Goal: Task Accomplishment & Management: Manage account settings

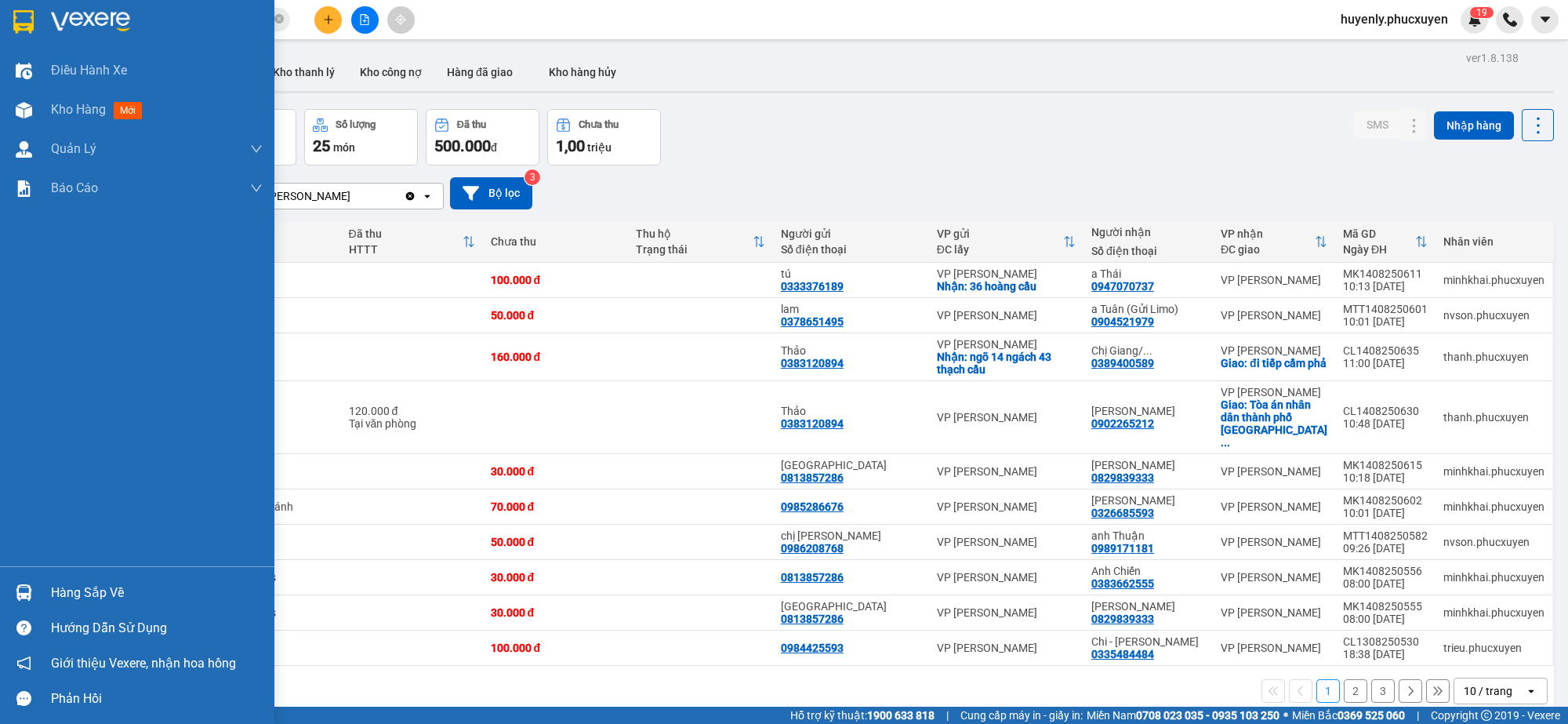
click at [38, 587] on div "Hàng sắp về" at bounding box center [137, 593] width 275 height 35
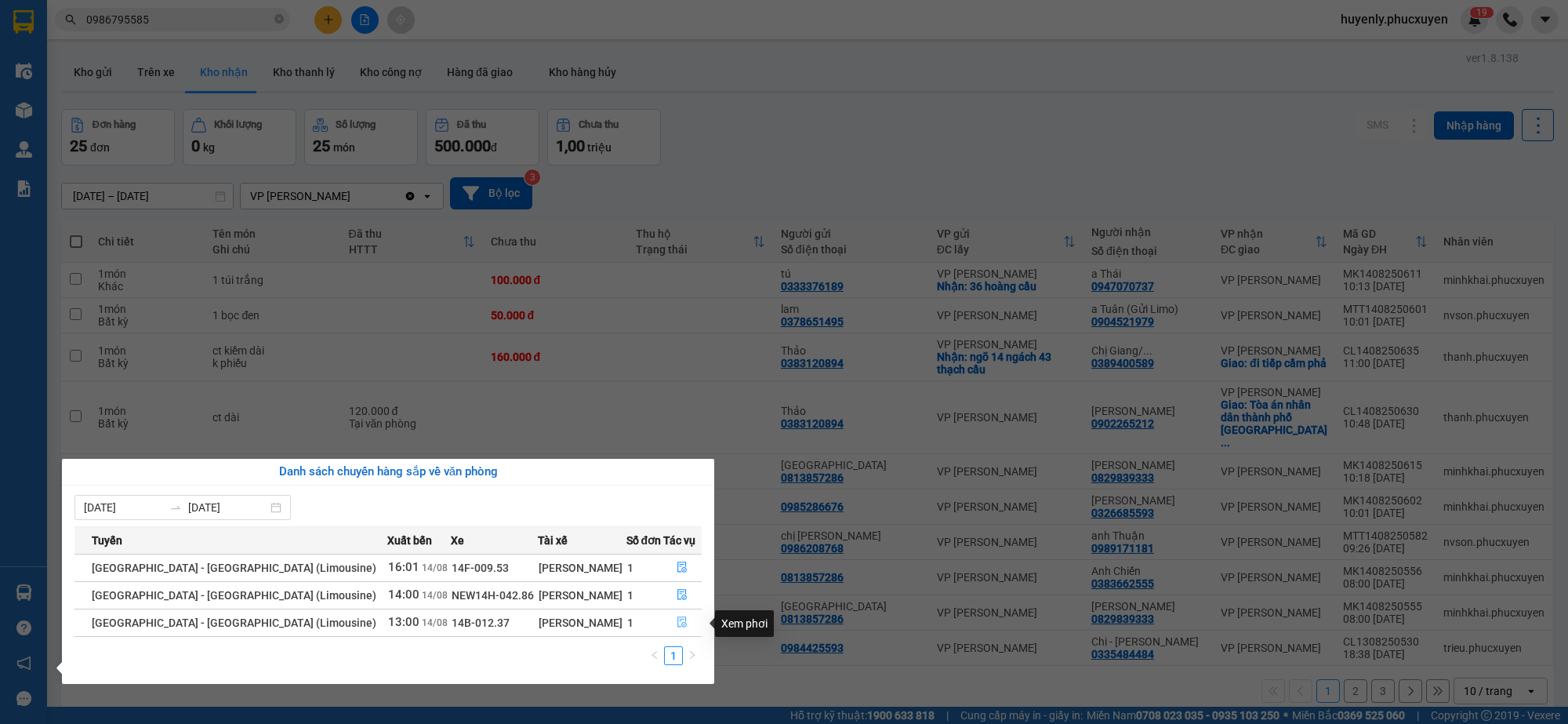
click at [680, 622] on icon "file-done" at bounding box center [682, 622] width 10 height 11
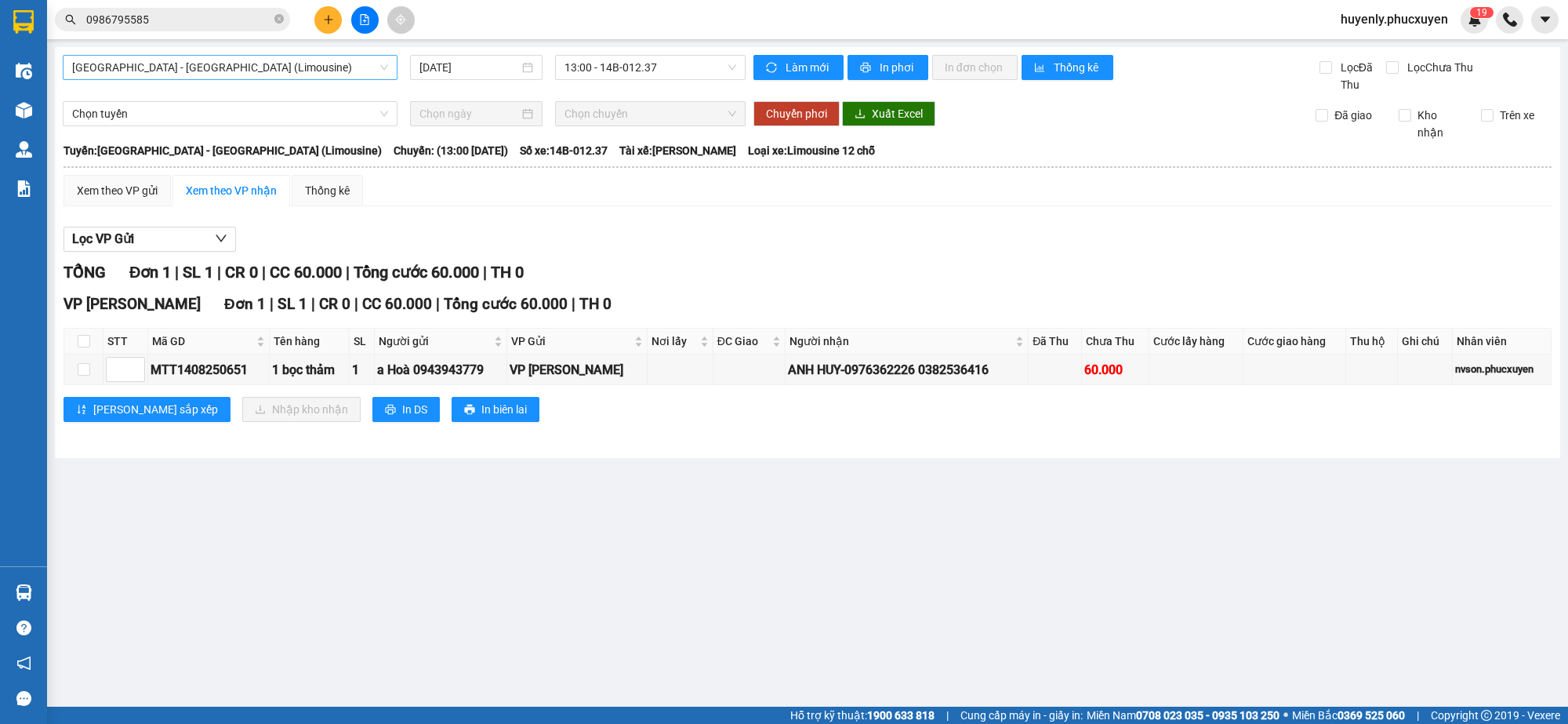
click at [313, 68] on span "Hà Nội - Hạ Long (Limousine)" at bounding box center [229, 67] width 316 height 24
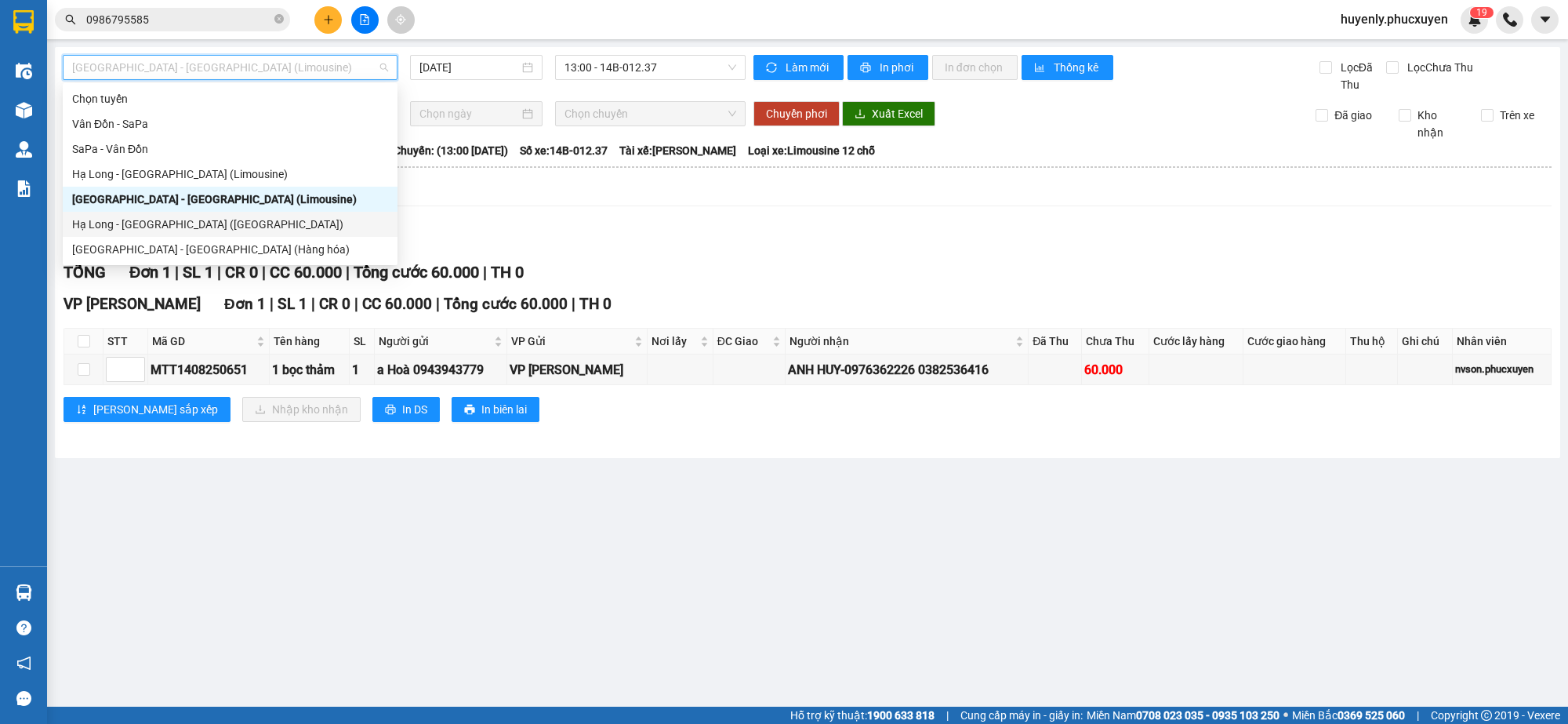
click at [235, 217] on div "Hạ Long - [GEOGRAPHIC_DATA] ([GEOGRAPHIC_DATA])" at bounding box center [229, 224] width 316 height 18
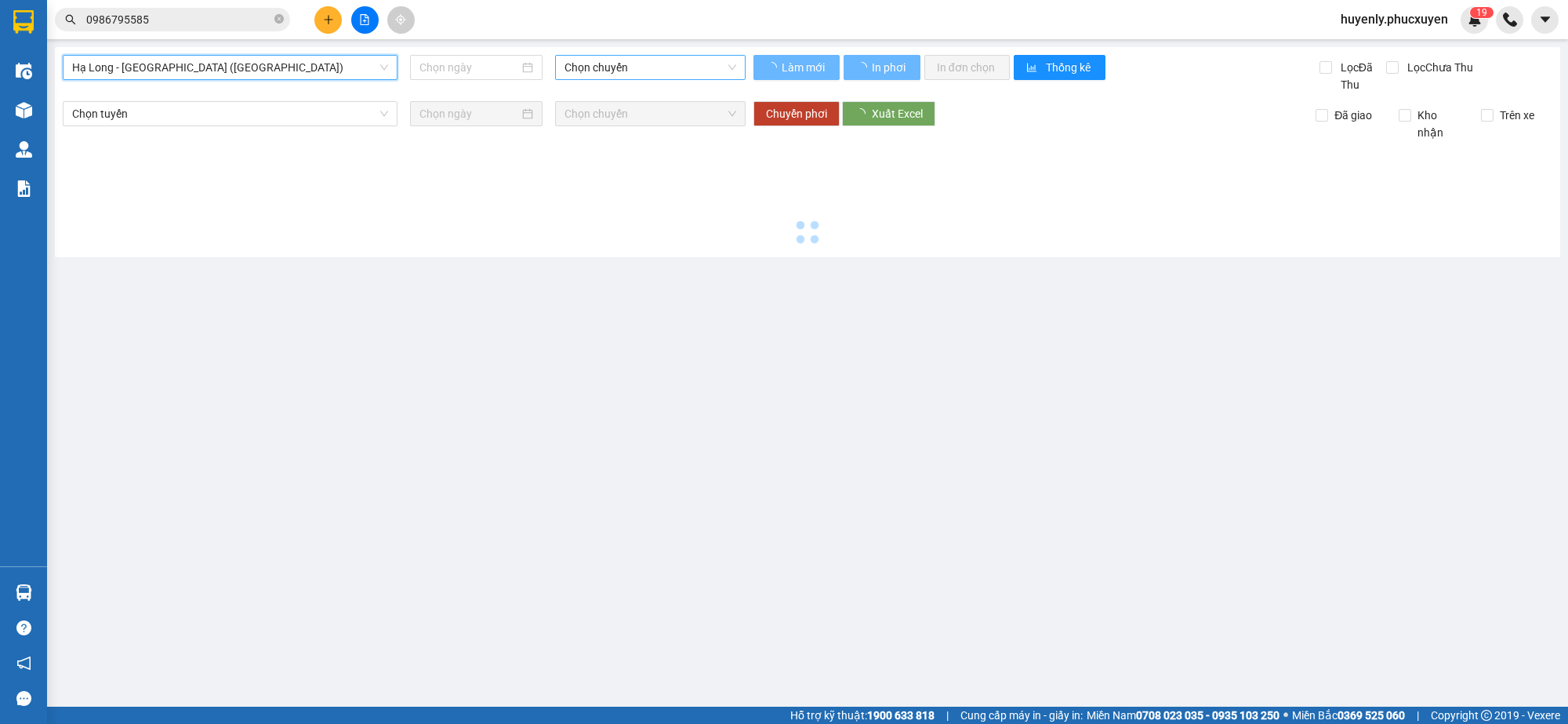
type input "[DATE]"
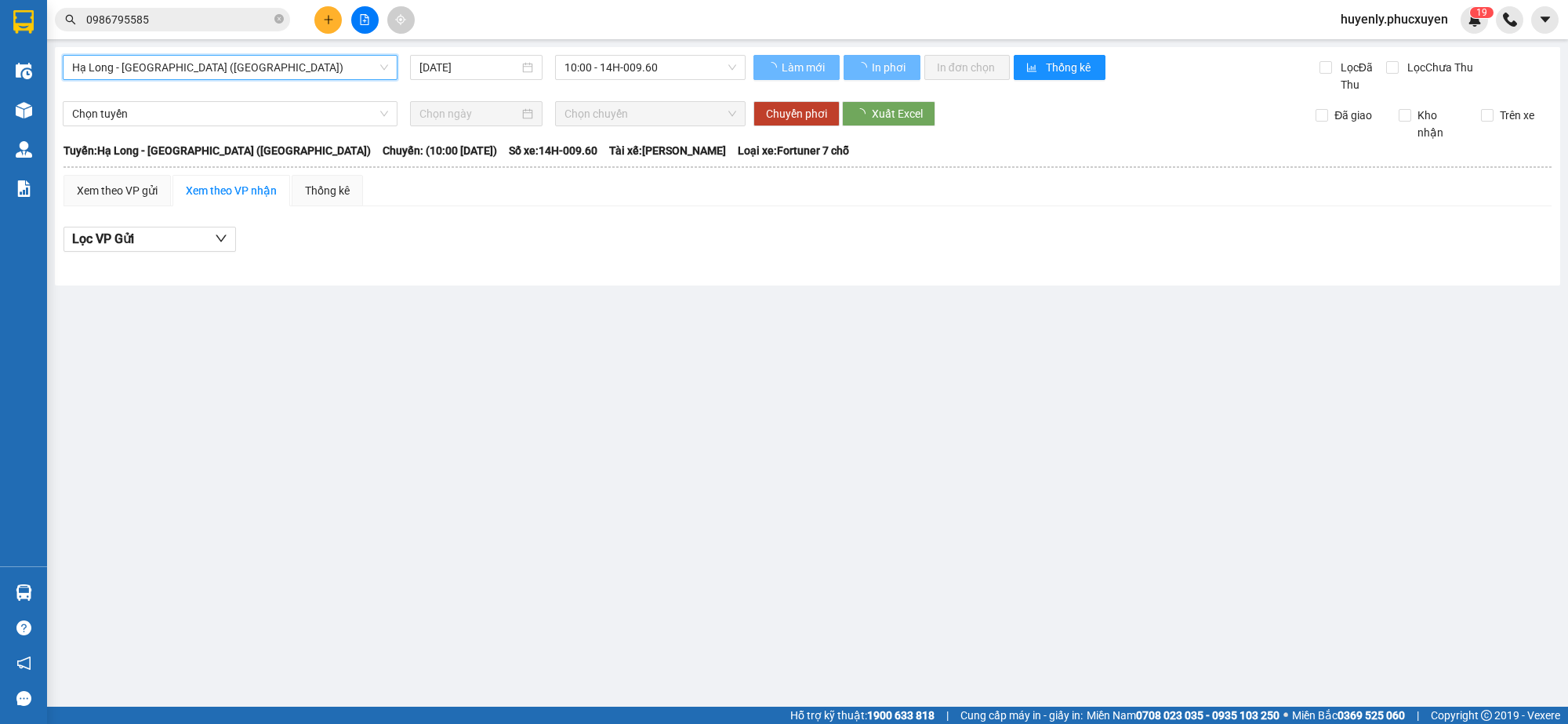
click at [605, 69] on span "10:00 - 14H-009.60" at bounding box center [650, 67] width 172 height 24
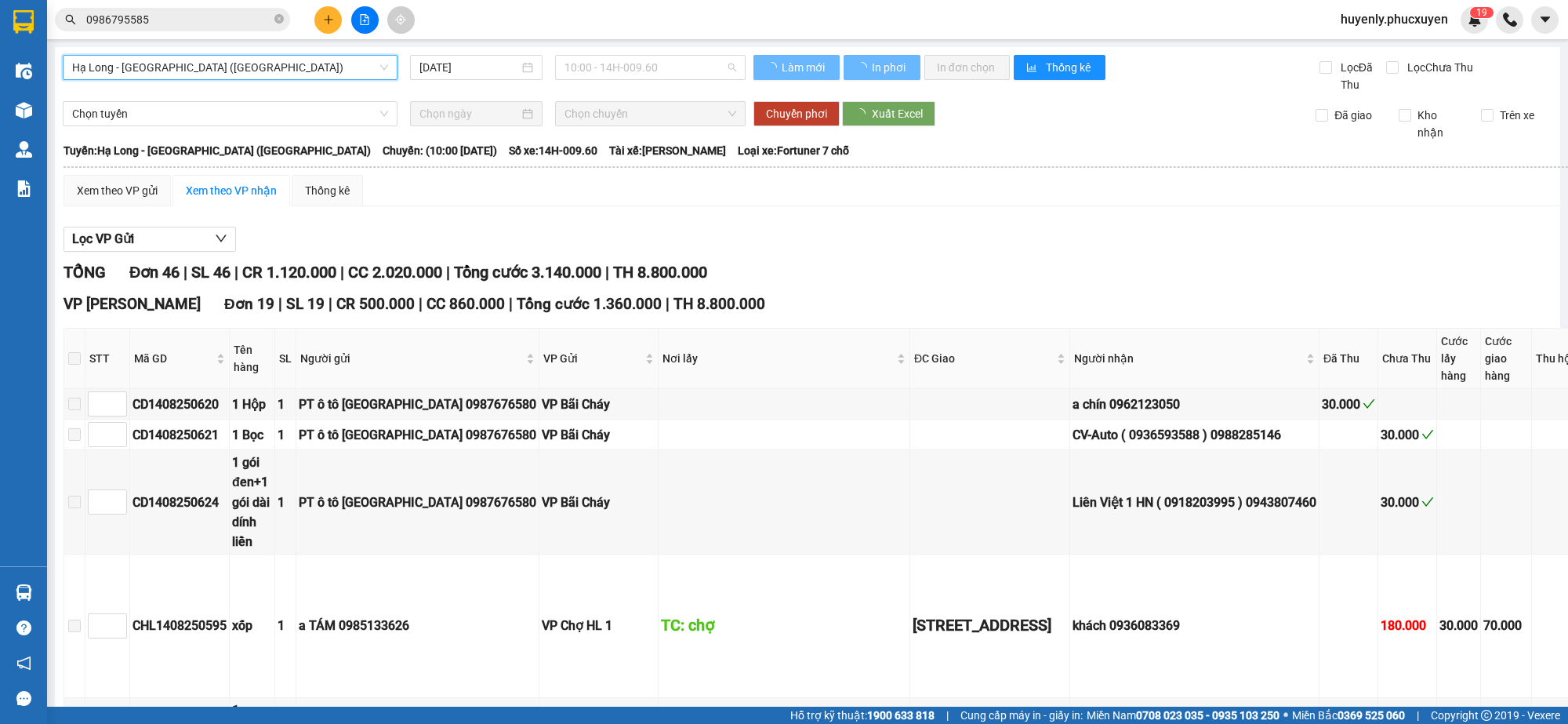
click at [919, 240] on div "Lọc VP Gửi" at bounding box center [908, 240] width 1689 height 26
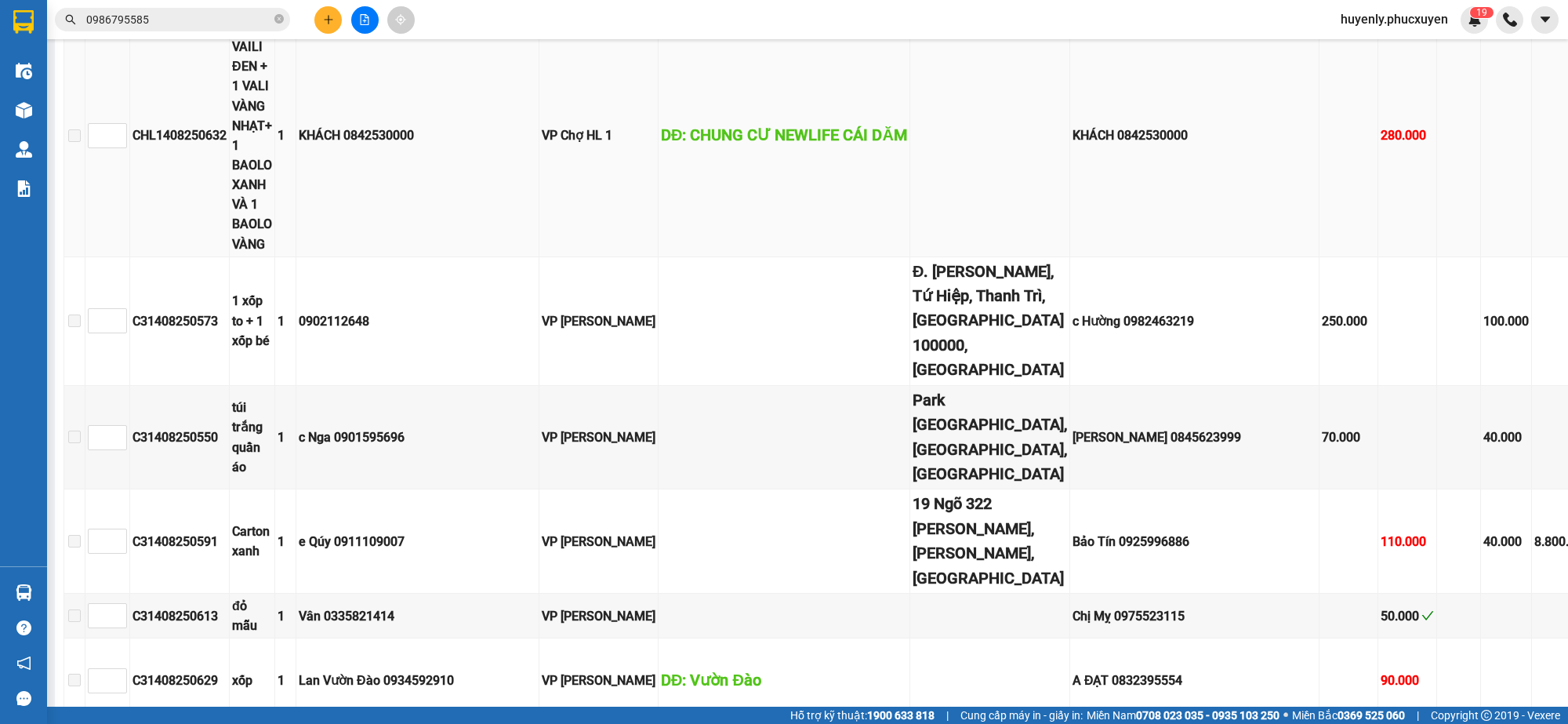
scroll to position [784, 0]
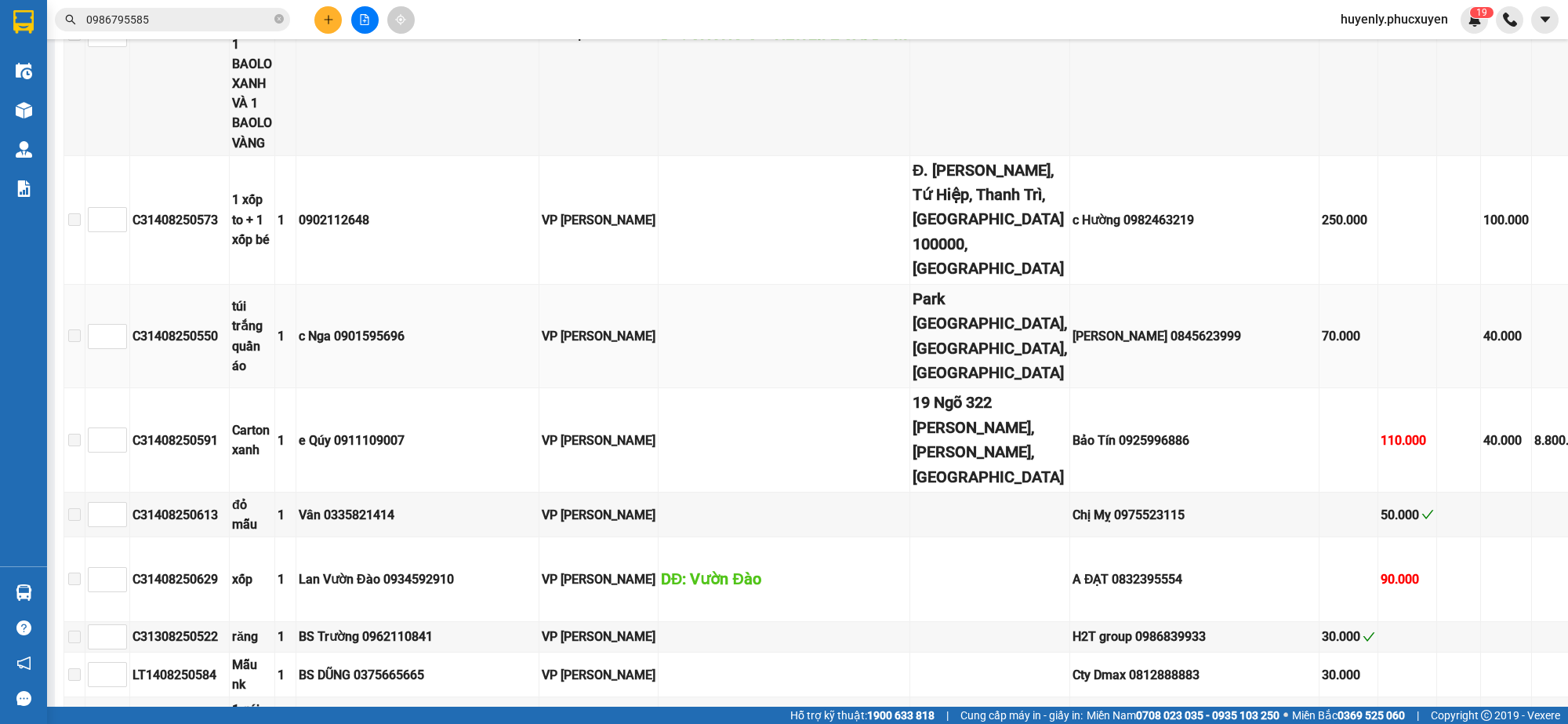
click at [200, 346] on div "C31408250550" at bounding box center [179, 336] width 94 height 19
copy div "C31408250550"
click at [246, 13] on input "0986795585" at bounding box center [178, 20] width 185 height 18
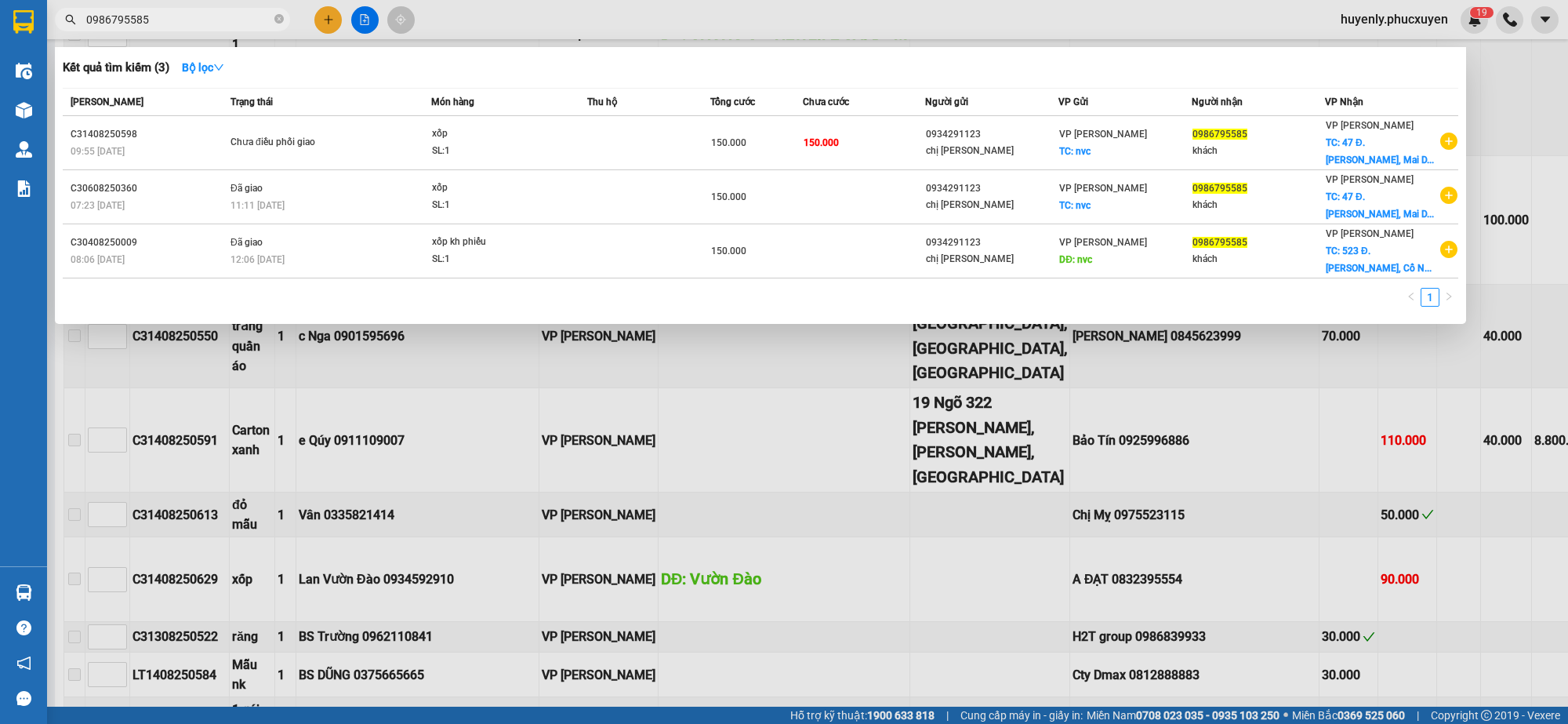
click at [246, 13] on input "0986795585" at bounding box center [178, 20] width 185 height 18
paste input "C31408250550"
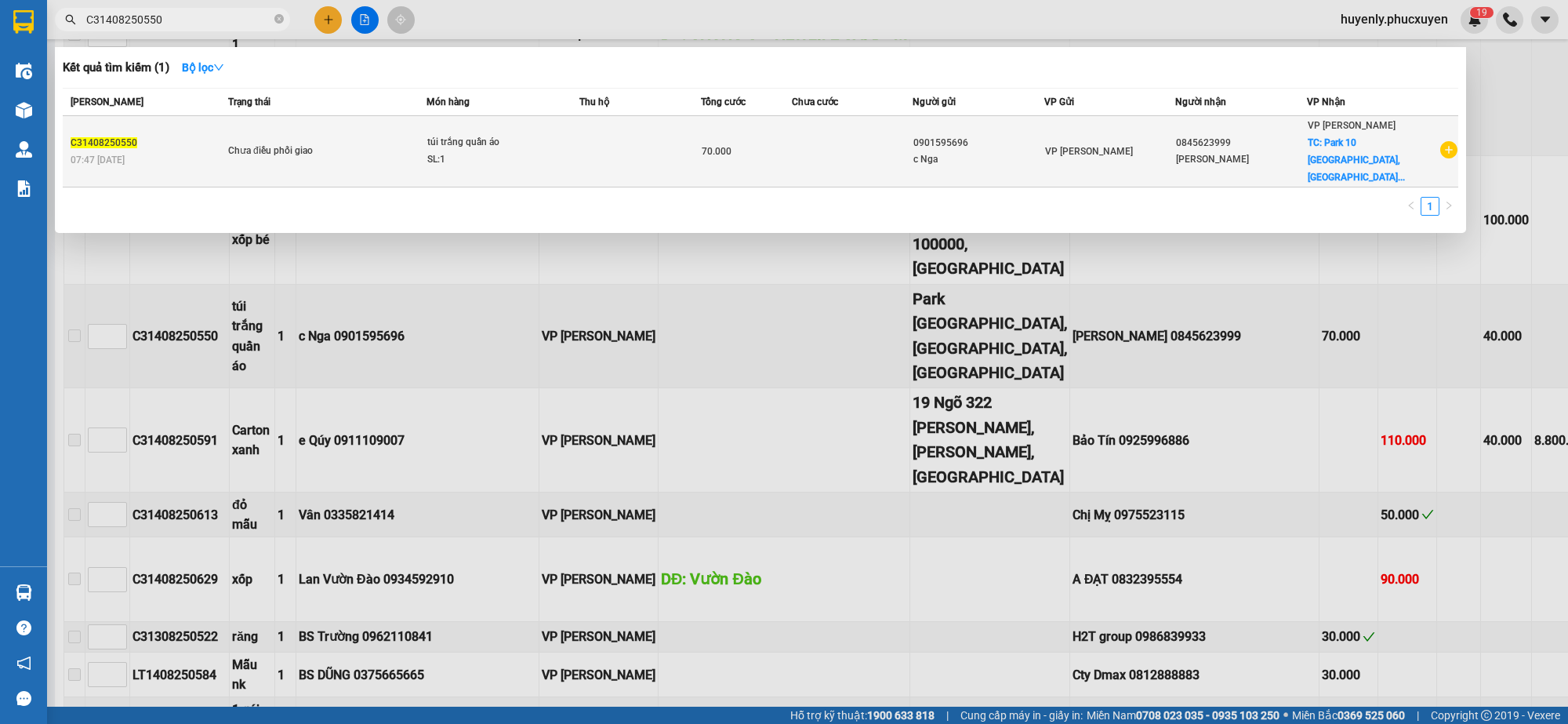
type input "C31408250550"
click at [690, 158] on td at bounding box center [640, 152] width 122 height 72
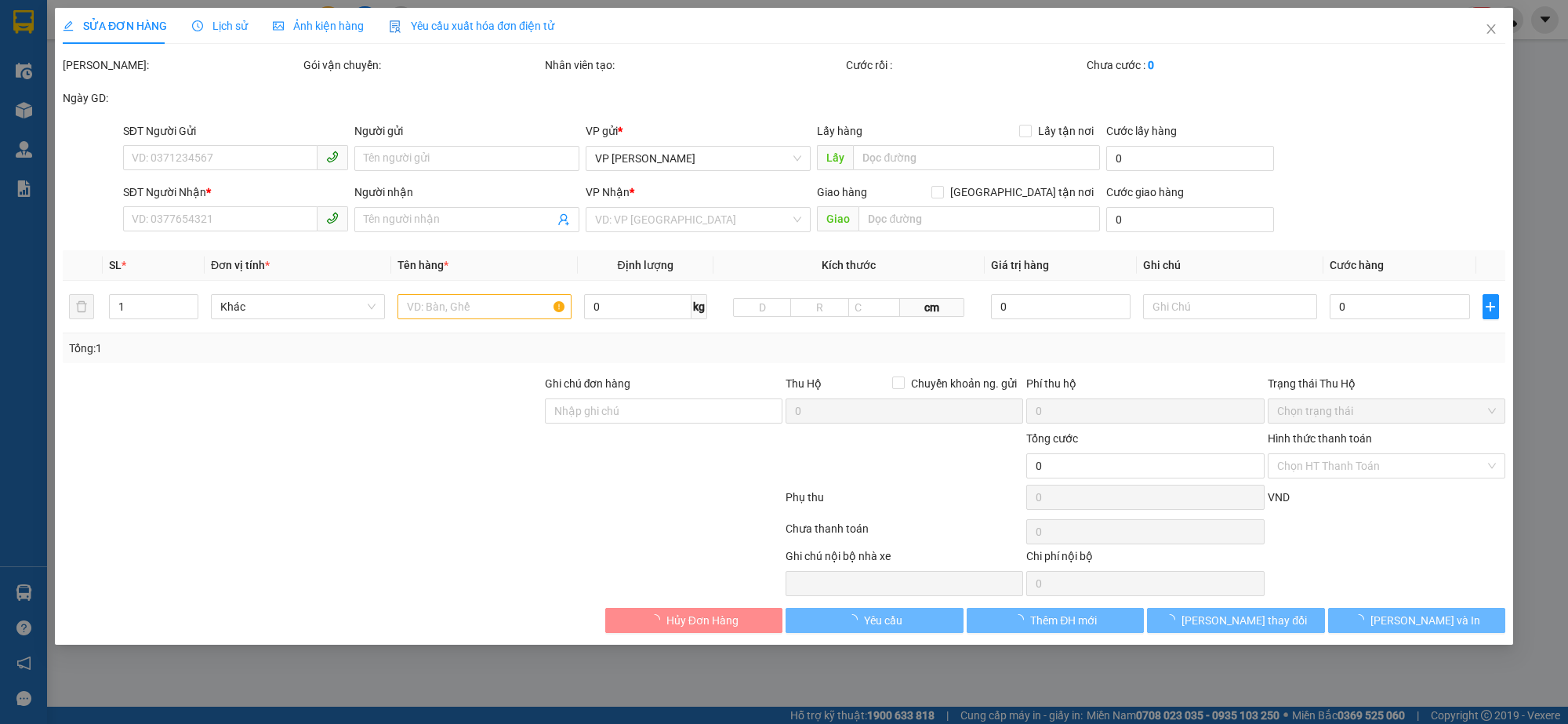
type input "0901595696"
type input "c Nga"
type input "0845623999"
type input "Phương Anh"
checkbox input "true"
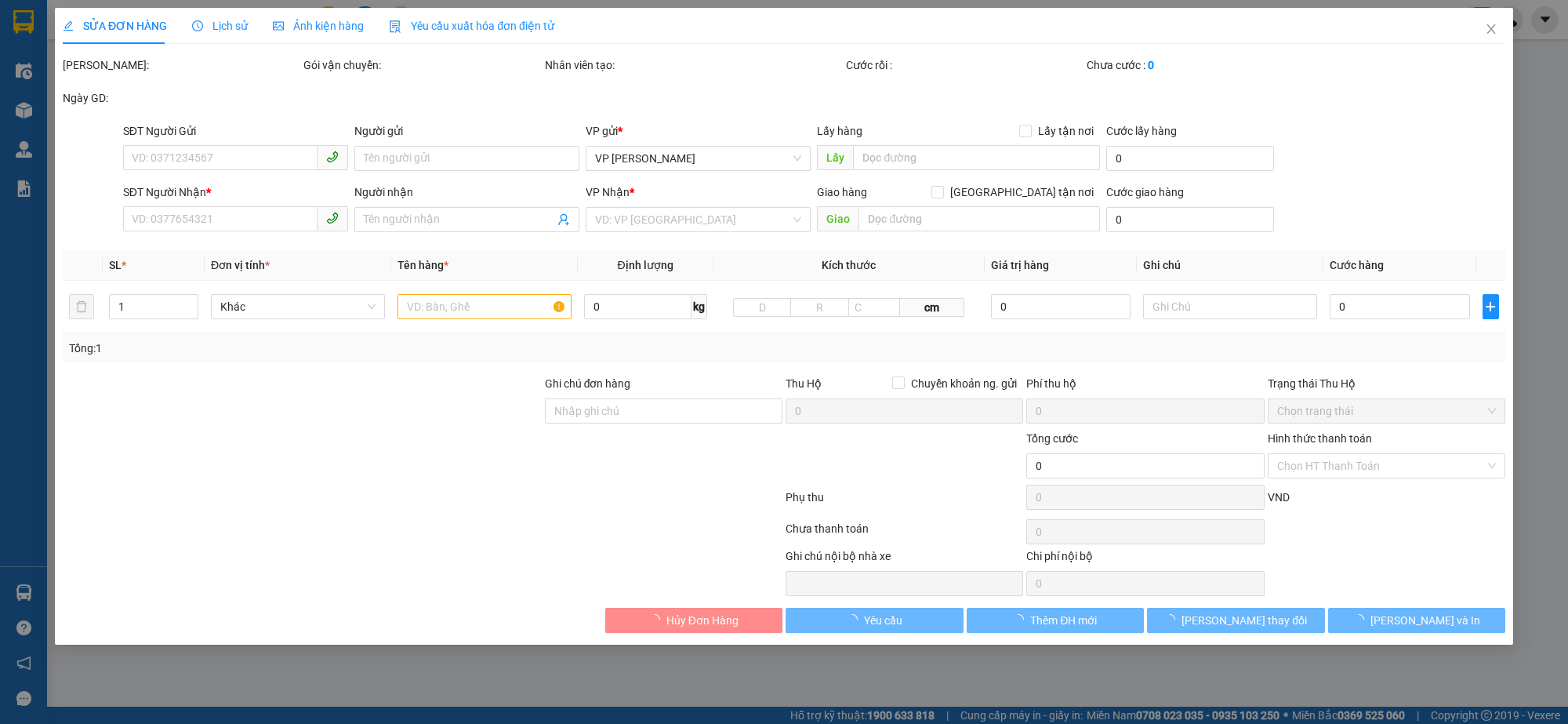
type input "Park [GEOGRAPHIC_DATA], [GEOGRAPHIC_DATA], [GEOGRAPHIC_DATA]"
type input "70.000"
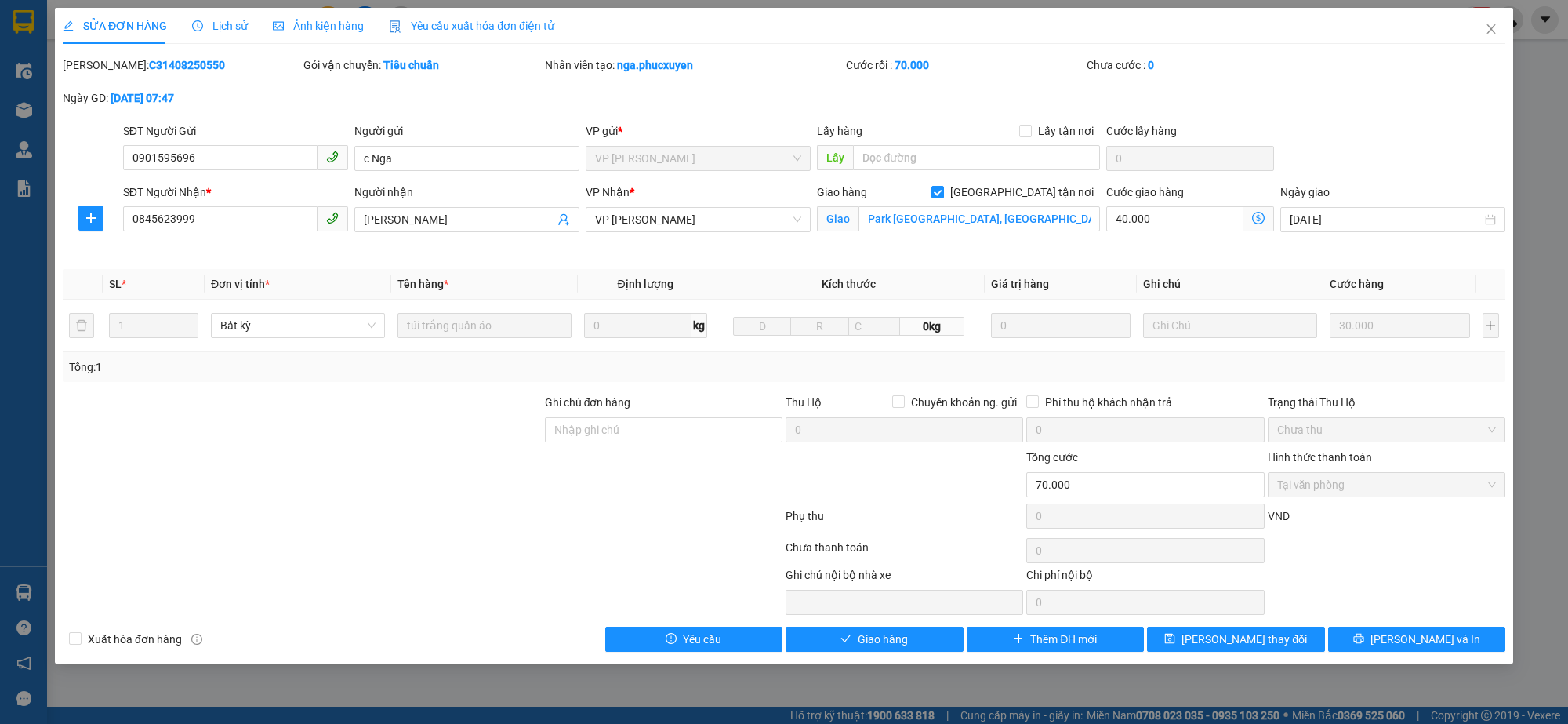
click at [234, 25] on span "Lịch sử" at bounding box center [220, 25] width 56 height 12
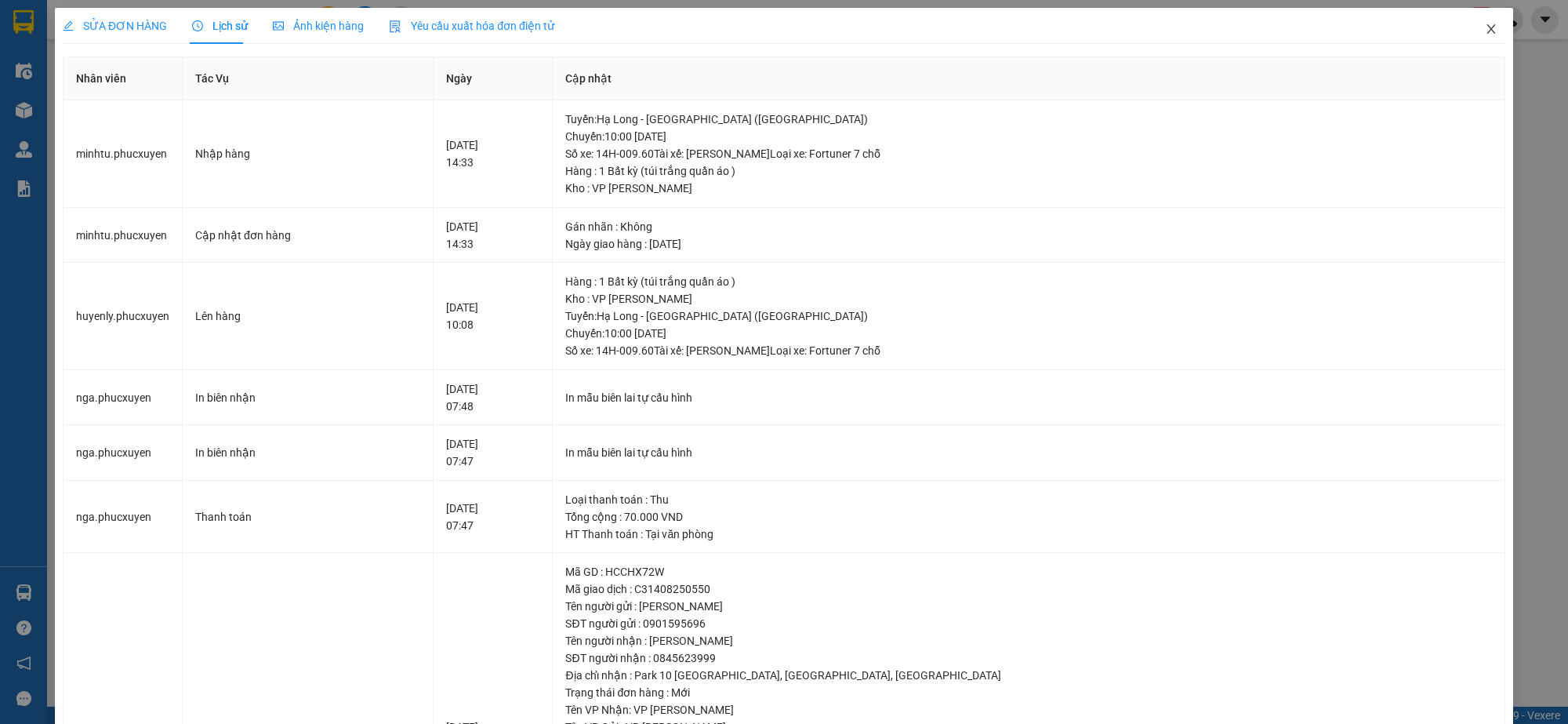
click at [1485, 32] on icon "close" at bounding box center [1491, 29] width 12 height 12
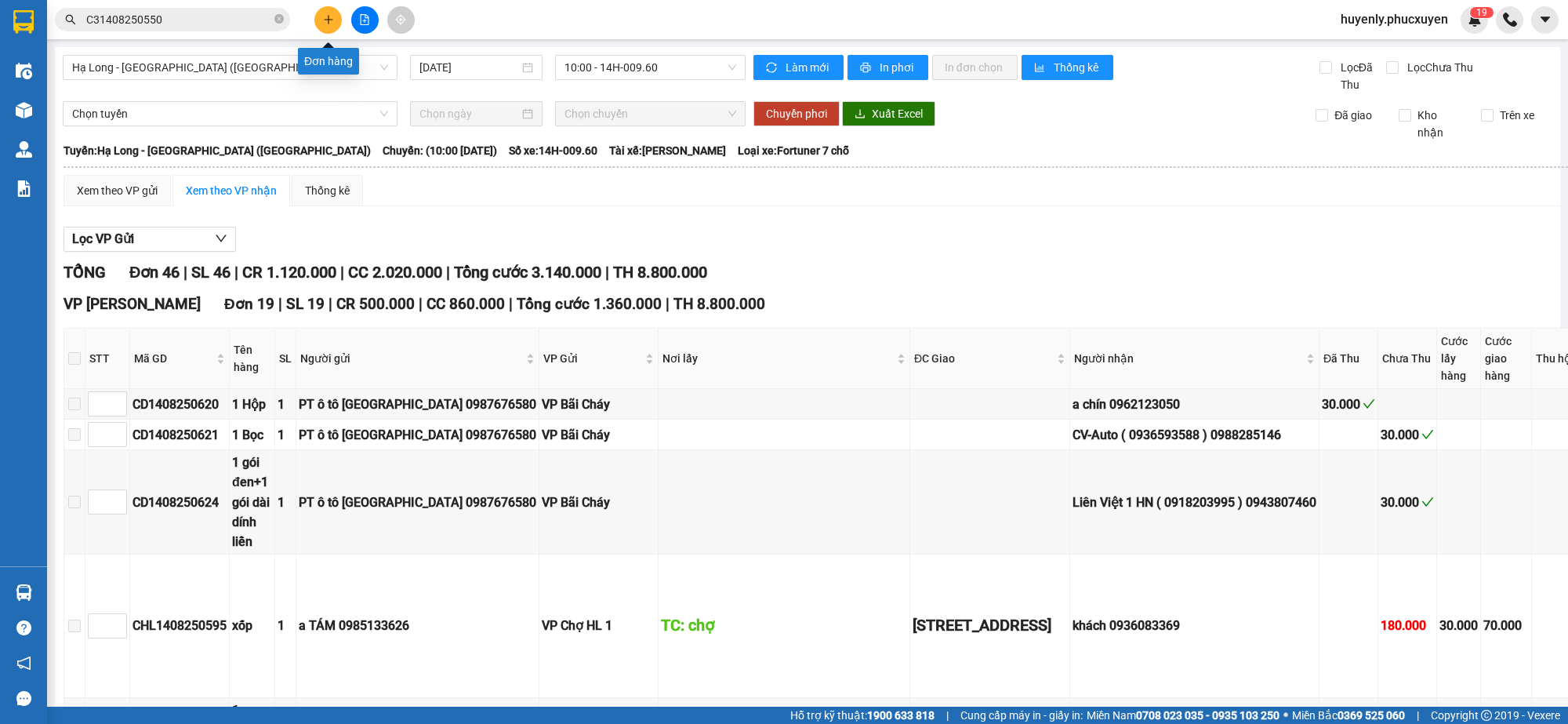
click at [319, 18] on button at bounding box center [327, 19] width 27 height 27
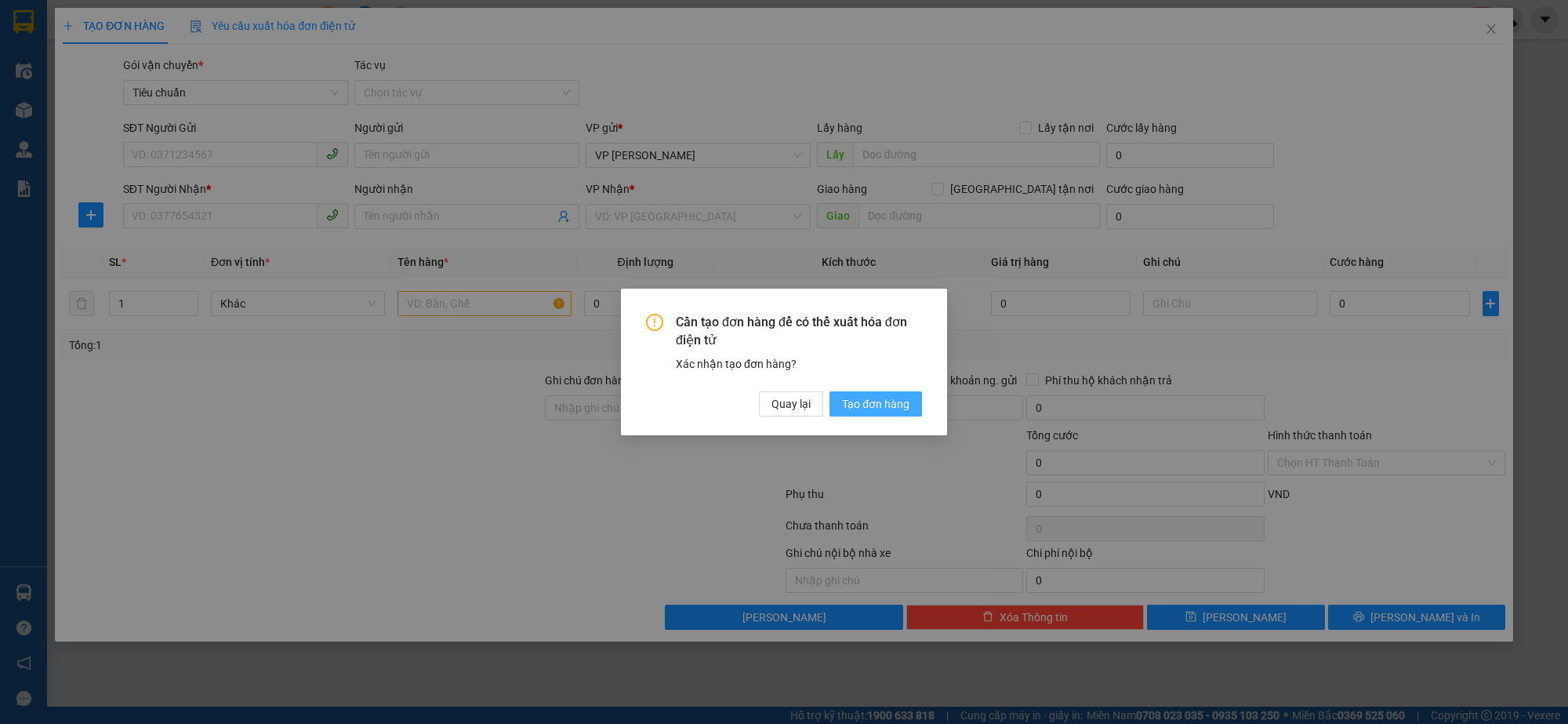
click at [864, 411] on span "Tạo đơn hàng" at bounding box center [876, 404] width 67 height 18
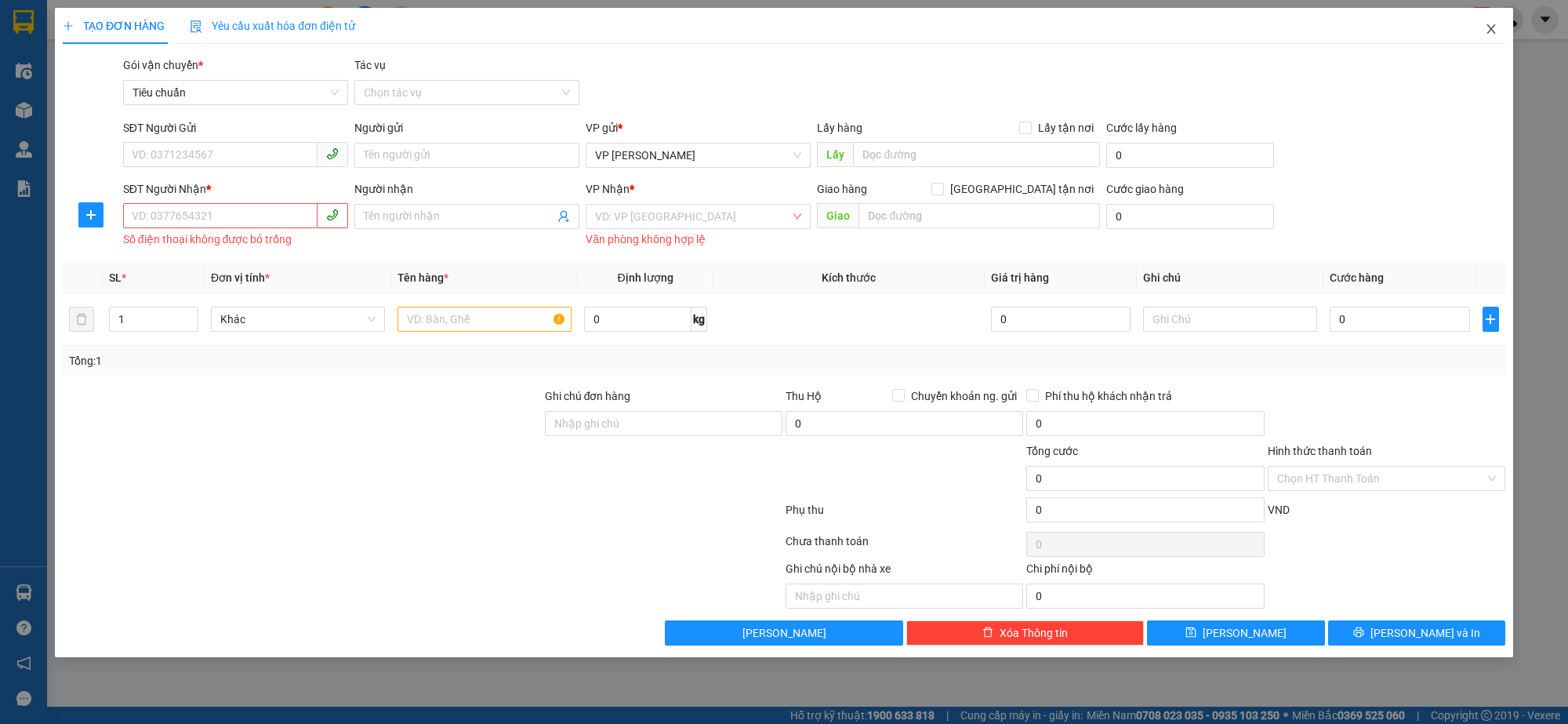
click at [1483, 37] on span "Close" at bounding box center [1491, 30] width 44 height 44
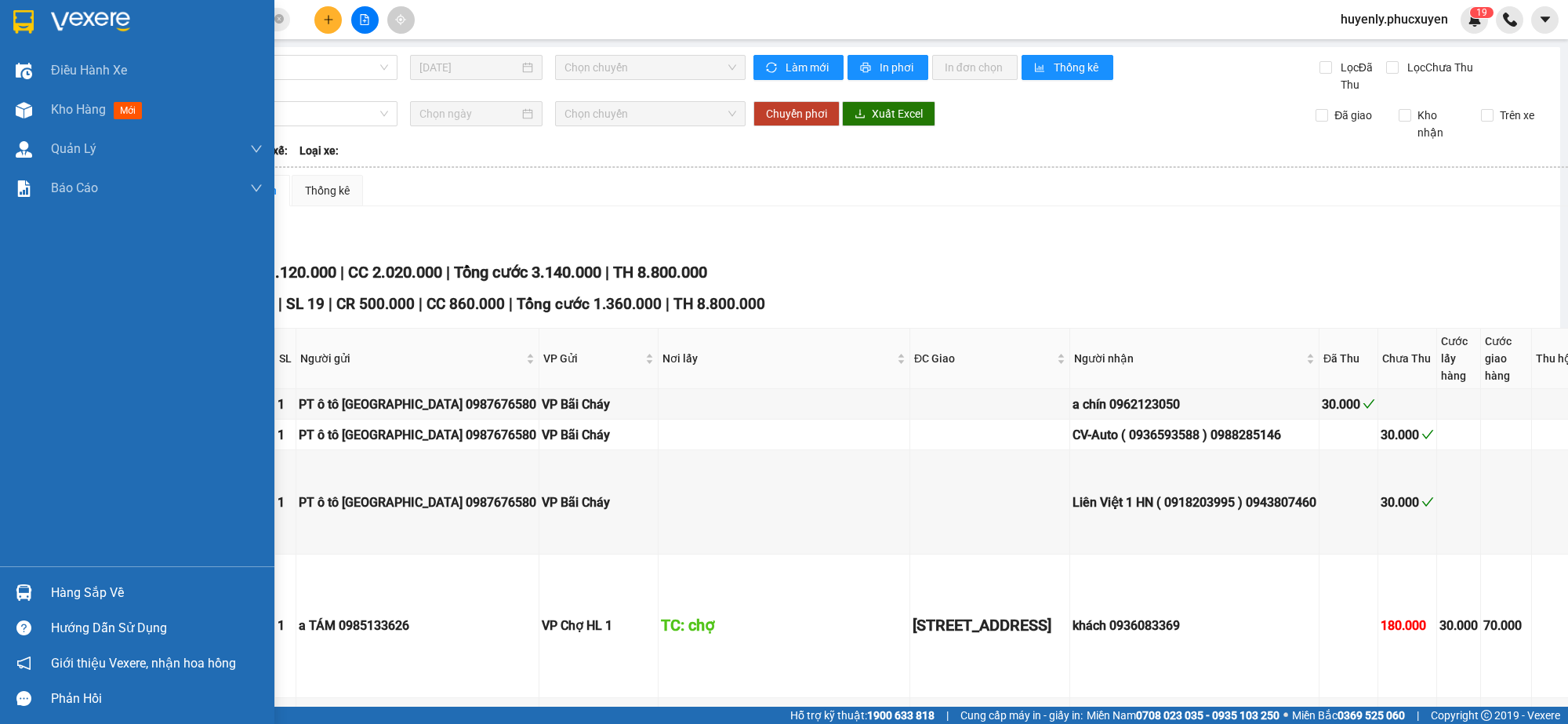
click at [27, 591] on img at bounding box center [24, 593] width 17 height 17
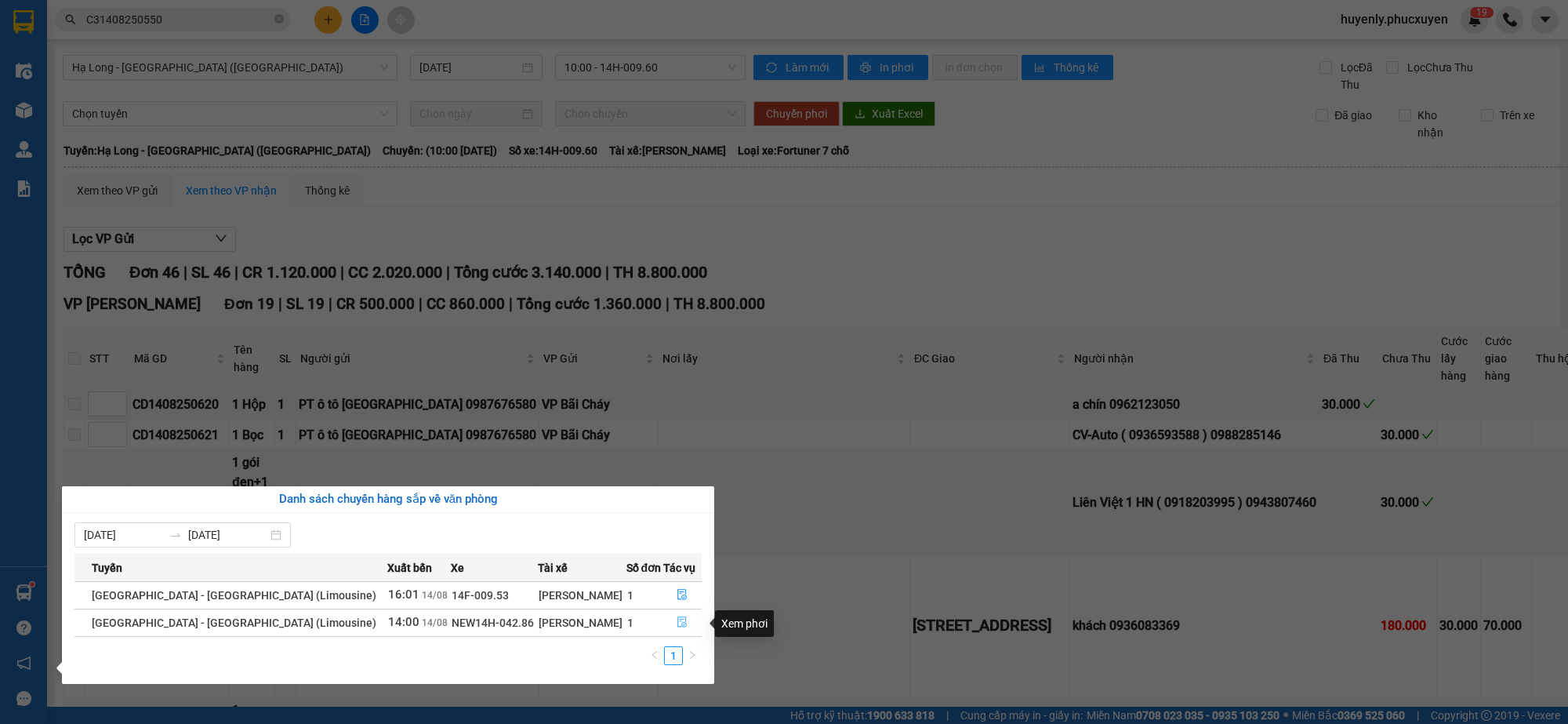
click at [676, 622] on icon "file-done" at bounding box center [682, 622] width 11 height 11
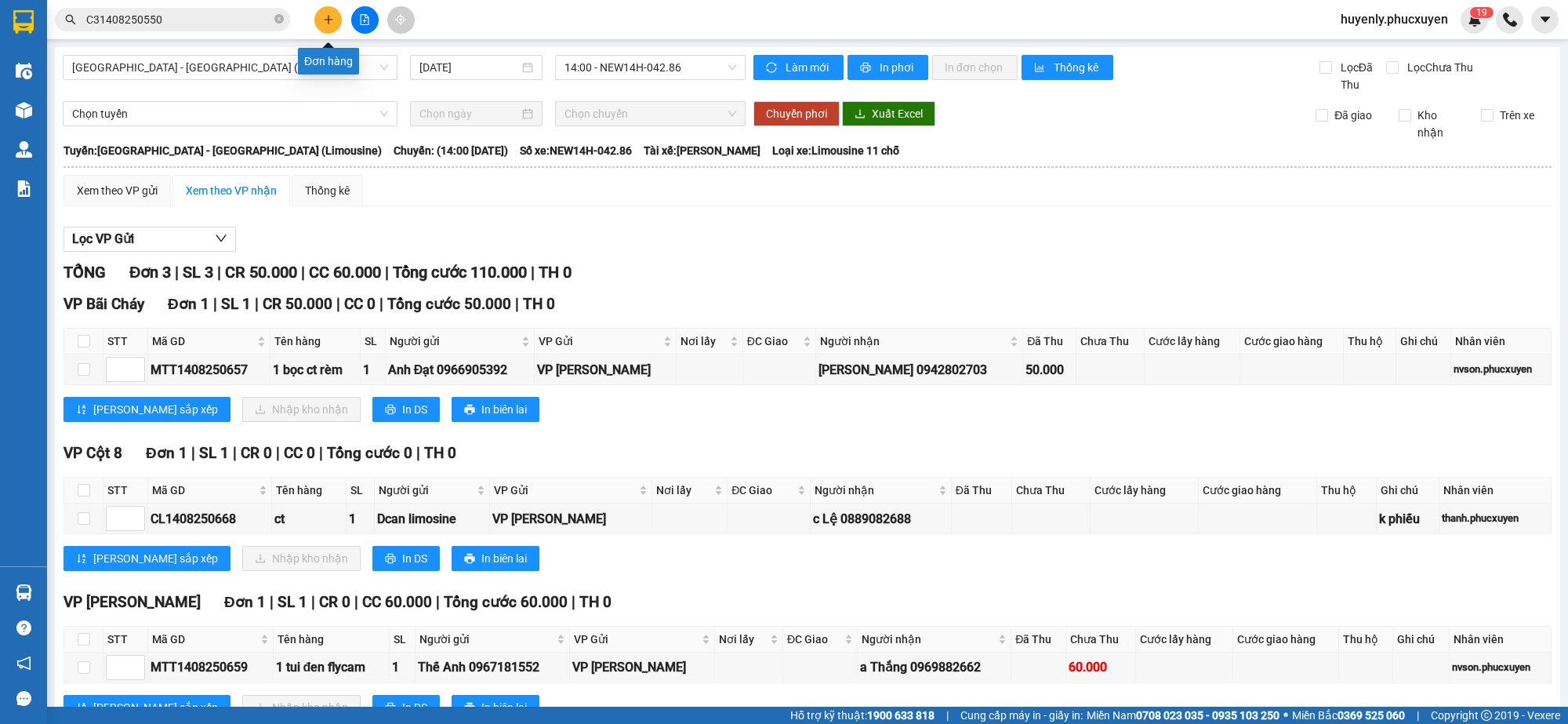
click at [331, 18] on icon "plus" at bounding box center [328, 19] width 11 height 11
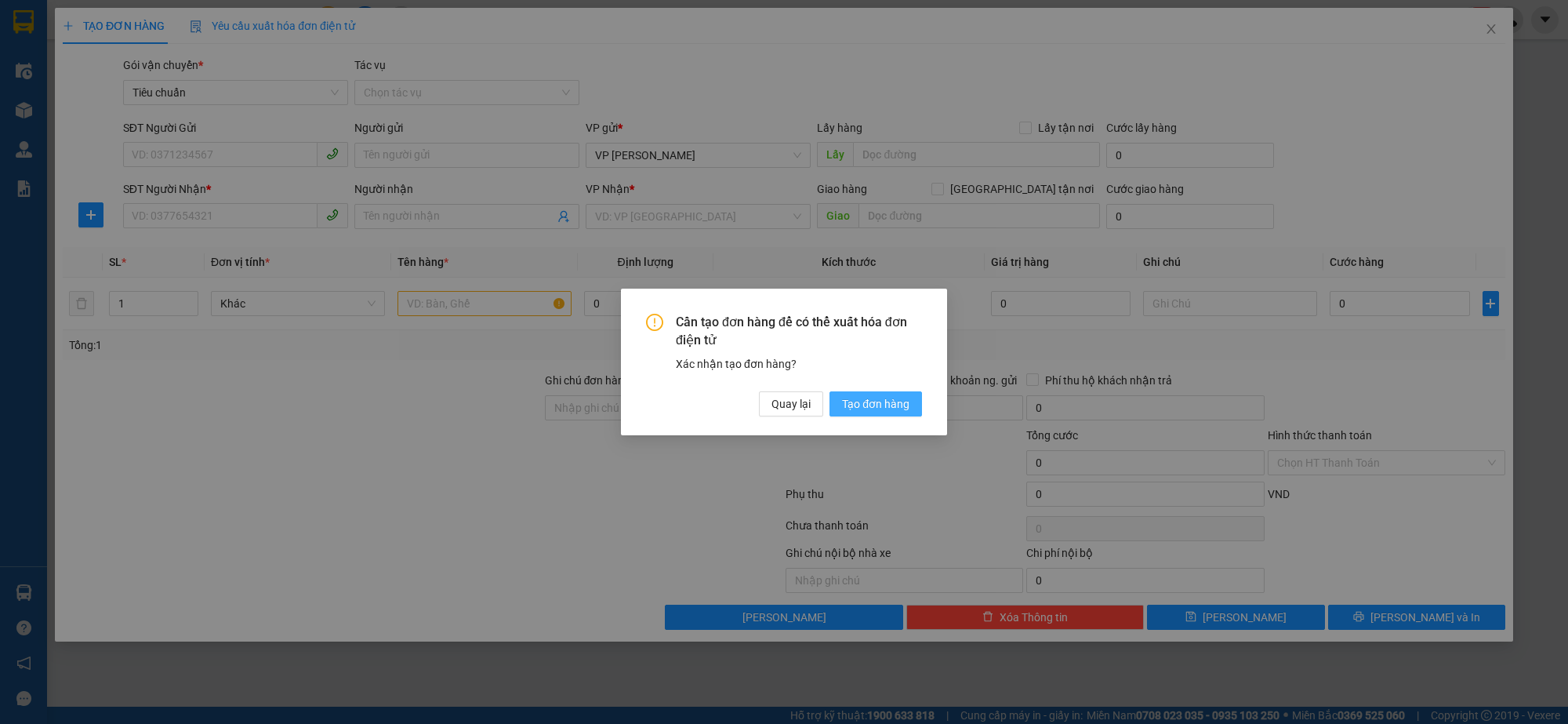
click at [887, 405] on span "Tạo đơn hàng" at bounding box center [876, 404] width 67 height 18
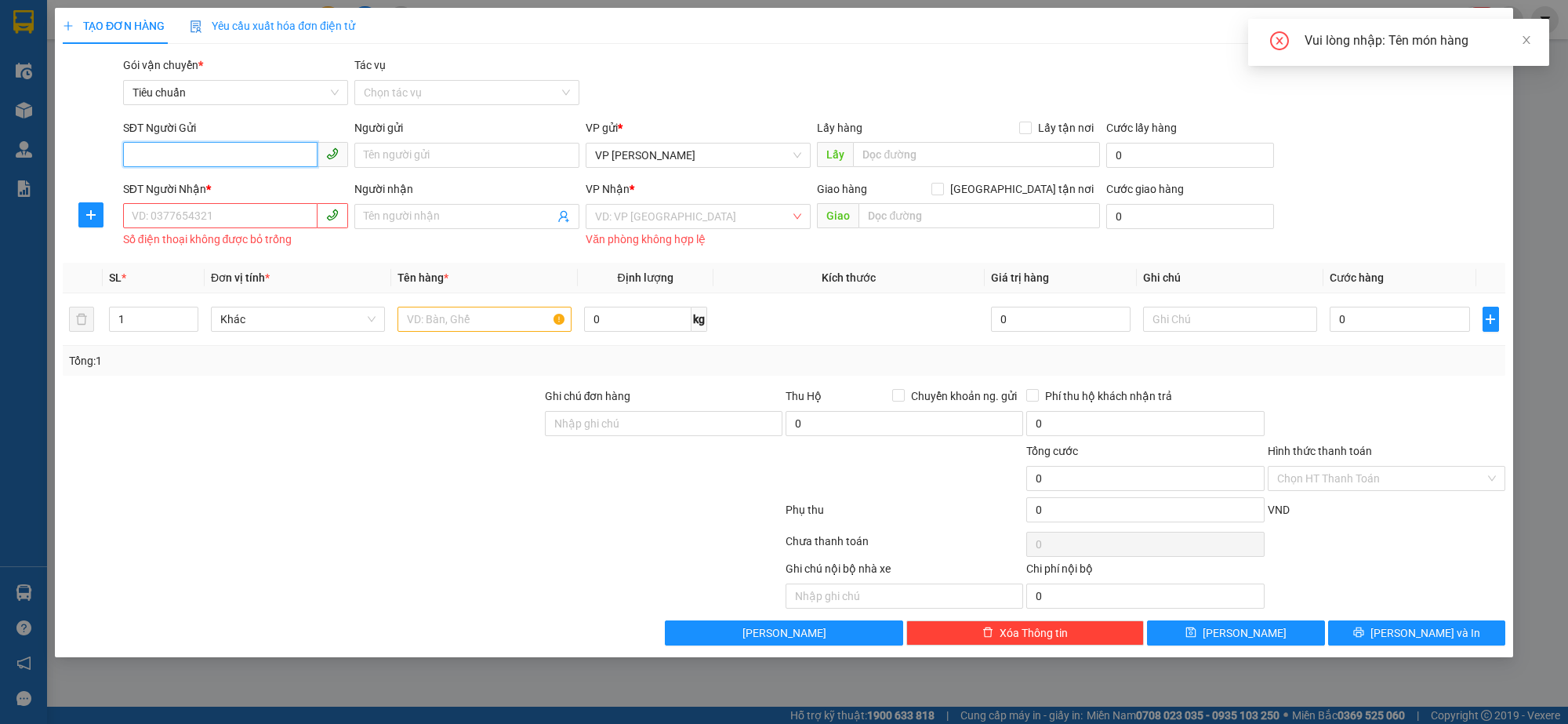
click at [253, 157] on input "SĐT Người Gửi" at bounding box center [220, 154] width 194 height 25
type input "0368932519"
click at [242, 212] on input "SĐT Người Nhận *" at bounding box center [220, 215] width 194 height 25
click at [220, 147] on input "0368932519" at bounding box center [220, 154] width 194 height 25
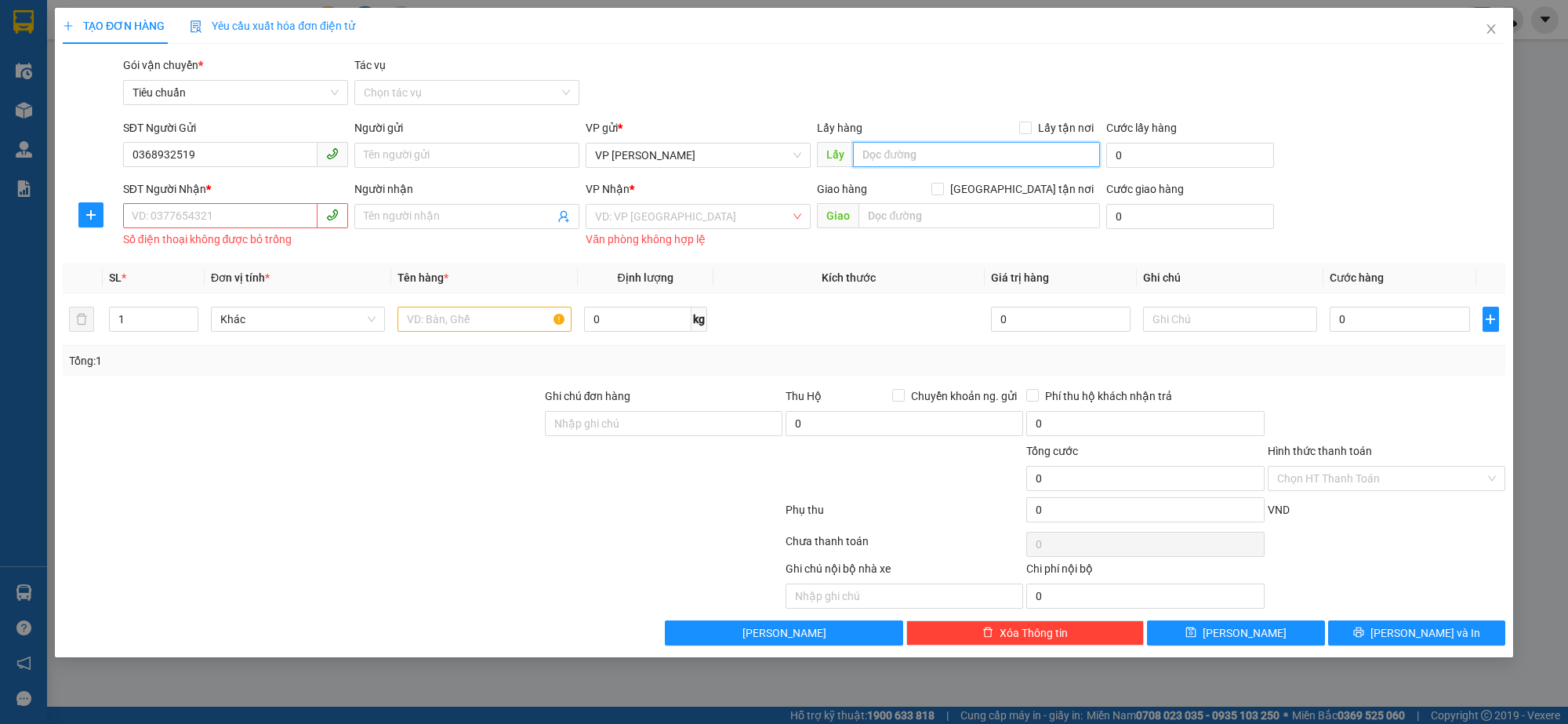
click at [953, 153] on input "text" at bounding box center [976, 154] width 247 height 25
type input "HN"
click at [194, 221] on input "SĐT Người Nhận *" at bounding box center [220, 215] width 194 height 25
type input "0367528999"
click at [430, 216] on input "Người nhận" at bounding box center [459, 216] width 191 height 18
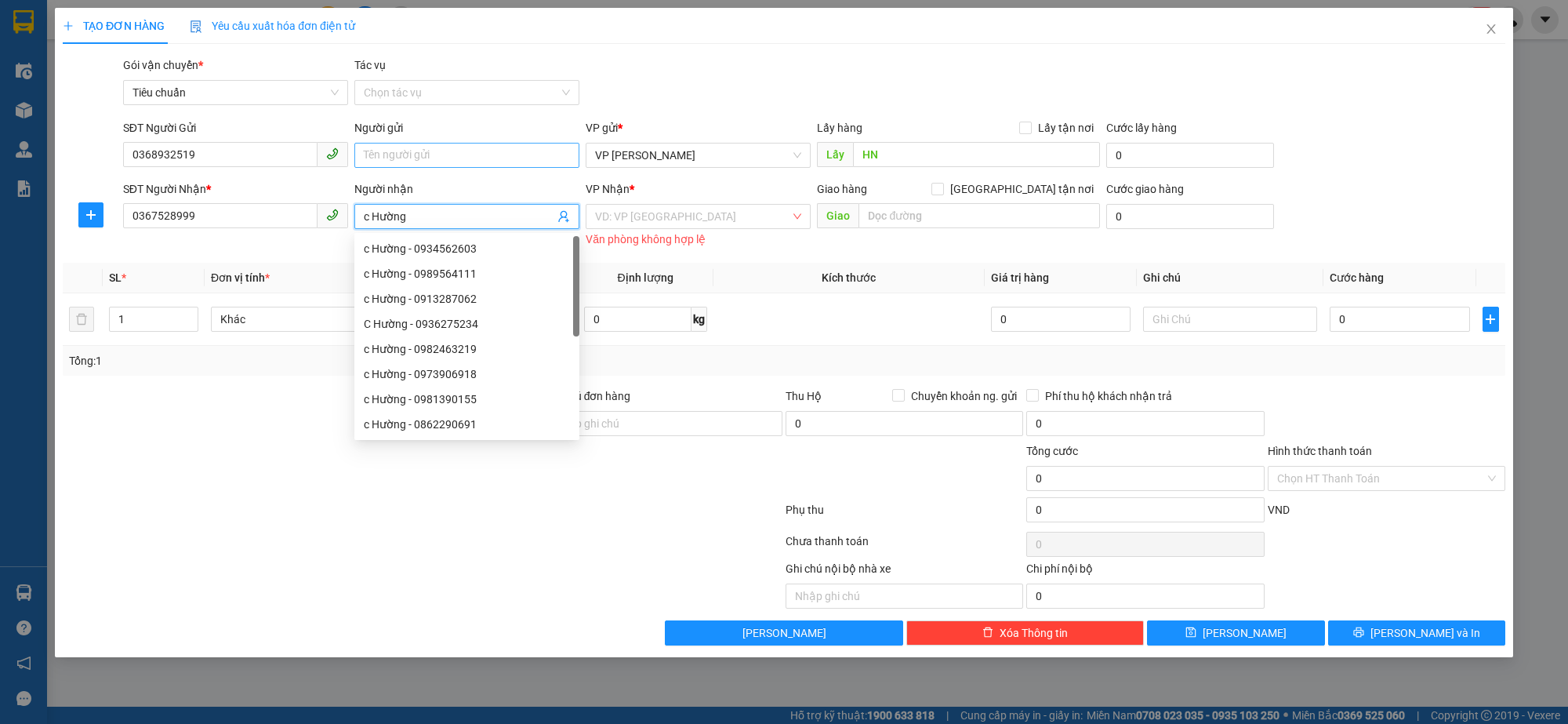
type input "c Hường"
click at [414, 155] on input "Người gửi" at bounding box center [466, 155] width 225 height 25
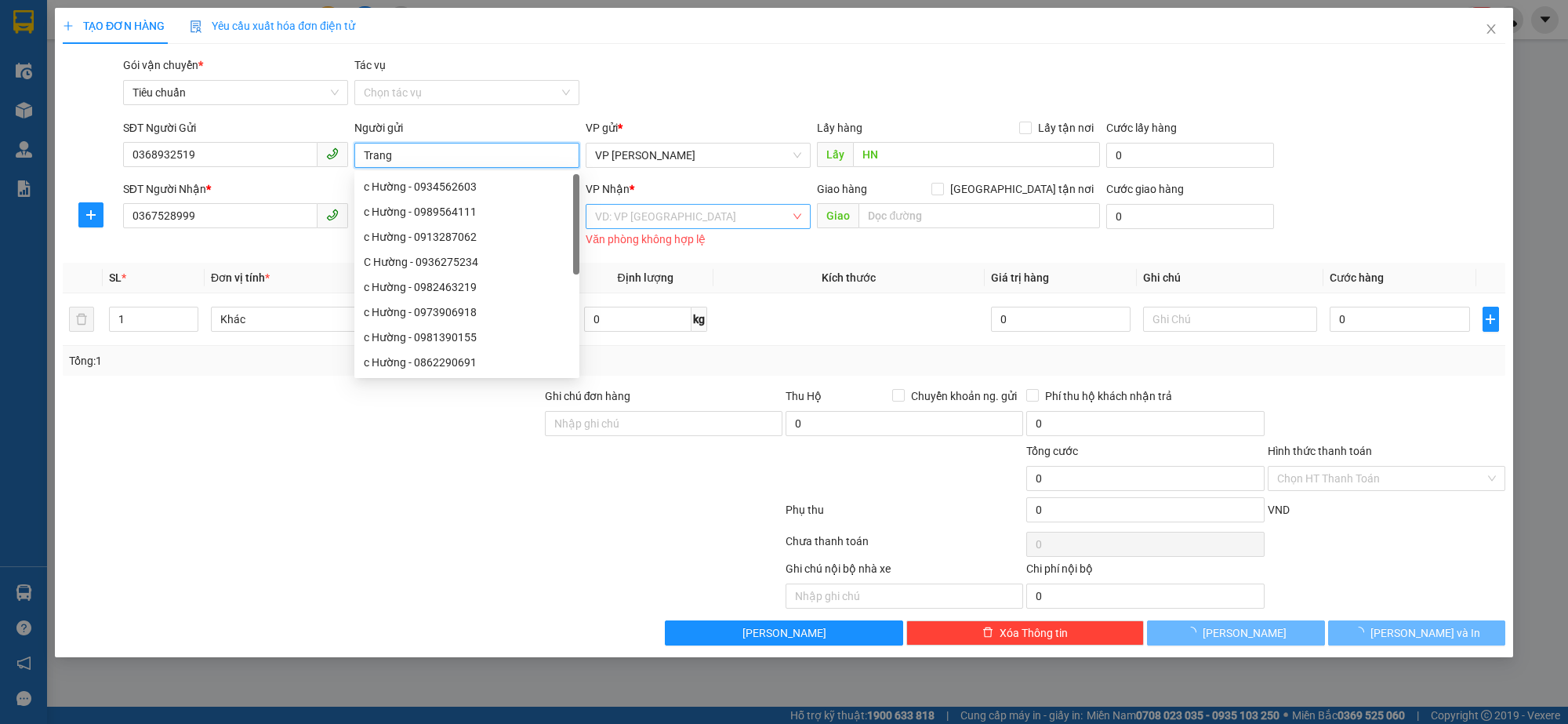
type input "Trang"
click at [743, 222] on input "search" at bounding box center [692, 216] width 195 height 24
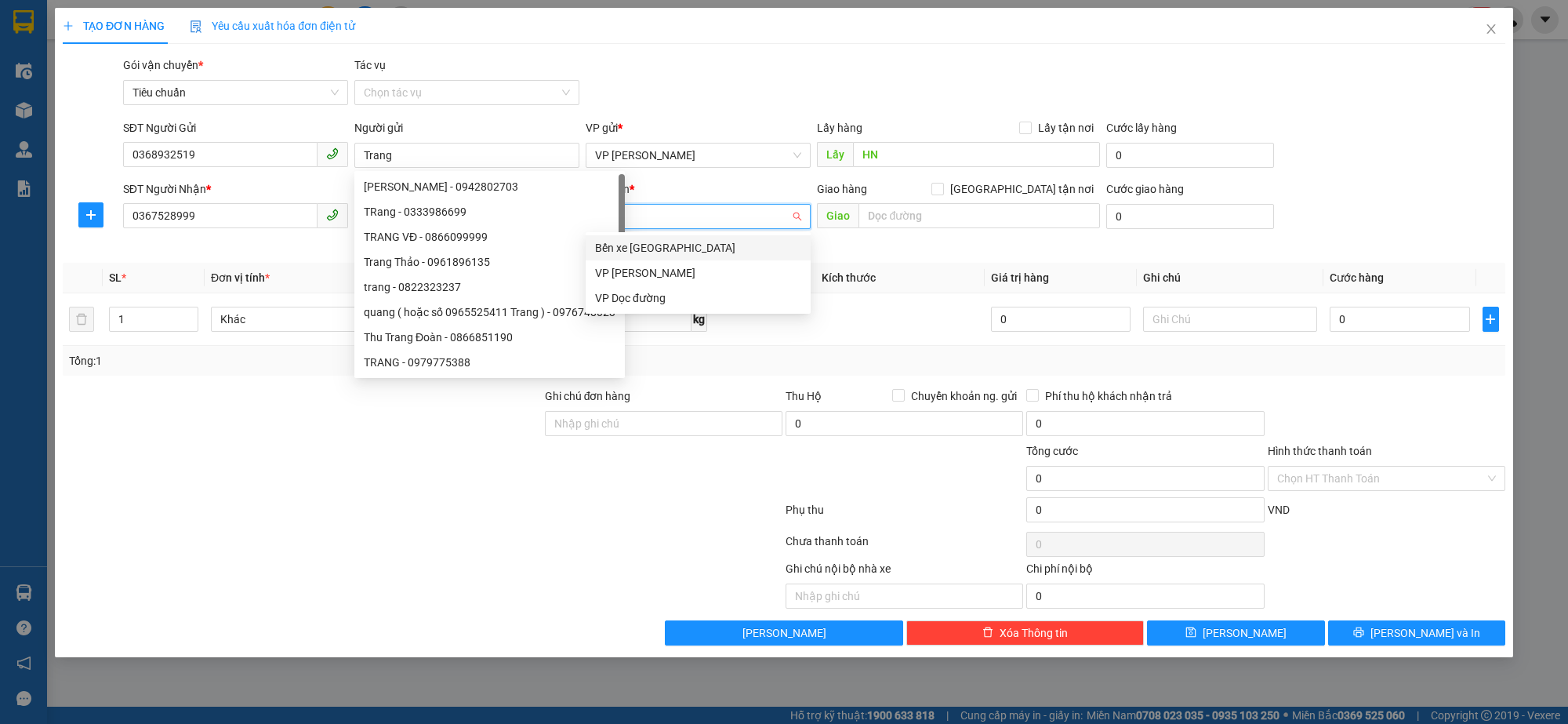
type input "dư"
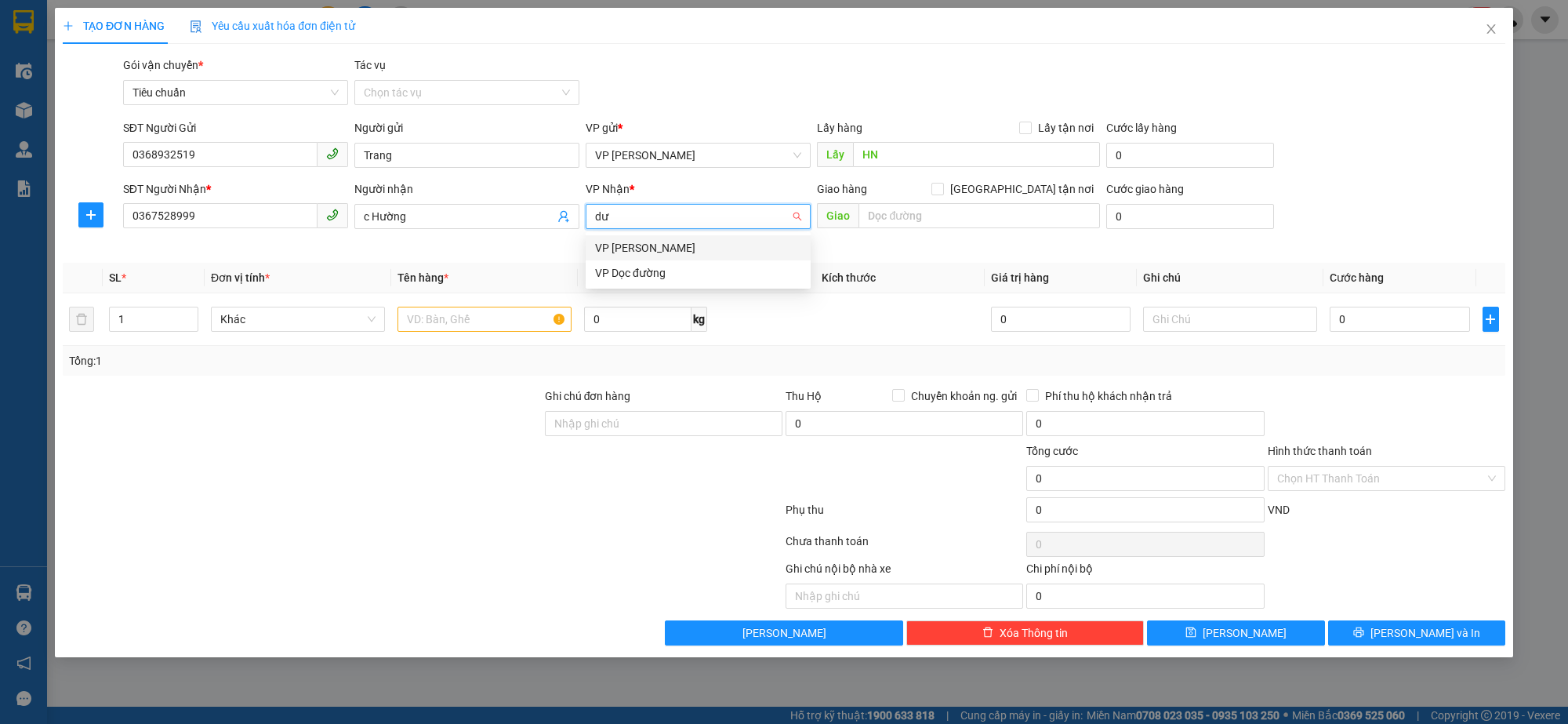
drag, startPoint x: 689, startPoint y: 247, endPoint x: 964, endPoint y: 206, distance: 278.0
click at [688, 247] on div "VP [PERSON_NAME]" at bounding box center [698, 248] width 206 height 18
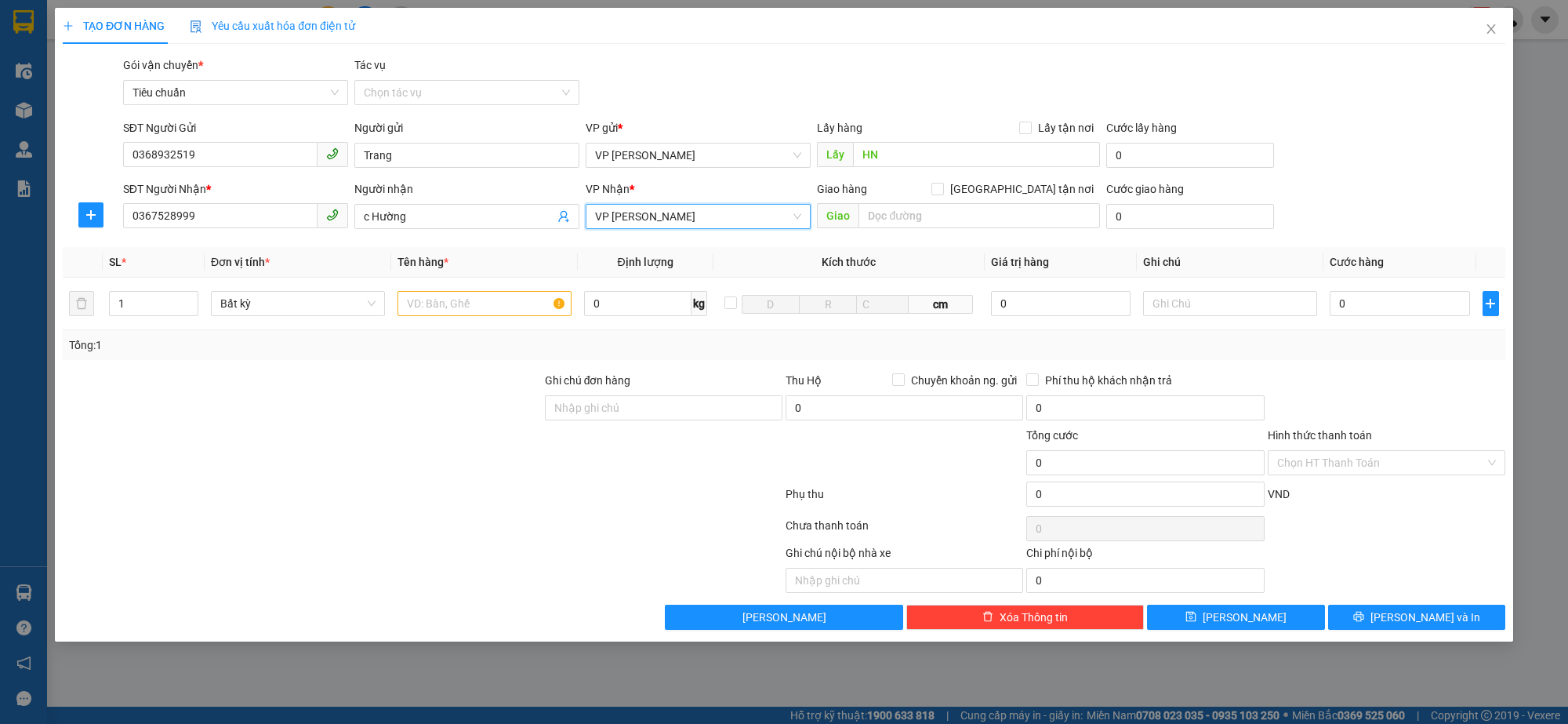
click at [707, 221] on span "VP [PERSON_NAME]" at bounding box center [698, 216] width 206 height 24
type input "d"
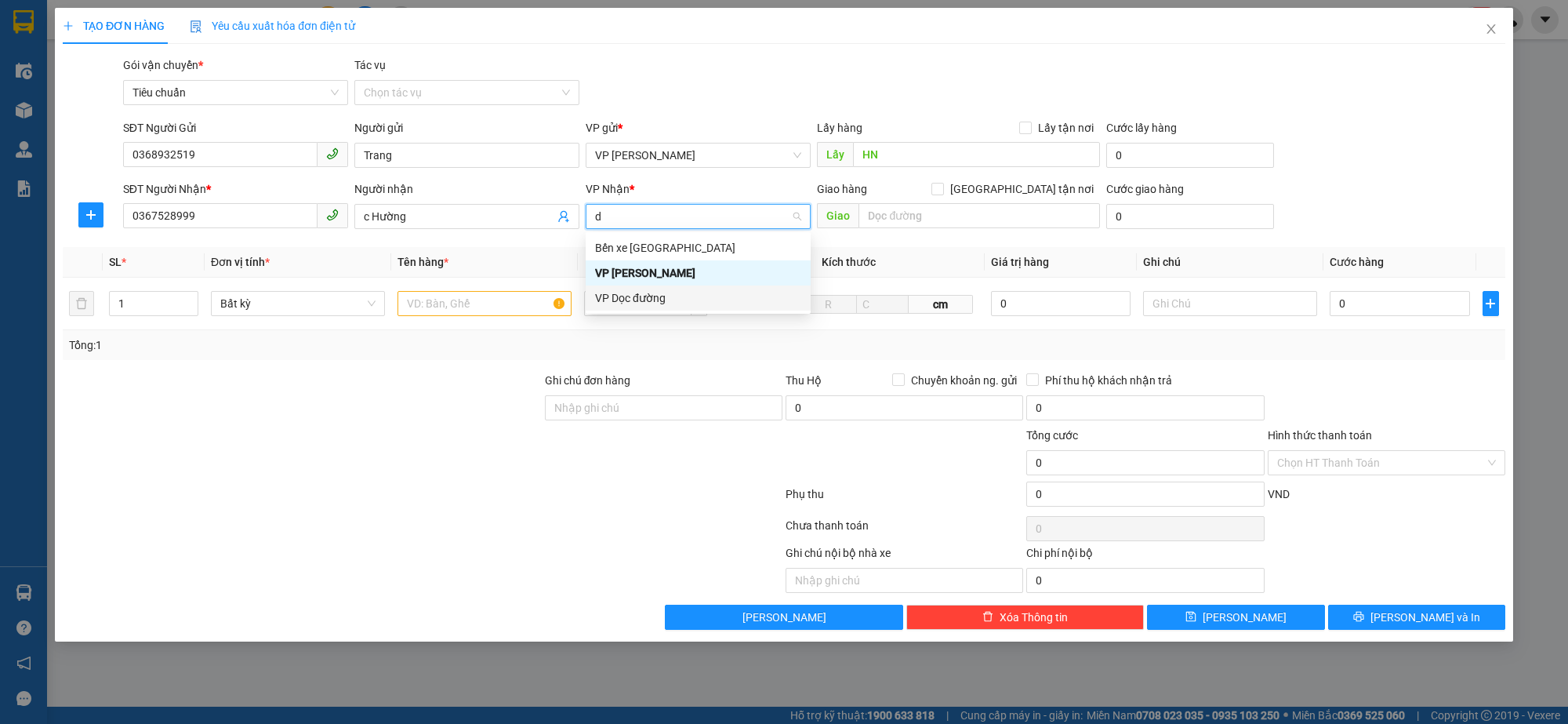
click at [672, 294] on div "VP Dọc đường" at bounding box center [698, 299] width 206 height 18
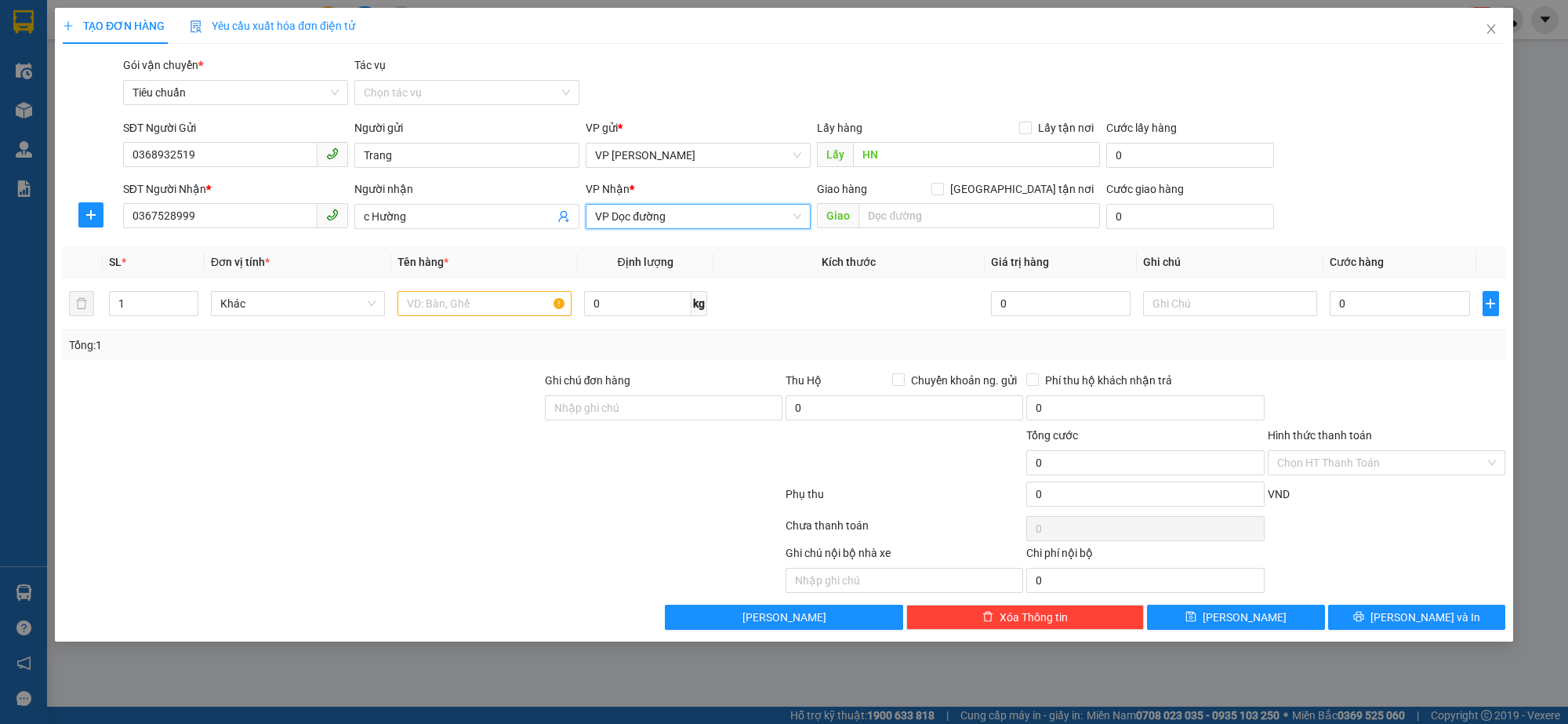
click at [691, 220] on span "VP Dọc đường" at bounding box center [698, 216] width 206 height 24
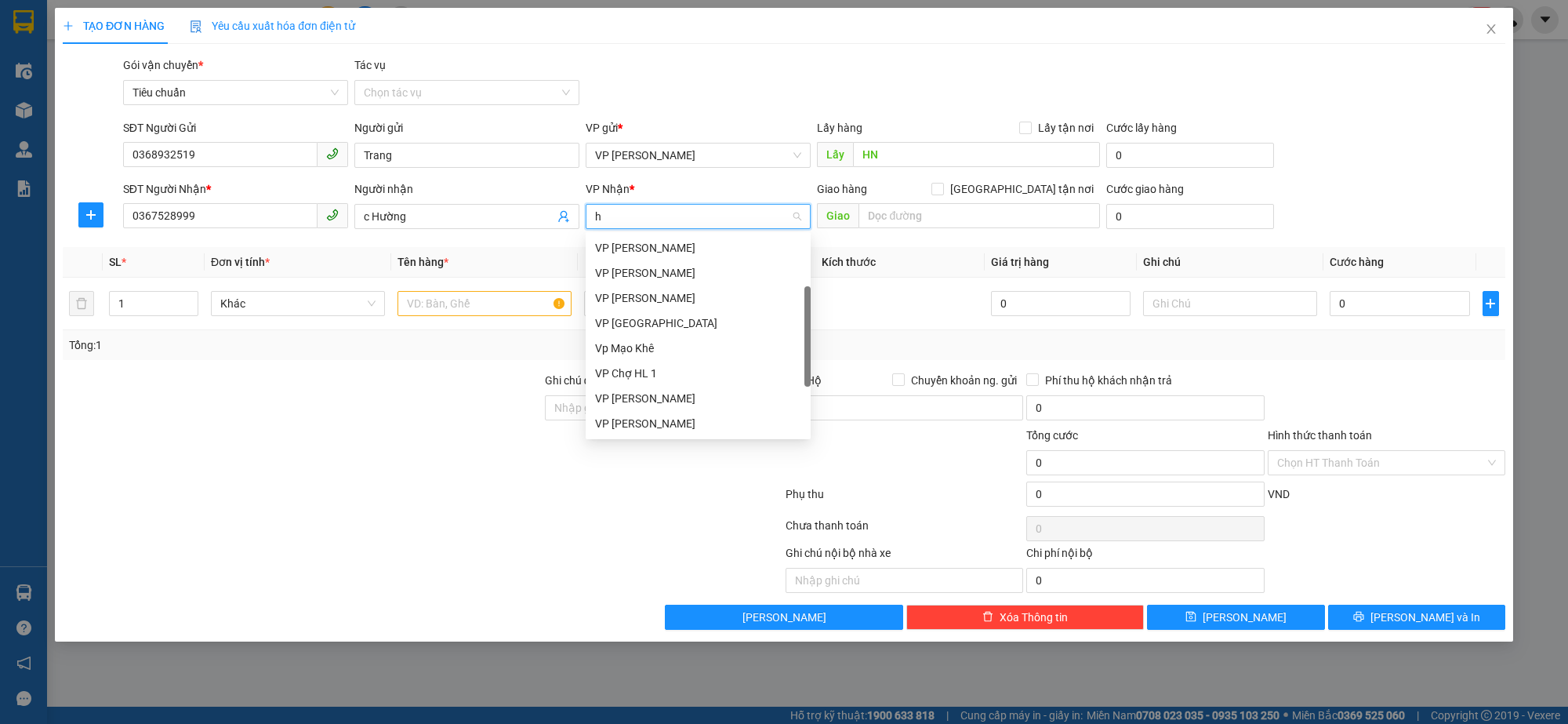
scroll to position [25, 0]
type input "ha"
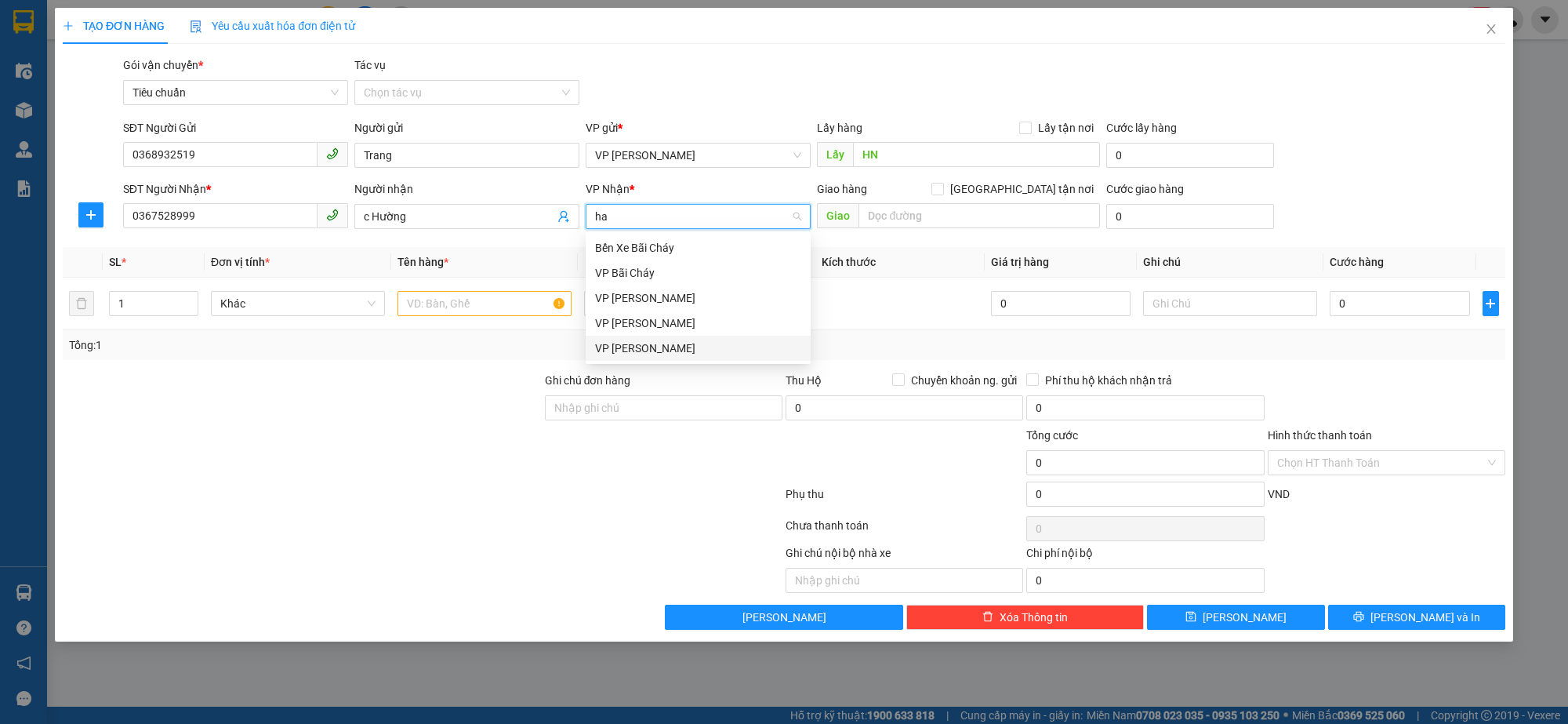
drag, startPoint x: 640, startPoint y: 349, endPoint x: 898, endPoint y: 221, distance: 288.0
click at [644, 350] on div "VP [PERSON_NAME]" at bounding box center [698, 348] width 206 height 18
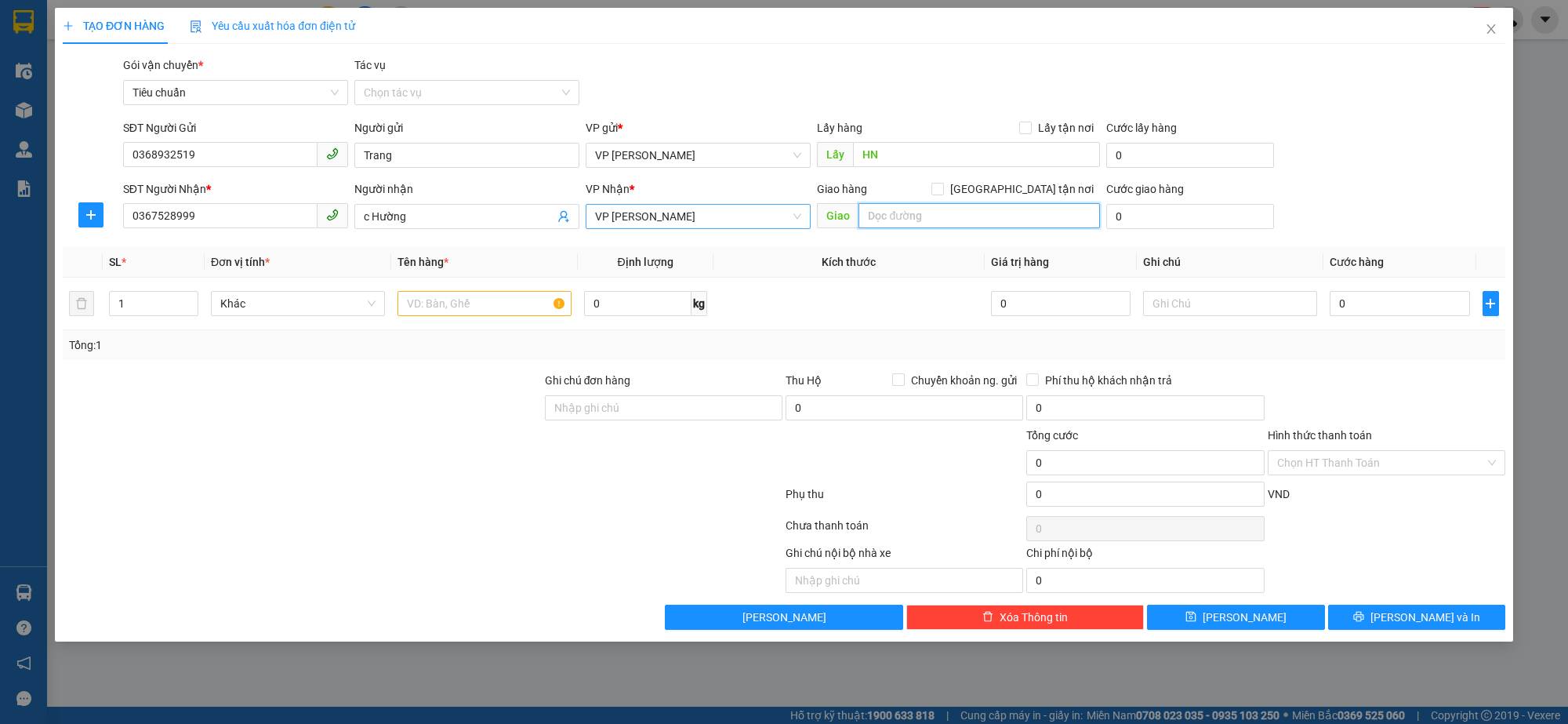
click at [912, 213] on input "text" at bounding box center [979, 215] width 242 height 25
type input "Big C"
click at [942, 190] on input "[GEOGRAPHIC_DATA] tận nơi" at bounding box center [937, 188] width 11 height 11
checkbox input "true"
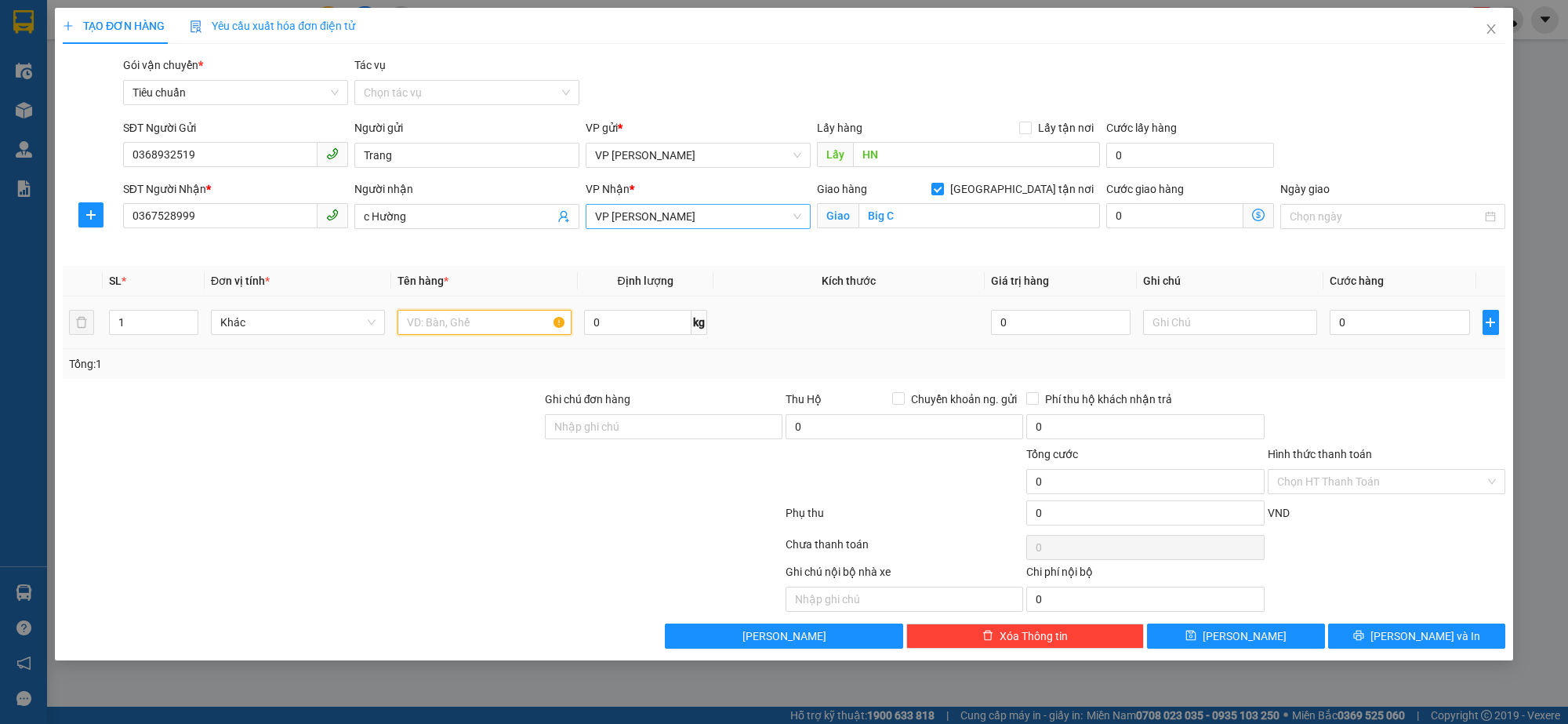
click at [485, 320] on input "text" at bounding box center [484, 322] width 174 height 25
type input "xốp"
type input "8"
click at [1371, 322] on input "0" at bounding box center [1400, 322] width 140 height 25
type input "8"
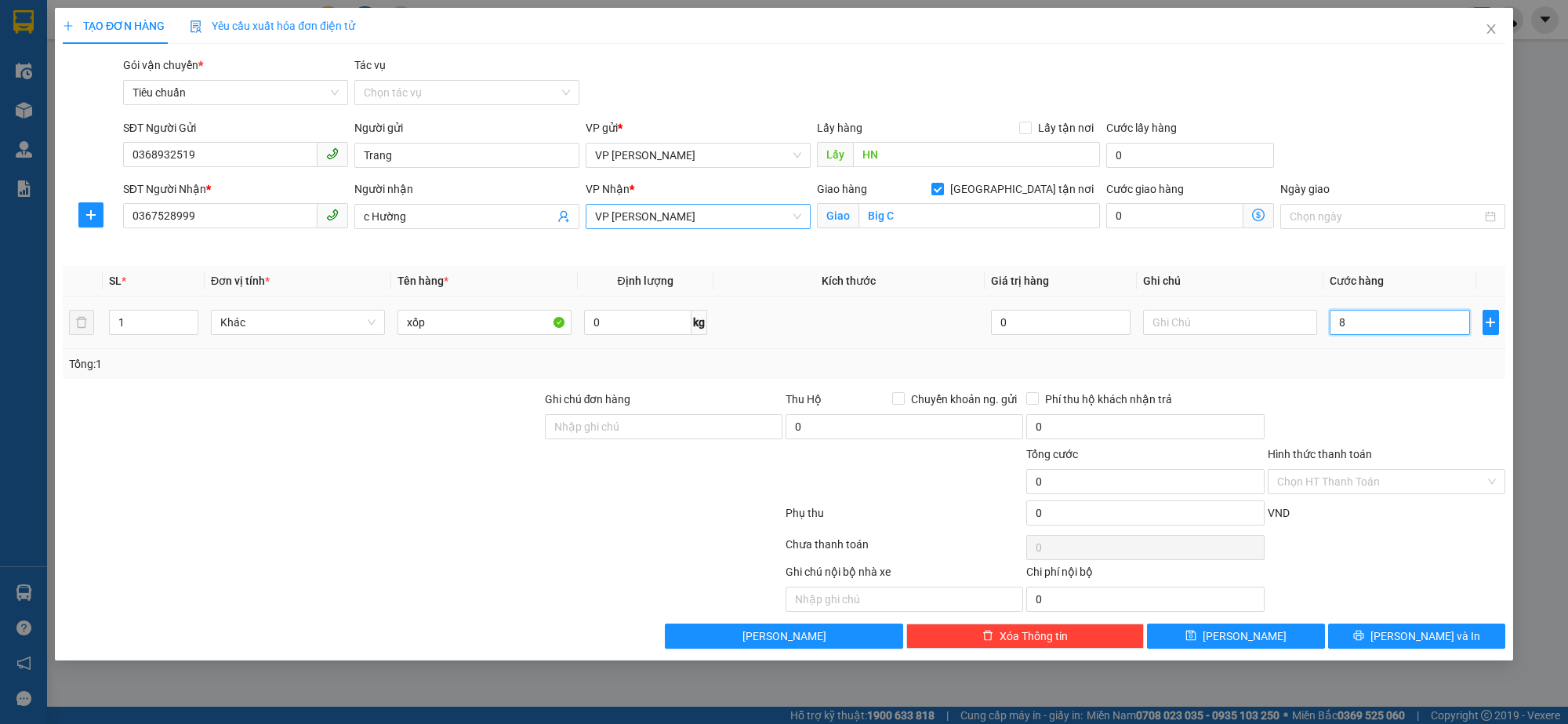
type input "8"
type input "80"
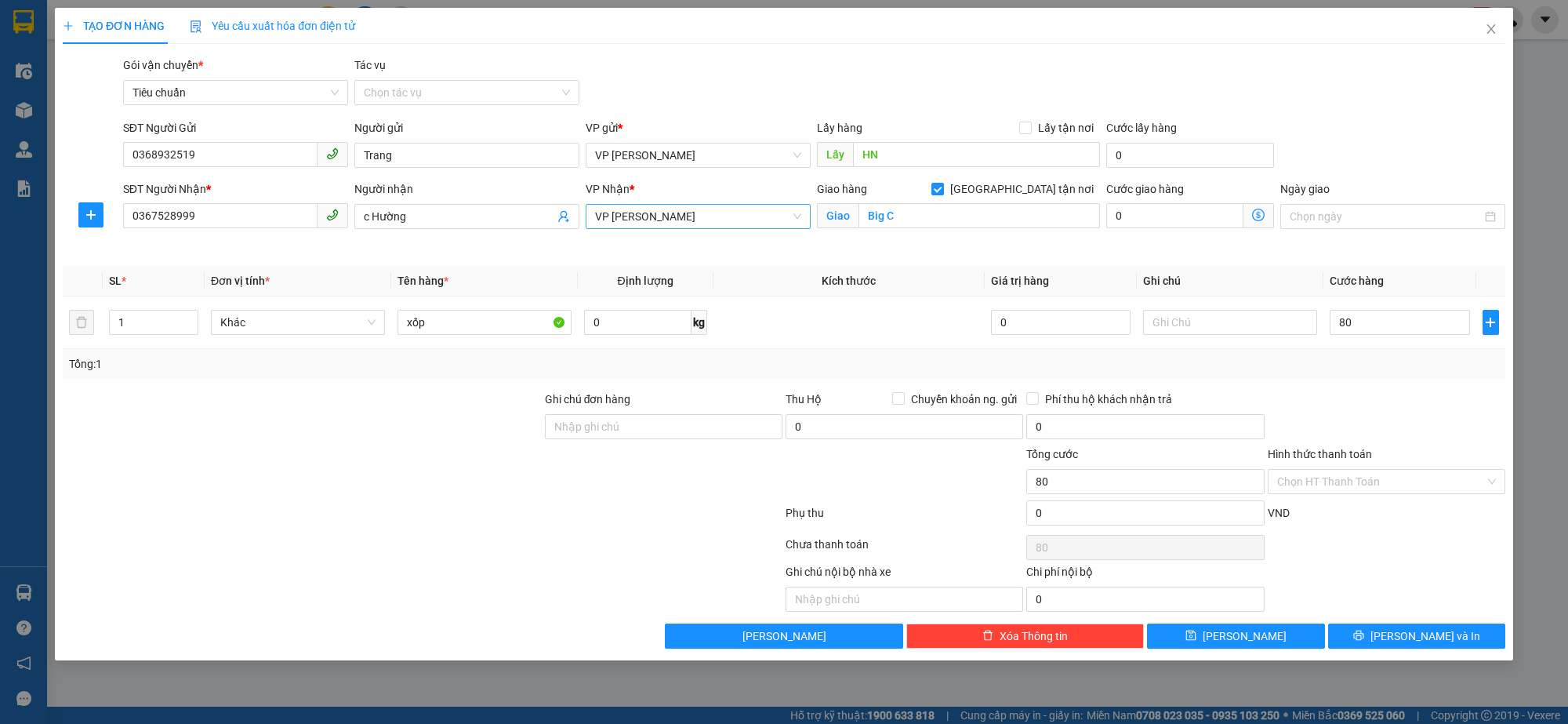
click at [1381, 395] on div at bounding box center [1386, 418] width 241 height 55
type input "80.000"
click at [1331, 488] on input "Hình thức thanh toán" at bounding box center [1381, 481] width 207 height 24
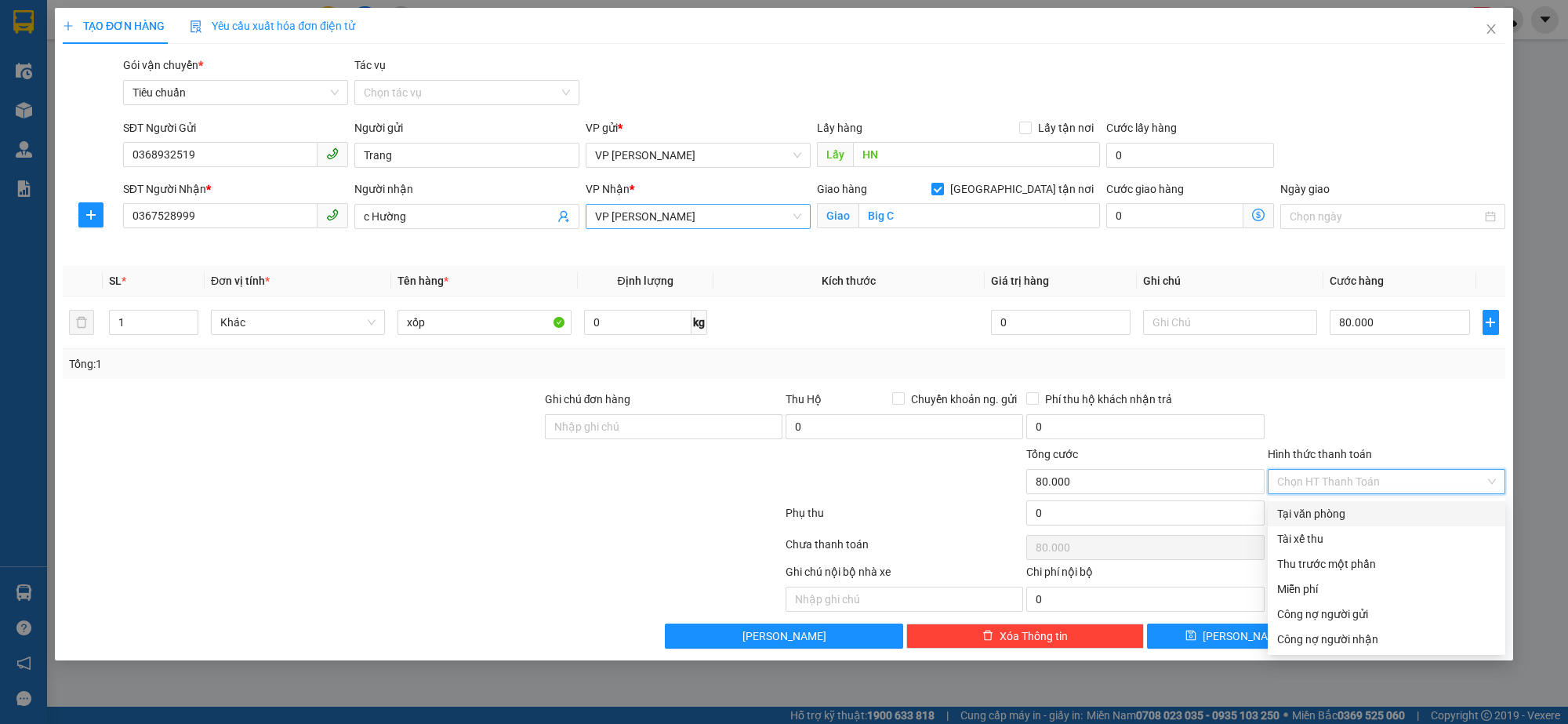
click at [1303, 517] on div "Tại văn phòng" at bounding box center [1387, 514] width 219 height 18
type input "0"
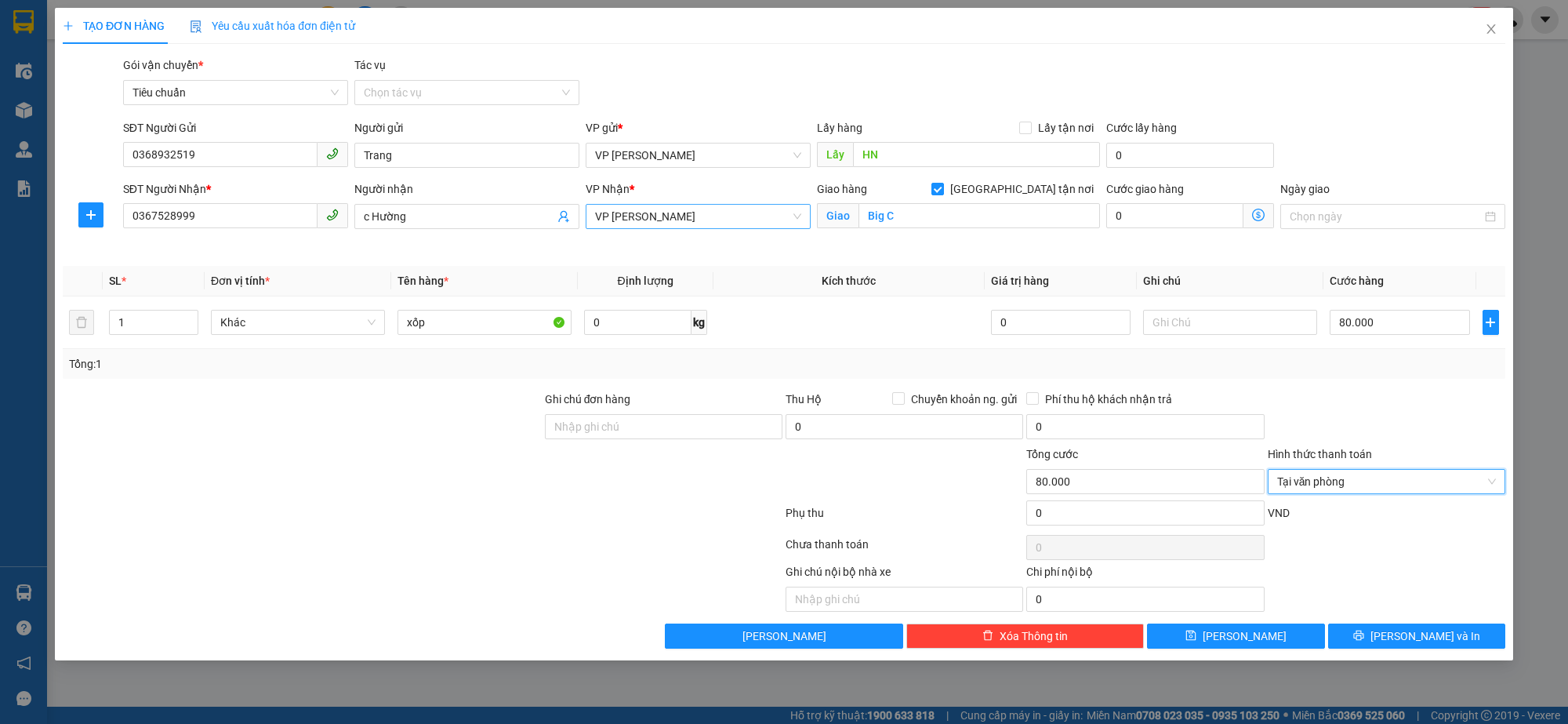
click at [1331, 402] on div at bounding box center [1386, 418] width 241 height 55
click at [1130, 205] on input "0" at bounding box center [1175, 215] width 136 height 25
type input "2"
type input "80.020"
type input "20"
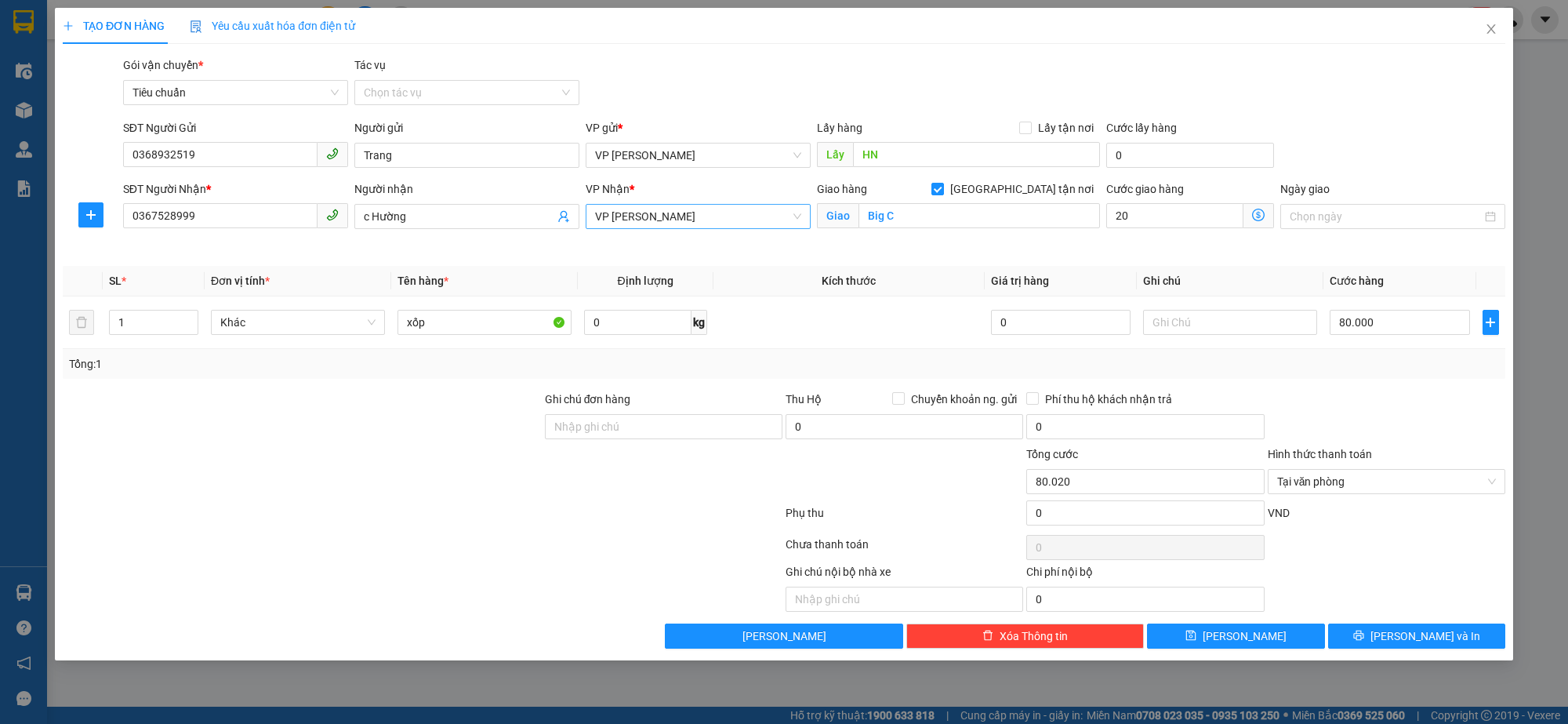
click at [1294, 401] on div at bounding box center [1386, 418] width 241 height 55
type input "100.000"
type input "20.000"
click at [392, 82] on input "Tác vụ" at bounding box center [461, 92] width 195 height 24
click at [429, 122] on div "Nhập hàng lên xe" at bounding box center [467, 124] width 206 height 18
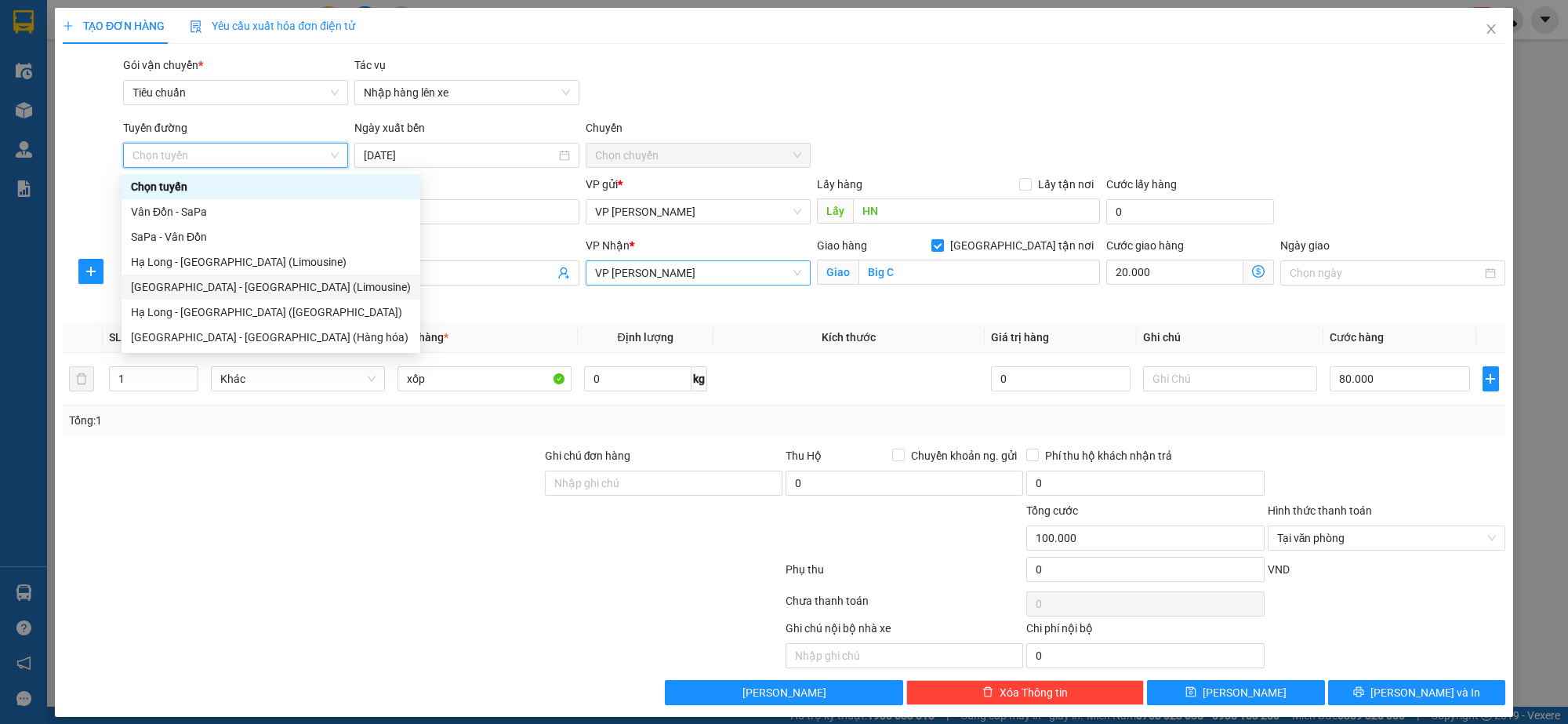
click at [243, 284] on div "[GEOGRAPHIC_DATA] - [GEOGRAPHIC_DATA] (Limousine)" at bounding box center [271, 287] width 280 height 18
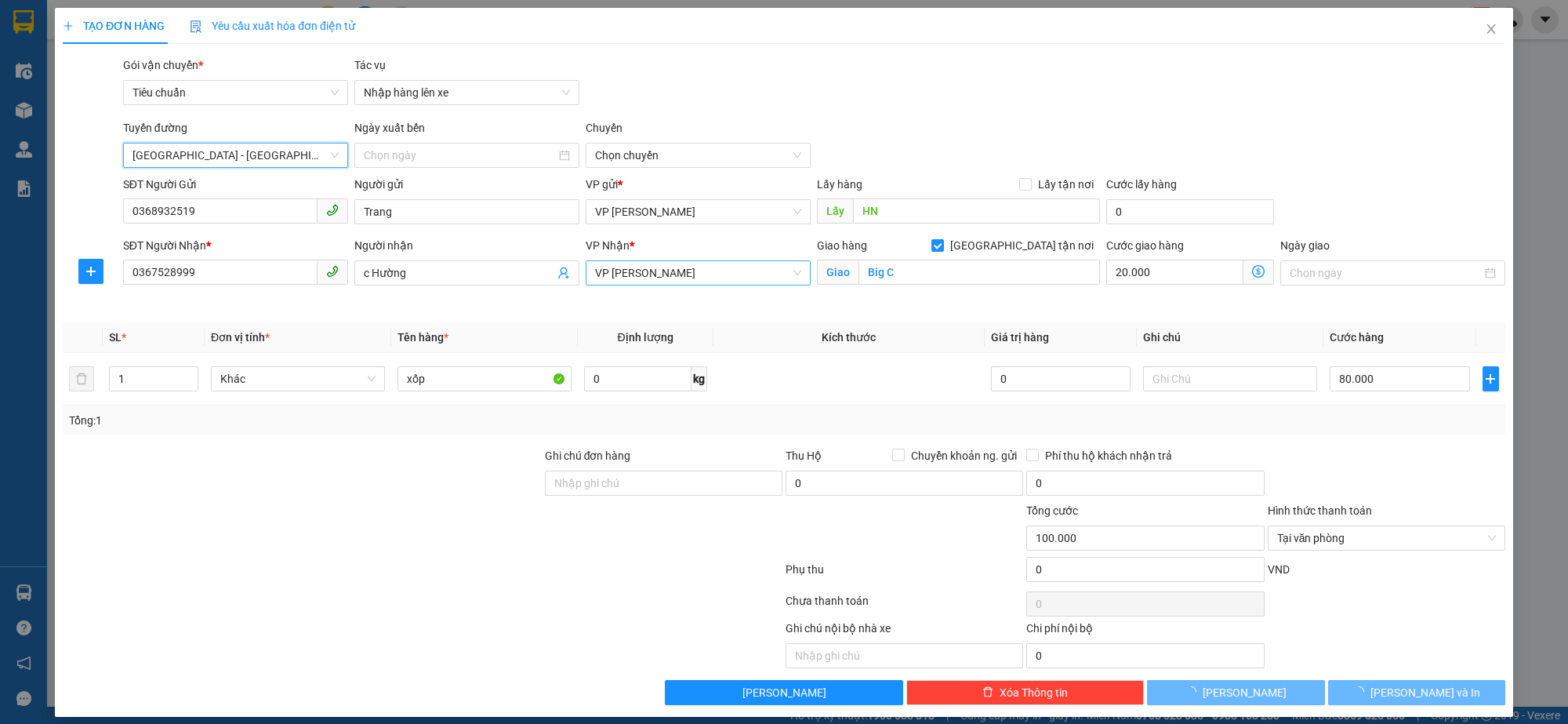
type input "[DATE]"
click at [690, 166] on span "05:00 - 14B-024.04" at bounding box center [698, 155] width 206 height 24
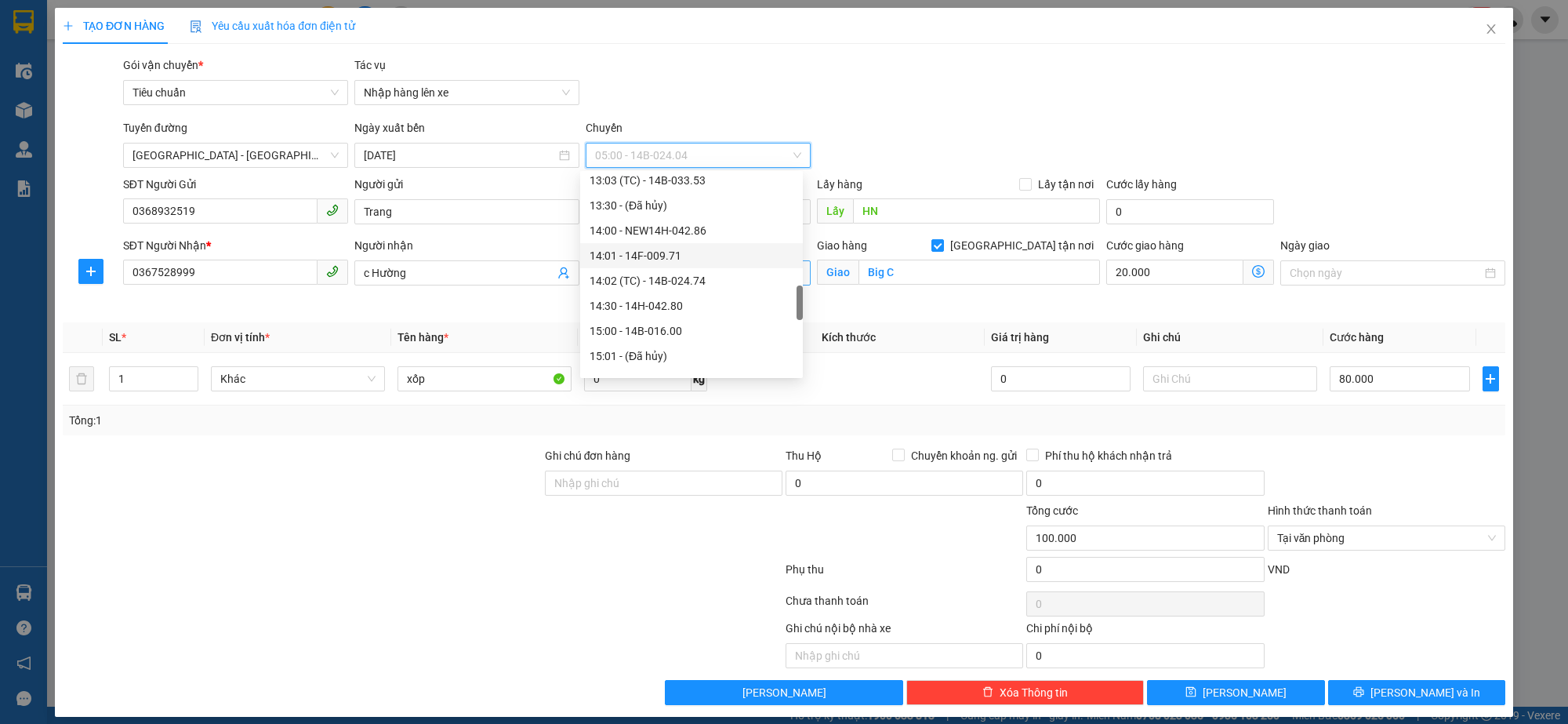
scroll to position [686, 0]
click at [673, 193] on div "13:00 - 14B-012.37" at bounding box center [691, 203] width 223 height 25
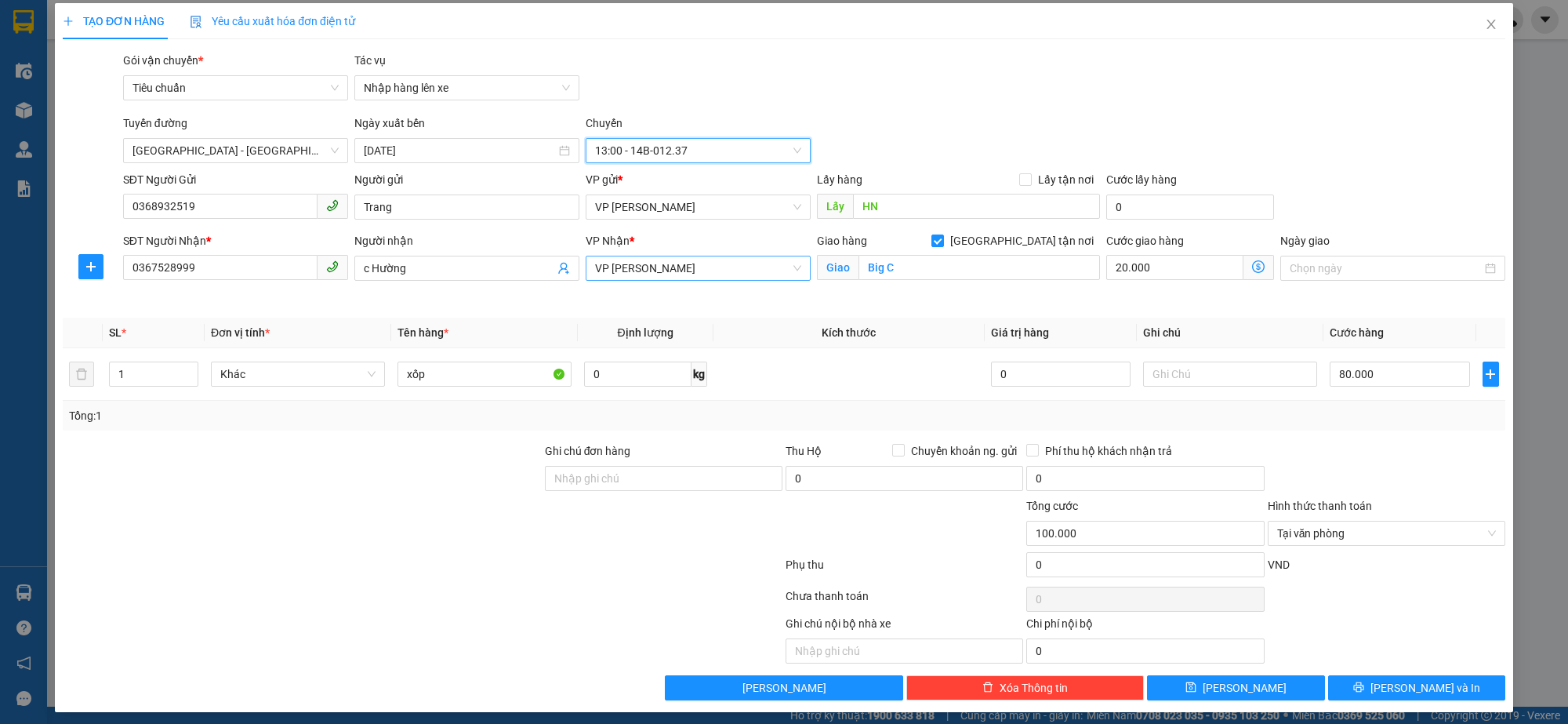
scroll to position [13, 0]
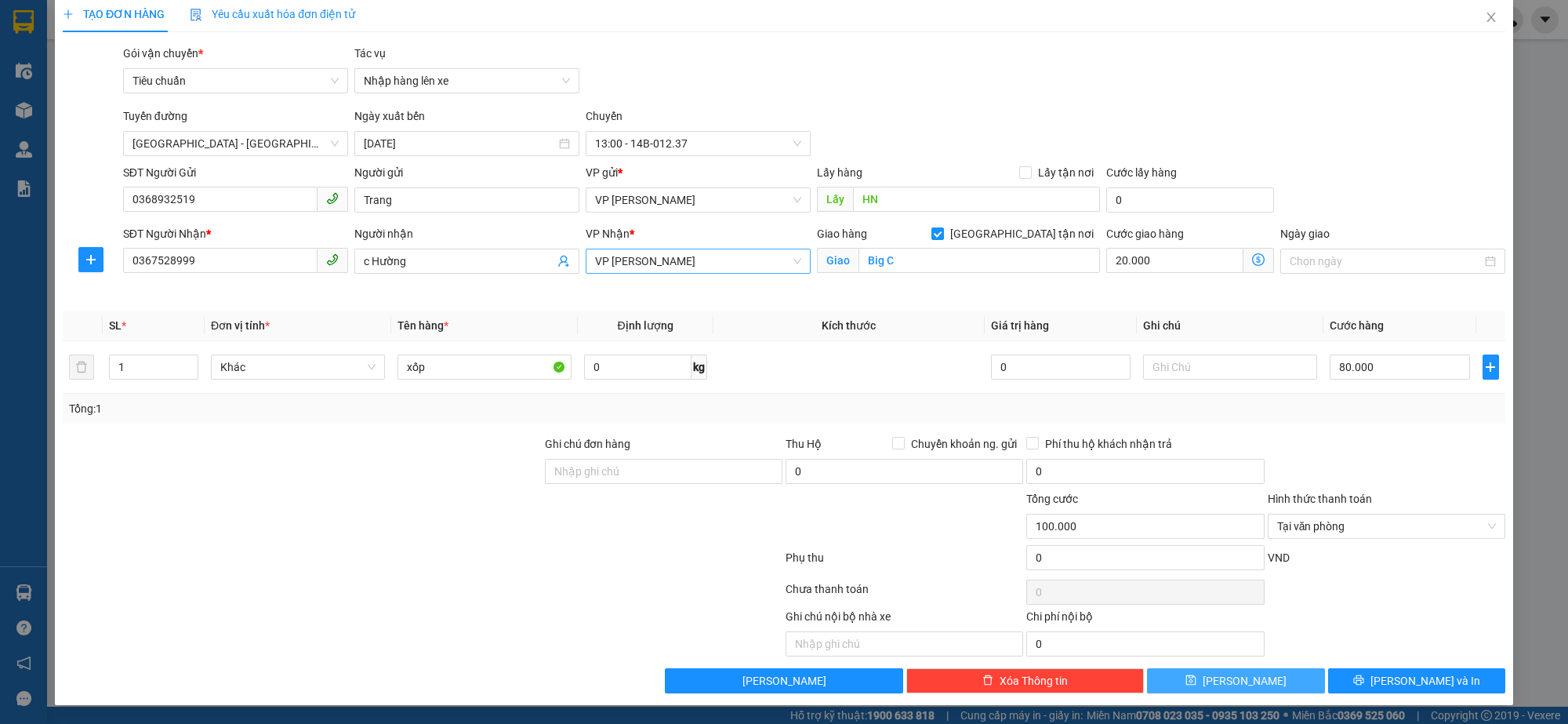
drag, startPoint x: 1256, startPoint y: 692, endPoint x: 1264, endPoint y: 633, distance: 59.5
click at [1251, 692] on button "[PERSON_NAME]" at bounding box center [1236, 681] width 178 height 25
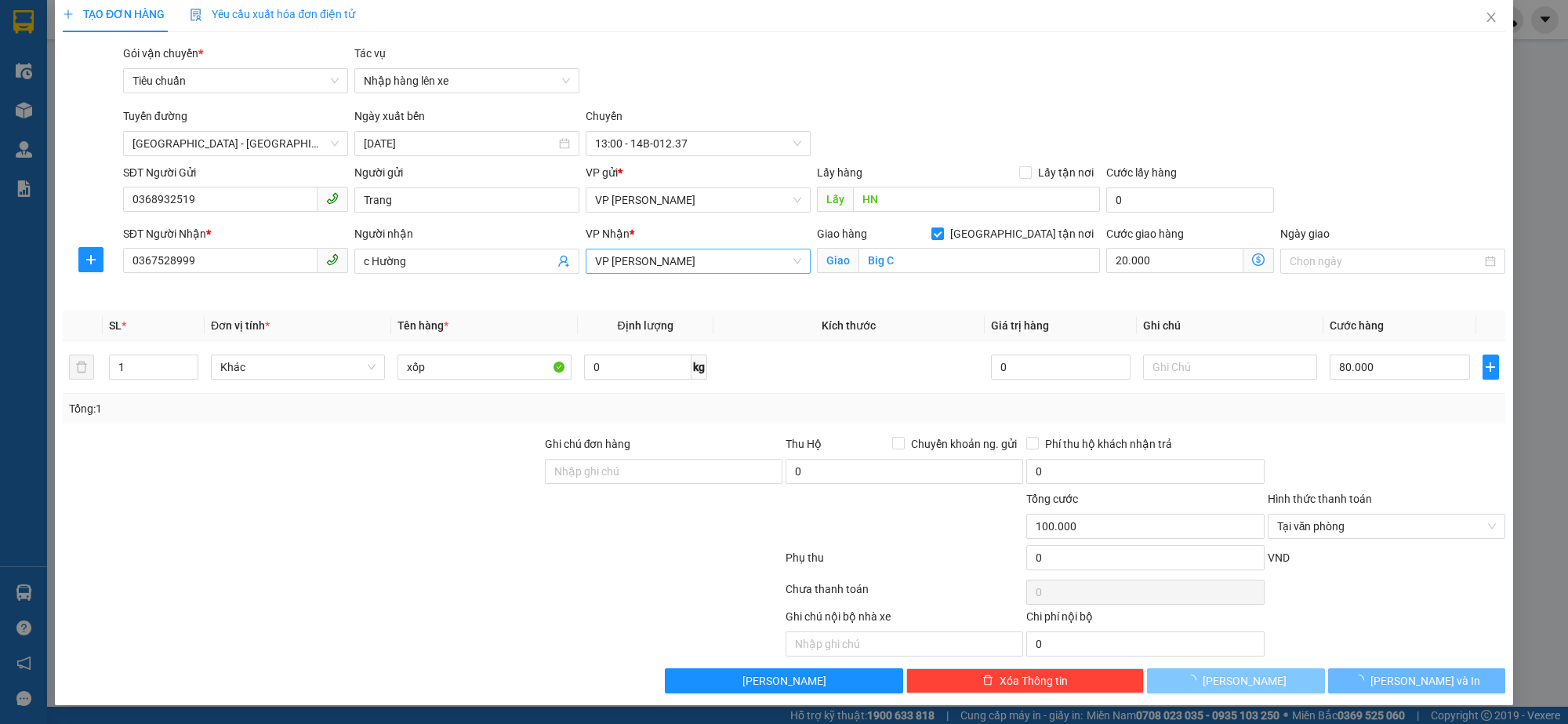
checkbox input "false"
type input "0"
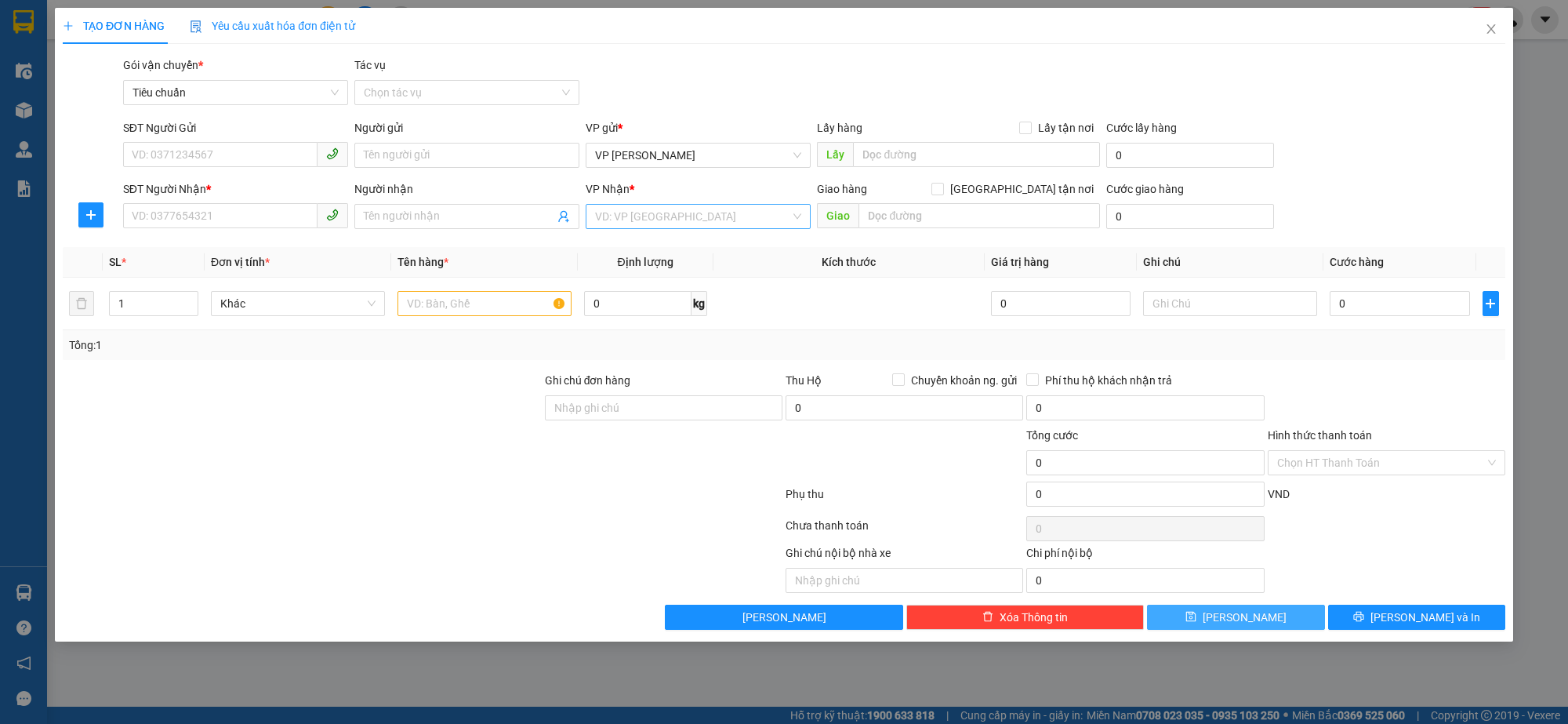
scroll to position [0, 0]
click at [1491, 36] on span "Close" at bounding box center [1491, 30] width 44 height 44
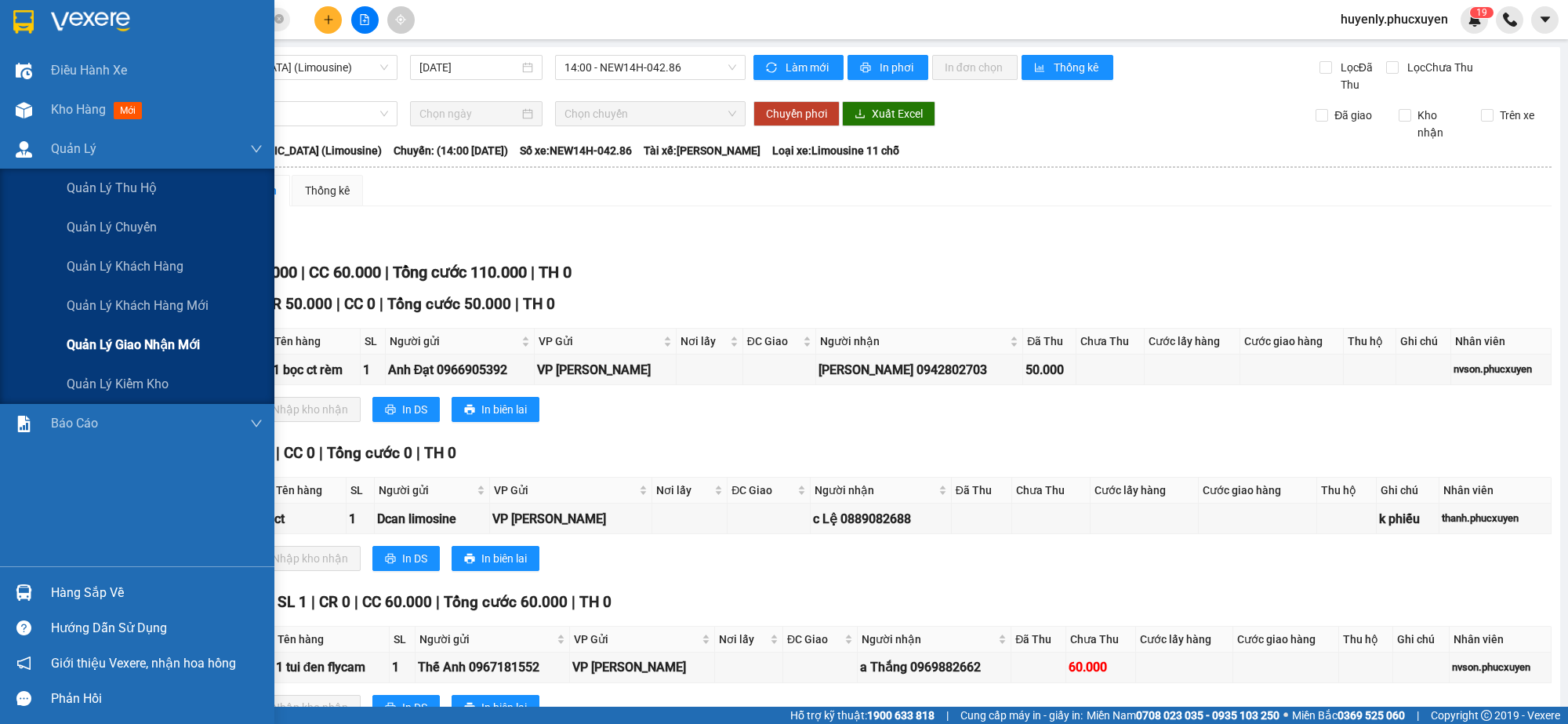
click at [108, 345] on span "Quản lý giao nhận mới" at bounding box center [133, 345] width 133 height 19
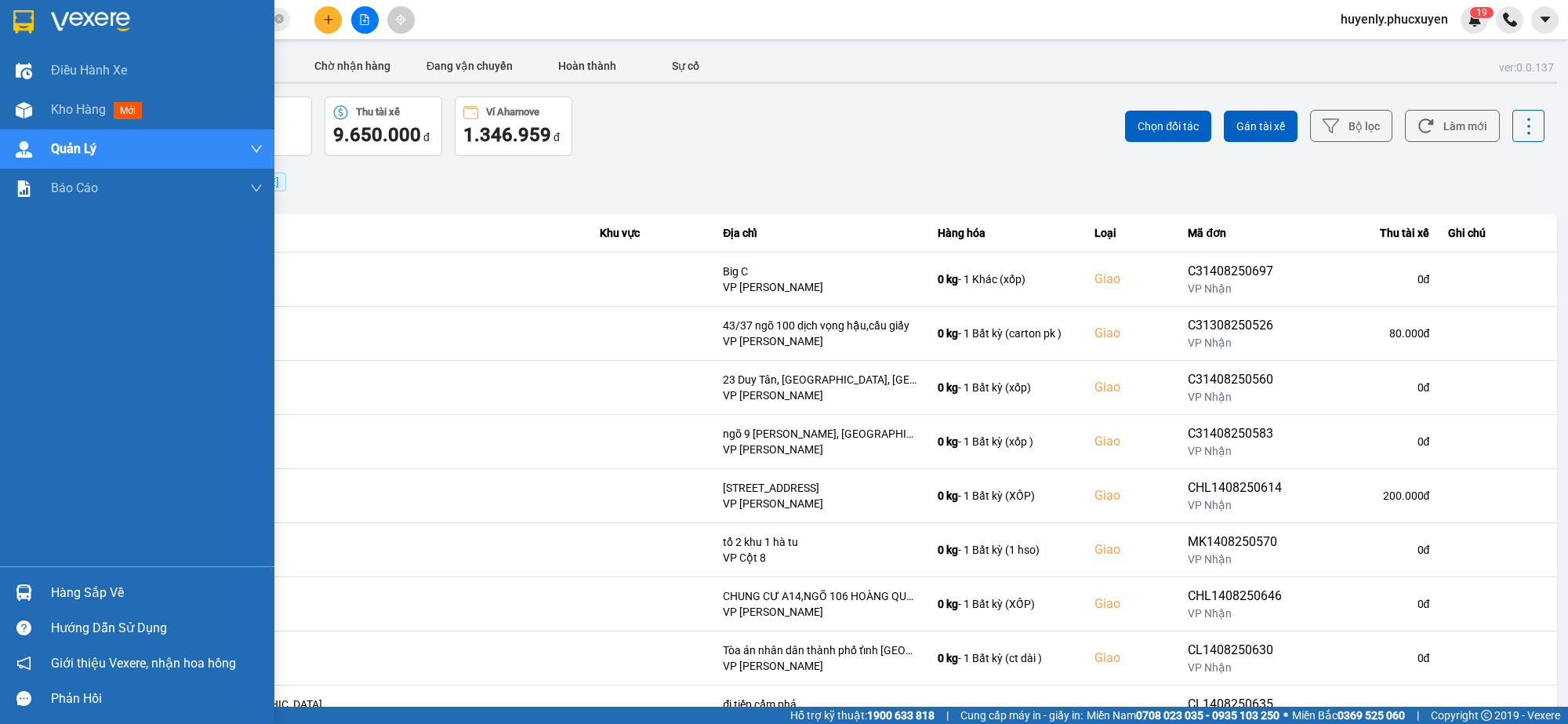
click at [52, 582] on div "Hàng sắp về" at bounding box center [157, 593] width 212 height 24
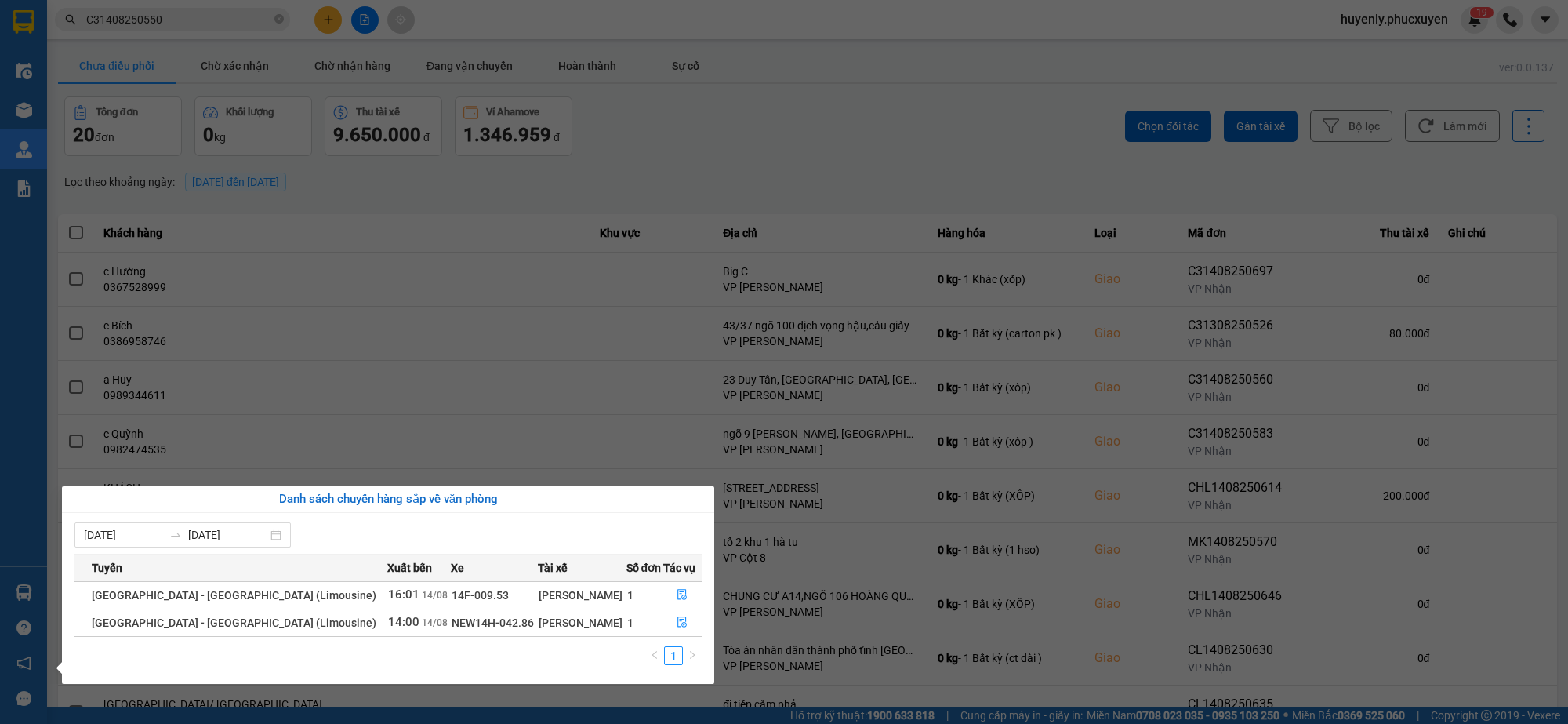
click at [731, 163] on section "Kết quả tìm kiếm ( 1 ) Bộ lọc Mã ĐH Trạng thái Món hàng Thu hộ Tổng cước Chưa c…" at bounding box center [784, 362] width 1568 height 724
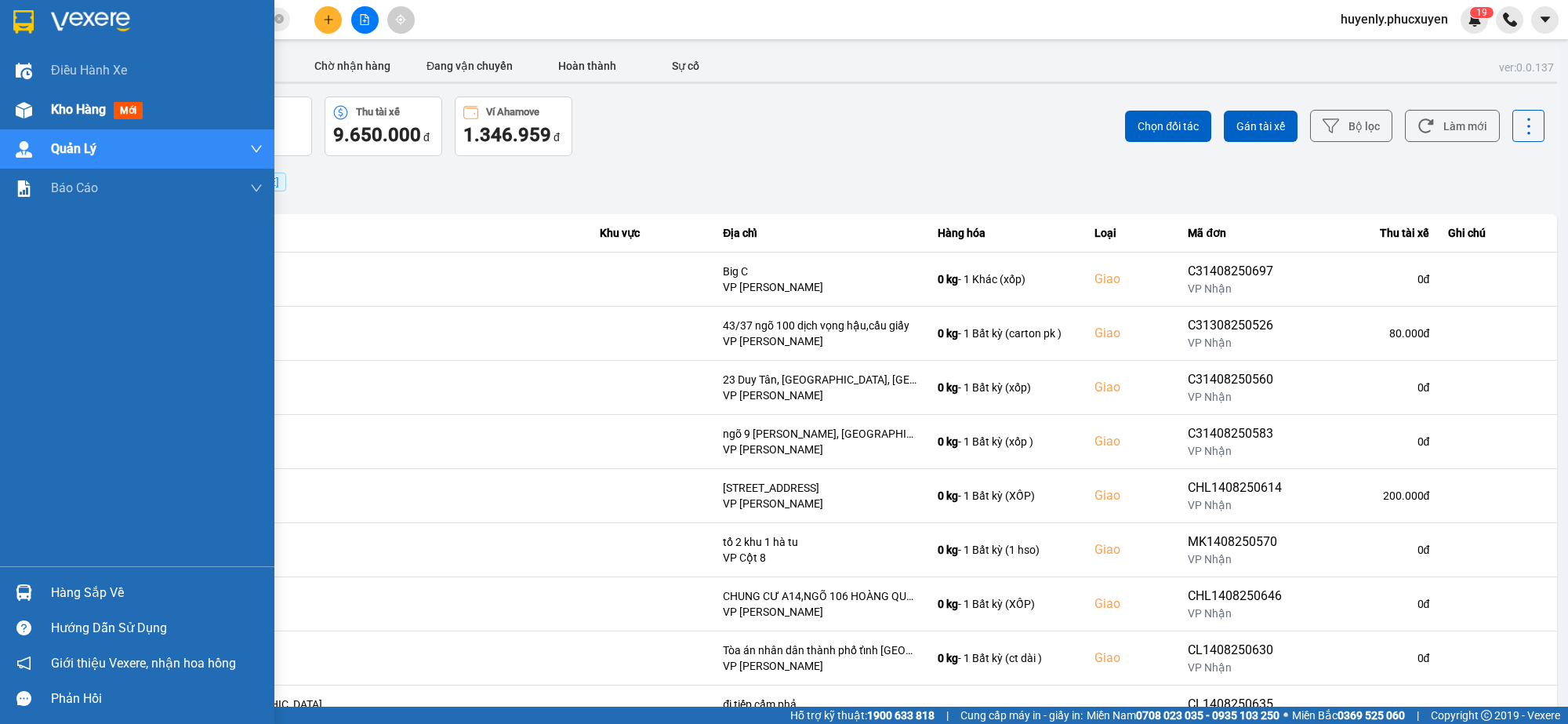
click at [60, 117] on div "Kho hàng mới" at bounding box center [100, 109] width 98 height 19
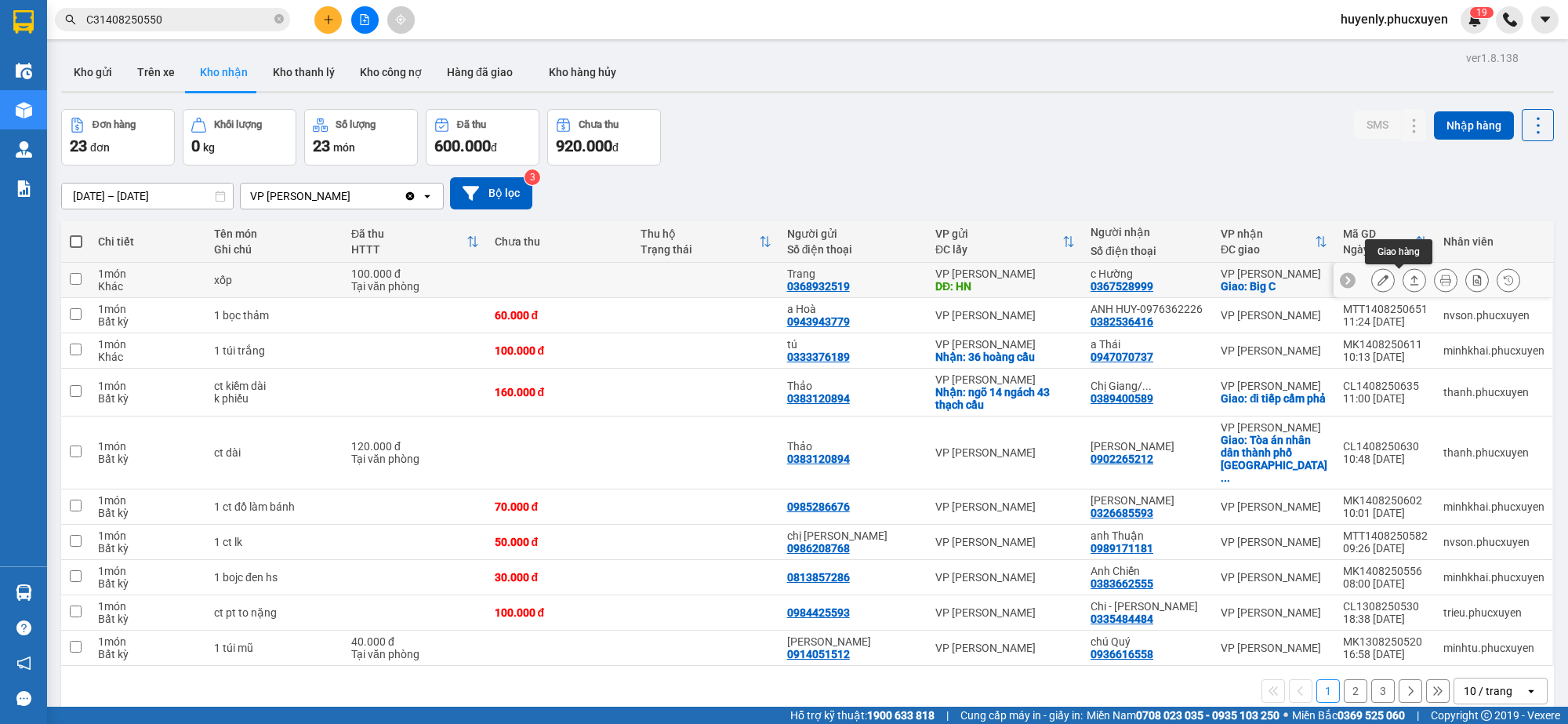
click at [1409, 281] on icon at bounding box center [1414, 280] width 11 height 11
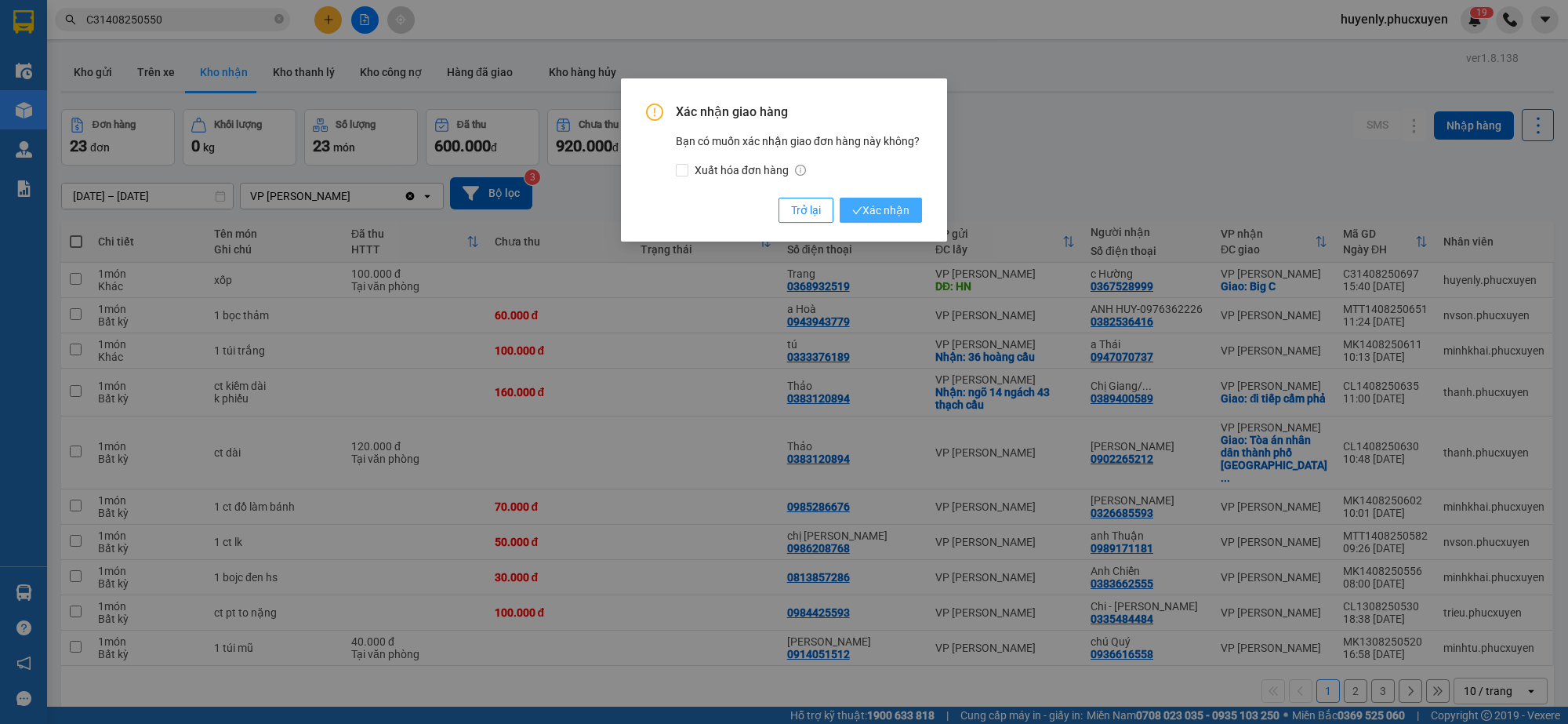
click at [871, 202] on span "Xác nhận" at bounding box center [880, 210] width 57 height 18
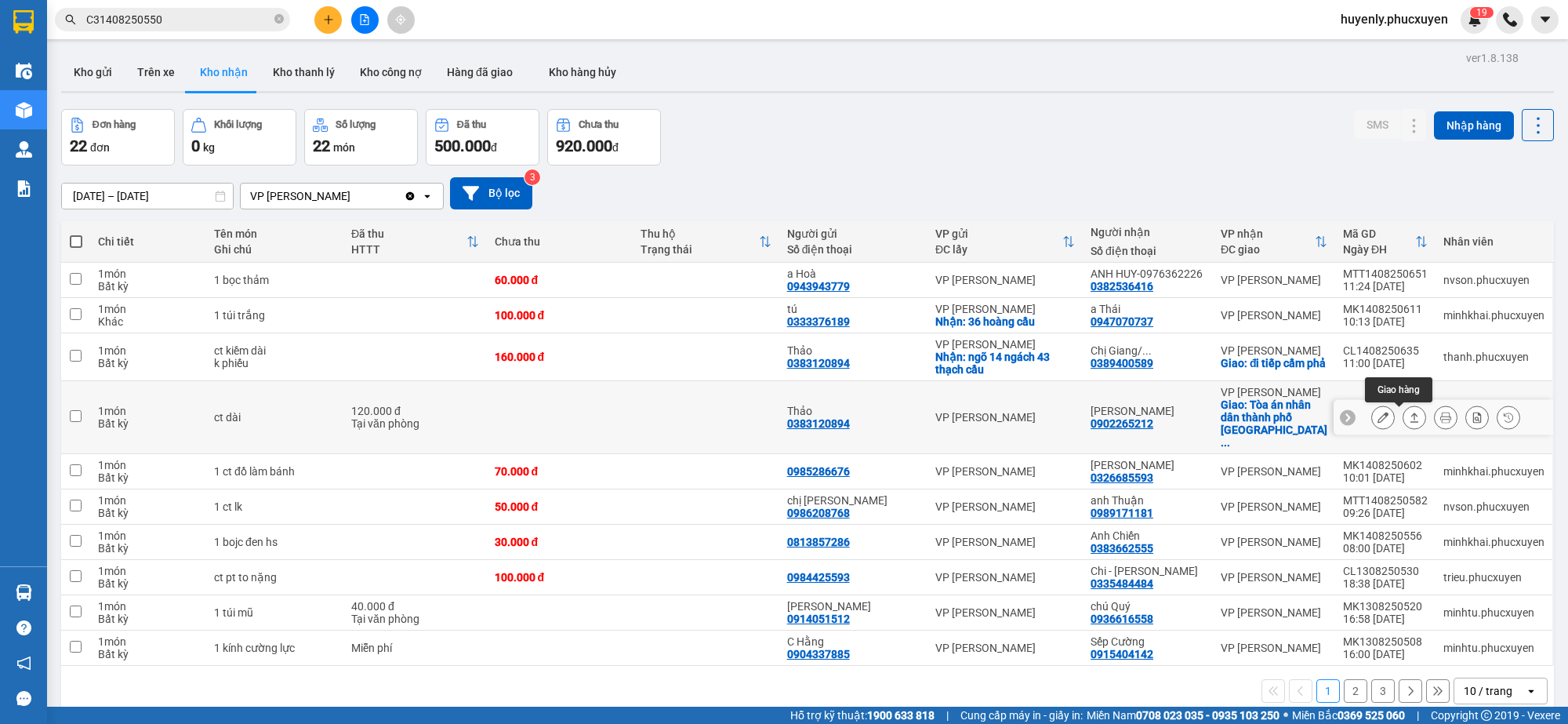
click at [1378, 412] on icon at bounding box center [1383, 417] width 11 height 11
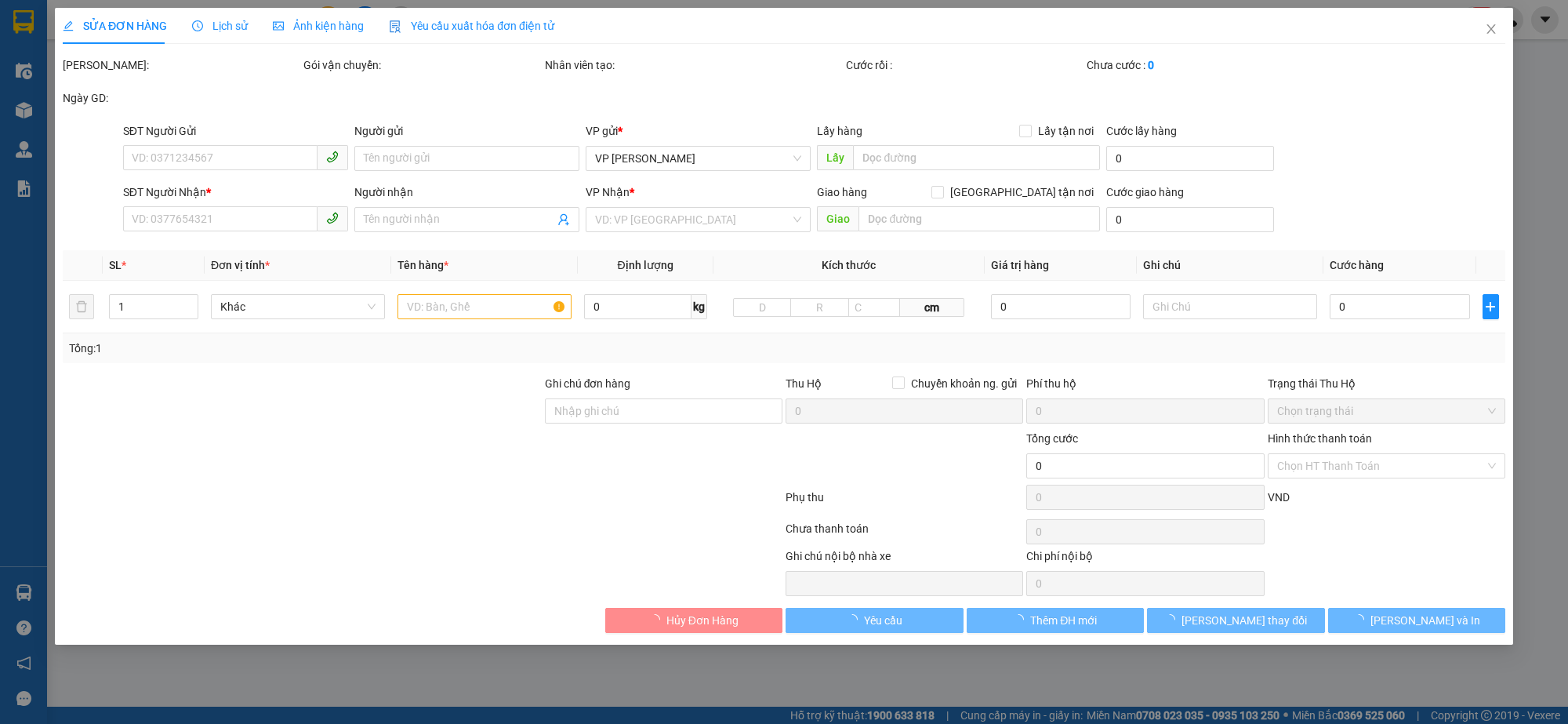
type input "0383120894"
type input "Thảo"
type input "0902265212"
type input "Anh Khánh"
checkbox input "true"
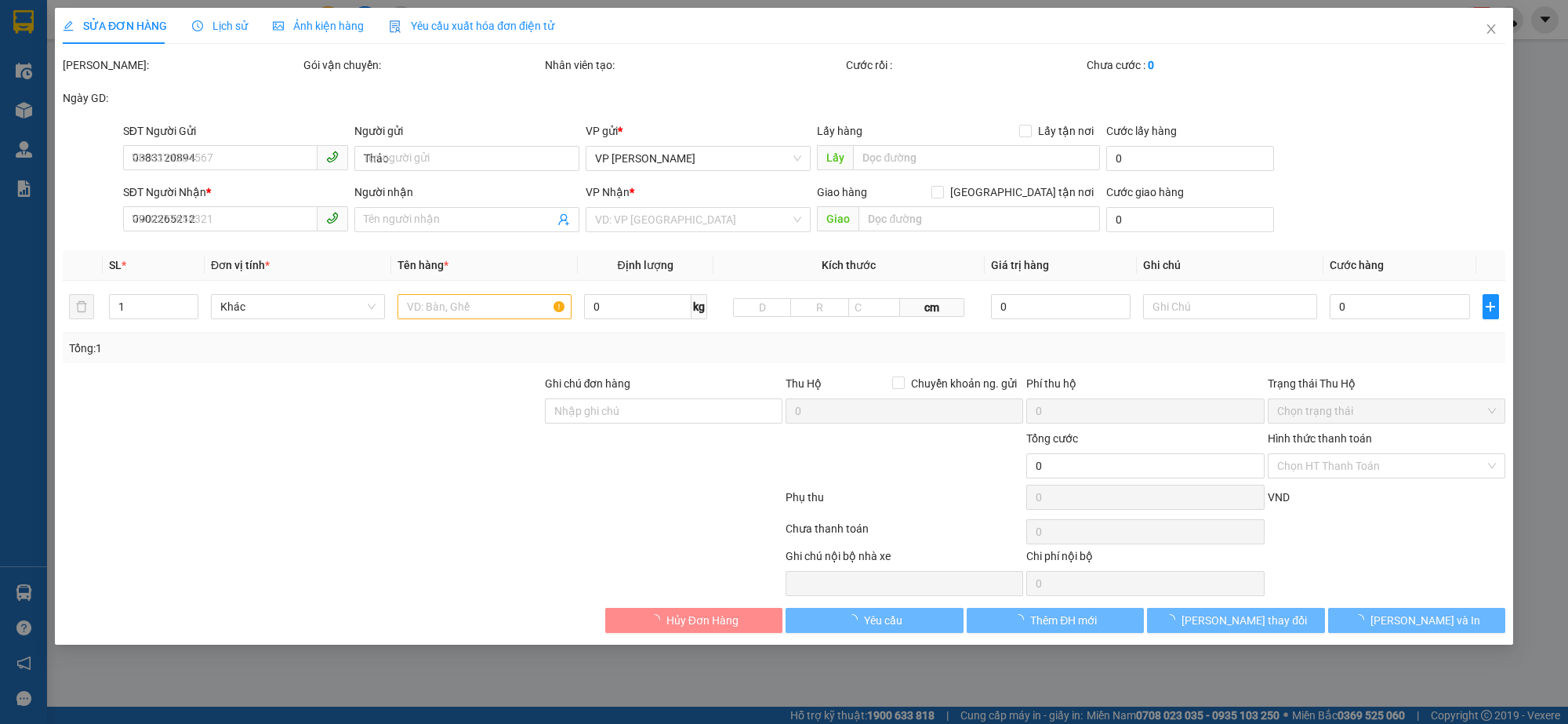
type input "Tòa án nhân dân thành phố tỉnh [GEOGRAPHIC_DATA]"
type input "120.000"
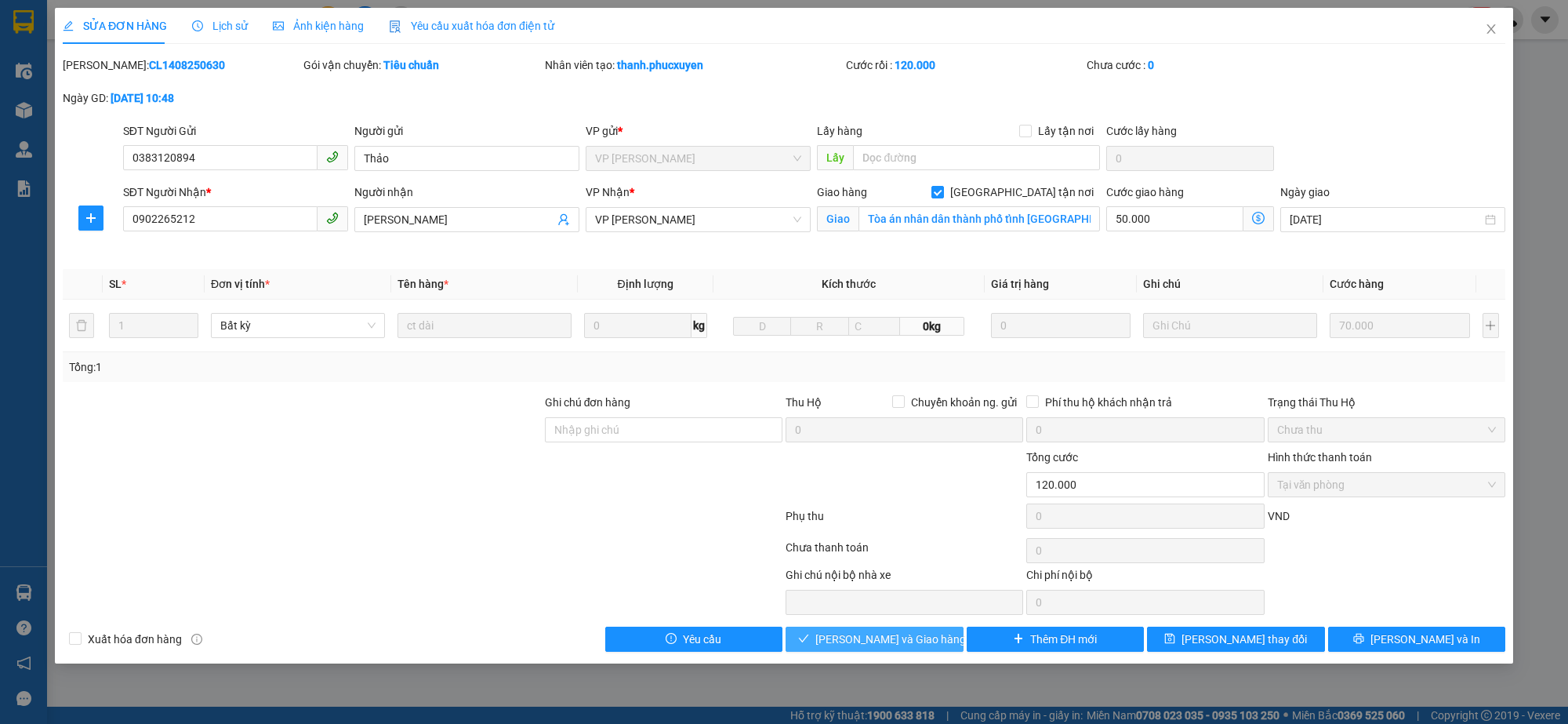
drag, startPoint x: 853, startPoint y: 636, endPoint x: 1135, endPoint y: 381, distance: 380.2
click at [855, 636] on span "Lưu và Giao hàng" at bounding box center [891, 640] width 150 height 18
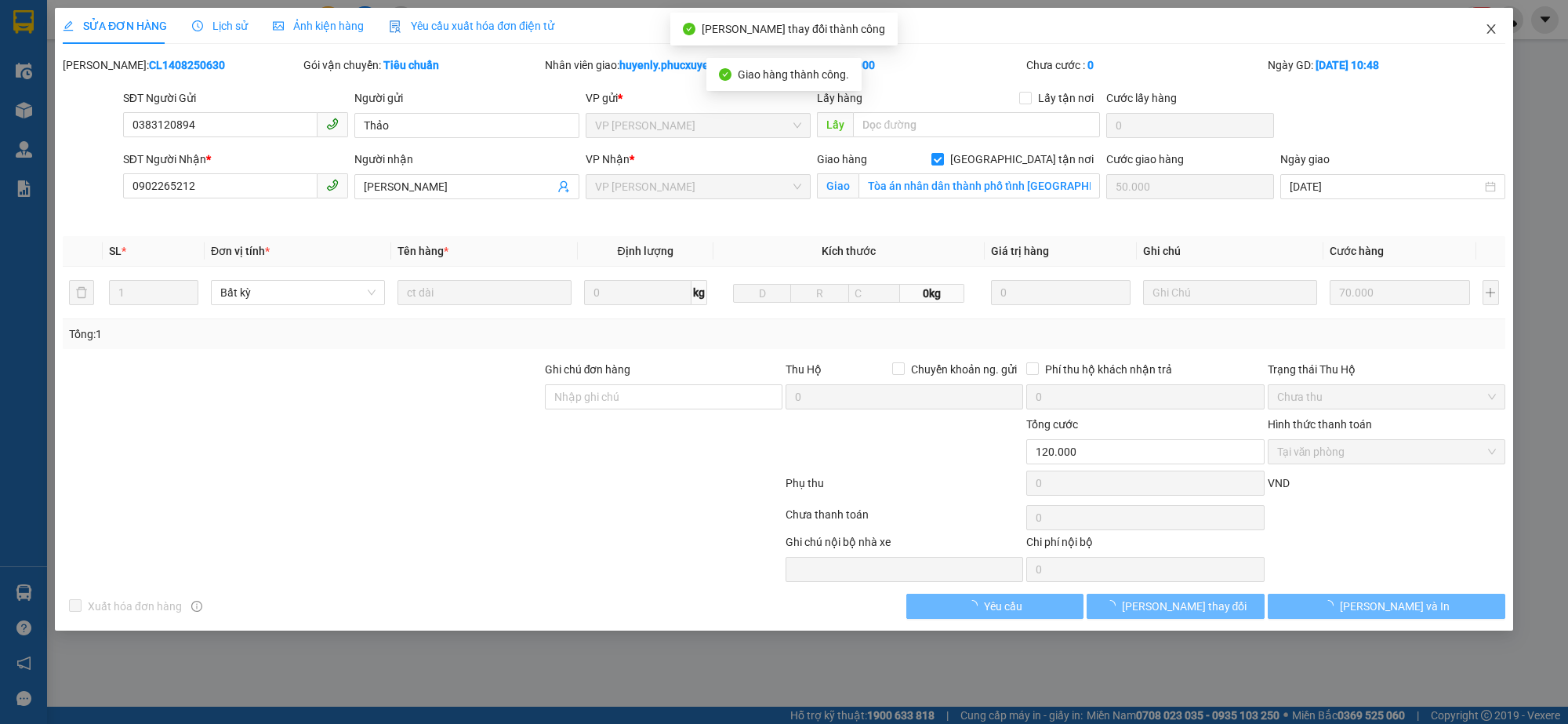
click at [1491, 36] on span "Close" at bounding box center [1491, 30] width 44 height 44
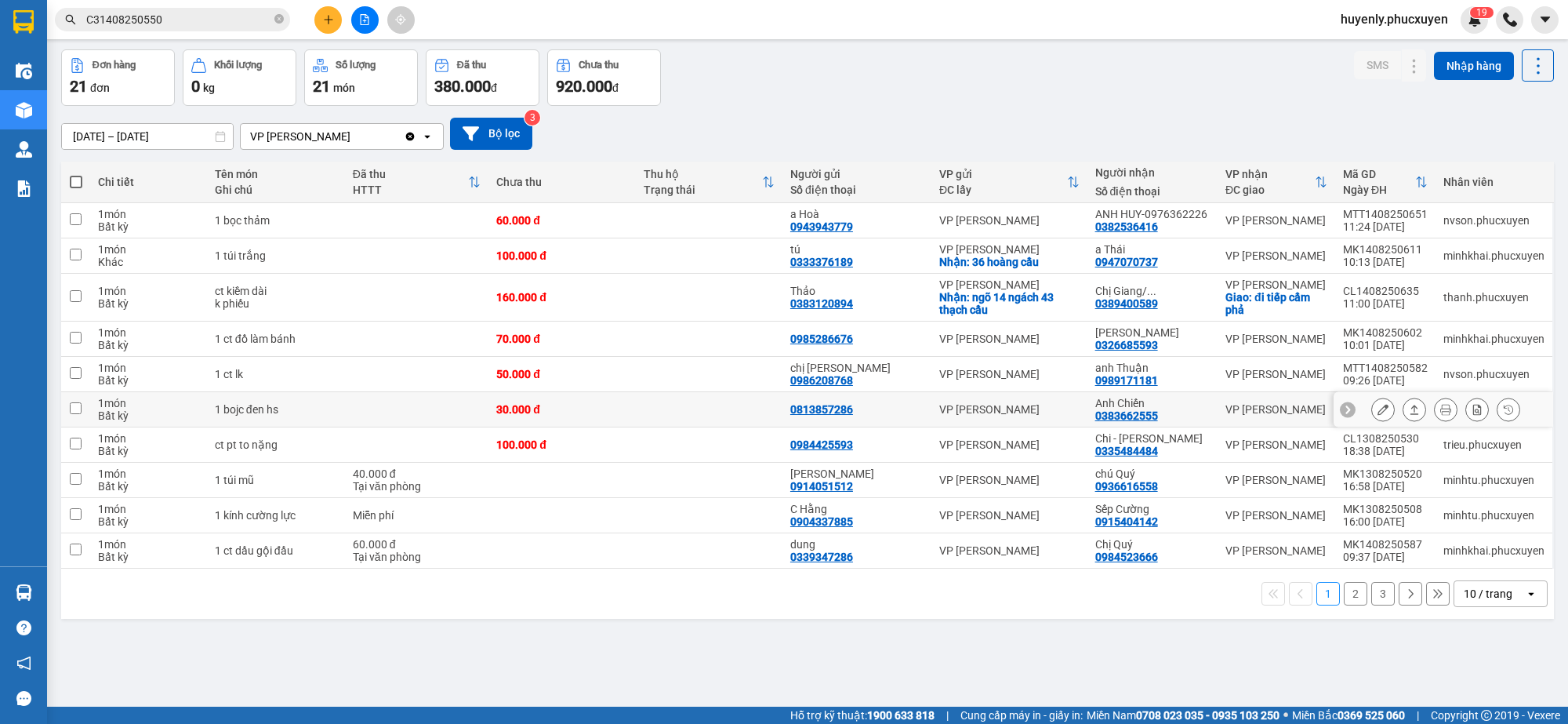
scroll to position [72, 0]
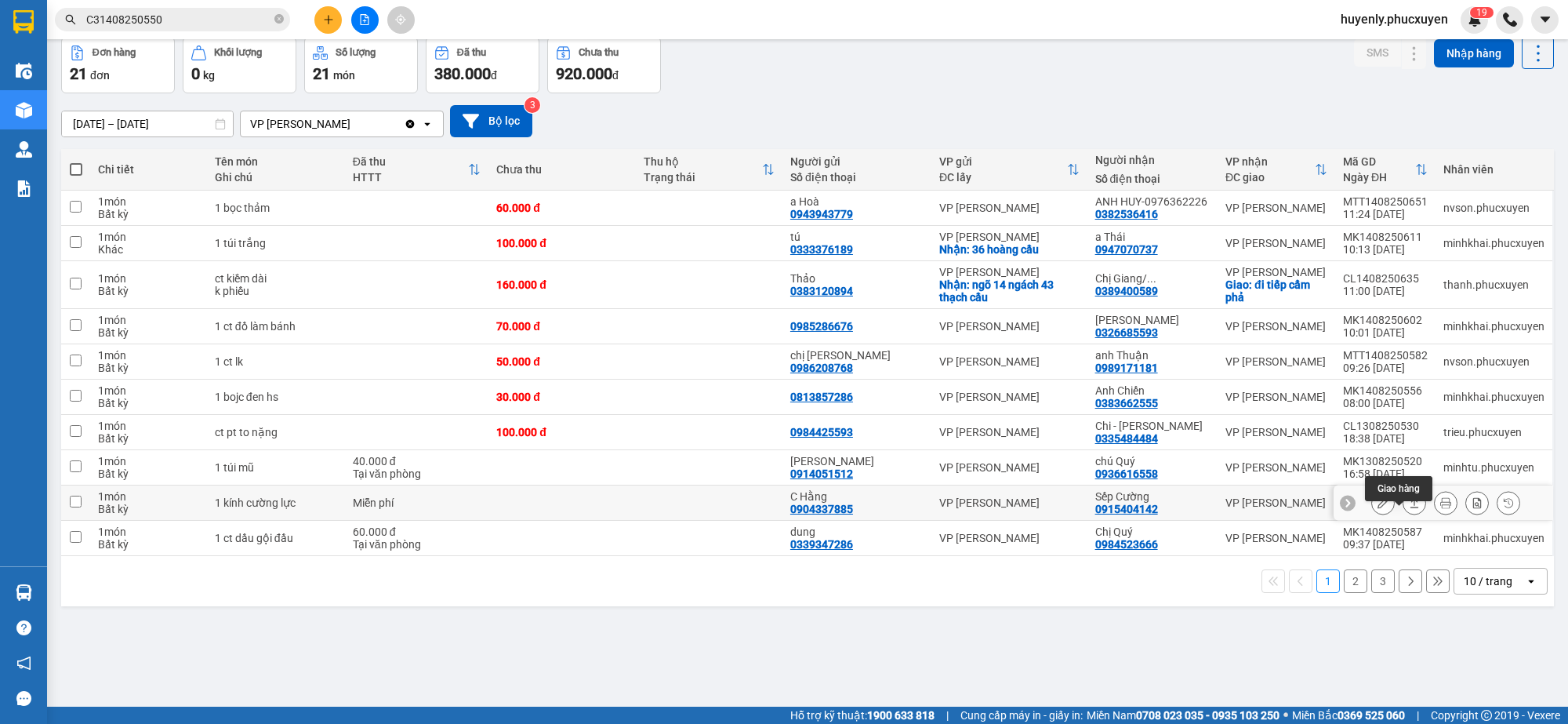
click at [1409, 509] on icon at bounding box center [1414, 503] width 11 height 11
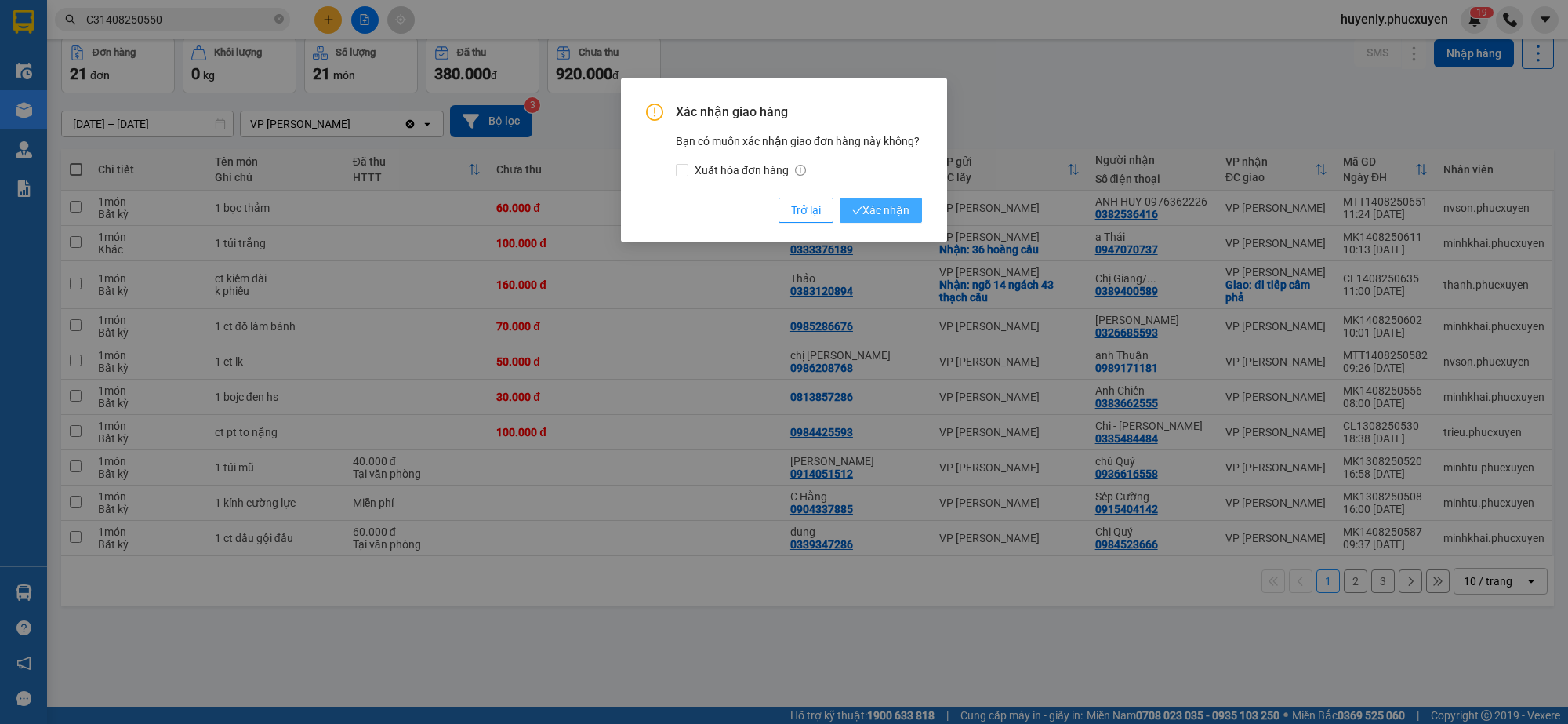
click at [895, 212] on span "Xác nhận" at bounding box center [880, 210] width 57 height 18
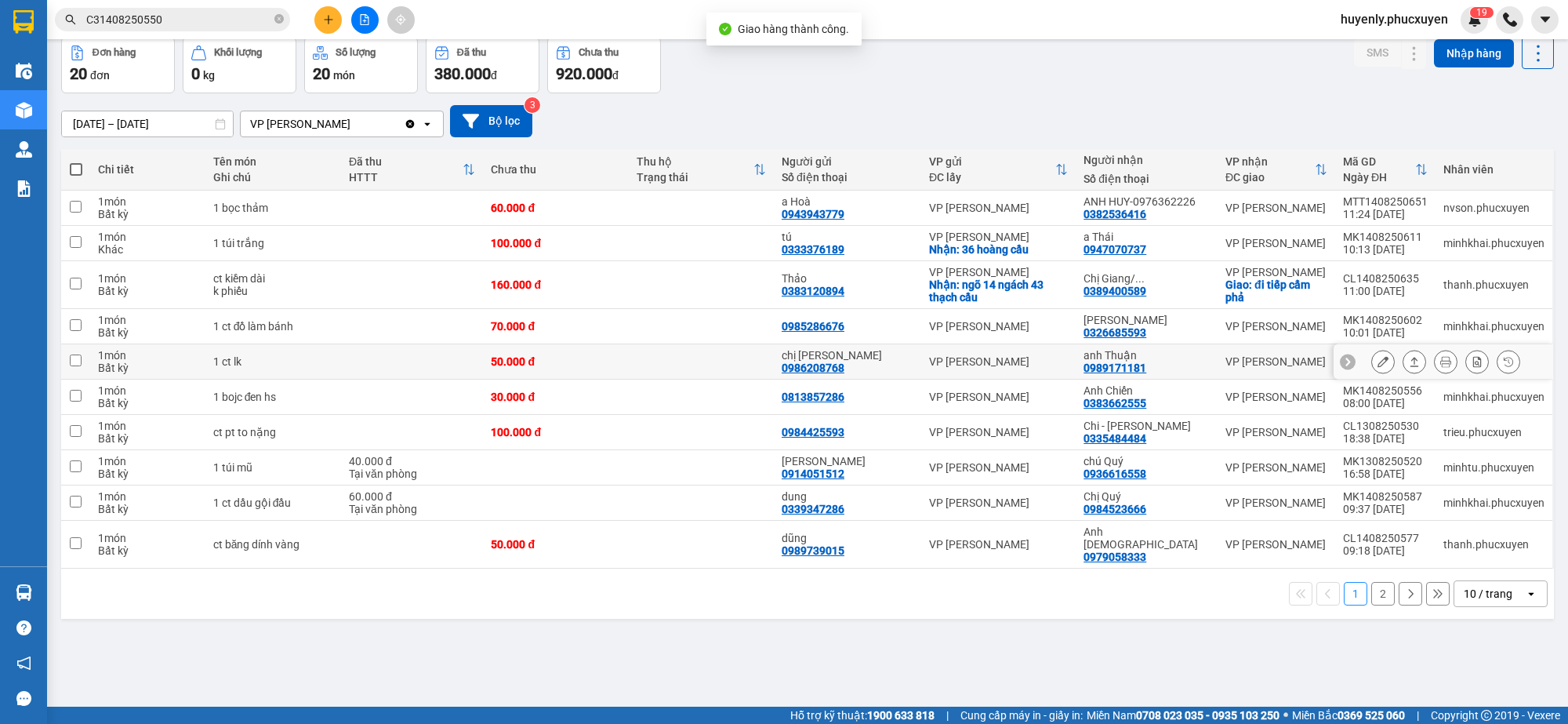
click at [1404, 376] on button at bounding box center [1414, 362] width 22 height 27
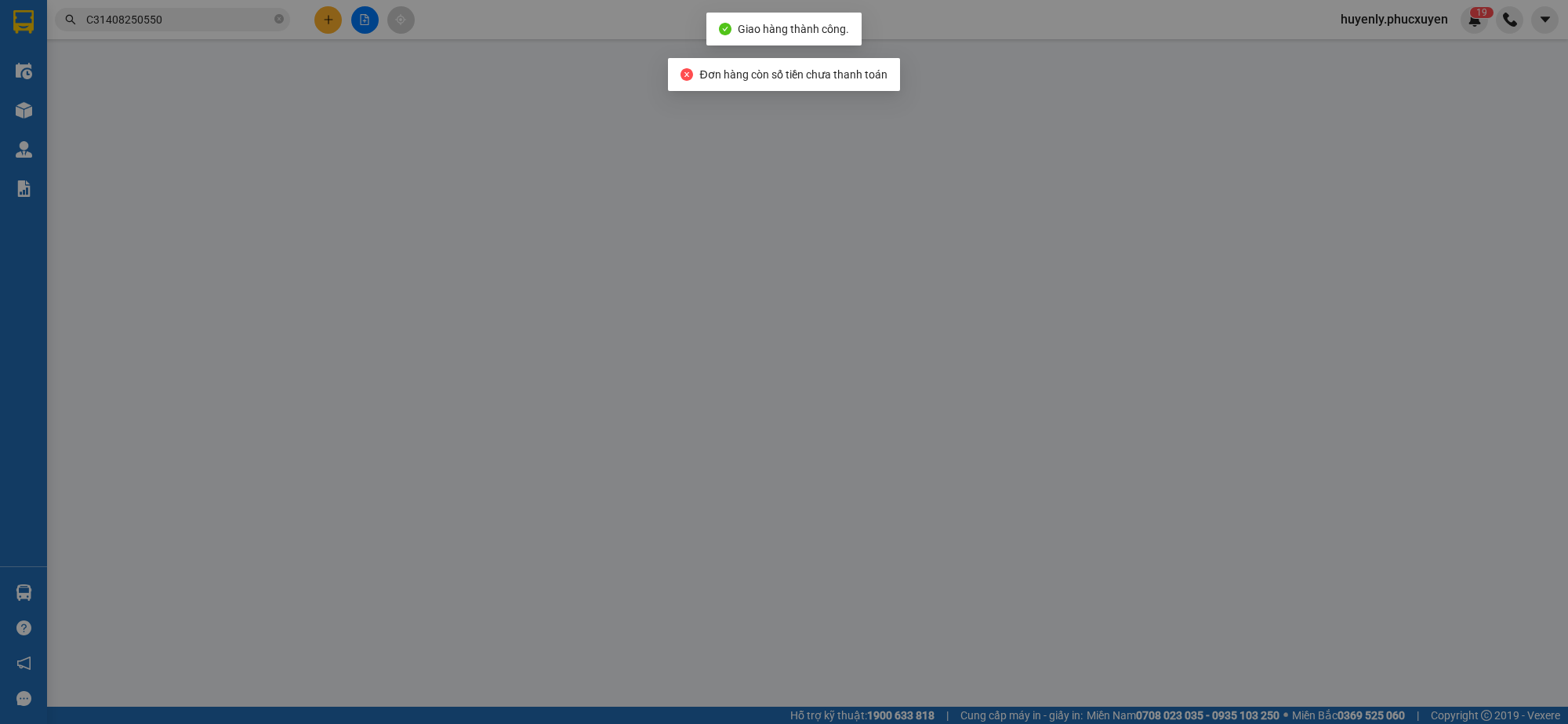
type input "0986208768"
type input "chị Huệ"
type input "0989171181"
type input "anh Thuận"
type input "50.000"
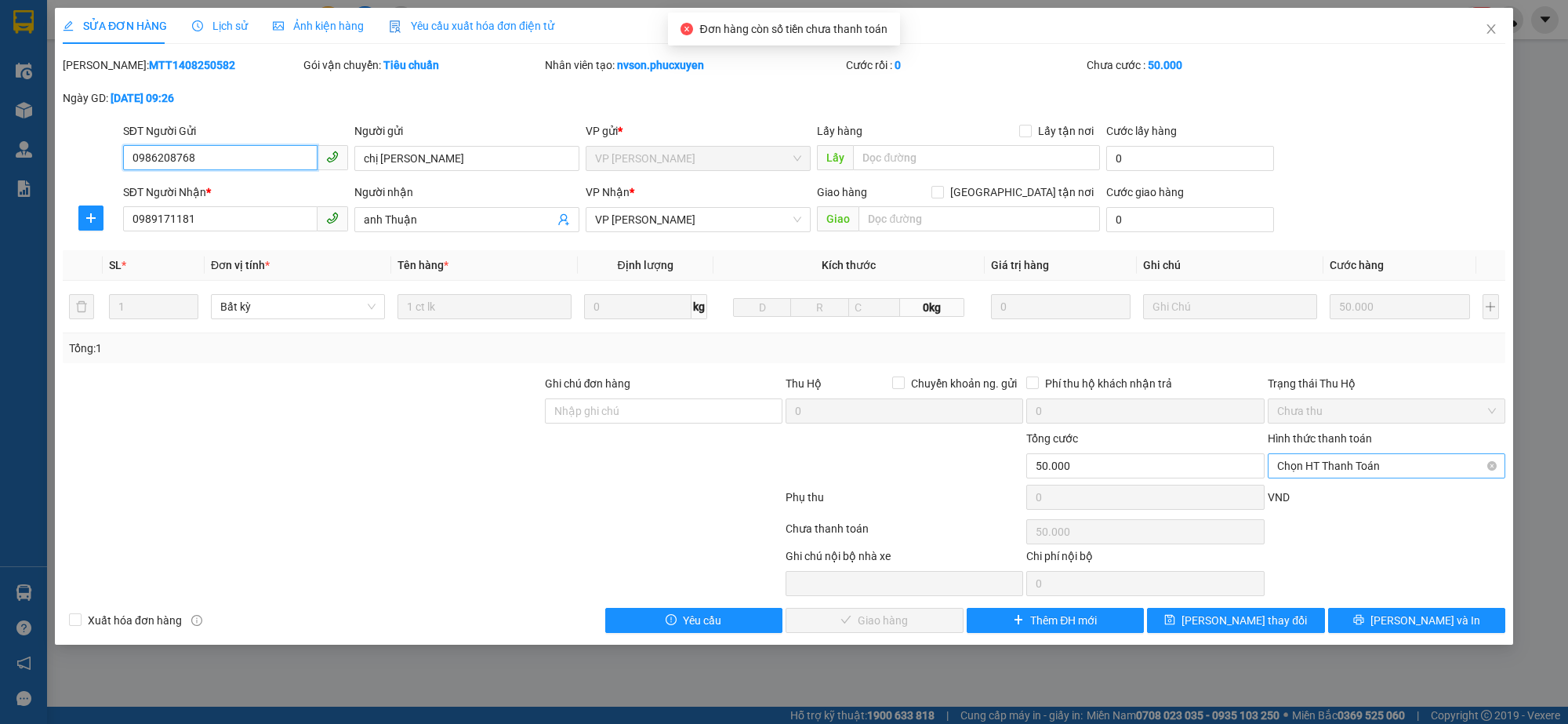
click at [1331, 460] on span "Chọn HT Thanh Toán" at bounding box center [1387, 466] width 219 height 24
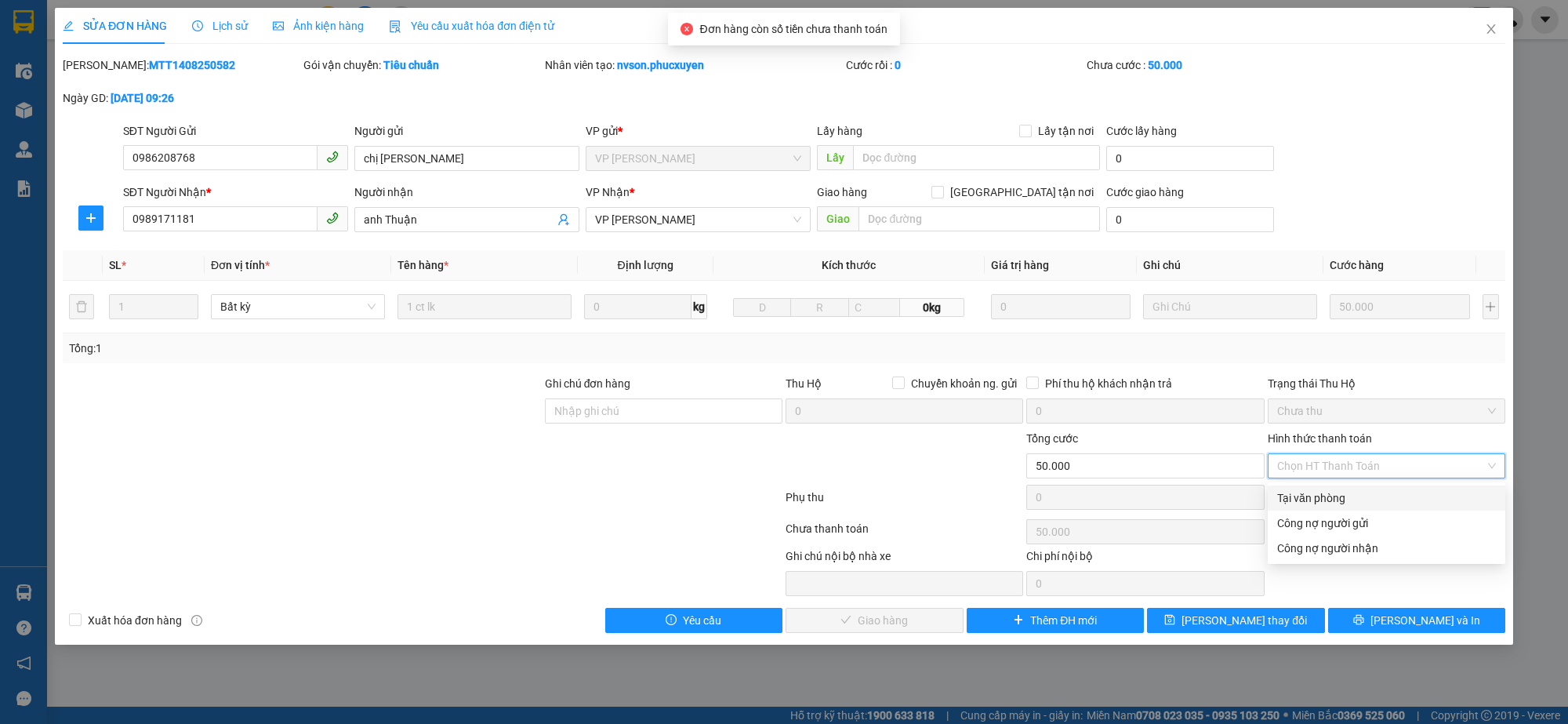
drag, startPoint x: 1322, startPoint y: 495, endPoint x: 934, endPoint y: 616, distance: 406.4
click at [1321, 495] on div "Tại văn phòng" at bounding box center [1387, 498] width 219 height 18
type input "0"
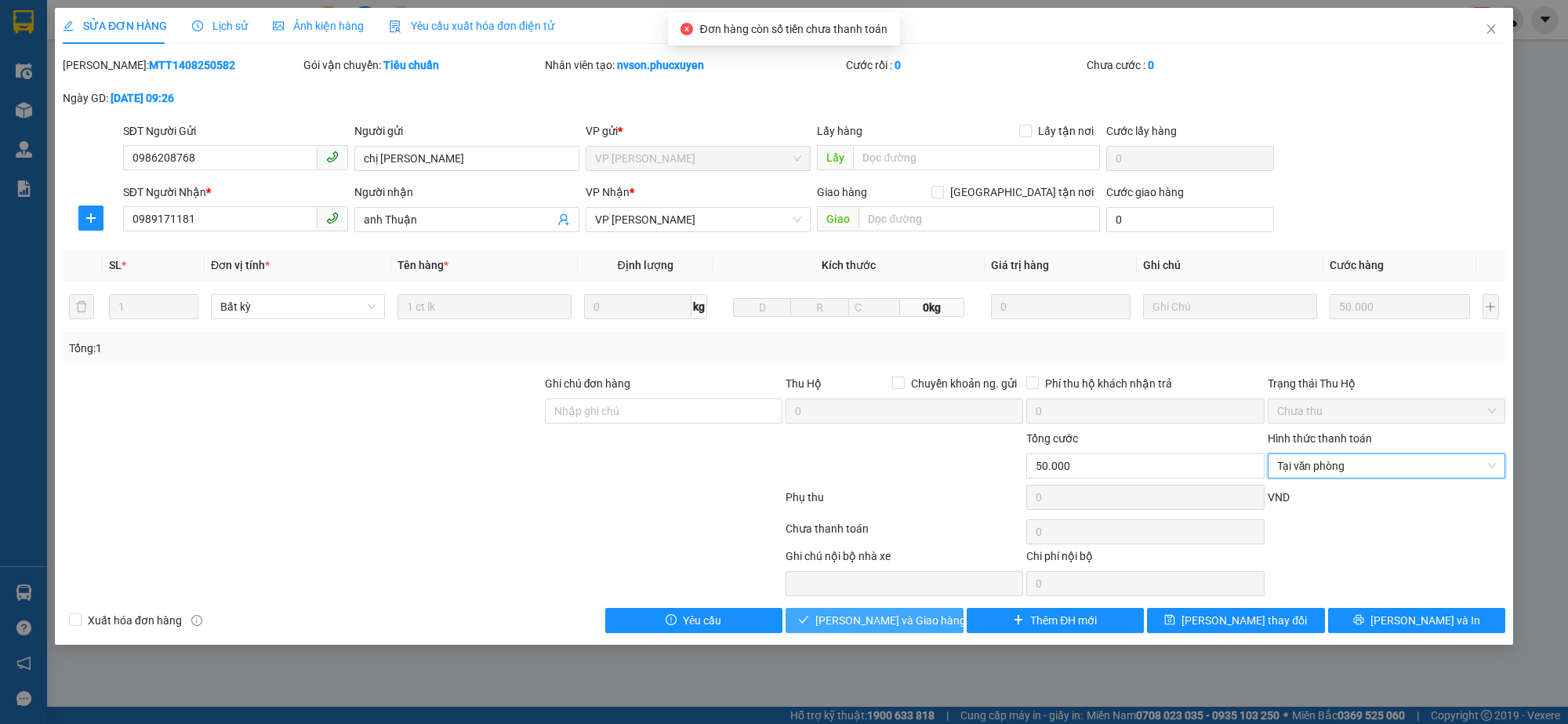
click at [844, 621] on span "Lưu và Giao hàng" at bounding box center [891, 621] width 150 height 18
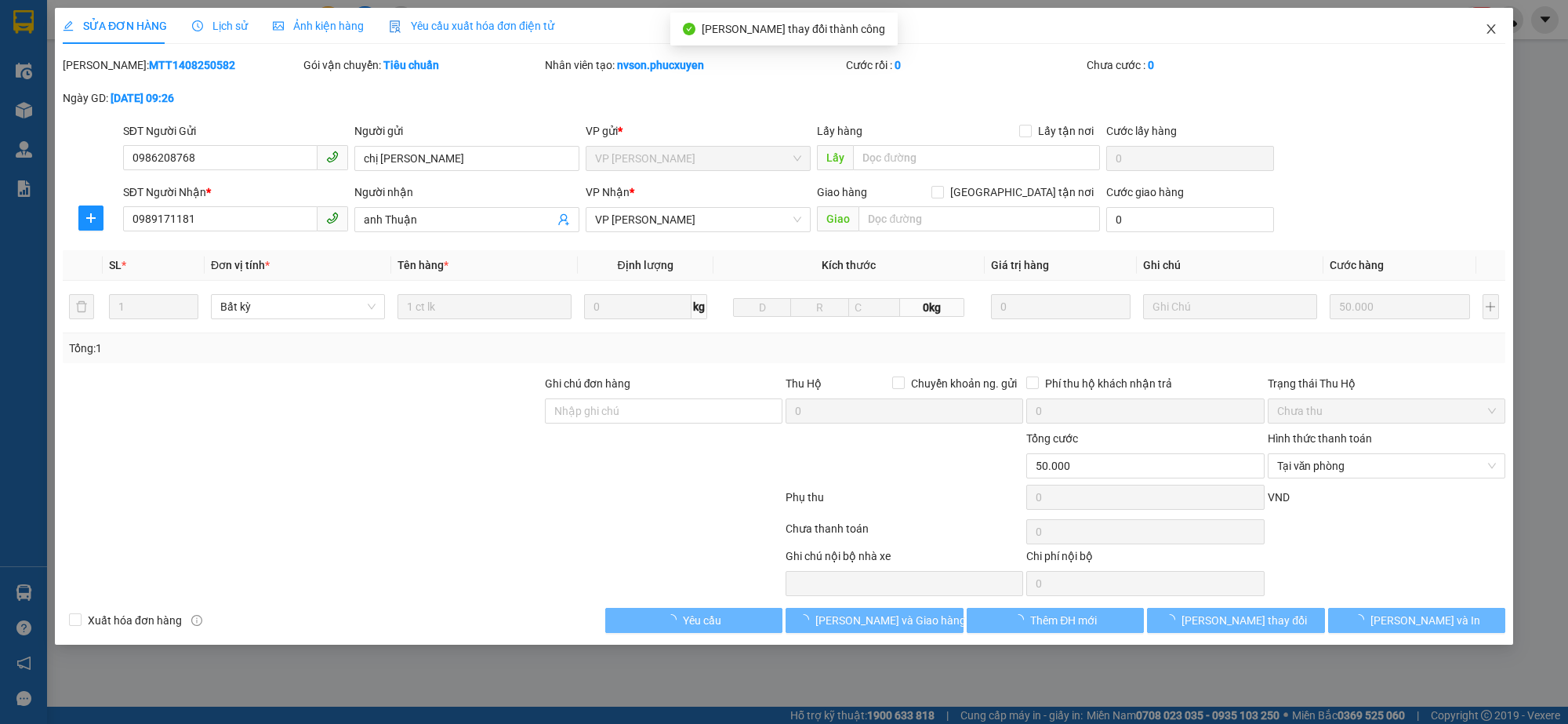
click at [1491, 33] on icon "close" at bounding box center [1491, 29] width 12 height 12
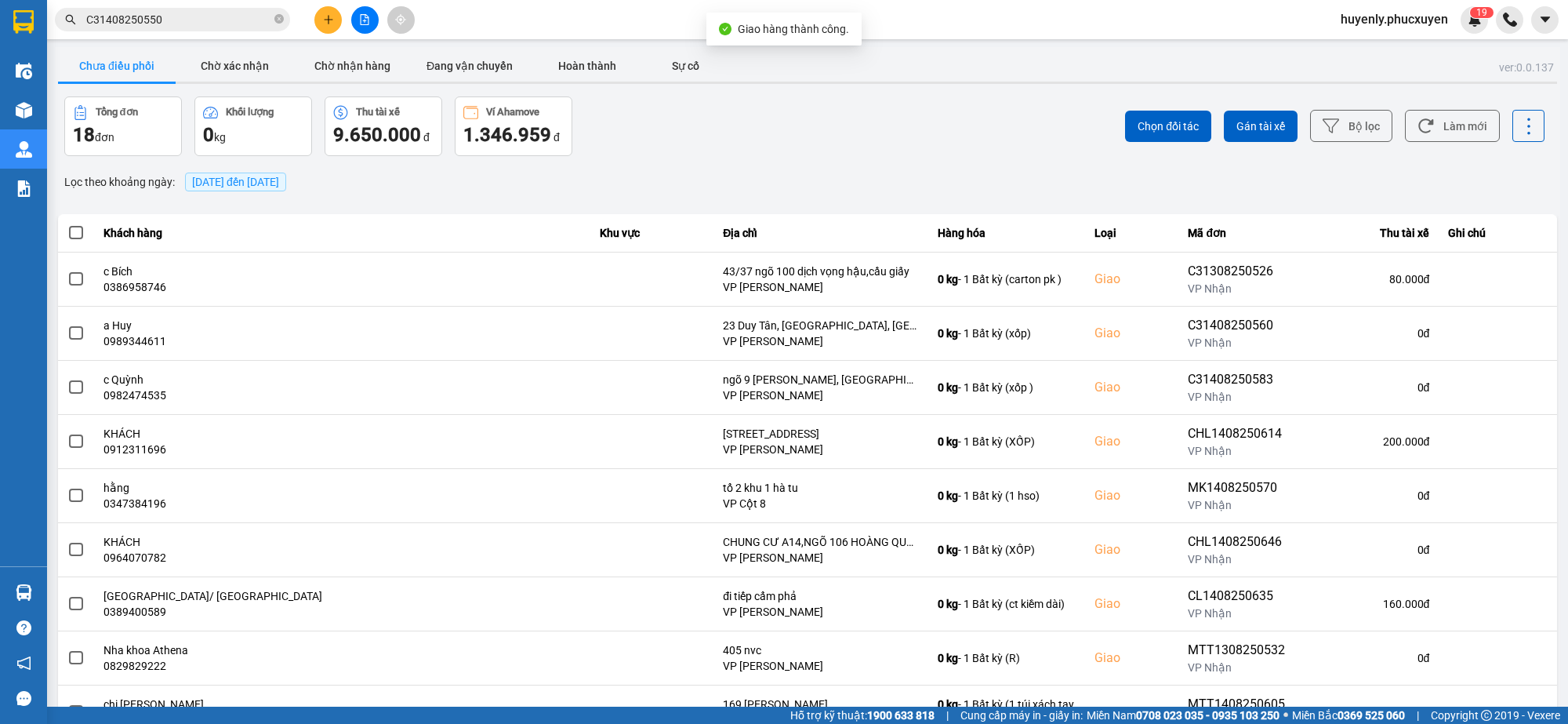
click at [82, 116] on icon at bounding box center [80, 112] width 15 height 15
click at [360, 64] on button "Chờ nhận hàng" at bounding box center [352, 66] width 117 height 32
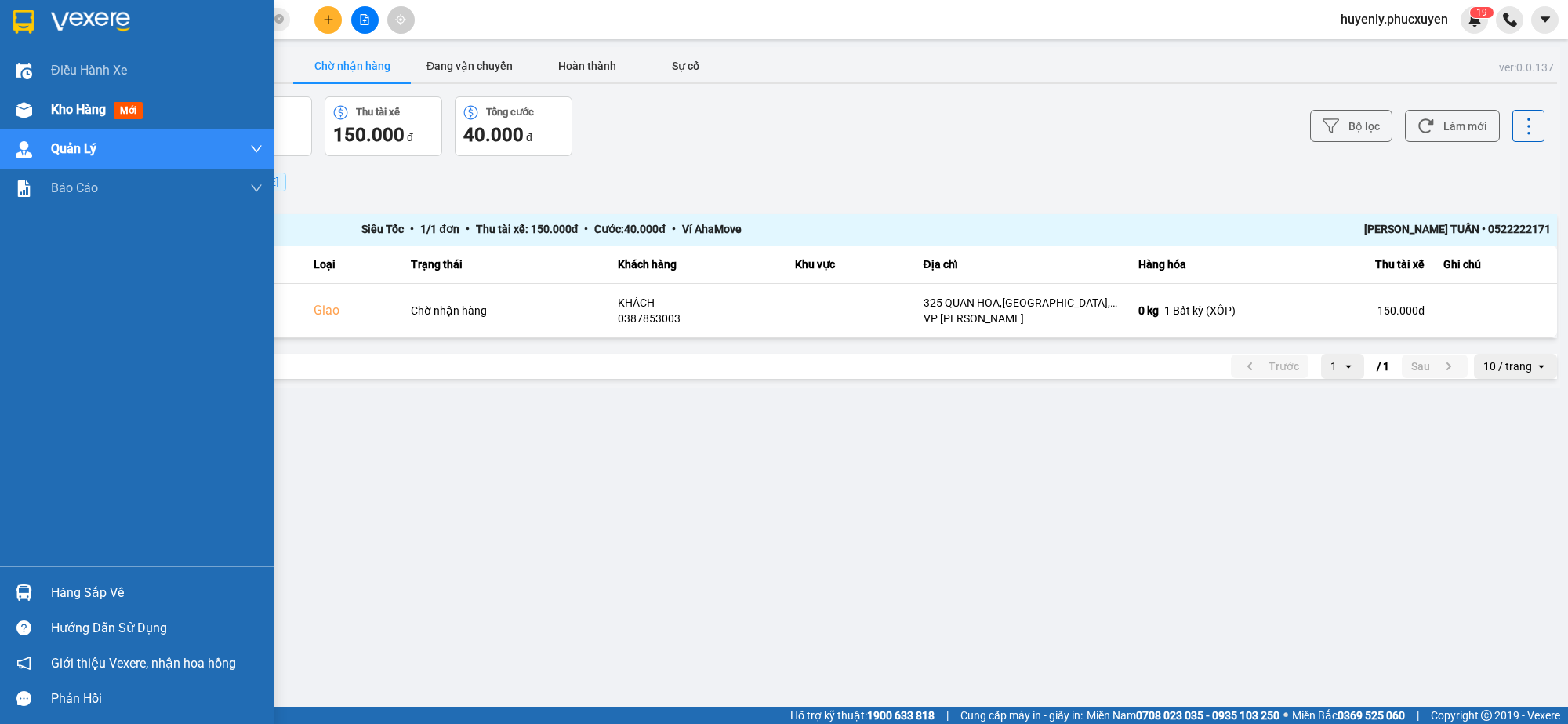
click at [26, 109] on img at bounding box center [24, 110] width 17 height 17
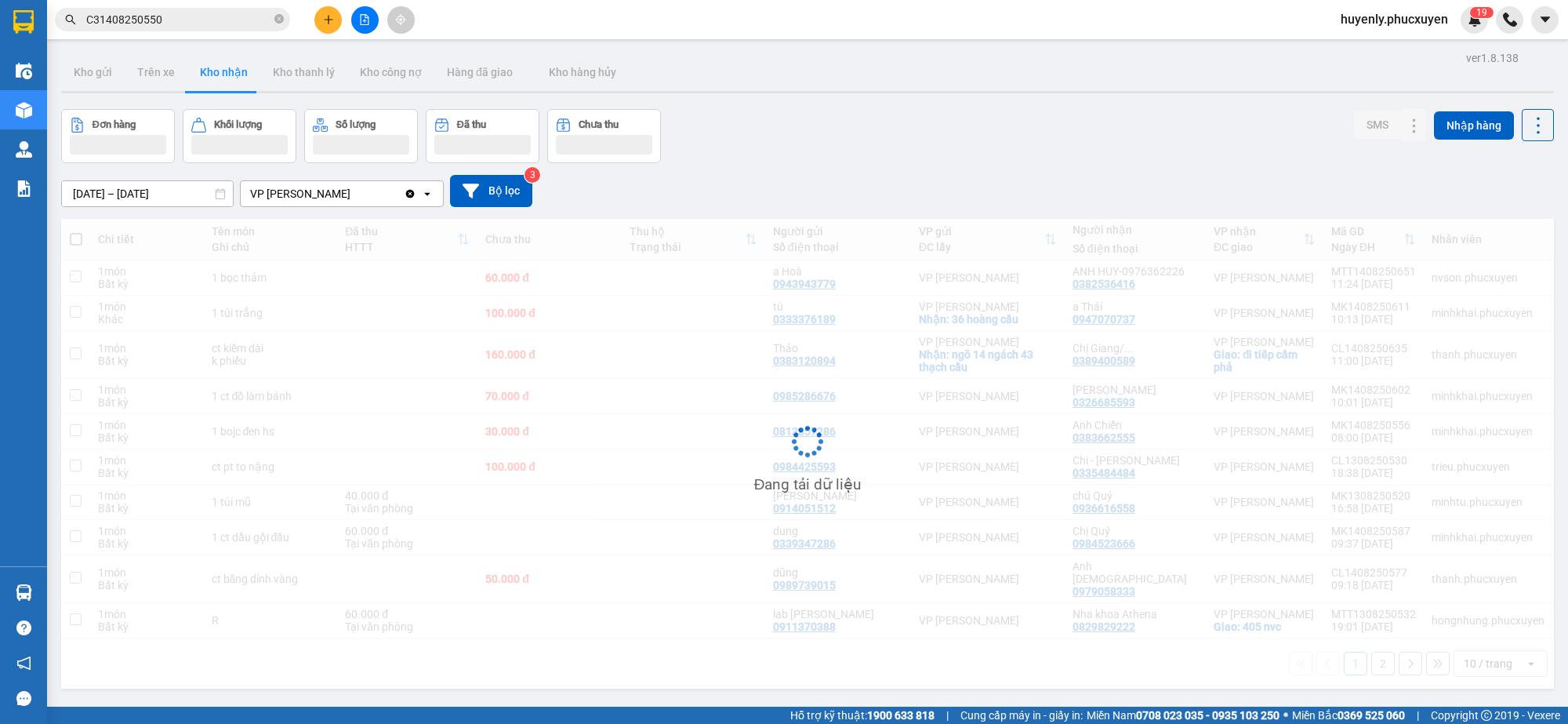
click at [197, 71] on button "Kho nhận" at bounding box center [223, 72] width 73 height 38
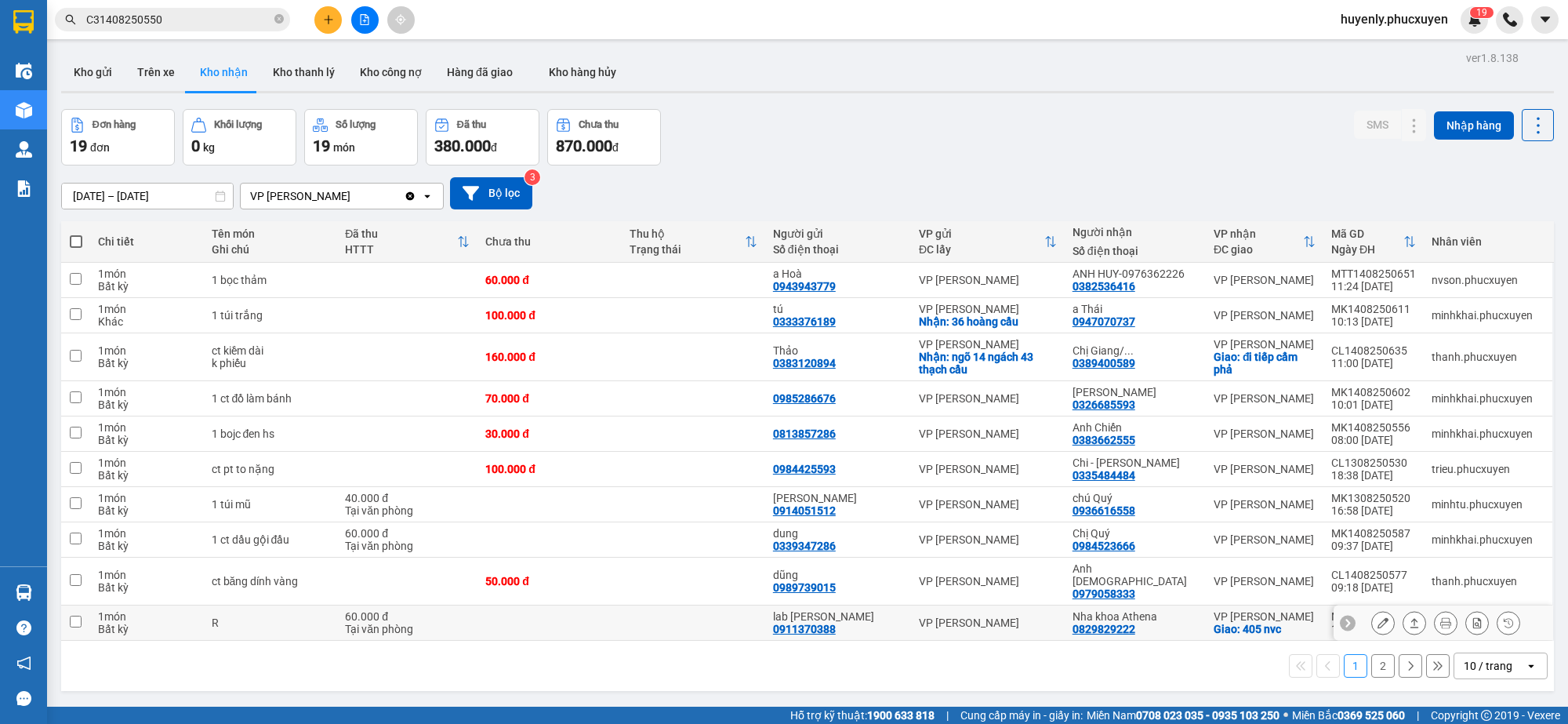
click at [1378, 624] on icon at bounding box center [1383, 622] width 11 height 11
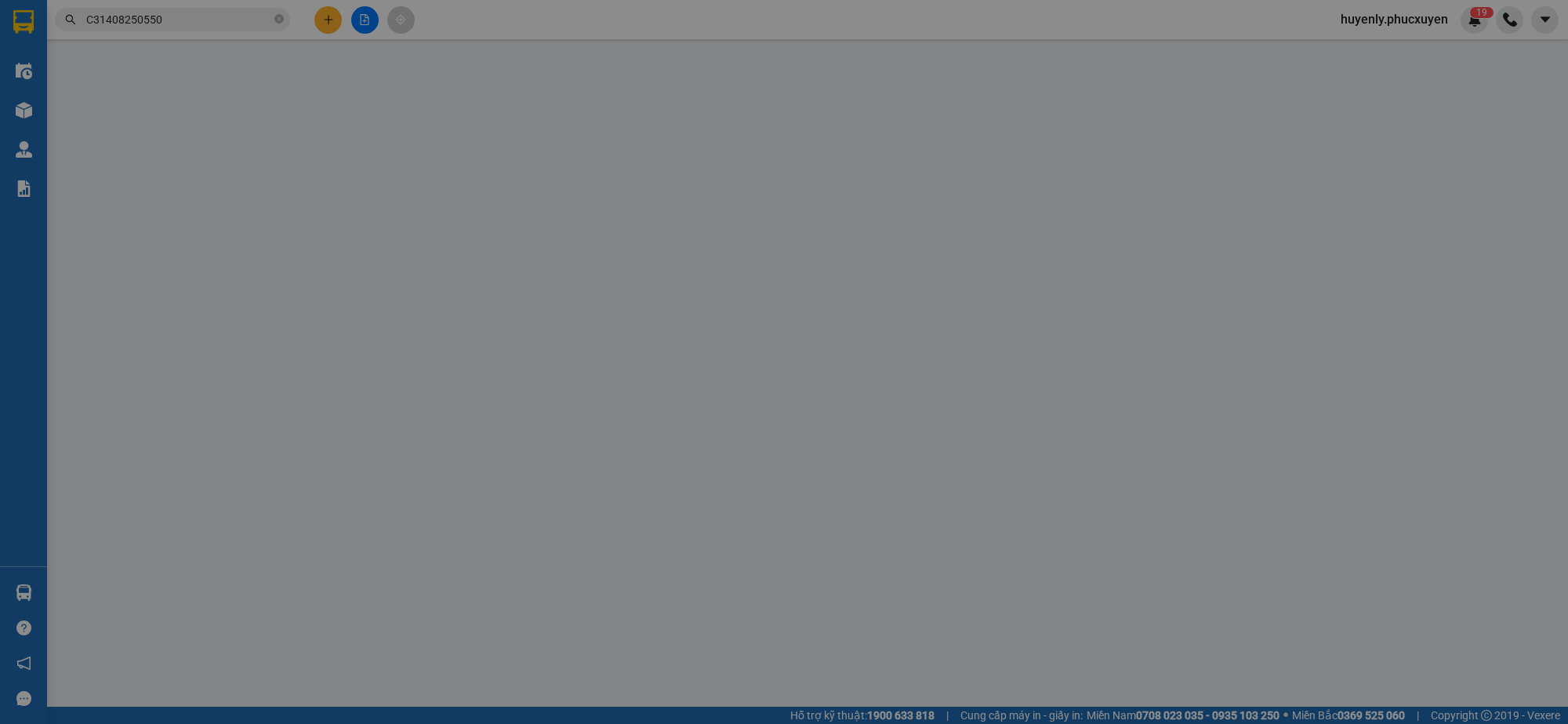
type input "0911370388"
type input "lab Hùng Hân"
type input "0829829222"
type input "Nha khoa Athena"
checkbox input "true"
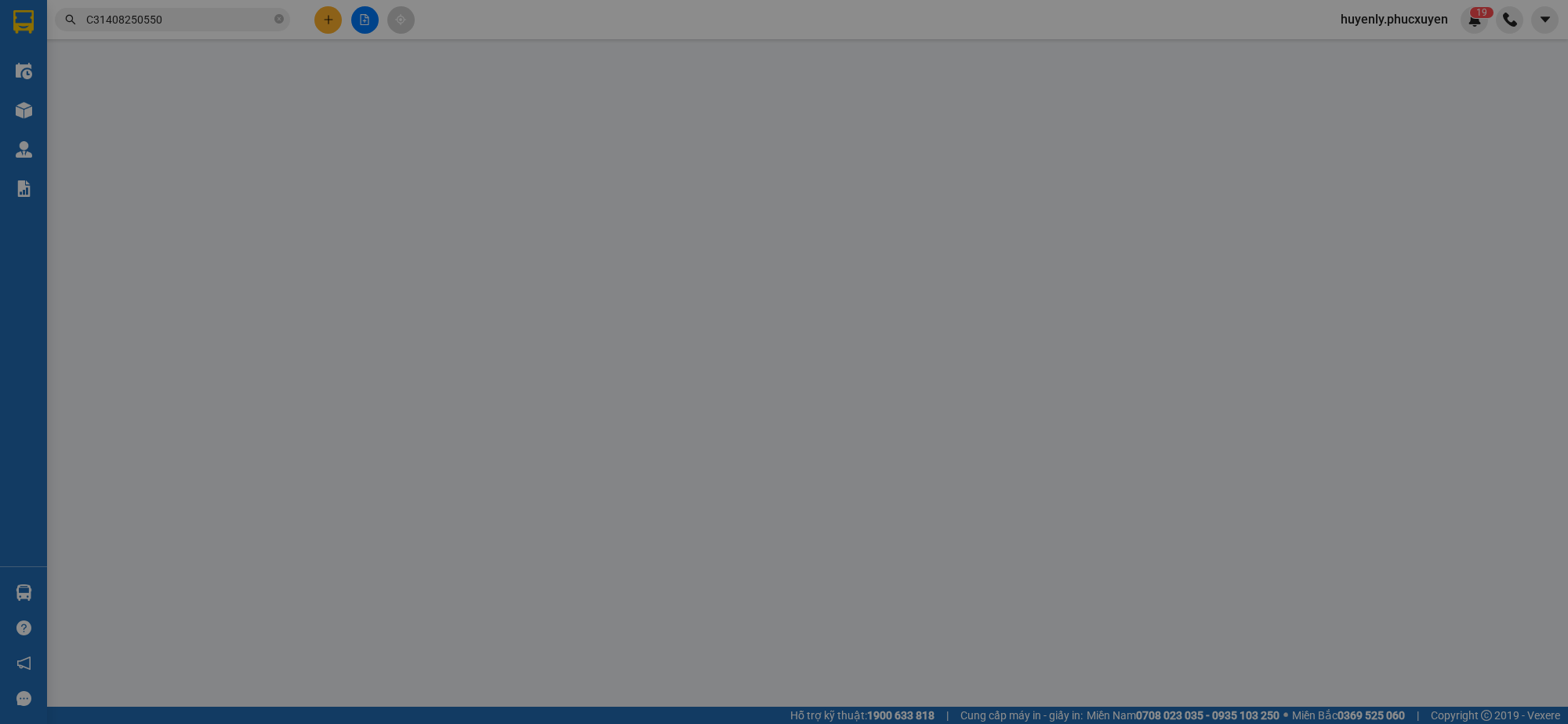
type input "405 nvc"
type input "60.000"
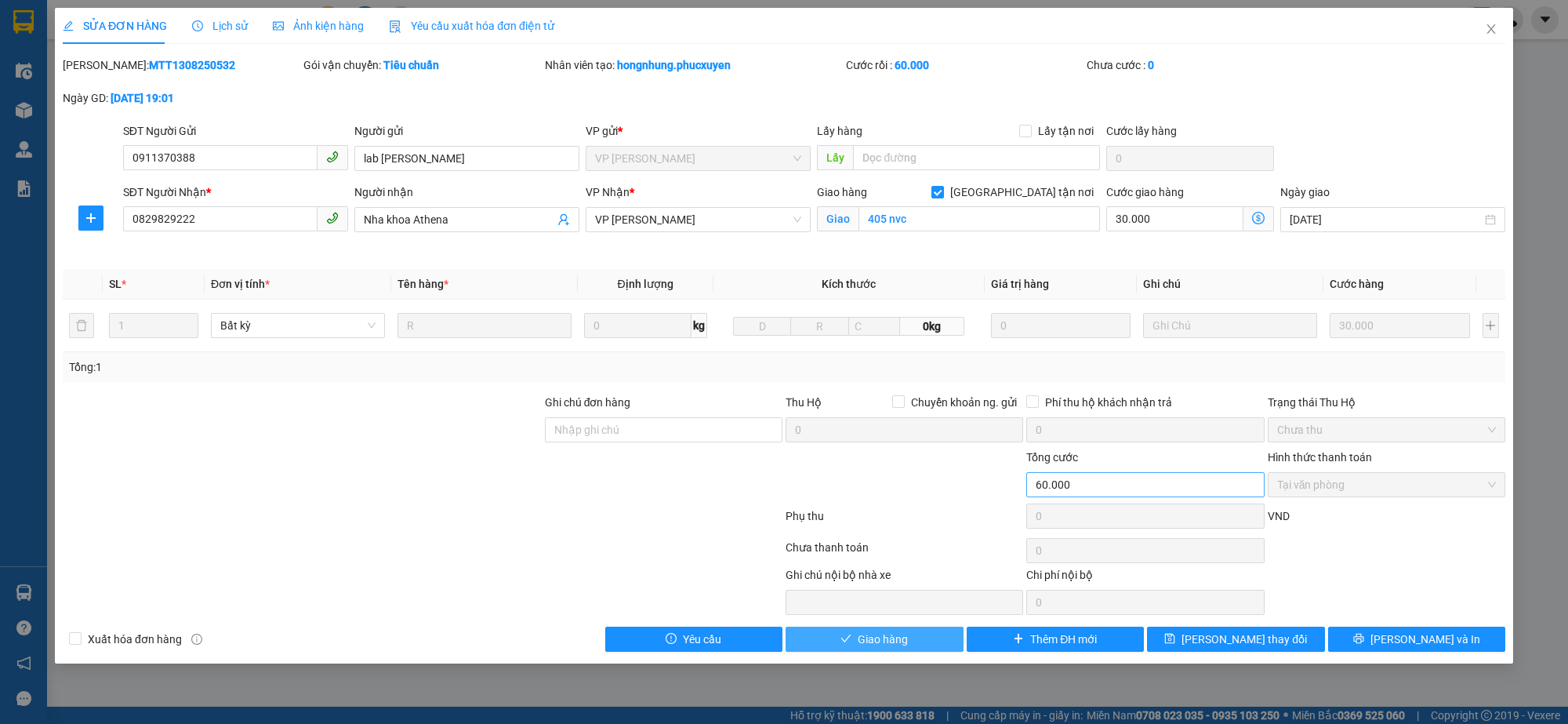
click at [878, 631] on button "Giao hàng" at bounding box center [874, 639] width 178 height 25
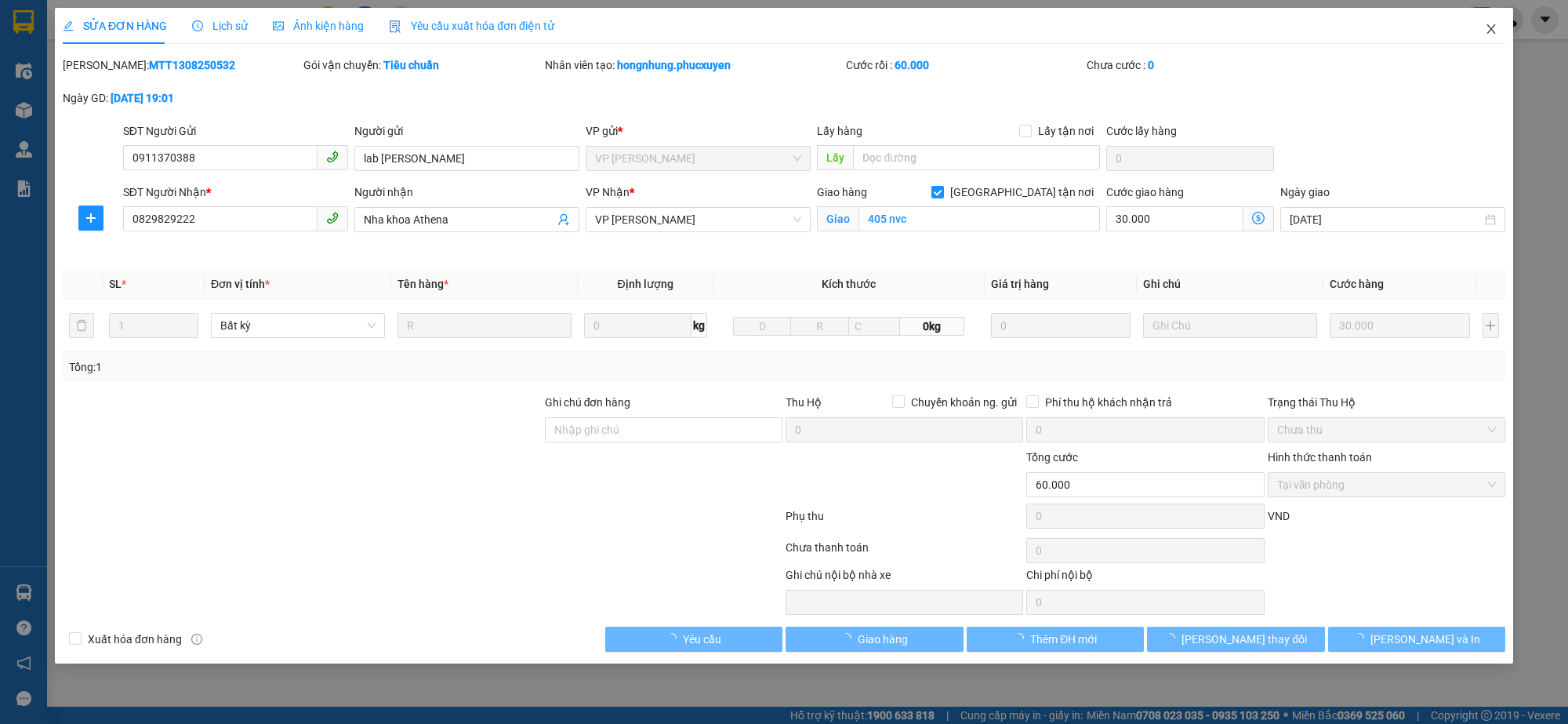
click at [1495, 28] on icon "close" at bounding box center [1491, 29] width 12 height 12
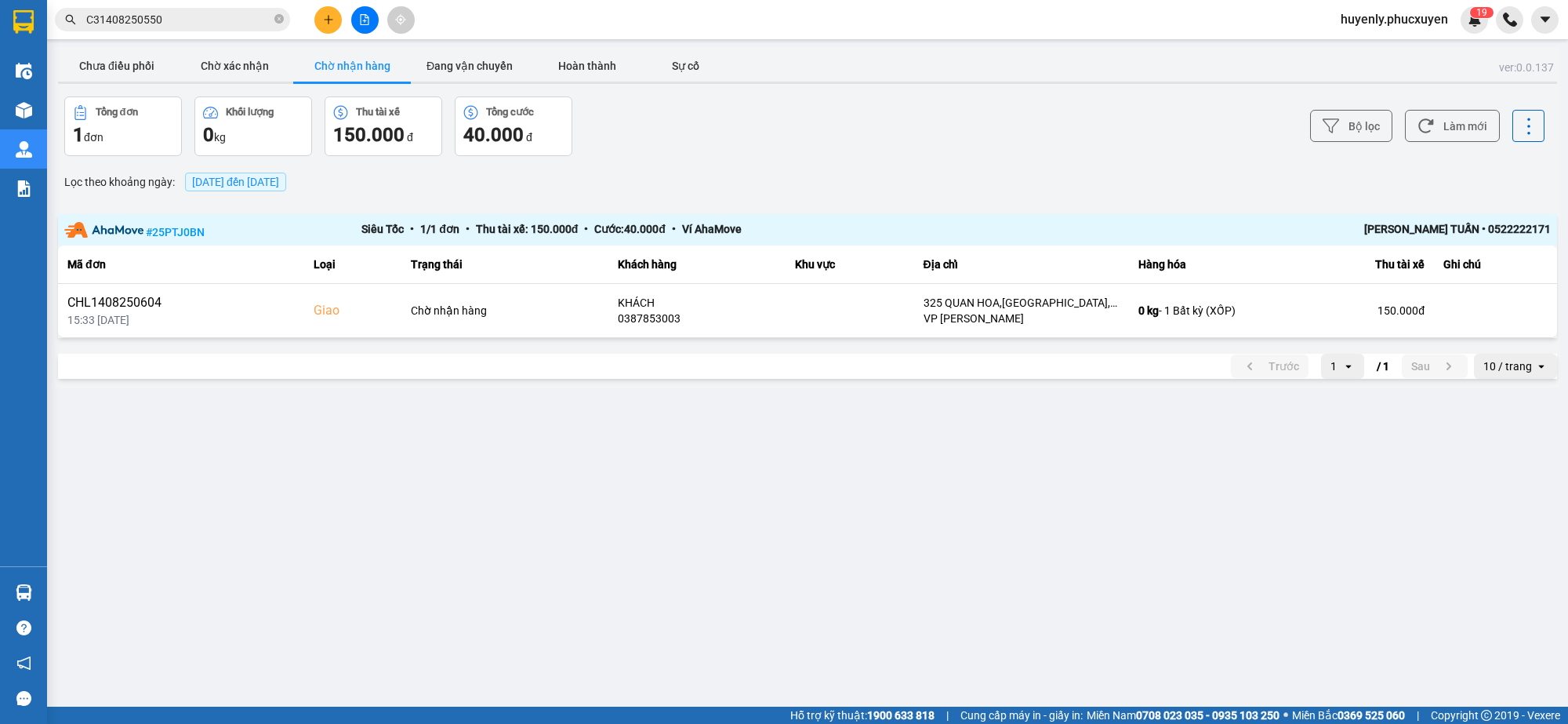
drag, startPoint x: 49, startPoint y: 118, endPoint x: 40, endPoint y: 116, distance: 9.2
click at [49, 118] on main "ver: 0.0.137 Chưa điều phối Chờ xác nhận Chờ nhận hàng Đang vận chuyển Hoàn thà…" at bounding box center [784, 353] width 1568 height 706
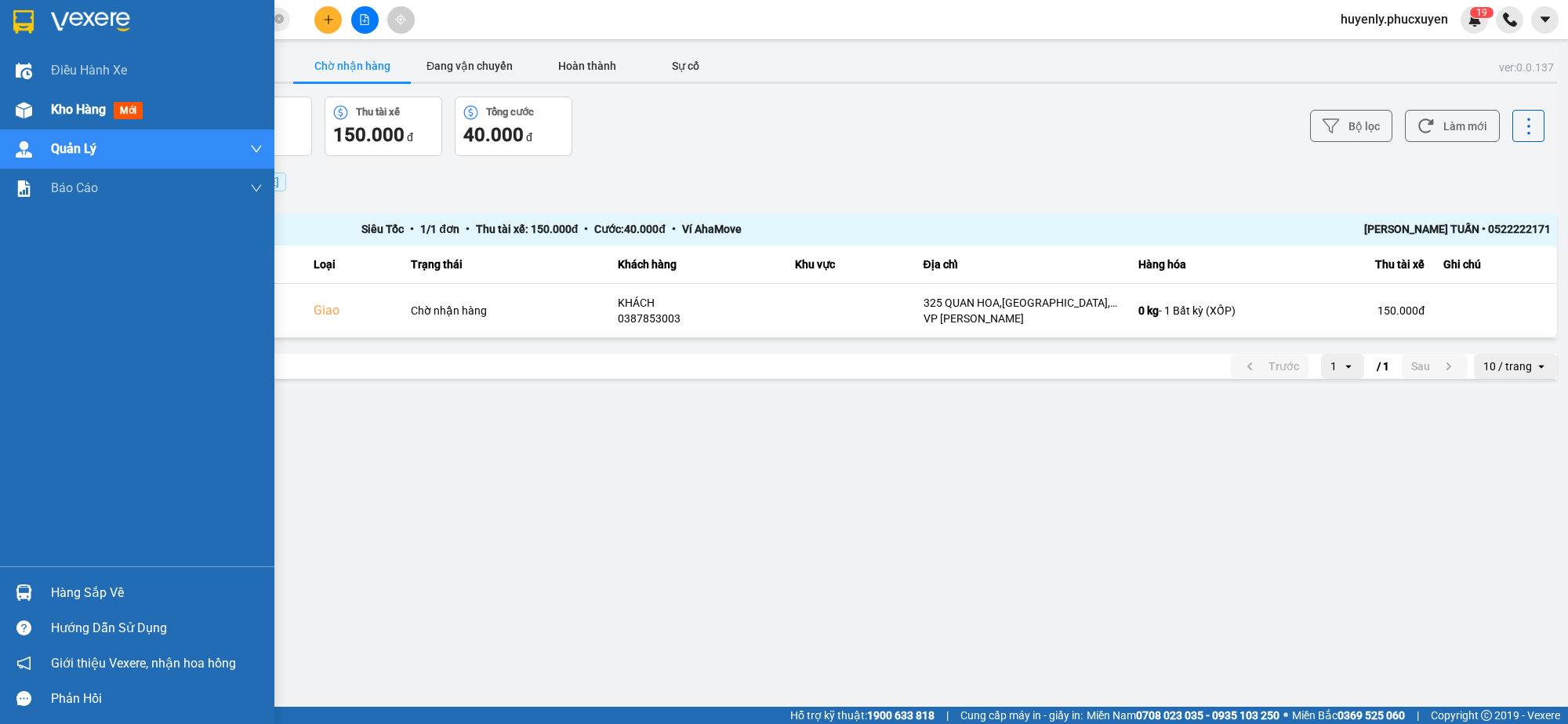
click at [38, 116] on div "Kho hàng mới" at bounding box center [137, 109] width 275 height 39
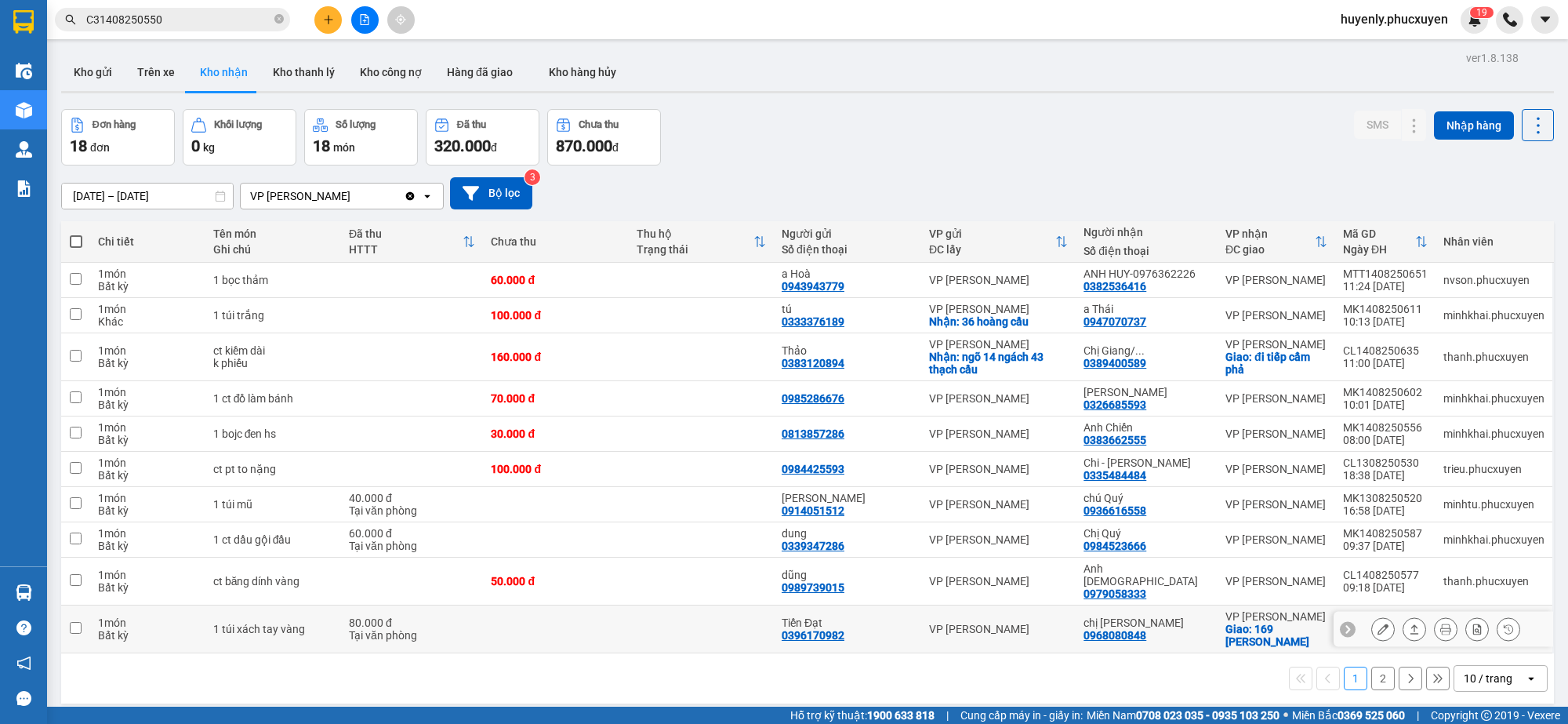
click at [1378, 628] on icon at bounding box center [1383, 629] width 11 height 11
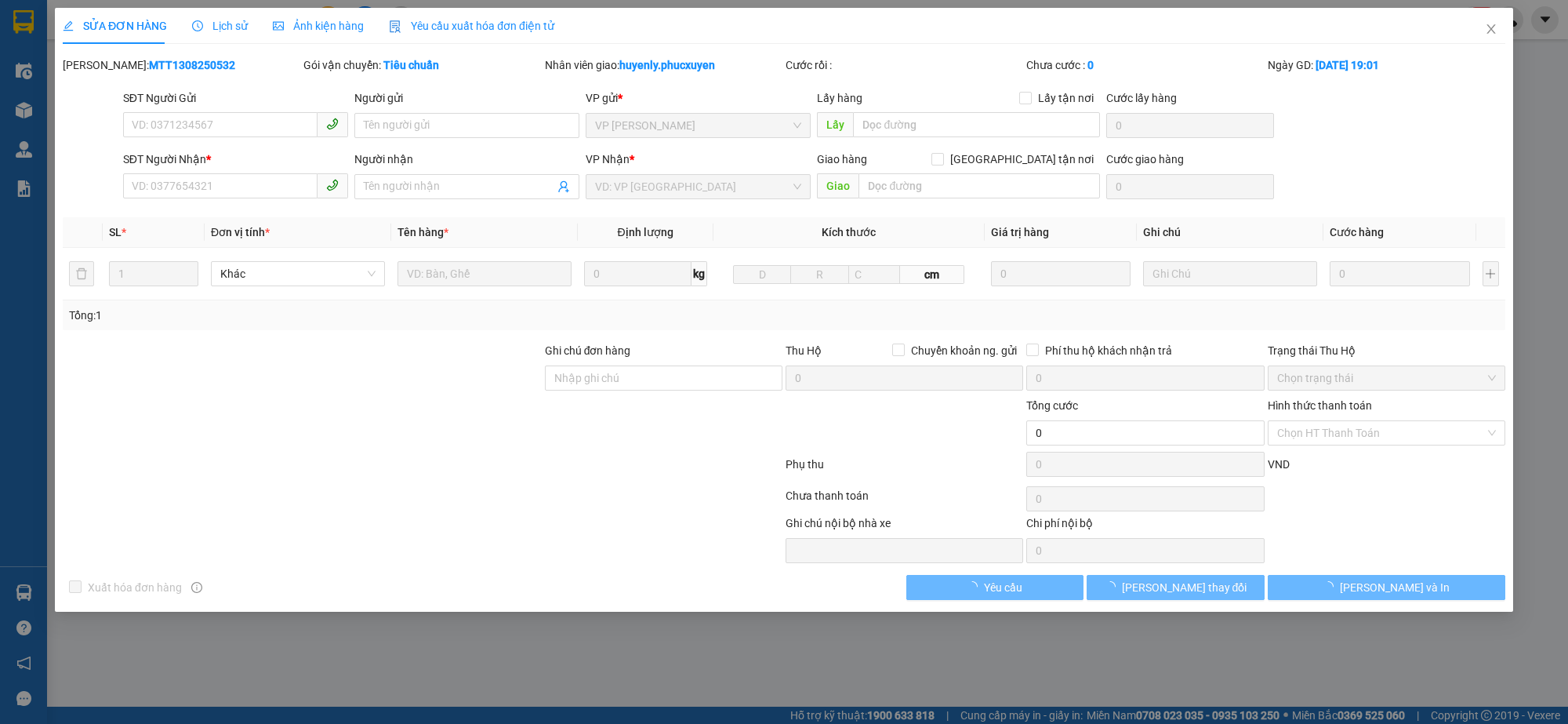
type input "0396170982"
type input "Tiến Đạt"
type input "0968080848"
type input "chị vân"
checkbox input "true"
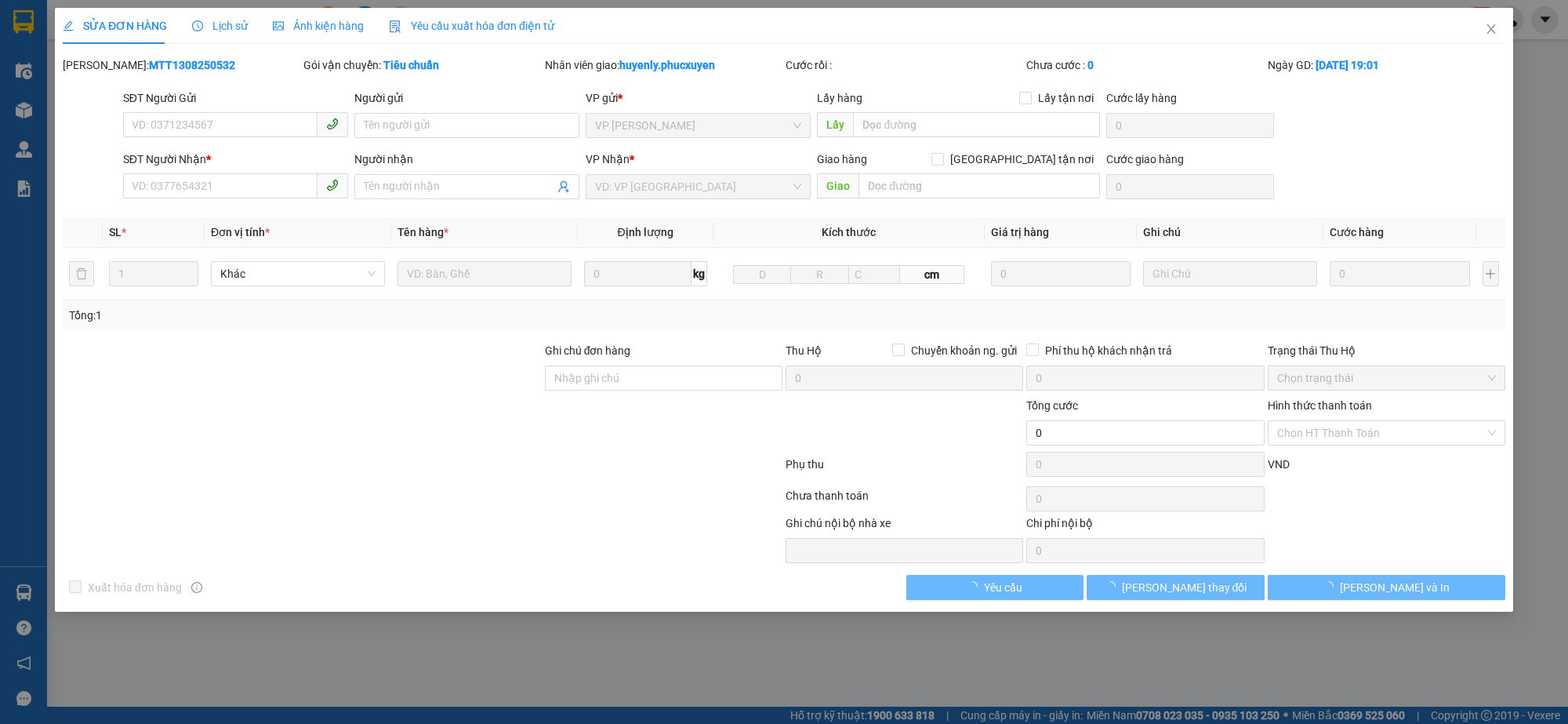
type input "169 lê thánh tông"
type input "80.000"
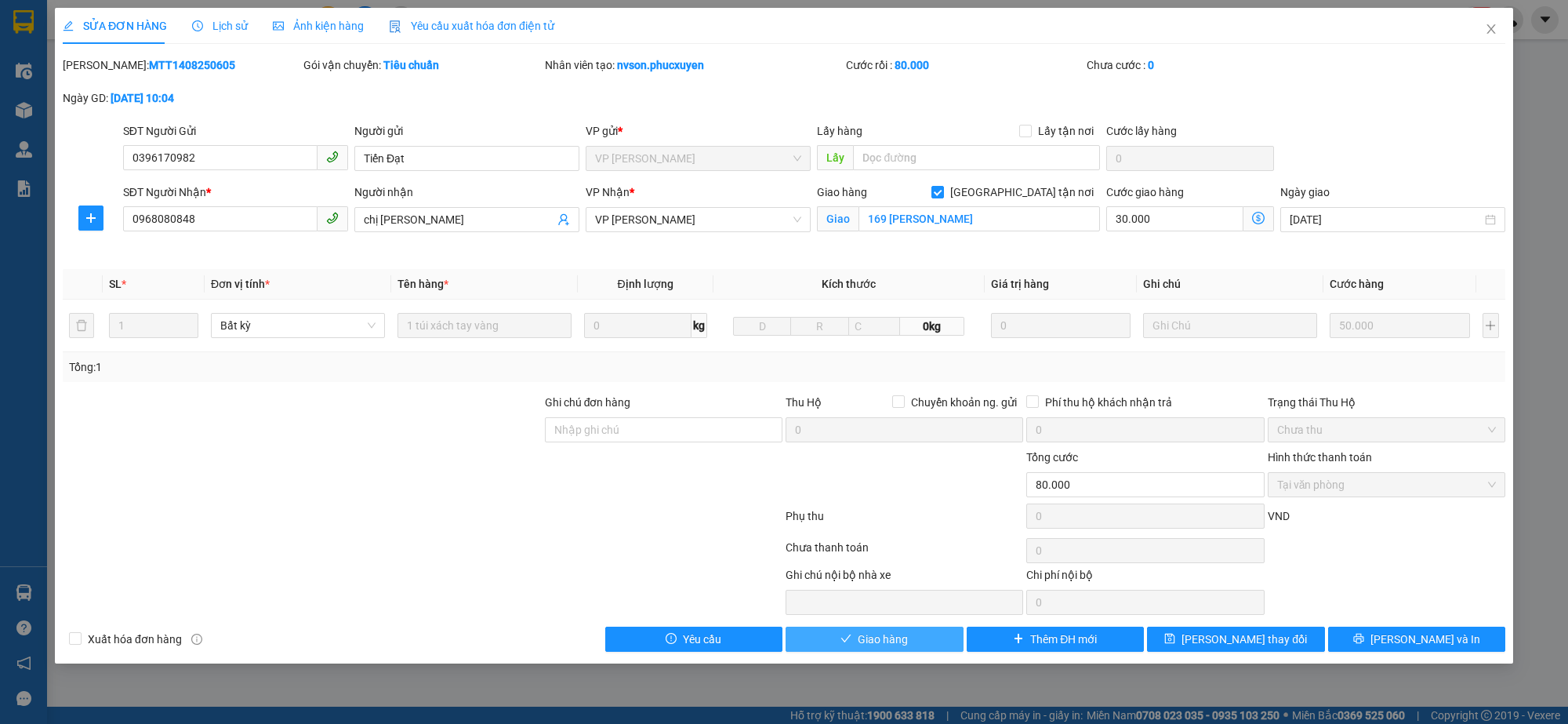
click at [885, 645] on span "Giao hàng" at bounding box center [882, 640] width 50 height 18
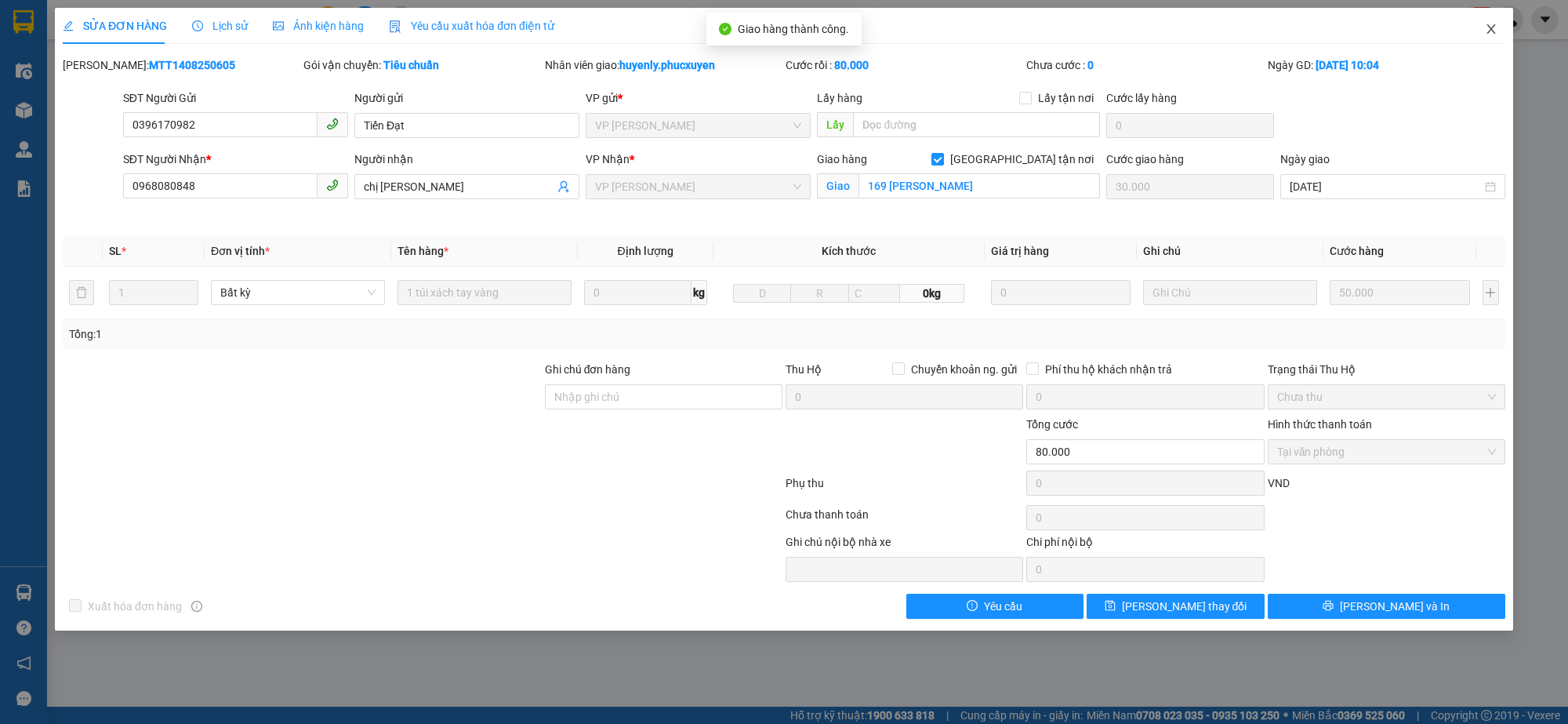
click at [1494, 38] on span "Close" at bounding box center [1491, 30] width 44 height 44
click at [1496, 41] on div at bounding box center [1509, 41] width 27 height 0
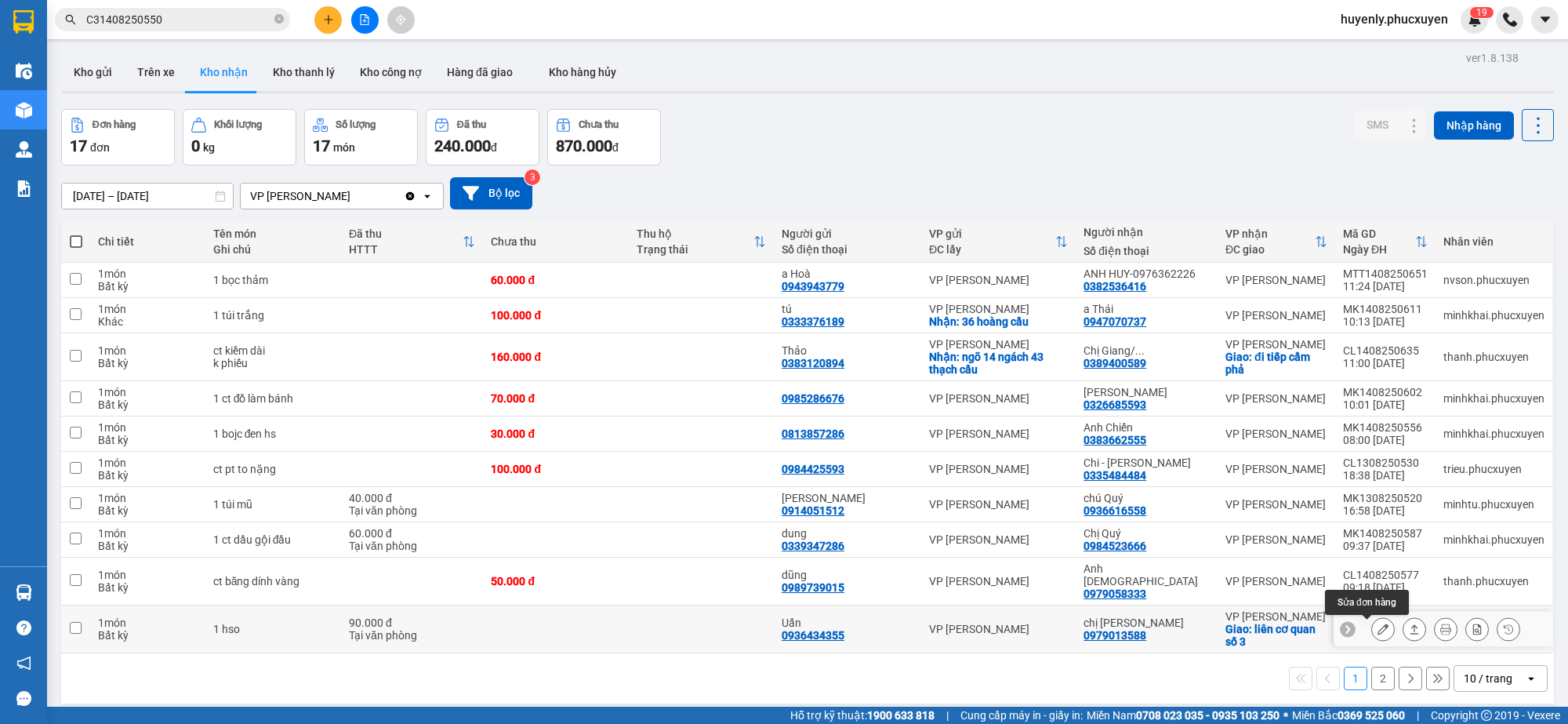
click at [1378, 631] on icon at bounding box center [1383, 629] width 11 height 11
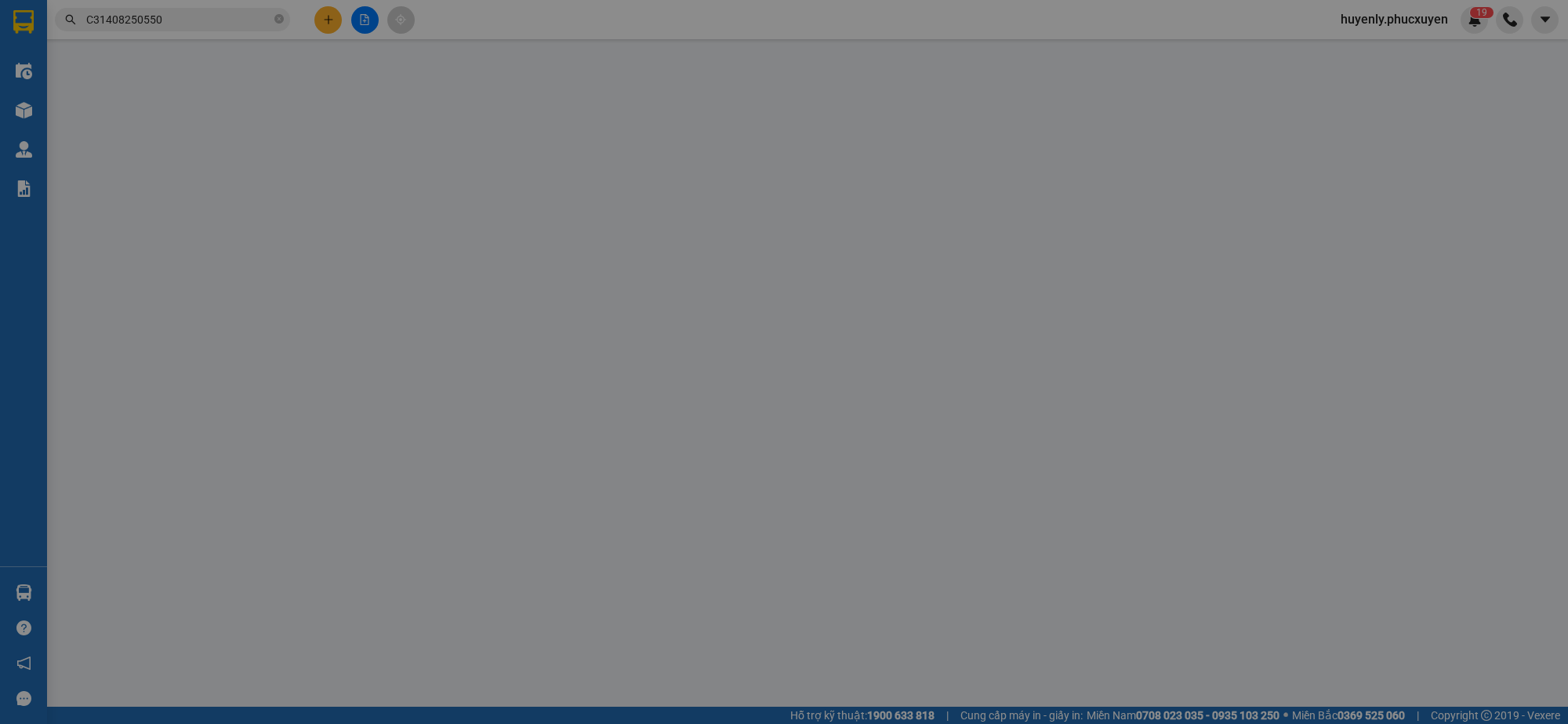
type input "0936434355"
type input "Uẩn"
type input "0979013588"
type input "chị Hương"
checkbox input "true"
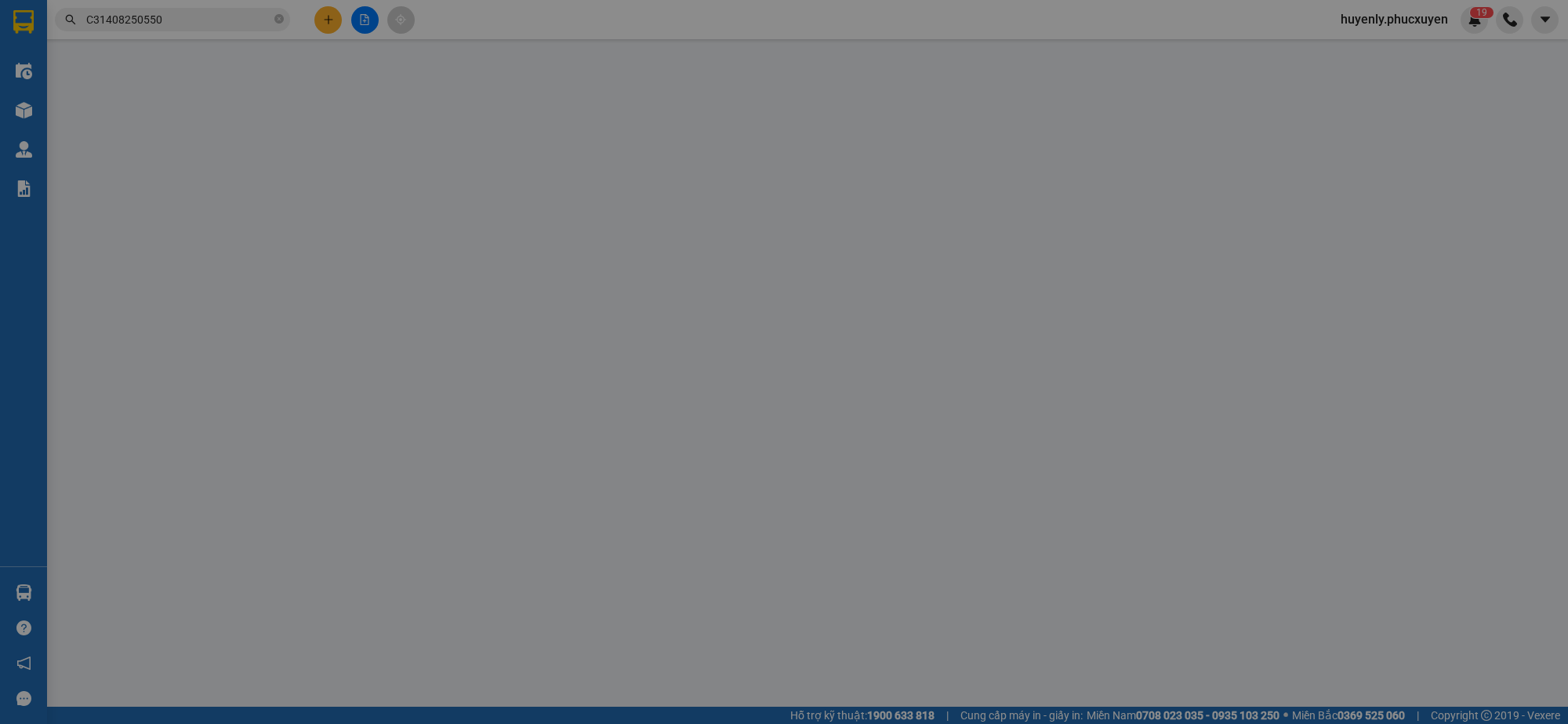
type input "liên cơ quan số 3"
type input "90.000"
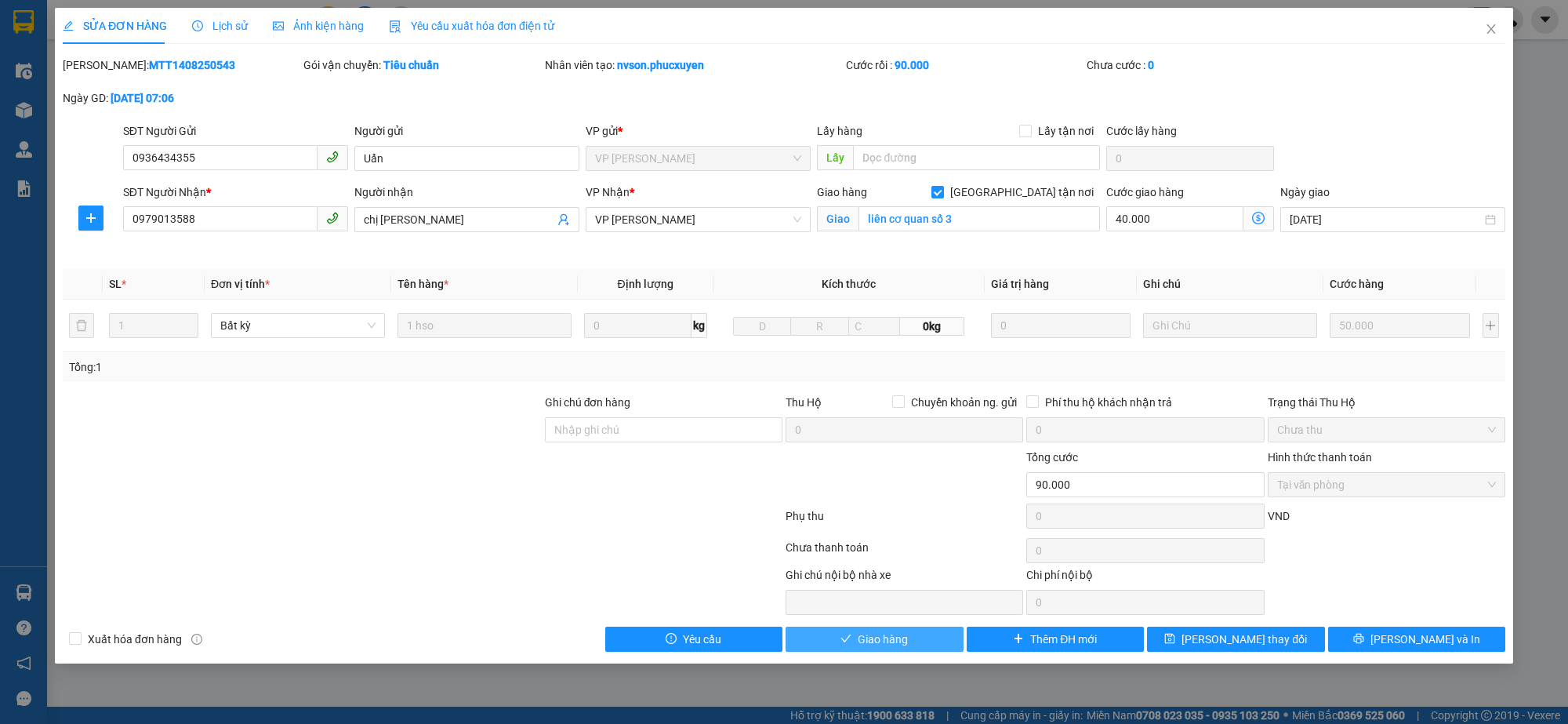
click at [864, 643] on span "Giao hàng" at bounding box center [882, 640] width 50 height 18
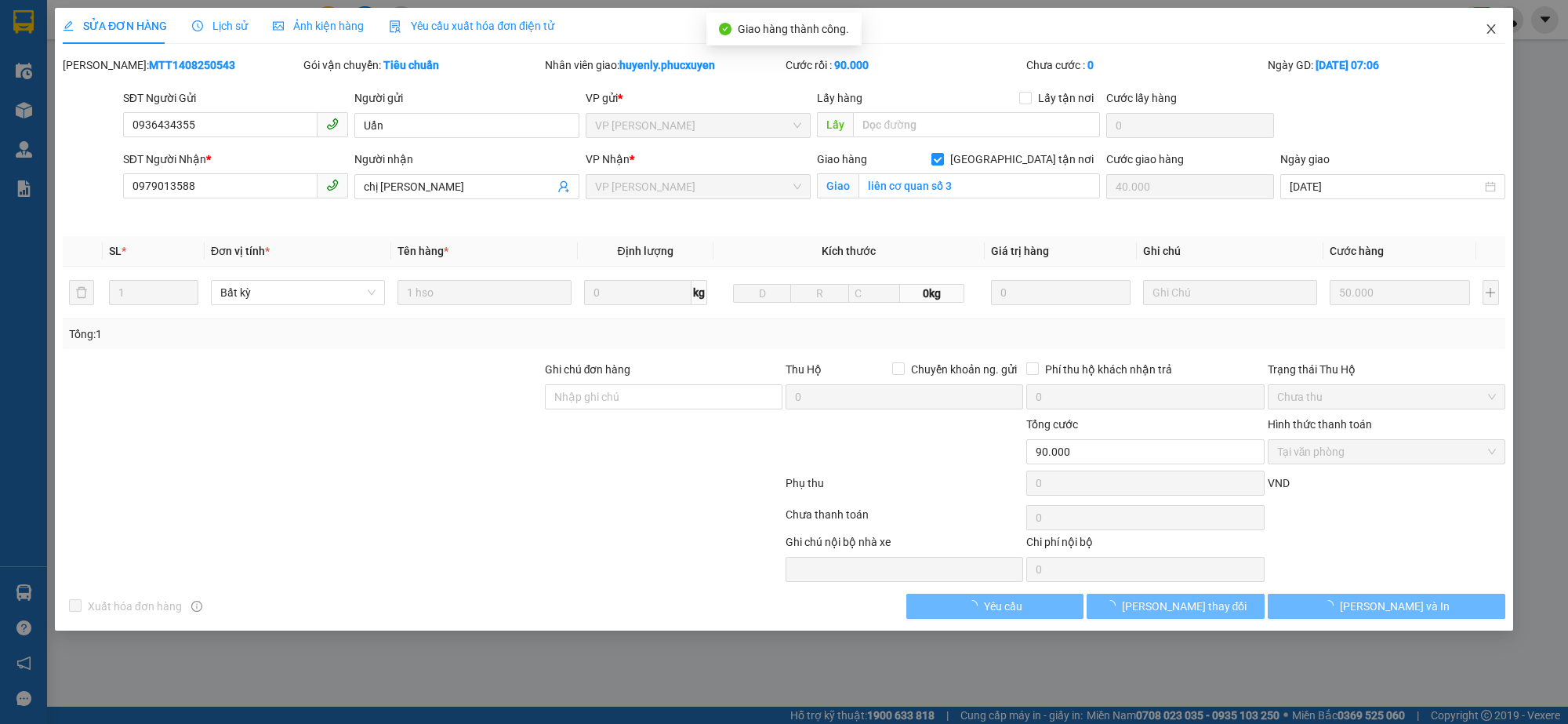
click at [1494, 35] on icon "close" at bounding box center [1491, 29] width 12 height 12
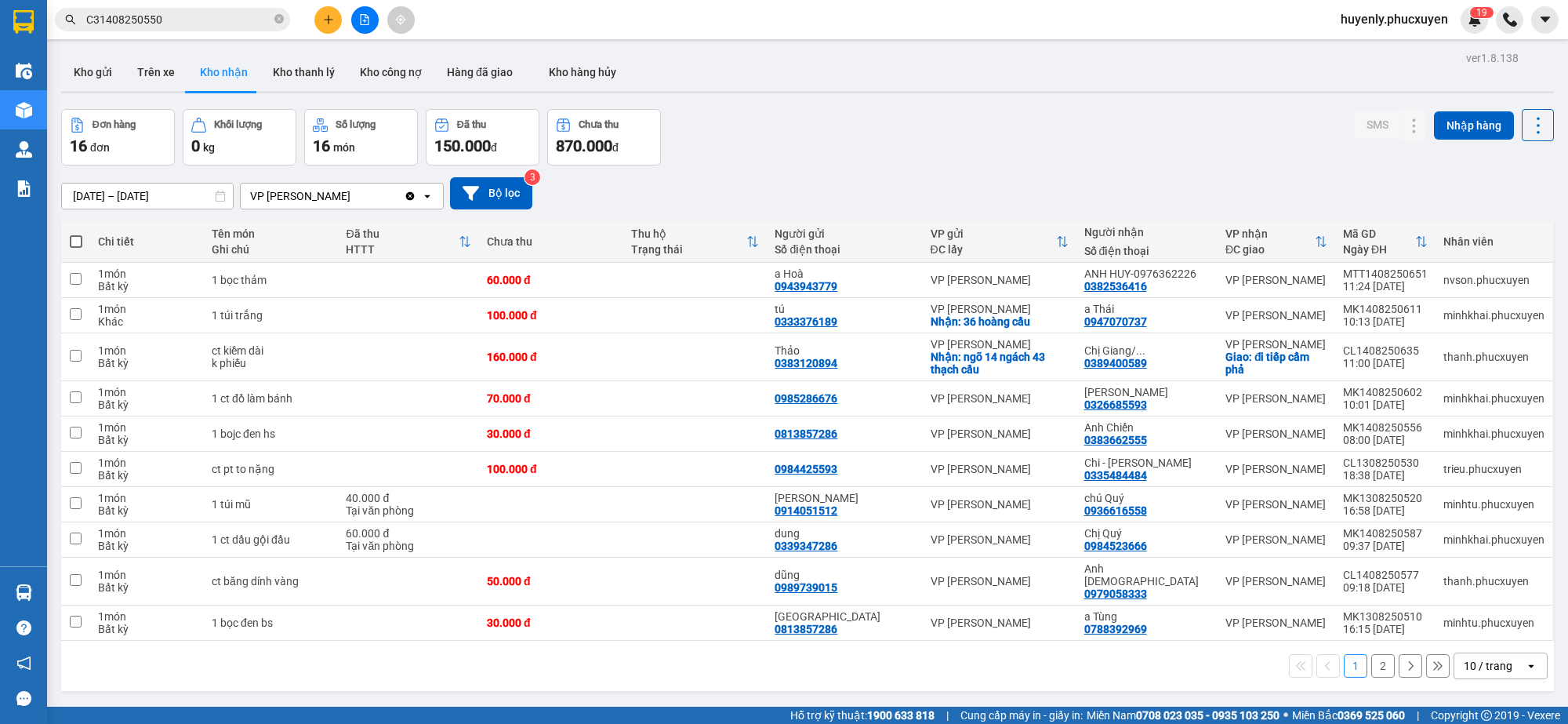
drag, startPoint x: 1470, startPoint y: 672, endPoint x: 1473, endPoint y: 663, distance: 9.5
click at [1471, 673] on div "10 / trang" at bounding box center [1488, 666] width 49 height 16
click at [1457, 629] on span "100 / trang" at bounding box center [1479, 635] width 57 height 16
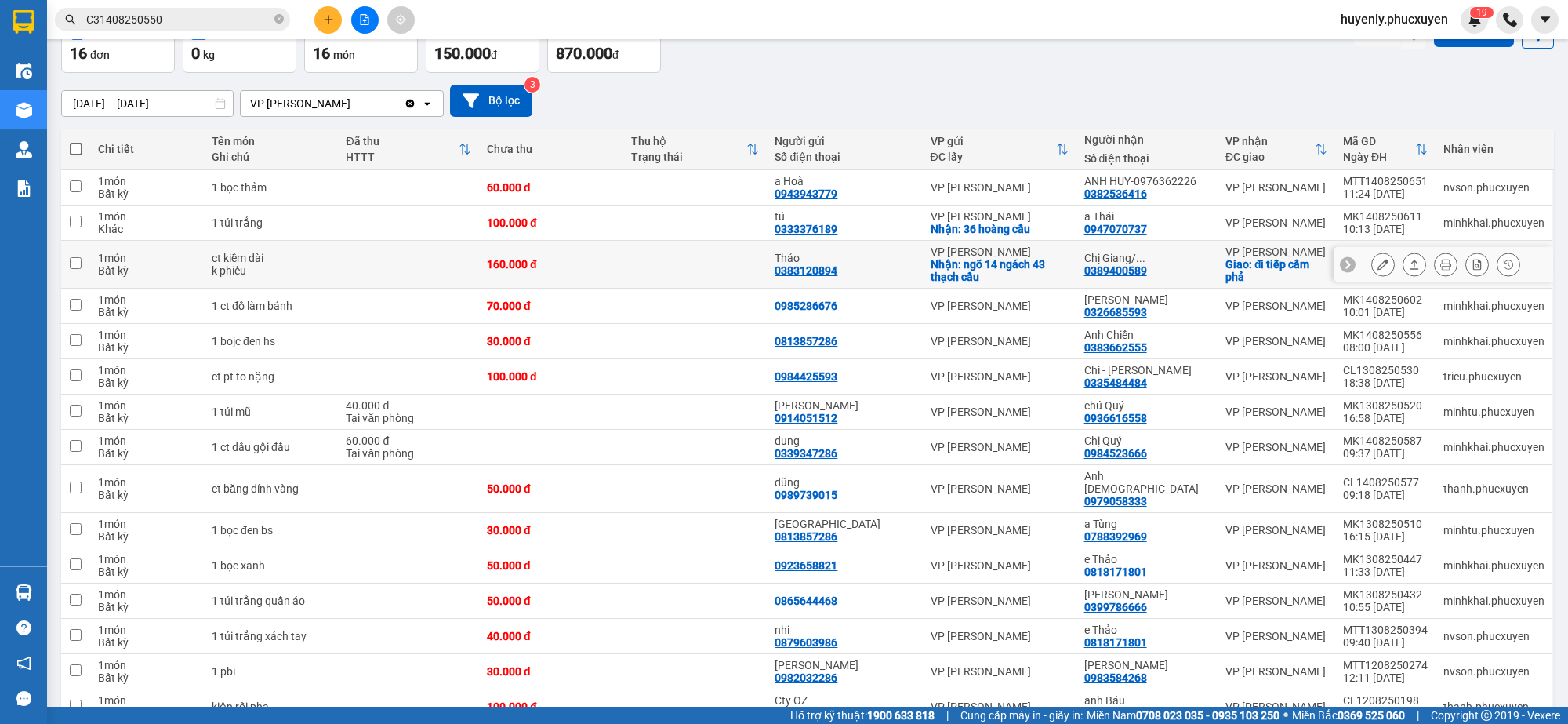
scroll to position [18, 0]
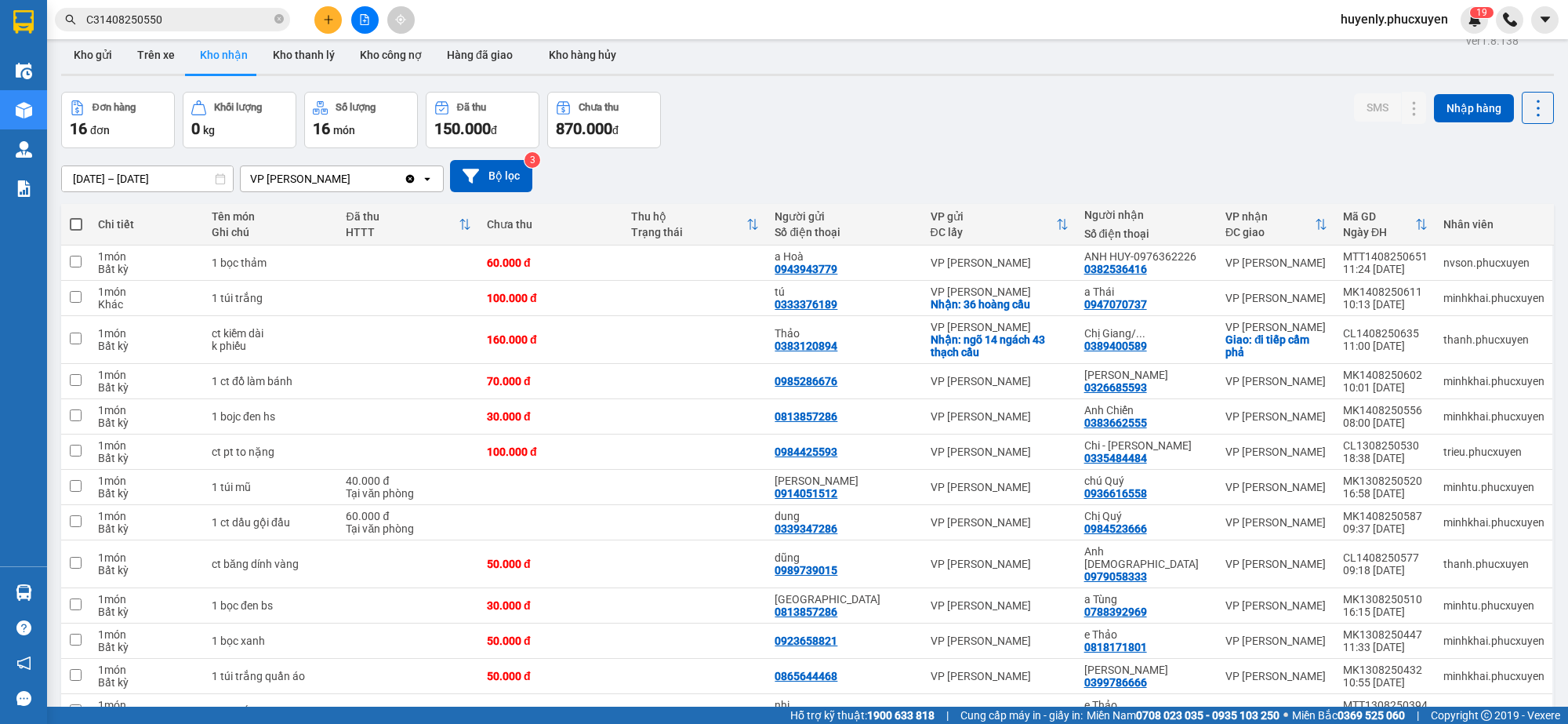
click at [106, 170] on input "[DATE] – [DATE]" at bounding box center [147, 179] width 171 height 25
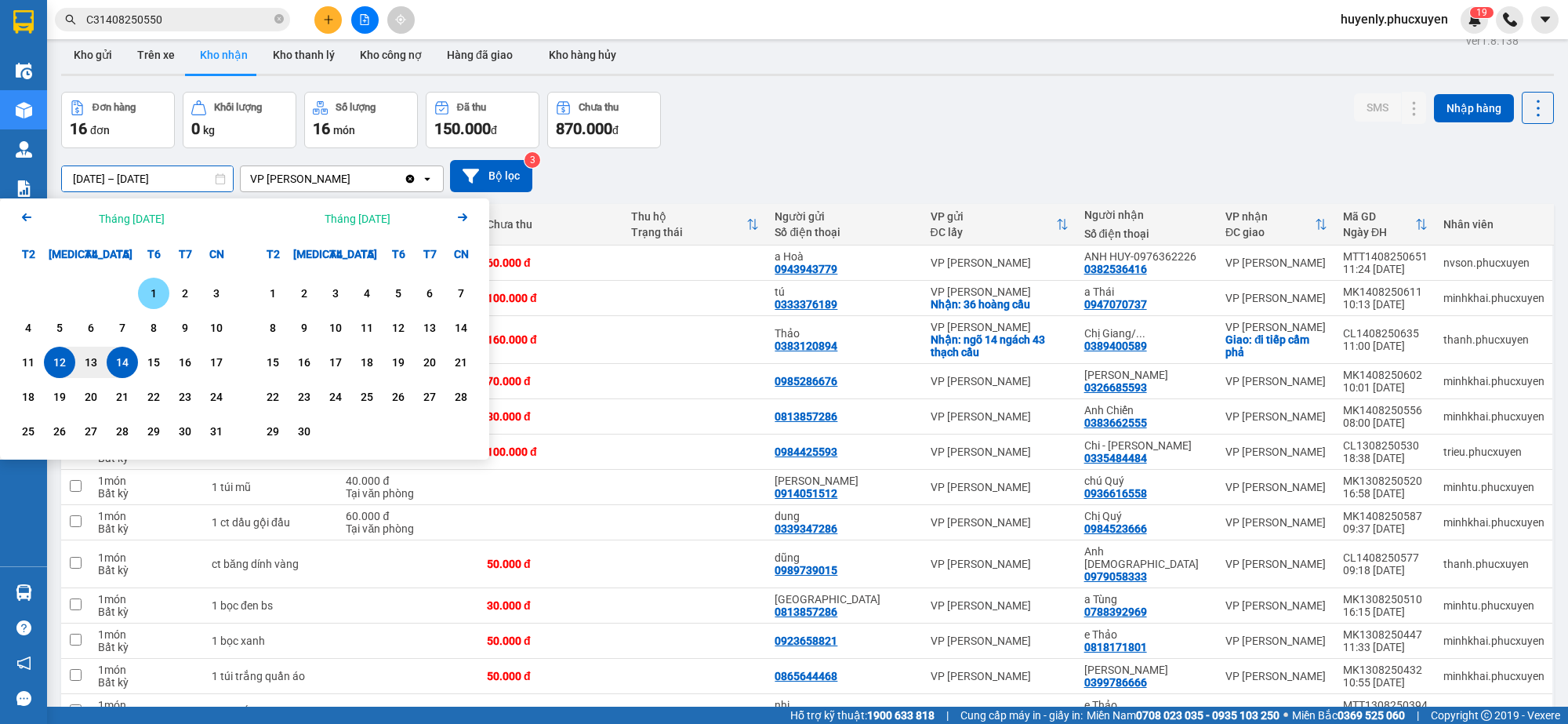
click at [143, 288] on div "1" at bounding box center [153, 293] width 22 height 19
click at [122, 363] on div "14" at bounding box center [122, 362] width 22 height 19
type input "01/08/2025 – 14/08/2025"
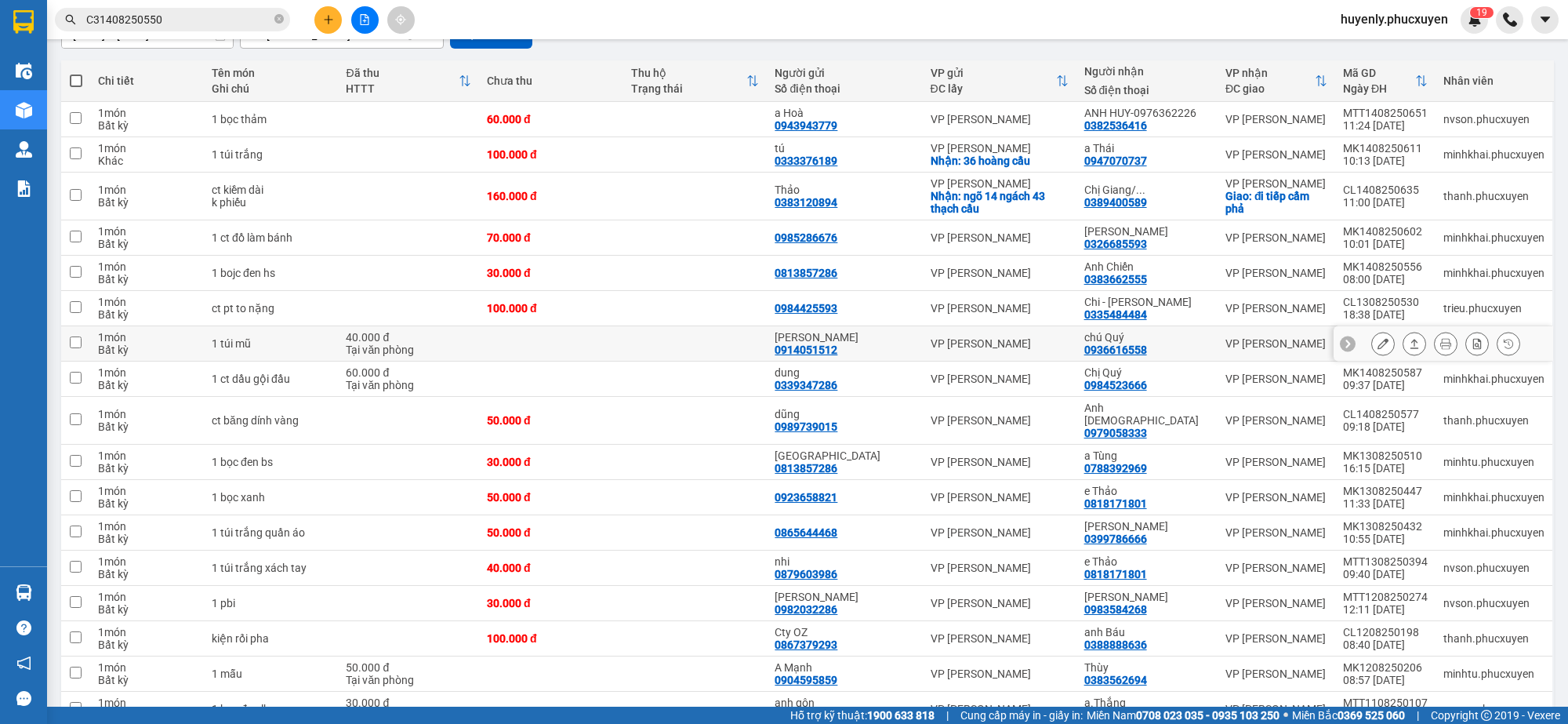
scroll to position [88, 0]
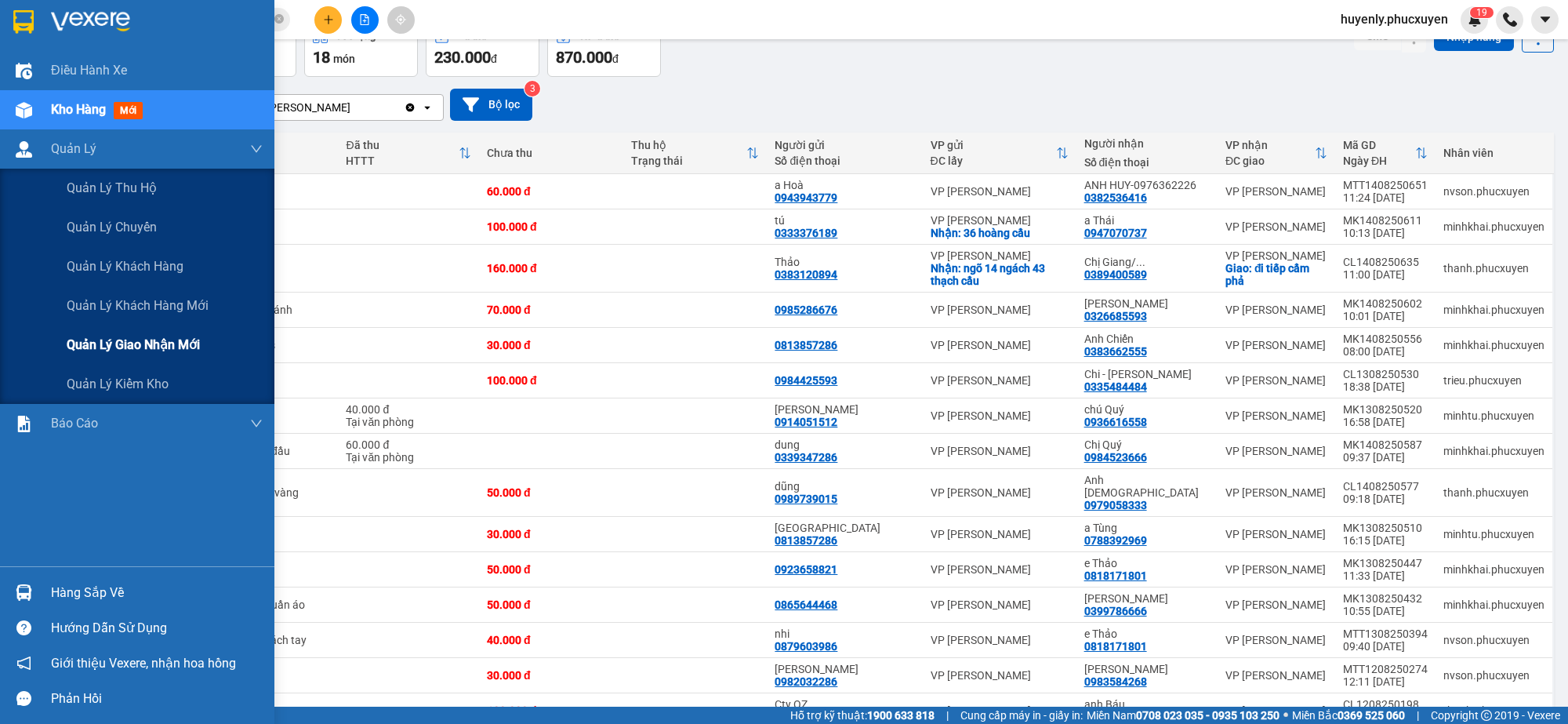
click at [104, 357] on div "Quản lý giao nhận mới" at bounding box center [164, 345] width 196 height 39
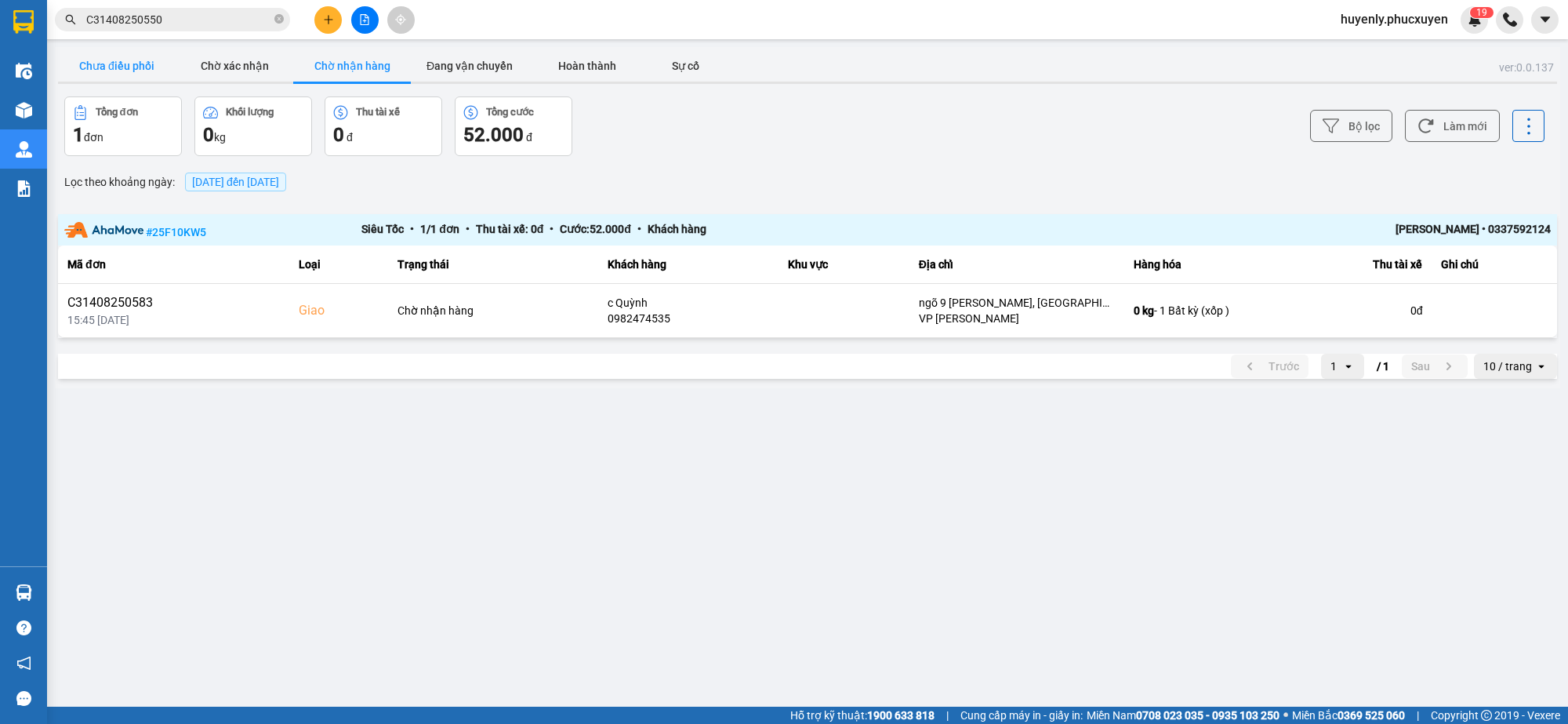
click at [95, 71] on button "Chưa điều phối" at bounding box center [116, 66] width 117 height 32
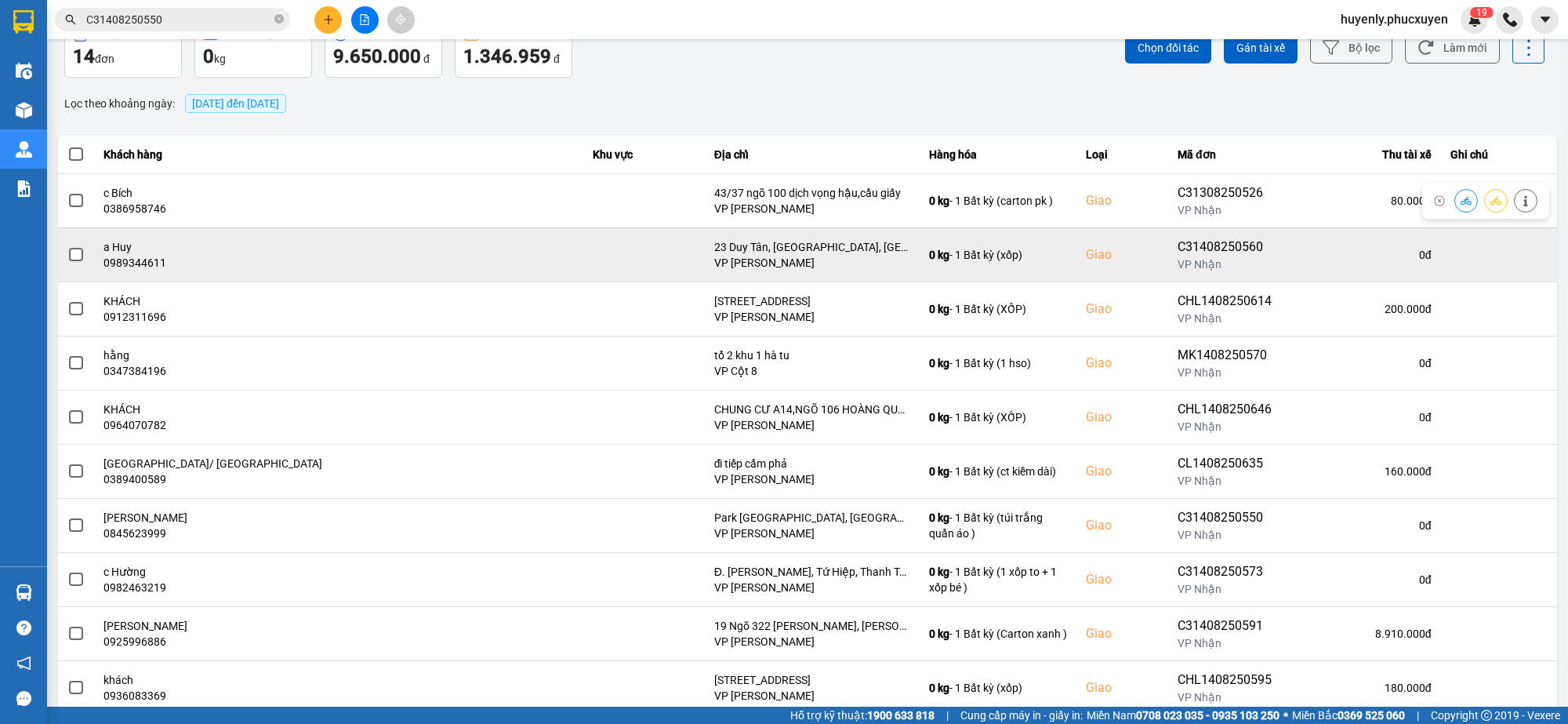
scroll to position [98, 0]
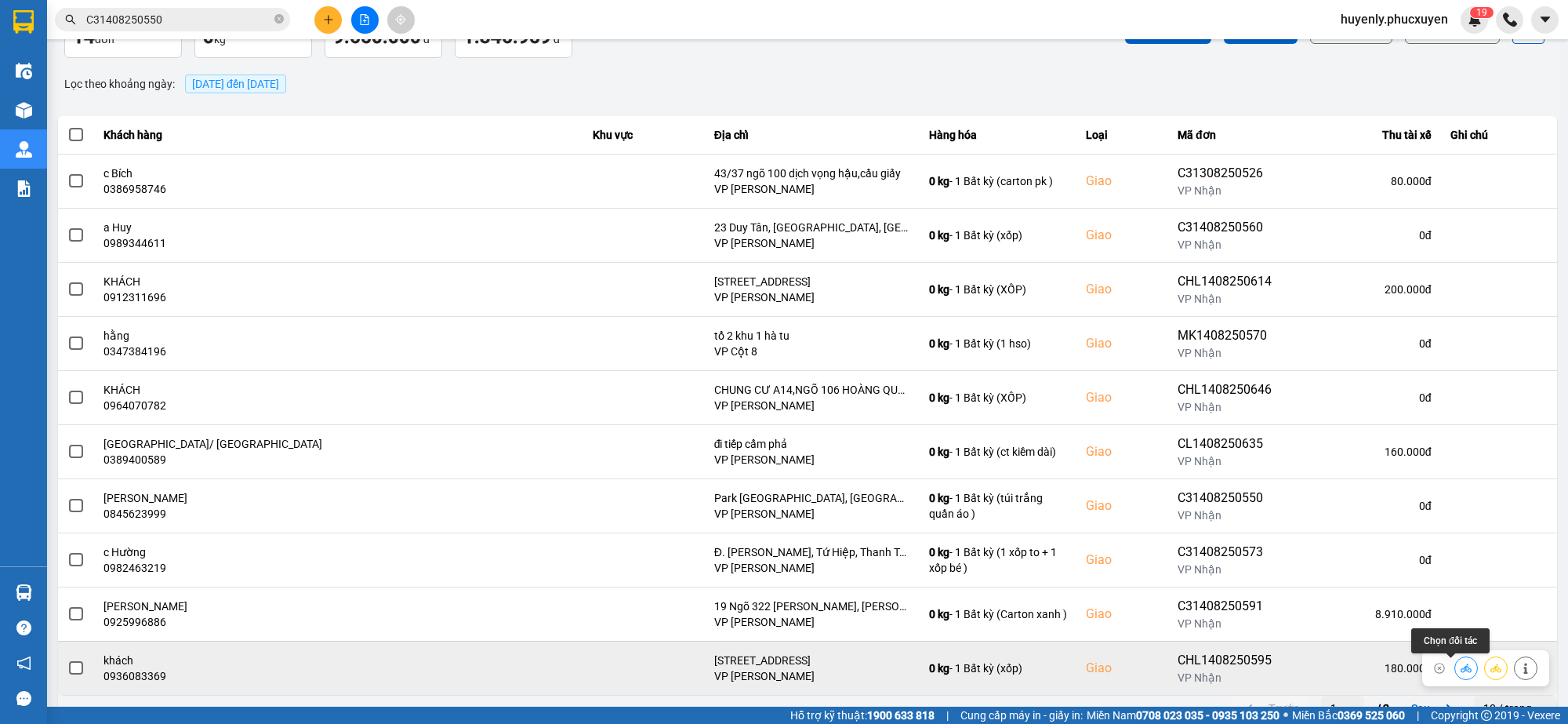
click at [1461, 671] on icon at bounding box center [1466, 668] width 11 height 9
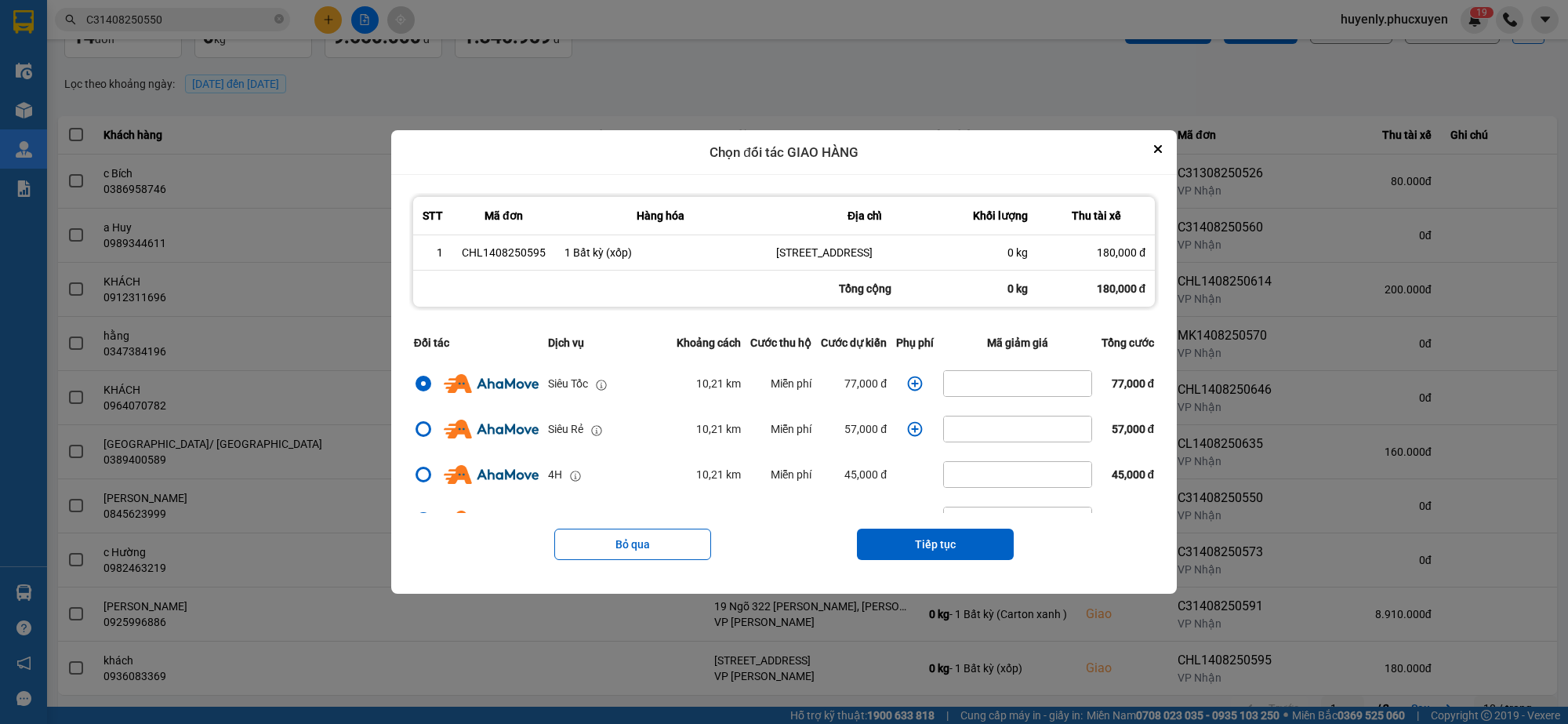
click at [907, 391] on icon "dialog" at bounding box center [915, 383] width 16 height 16
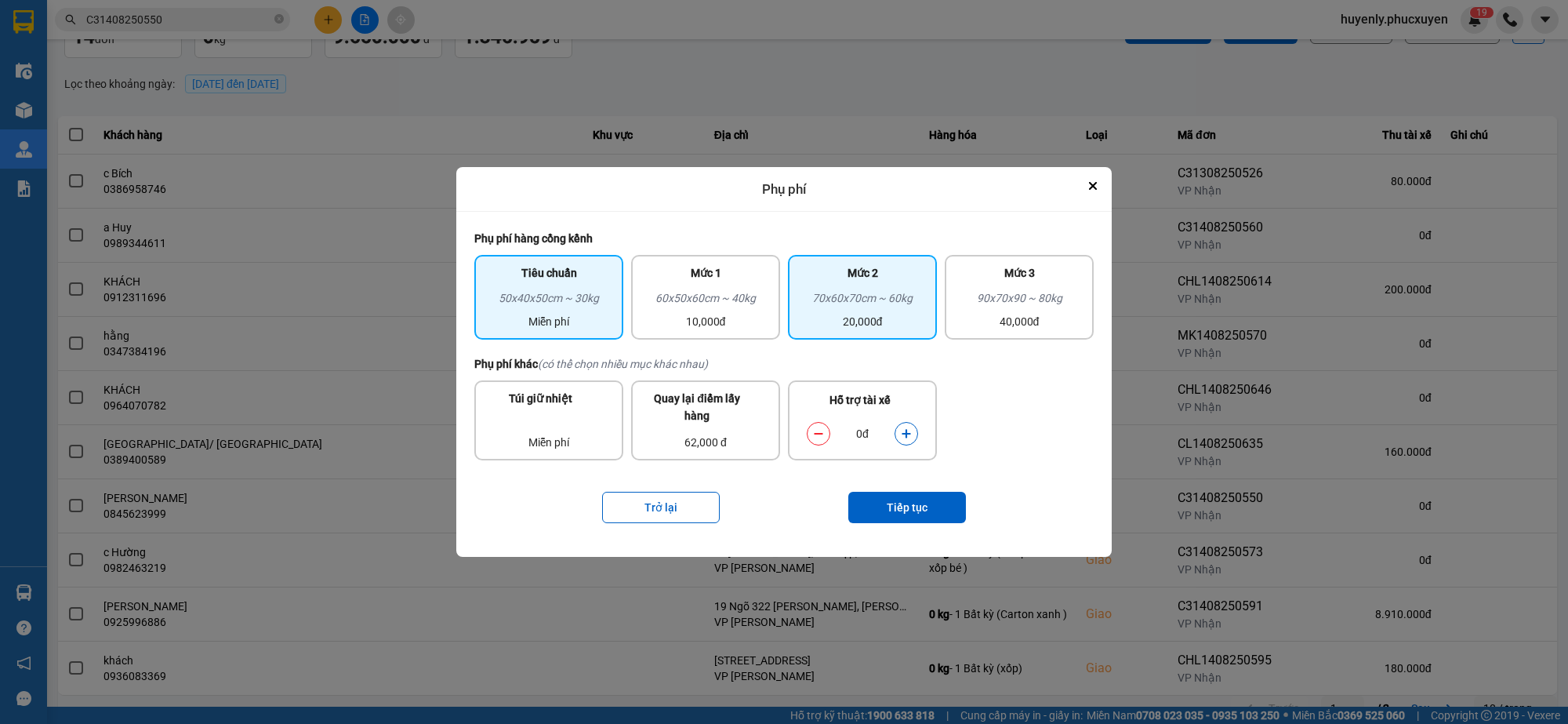
click at [849, 306] on div "70x60x70cm ~ 60kg" at bounding box center [862, 301] width 130 height 24
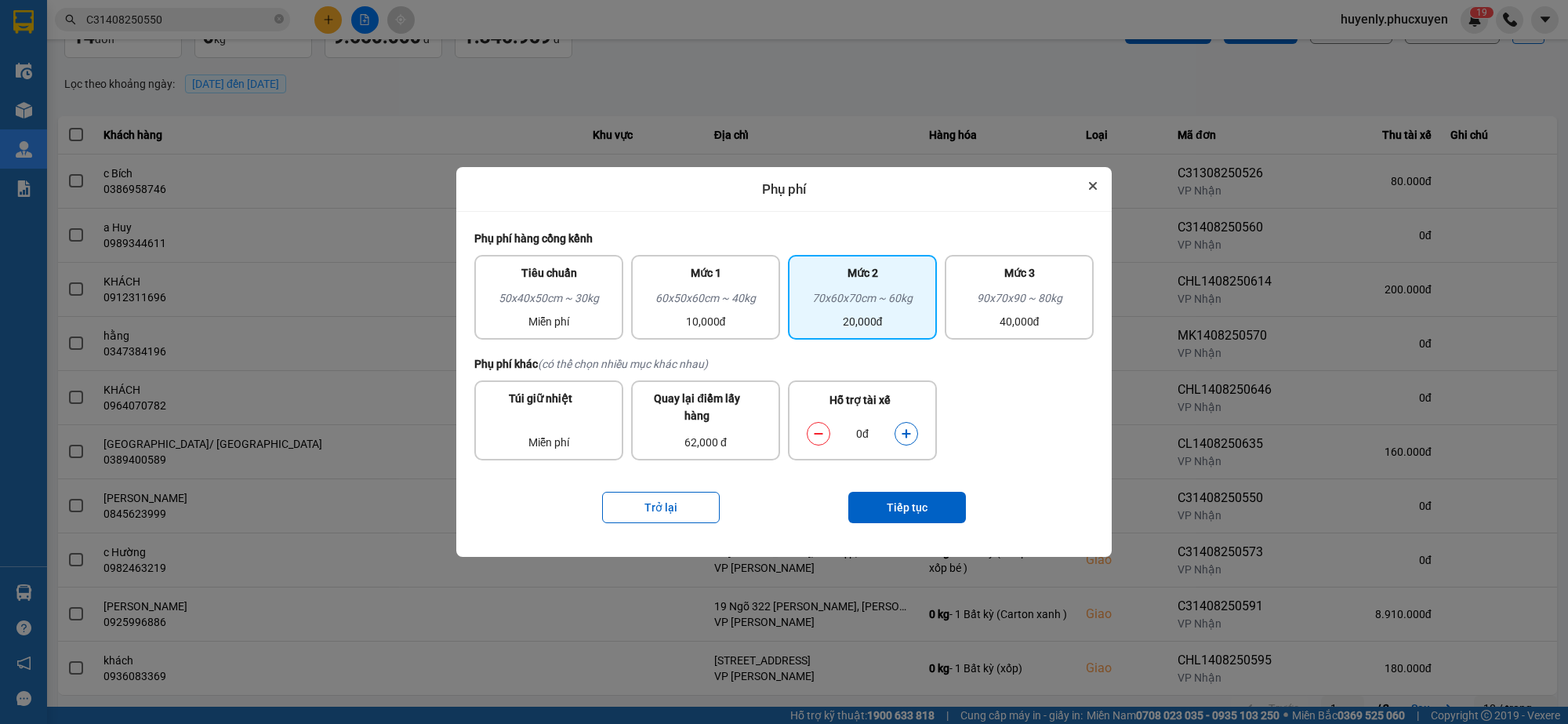
click at [1084, 183] on button "Close" at bounding box center [1094, 186] width 19 height 19
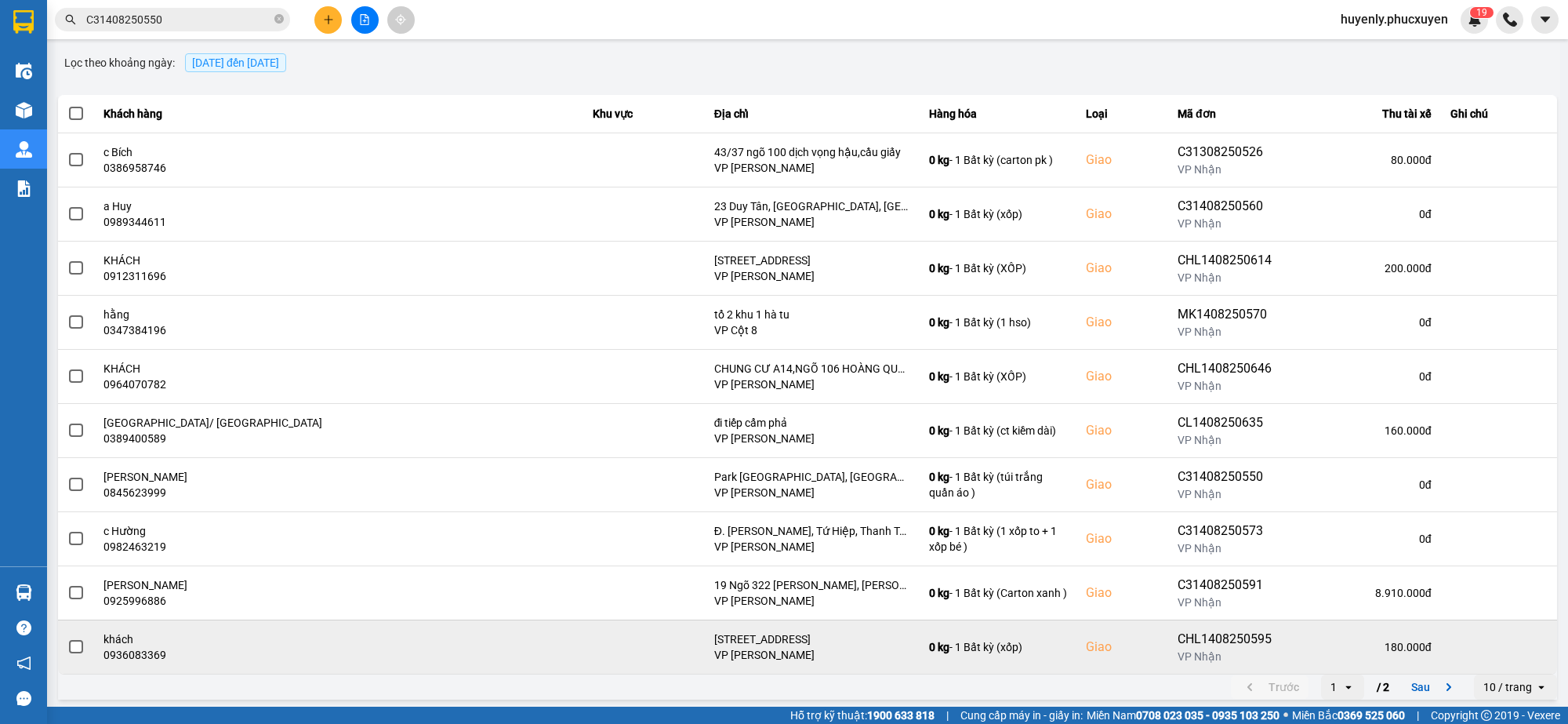
scroll to position [125, 0]
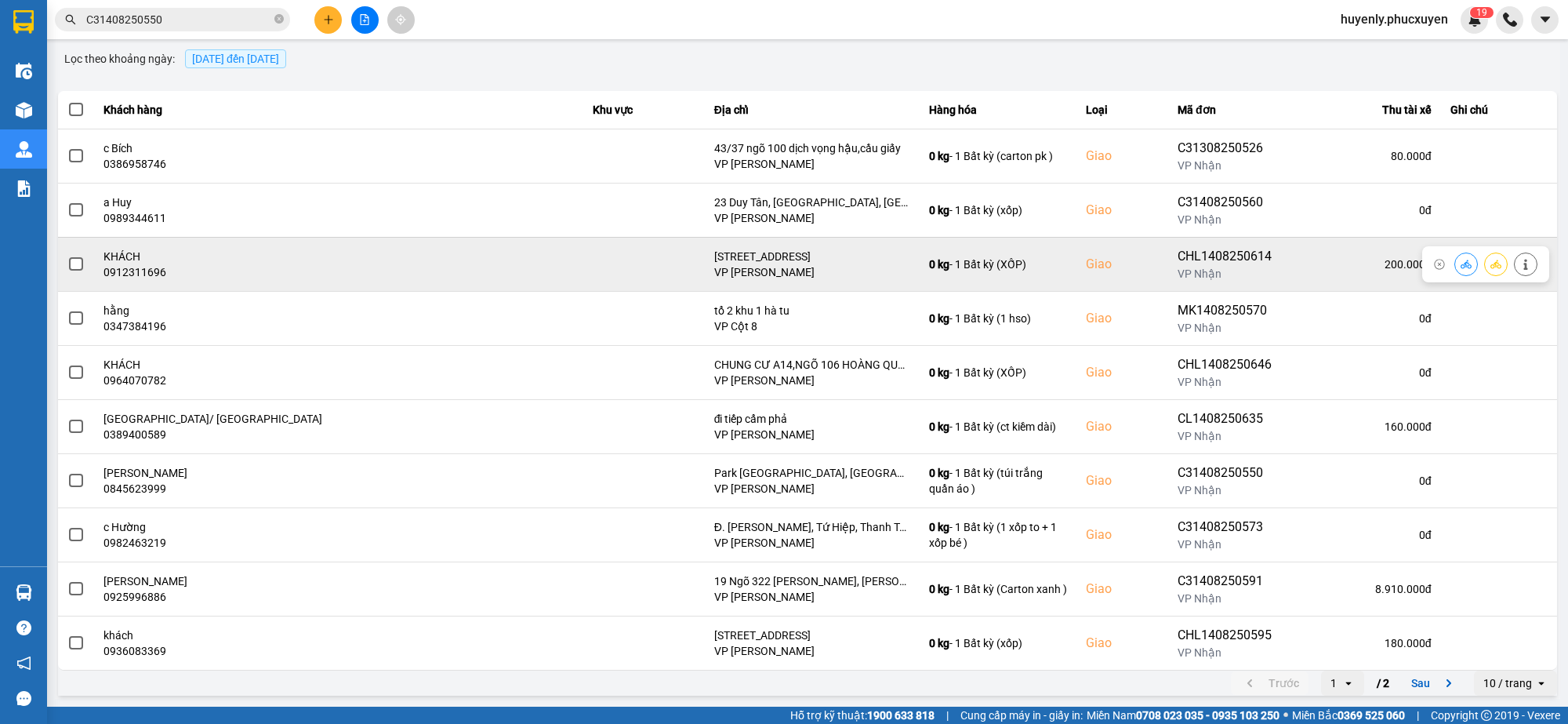
click at [1455, 261] on button at bounding box center [1466, 264] width 22 height 27
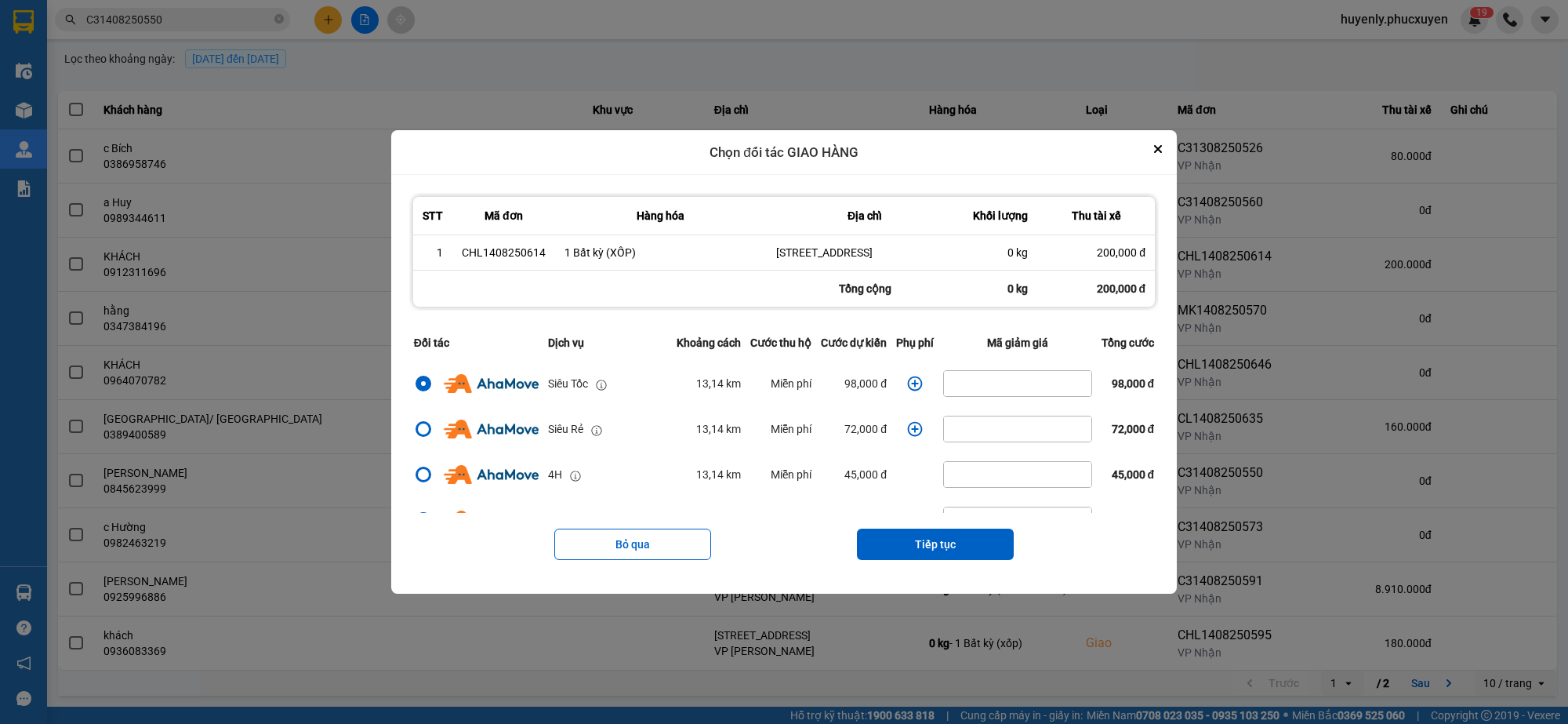
click at [910, 390] on icon "dialog" at bounding box center [915, 383] width 16 height 16
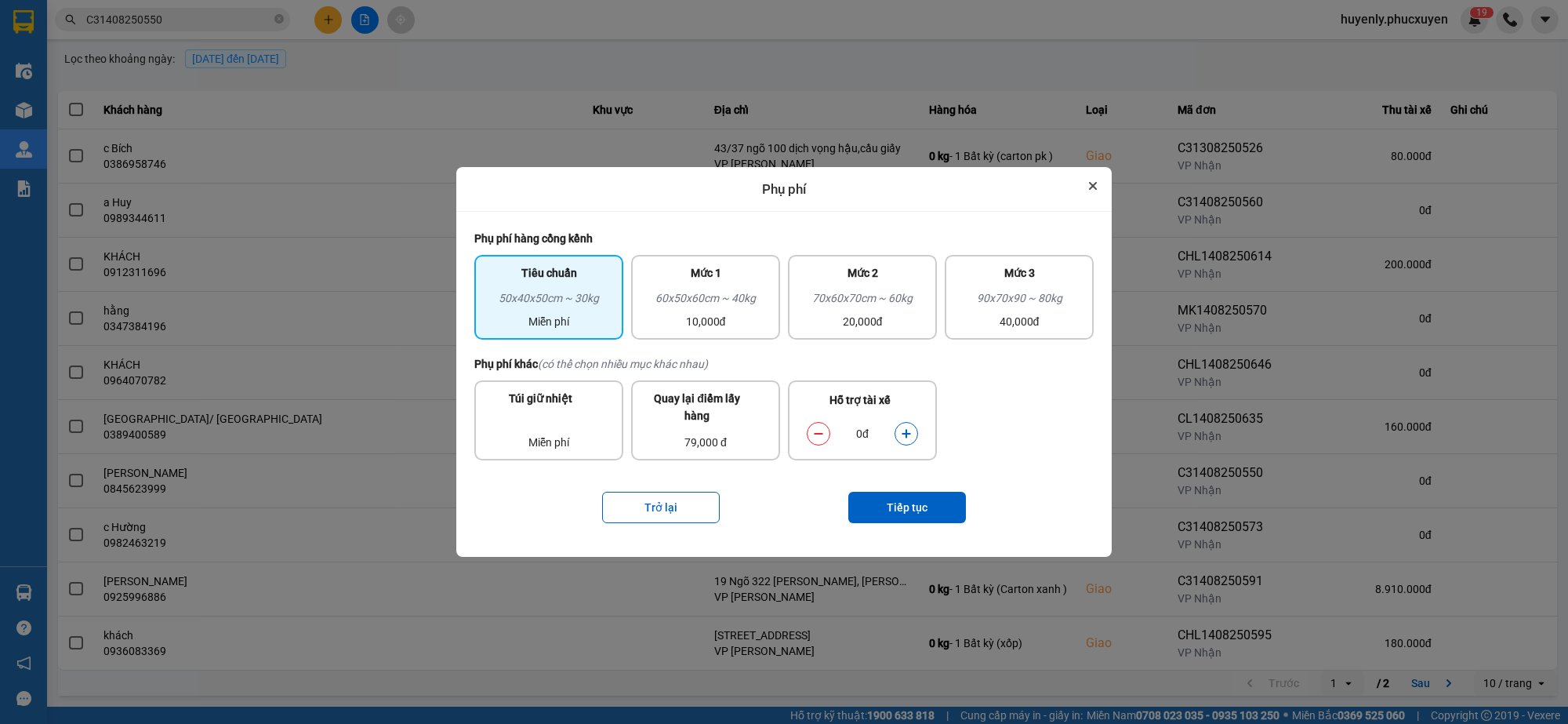
click at [1088, 191] on button "Close" at bounding box center [1094, 186] width 19 height 19
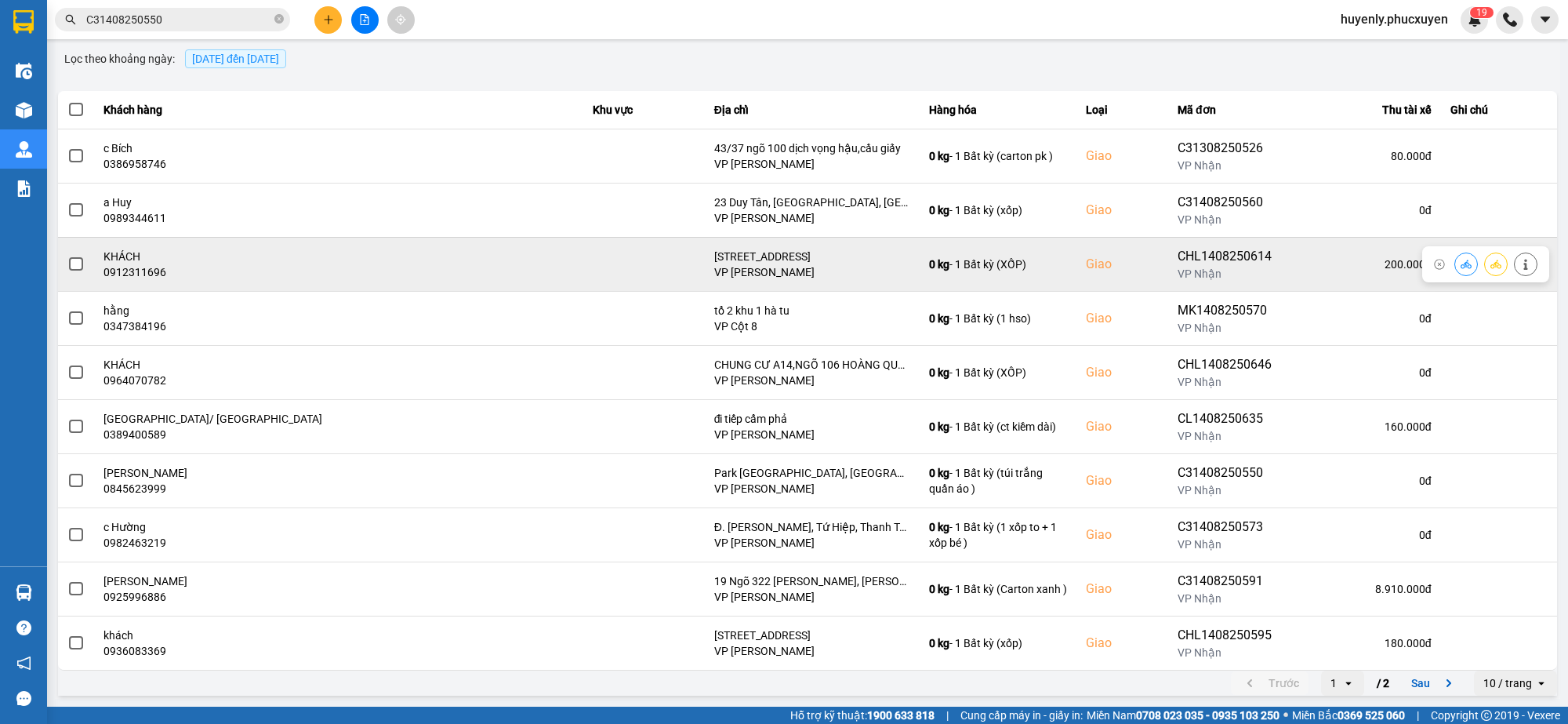
click at [1455, 268] on button at bounding box center [1466, 264] width 22 height 27
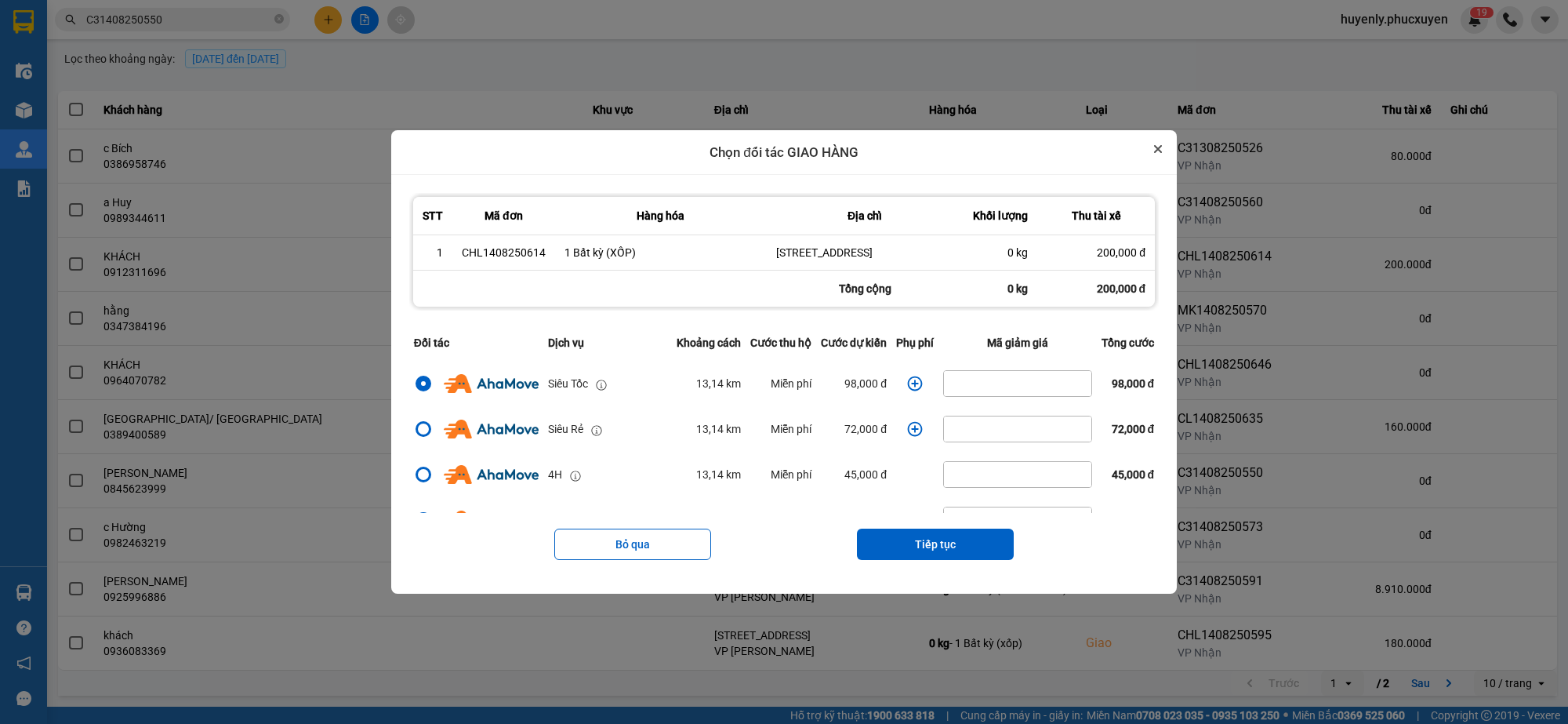
click at [1167, 140] on button "Close" at bounding box center [1158, 150] width 19 height 19
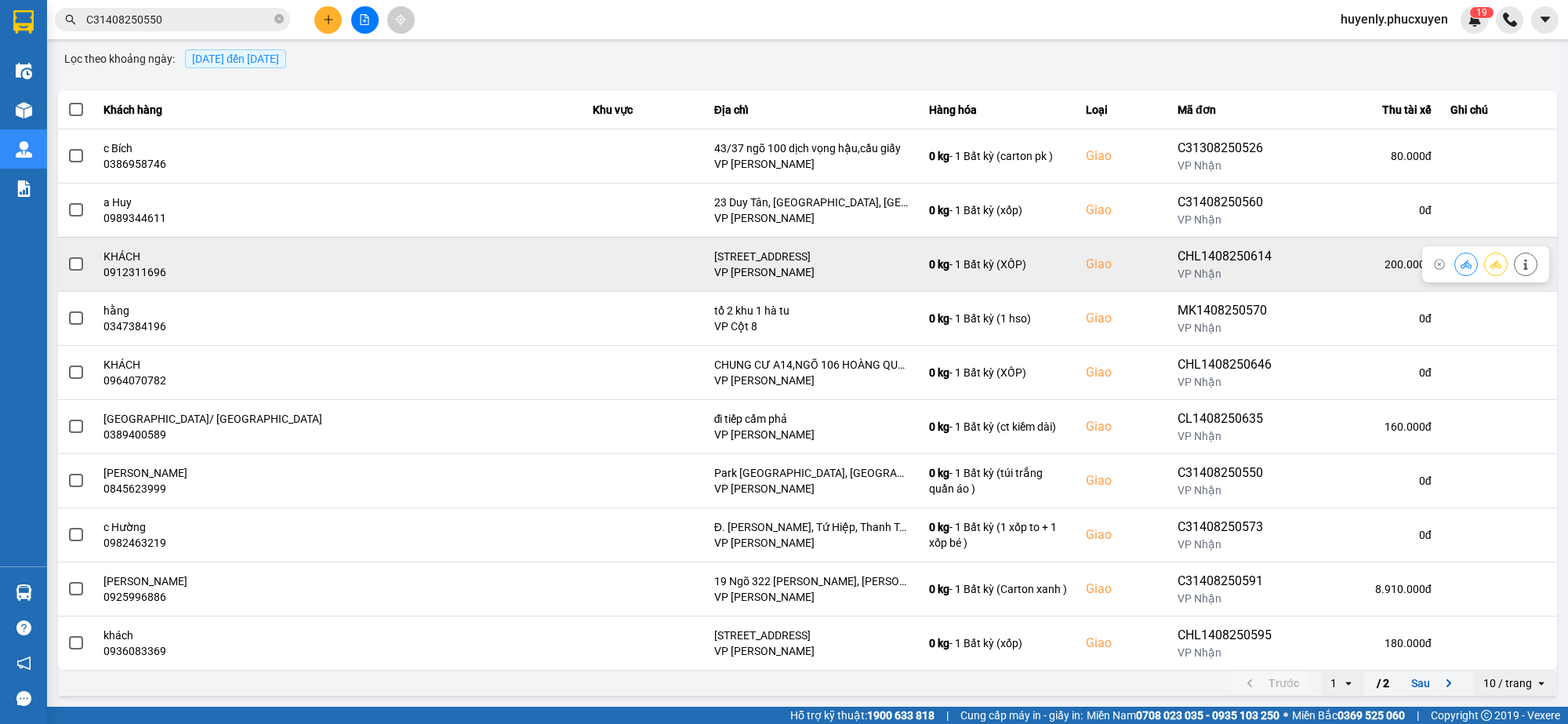
click at [1461, 259] on icon at bounding box center [1466, 264] width 11 height 11
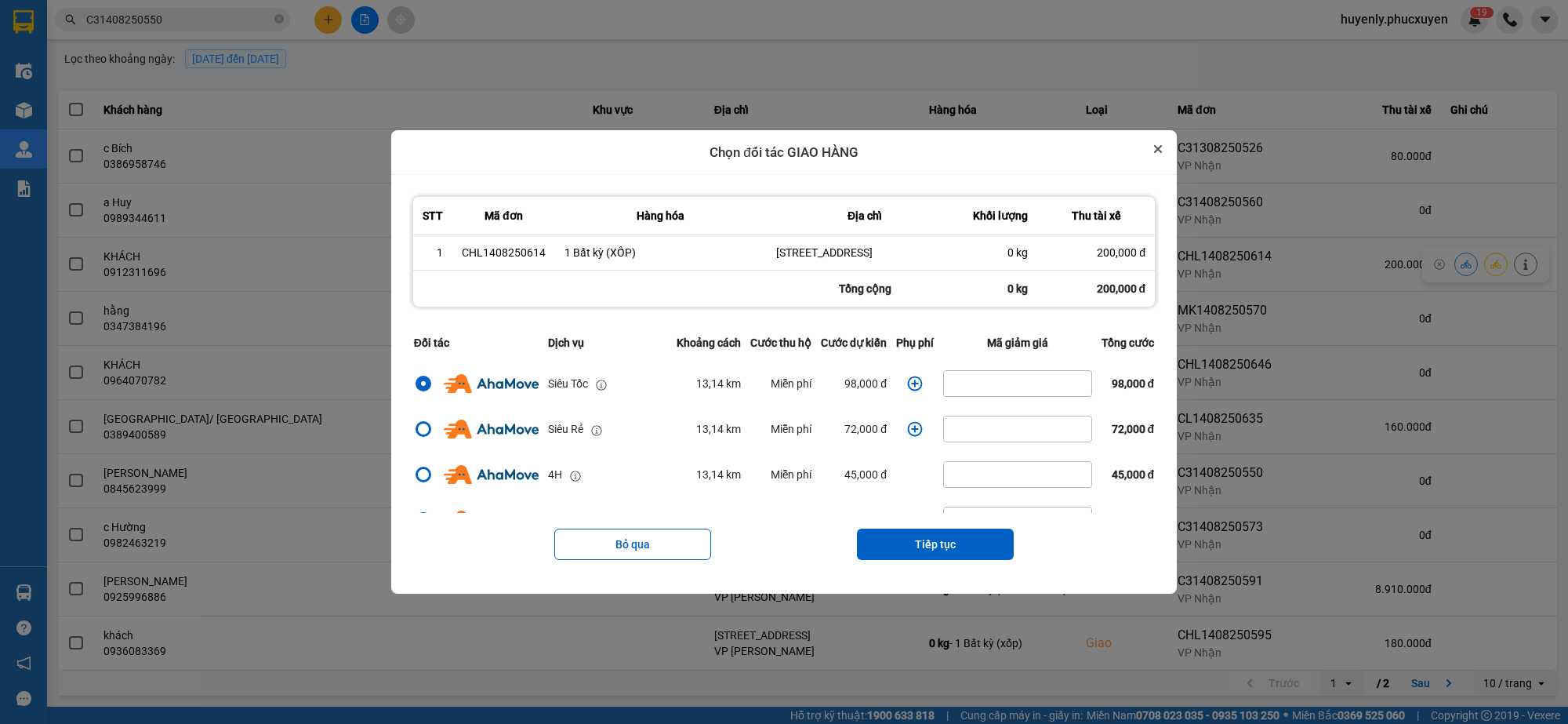
click at [1162, 145] on icon "Close" at bounding box center [1158, 149] width 8 height 8
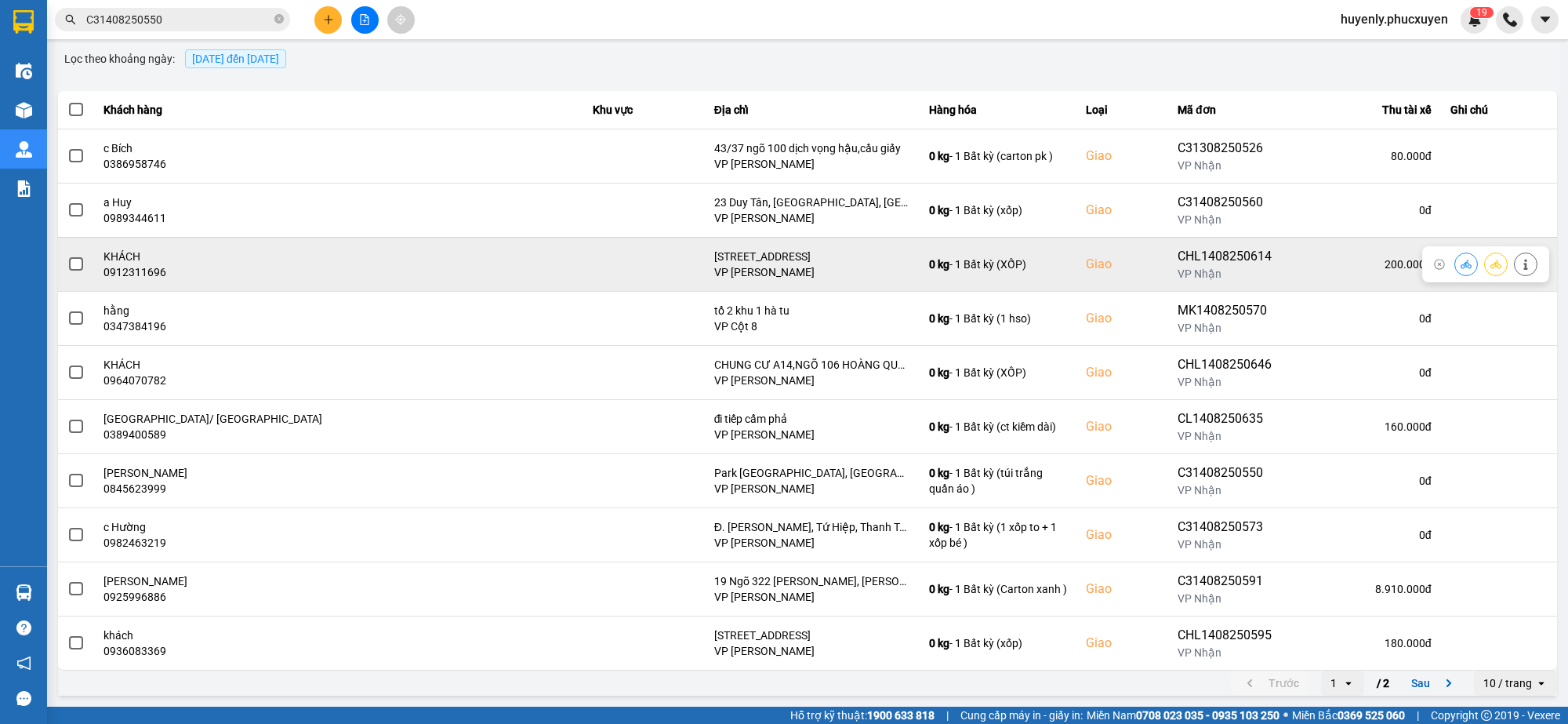
click at [1188, 251] on div "CHL1408250614" at bounding box center [1227, 257] width 99 height 19
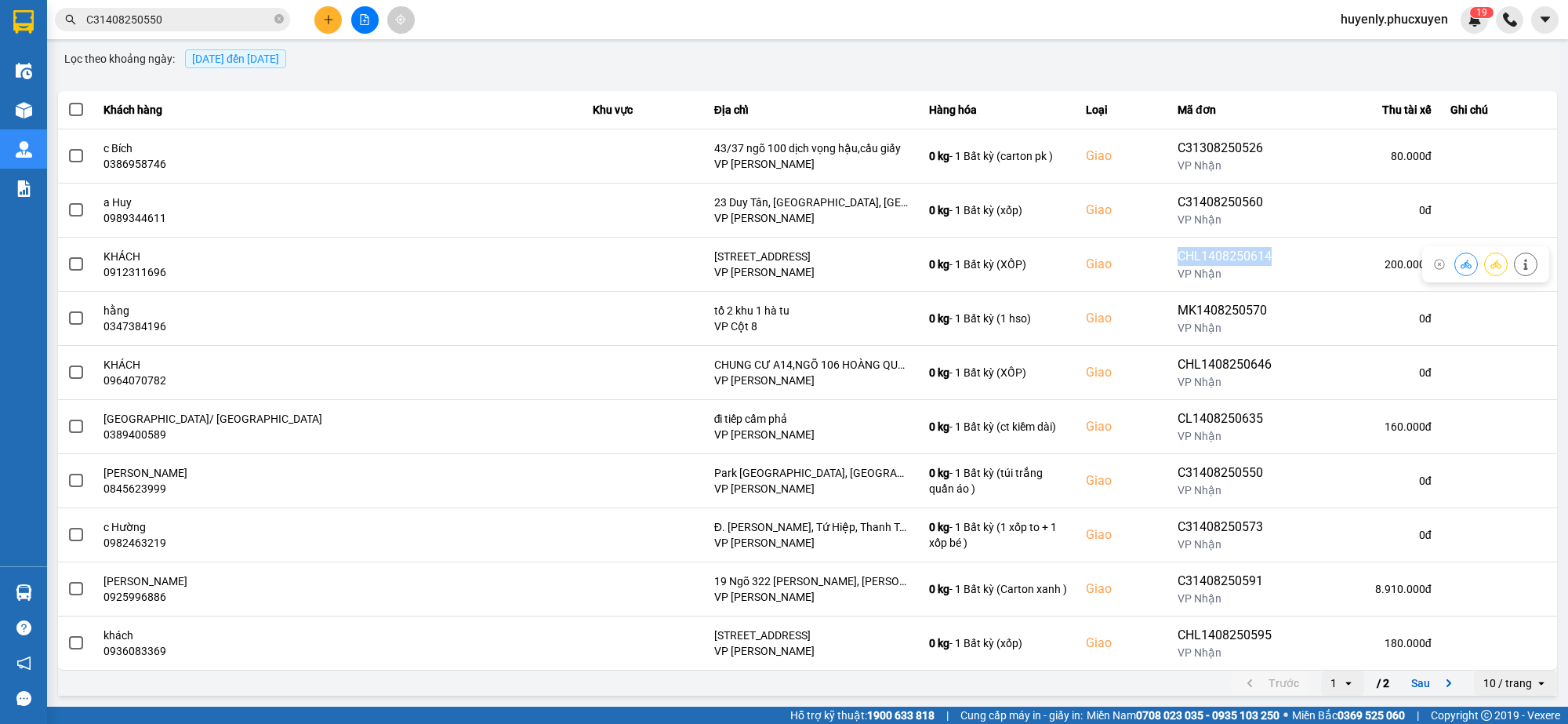
drag, startPoint x: 1188, startPoint y: 251, endPoint x: 318, endPoint y: 34, distance: 896.7
click at [1178, 247] on div "CHL1408250614" at bounding box center [1227, 257] width 99 height 19
copy div "CHL1408250614"
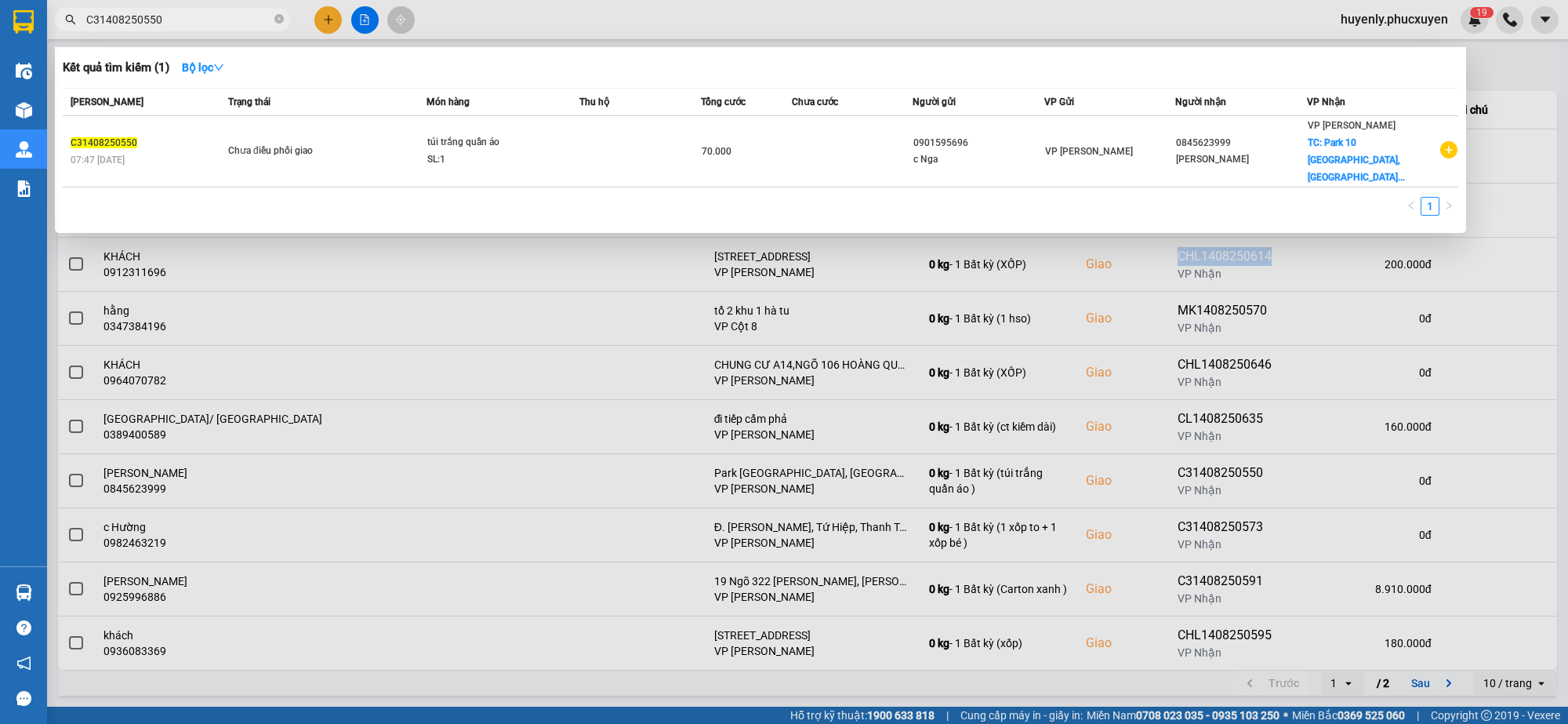
click at [237, 29] on span "C31408250550" at bounding box center [172, 19] width 235 height 24
click at [237, 18] on input "C31408250550" at bounding box center [178, 20] width 185 height 18
paste input "HL1408250614"
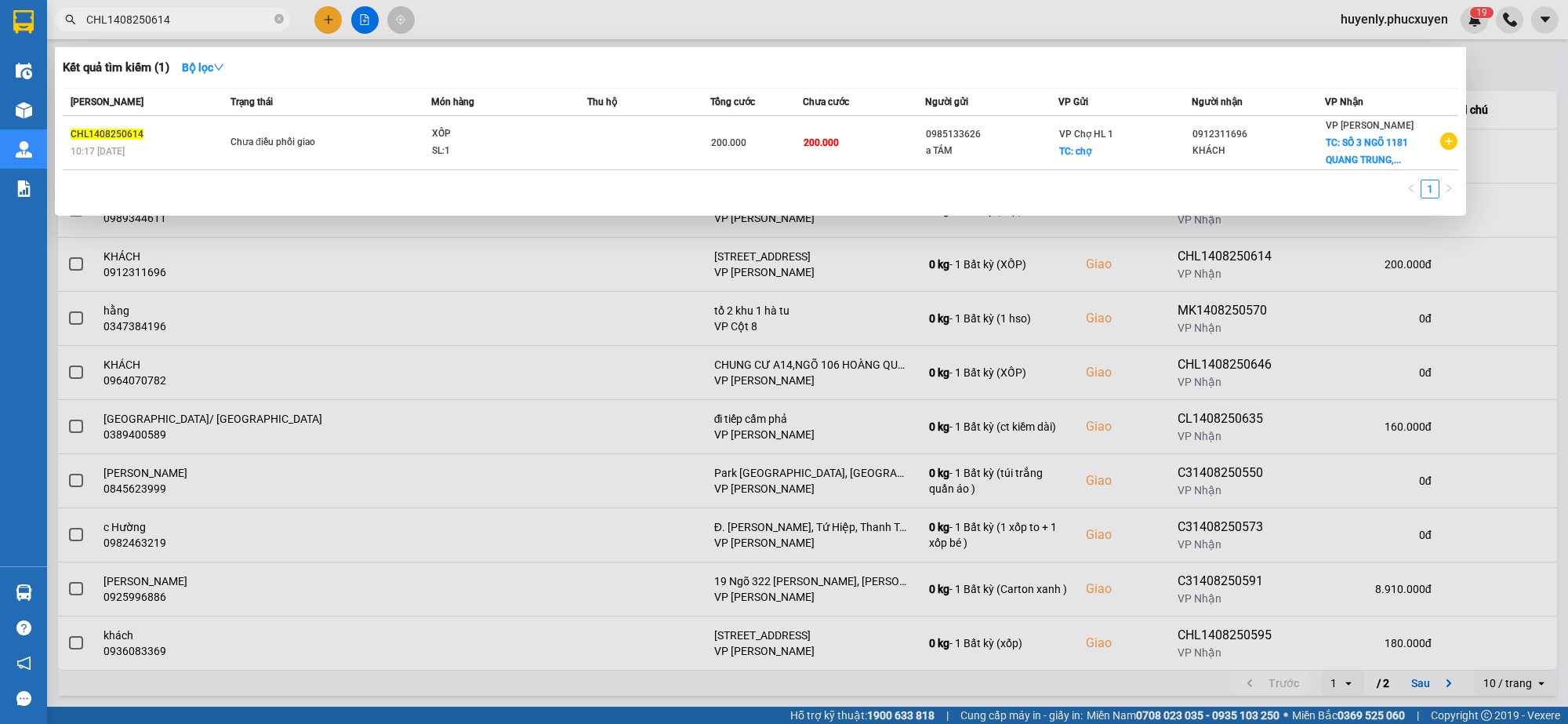
type input "CHL1408250614"
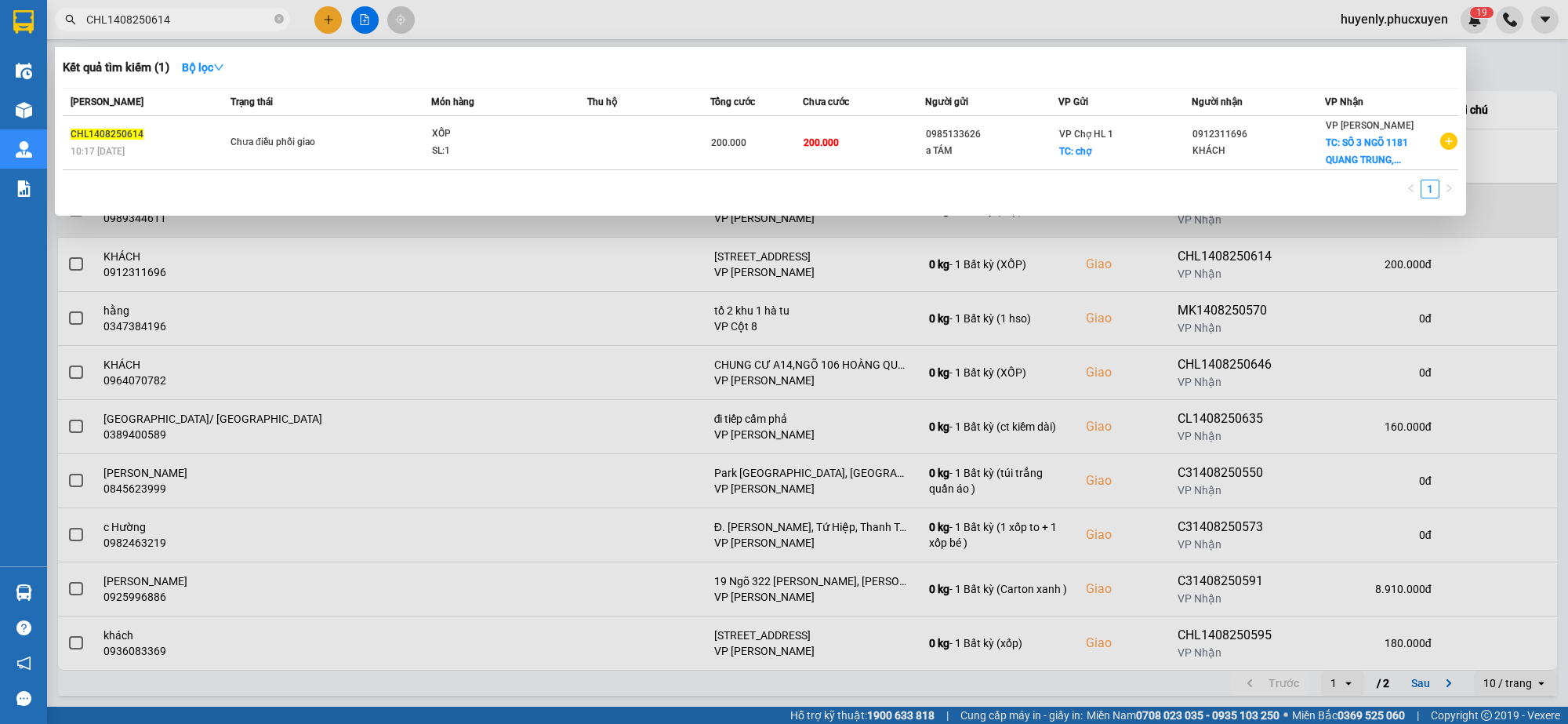
drag, startPoint x: 1518, startPoint y: 108, endPoint x: 1216, endPoint y: 230, distance: 325.7
click at [1518, 109] on div at bounding box center [784, 362] width 1568 height 724
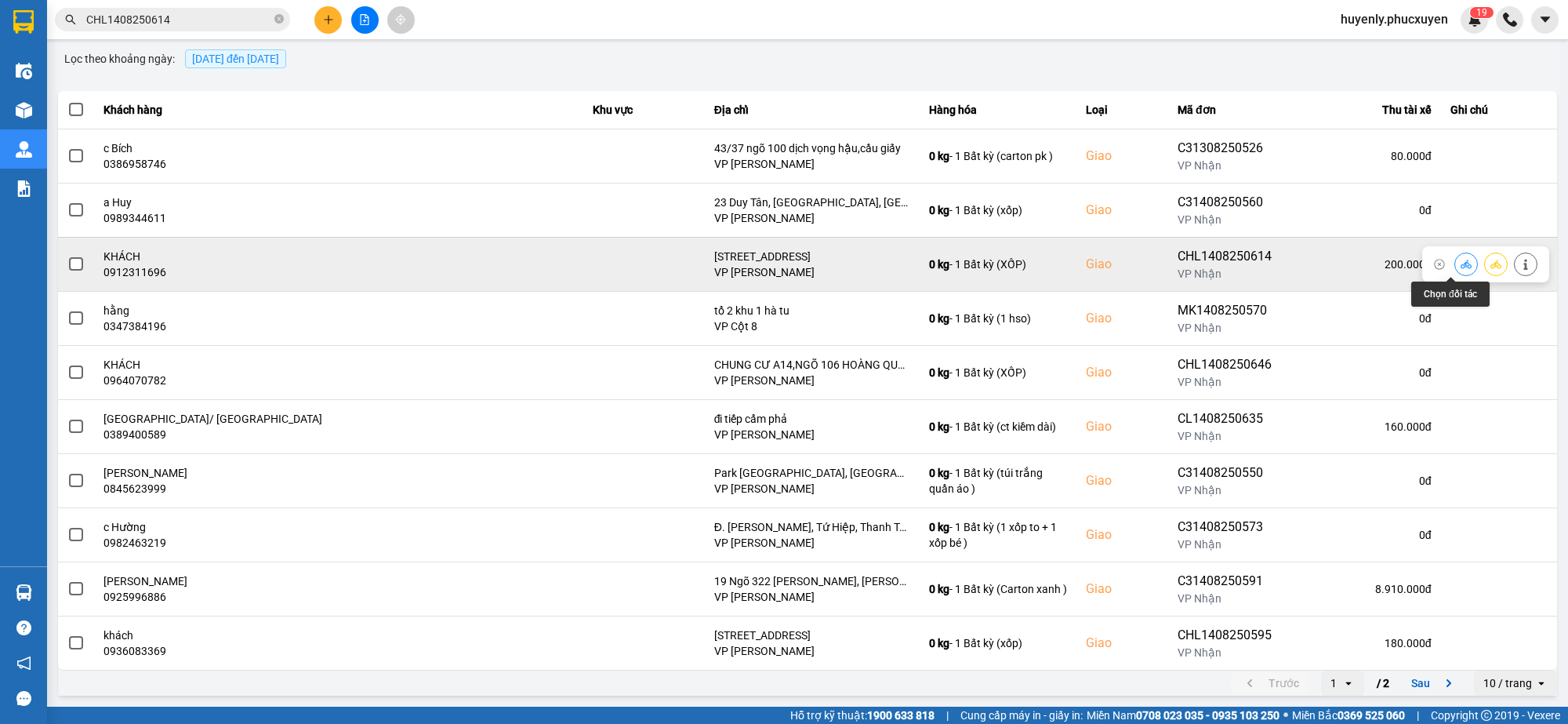
click at [1461, 265] on icon at bounding box center [1466, 264] width 11 height 11
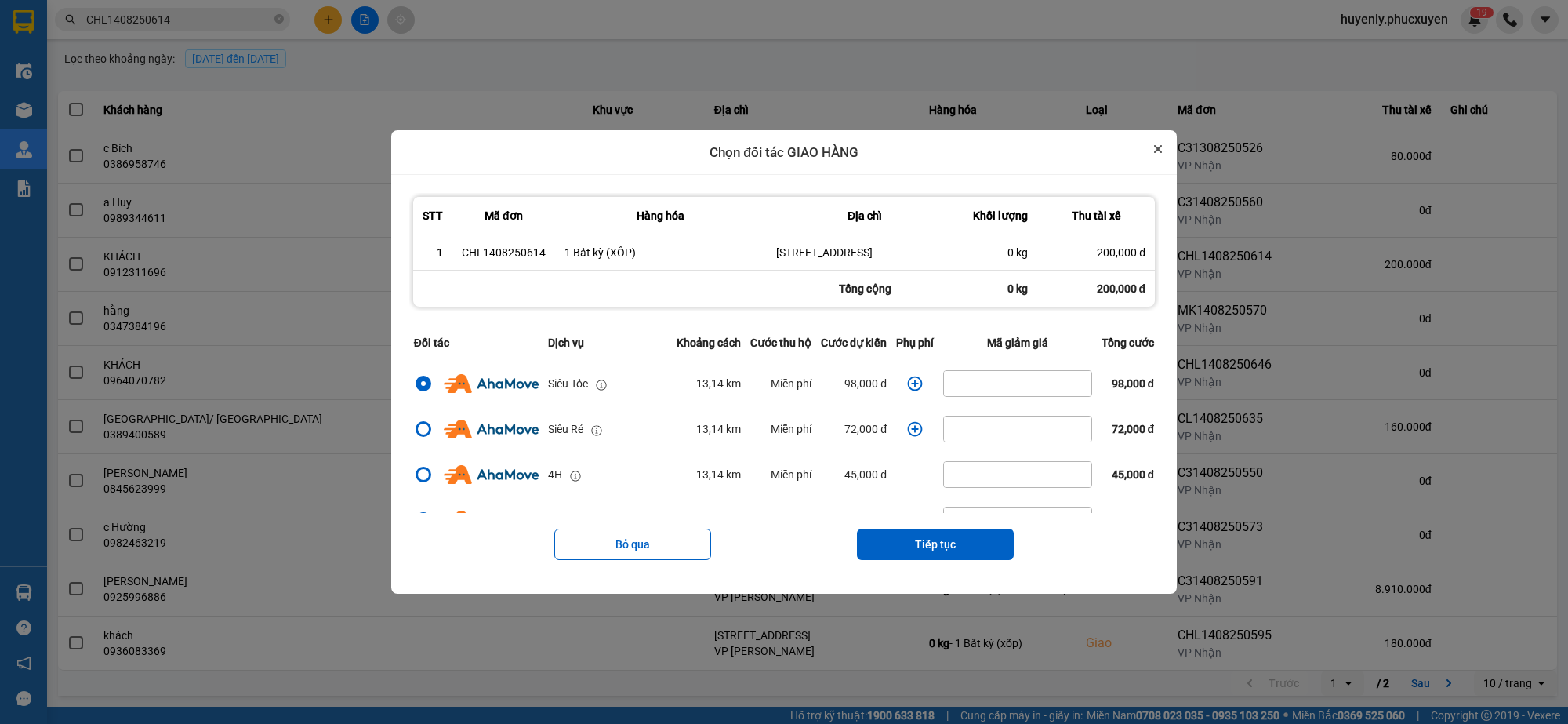
click at [1161, 146] on icon "Close" at bounding box center [1158, 149] width 6 height 6
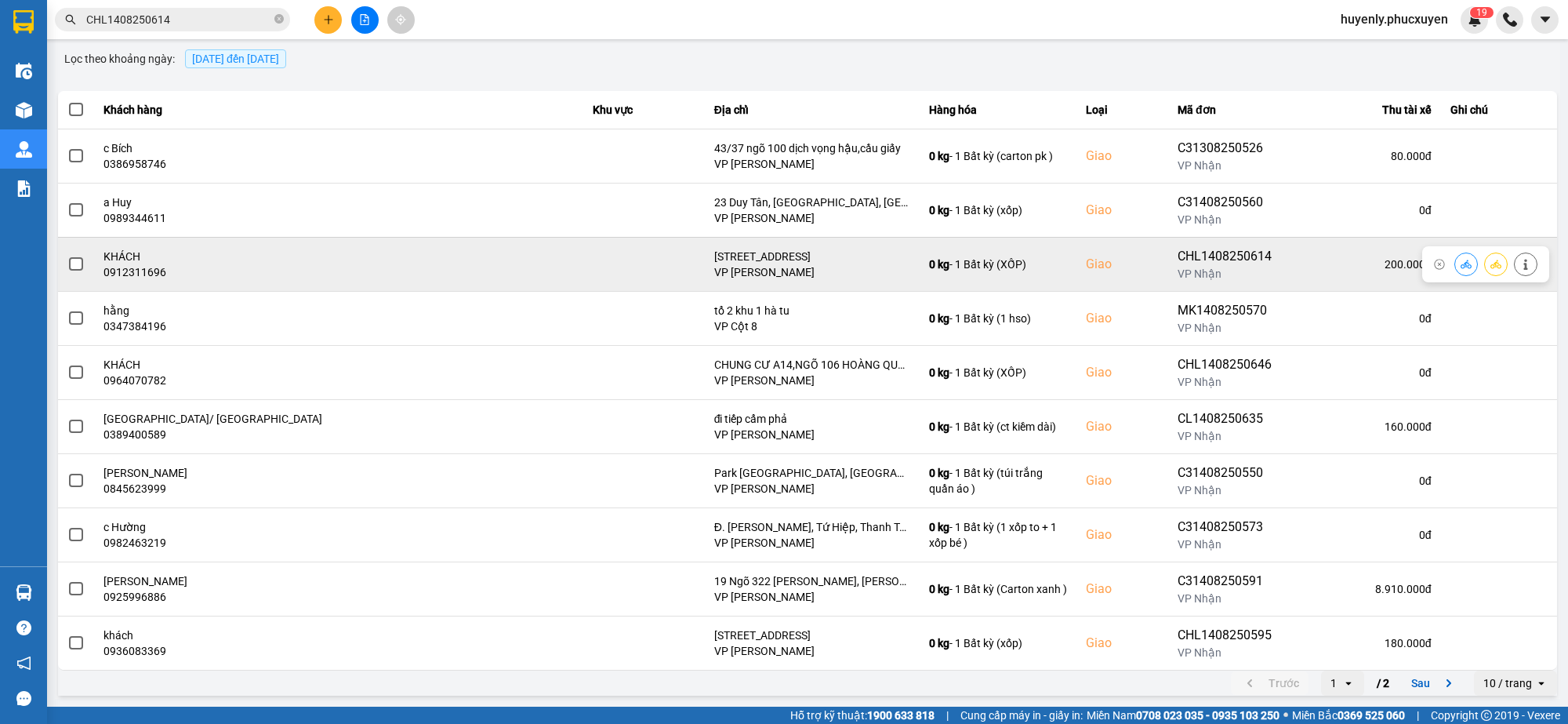
click at [1178, 251] on div "CHL1408250614" at bounding box center [1227, 257] width 99 height 19
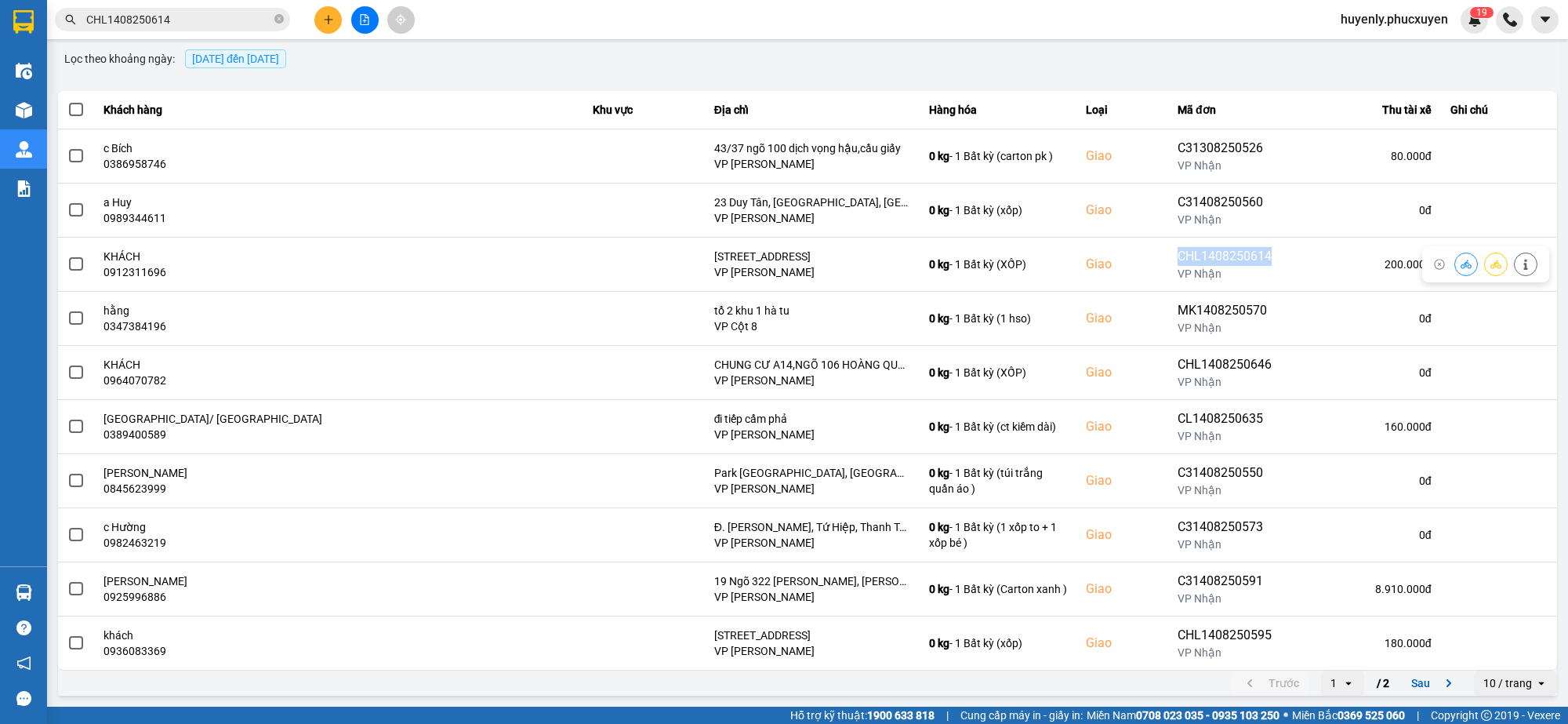
drag, startPoint x: 1157, startPoint y: 251, endPoint x: 593, endPoint y: 126, distance: 577.7
click at [1178, 251] on div "CHL1408250614" at bounding box center [1227, 257] width 99 height 19
copy div "CHL1408250614"
click at [226, 21] on input "CHL1408250614" at bounding box center [178, 20] width 185 height 18
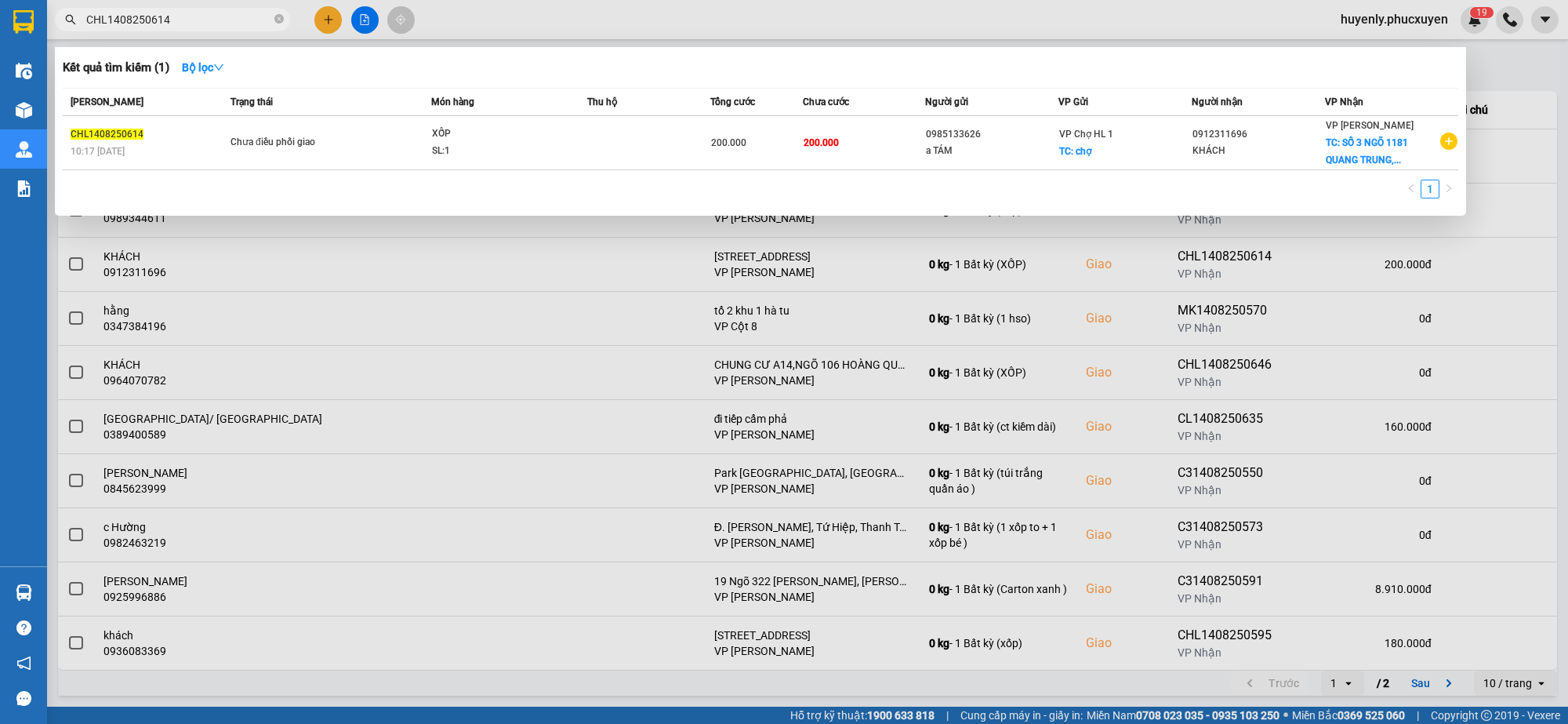
click at [226, 21] on input "CHL1408250614" at bounding box center [178, 20] width 185 height 18
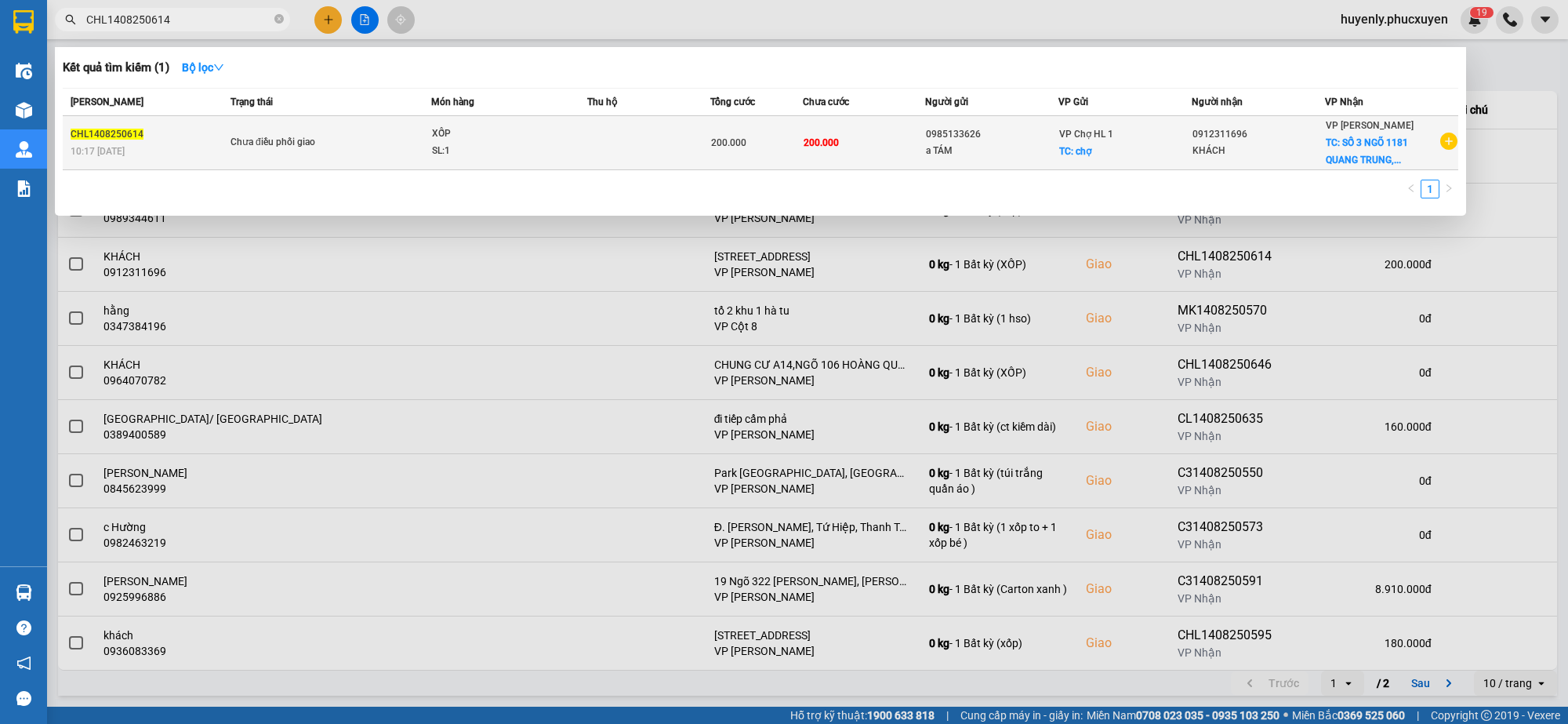
click at [774, 134] on div "200.000" at bounding box center [757, 143] width 91 height 18
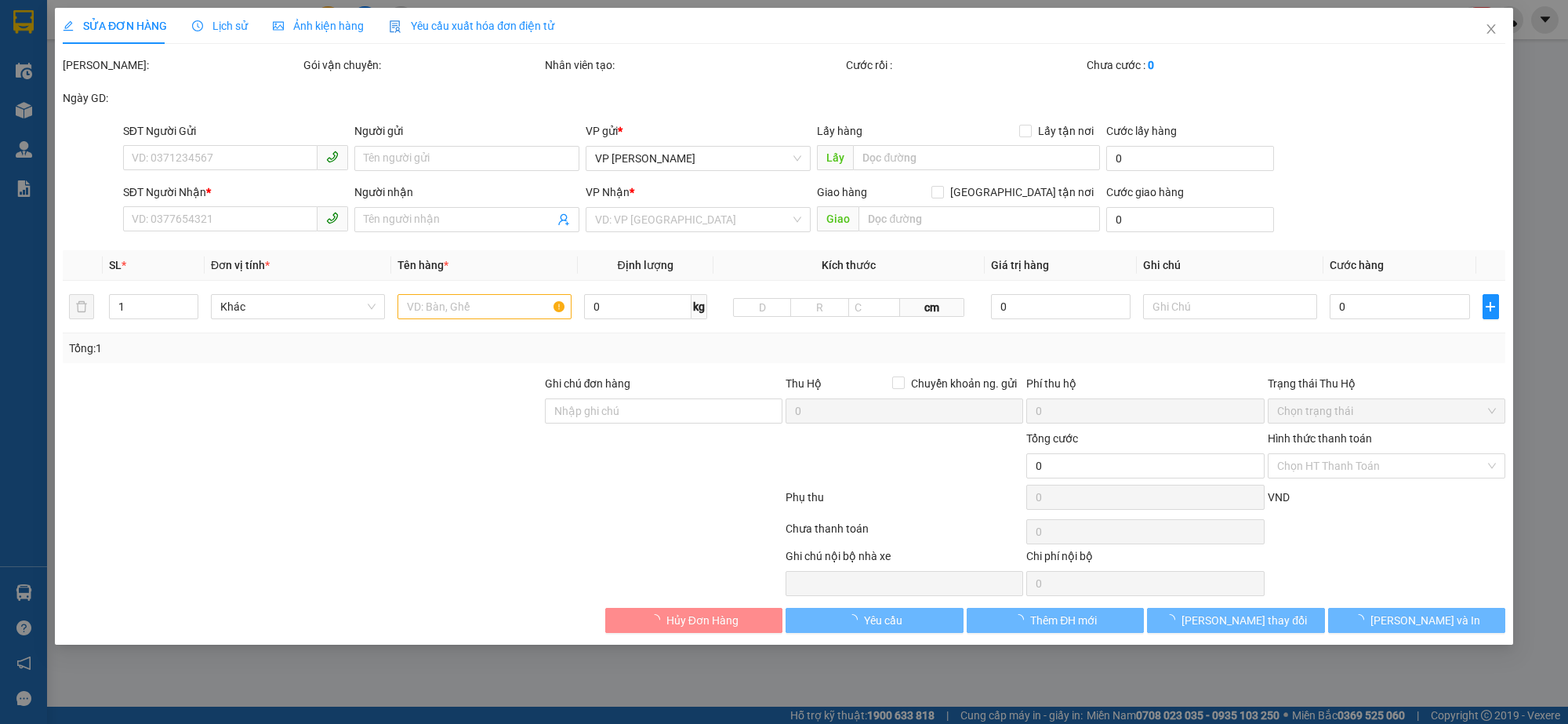
type input "0985133626"
type input "a TÁM"
checkbox input "true"
type input "chợ"
type input "0912311696"
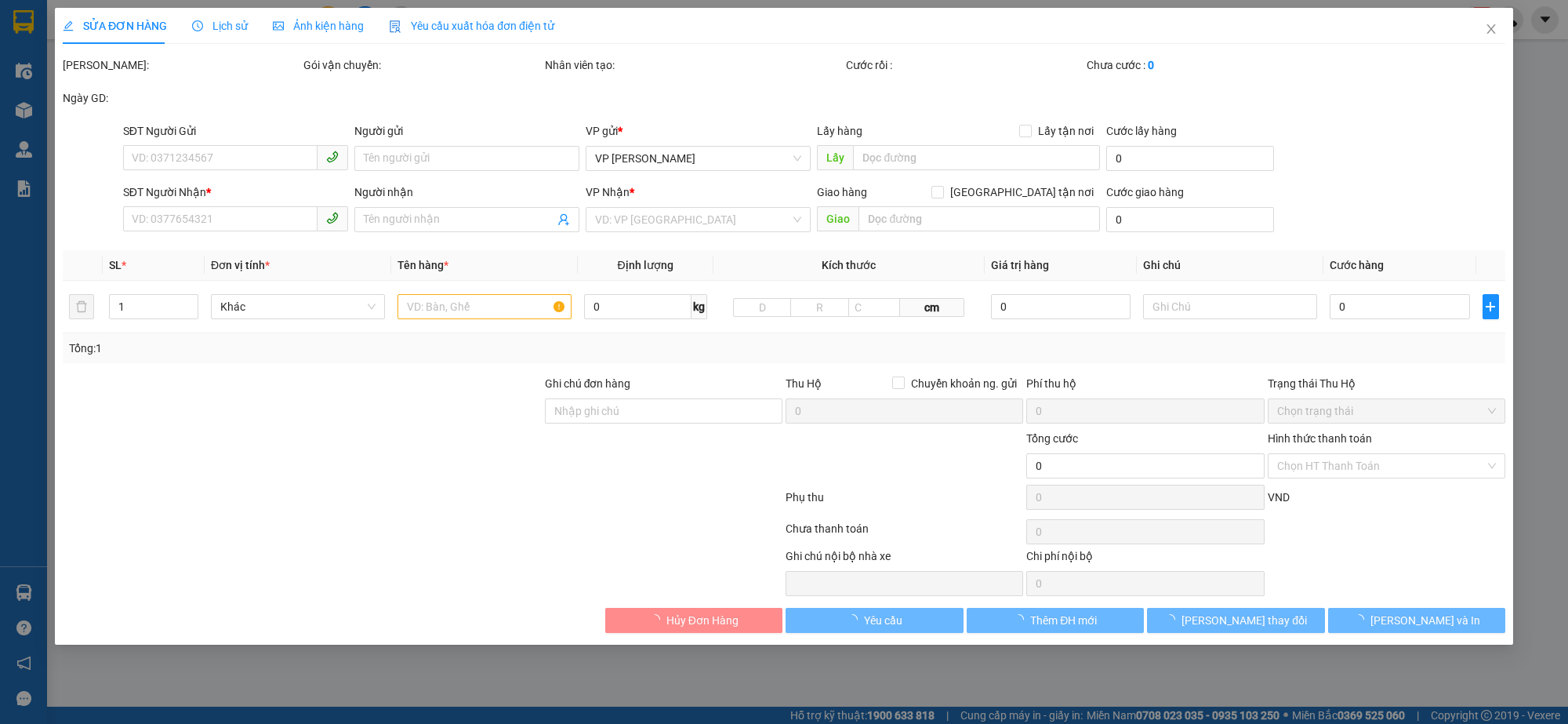
type input "KHÁCH"
checkbox input "true"
type input "SỐ 3 NGÕ 1181 QUANG TRUNG,YÊN MGHĨA,HÀ ĐÔNG,HÀ NỘI"
type input "200.000"
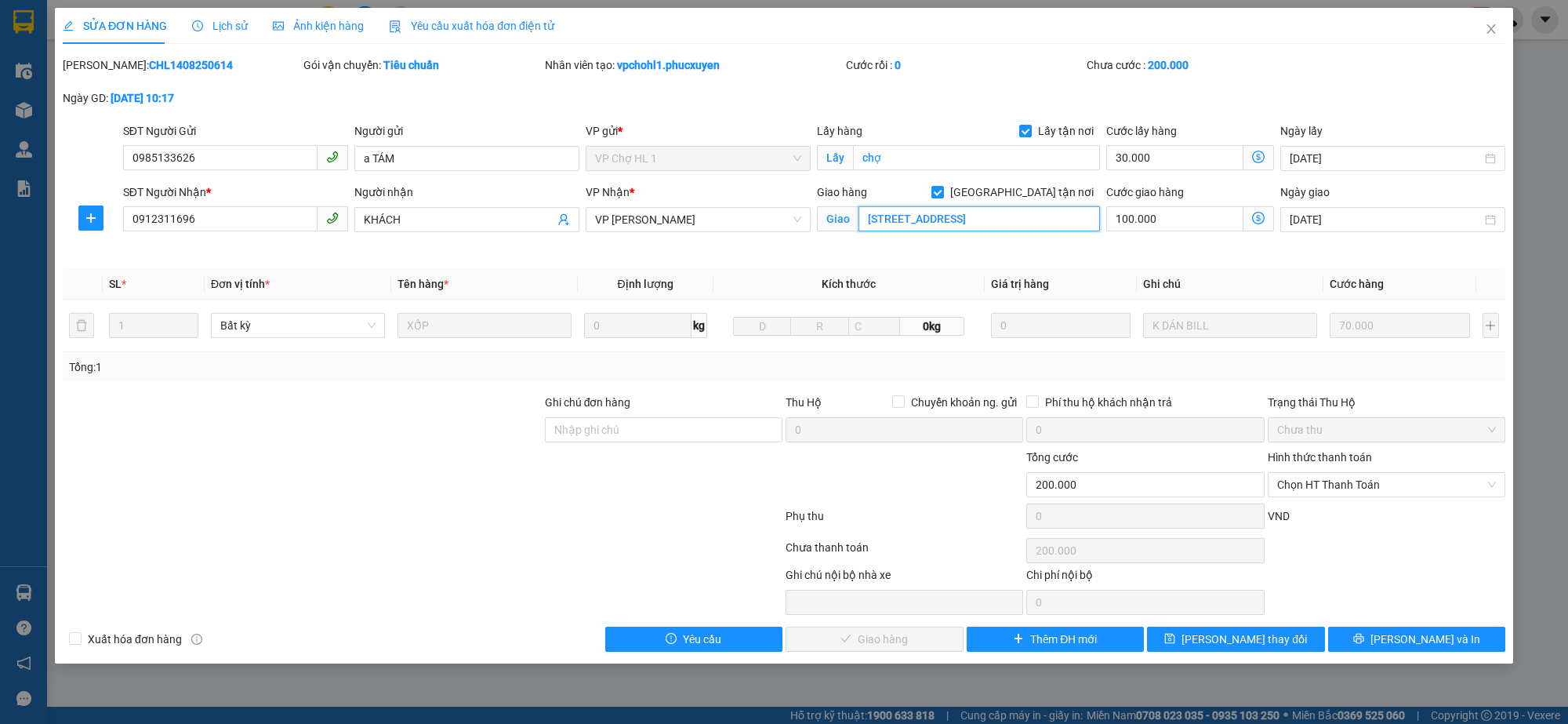
click at [947, 222] on input "SỐ 3 NGÕ 1181 QUANG TRUNG,YÊN MGHĨA,HÀ ĐÔNG,HÀ NỘI" at bounding box center [979, 219] width 242 height 25
click at [941, 224] on input "SỐ 3 NGÕ 1181 QUANG TRUNG,YÊN MGHĨA,HÀ ĐÔNG,HÀ NỘI" at bounding box center [979, 219] width 242 height 25
click at [940, 226] on input "SỐ 3 NGÕ 1181 QUANG TRUNG,YÊN MGHĨA,HÀ ĐÔNG,HÀ NỘI" at bounding box center [979, 219] width 242 height 25
click at [1048, 215] on input "SỐ 3 NGÕ 11G,HÀ NỘI" at bounding box center [979, 219] width 242 height 25
click at [1060, 217] on input "SỐ 3 NGÕ 1181 Quang Trung, Yên" at bounding box center [979, 219] width 242 height 25
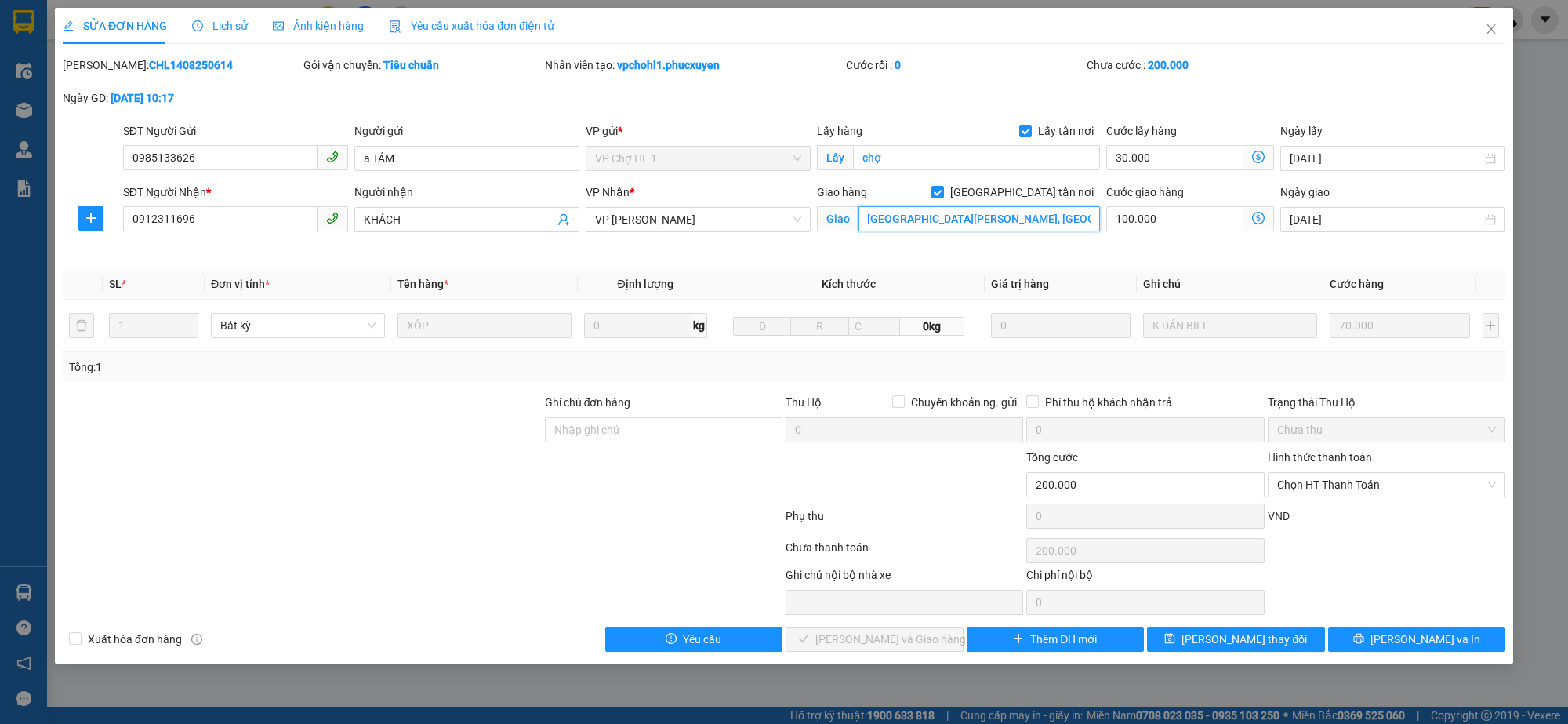
scroll to position [0, 64]
type input "SỐ 3 NGÕ [GEOGRAPHIC_DATA][PERSON_NAME], [GEOGRAPHIC_DATA], [GEOGRAPHIC_DATA], …"
click at [1256, 213] on icon "dollar-circle" at bounding box center [1258, 218] width 12 height 12
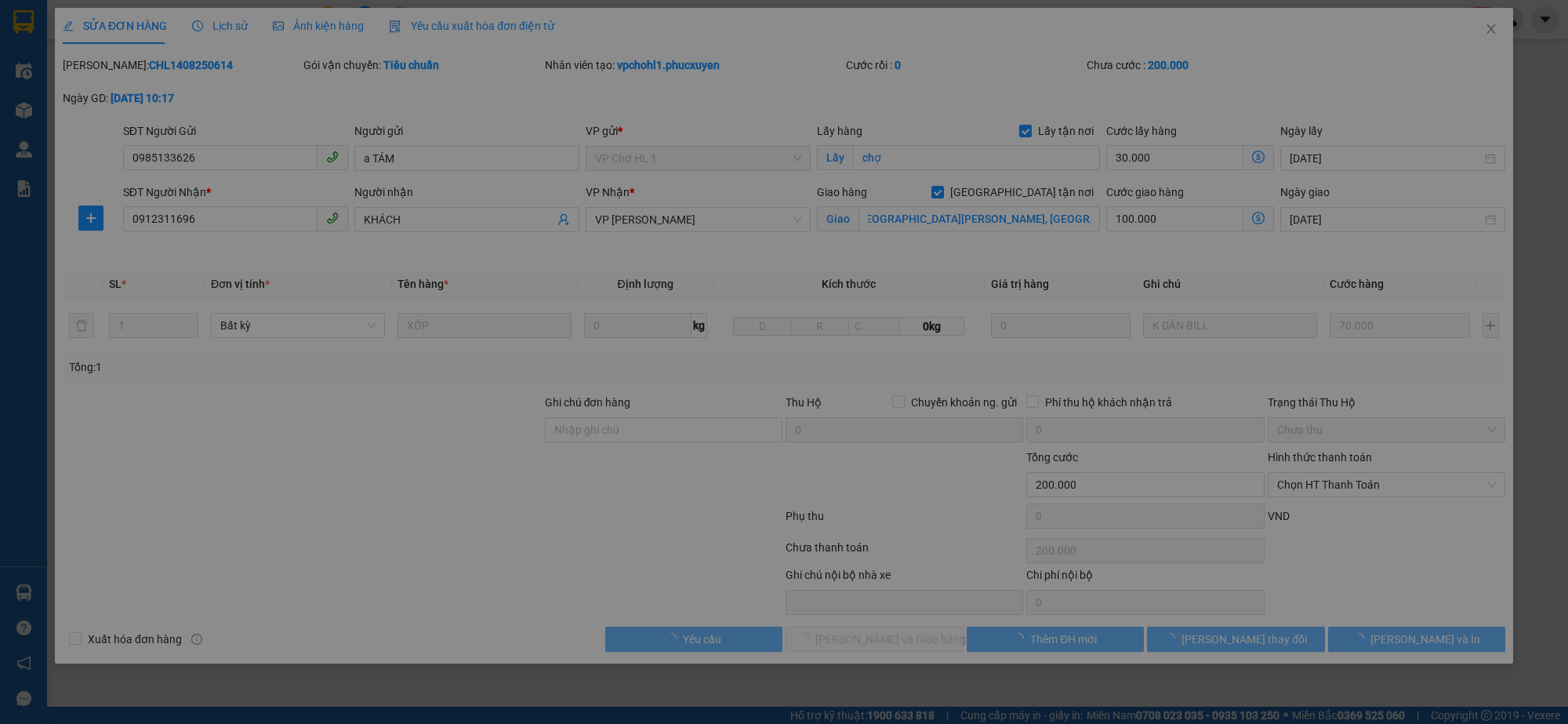
scroll to position [0, 0]
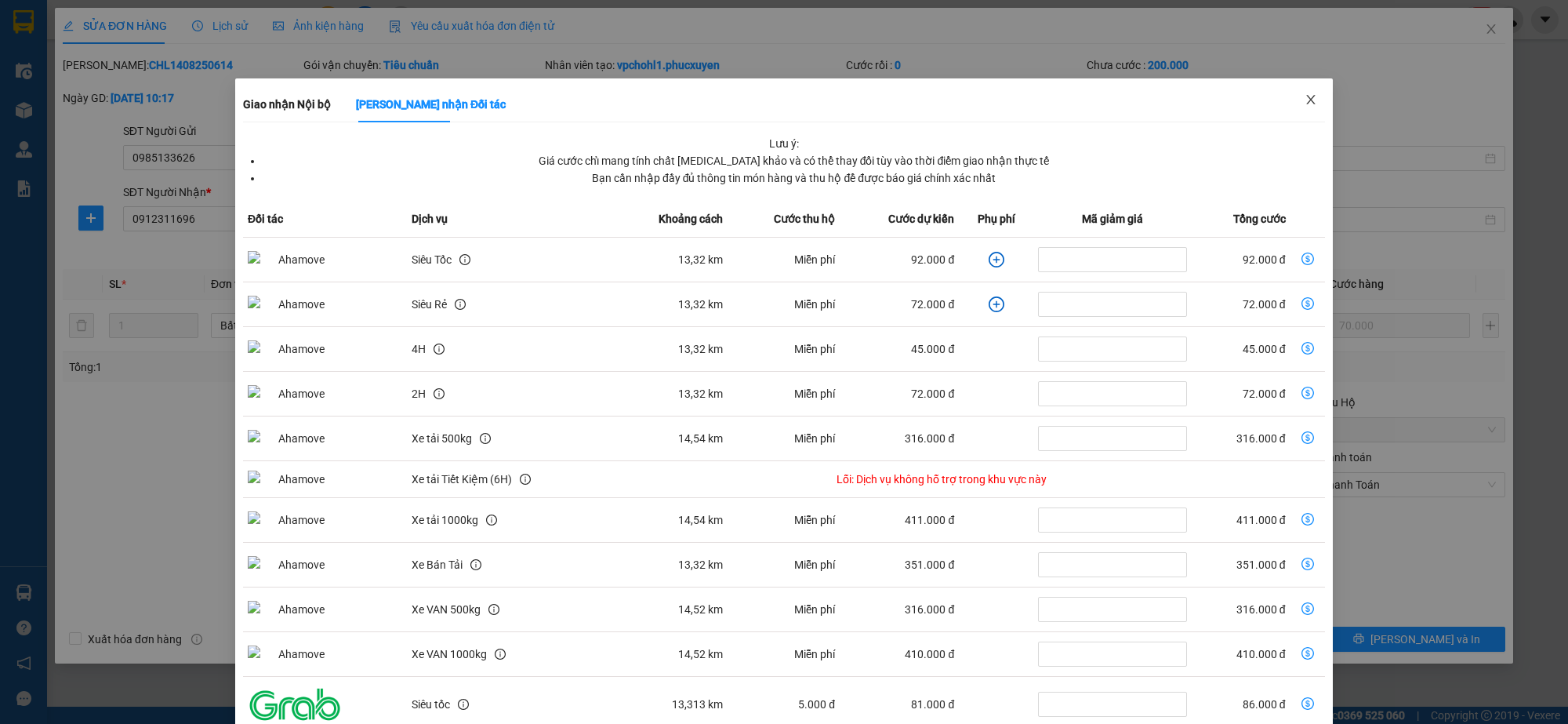
click at [1305, 99] on icon "close" at bounding box center [1311, 100] width 12 height 12
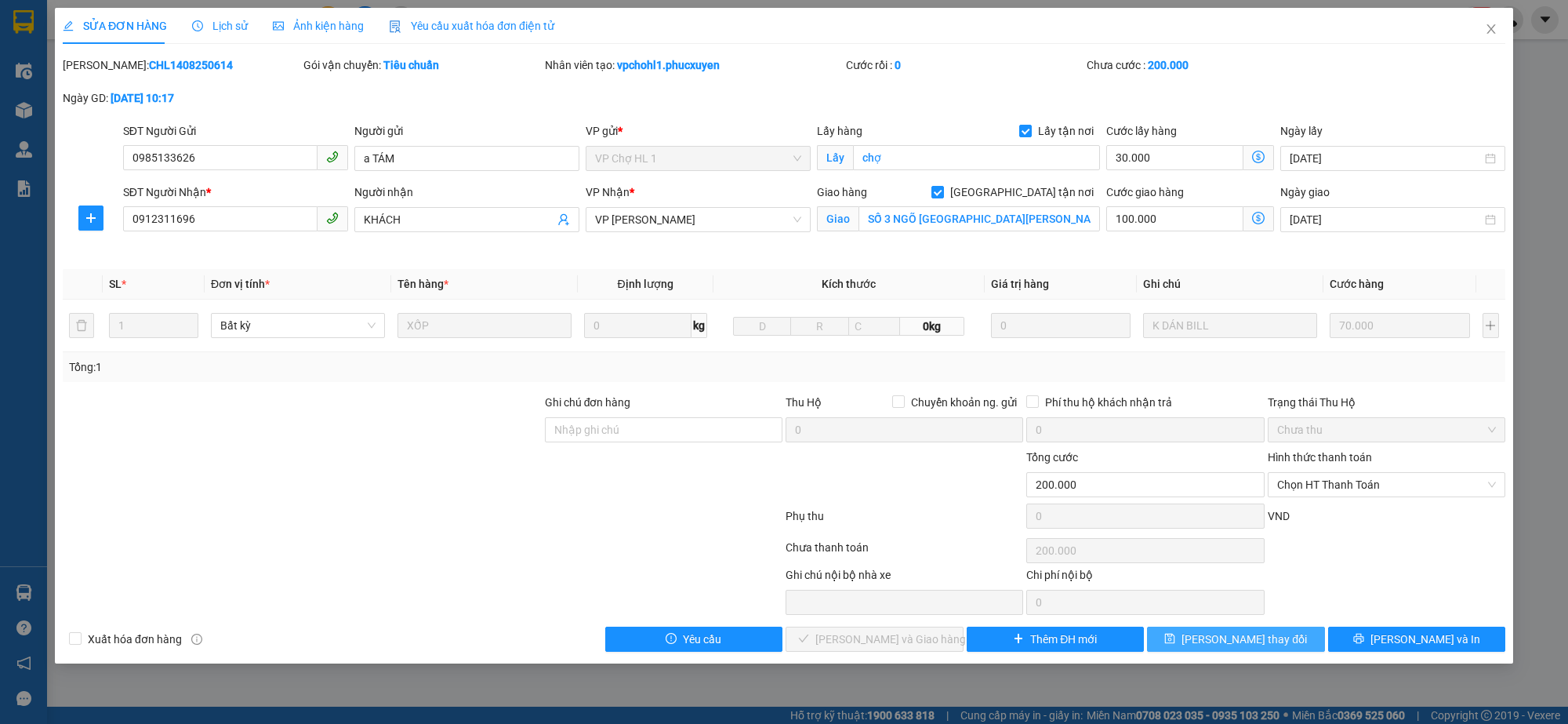
click at [1228, 638] on span "Lưu thay đổi" at bounding box center [1244, 640] width 125 height 18
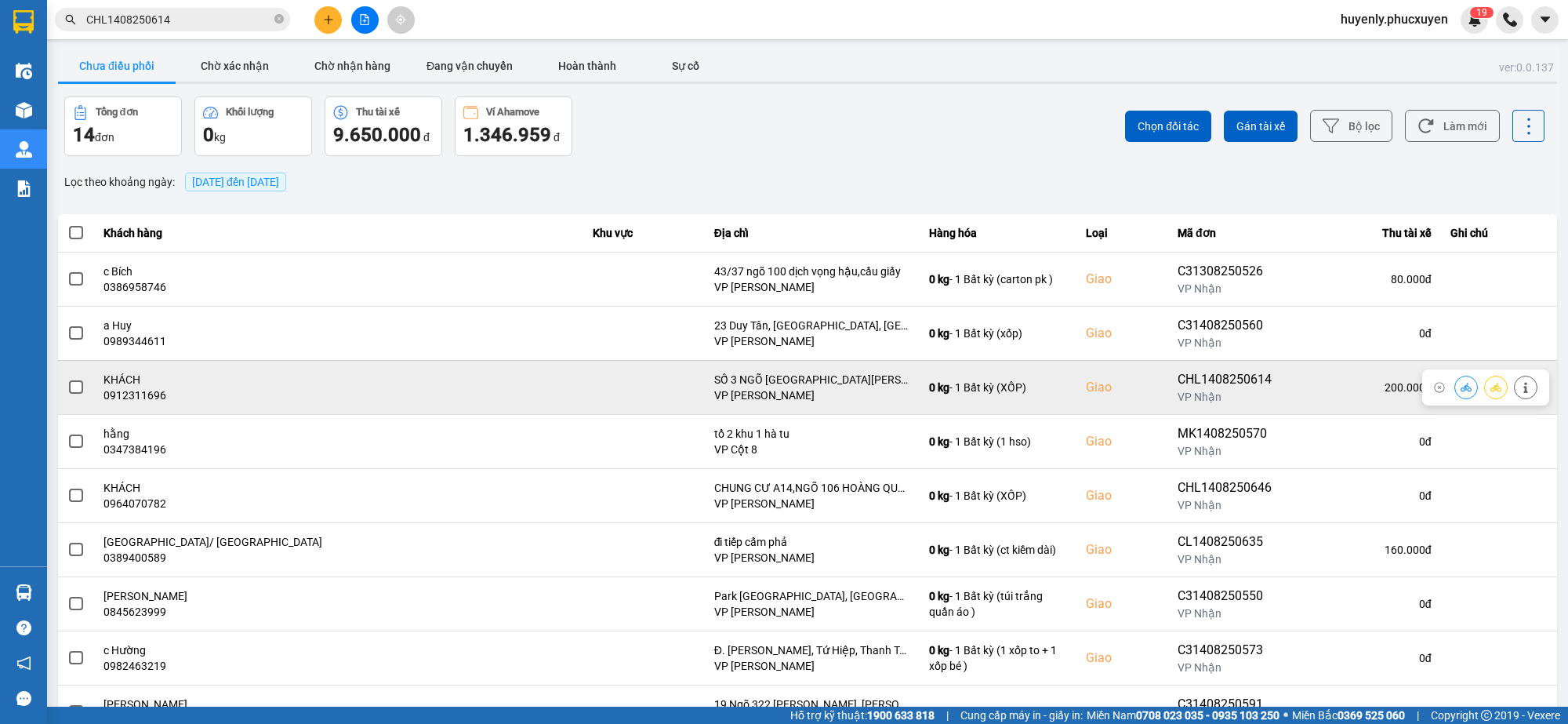
click at [74, 390] on span at bounding box center [76, 388] width 14 height 14
click at [67, 379] on input "checkbox" at bounding box center [67, 379] width 0 height 0
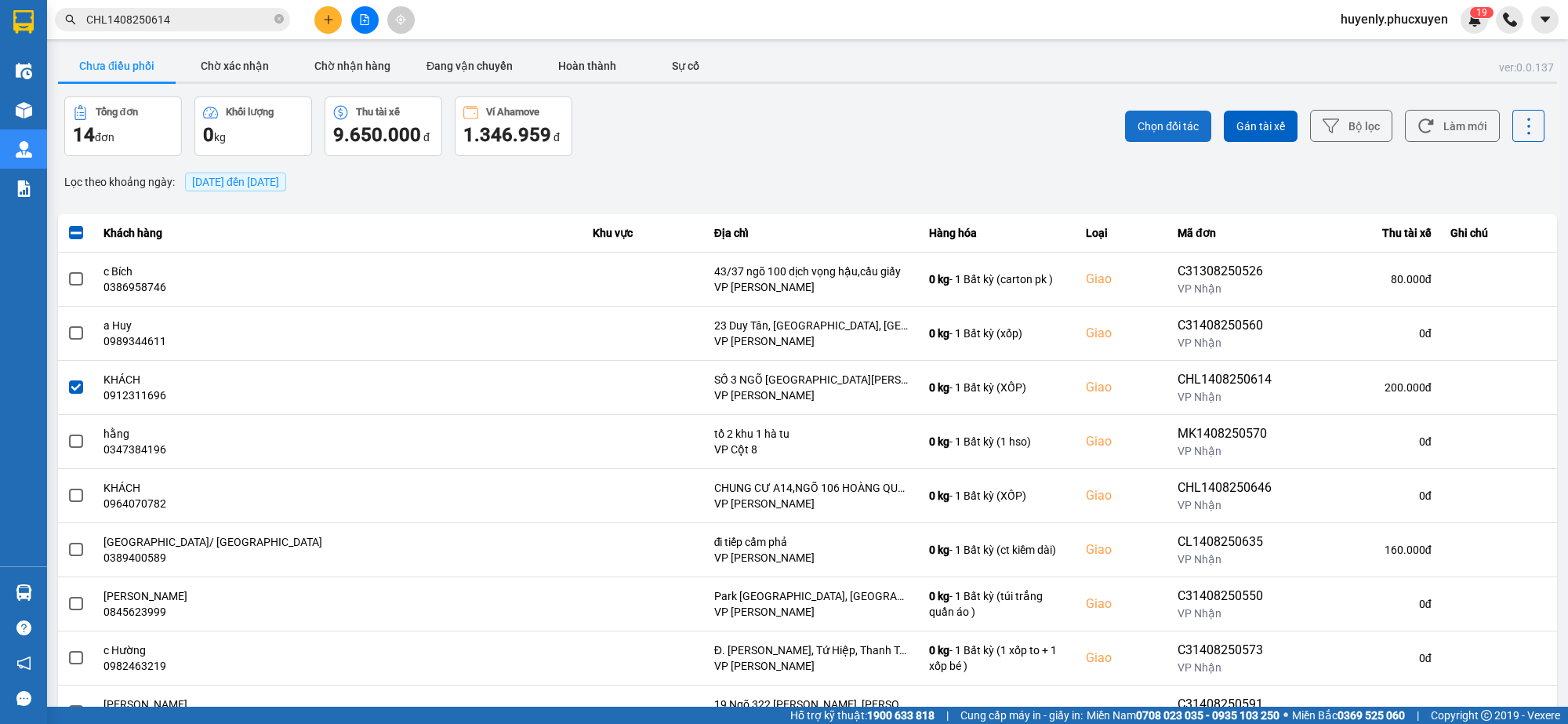
click at [1138, 123] on span "Chọn đối tác" at bounding box center [1168, 126] width 61 height 16
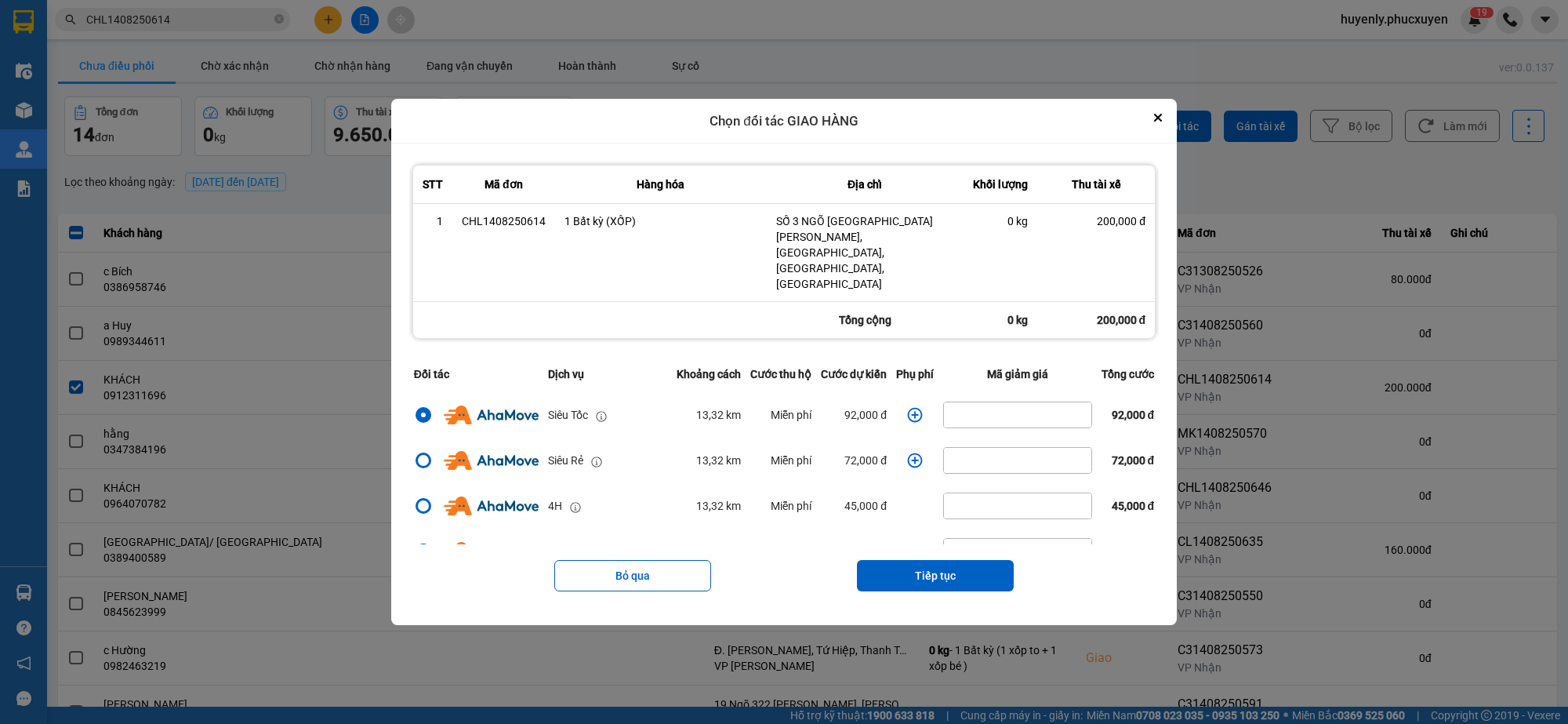
click at [1177, 133] on div "Chọn đối tác GIAO HÀNG" at bounding box center [784, 122] width 786 height 46
drag, startPoint x: 1167, startPoint y: 139, endPoint x: 864, endPoint y: 147, distance: 303.1
click at [1162, 127] on button "Close" at bounding box center [1158, 118] width 19 height 19
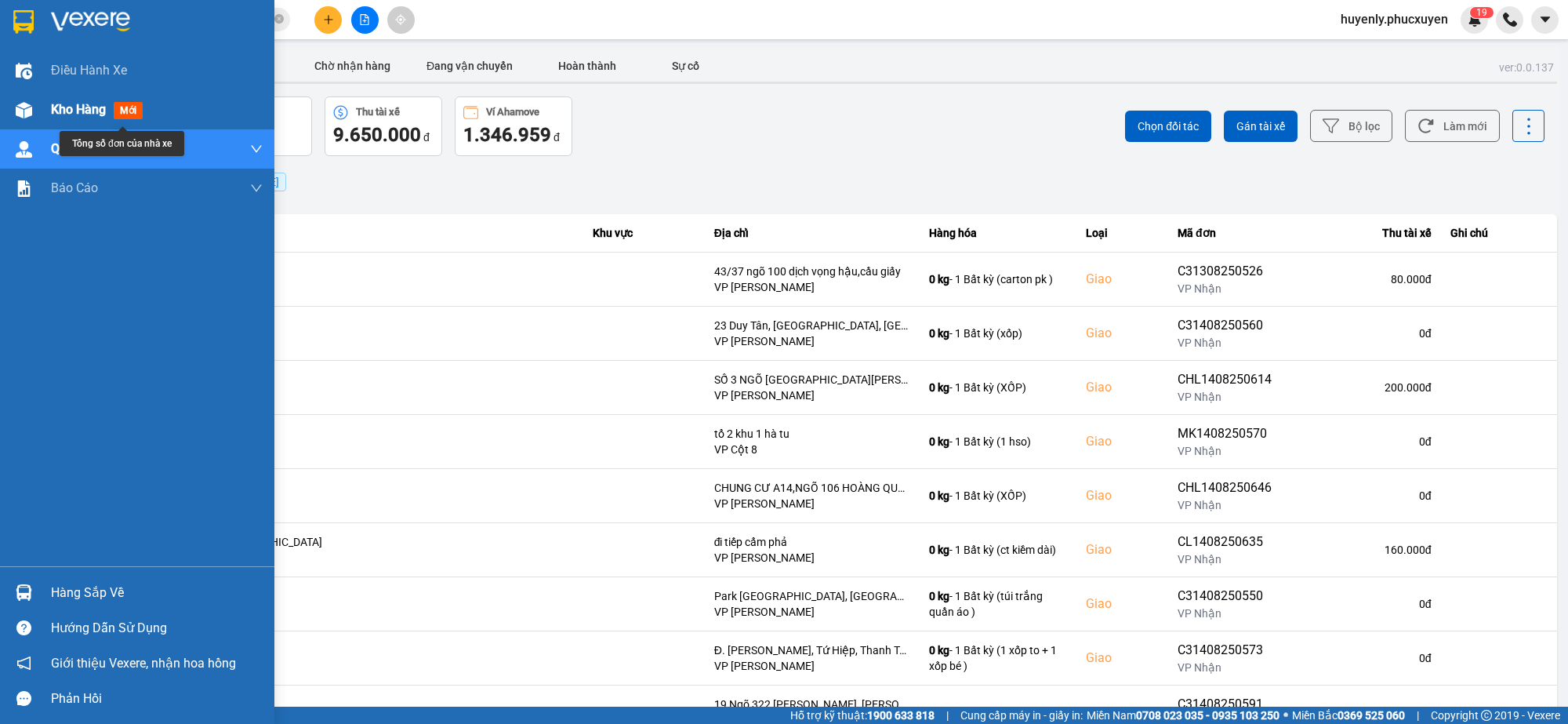
click at [29, 106] on img at bounding box center [24, 110] width 17 height 17
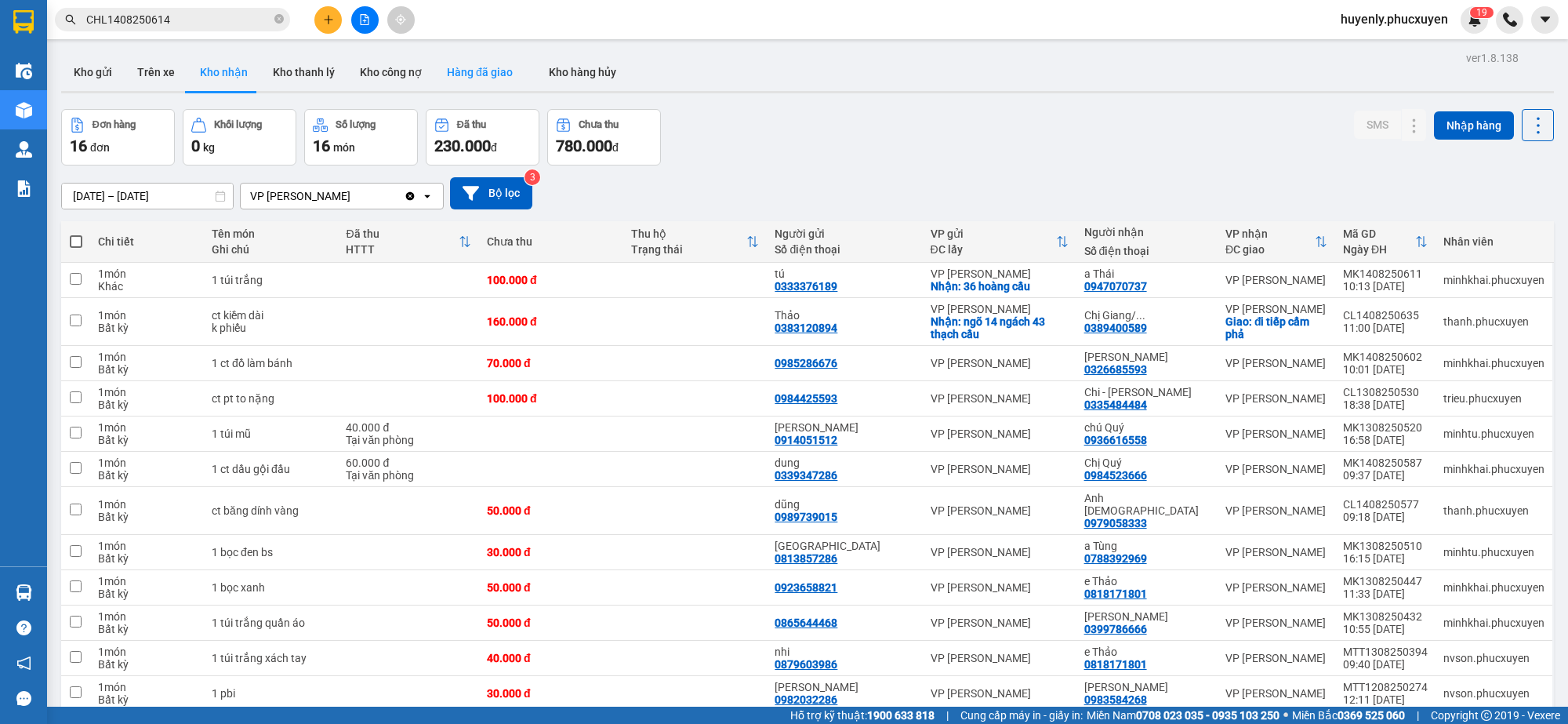
click at [448, 73] on button "Hàng đã giao" at bounding box center [480, 72] width 91 height 38
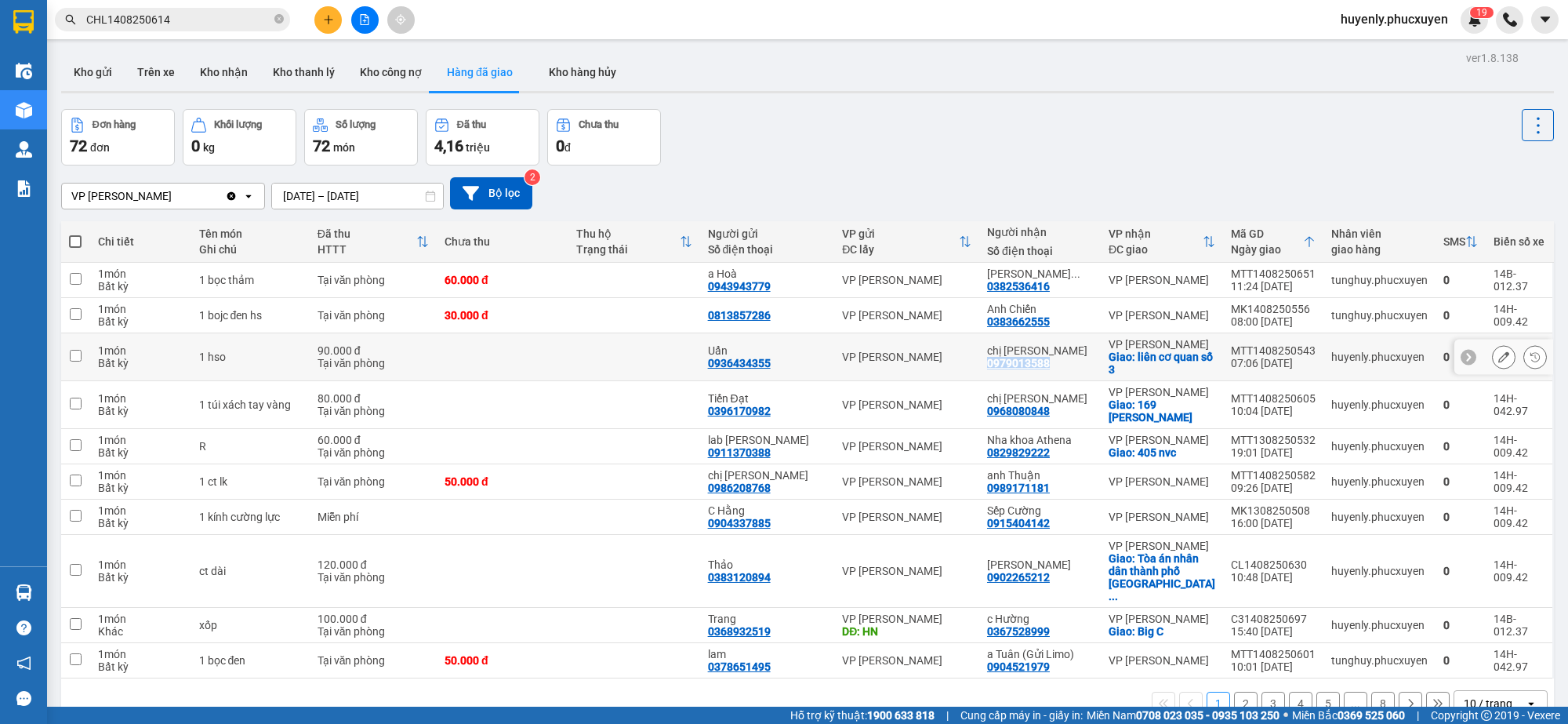
drag, startPoint x: 1059, startPoint y: 362, endPoint x: 983, endPoint y: 365, distance: 76.1
click at [983, 365] on td "chị Hương 0979013588" at bounding box center [1040, 357] width 122 height 48
checkbox input "true"
copy div "0979013588"
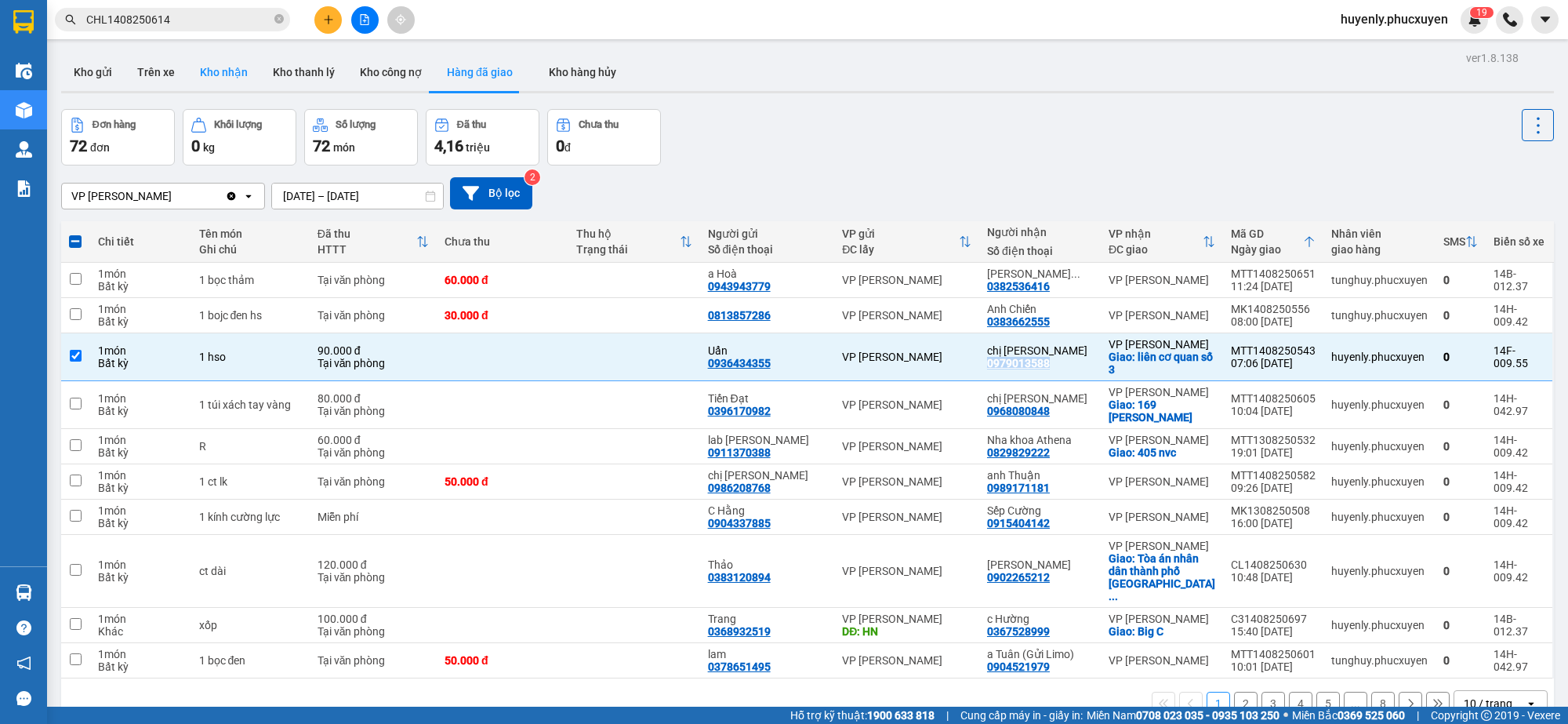
click at [238, 76] on button "Kho nhận" at bounding box center [223, 72] width 73 height 38
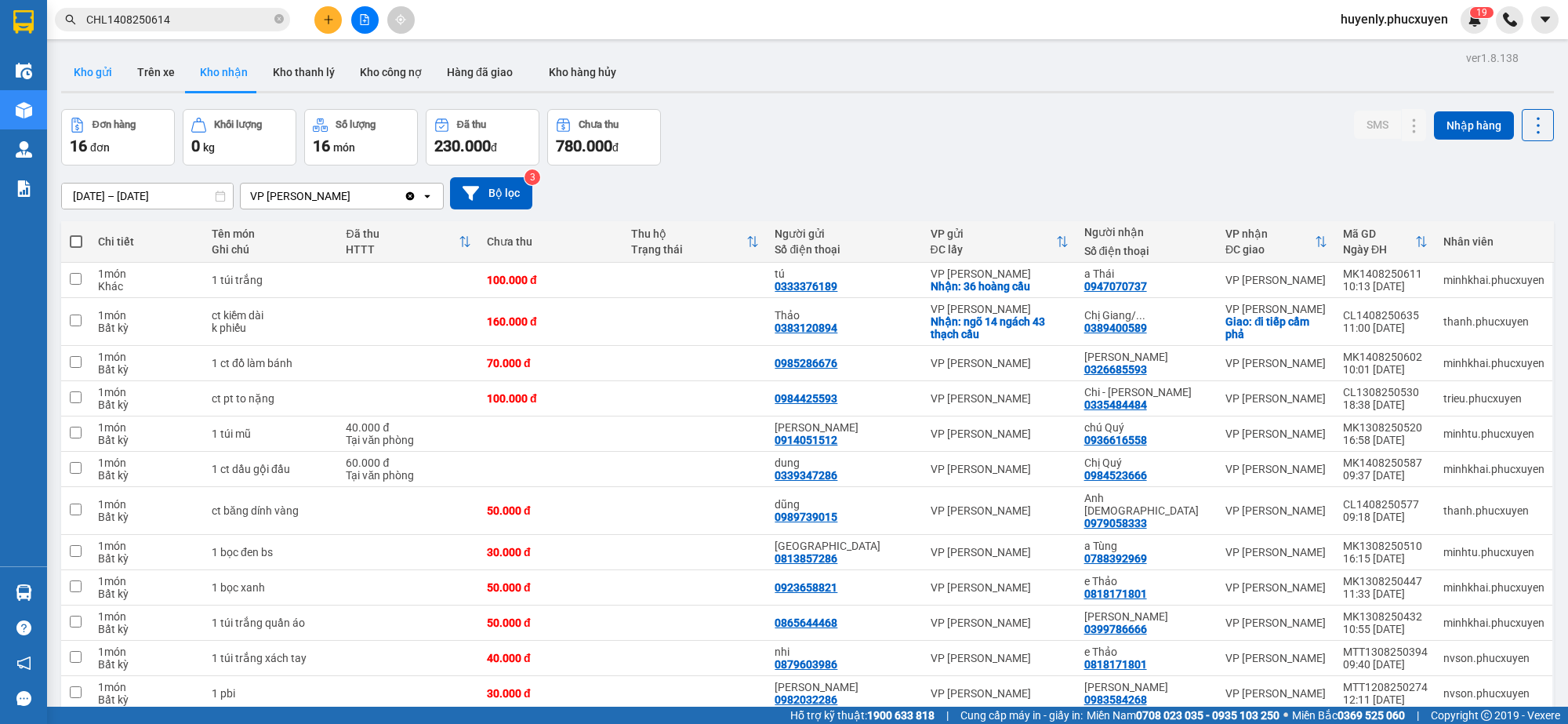
click at [87, 67] on button "Kho gửi" at bounding box center [93, 72] width 64 height 38
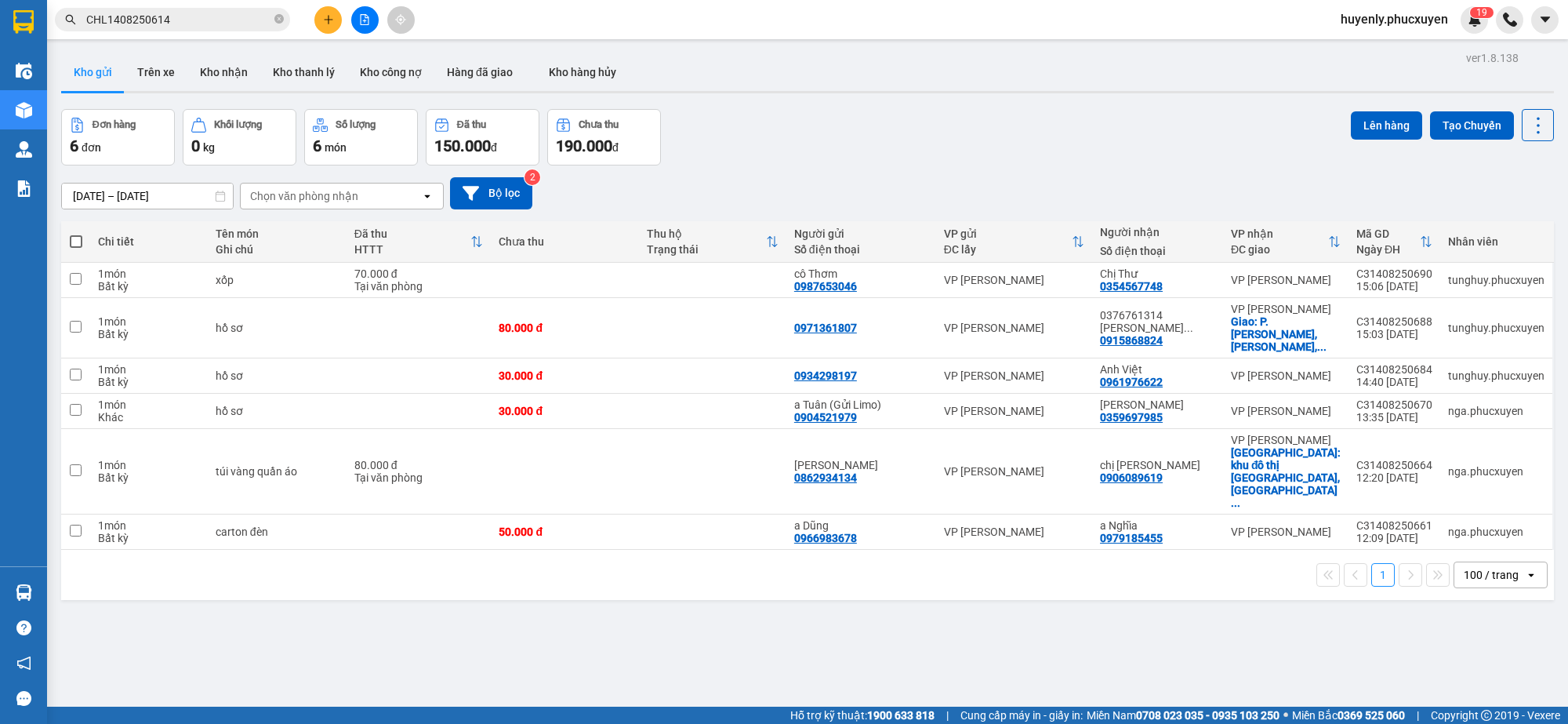
click at [361, 27] on button at bounding box center [364, 19] width 27 height 27
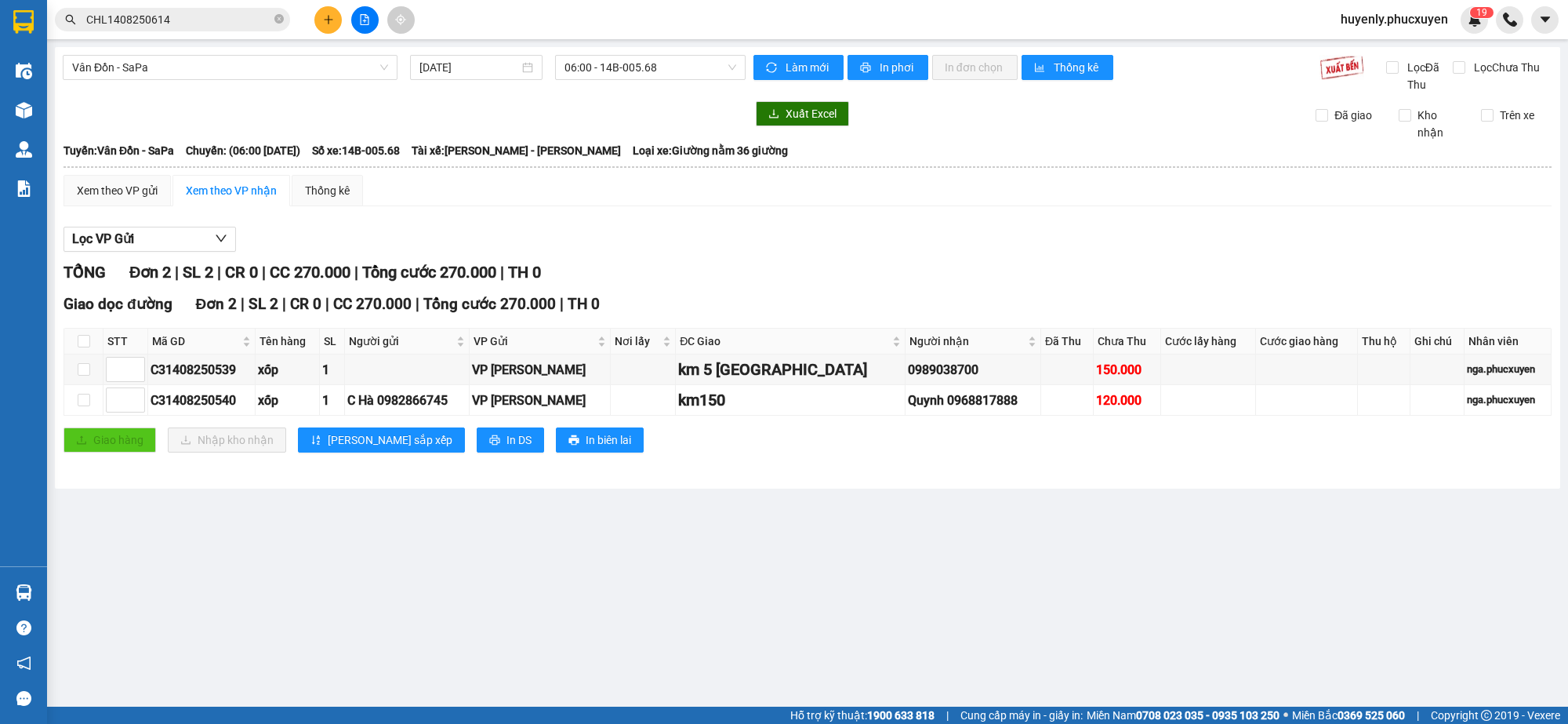
click at [361, 51] on div "Vân Đồn - SaPa 14/08/2025 06:00 - 14B-005.68 Làm mới In phơi In đơn chọn Thống …" at bounding box center [808, 268] width 1506 height 442
click at [347, 68] on span "Vân Đồn - SaPa" at bounding box center [229, 67] width 316 height 24
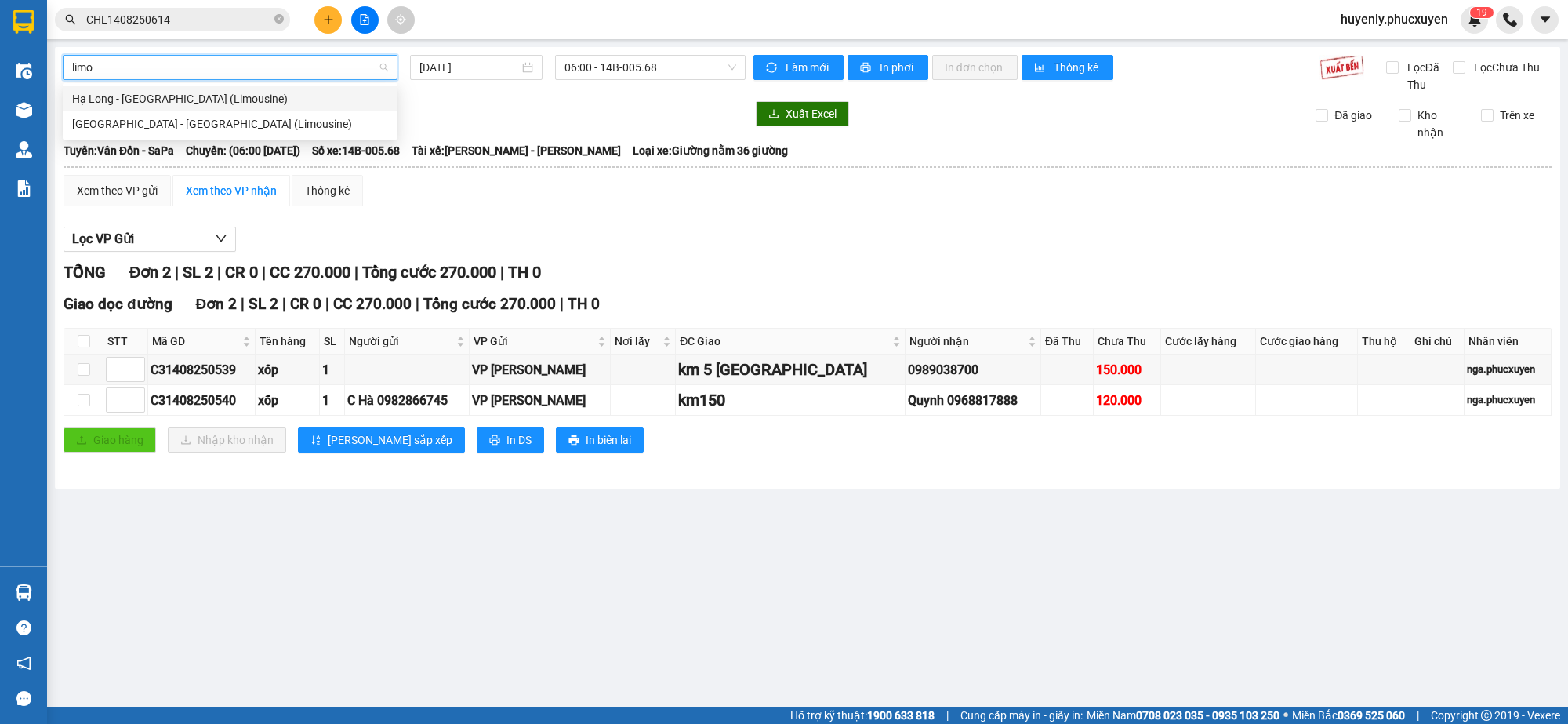
click at [303, 67] on input "limo" at bounding box center [224, 67] width 305 height 24
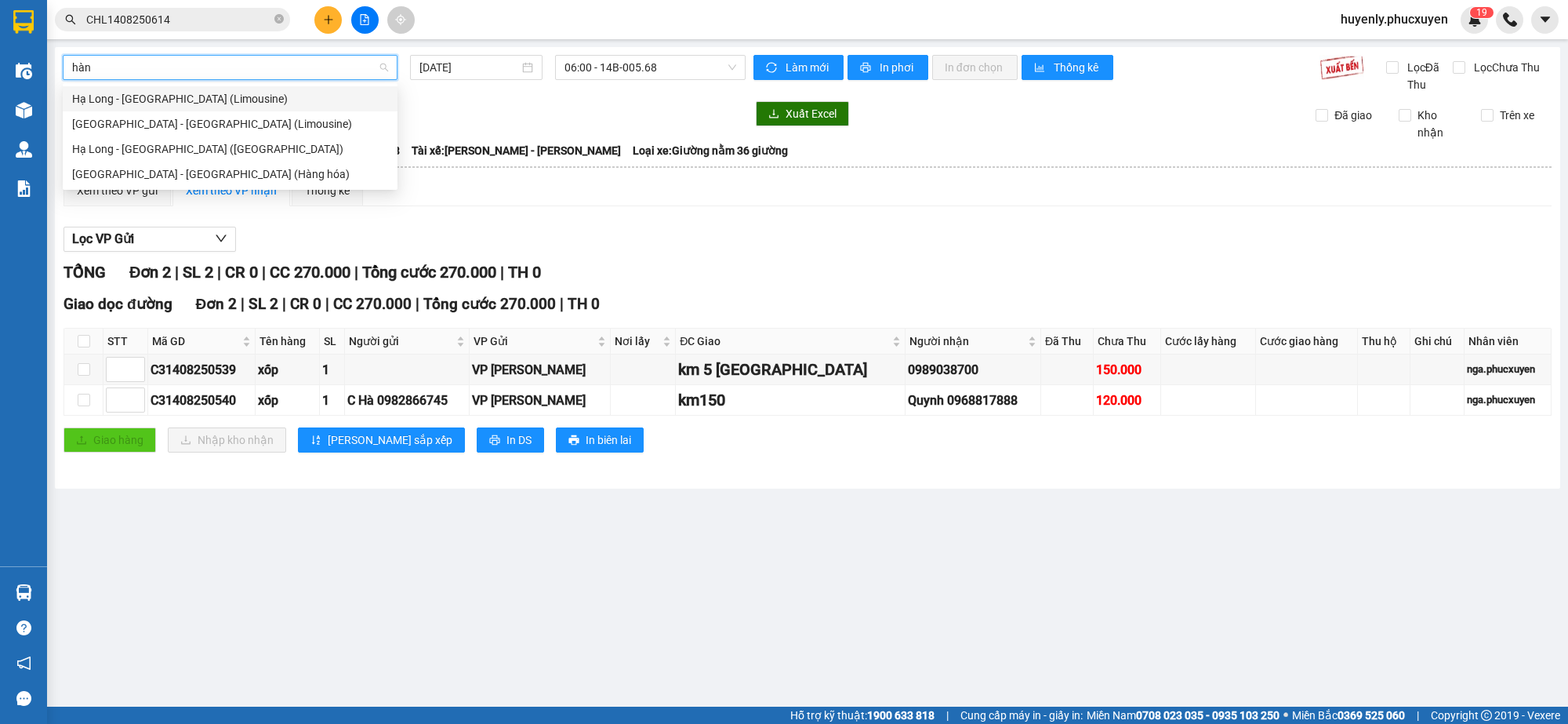
type input "hàng"
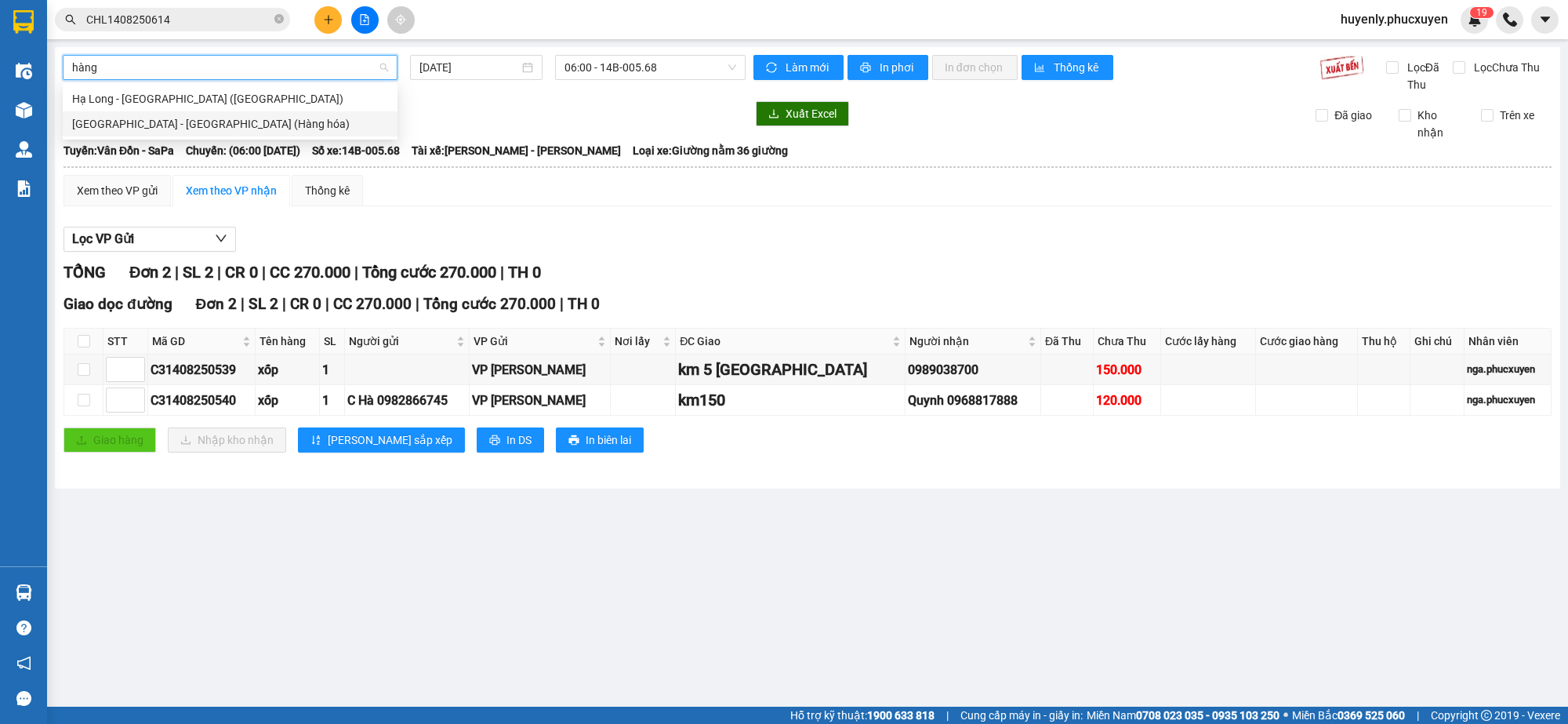
click at [230, 123] on div "[GEOGRAPHIC_DATA] - [GEOGRAPHIC_DATA] (Hàng hóa)" at bounding box center [229, 124] width 316 height 18
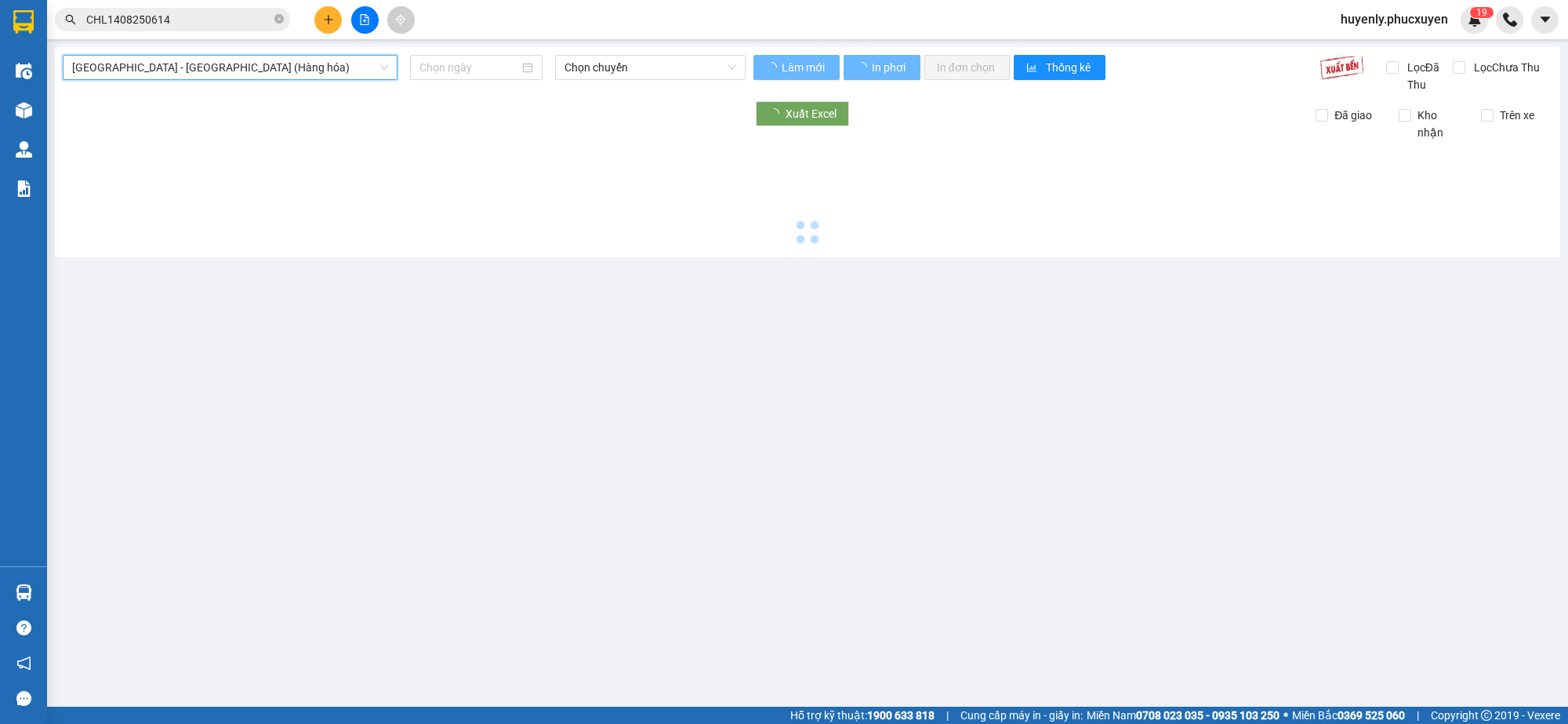
type input "[DATE]"
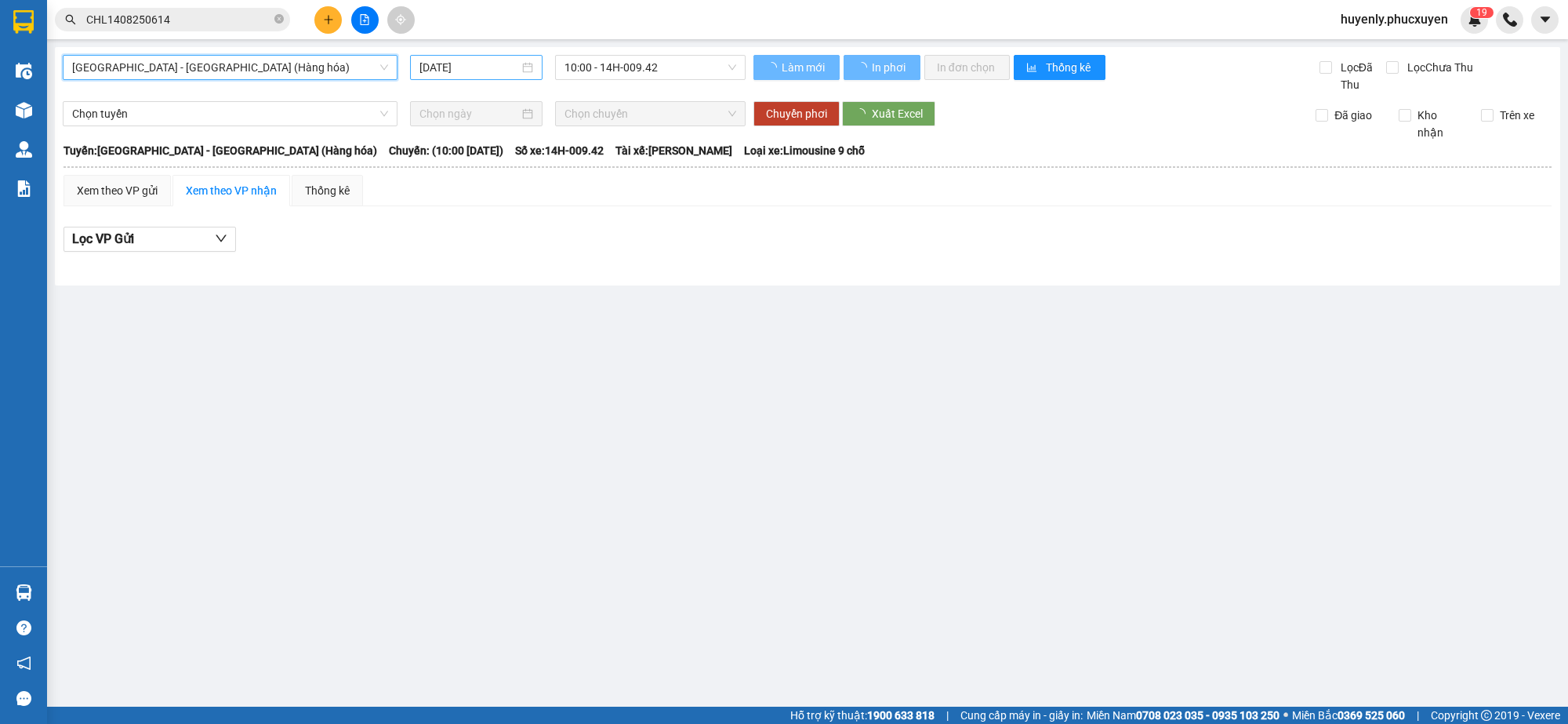
click at [444, 77] on div "[DATE]" at bounding box center [476, 67] width 132 height 25
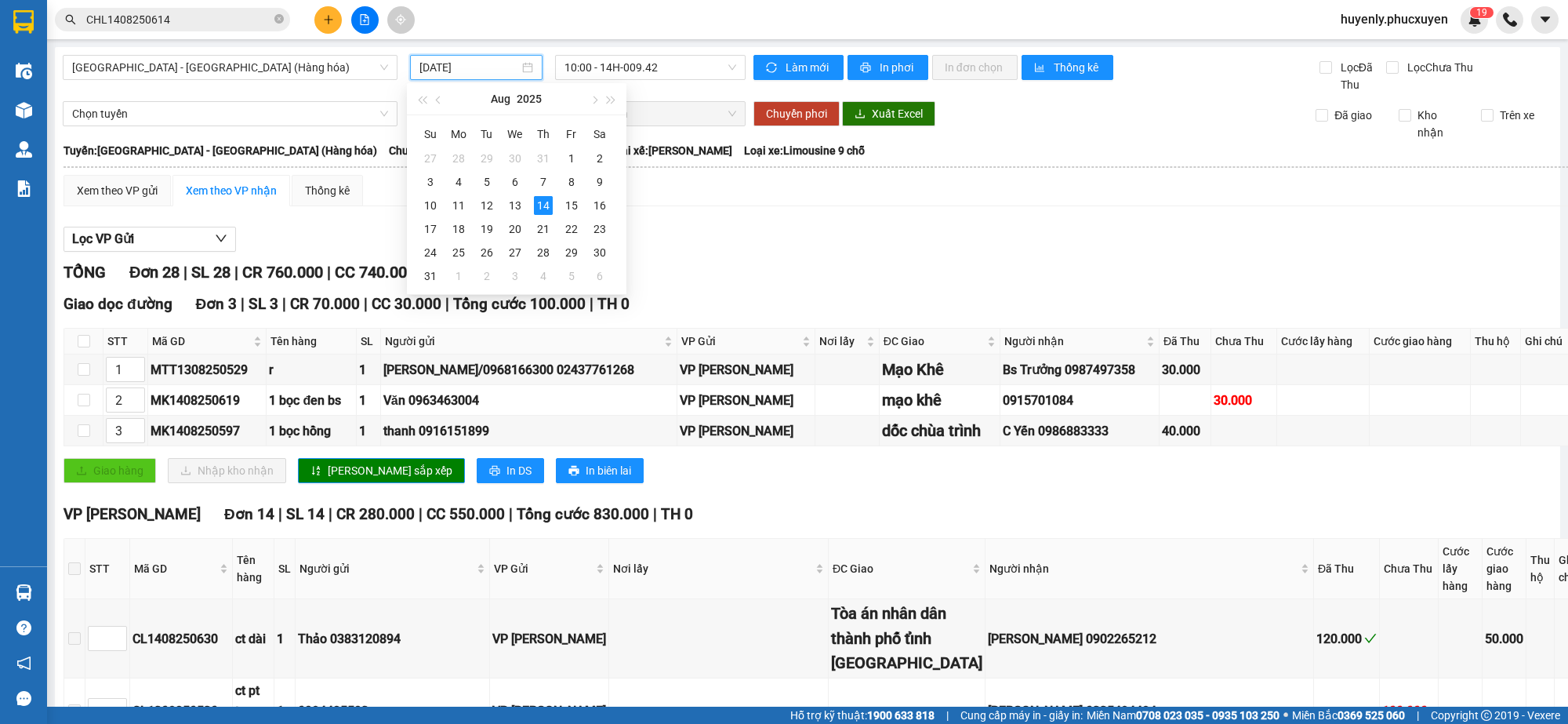
click at [741, 229] on div "Lọc VP Gửi" at bounding box center [881, 240] width 1635 height 26
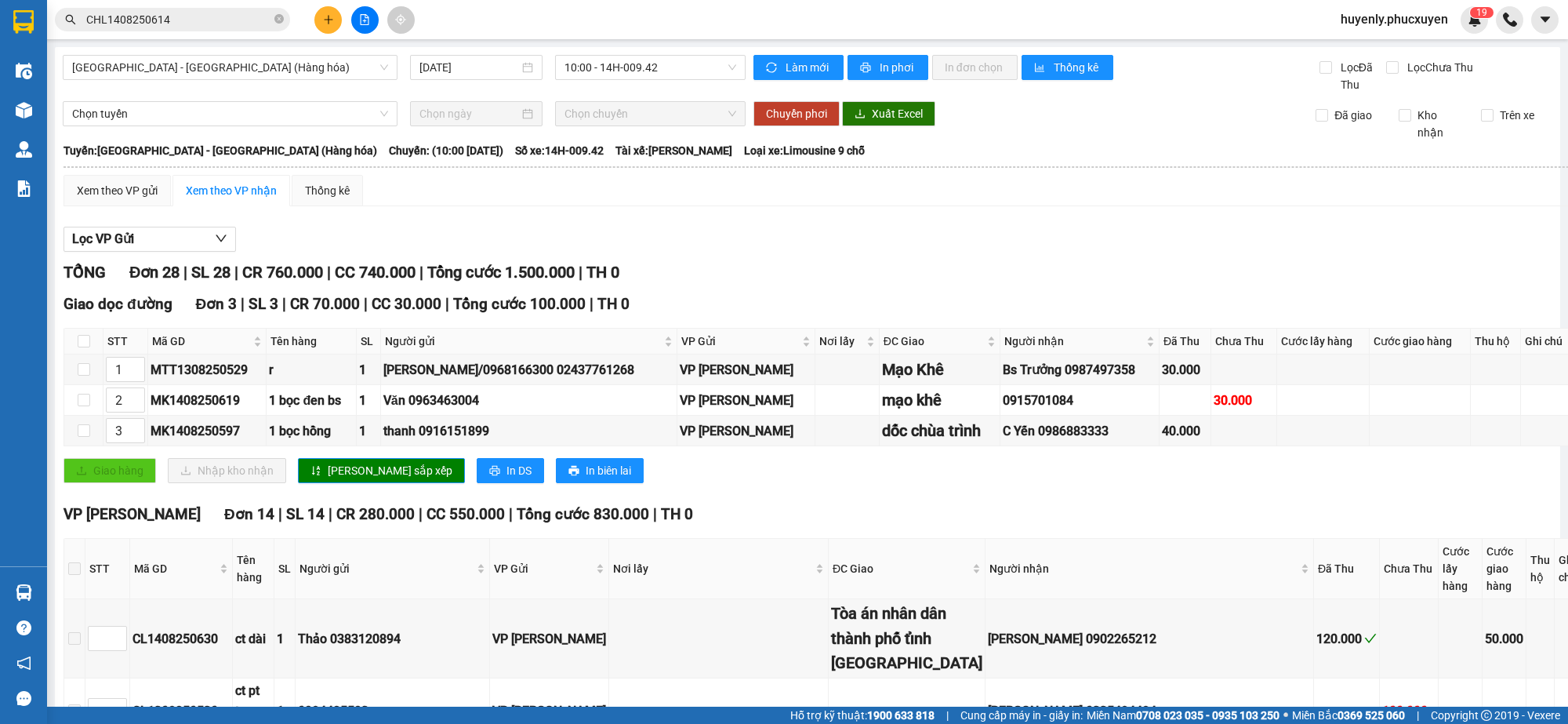
scroll to position [98, 0]
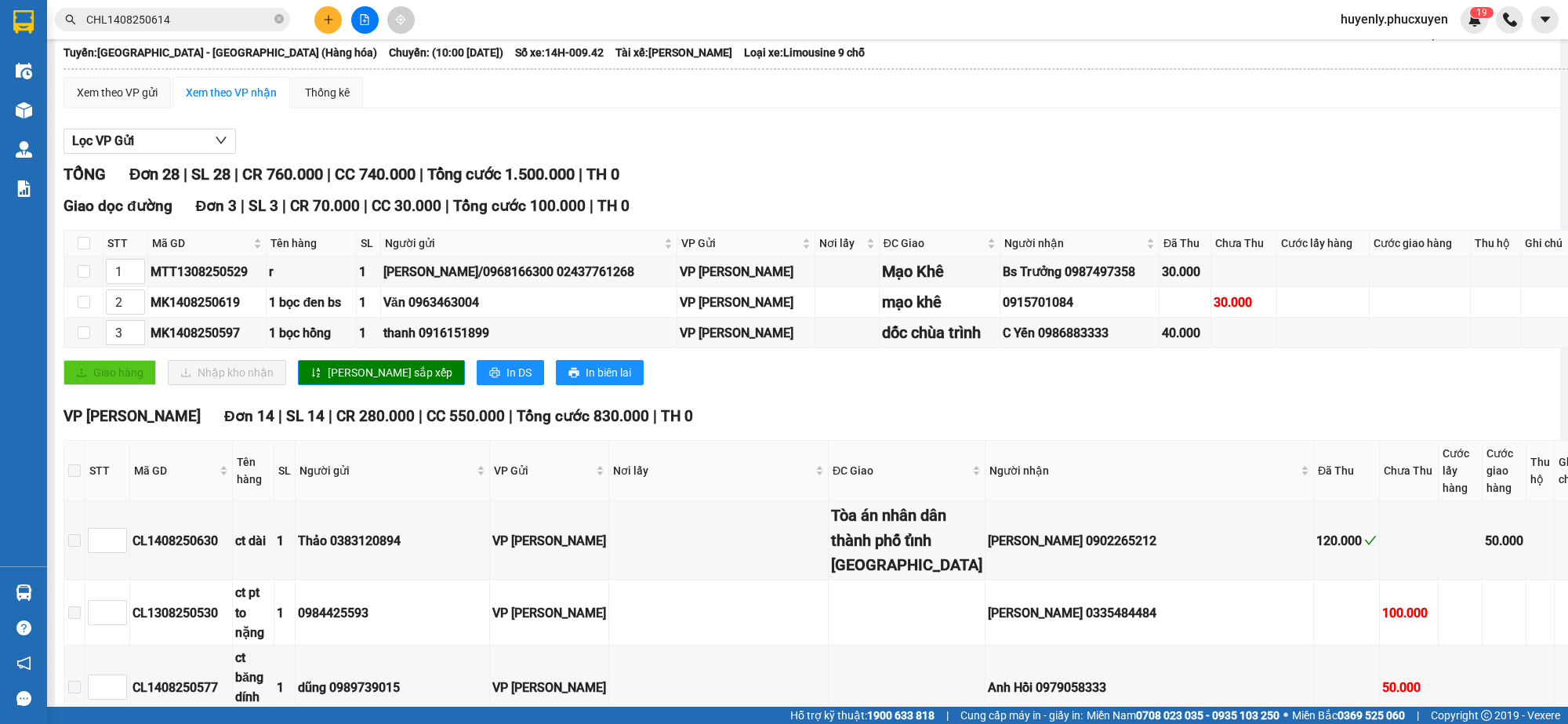
click at [92, 245] on th at bounding box center [83, 243] width 39 height 26
click at [84, 241] on input "checkbox" at bounding box center [84, 243] width 12 height 12
checkbox input "true"
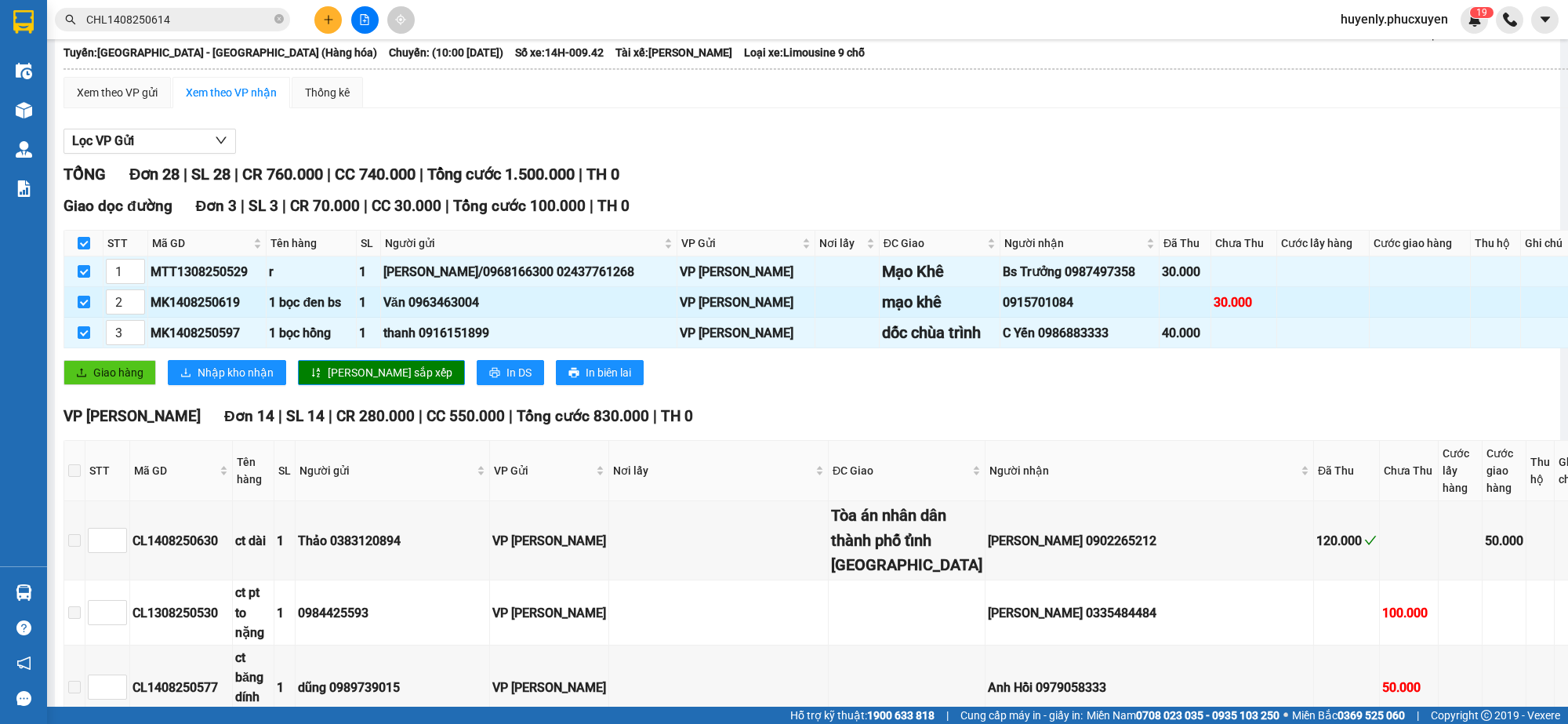
checkbox input "true"
click at [82, 369] on button "Giao hàng" at bounding box center [110, 372] width 93 height 25
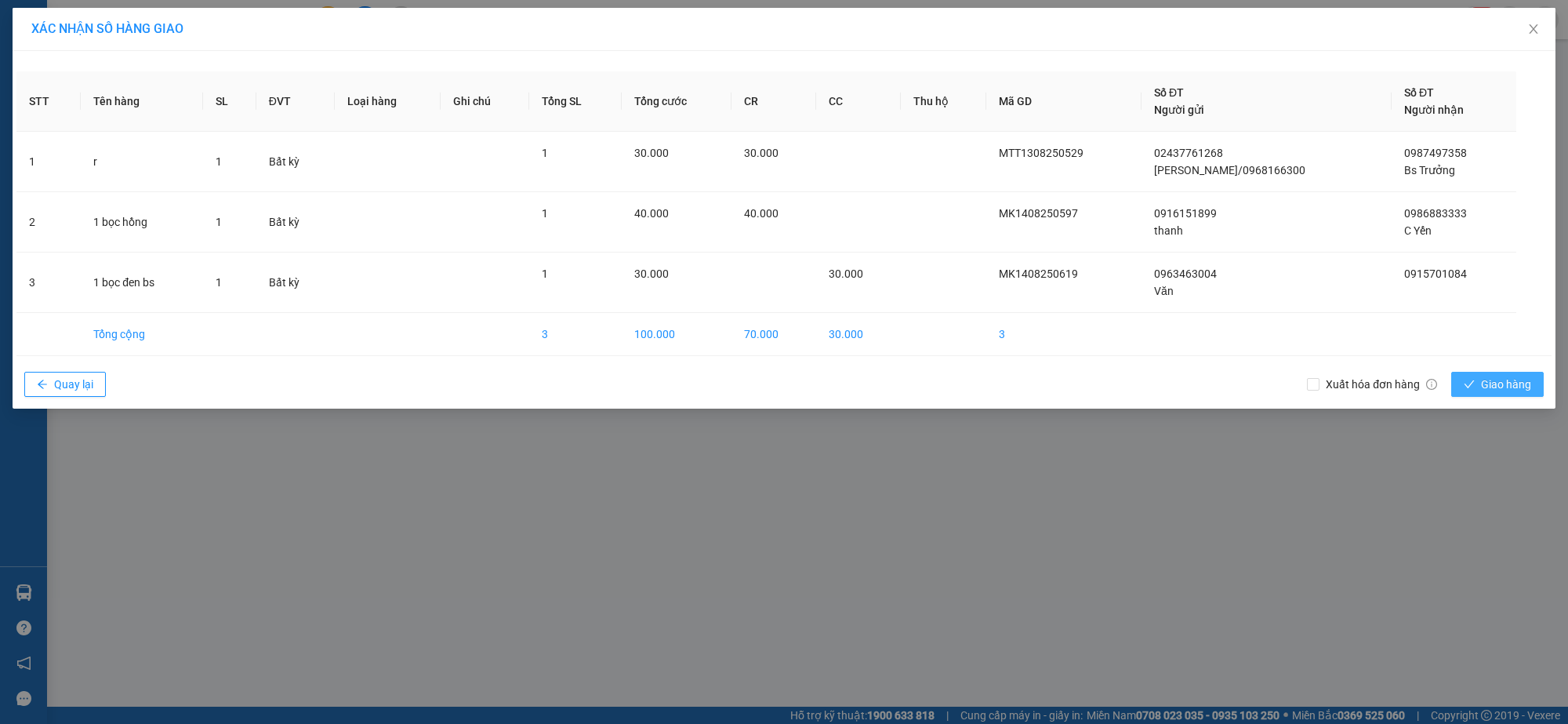
click at [1476, 383] on button "Giao hàng" at bounding box center [1498, 384] width 93 height 25
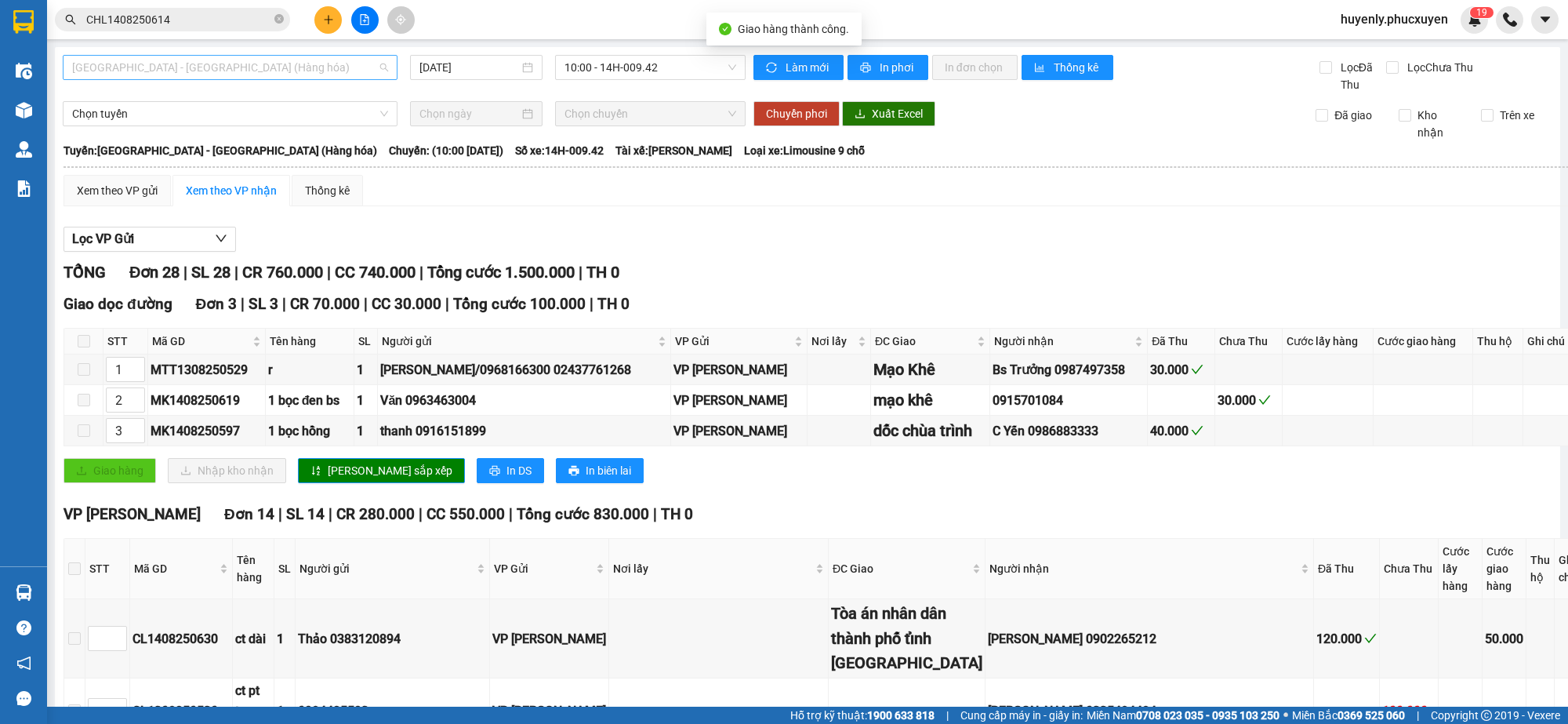
click at [172, 63] on span "[GEOGRAPHIC_DATA] - [GEOGRAPHIC_DATA] (Hàng hóa)" at bounding box center [229, 67] width 316 height 24
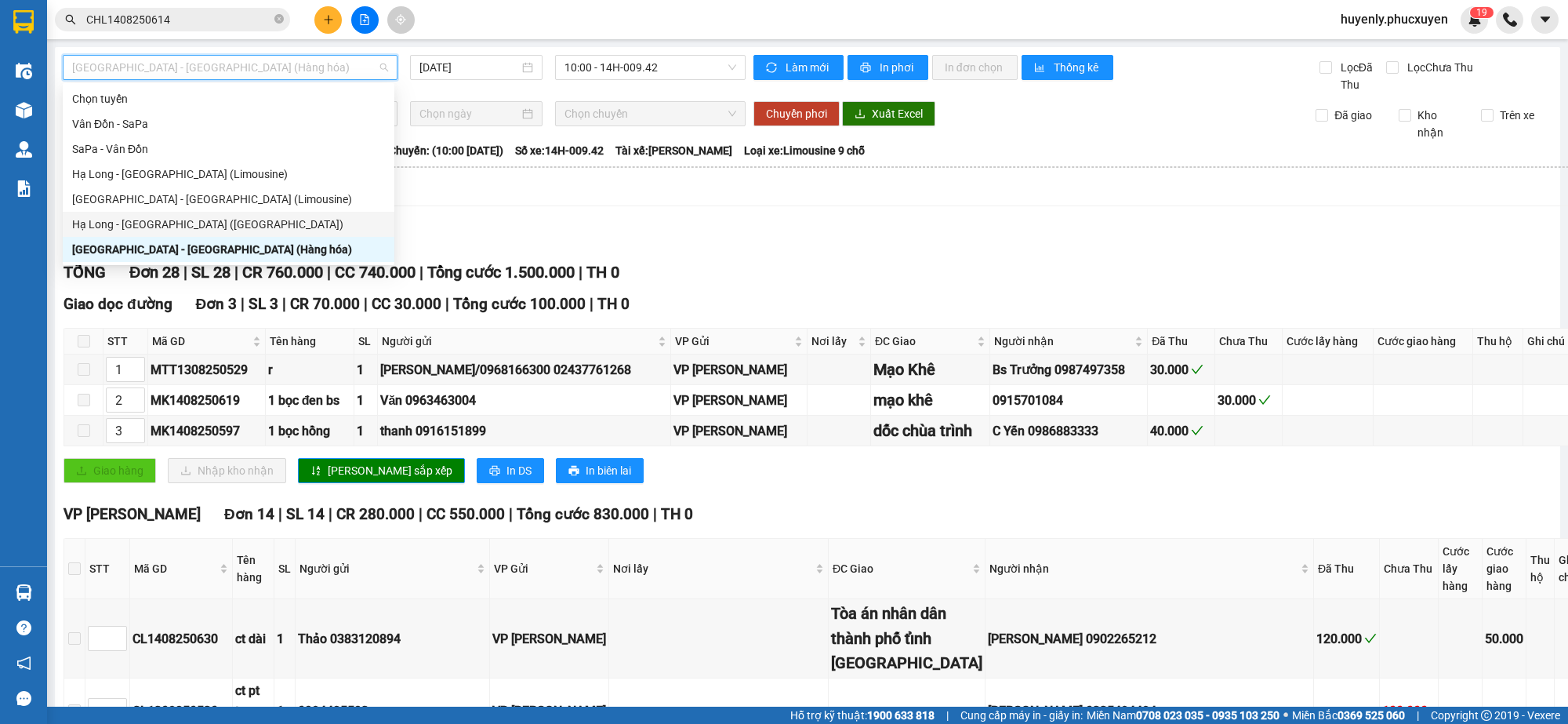
click at [200, 213] on div "Hạ Long - [GEOGRAPHIC_DATA] ([GEOGRAPHIC_DATA])" at bounding box center [228, 224] width 332 height 25
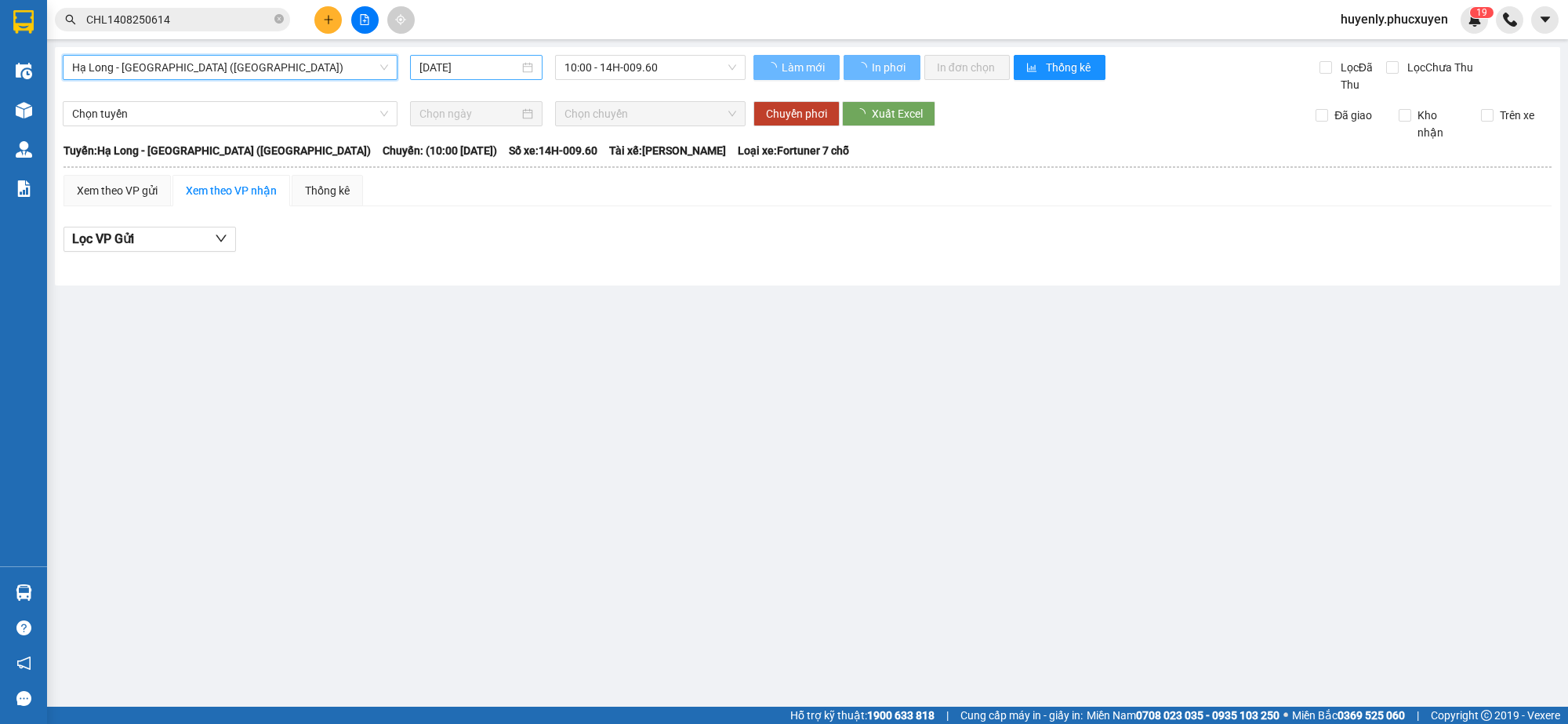
click at [440, 68] on input "[DATE]" at bounding box center [469, 67] width 100 height 18
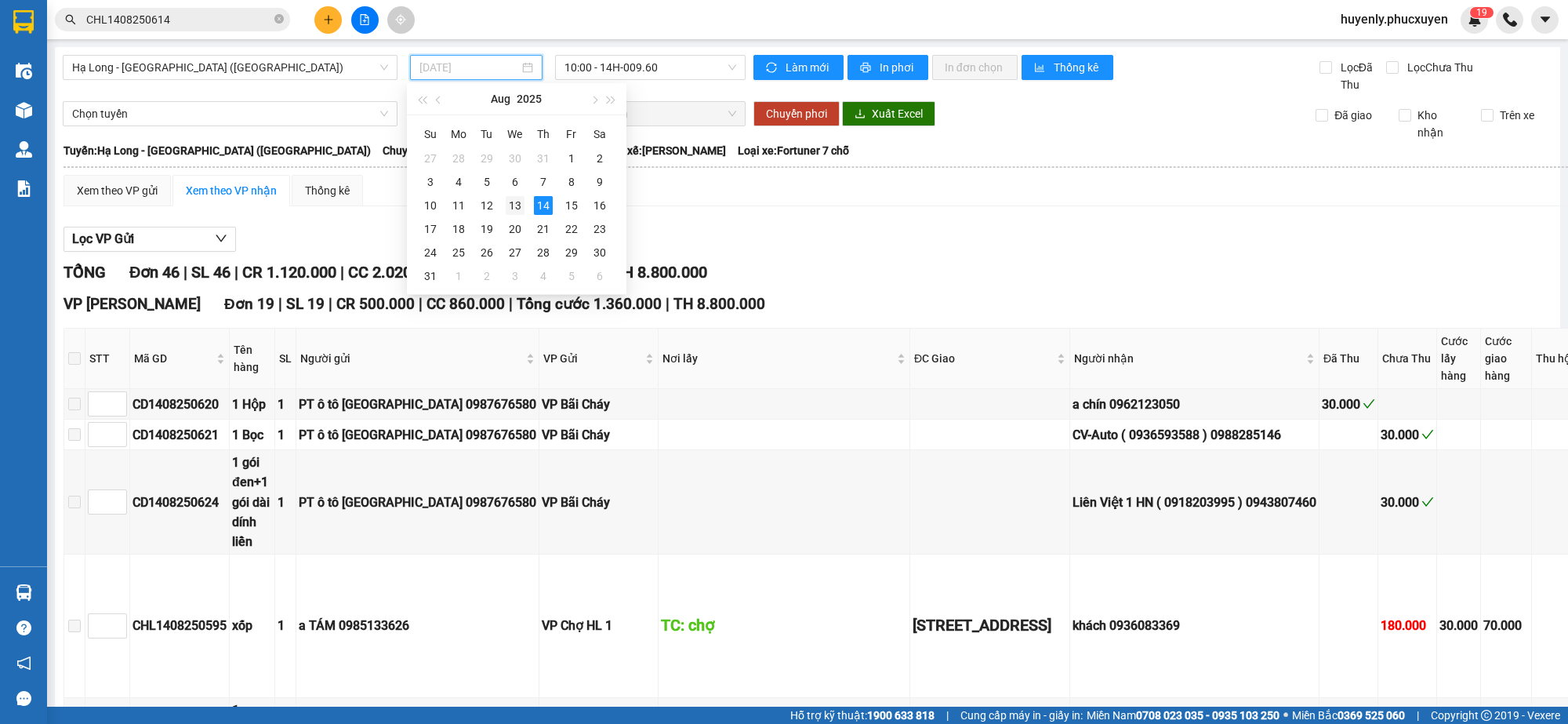
click at [518, 207] on div "13" at bounding box center [515, 206] width 19 height 19
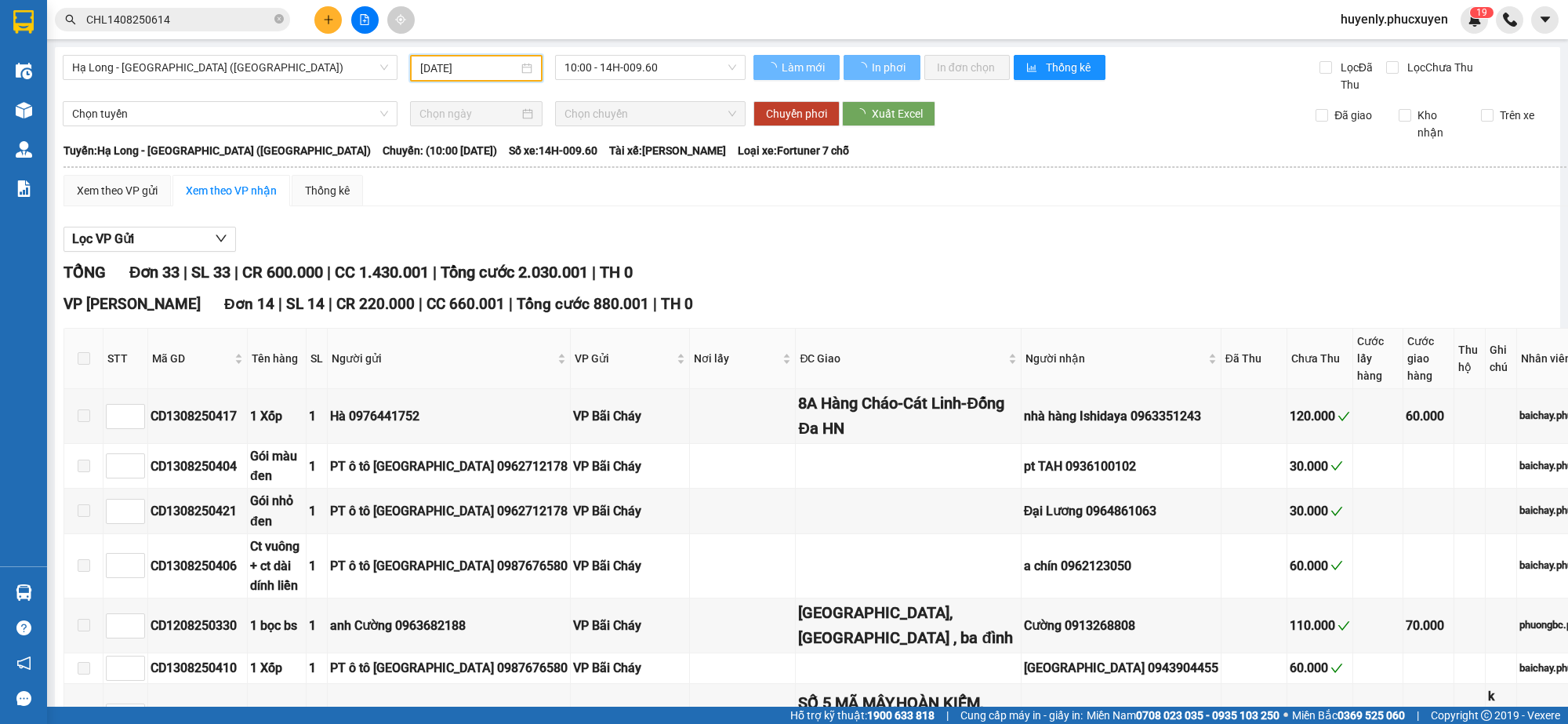
click at [641, 60] on span "10:00 - 14H-009.60" at bounding box center [650, 67] width 172 height 24
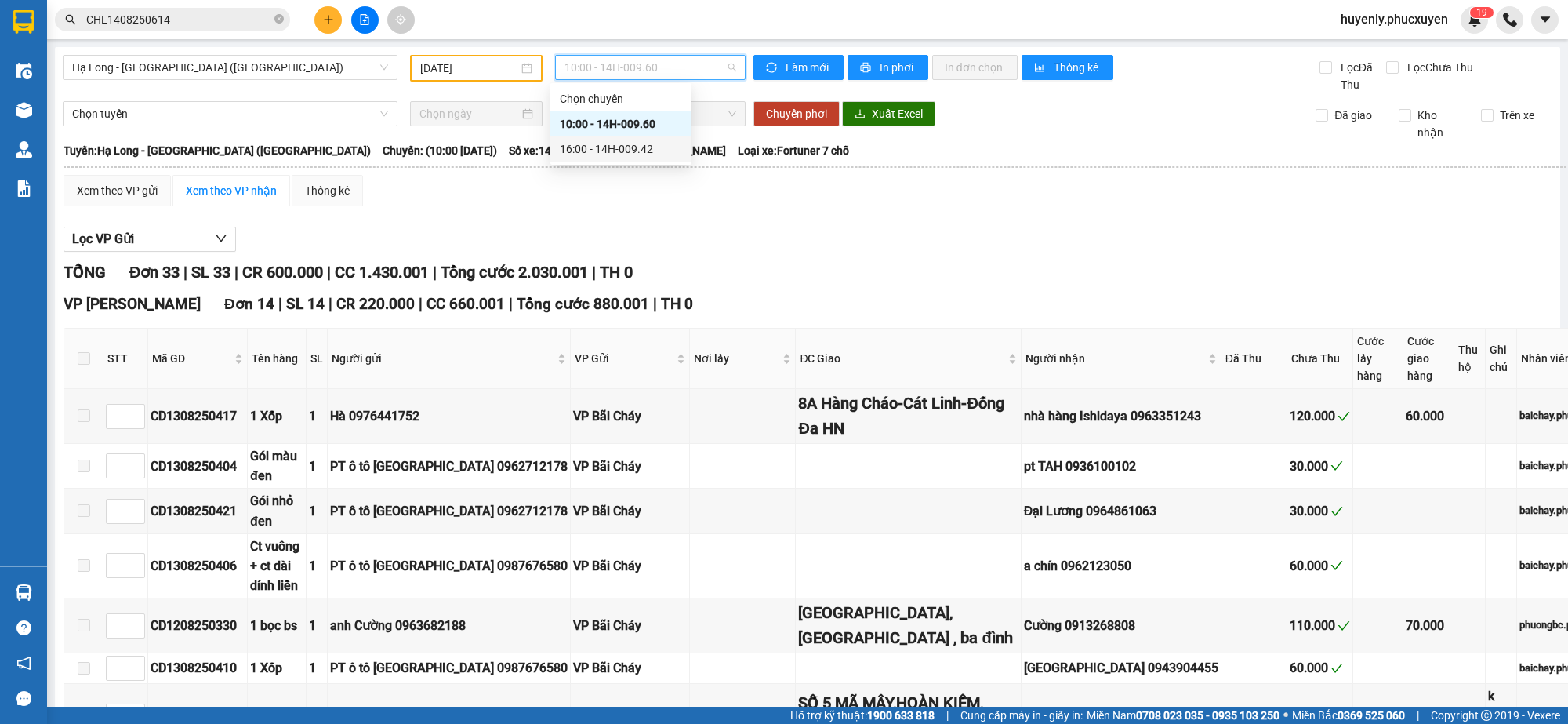
click at [631, 147] on div "16:00 - 14H-009.42" at bounding box center [621, 149] width 122 height 18
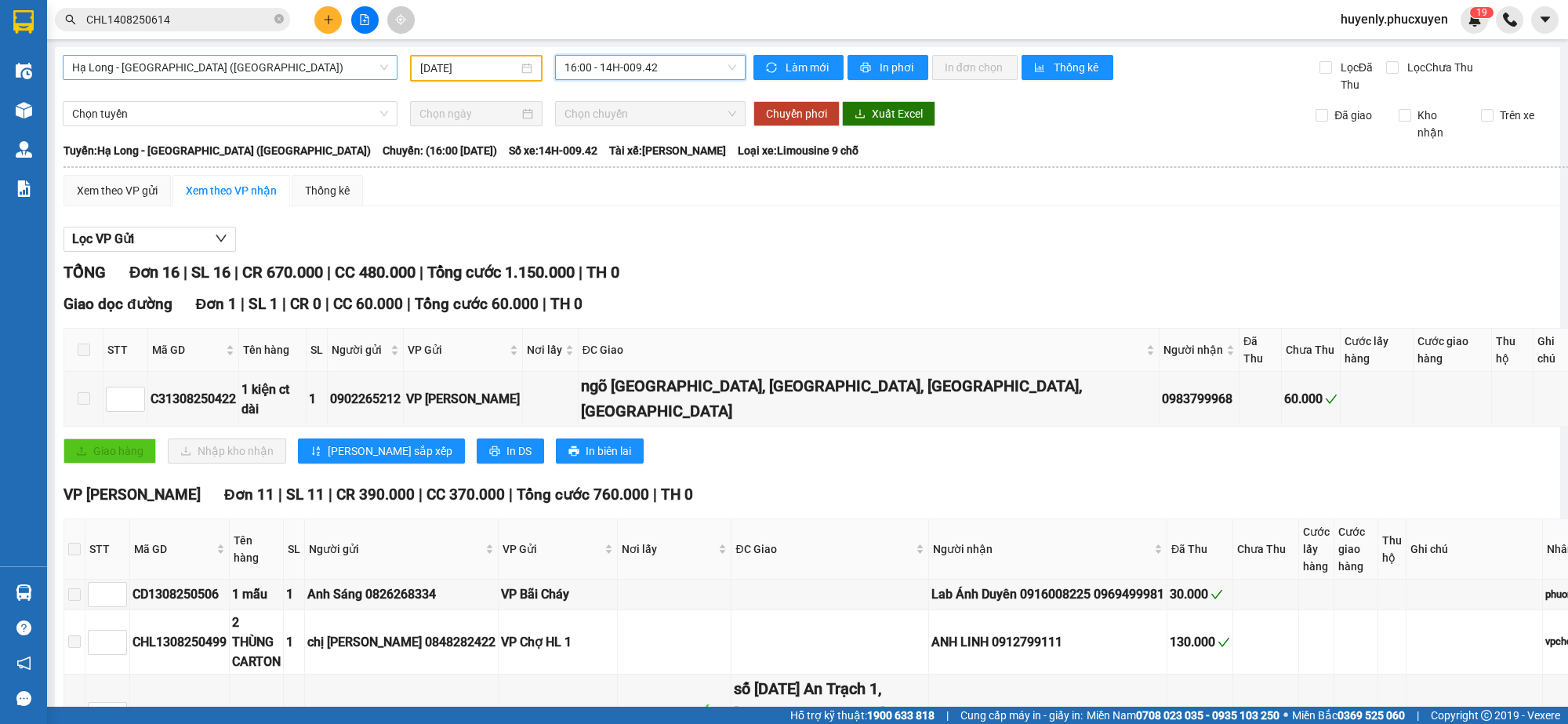
drag, startPoint x: 283, startPoint y: 81, endPoint x: 287, endPoint y: 72, distance: 9.8
click at [284, 80] on div "Hạ Long - Hà Nội (Hàng hóa) 13/08/2025 16:00 16:00 - 14H-009.42" at bounding box center [404, 74] width 683 height 39
click at [287, 72] on span "Hạ Long - [GEOGRAPHIC_DATA] ([GEOGRAPHIC_DATA])" at bounding box center [229, 67] width 316 height 24
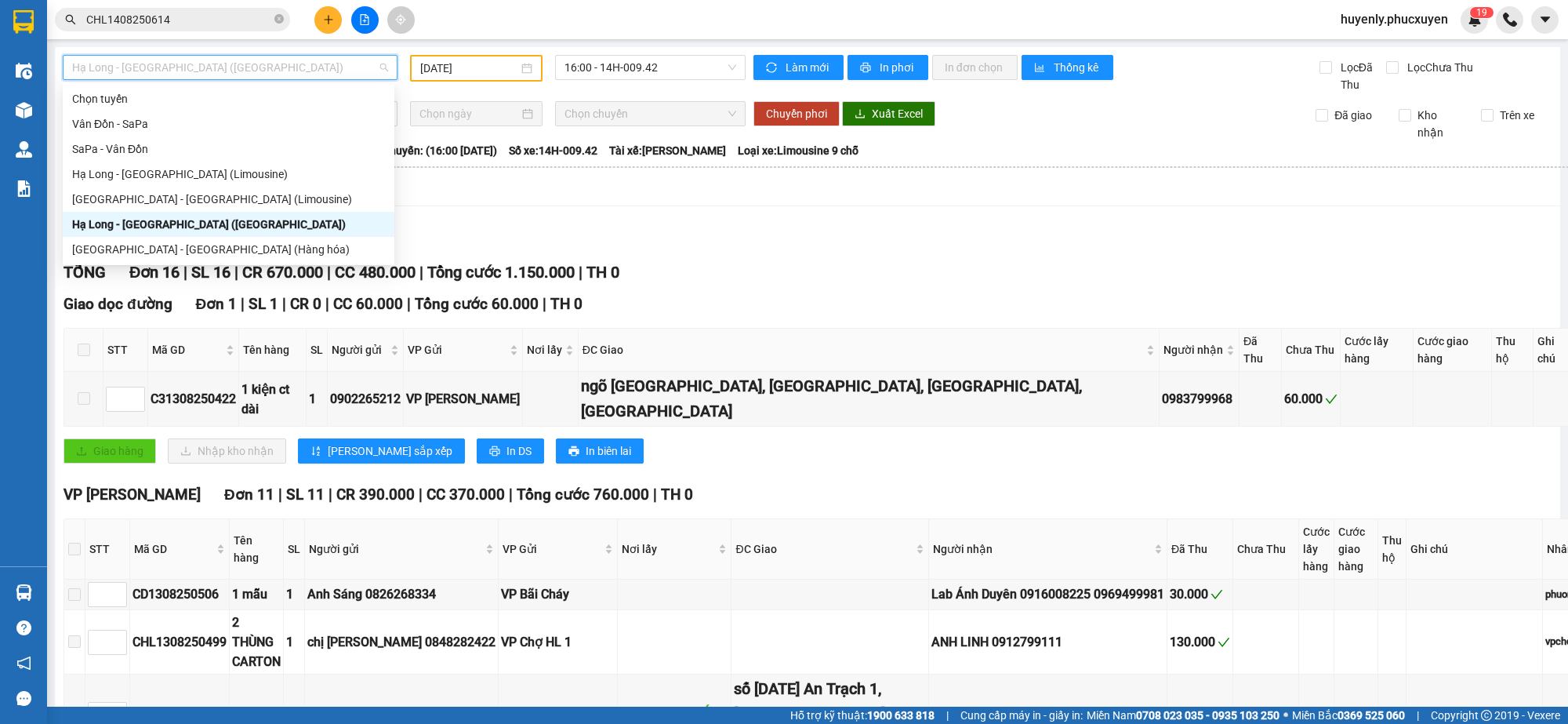
click at [661, 229] on div "Lọc VP Gửi" at bounding box center [859, 240] width 1592 height 26
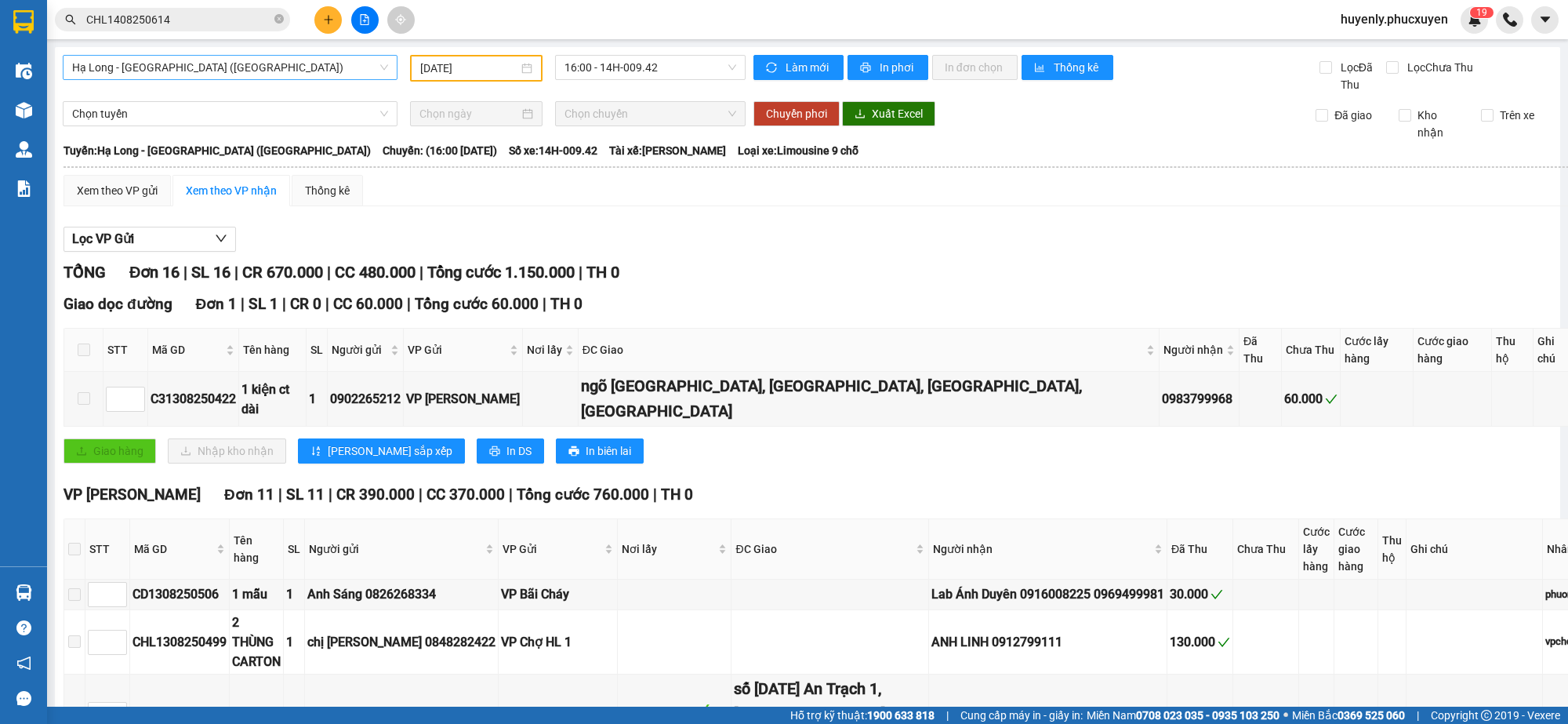
click at [286, 64] on span "Hạ Long - [GEOGRAPHIC_DATA] ([GEOGRAPHIC_DATA])" at bounding box center [229, 67] width 316 height 24
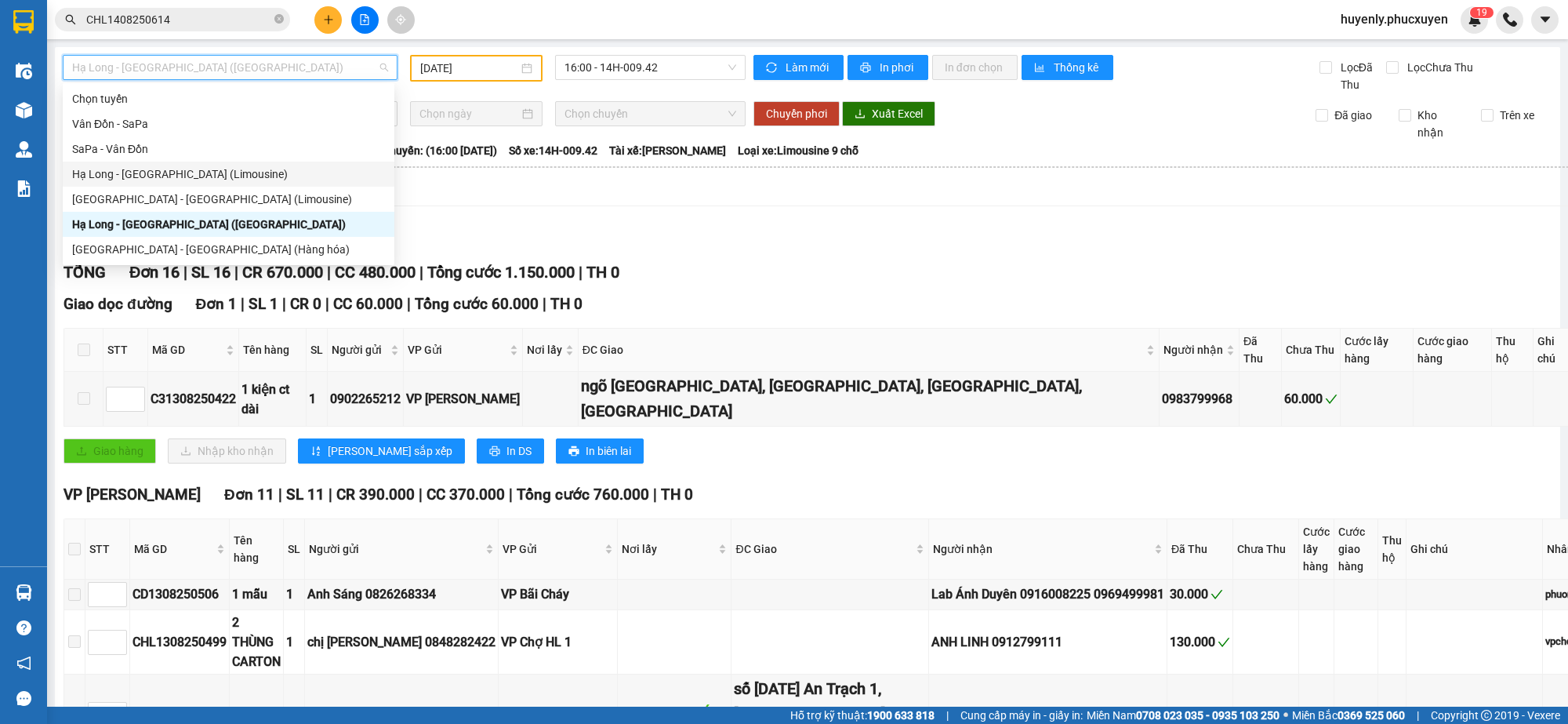
click at [468, 73] on input "[DATE]" at bounding box center [469, 68] width 98 height 18
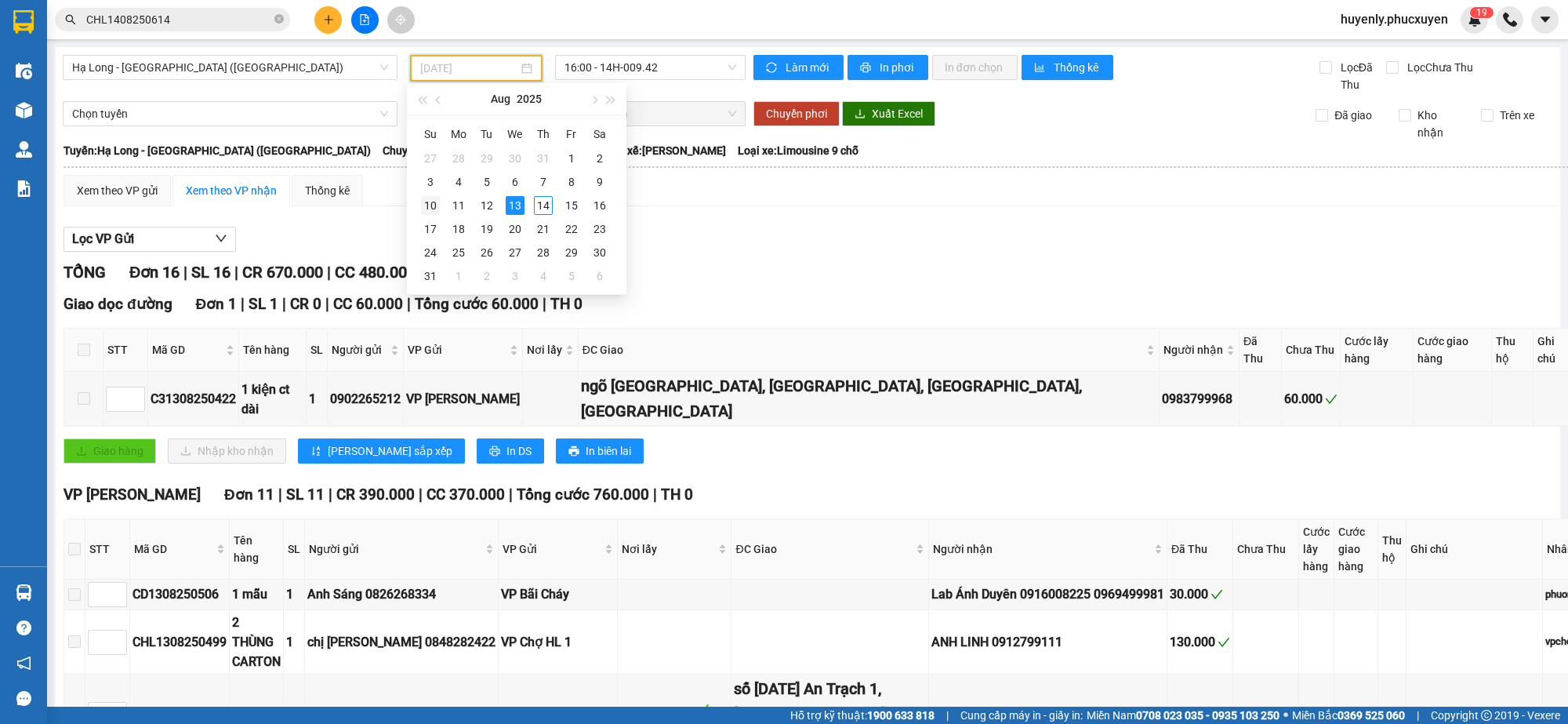
click at [442, 201] on td "10" at bounding box center [430, 205] width 28 height 24
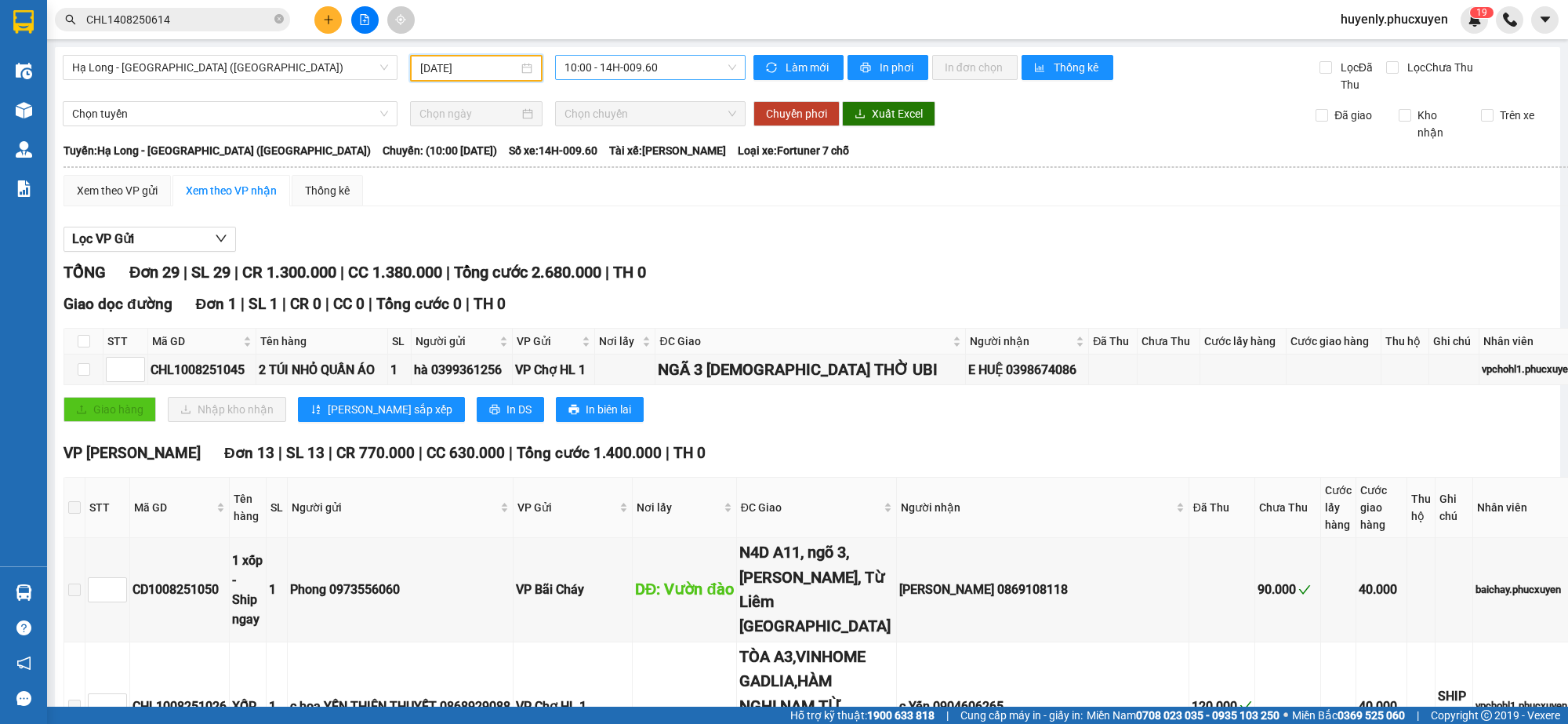
click at [639, 67] on span "10:00 - 14H-009.60" at bounding box center [650, 67] width 172 height 24
click at [616, 155] on div "16:00 - 14H-009.42" at bounding box center [621, 149] width 122 height 18
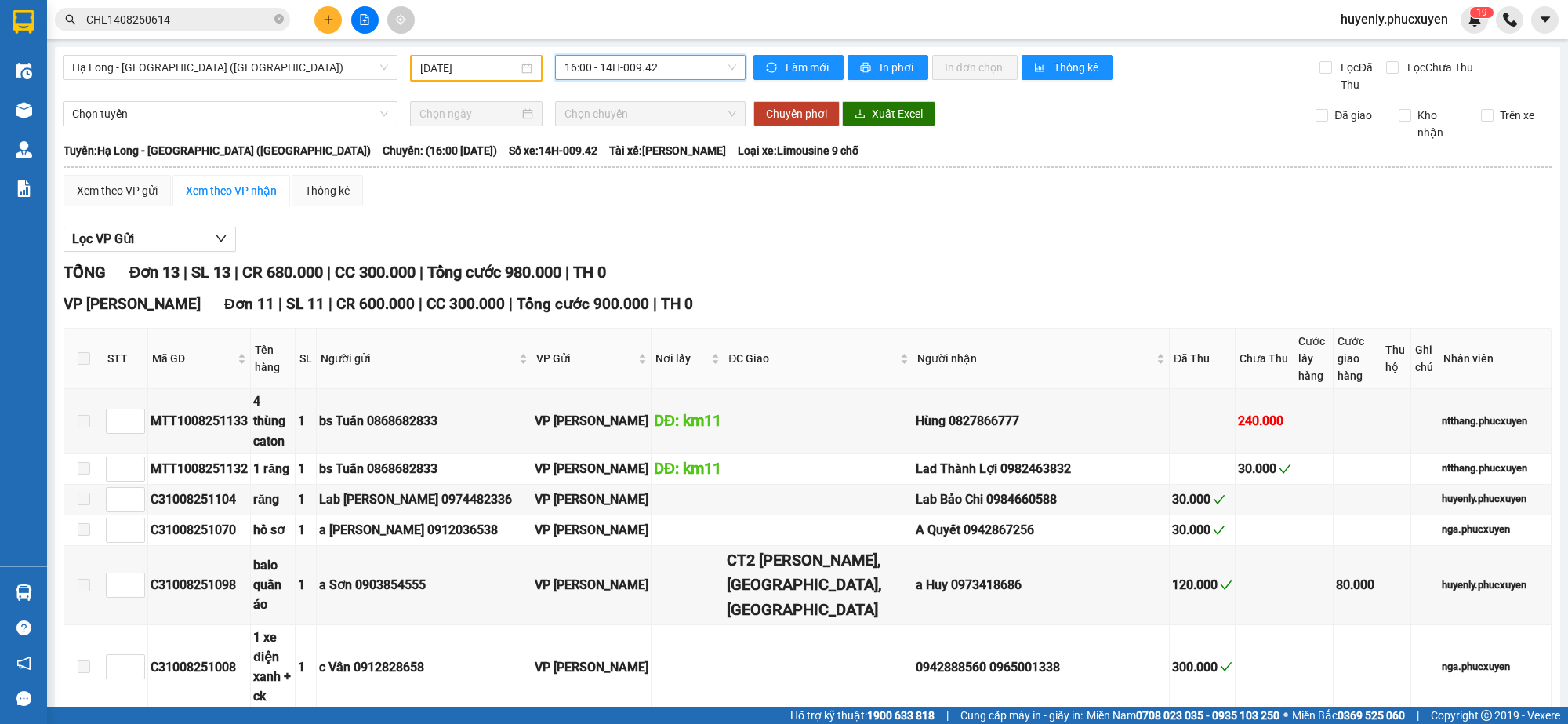
click at [474, 67] on input "[DATE]" at bounding box center [469, 68] width 98 height 18
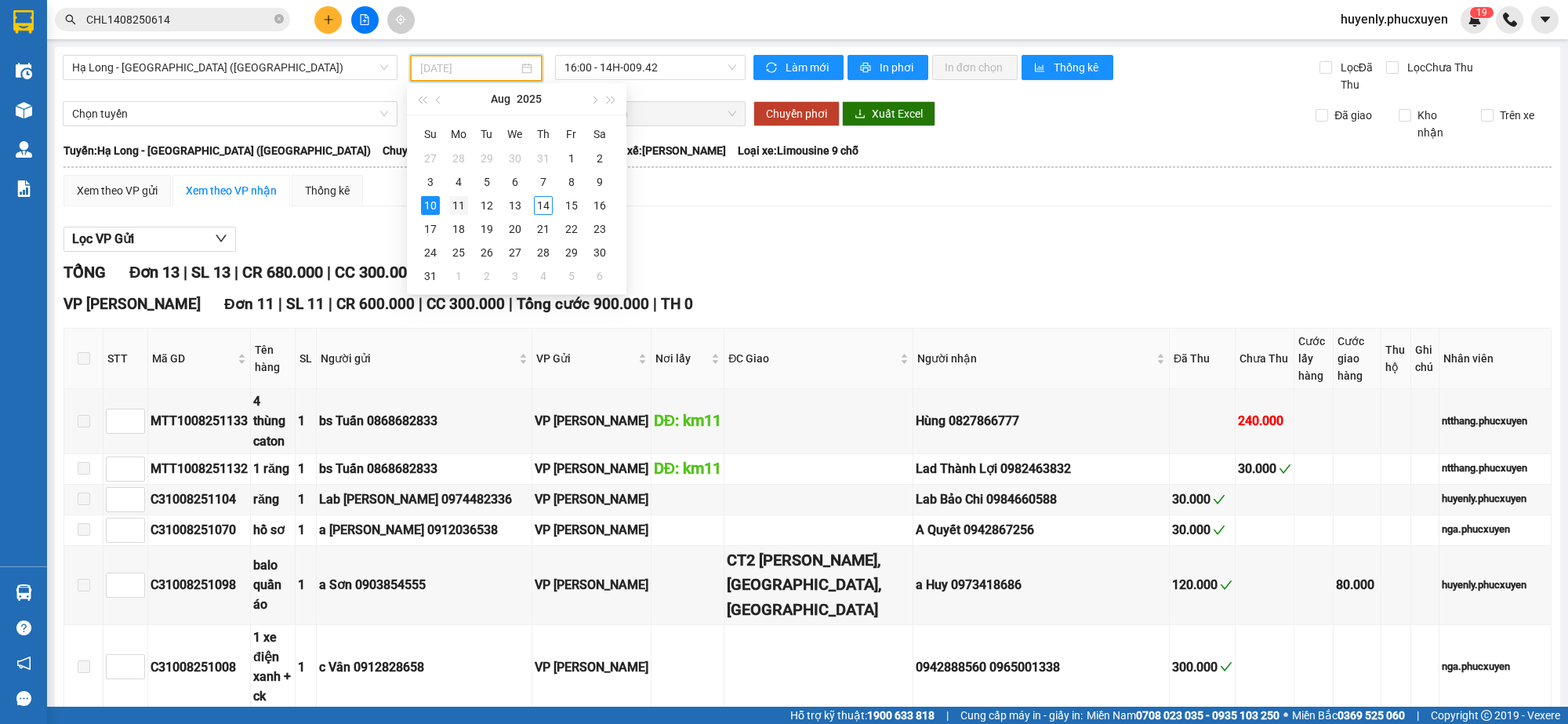
click at [457, 204] on div "11" at bounding box center [459, 206] width 19 height 19
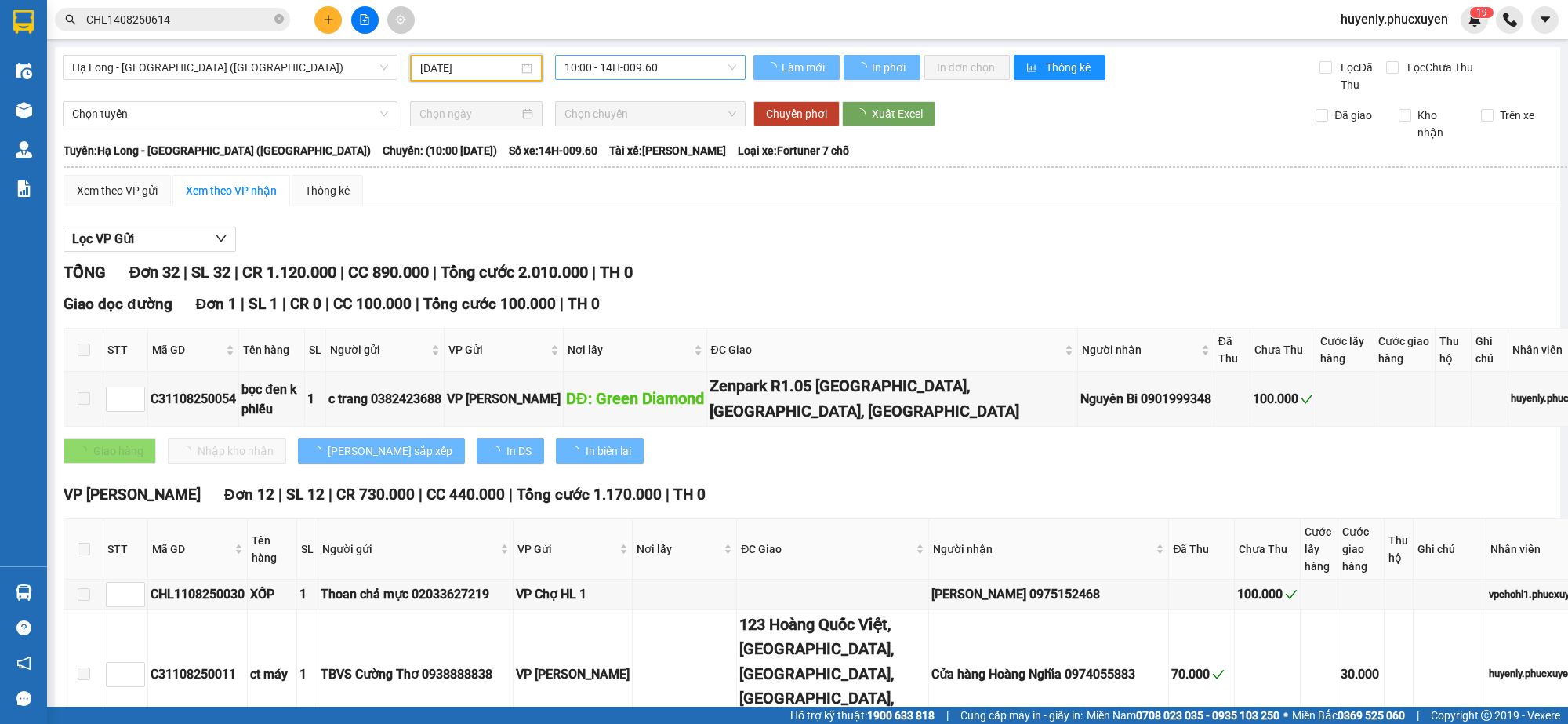
click at [614, 72] on span "10:00 - 14H-009.60" at bounding box center [650, 67] width 172 height 24
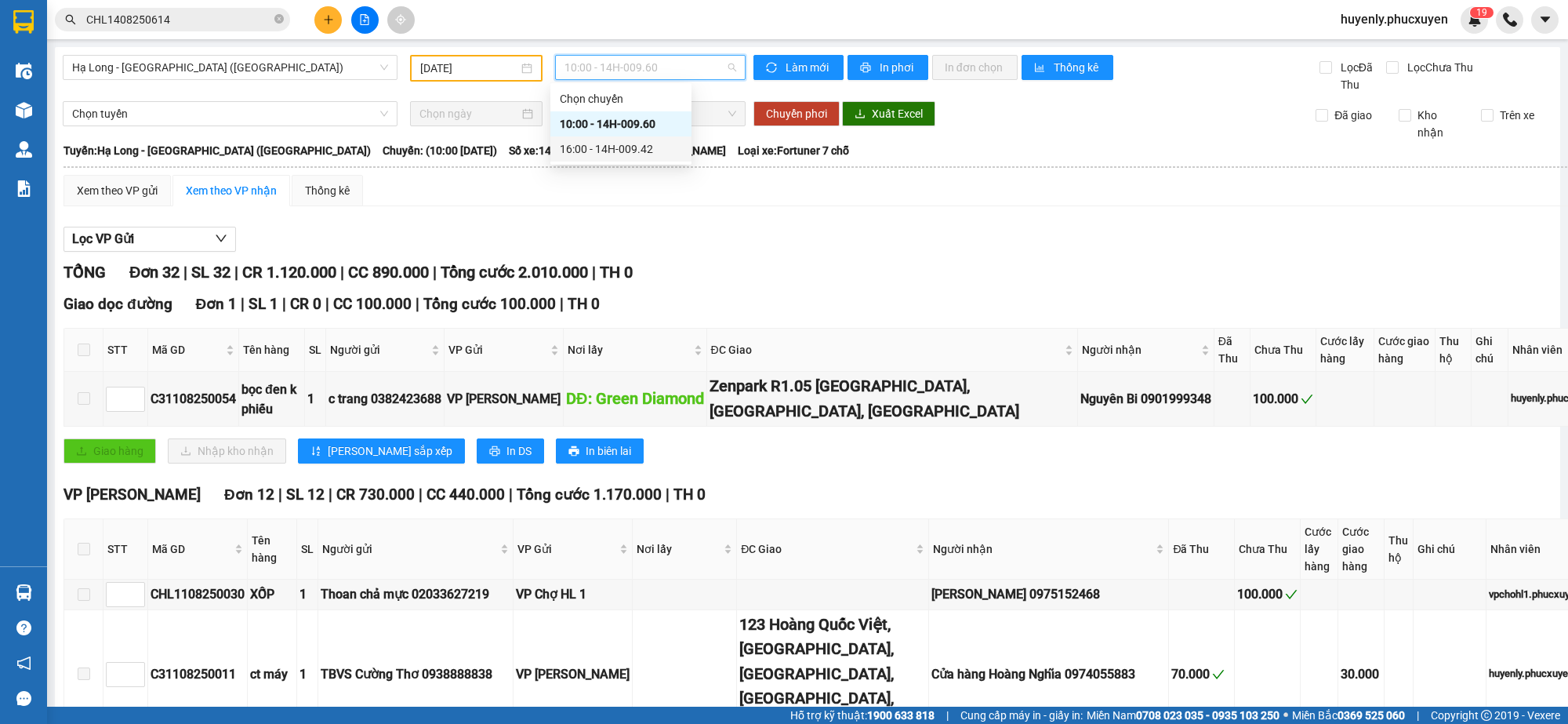
click at [1088, 230] on div "Lọc VP Gửi" at bounding box center [831, 240] width 1536 height 26
click at [457, 71] on input "[DATE]" at bounding box center [469, 68] width 98 height 18
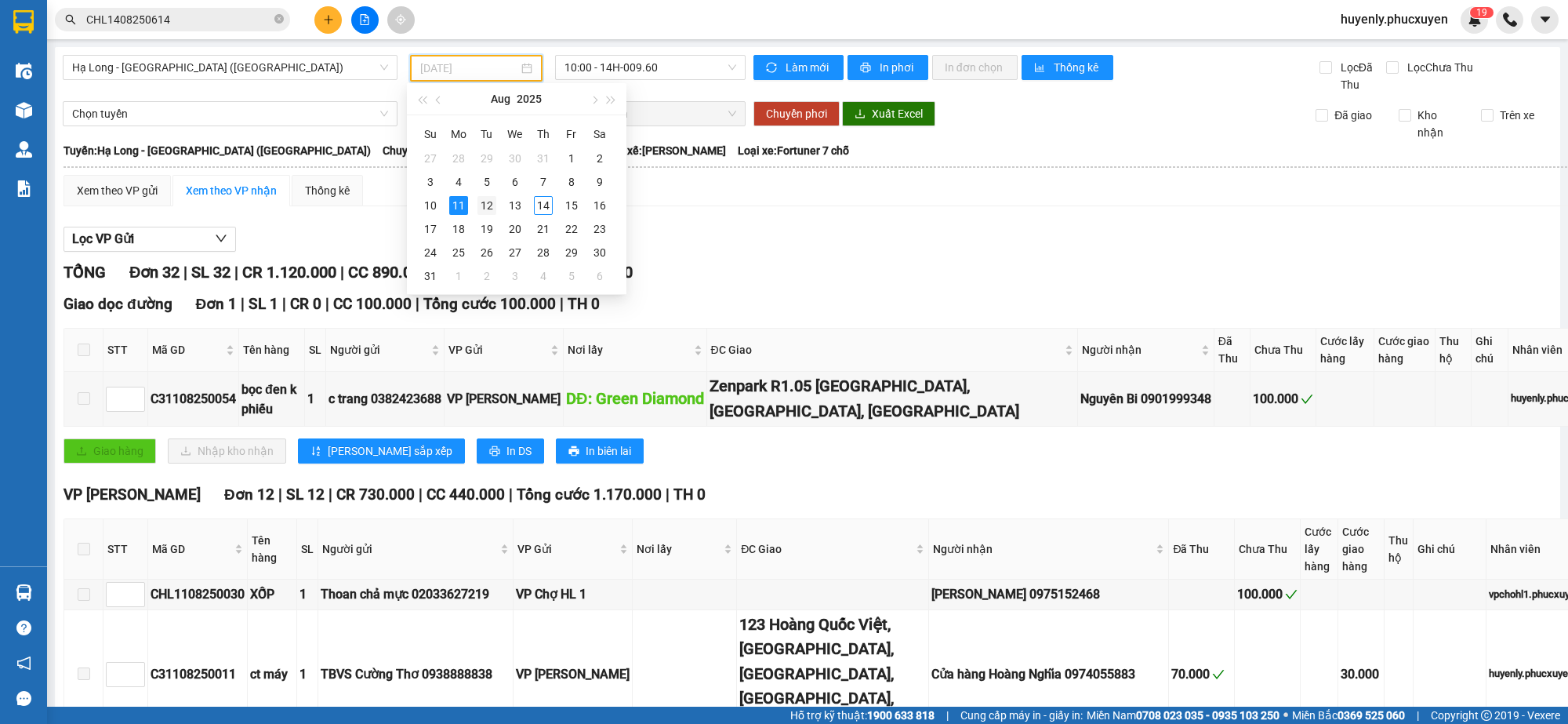
click at [491, 202] on div "12" at bounding box center [487, 206] width 19 height 19
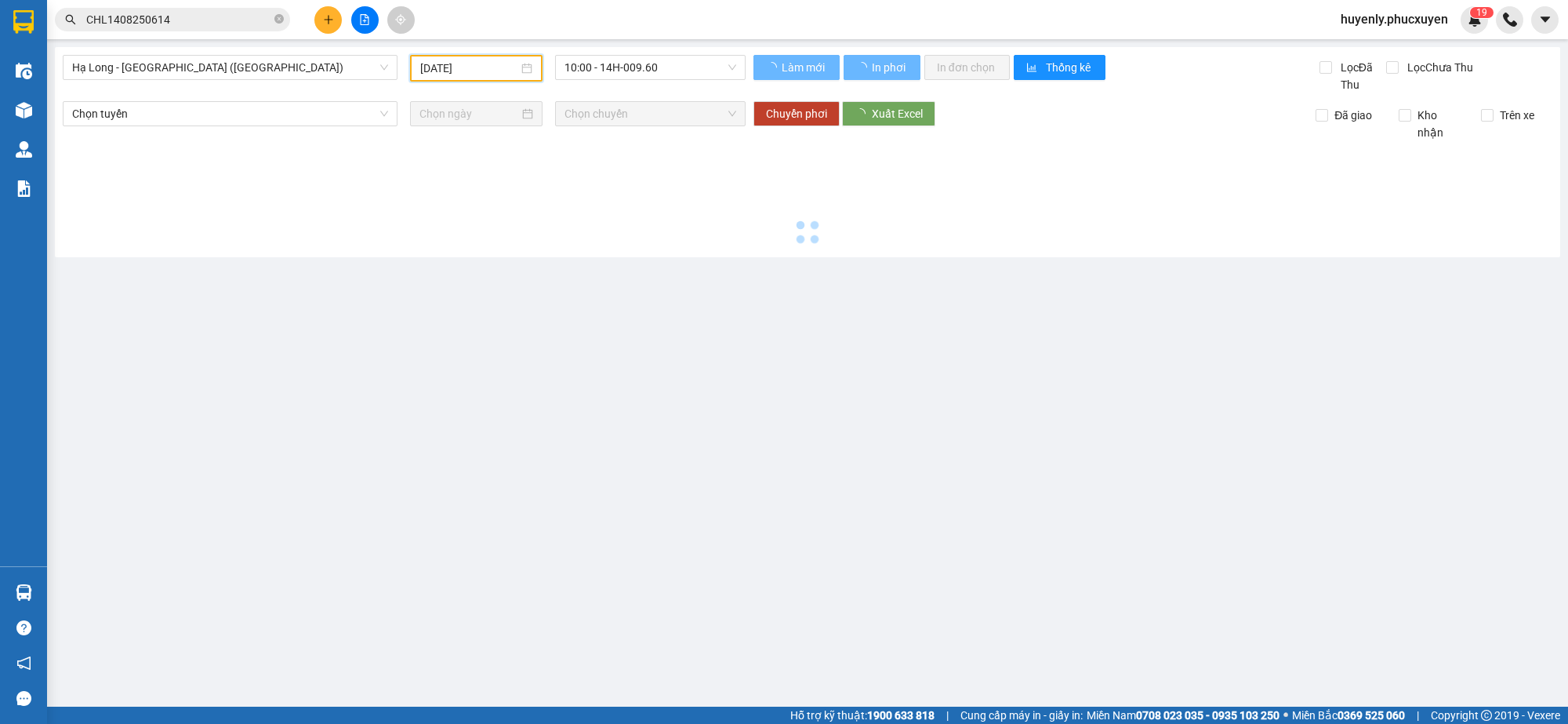
type input "[DATE]"
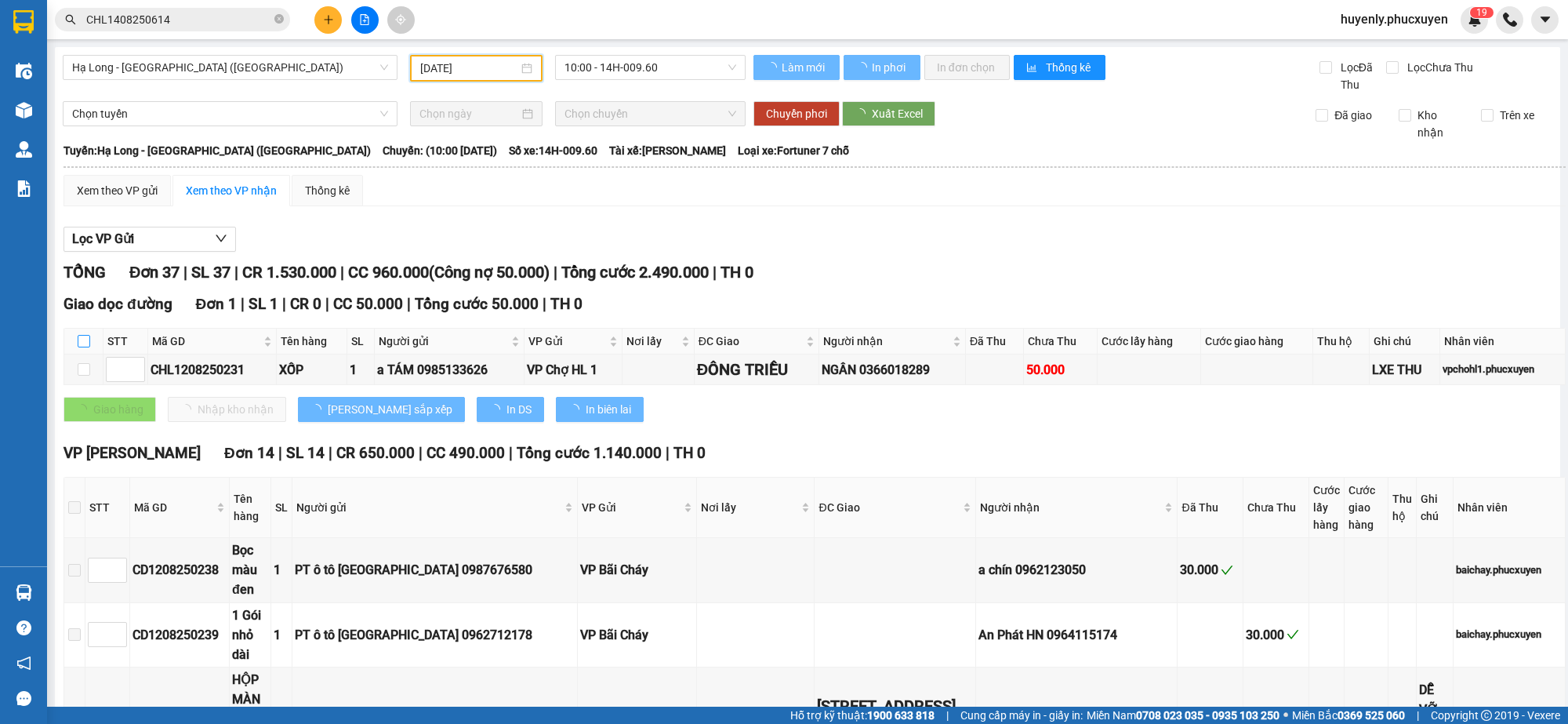
click at [80, 345] on input "checkbox" at bounding box center [84, 341] width 12 height 12
checkbox input "true"
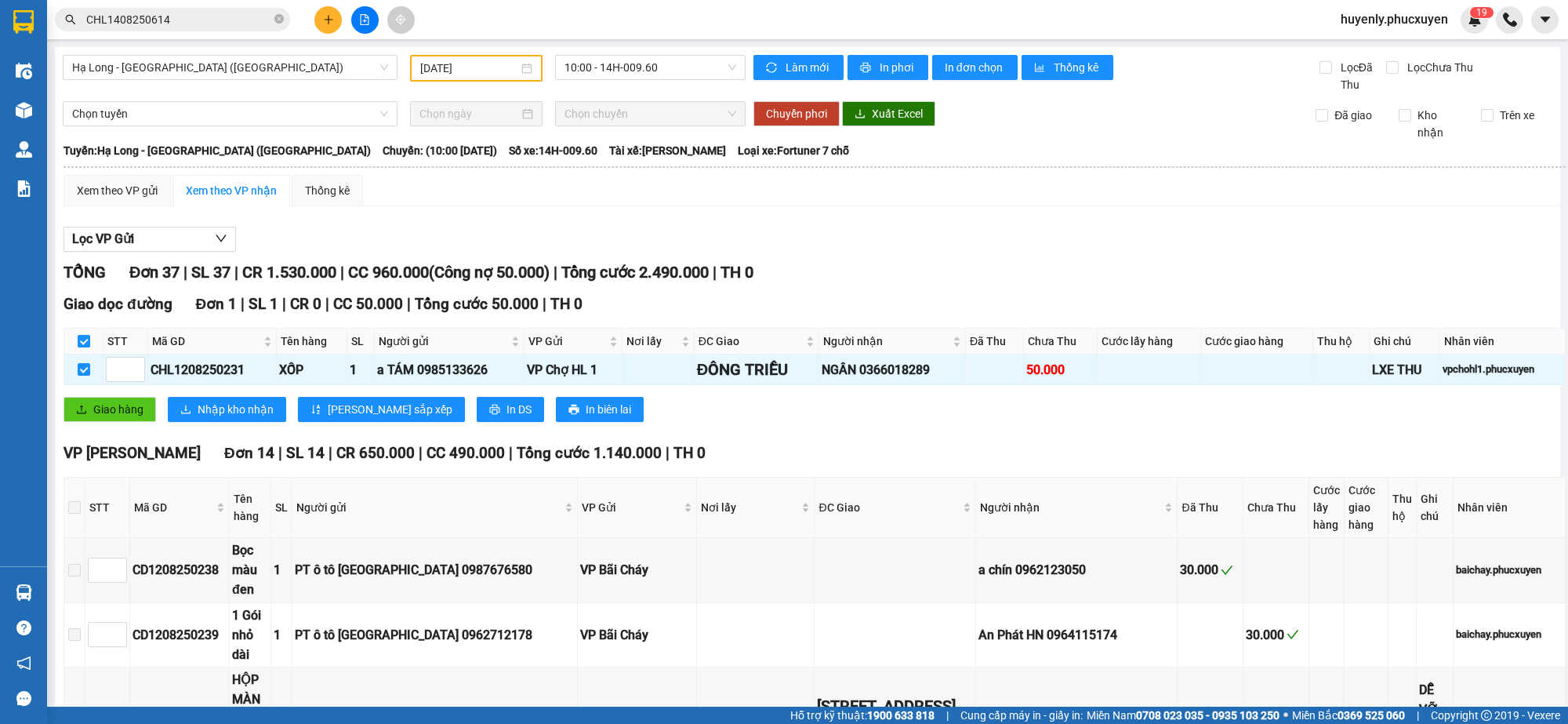
checkbox input "true"
click at [84, 408] on icon "upload" at bounding box center [81, 410] width 11 height 11
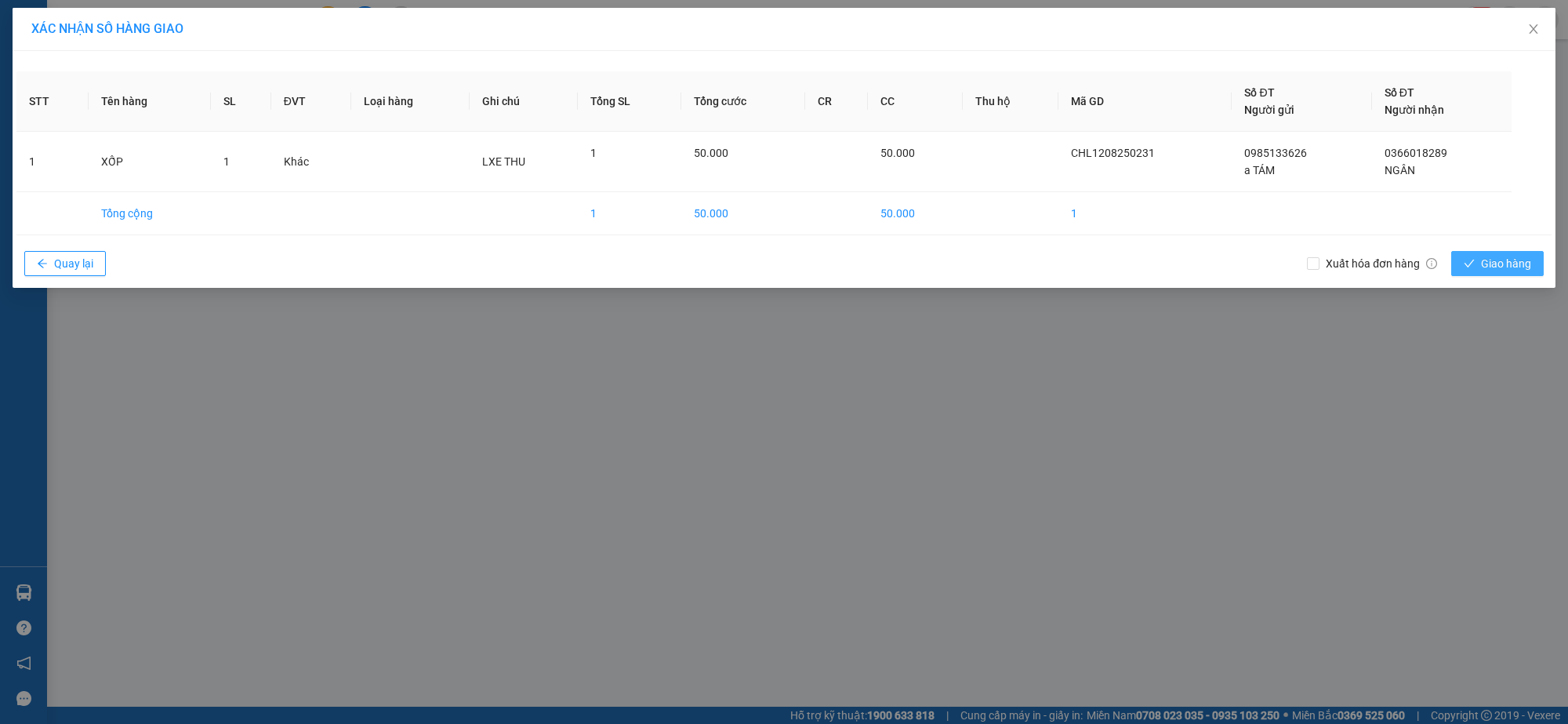
click at [1507, 271] on span "Giao hàng" at bounding box center [1506, 264] width 50 height 18
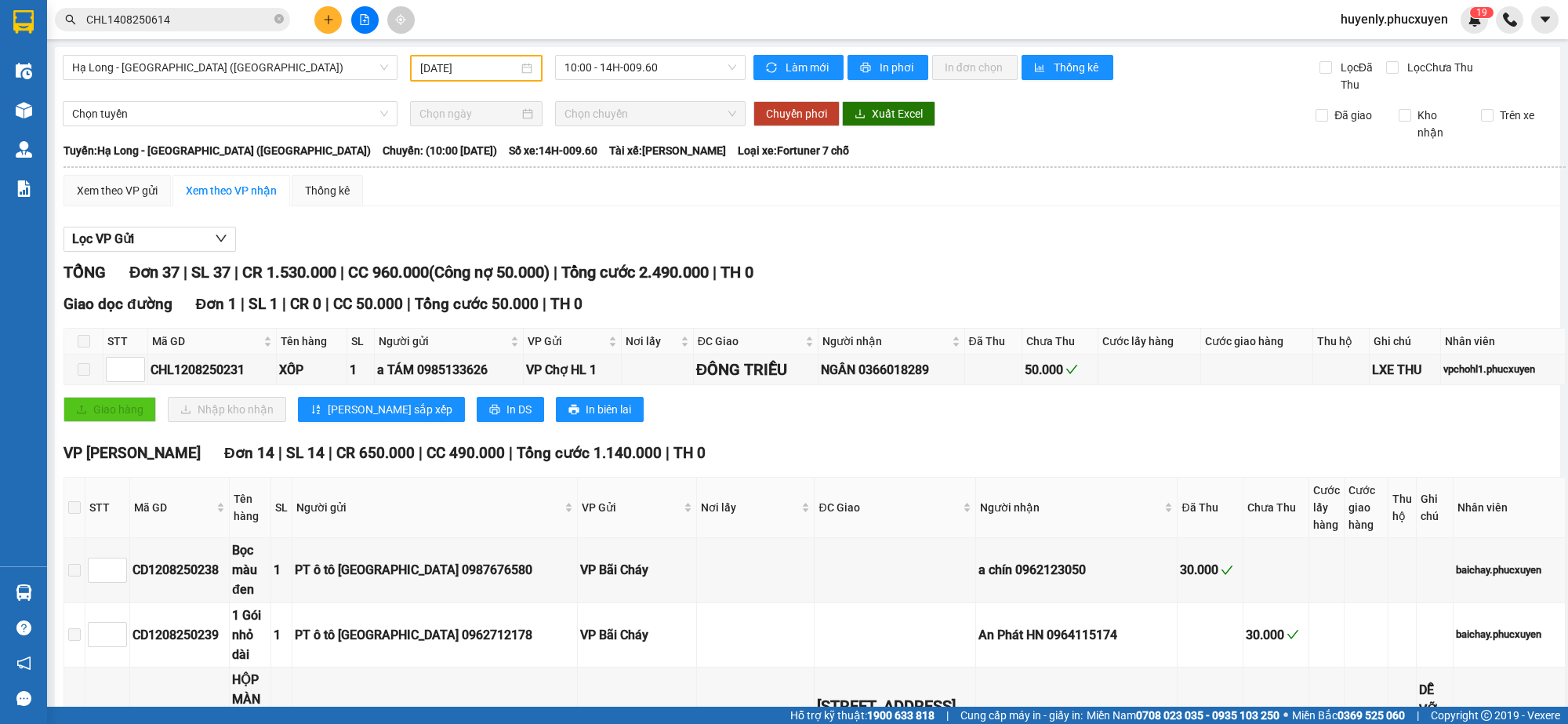
click at [471, 71] on input "[DATE]" at bounding box center [469, 68] width 98 height 18
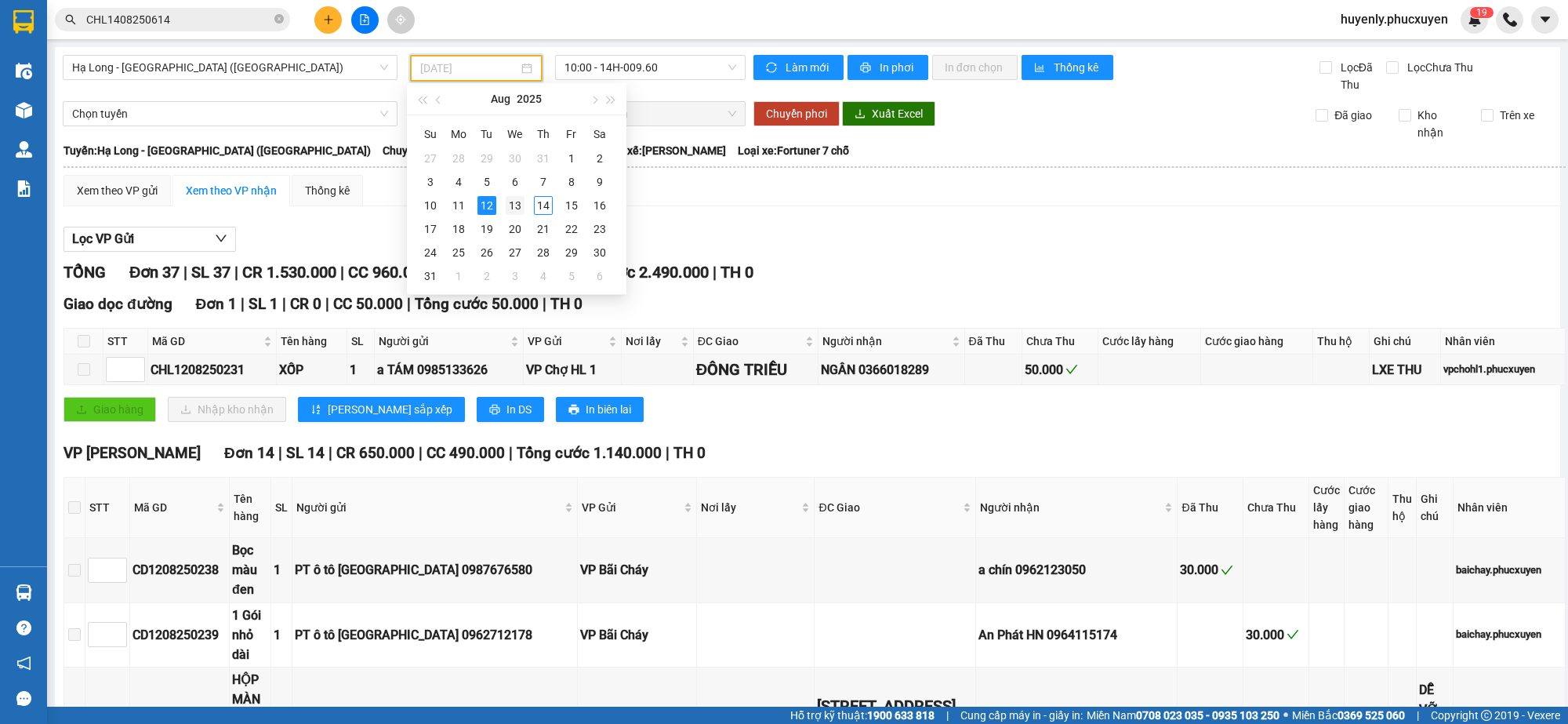
click at [517, 207] on div "13" at bounding box center [515, 206] width 19 height 19
type input "[DATE]"
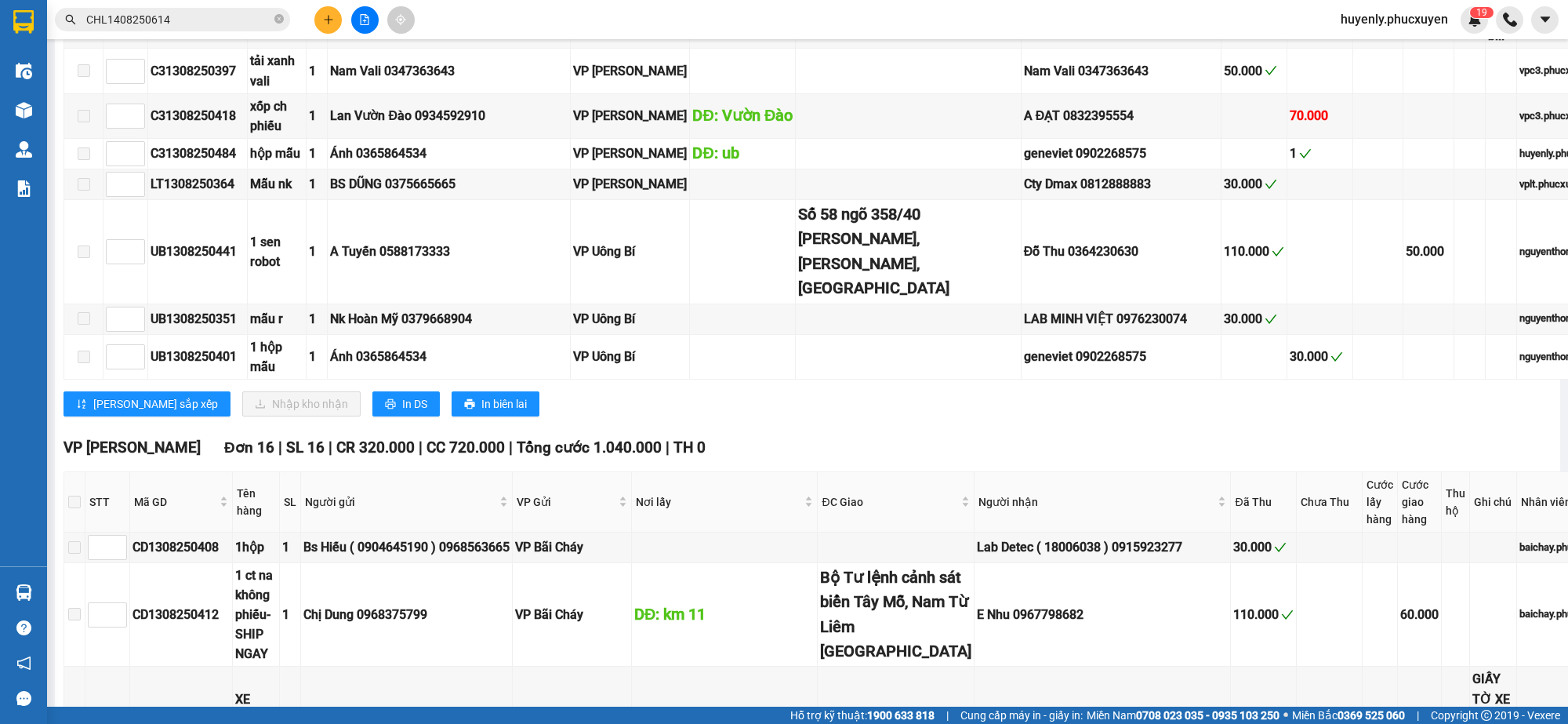
scroll to position [588, 0]
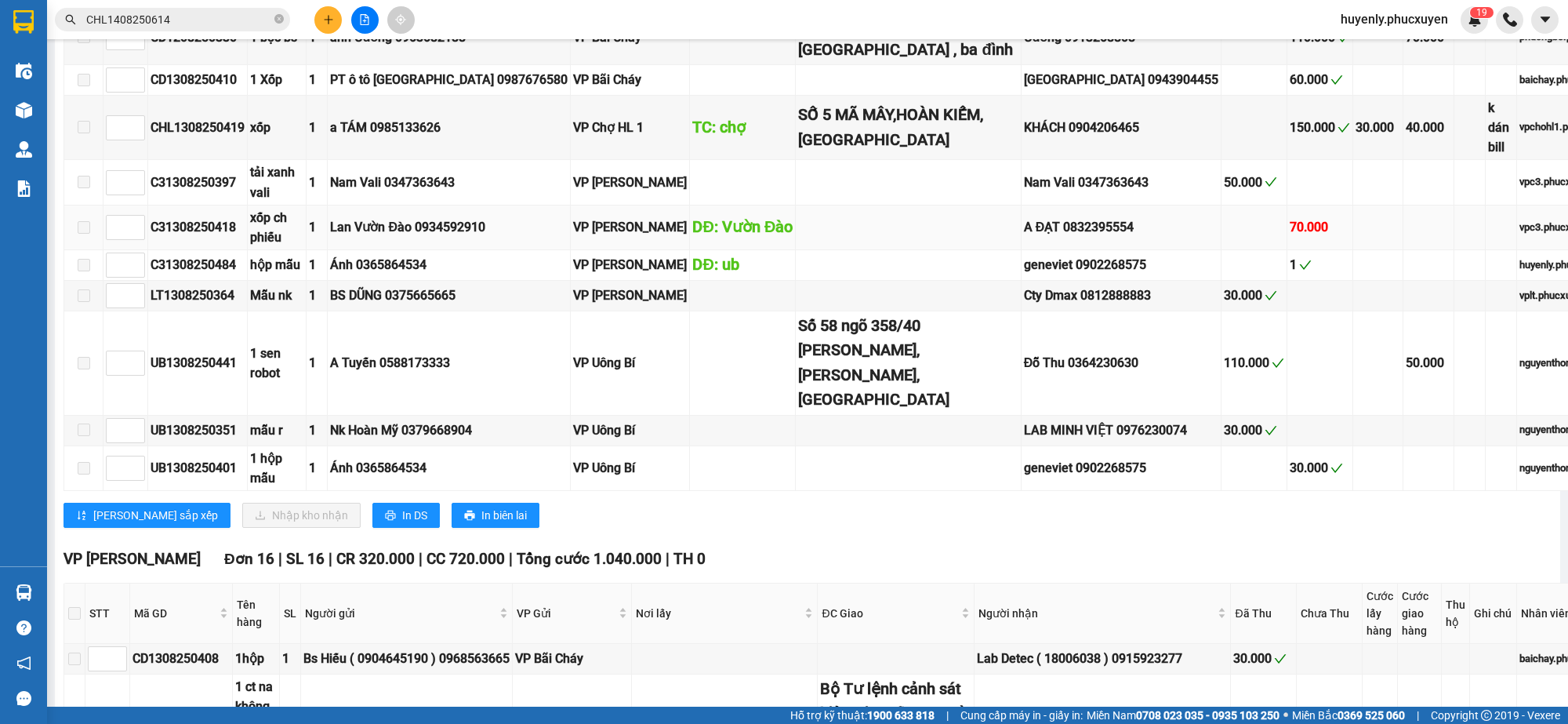
click at [183, 217] on div "C31308250418" at bounding box center [198, 227] width 94 height 19
copy div "C31308250418"
click at [244, 18] on input "CHL1408250614" at bounding box center [178, 20] width 185 height 18
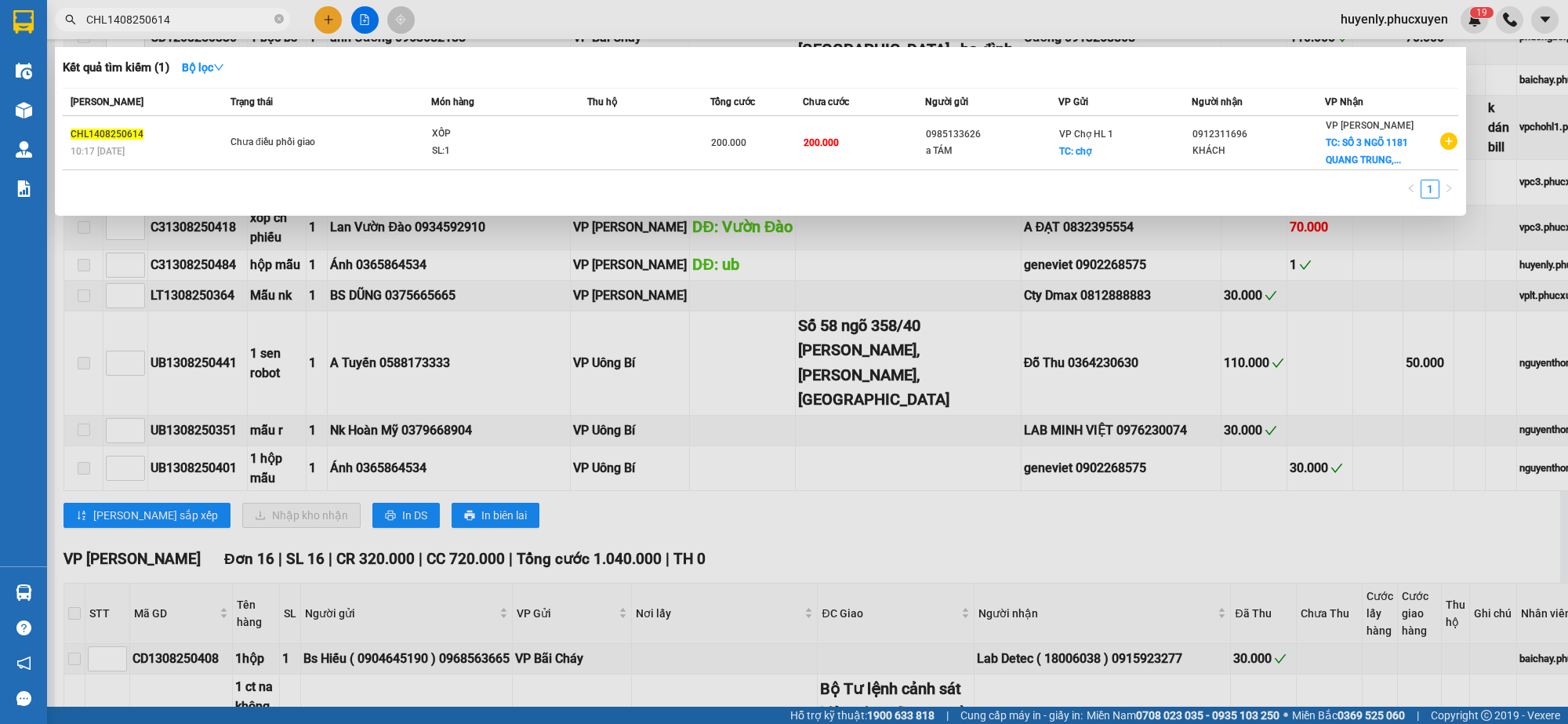
click at [244, 18] on input "CHL1408250614" at bounding box center [178, 20] width 185 height 18
paste input "31308250418"
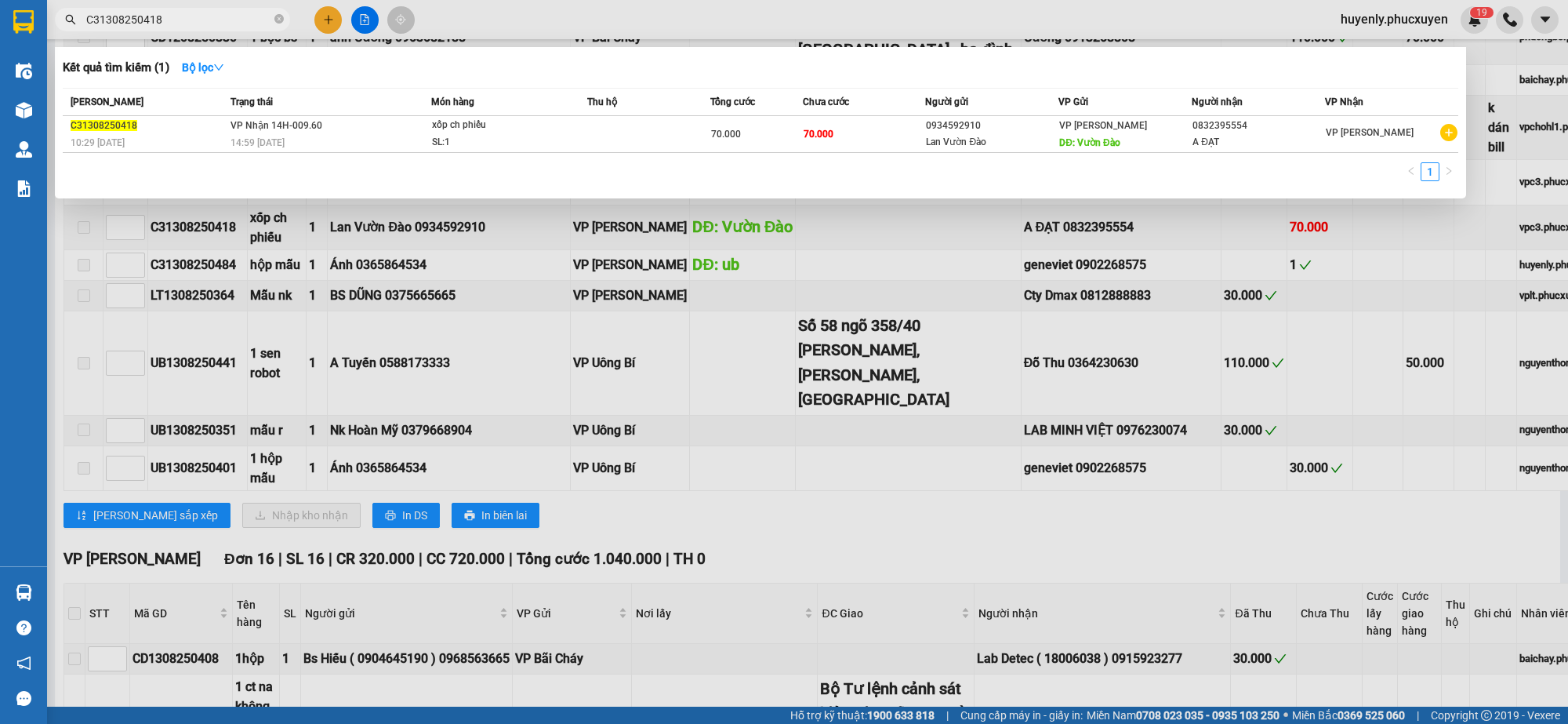
type input "C31308250418"
click at [805, 147] on td "70.000" at bounding box center [864, 135] width 123 height 37
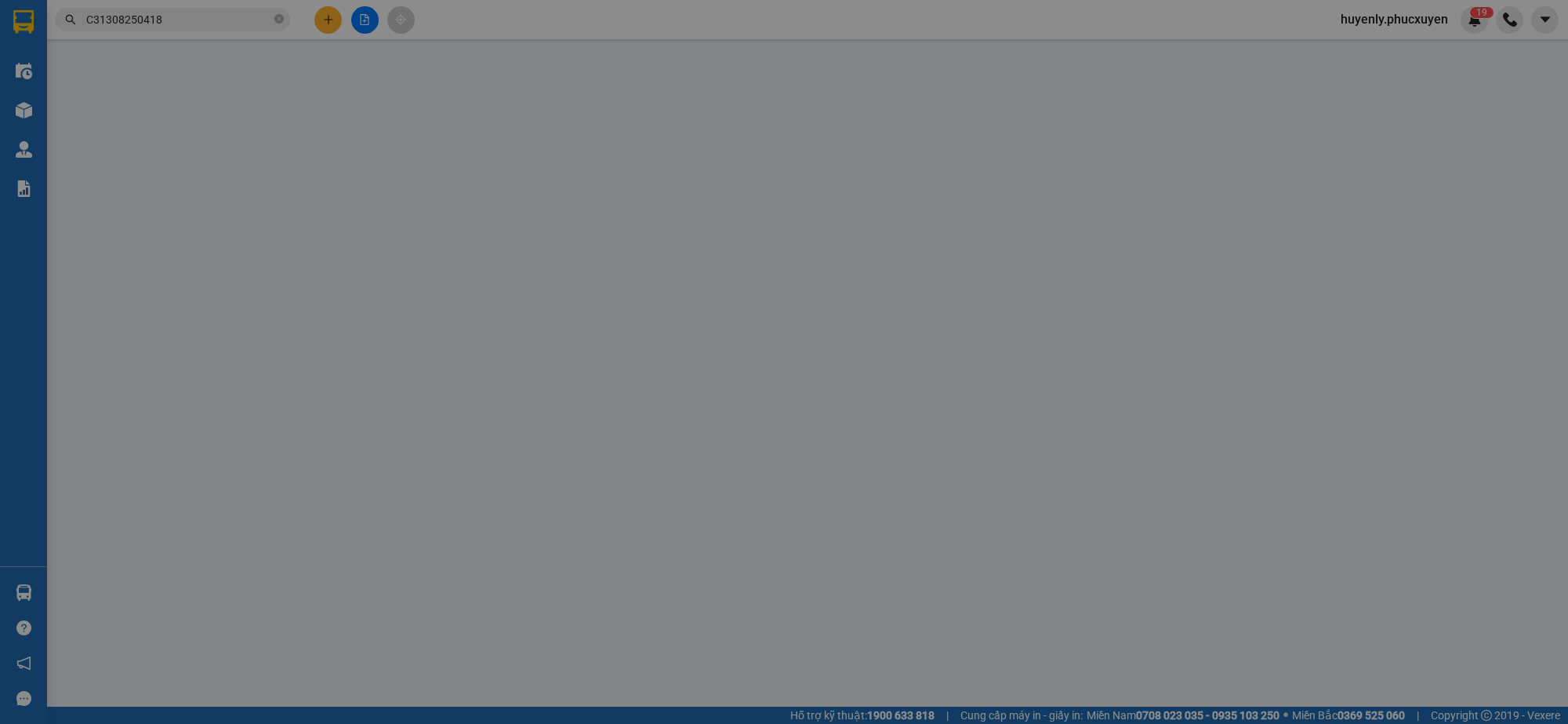
type input "0934592910"
type input "Lan Vườn Đào"
type input "Vườn Đào"
type input "0832395554"
type input "A ĐẠT"
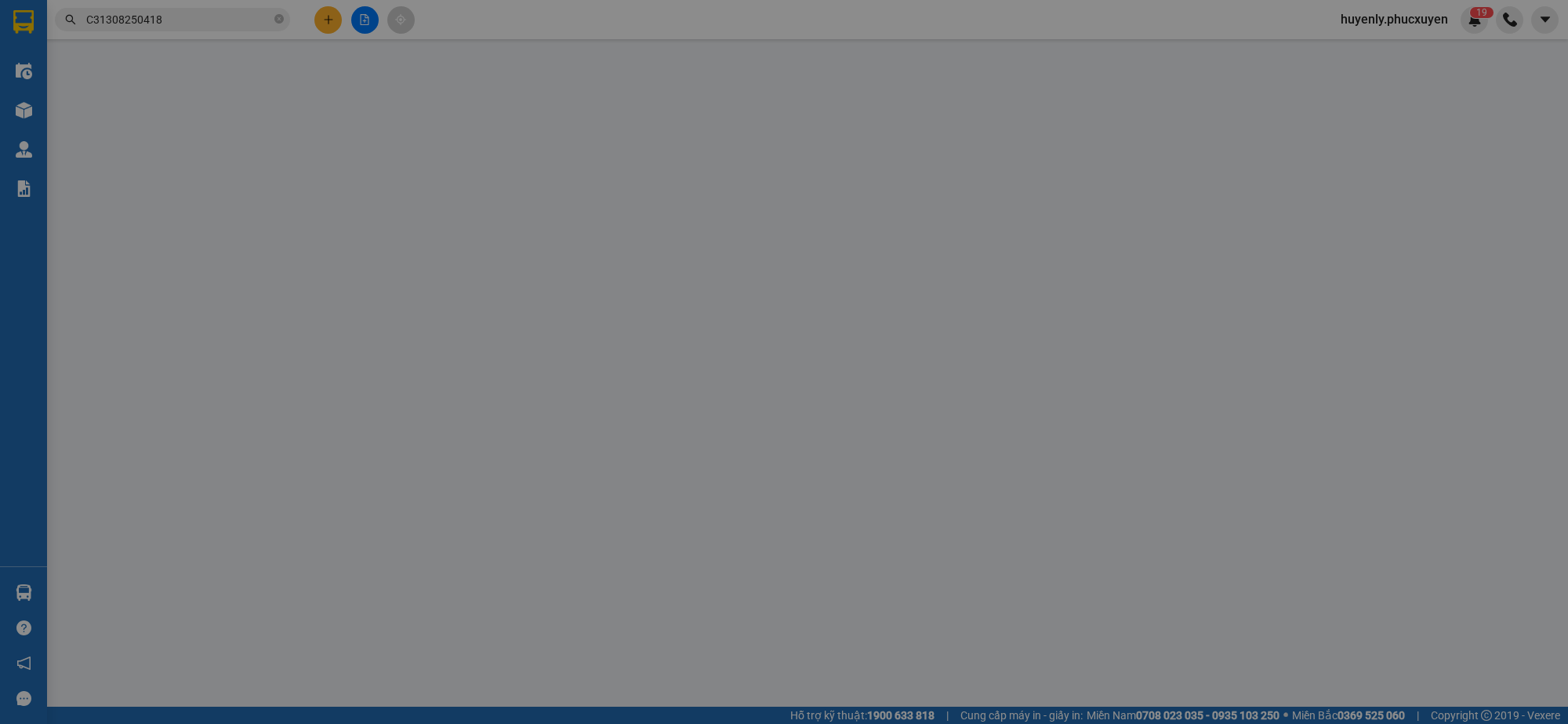
type input "70.000"
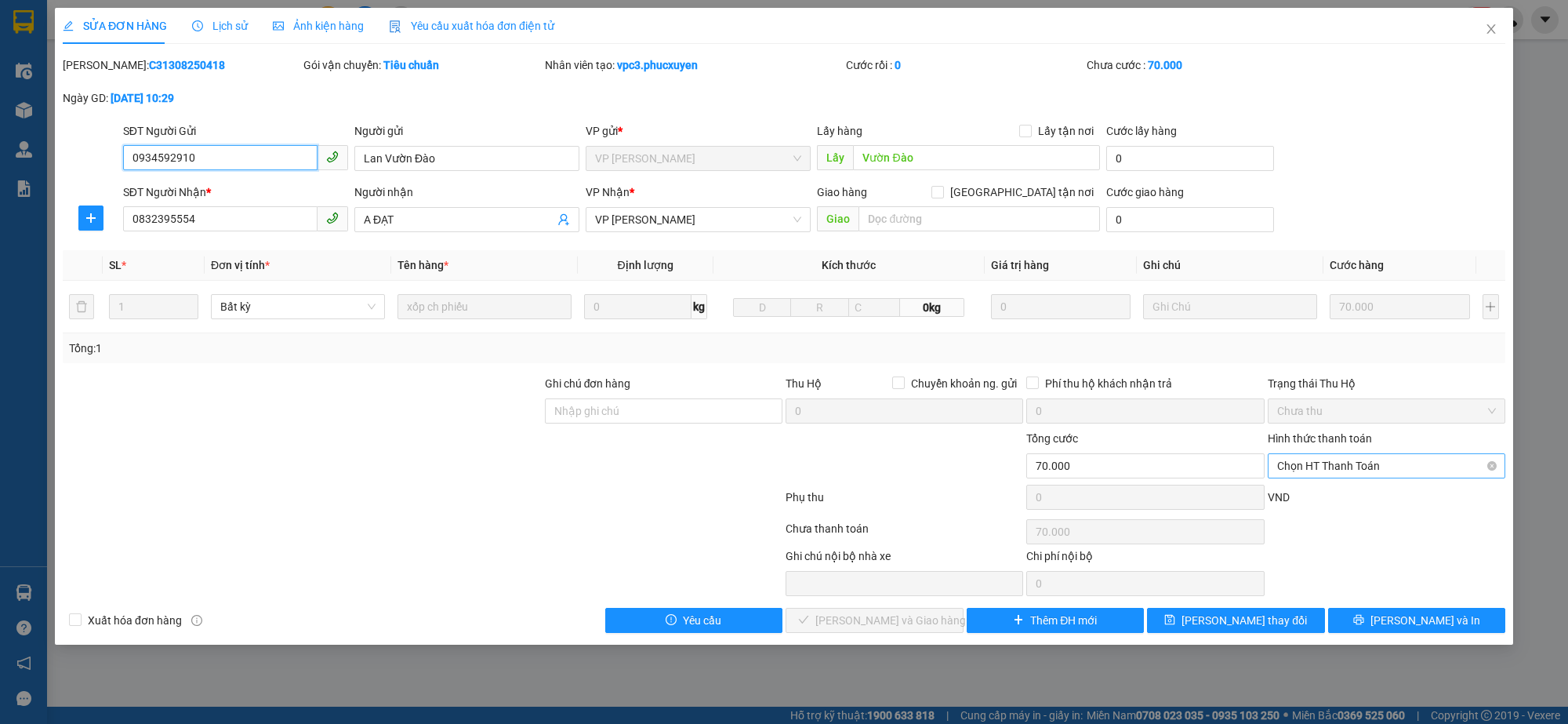
click at [1324, 468] on span "Chọn HT Thanh Toán" at bounding box center [1387, 466] width 219 height 24
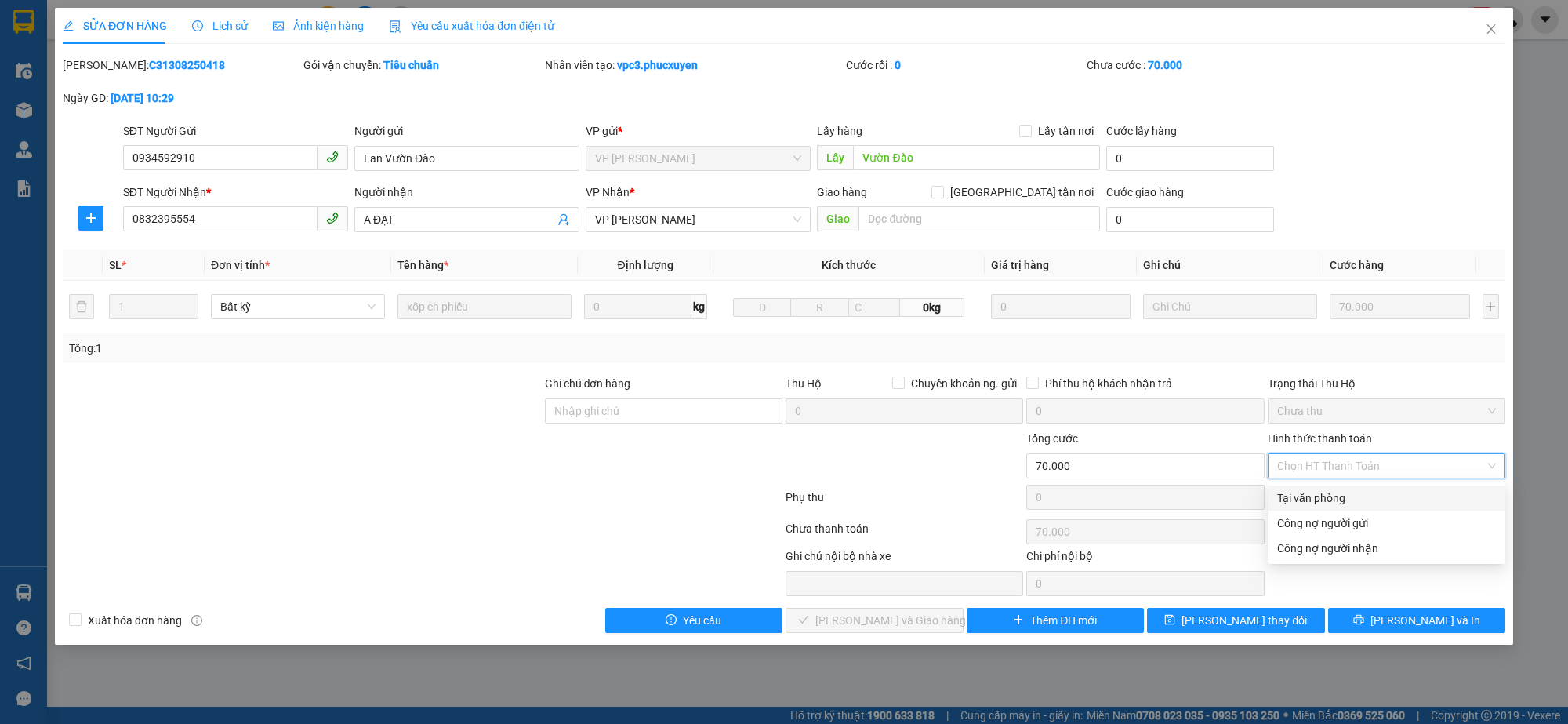
drag, startPoint x: 1299, startPoint y: 491, endPoint x: 1179, endPoint y: 503, distance: 120.6
click at [1298, 492] on div "Tại văn phòng" at bounding box center [1387, 498] width 219 height 18
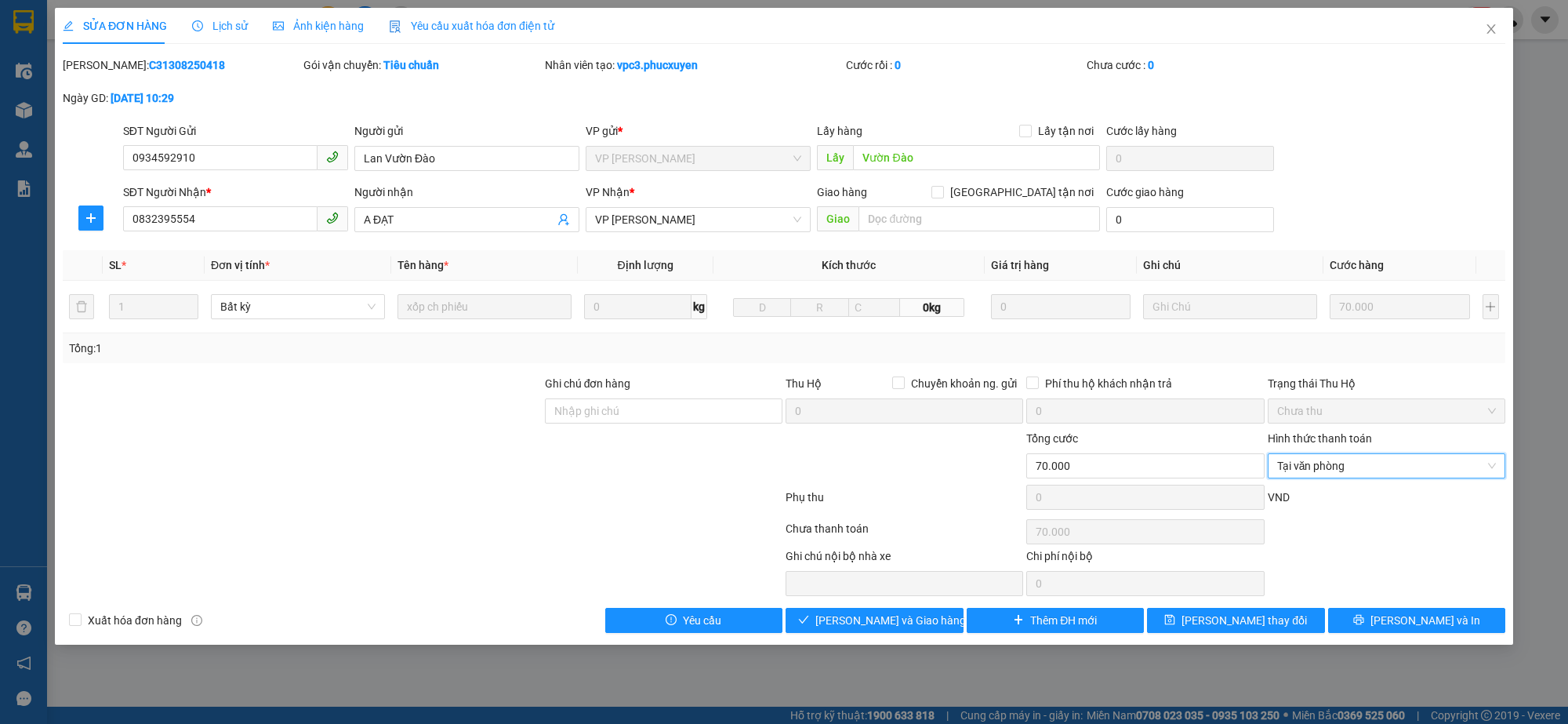
type input "0"
click at [876, 622] on span "Lưu và Giao hàng" at bounding box center [891, 621] width 150 height 18
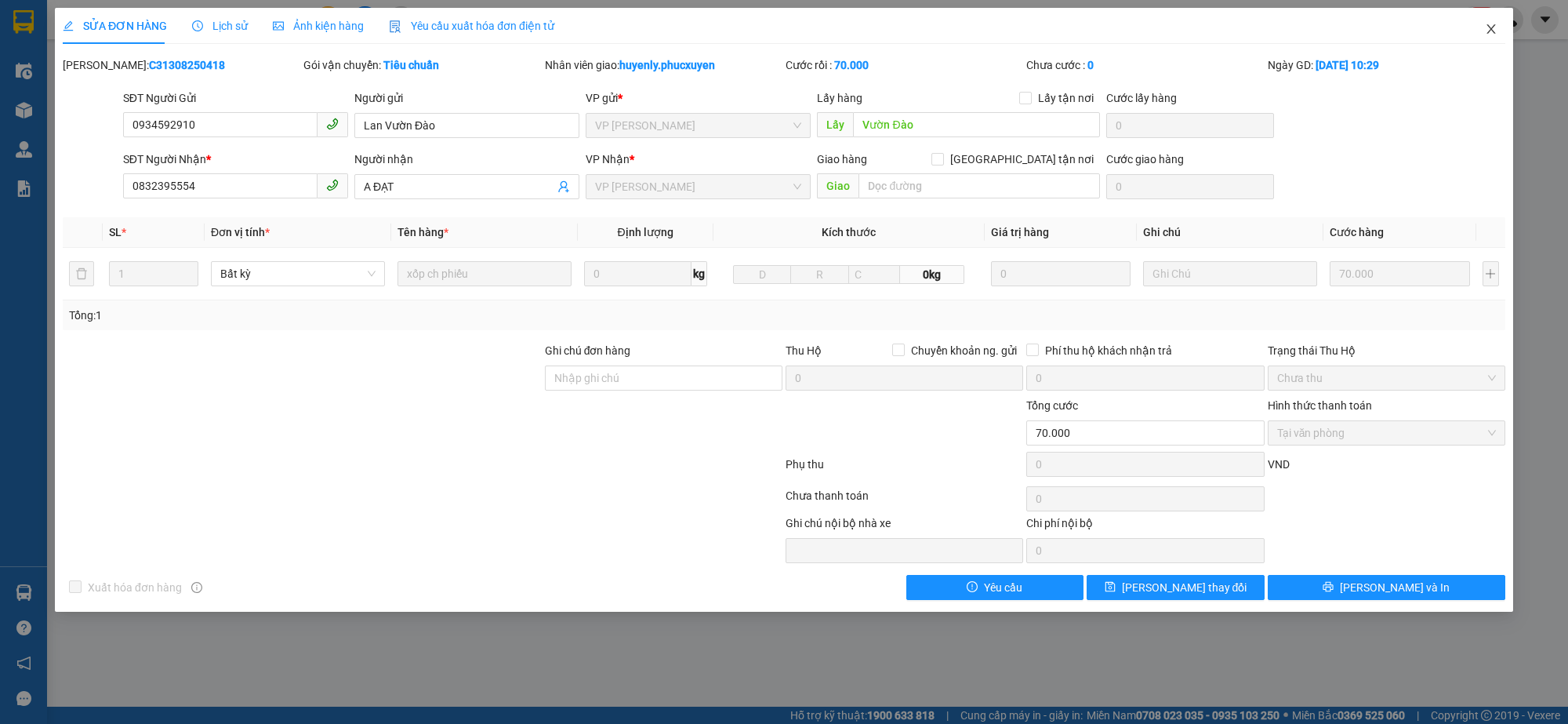
click at [1491, 33] on icon "close" at bounding box center [1491, 29] width 12 height 12
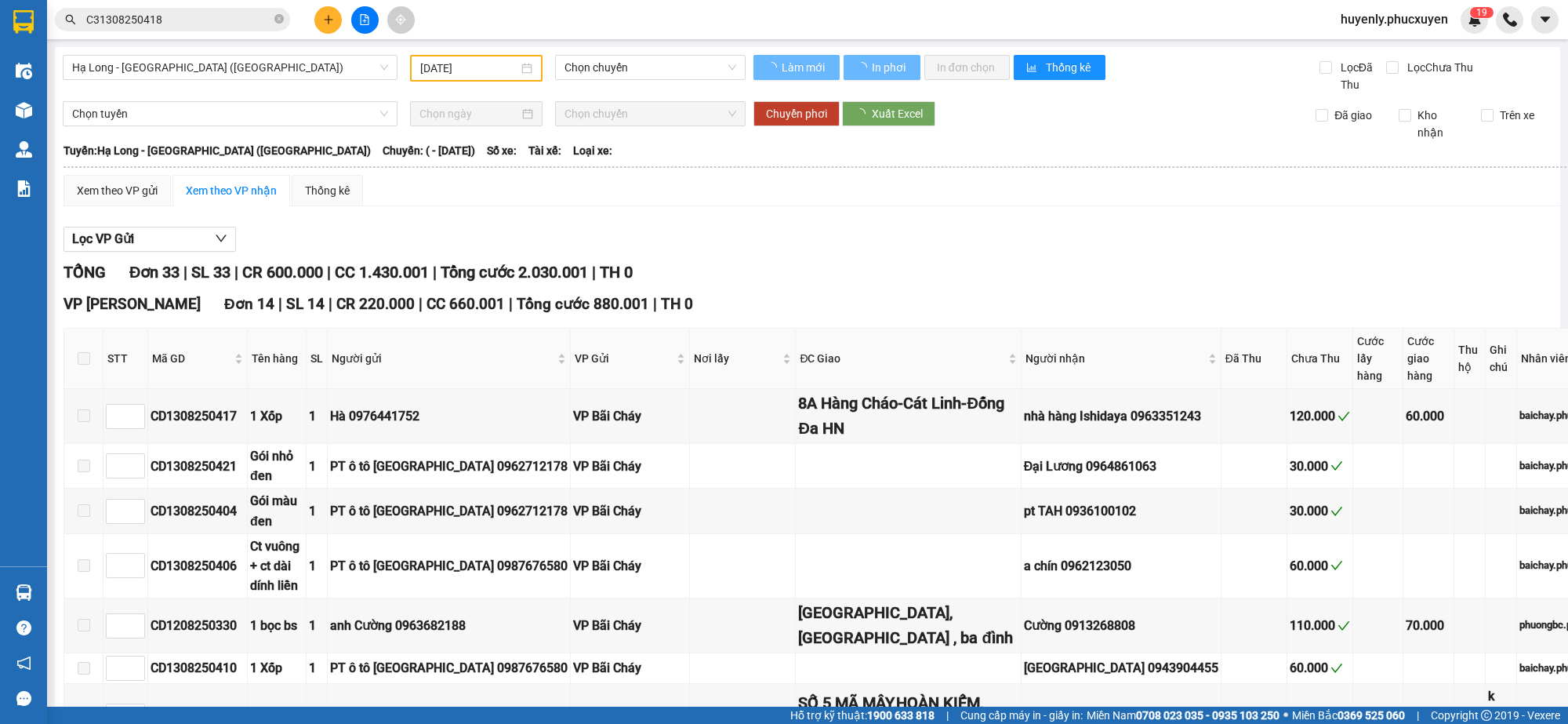
scroll to position [1079, 0]
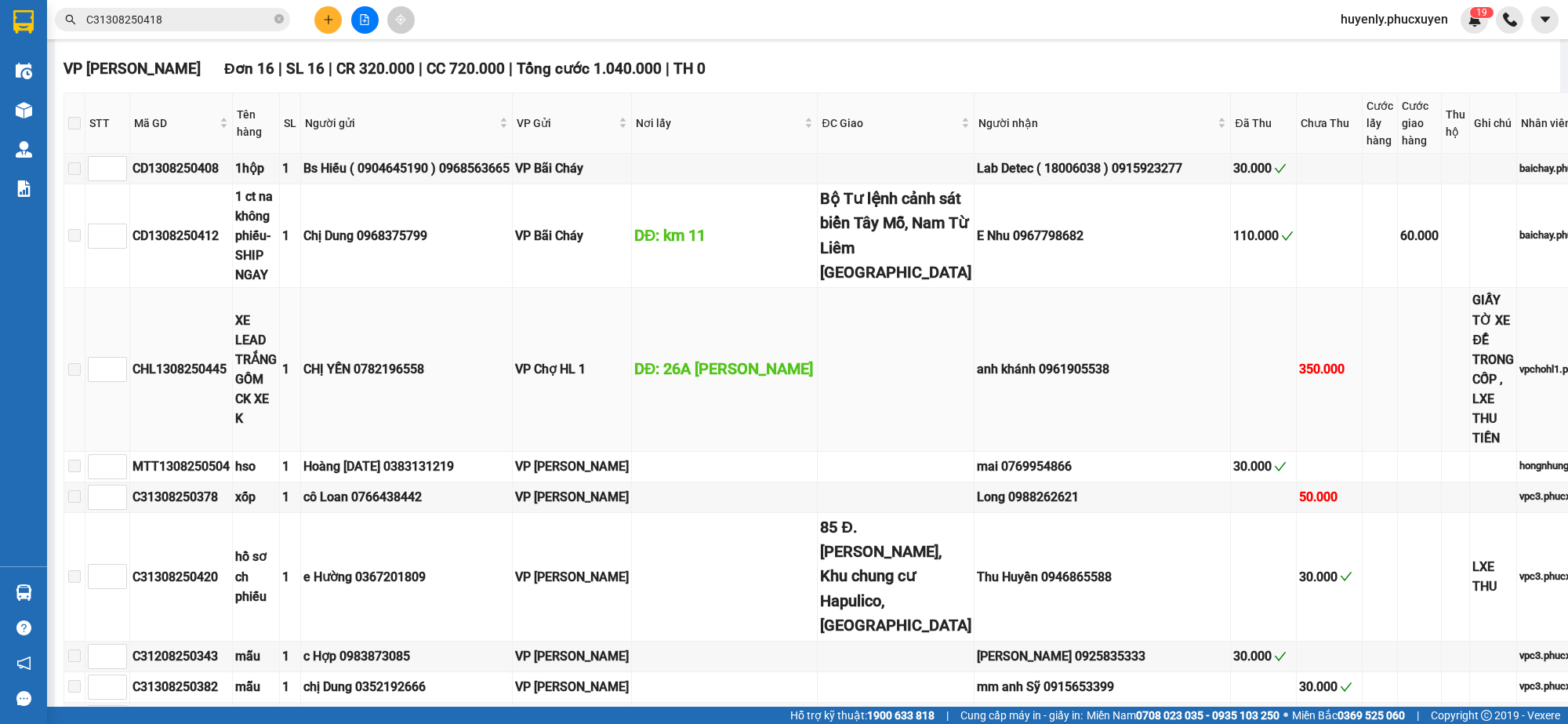
click at [175, 379] on div "CHL1308250445" at bounding box center [180, 369] width 97 height 19
copy div "CHL1308250445"
click at [251, 14] on input "C31308250418" at bounding box center [178, 20] width 185 height 18
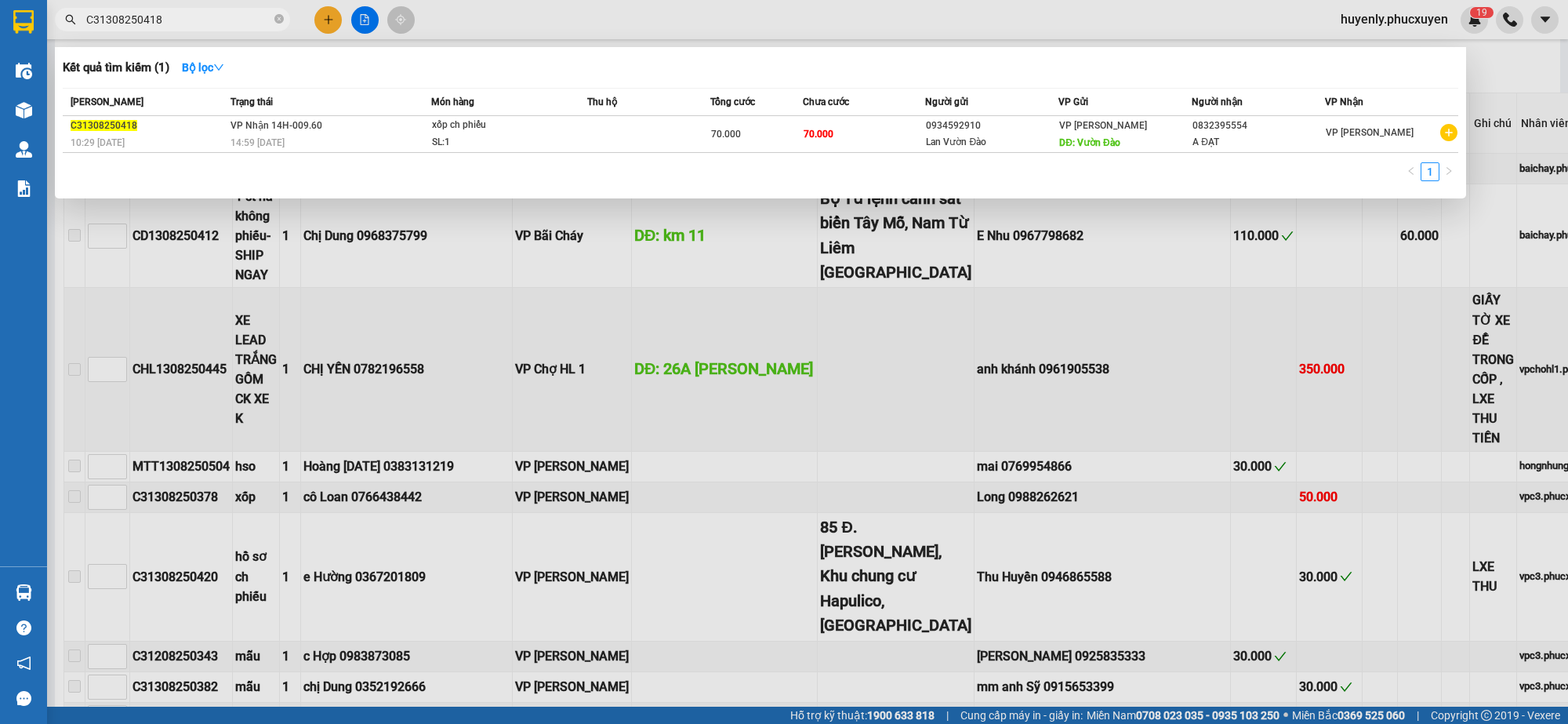
click at [251, 14] on input "C31308250418" at bounding box center [178, 20] width 185 height 18
paste input "HL1308250445"
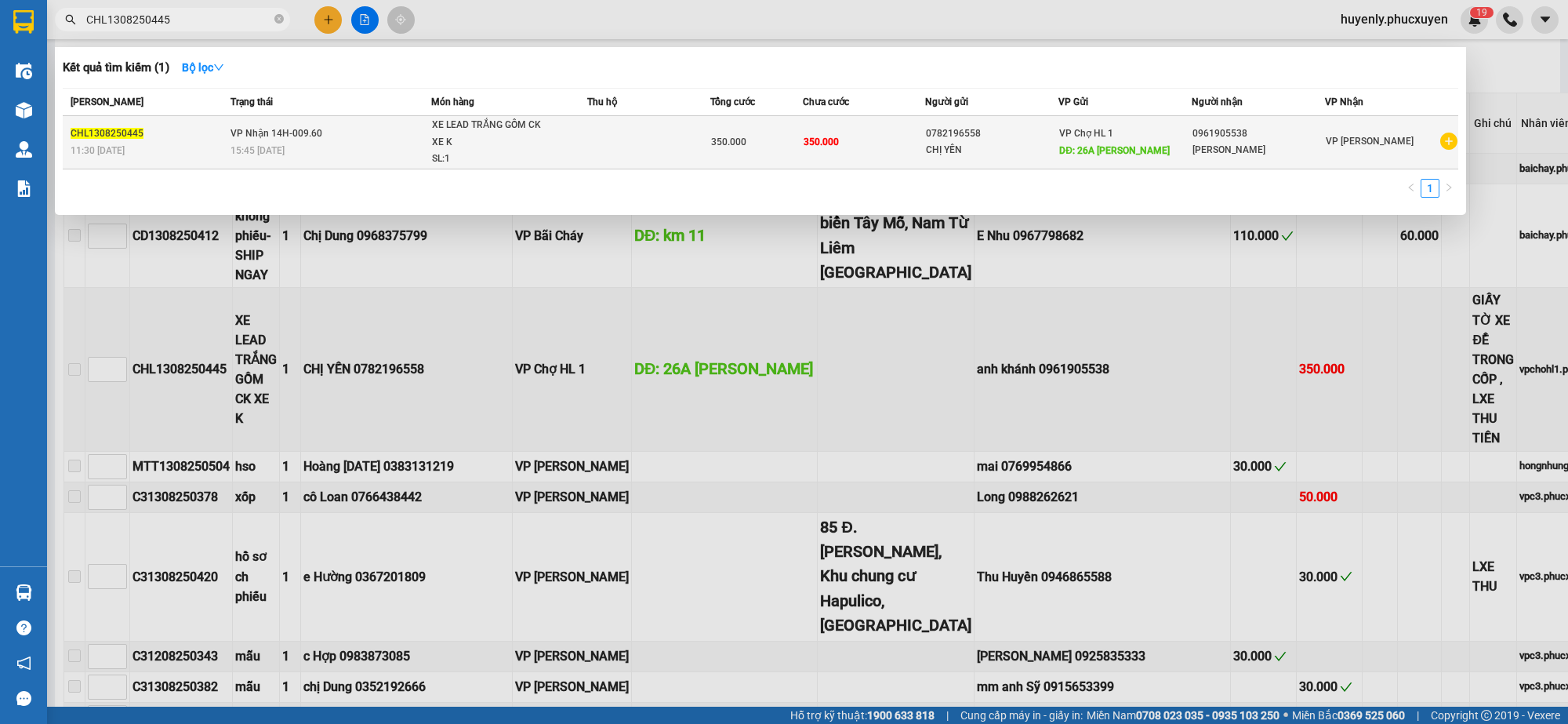
type input "CHL1308250445"
click at [900, 150] on td "350.000" at bounding box center [864, 143] width 123 height 53
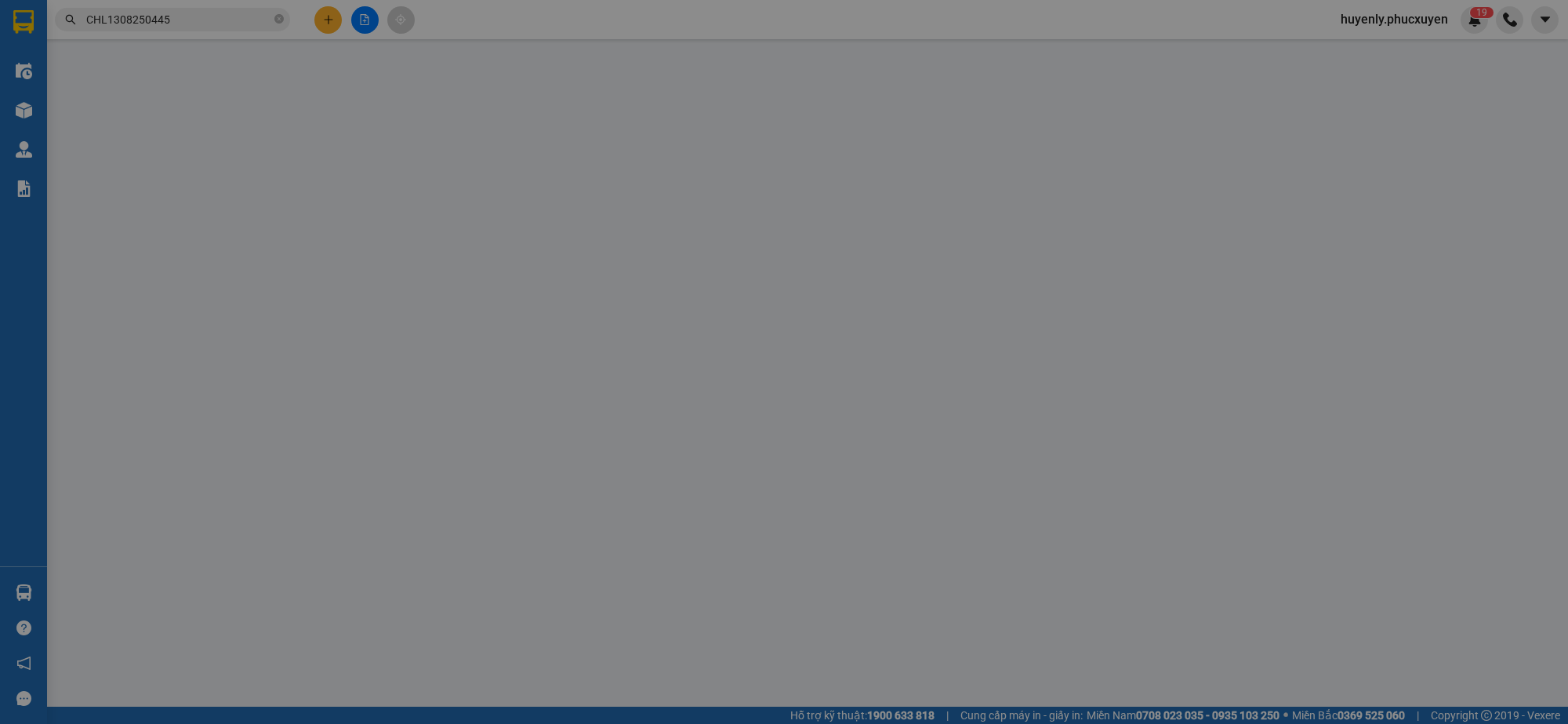
type input "0782196558"
type input "CHỊ YẾN"
type input "26A ANH ĐÀO"
type input "0961905538"
type input "anh khánh"
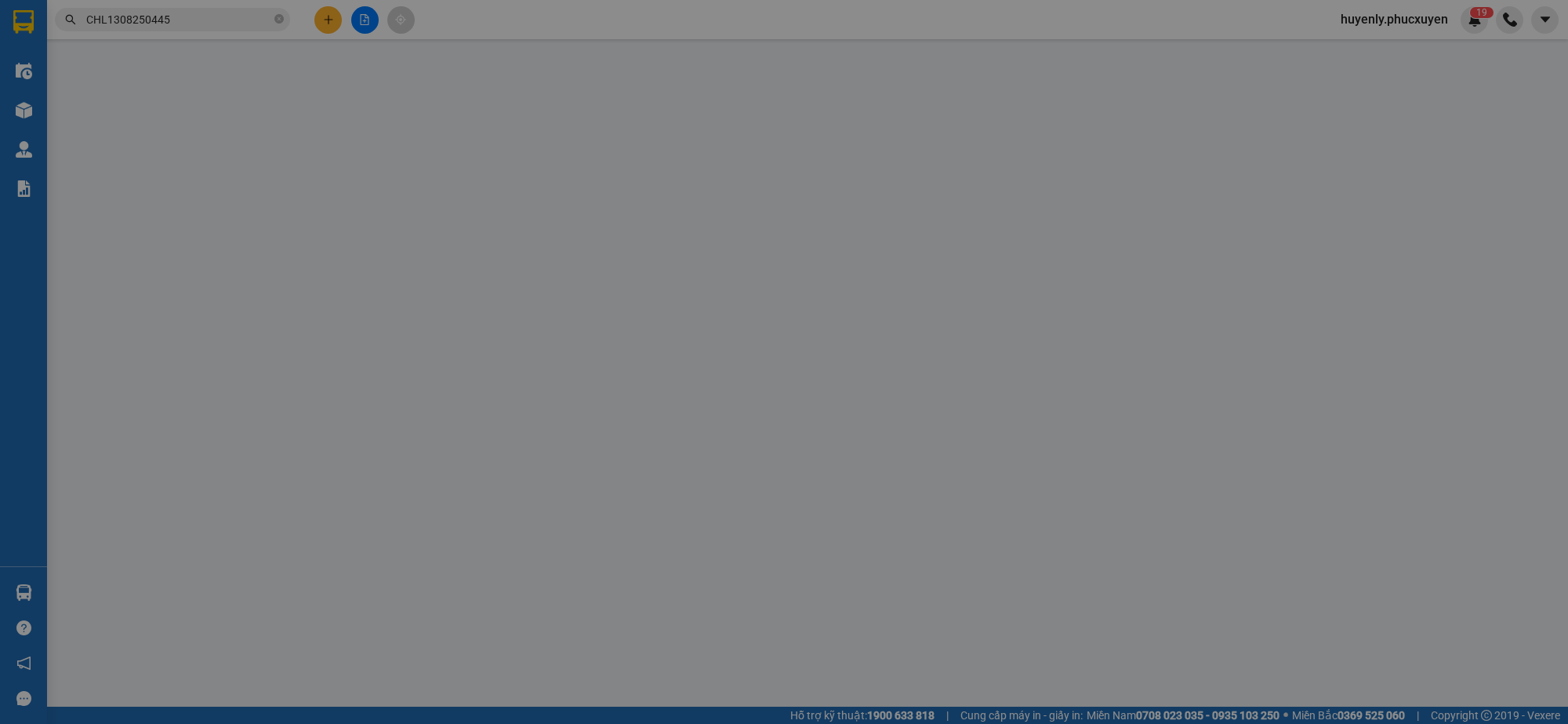
type input "350.000"
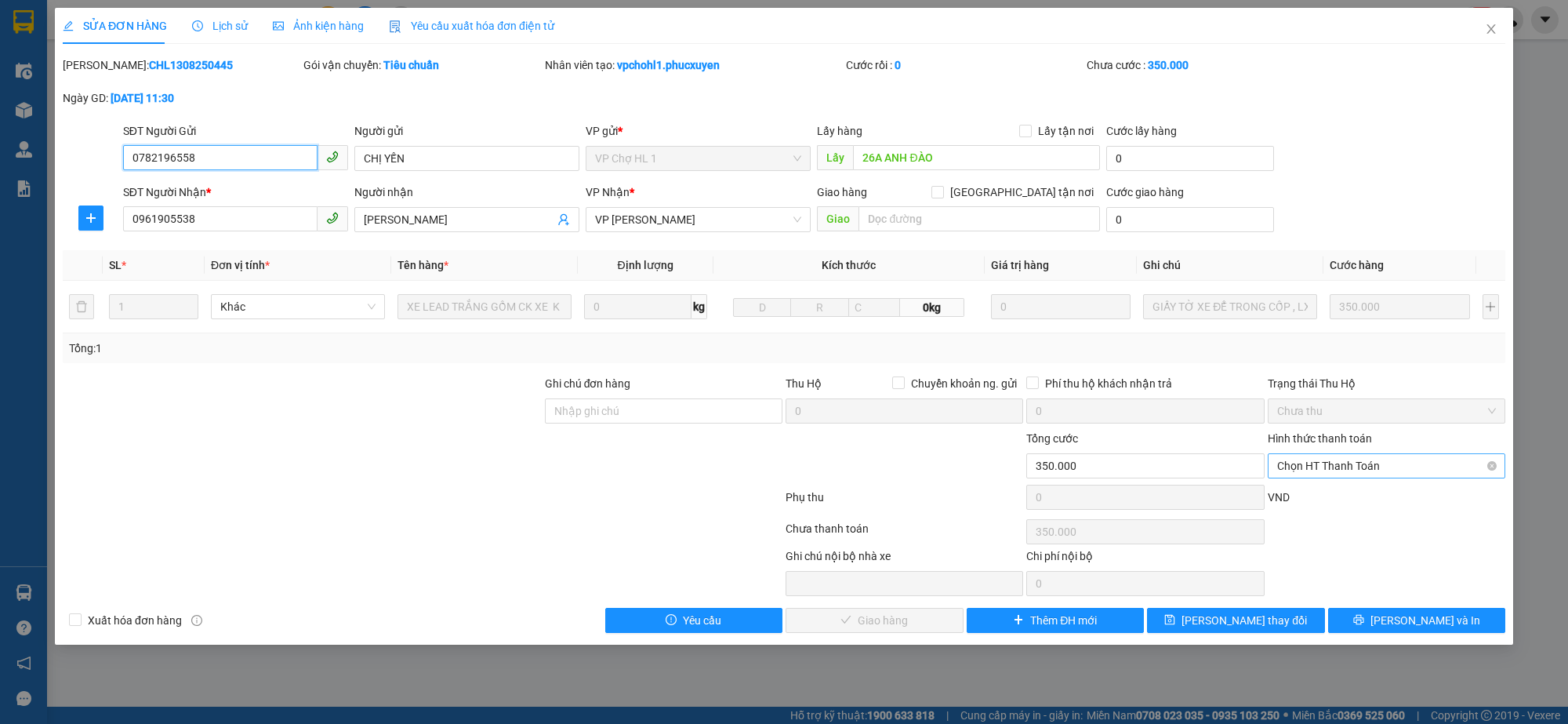
drag, startPoint x: 1321, startPoint y: 467, endPoint x: 1313, endPoint y: 485, distance: 19.7
click at [1319, 467] on span "Chọn HT Thanh Toán" at bounding box center [1387, 466] width 219 height 24
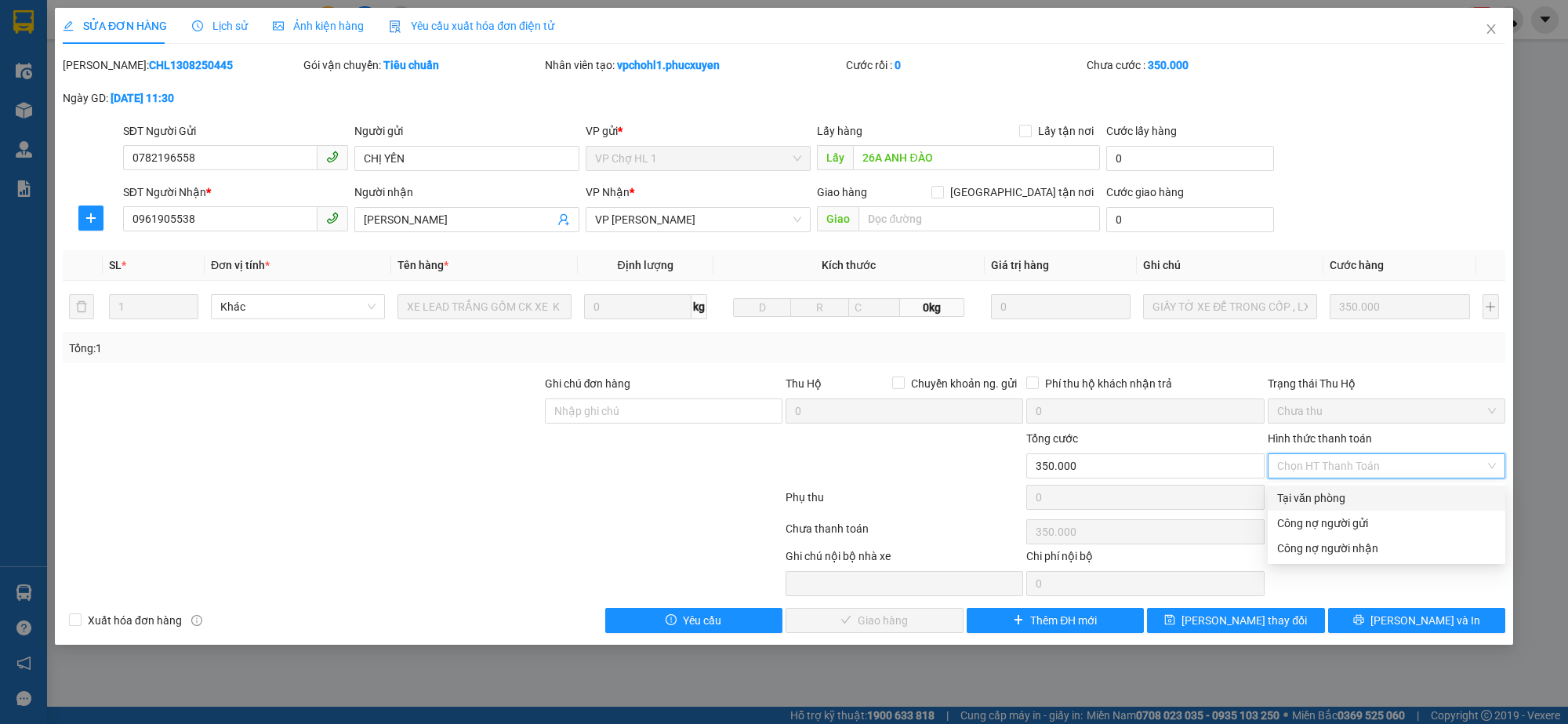
click at [1310, 496] on div "Tại văn phòng" at bounding box center [1387, 498] width 219 height 18
type input "0"
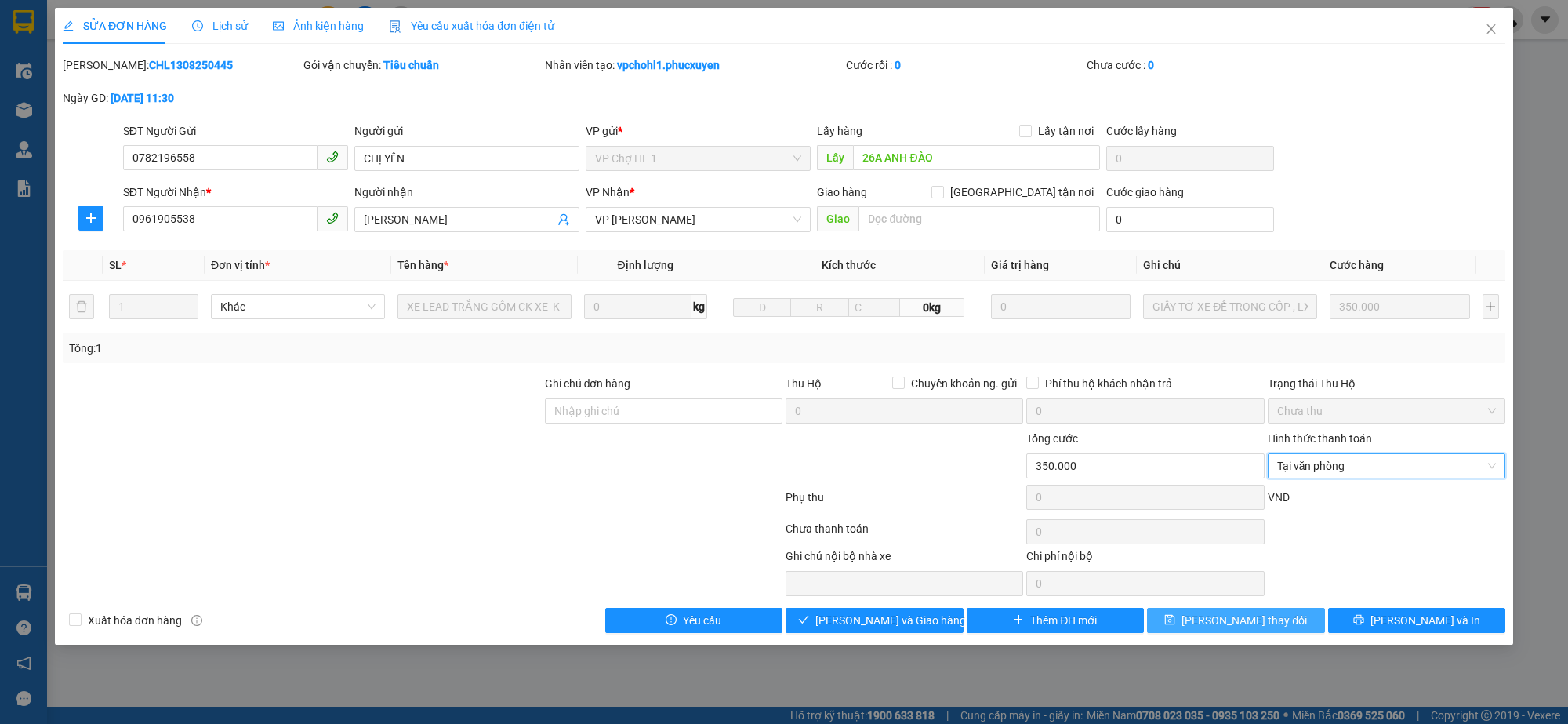
click at [1190, 612] on button "Lưu thay đổi" at bounding box center [1236, 621] width 178 height 25
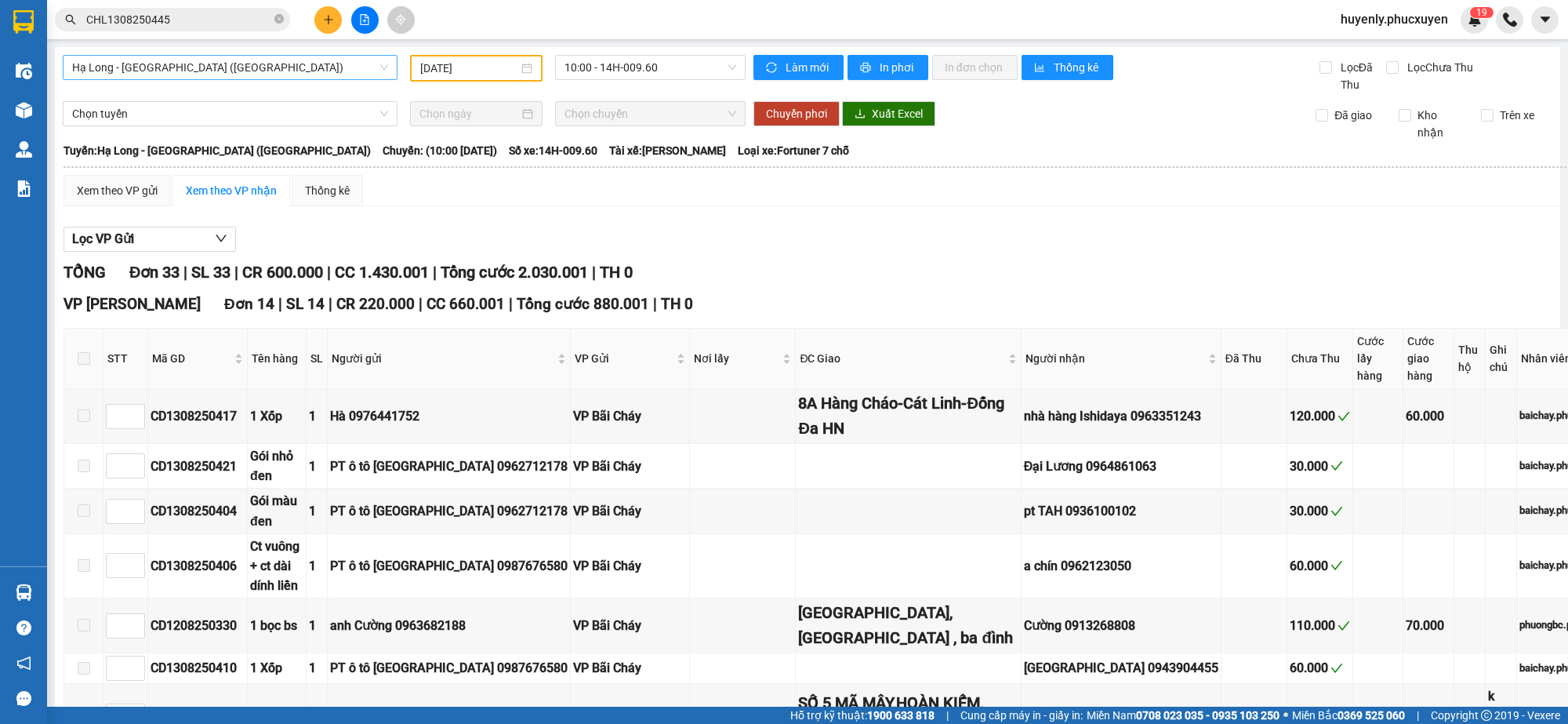
click at [298, 69] on span "Hạ Long - [GEOGRAPHIC_DATA] ([GEOGRAPHIC_DATA])" at bounding box center [229, 67] width 316 height 24
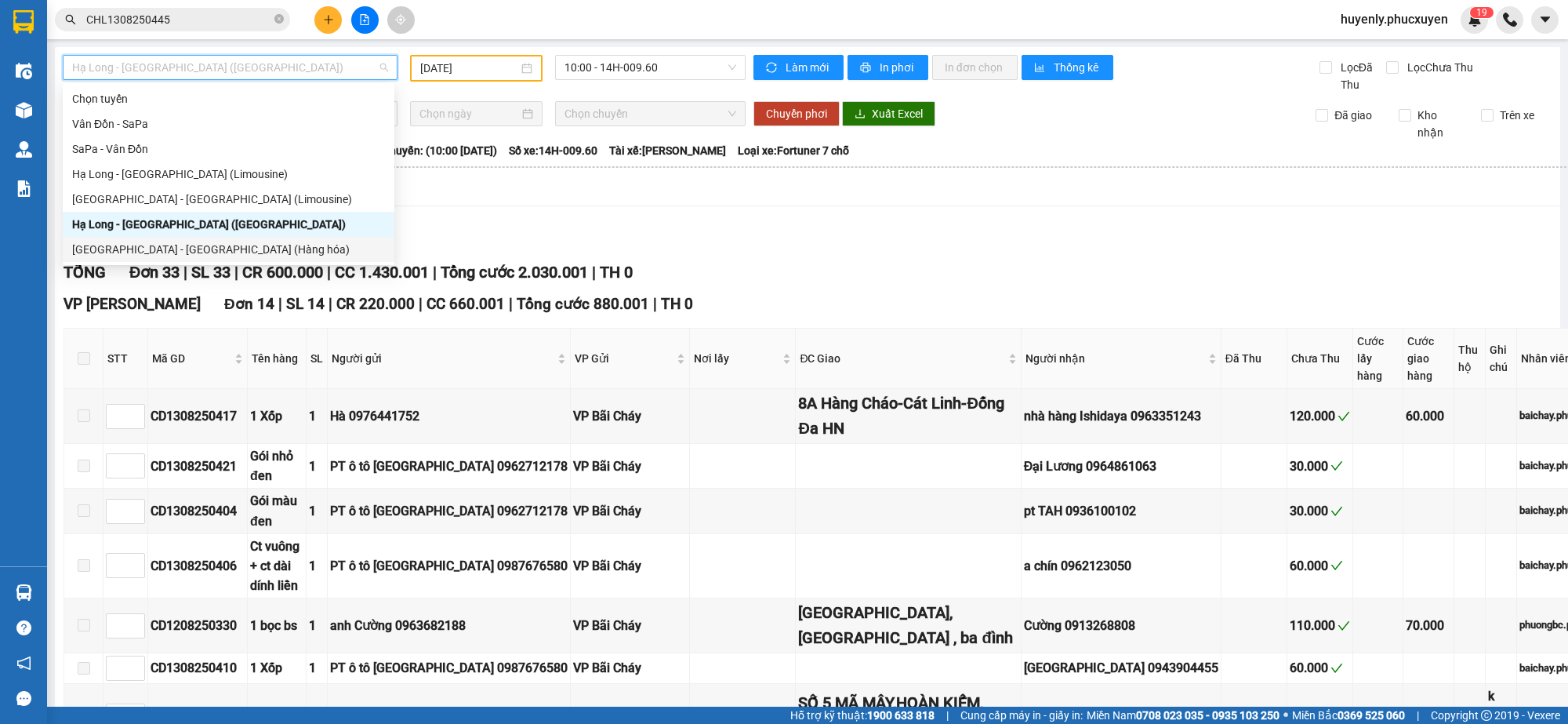
click at [215, 250] on div "[GEOGRAPHIC_DATA] - [GEOGRAPHIC_DATA] (Hàng hóa)" at bounding box center [228, 250] width 313 height 18
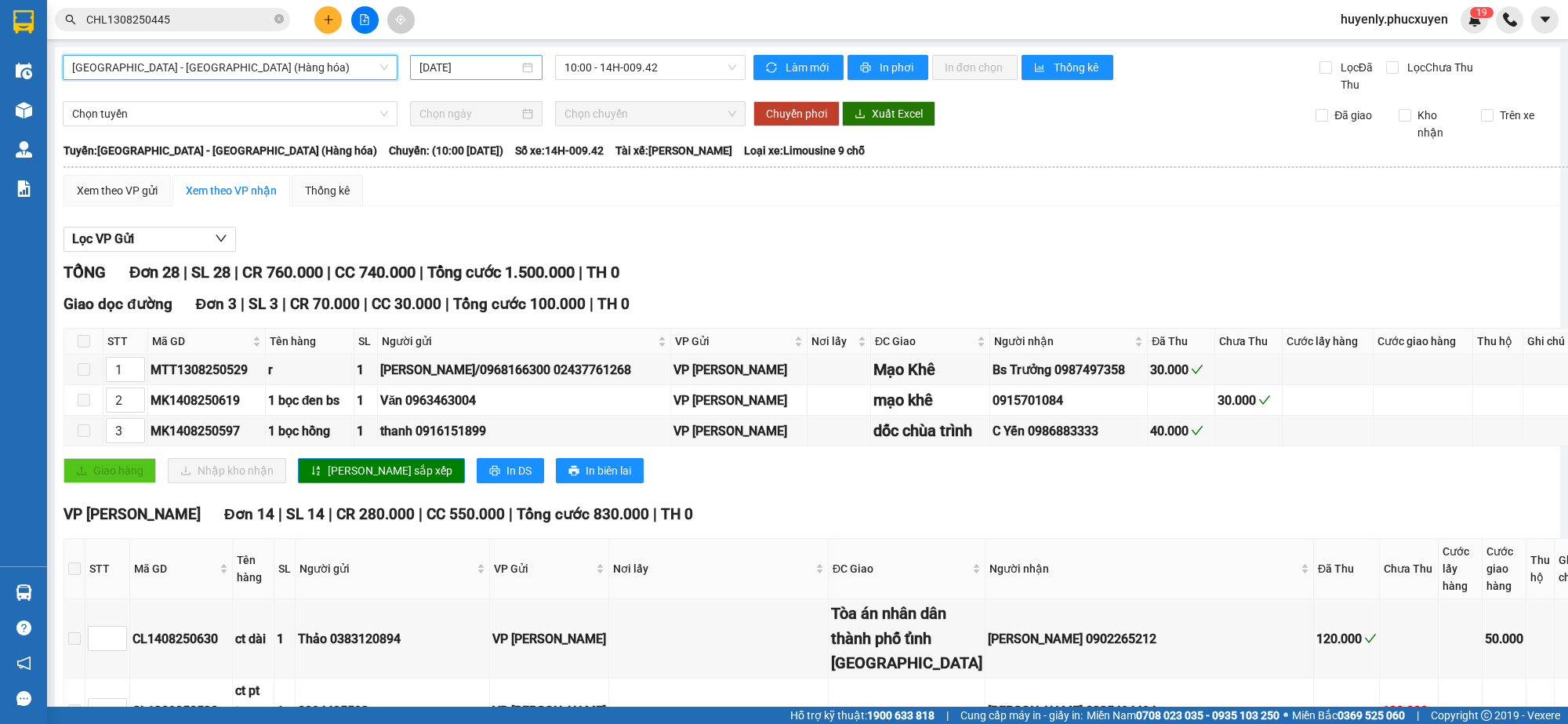
click at [498, 72] on input "[DATE]" at bounding box center [469, 67] width 100 height 18
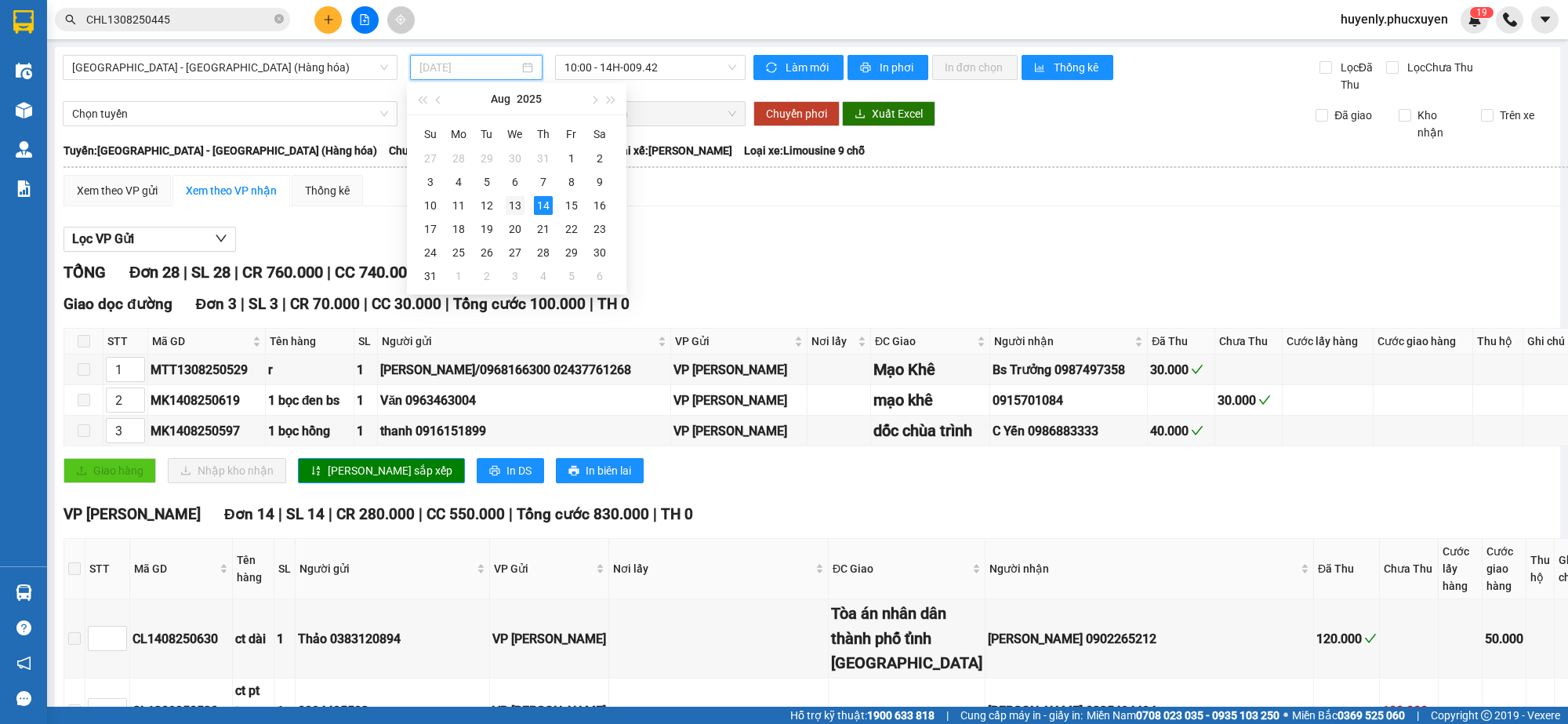
click at [515, 213] on div "13" at bounding box center [515, 206] width 19 height 19
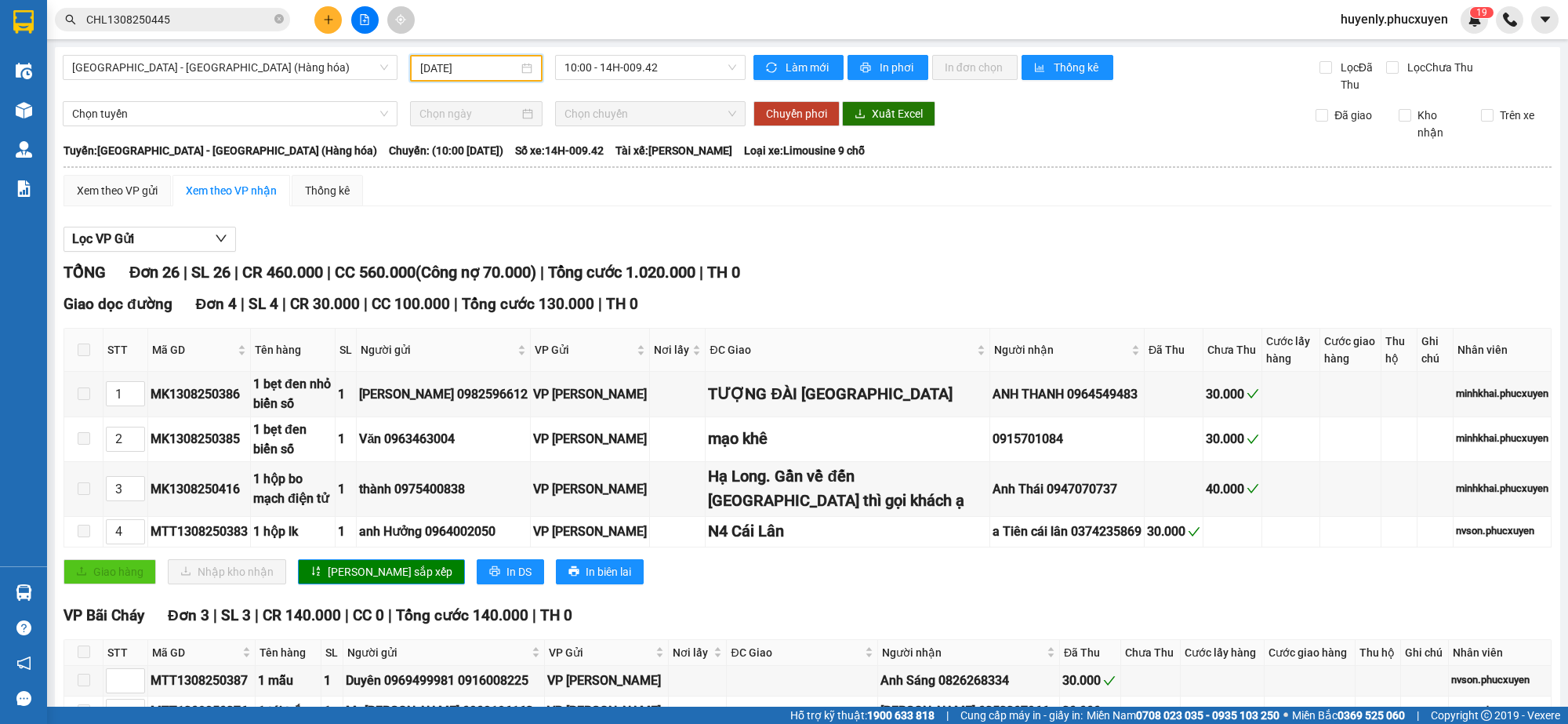
click at [447, 61] on input "[DATE]" at bounding box center [469, 68] width 98 height 18
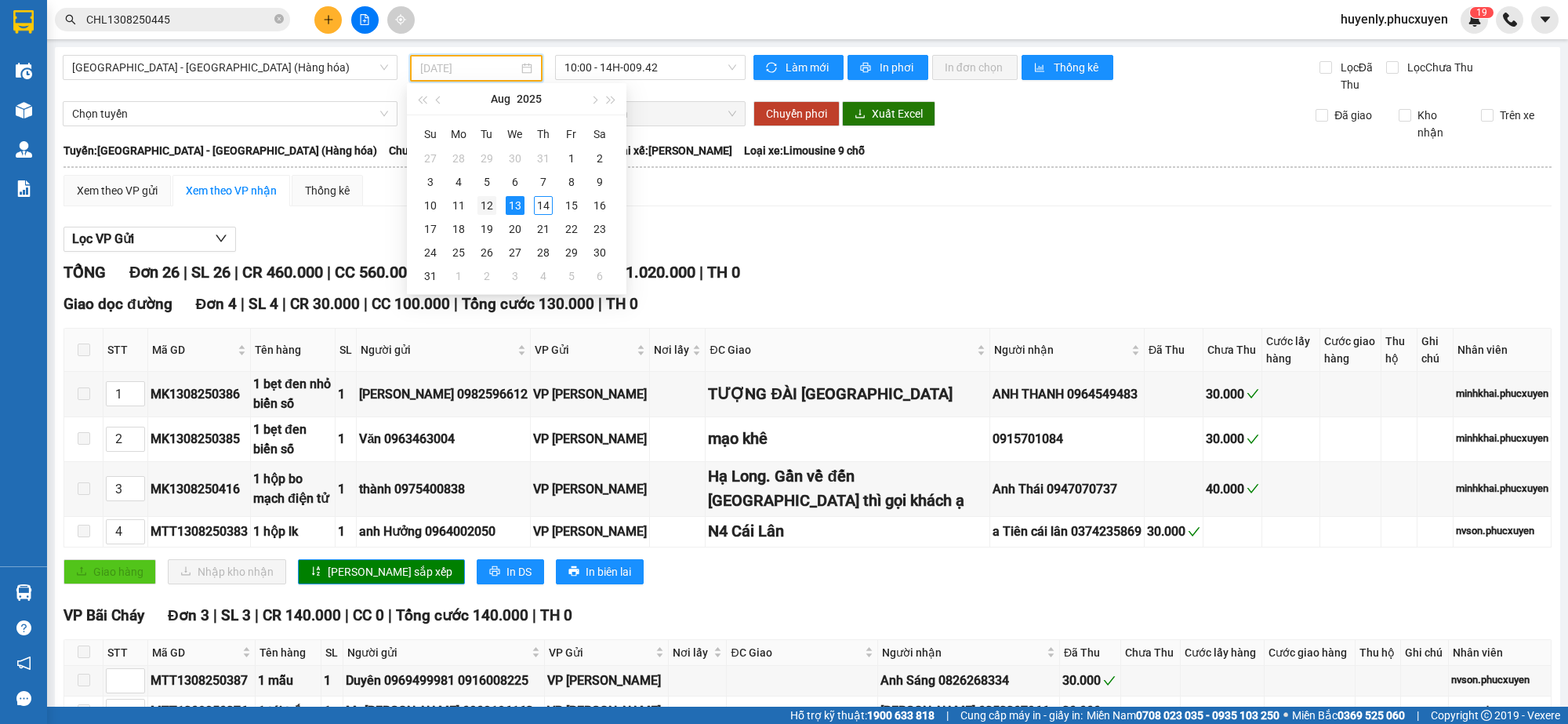
click at [486, 207] on div "12" at bounding box center [487, 206] width 19 height 19
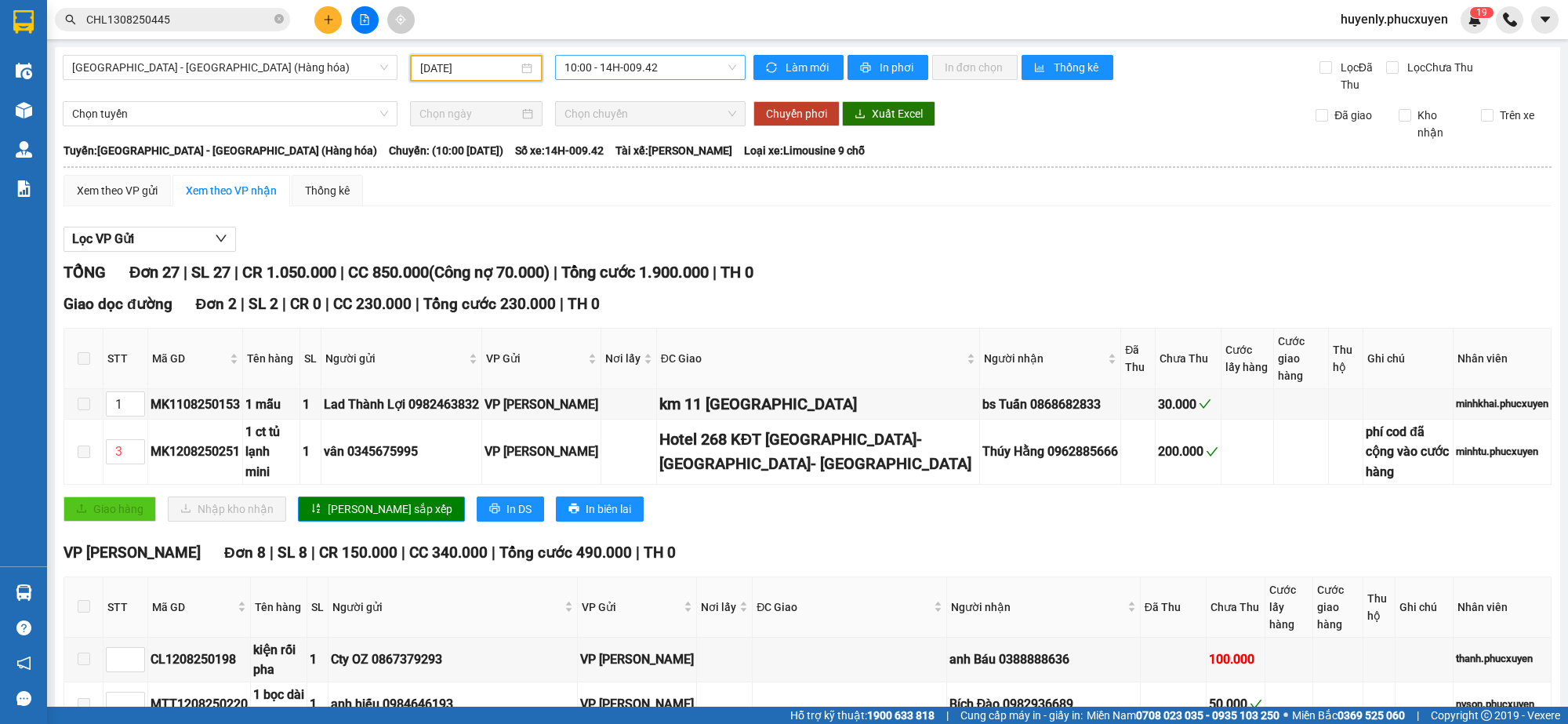
click at [640, 67] on span "10:00 - 14H-009.42" at bounding box center [650, 67] width 172 height 24
click at [637, 153] on div "16:00 - 14H-009.60" at bounding box center [621, 149] width 122 height 18
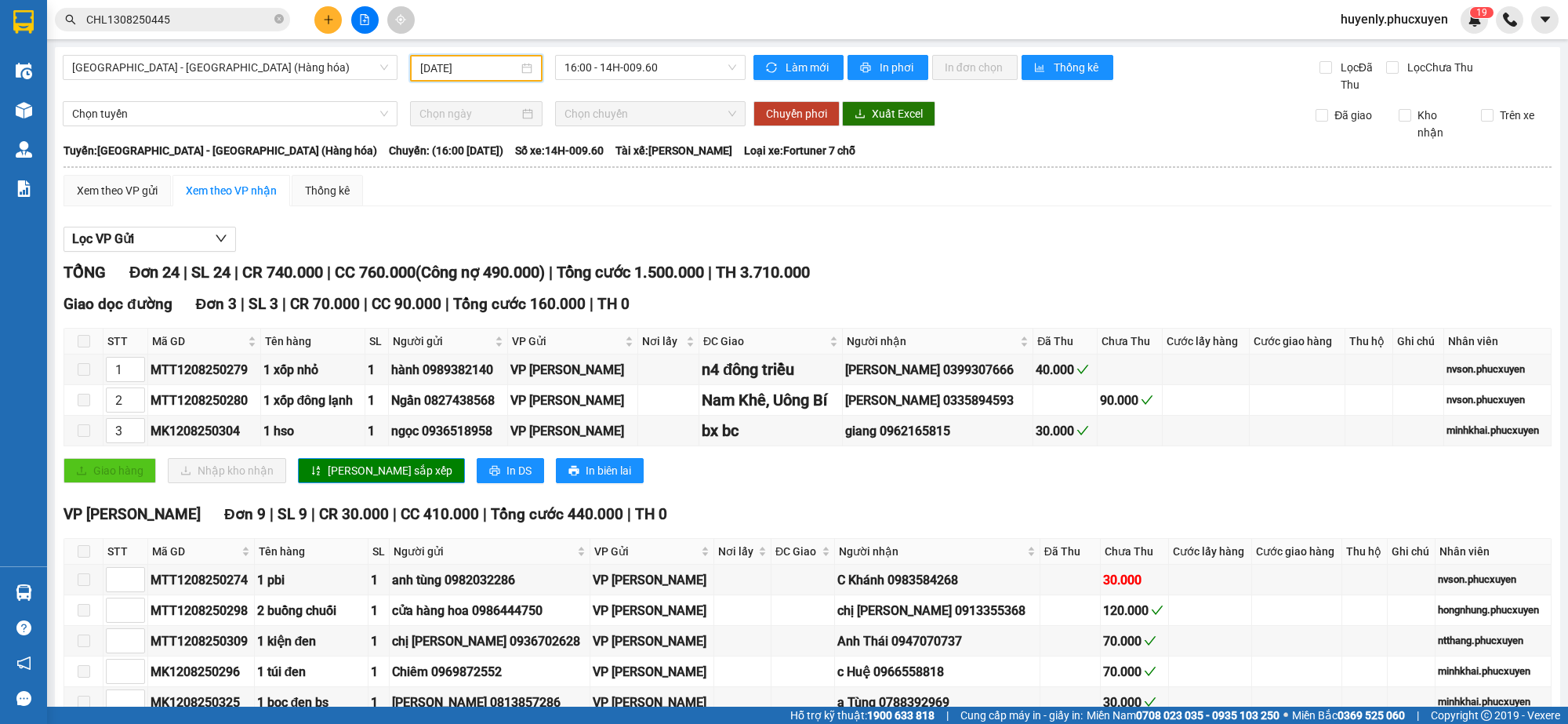
click at [458, 68] on input "[DATE]" at bounding box center [469, 68] width 98 height 18
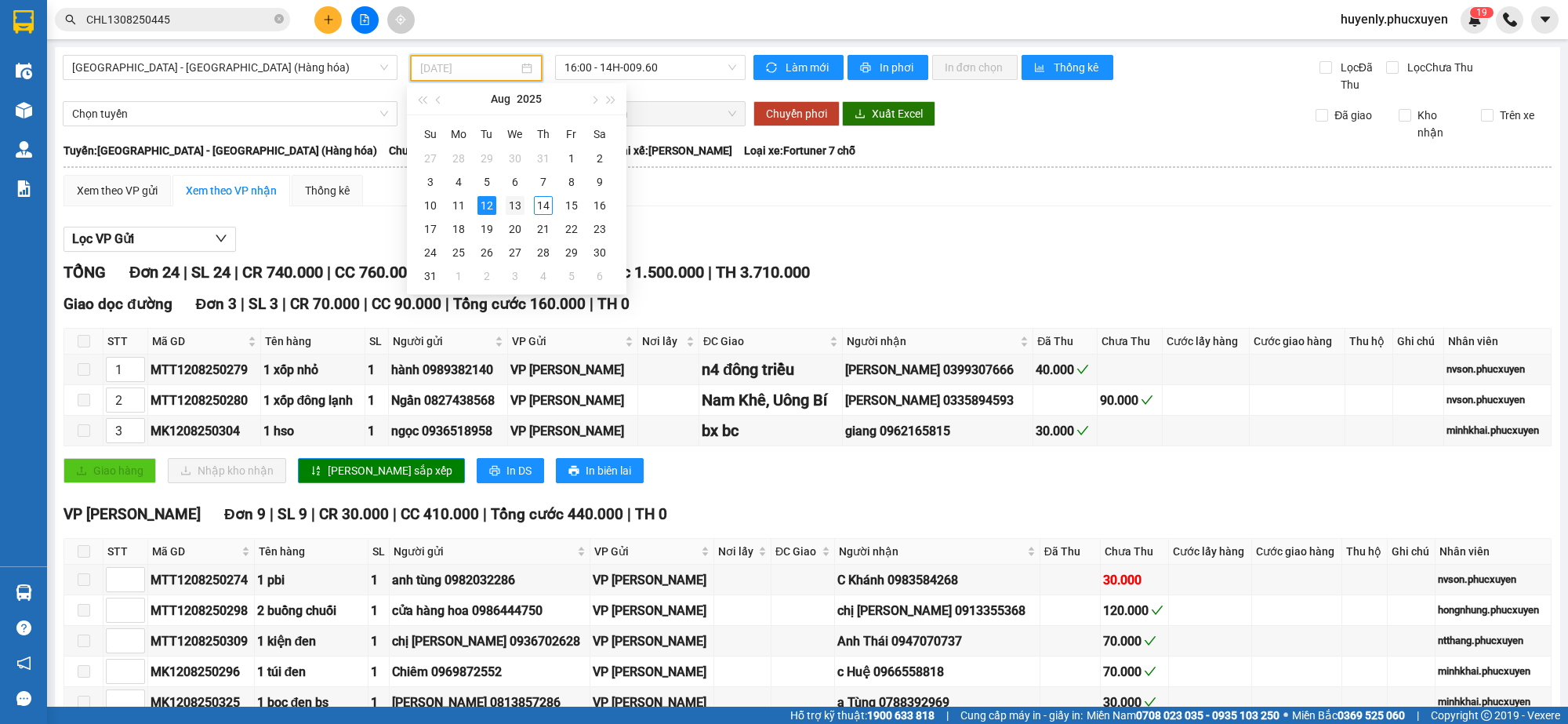
click at [514, 209] on div "13" at bounding box center [515, 206] width 19 height 19
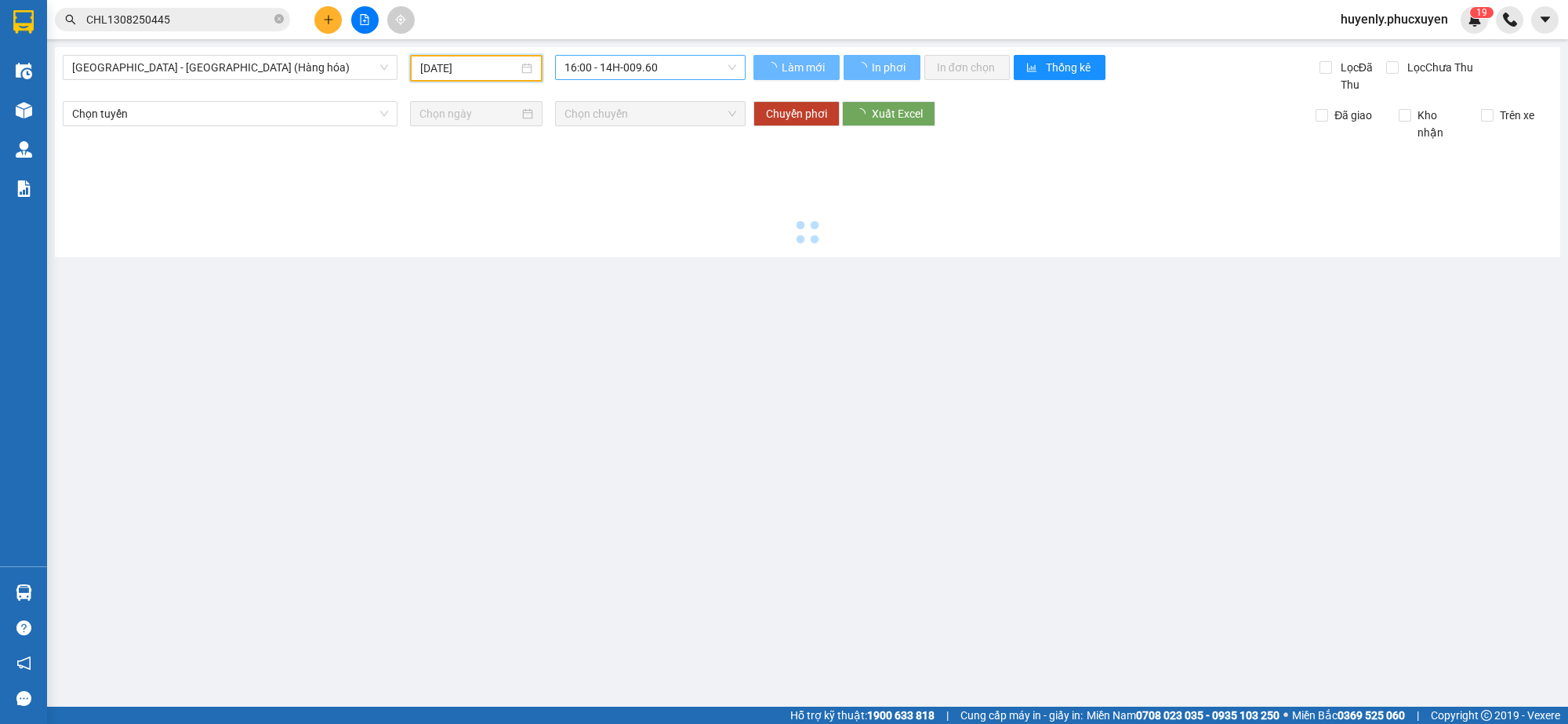
type input "[DATE]"
click at [667, 67] on span "16:00 - 14H-009.60" at bounding box center [650, 67] width 172 height 24
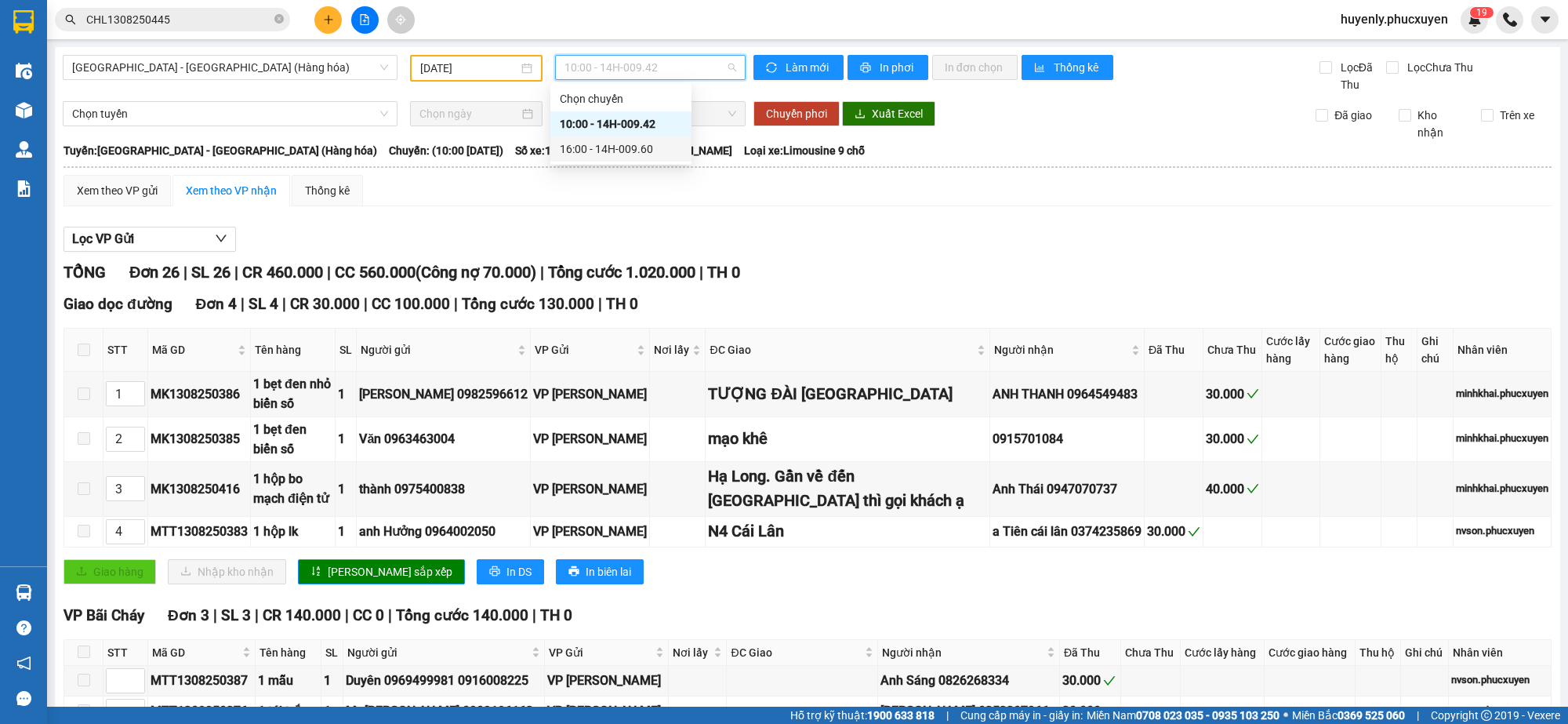
click at [645, 157] on div "16:00 - 14H-009.60" at bounding box center [621, 149] width 122 height 18
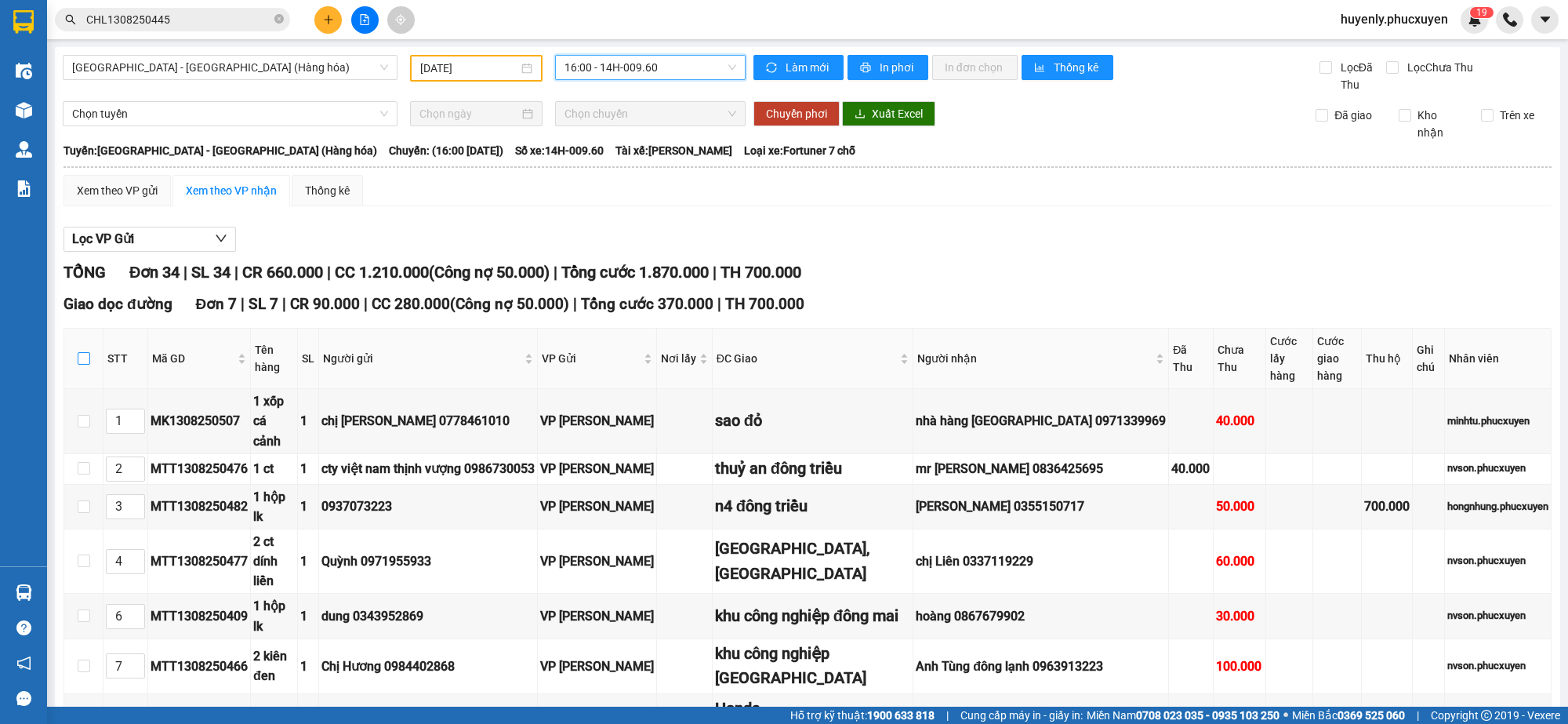
click at [80, 354] on input "checkbox" at bounding box center [84, 358] width 12 height 12
checkbox input "true"
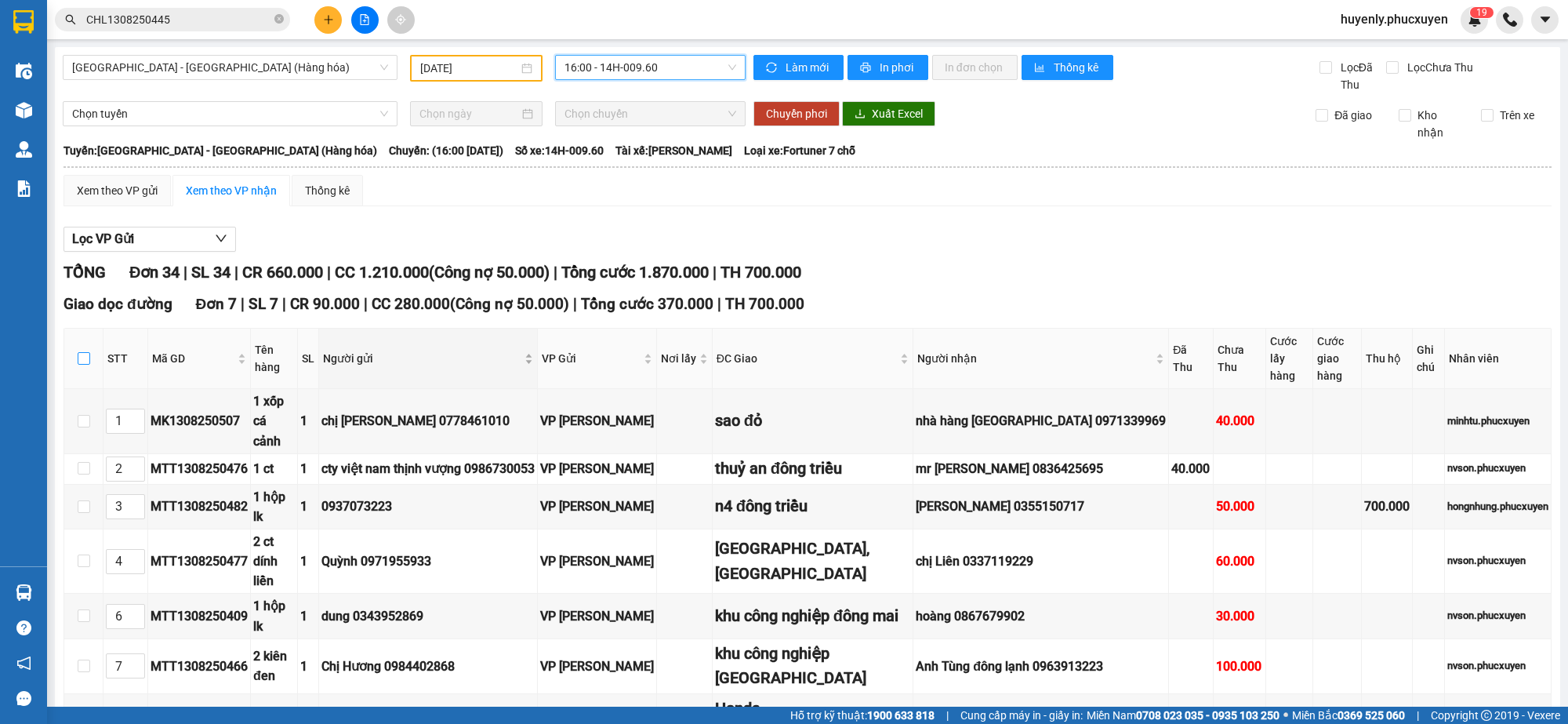
checkbox input "true"
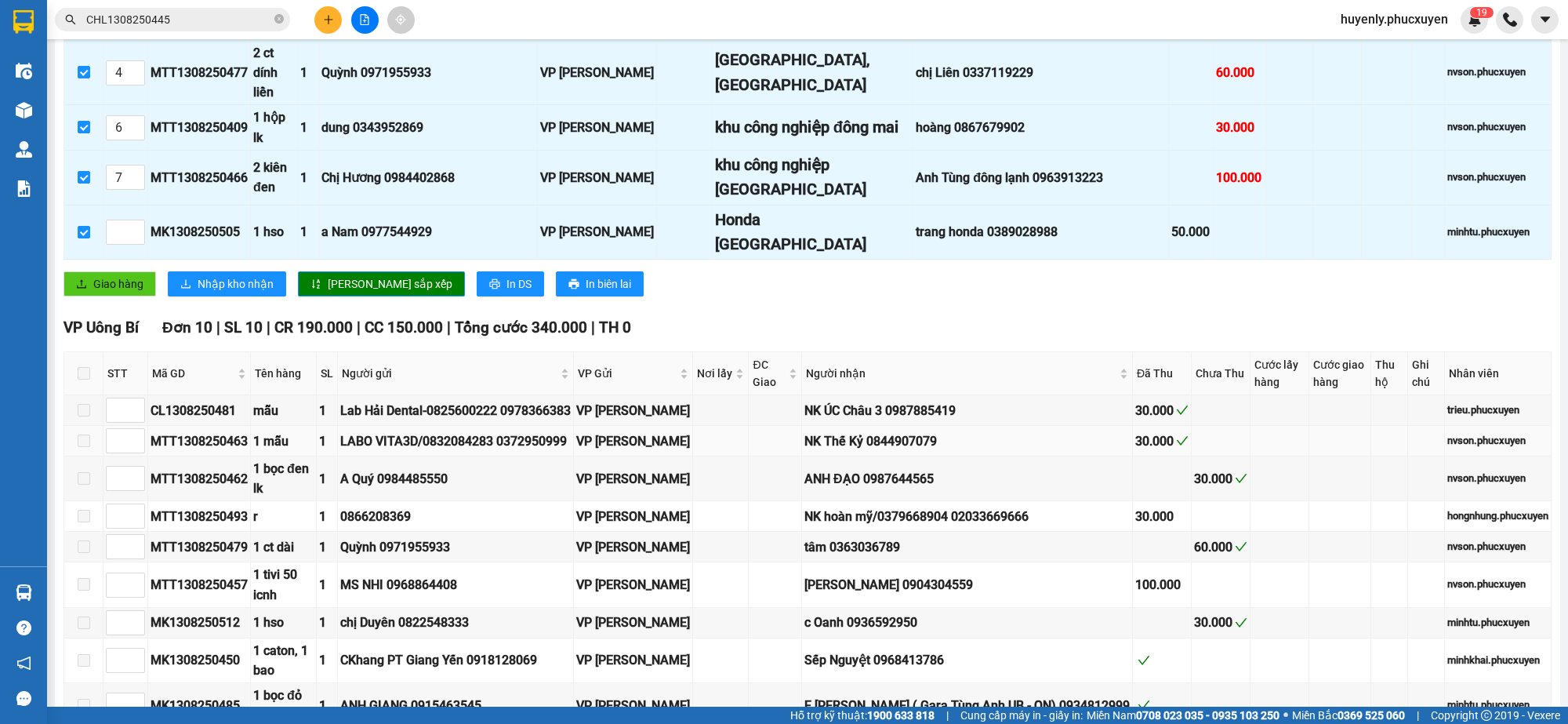
scroll to position [490, 0]
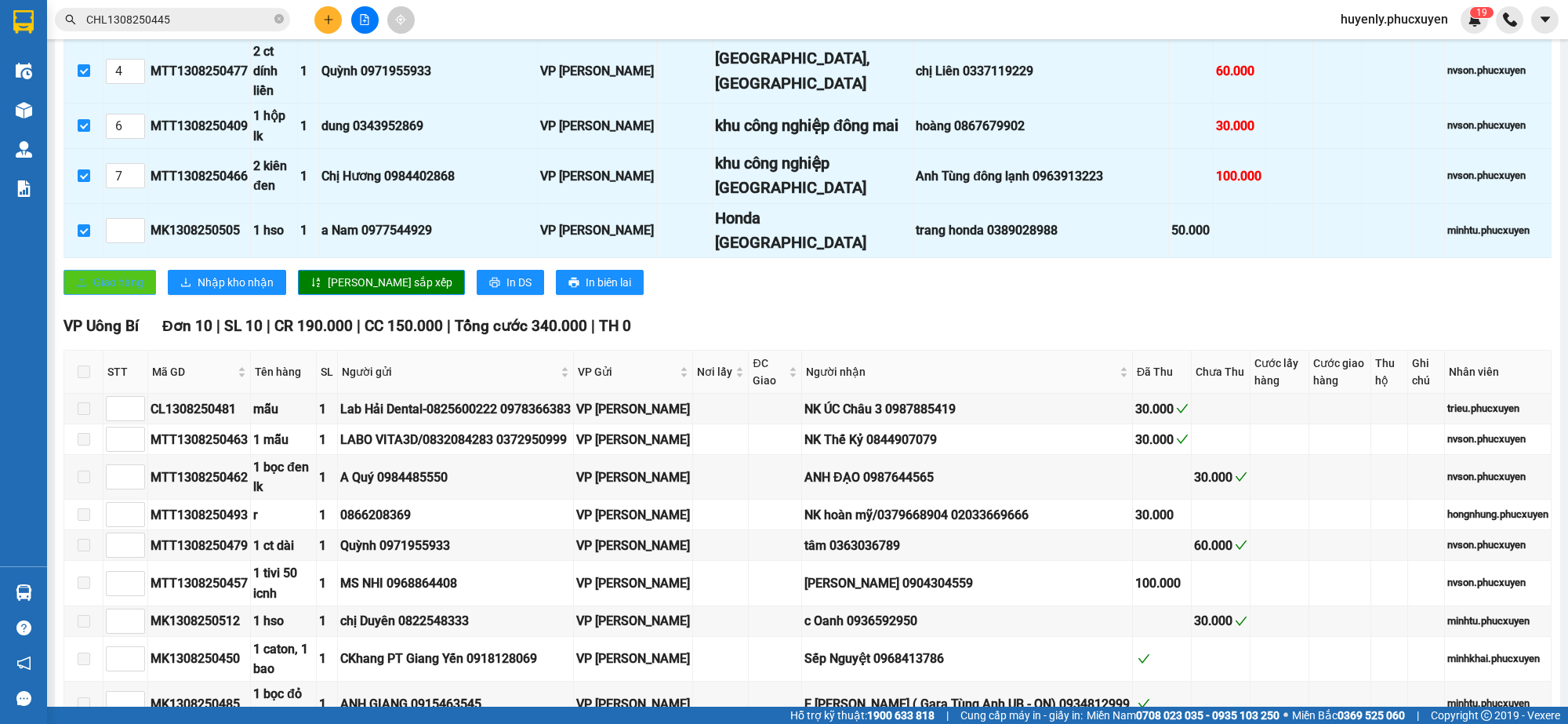
click at [125, 274] on span "Giao hàng" at bounding box center [118, 283] width 50 height 18
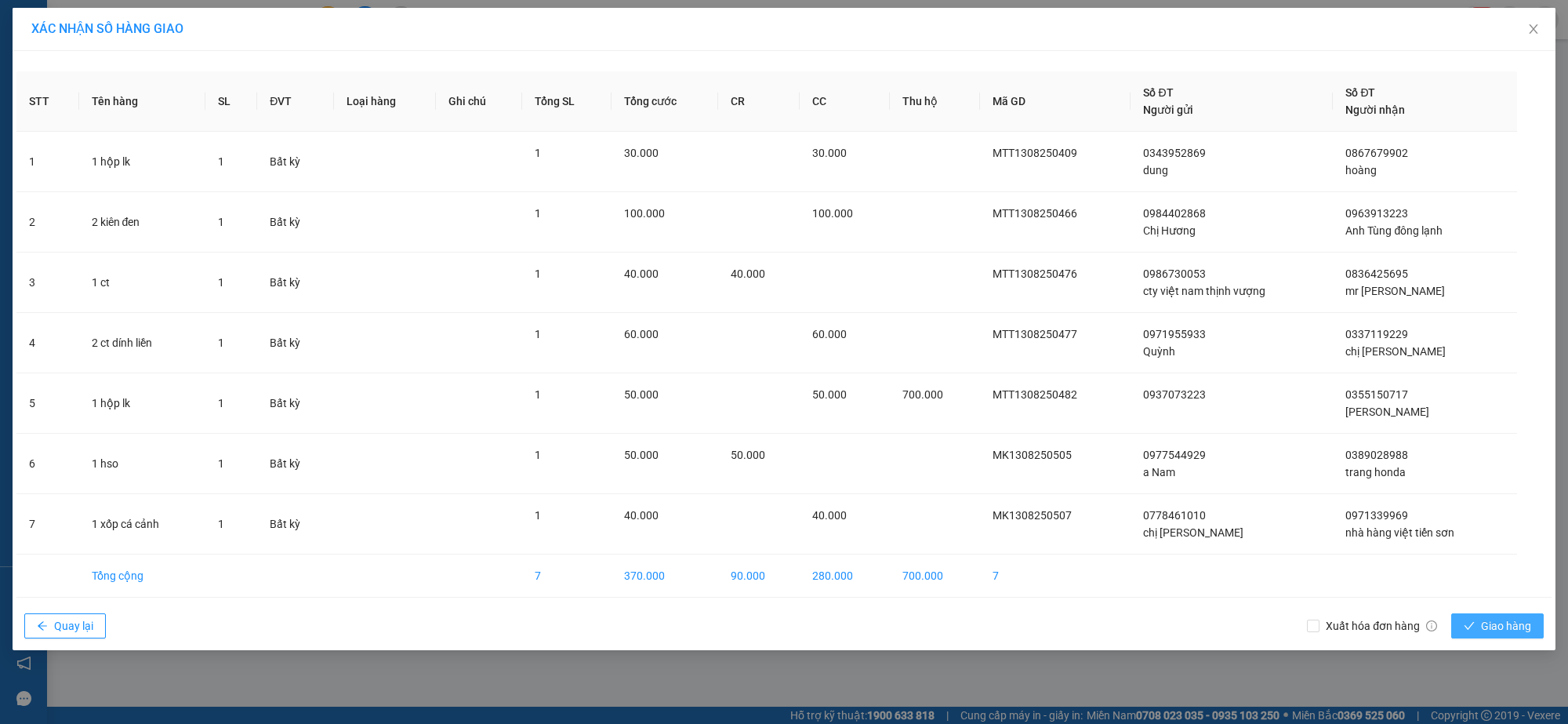
click at [1466, 622] on icon "check" at bounding box center [1469, 626] width 11 height 11
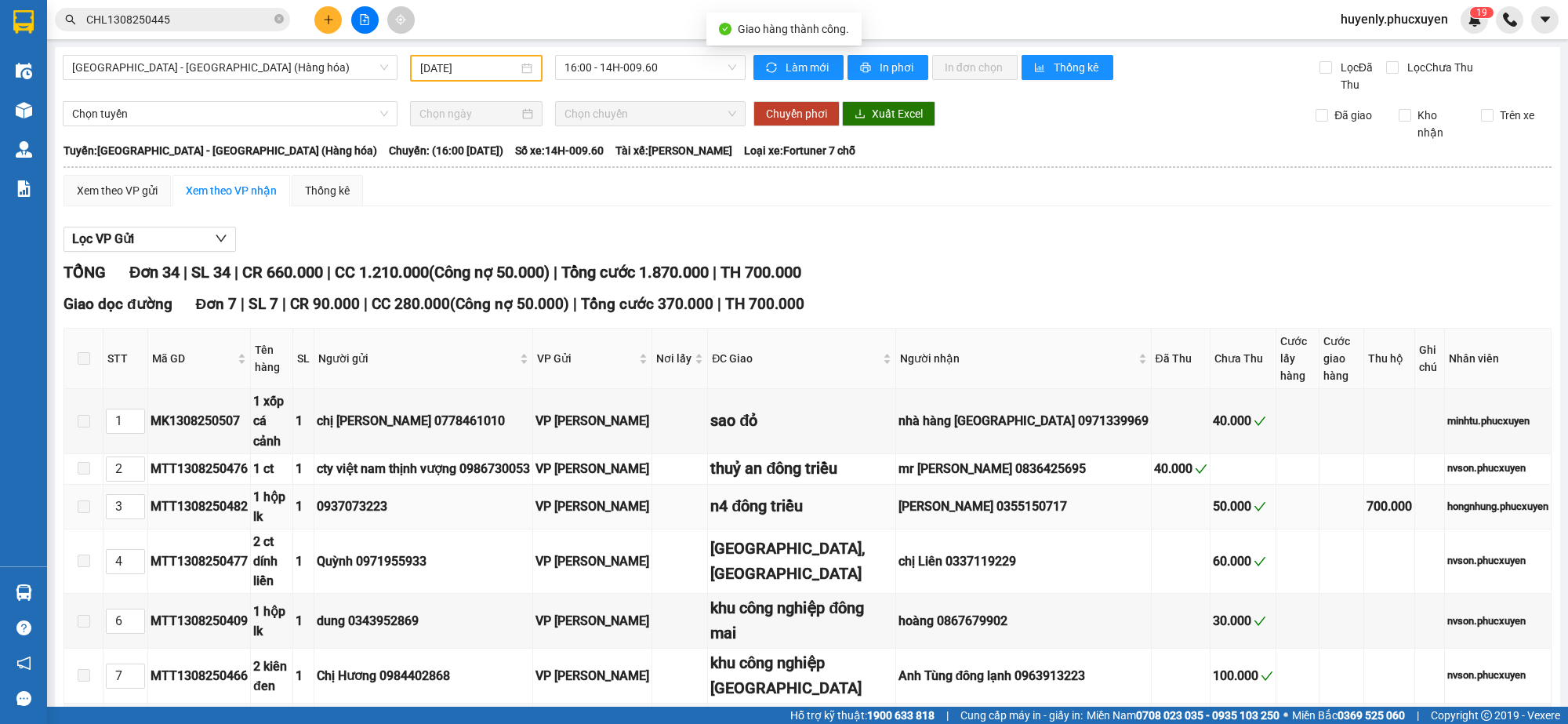
click at [206, 496] on div "MTT1308250482" at bounding box center [199, 506] width 97 height 19
copy div "MTT1308250482"
click at [218, 22] on input "CHL1308250445" at bounding box center [178, 20] width 185 height 18
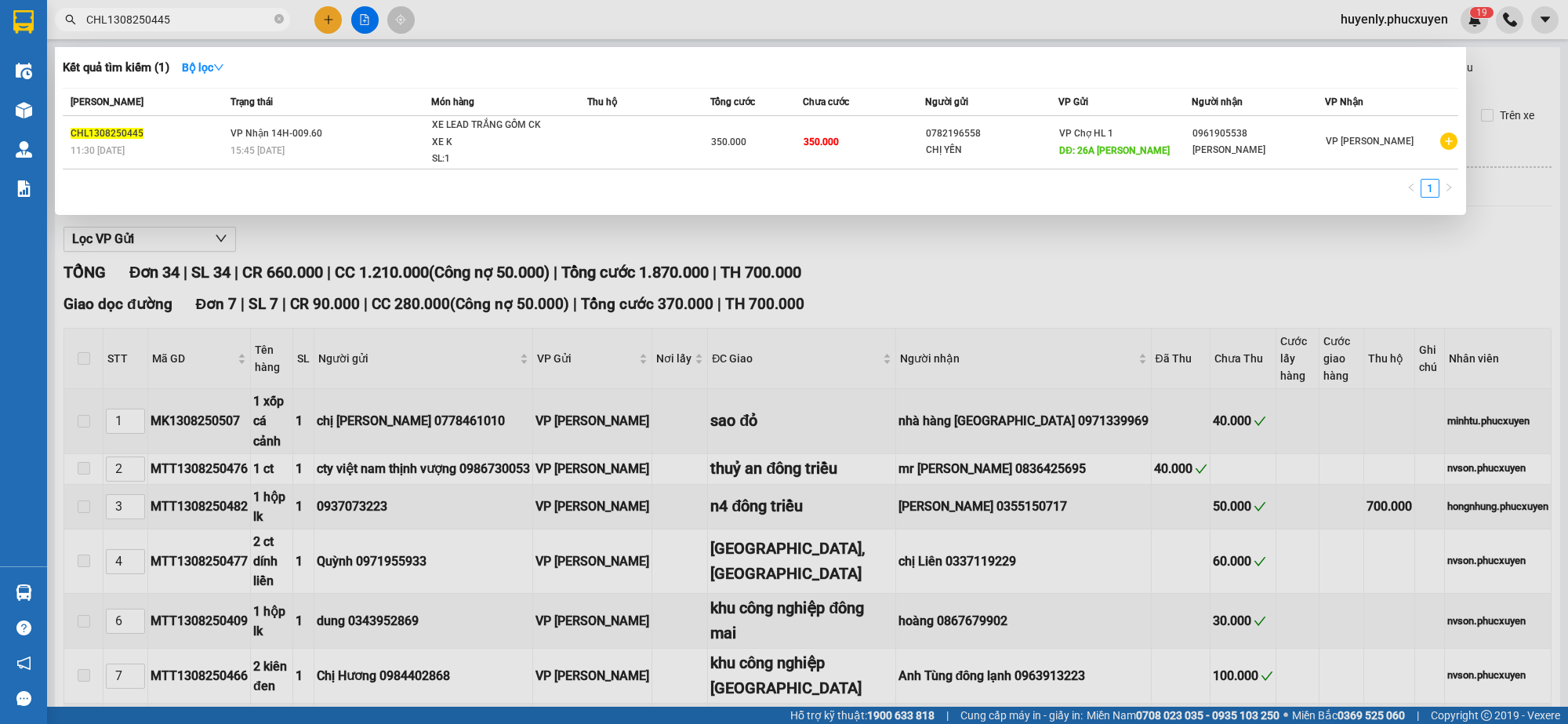
click at [218, 22] on input "CHL1308250445" at bounding box center [178, 20] width 185 height 18
paste input "MTT1308250482"
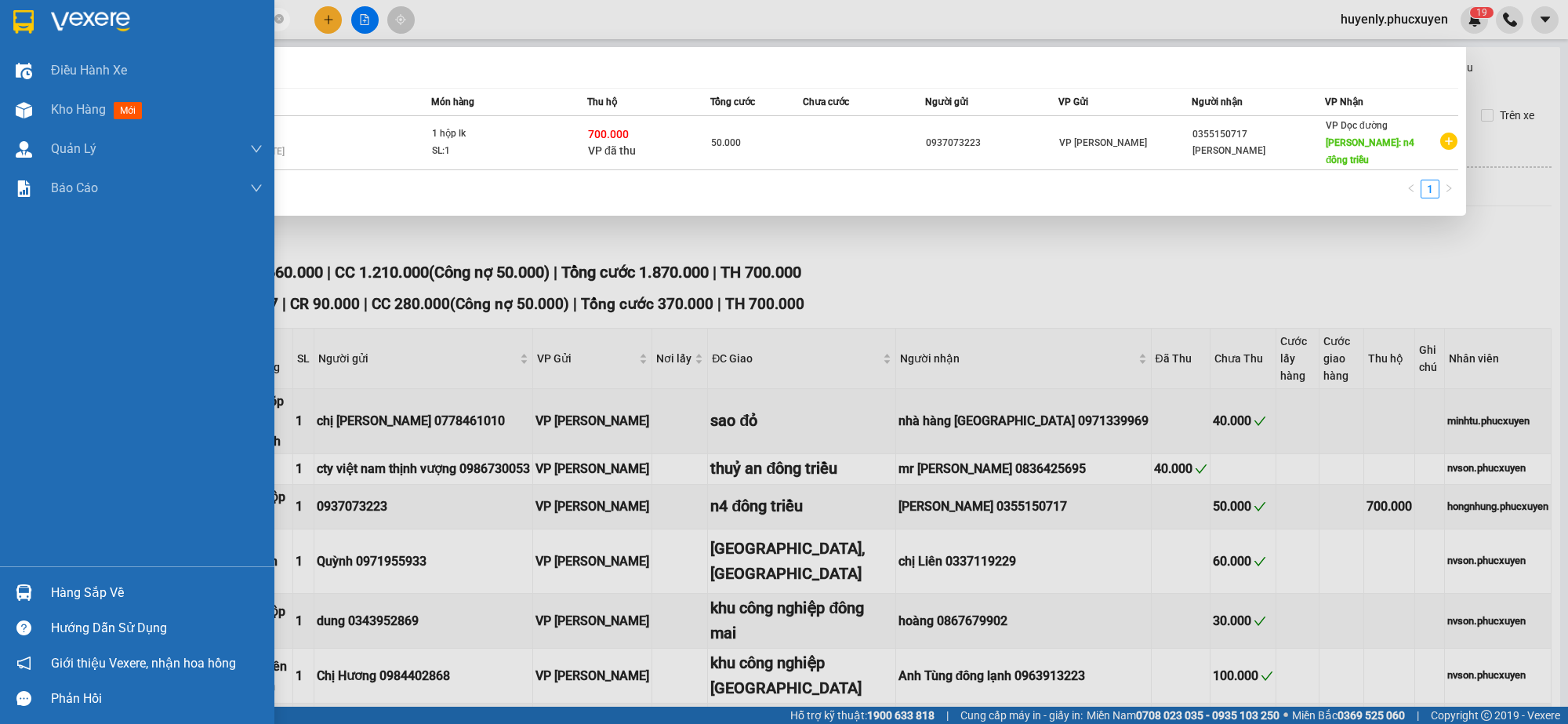
type input "MTT1308250482"
click at [80, 585] on div "Hàng sắp về" at bounding box center [157, 593] width 212 height 24
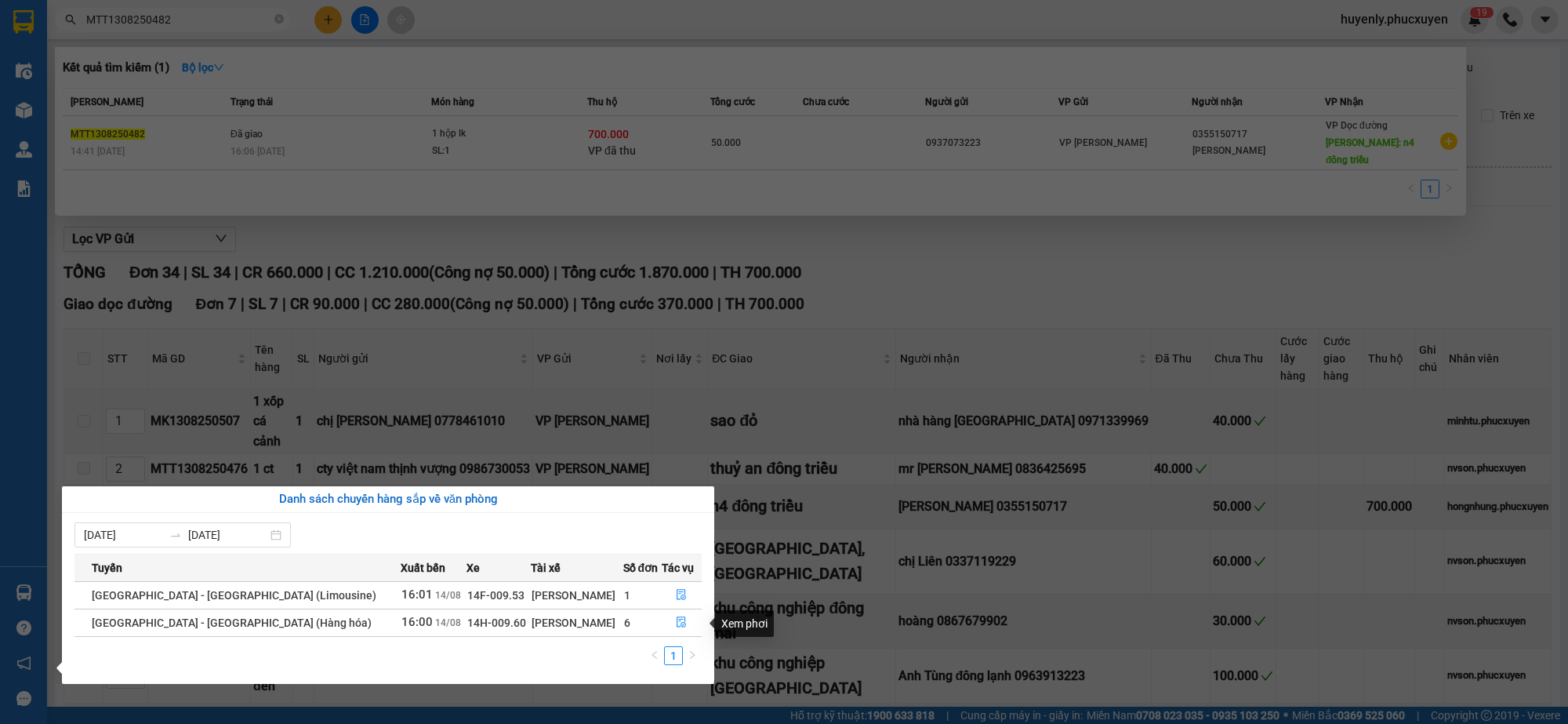
click at [849, 361] on section "Kết quả tìm kiếm ( 1 ) Bộ lọc Mã ĐH Trạng thái Món hàng Thu hộ Tổng cước Chưa c…" at bounding box center [784, 362] width 1568 height 724
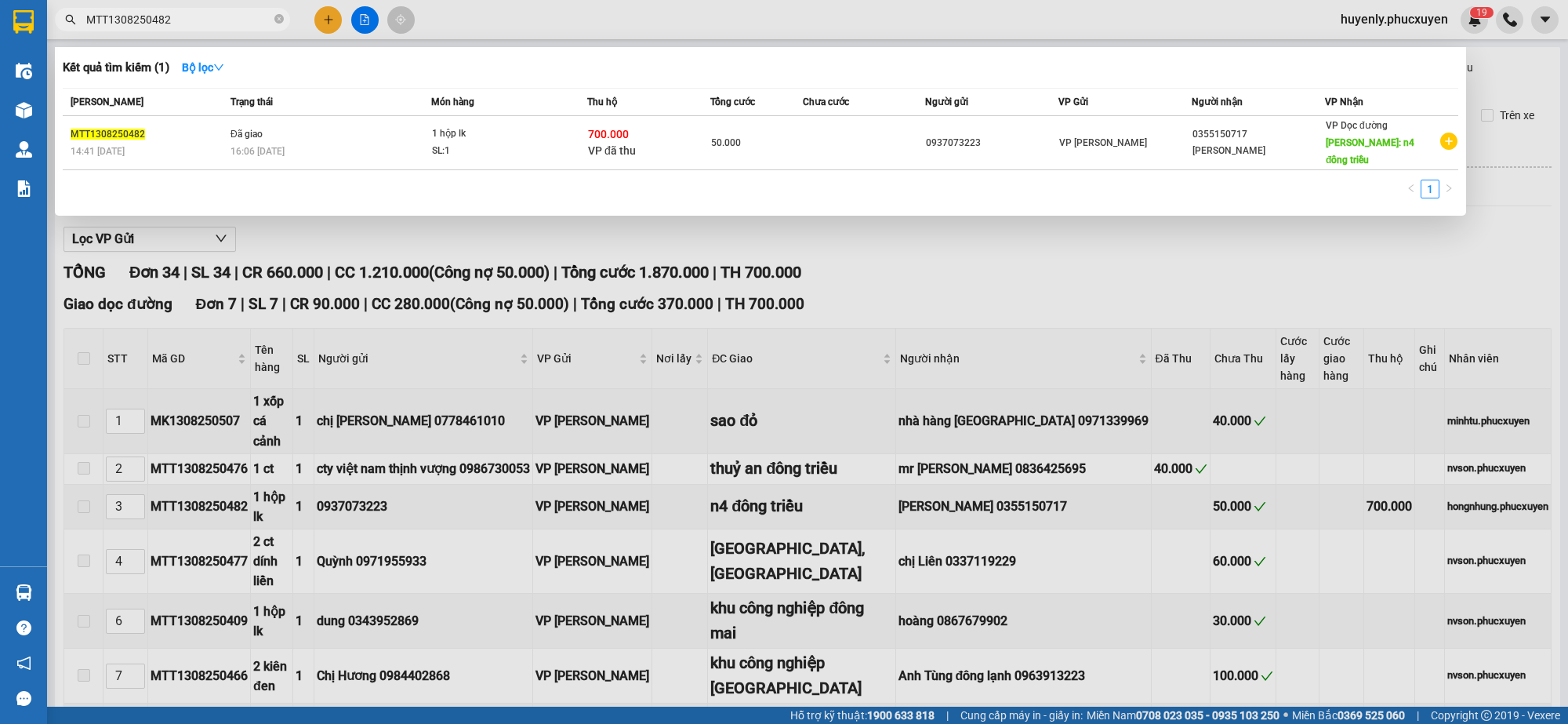
click at [366, 18] on div at bounding box center [784, 362] width 1568 height 724
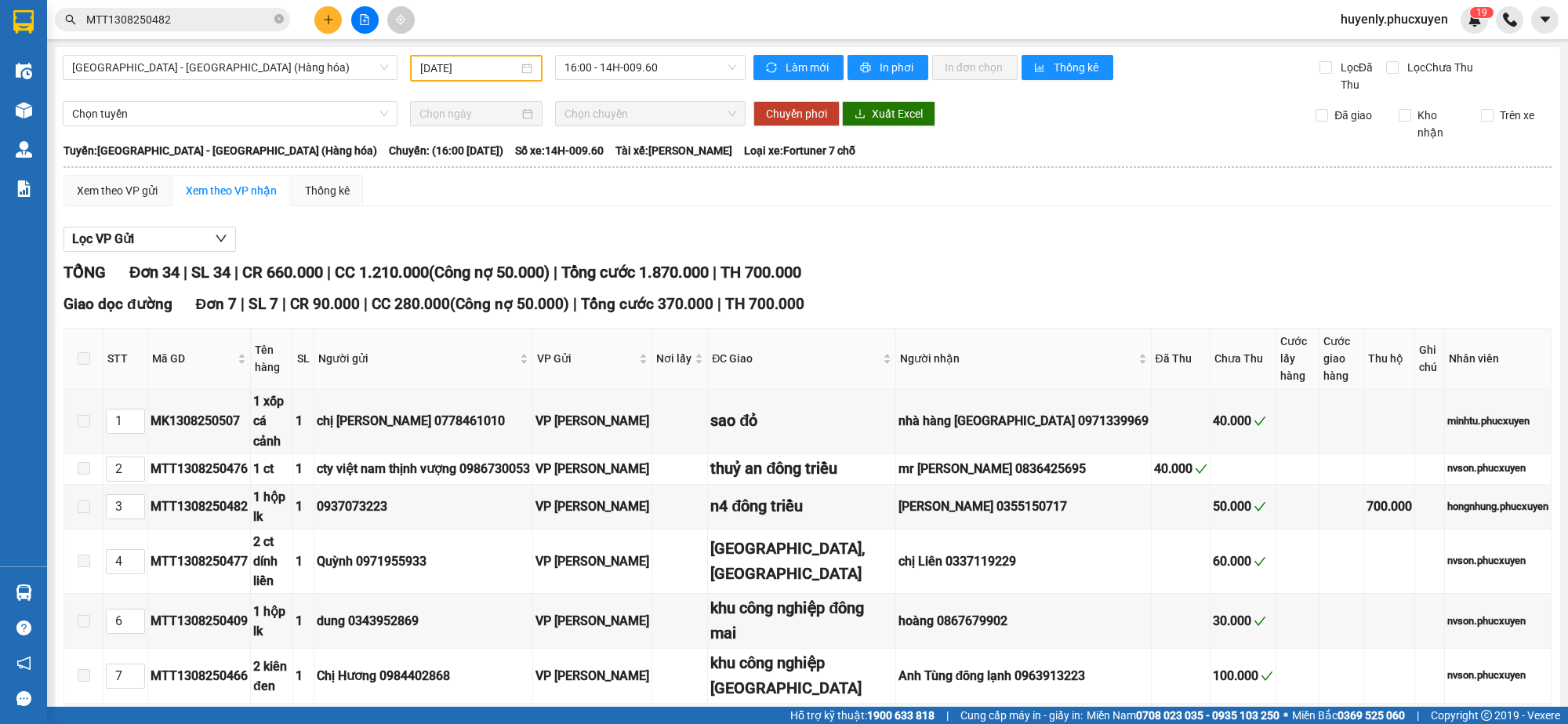
click at [366, 18] on icon "file-add" at bounding box center [365, 19] width 9 height 11
click at [272, 60] on span "[GEOGRAPHIC_DATA] - [GEOGRAPHIC_DATA] (Hàng hóa)" at bounding box center [229, 67] width 316 height 24
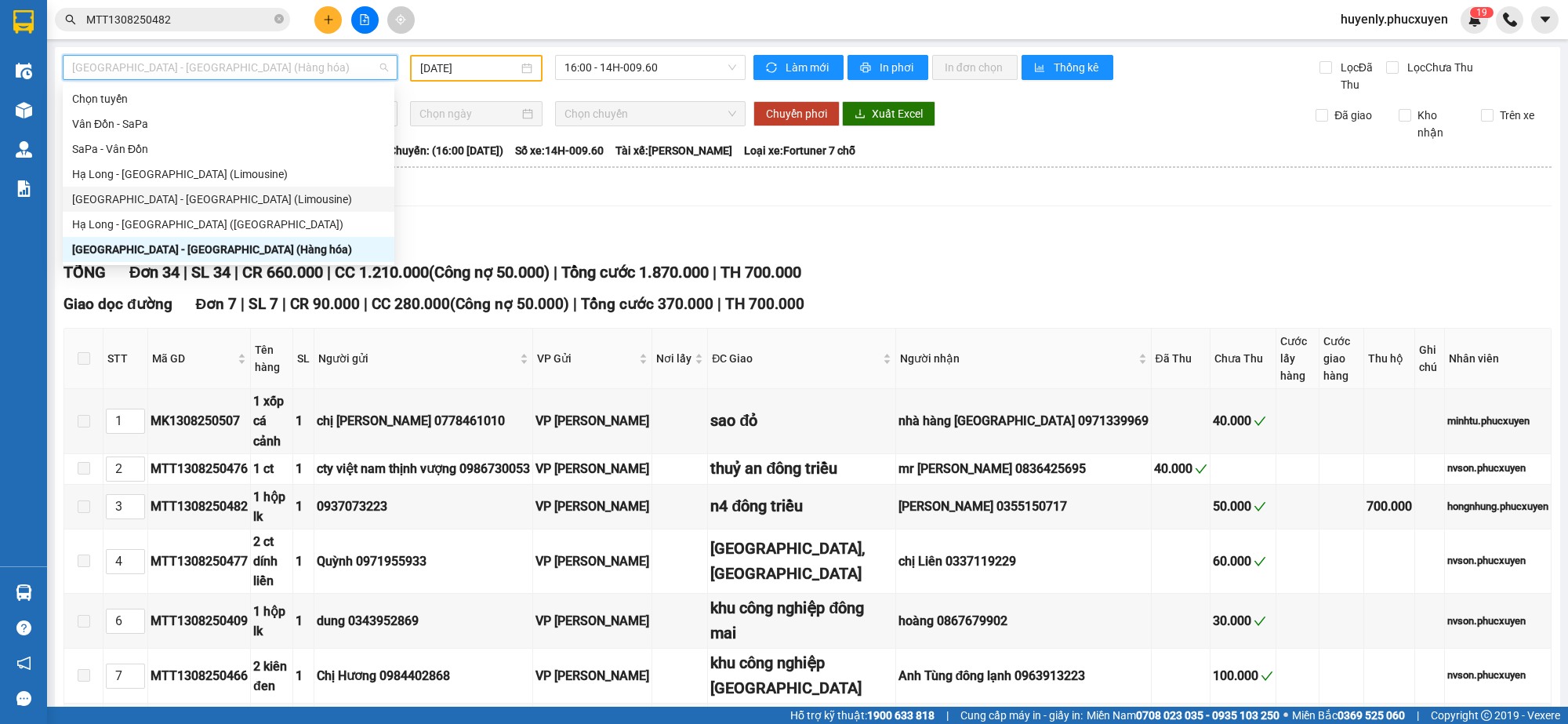
click at [210, 197] on div "[GEOGRAPHIC_DATA] - [GEOGRAPHIC_DATA] (Limousine)" at bounding box center [228, 200] width 313 height 18
type input "[DATE]"
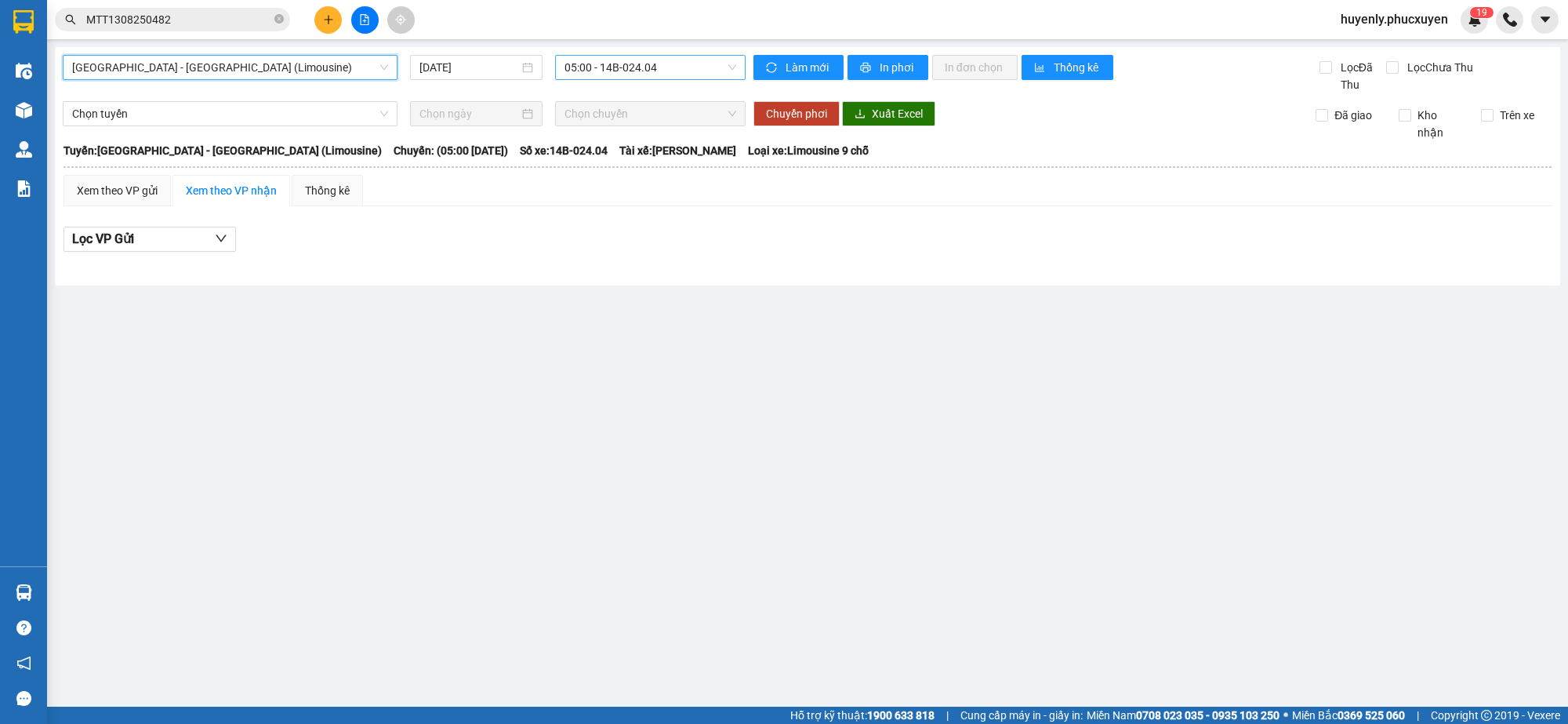
click at [589, 77] on span "05:00 - 14B-024.04" at bounding box center [650, 67] width 172 height 24
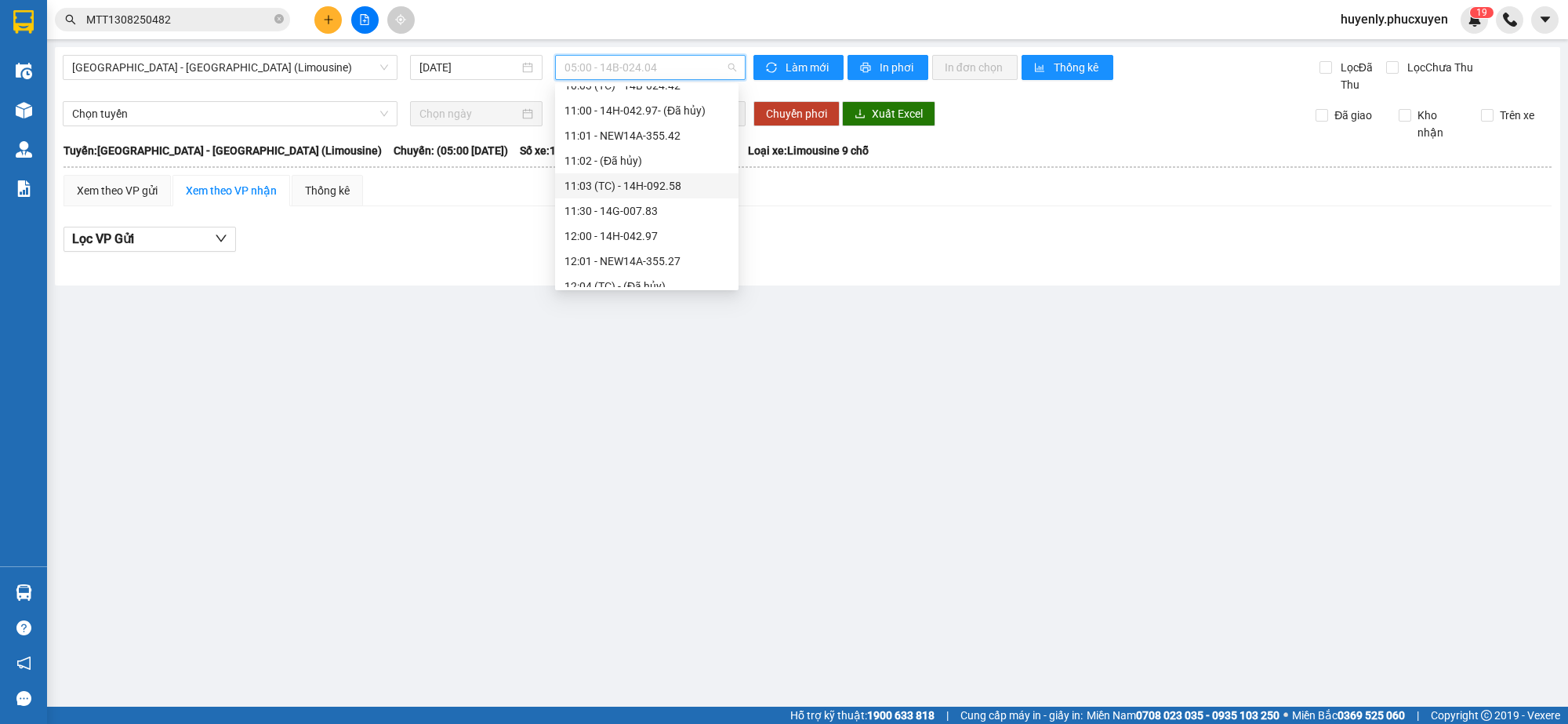
scroll to position [588, 0]
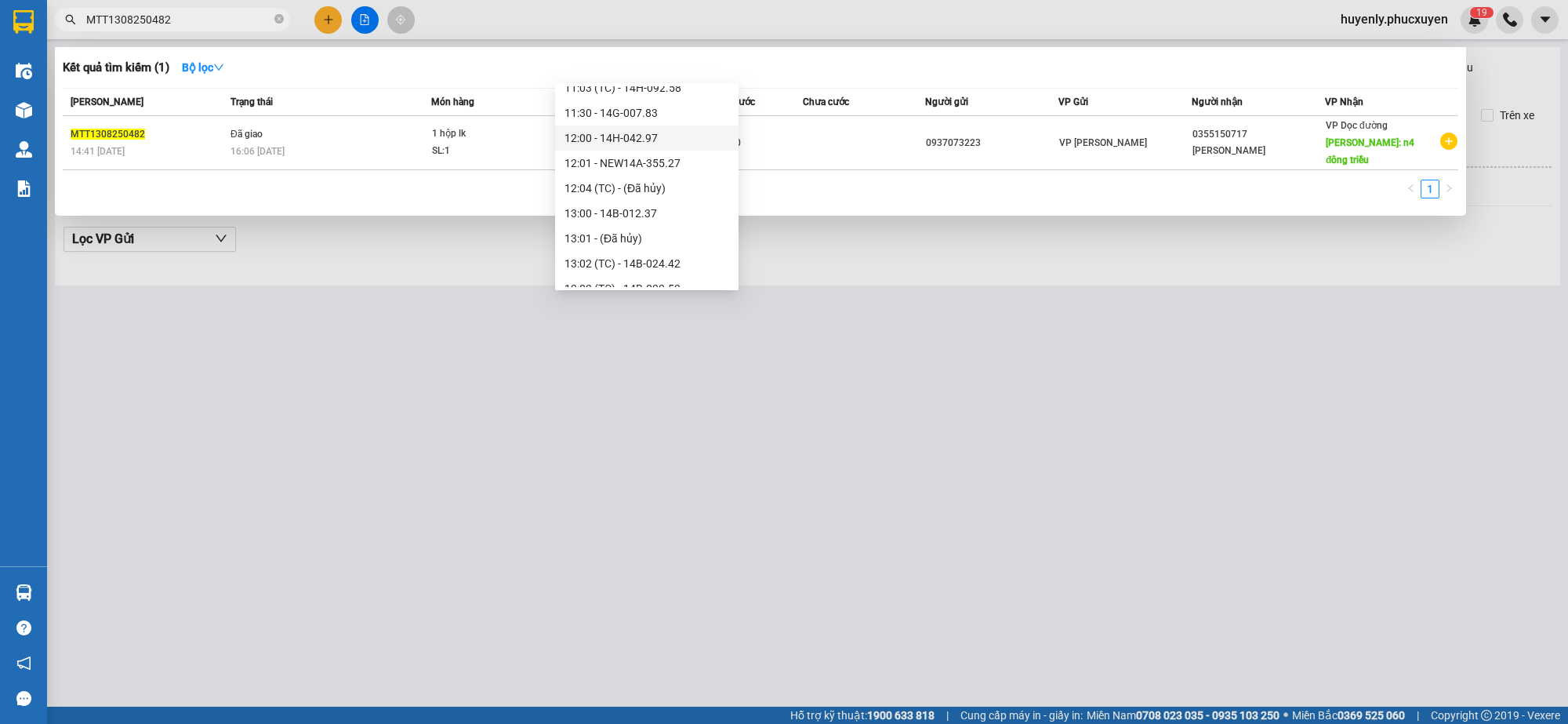
click at [257, 18] on input "MTT1308250482" at bounding box center [178, 20] width 185 height 18
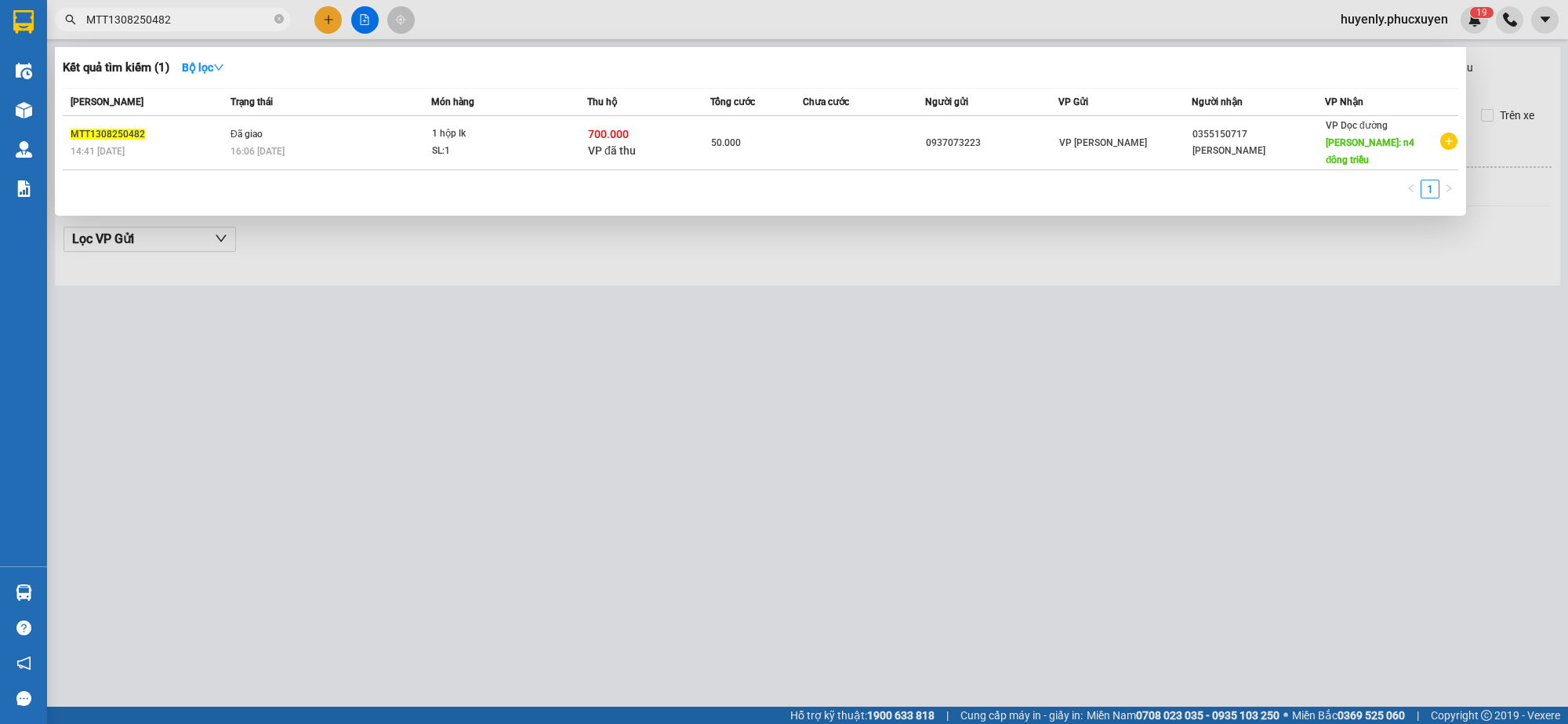
click at [257, 18] on input "MTT1308250482" at bounding box center [178, 20] width 185 height 18
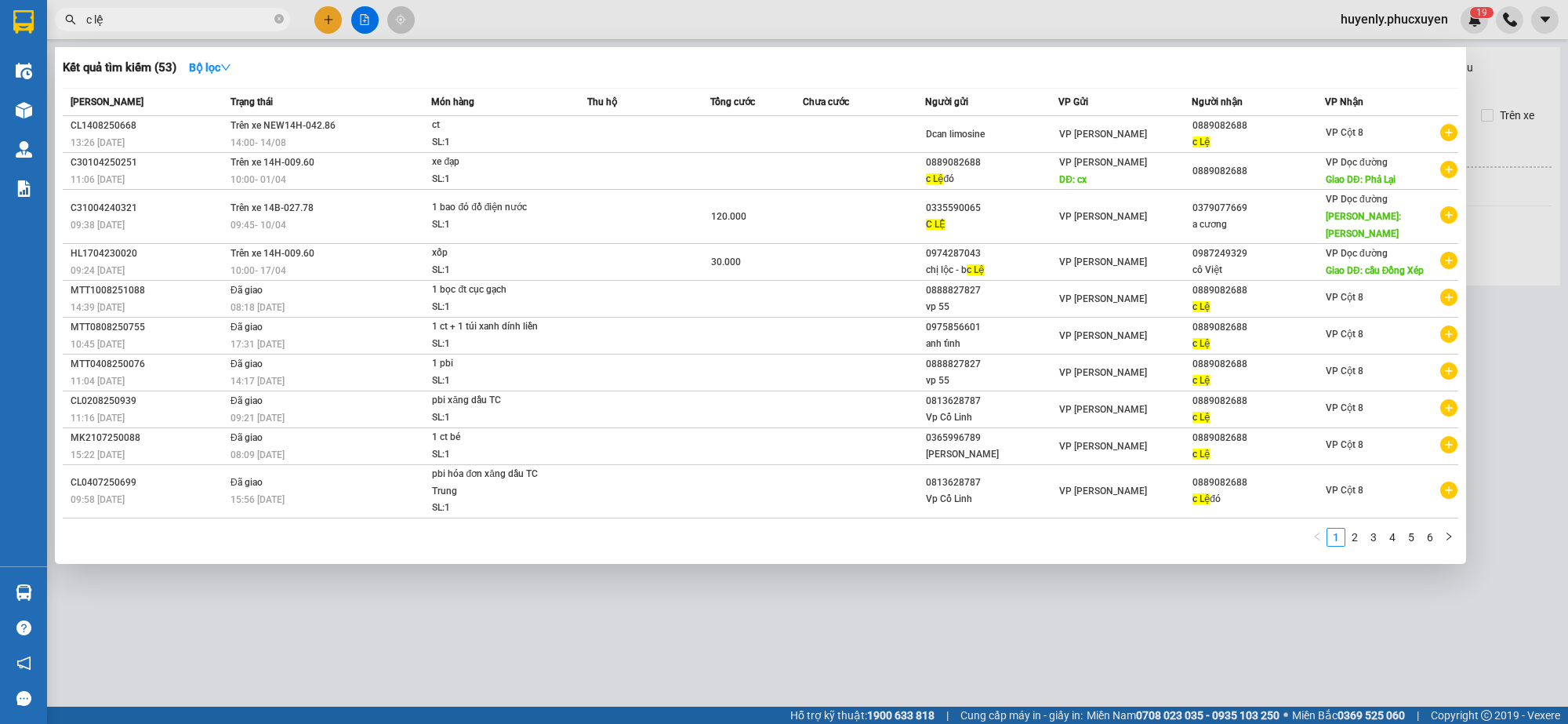
type input "c lệ"
drag, startPoint x: 269, startPoint y: 626, endPoint x: 166, endPoint y: 615, distance: 103.6
click at [263, 629] on div at bounding box center [784, 362] width 1568 height 724
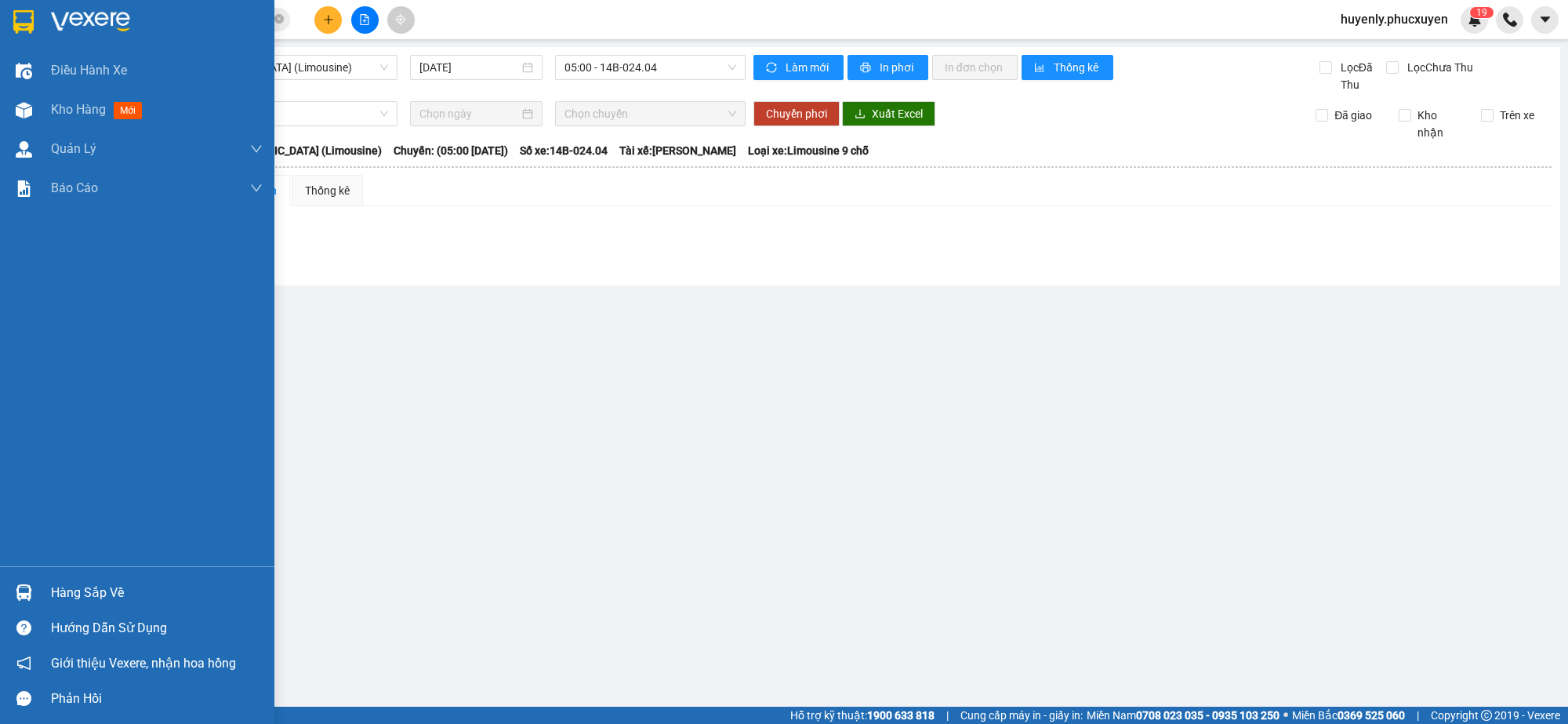
click at [24, 585] on img at bounding box center [24, 593] width 17 height 17
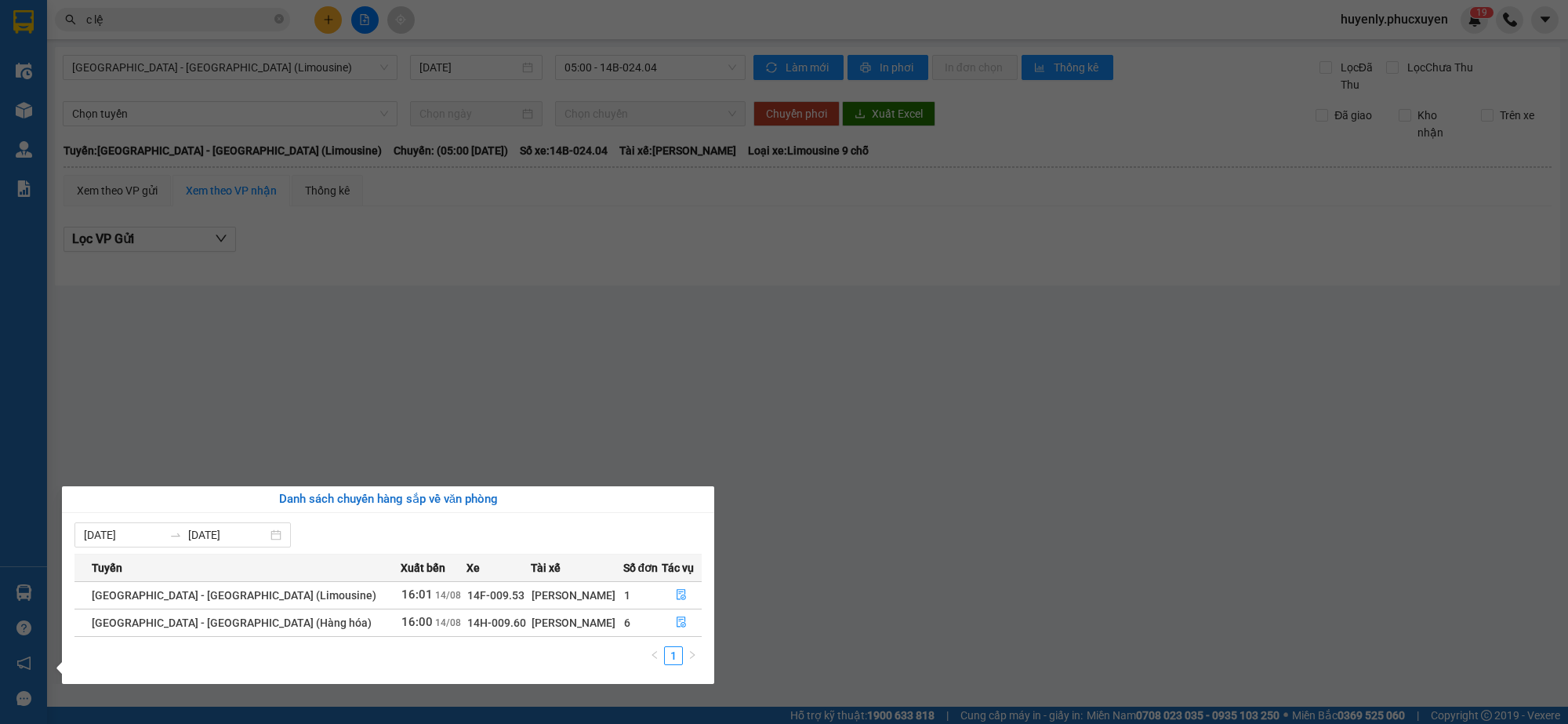
click at [817, 307] on section "Kết quả tìm kiếm ( 53 ) Bộ lọc Mã ĐH Trạng thái Món hàng Thu hộ Tổng cước Chưa …" at bounding box center [784, 362] width 1568 height 724
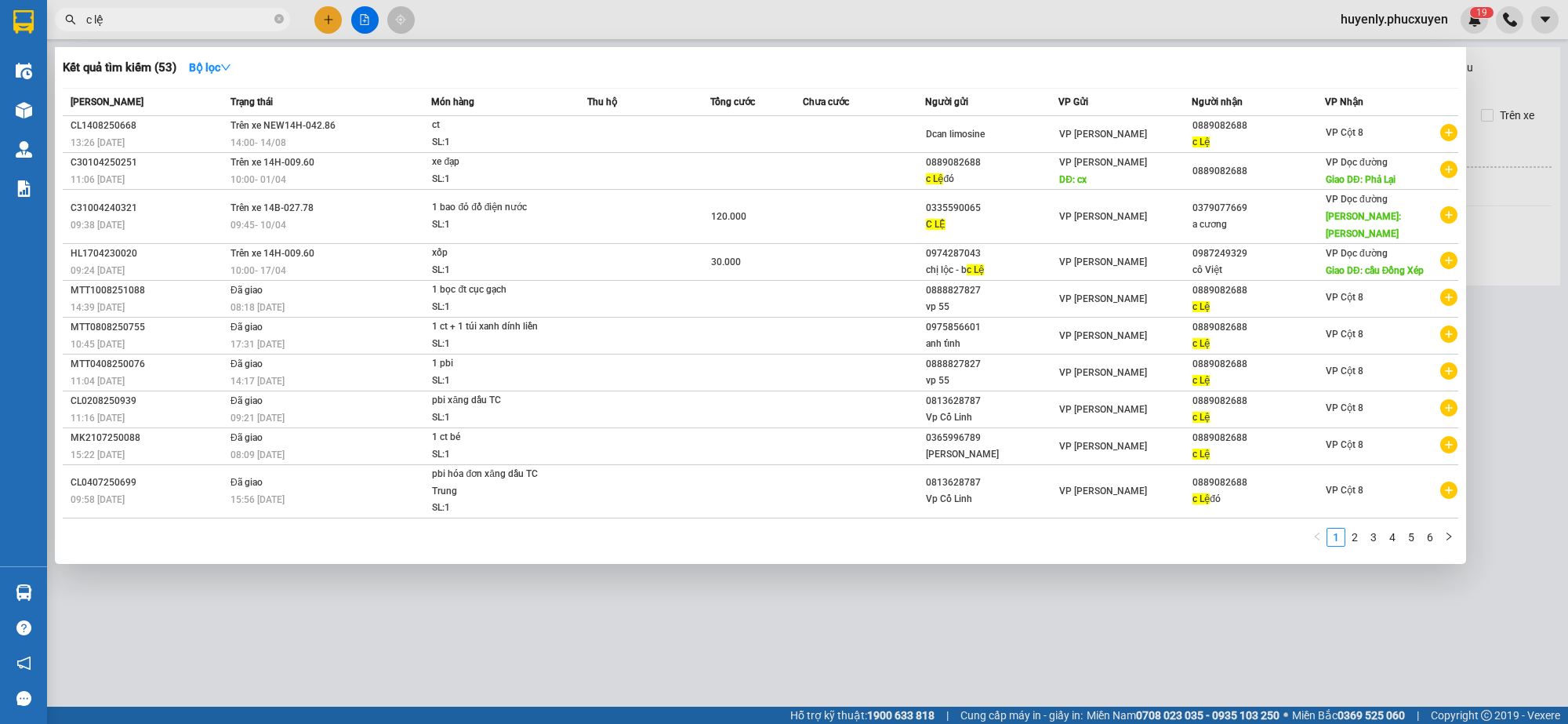
click at [210, 24] on input "c lệ" at bounding box center [178, 20] width 185 height 18
click at [284, 22] on icon "close-circle" at bounding box center [279, 18] width 10 height 10
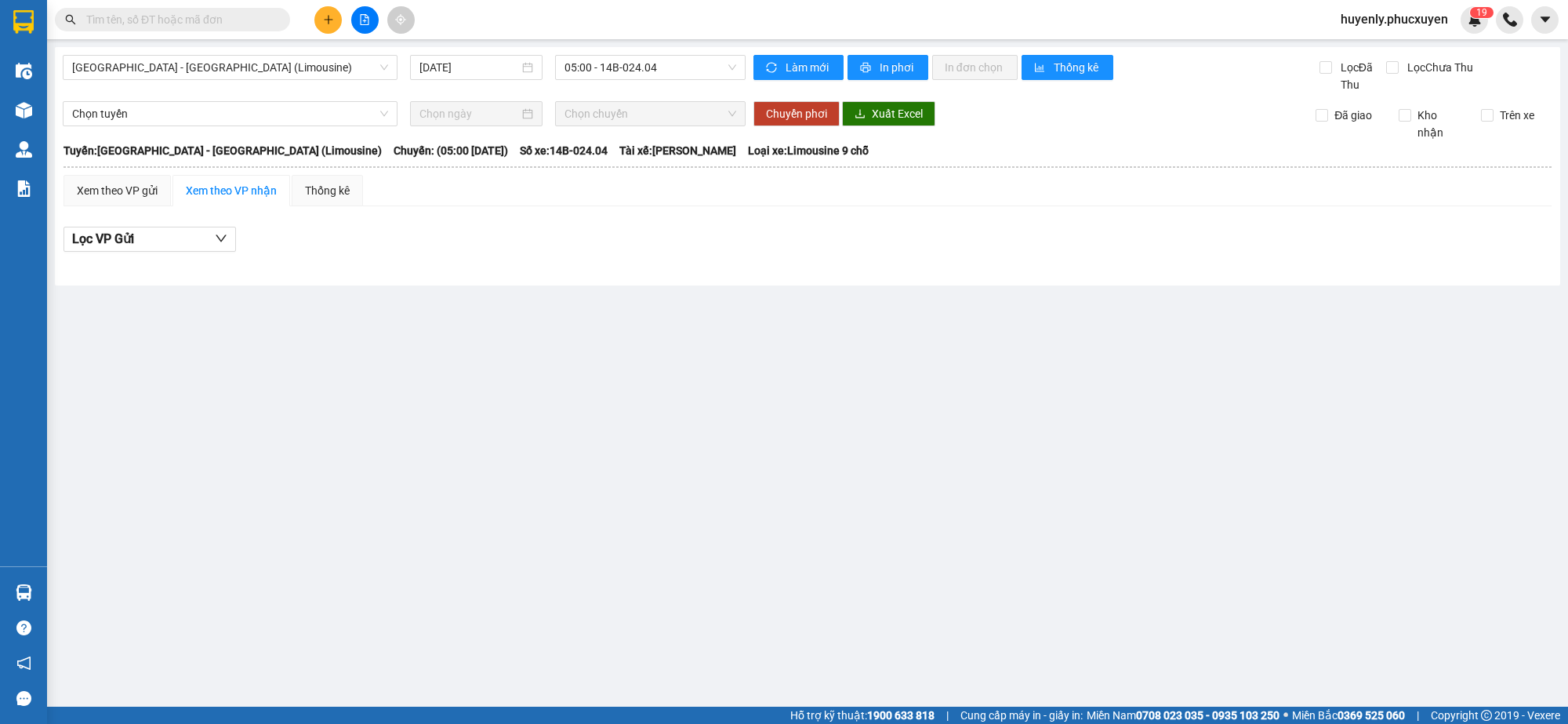
click at [234, 18] on input "text" at bounding box center [178, 20] width 185 height 18
click at [441, 74] on input "[DATE]" at bounding box center [469, 67] width 100 height 18
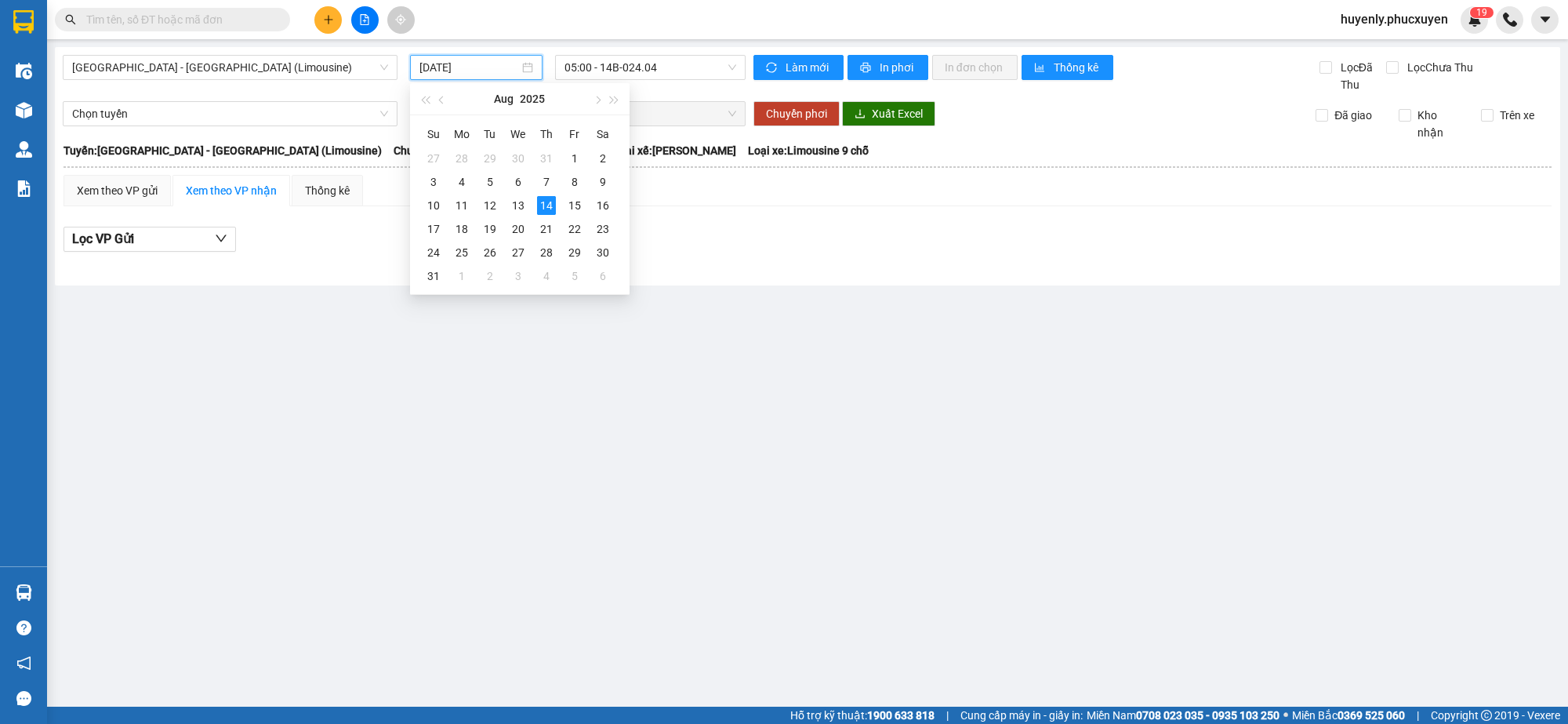
click at [224, 11] on input "text" at bounding box center [178, 20] width 185 height 18
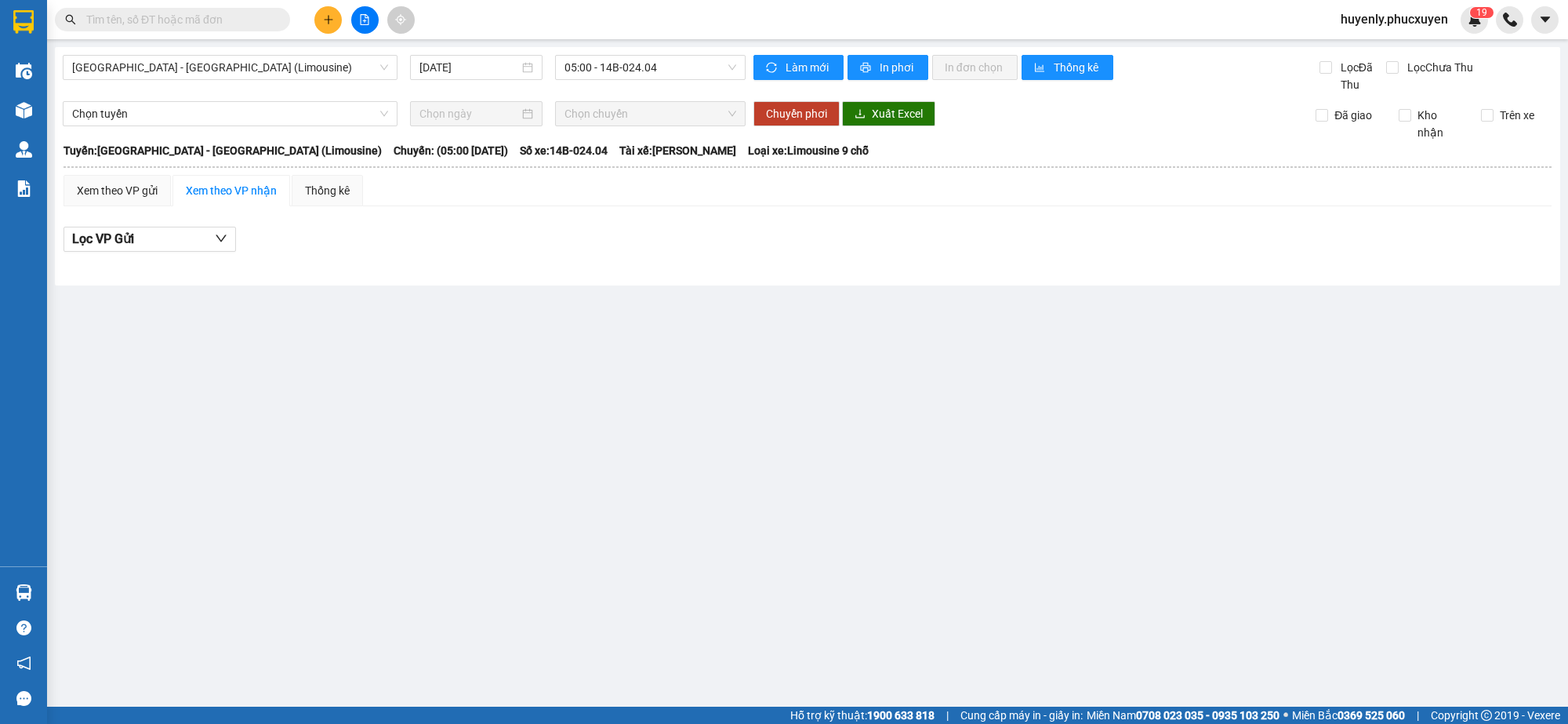
paste input "0983985196"
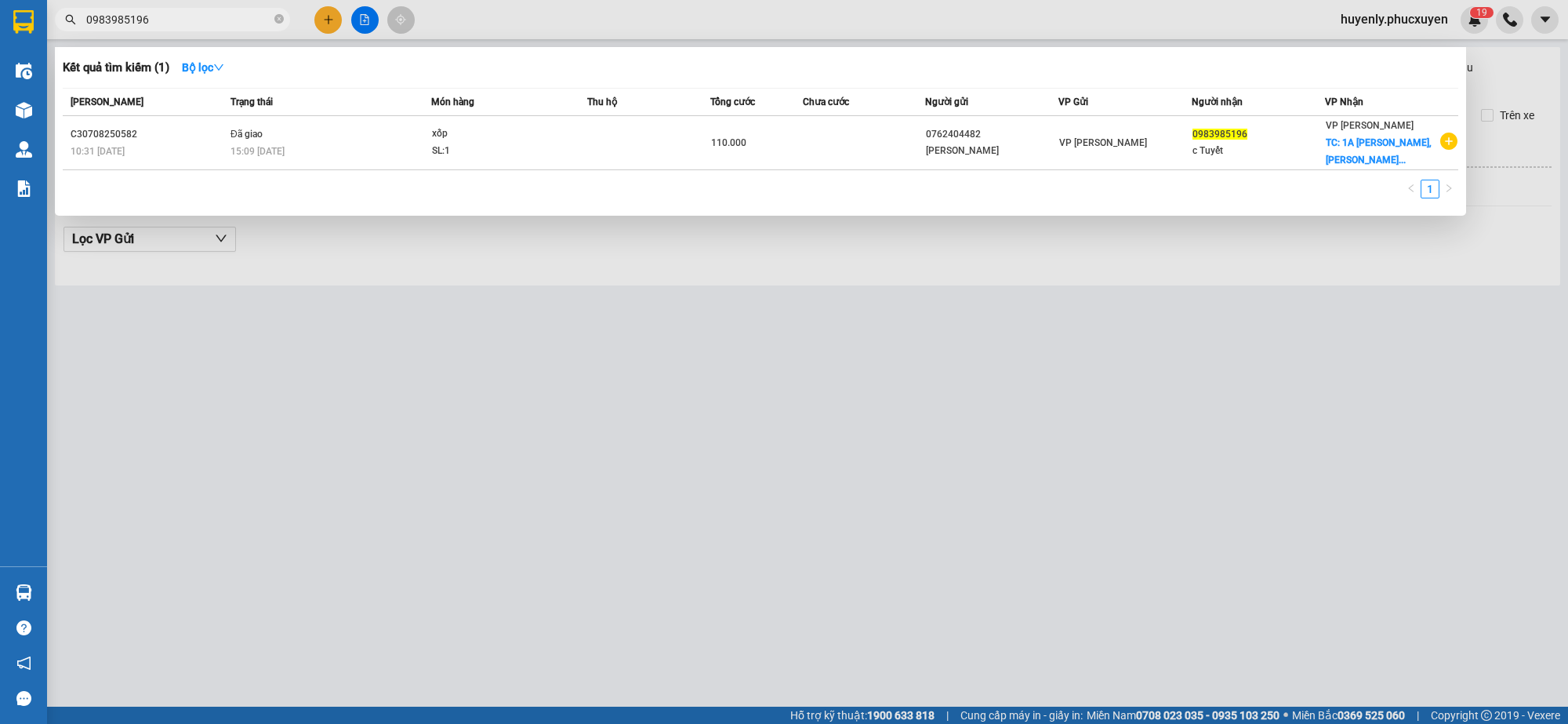
type input "0983985196"
click at [438, 291] on div at bounding box center [784, 362] width 1568 height 724
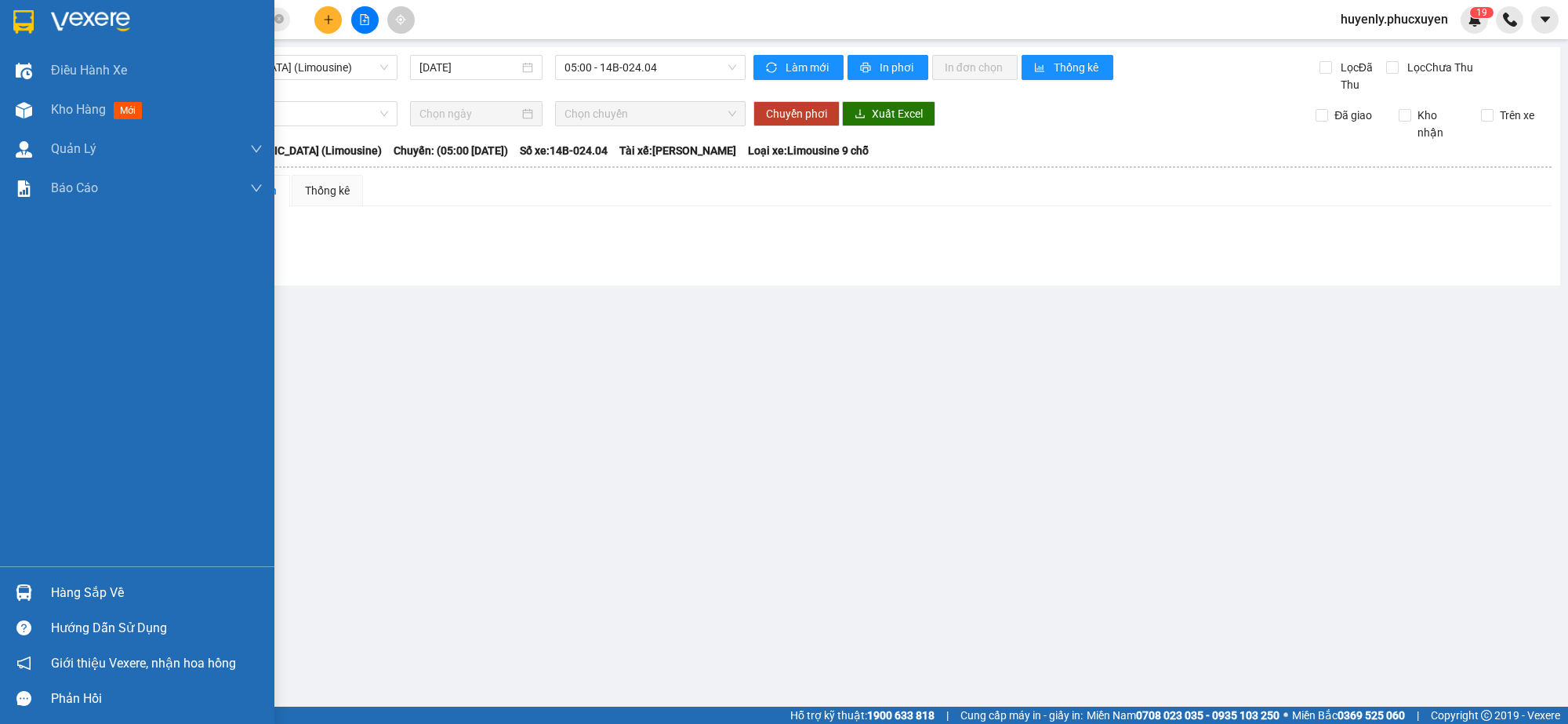
drag, startPoint x: 43, startPoint y: 575, endPoint x: 336, endPoint y: 566, distance: 293.1
click at [46, 577] on div "Hàng sắp về" at bounding box center [137, 593] width 275 height 35
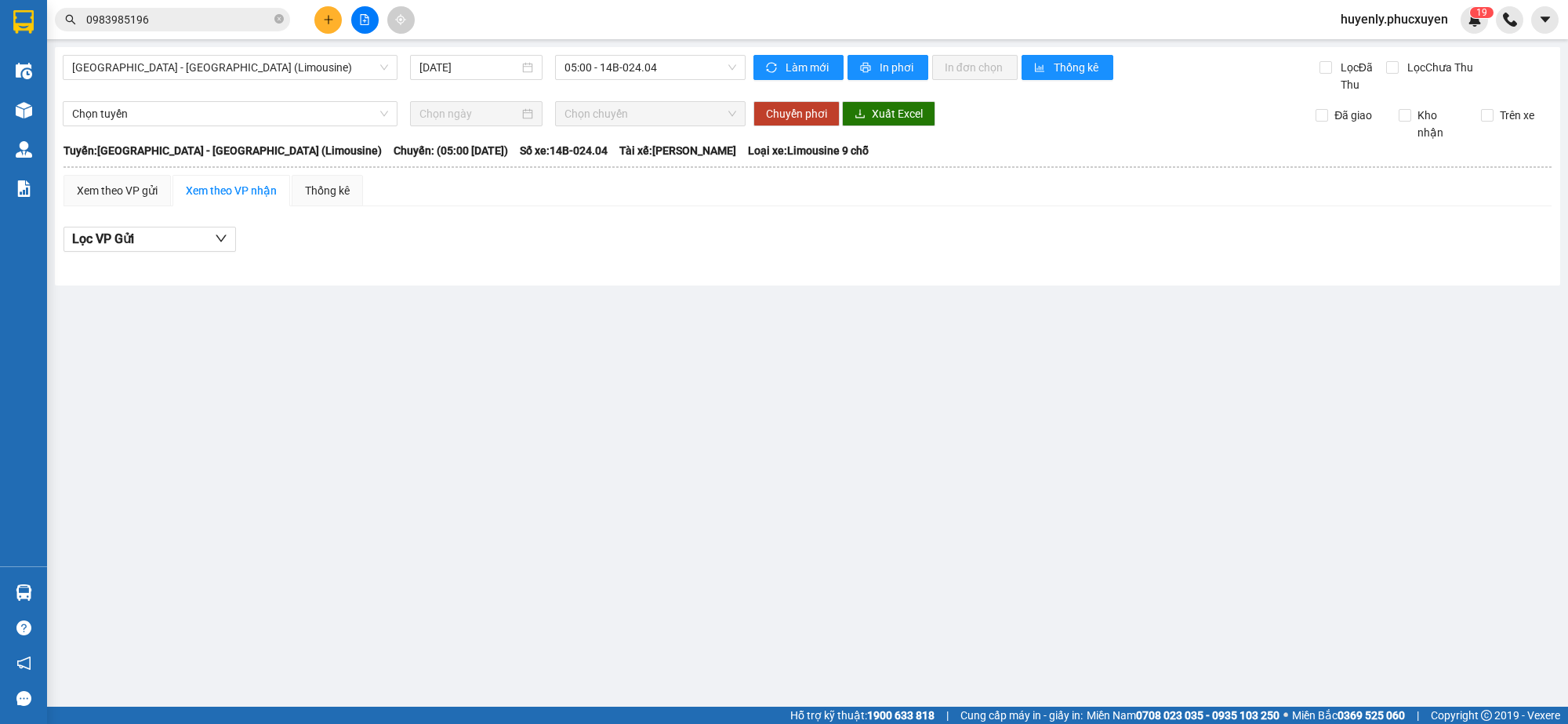
click at [1025, 346] on section "Kết quả tìm kiếm ( 1 ) Bộ lọc Mã ĐH Trạng thái Món hàng Thu hộ Tổng cước Chưa c…" at bounding box center [784, 362] width 1568 height 724
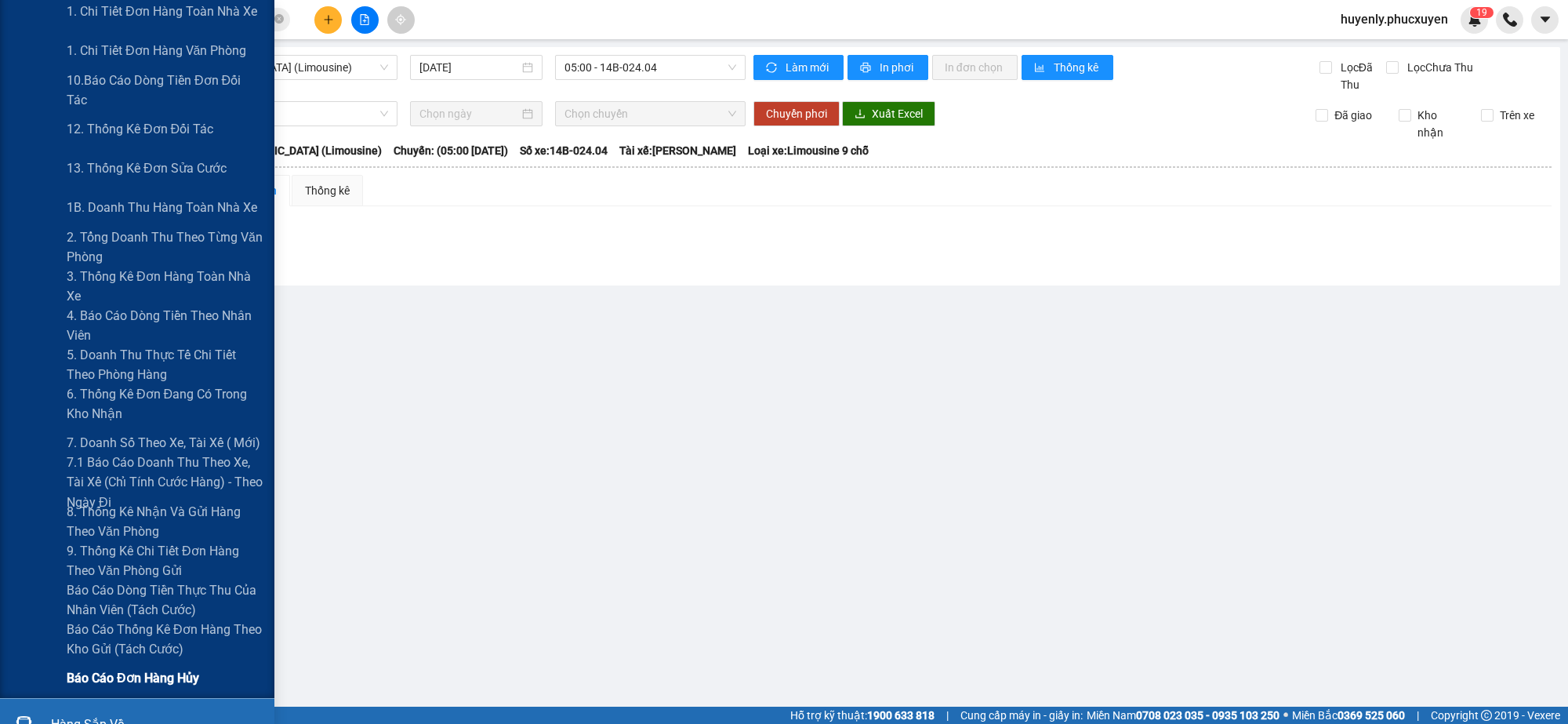
scroll to position [386, 0]
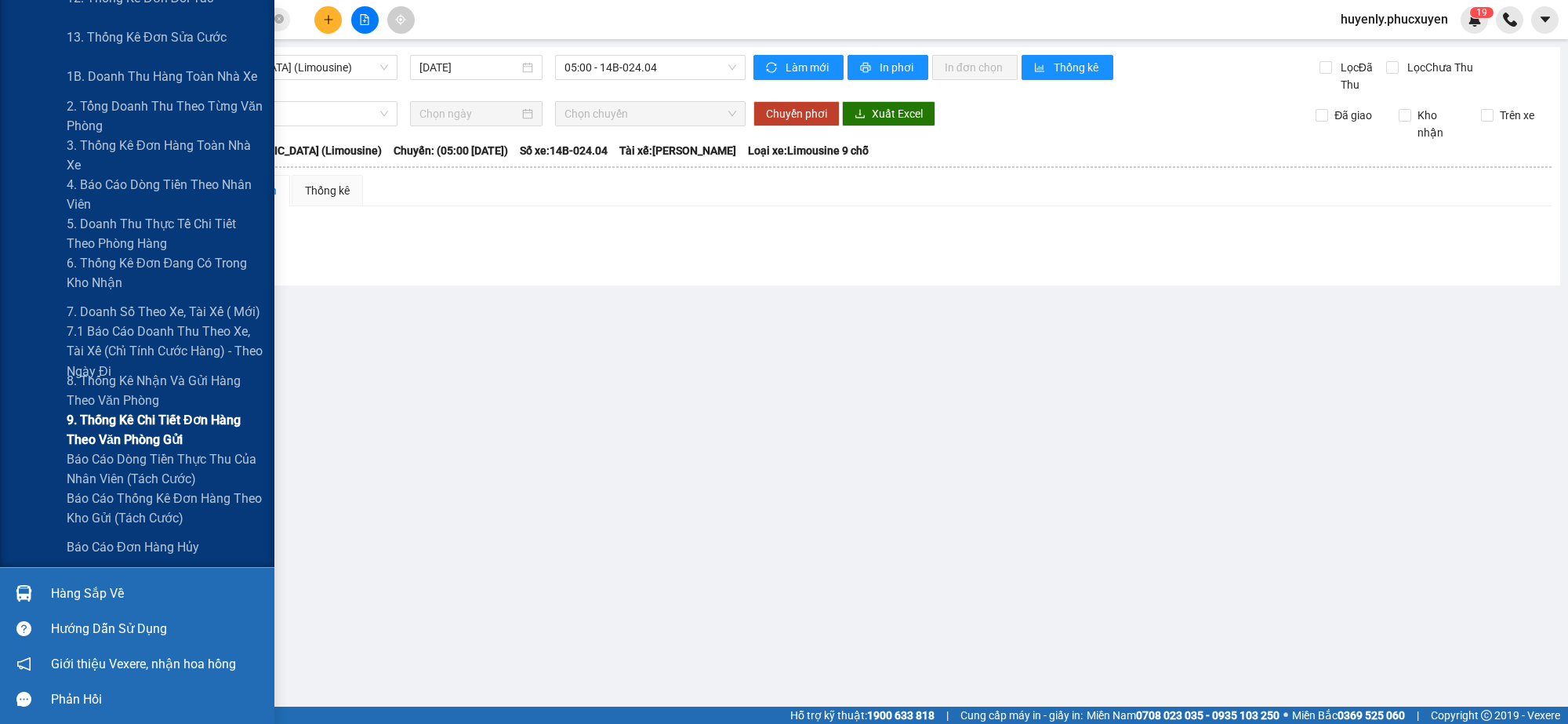
click at [163, 428] on span "9. Thống kê chi tiết đơn hàng theo văn phòng gửi" at bounding box center [164, 430] width 196 height 39
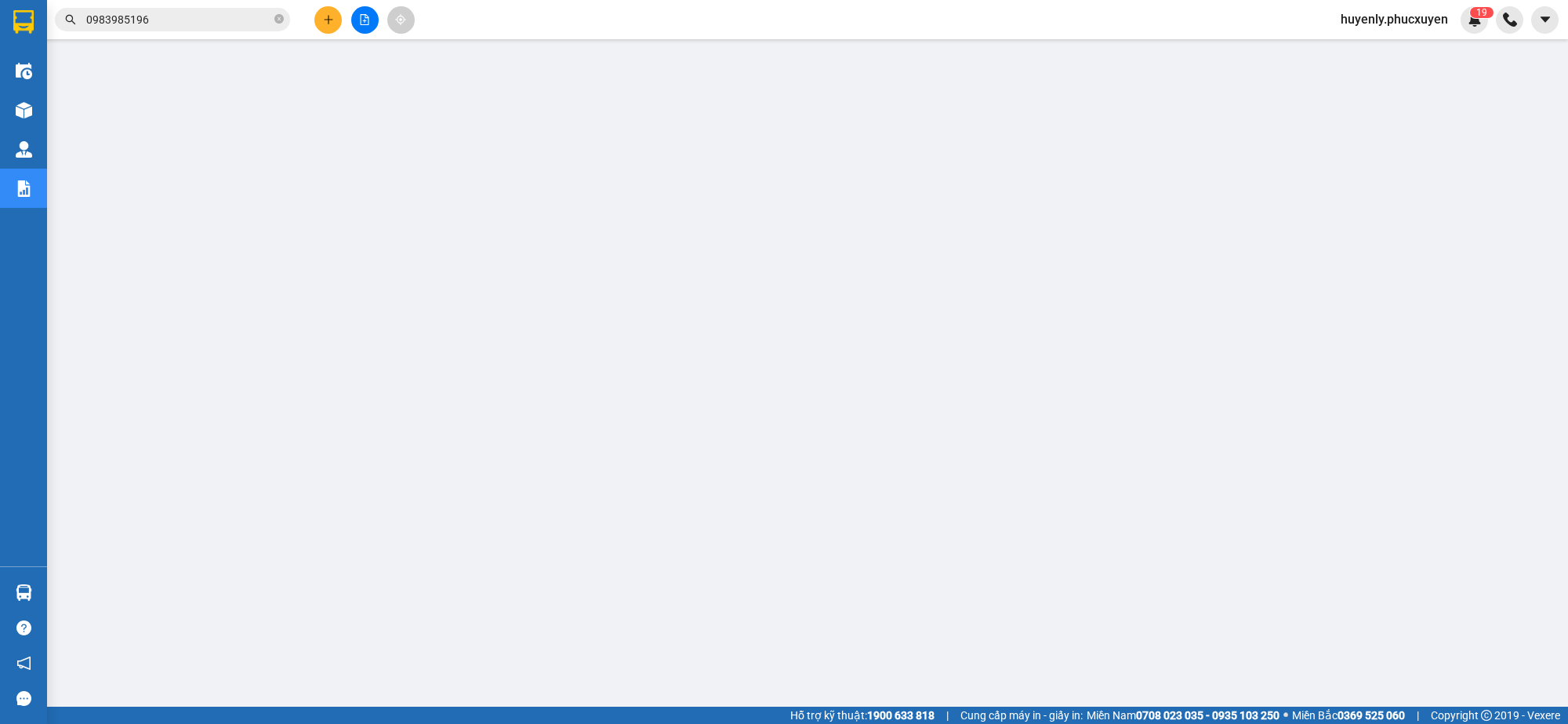
click at [333, 22] on icon "plus" at bounding box center [328, 19] width 11 height 11
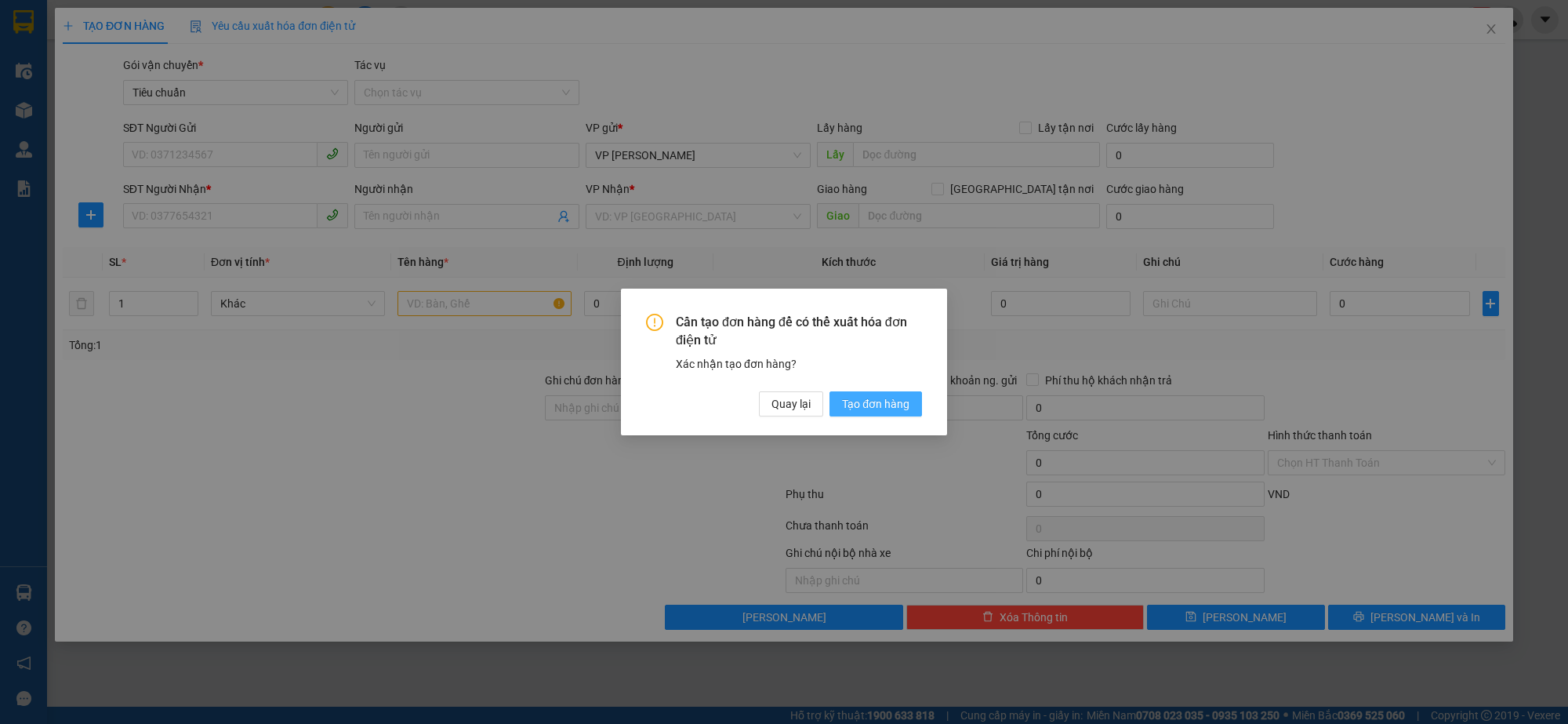
drag, startPoint x: 867, startPoint y: 409, endPoint x: 276, endPoint y: 213, distance: 622.7
click at [863, 409] on span "Tạo đơn hàng" at bounding box center [876, 404] width 67 height 18
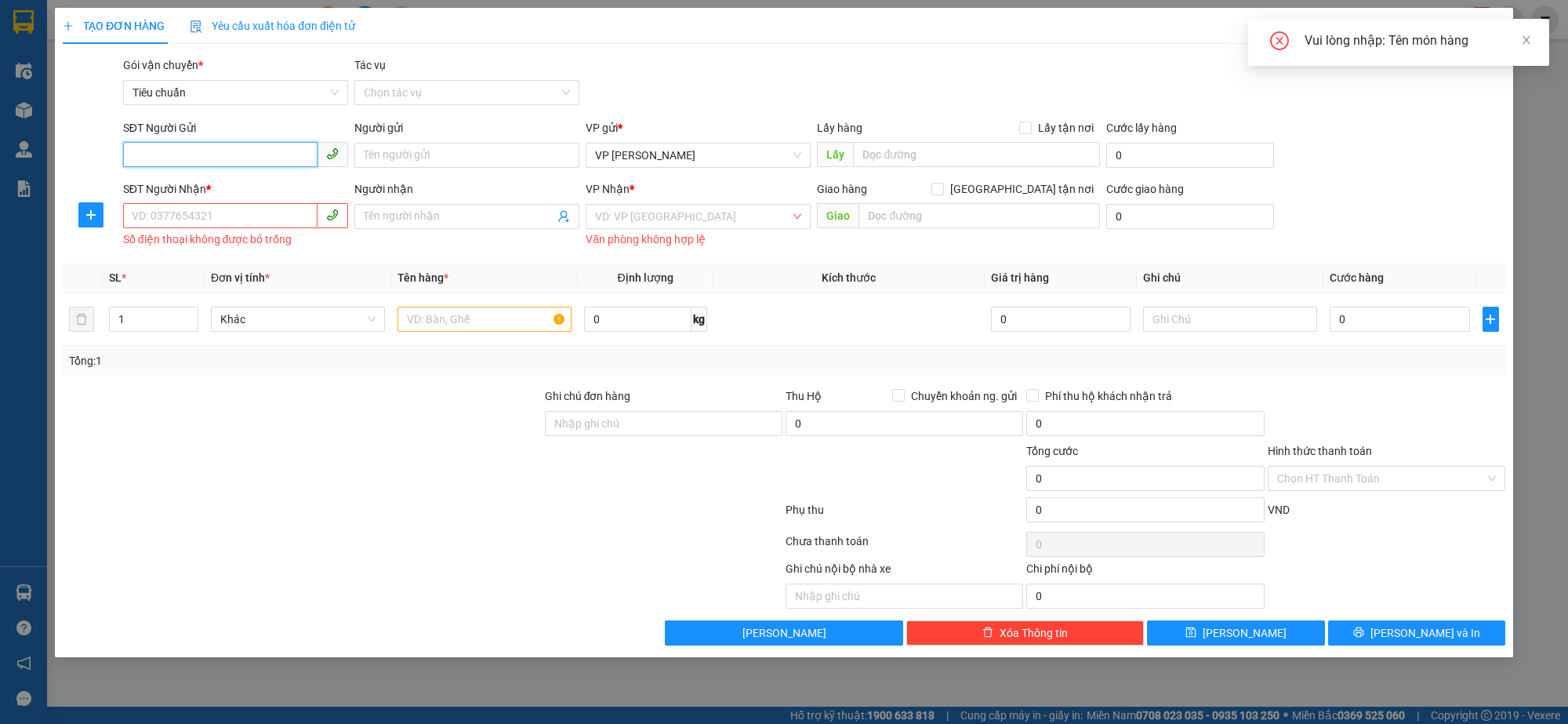
click at [248, 147] on input "SĐT Người Gửi" at bounding box center [220, 154] width 194 height 25
type input "0375613394"
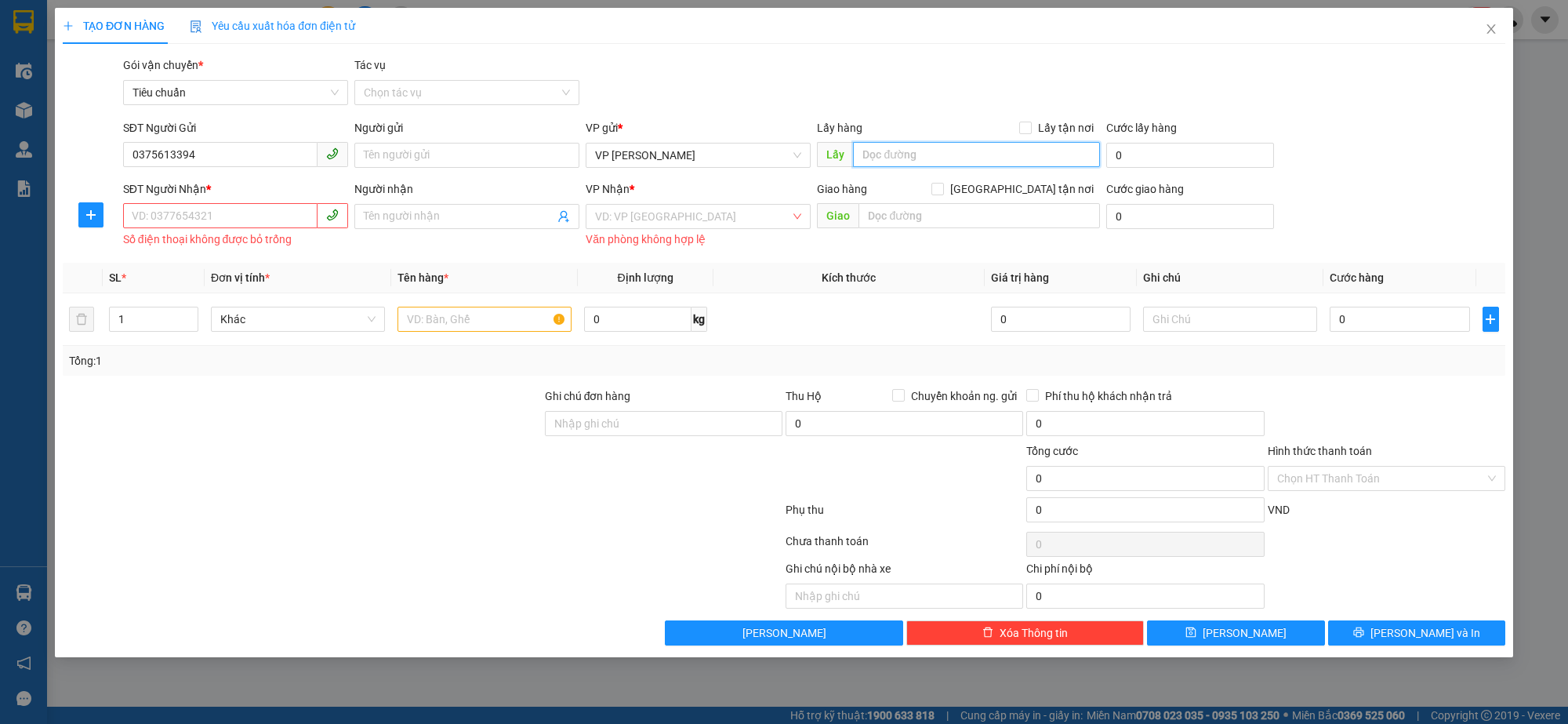
click at [916, 159] on input "text" at bounding box center [976, 154] width 247 height 25
type input "Nam từ [GEOGRAPHIC_DATA]"
click at [275, 221] on input "SĐT Người Nhận *" at bounding box center [220, 215] width 194 height 25
type input "0367015678"
click at [427, 214] on input "Người nhận" at bounding box center [459, 216] width 191 height 18
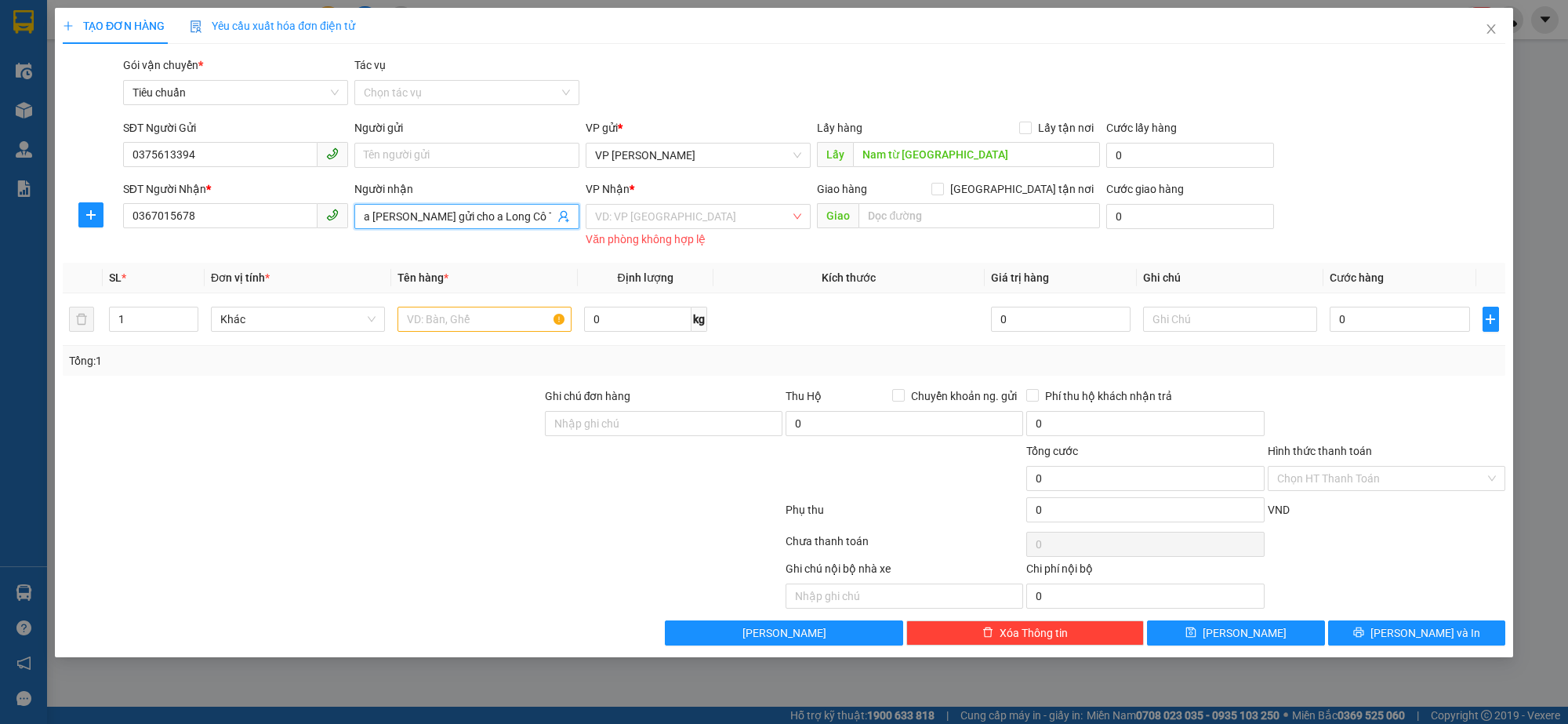
type input "a [PERSON_NAME] gửi cho a Long Cô Tô"
click at [656, 220] on input "dư" at bounding box center [692, 216] width 195 height 24
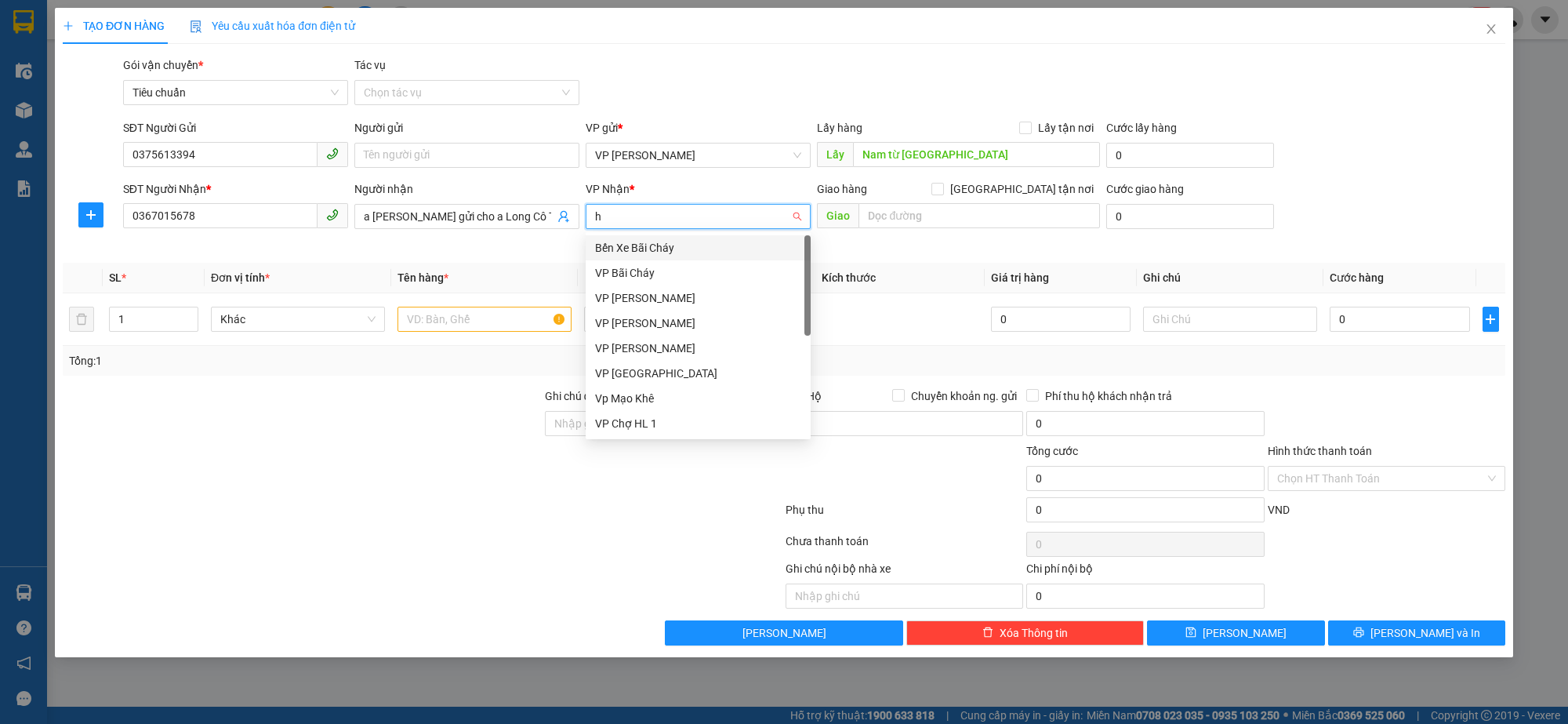
type input "ha"
drag, startPoint x: 643, startPoint y: 349, endPoint x: 955, endPoint y: 202, distance: 344.9
click at [649, 349] on div "VP [PERSON_NAME]" at bounding box center [698, 348] width 206 height 18
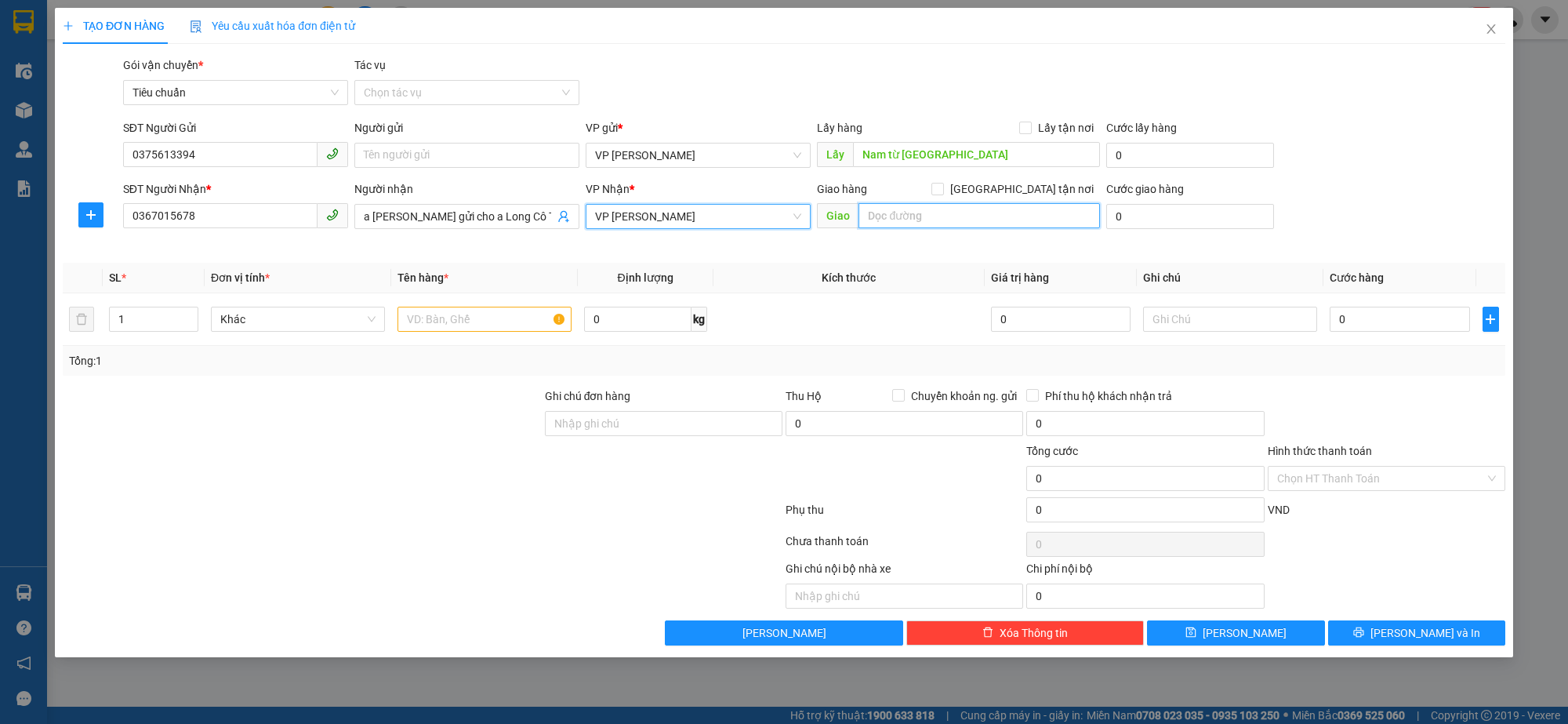
click at [914, 214] on input "text" at bounding box center [979, 215] width 242 height 25
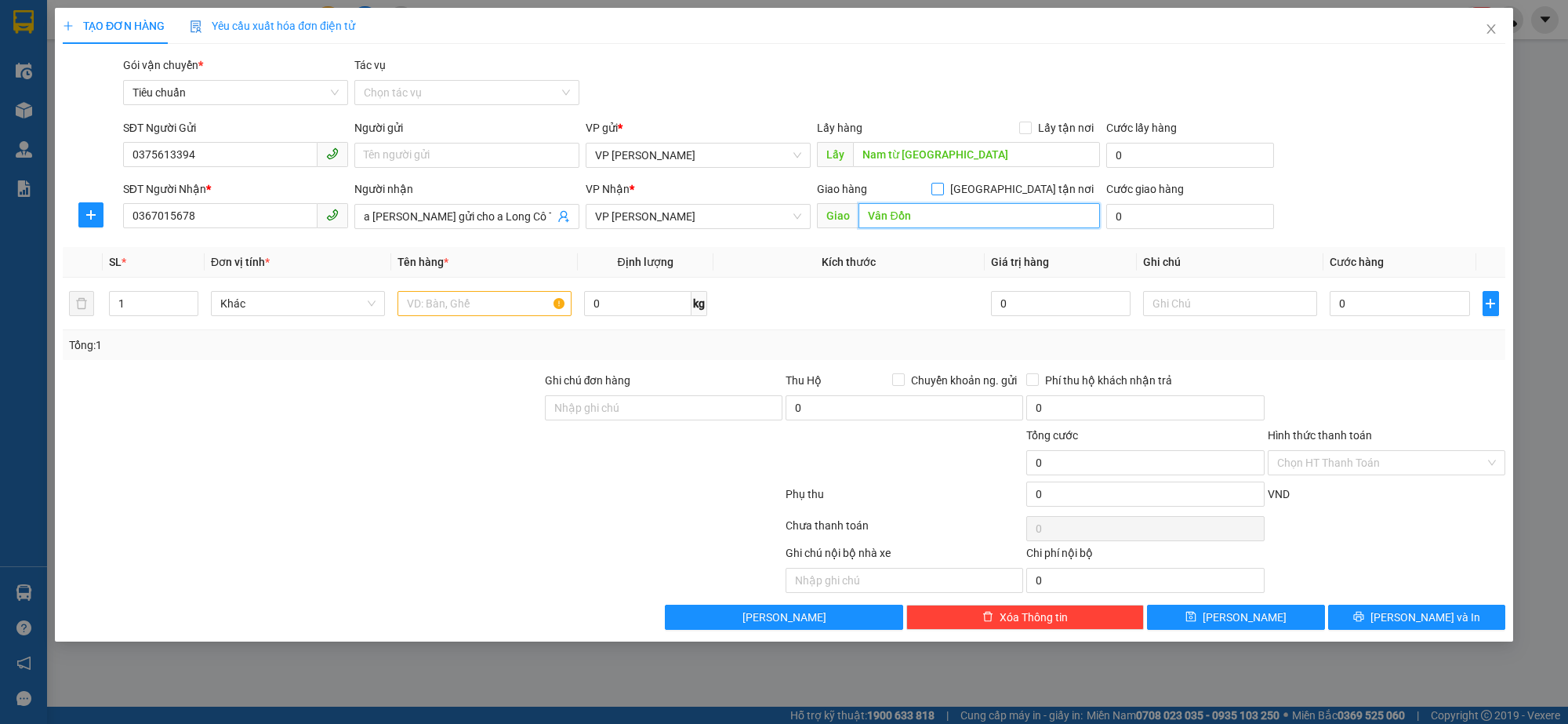
type input "Vân Đồn"
click at [942, 186] on input "[GEOGRAPHIC_DATA] tận nơi" at bounding box center [937, 188] width 11 height 11
checkbox input "true"
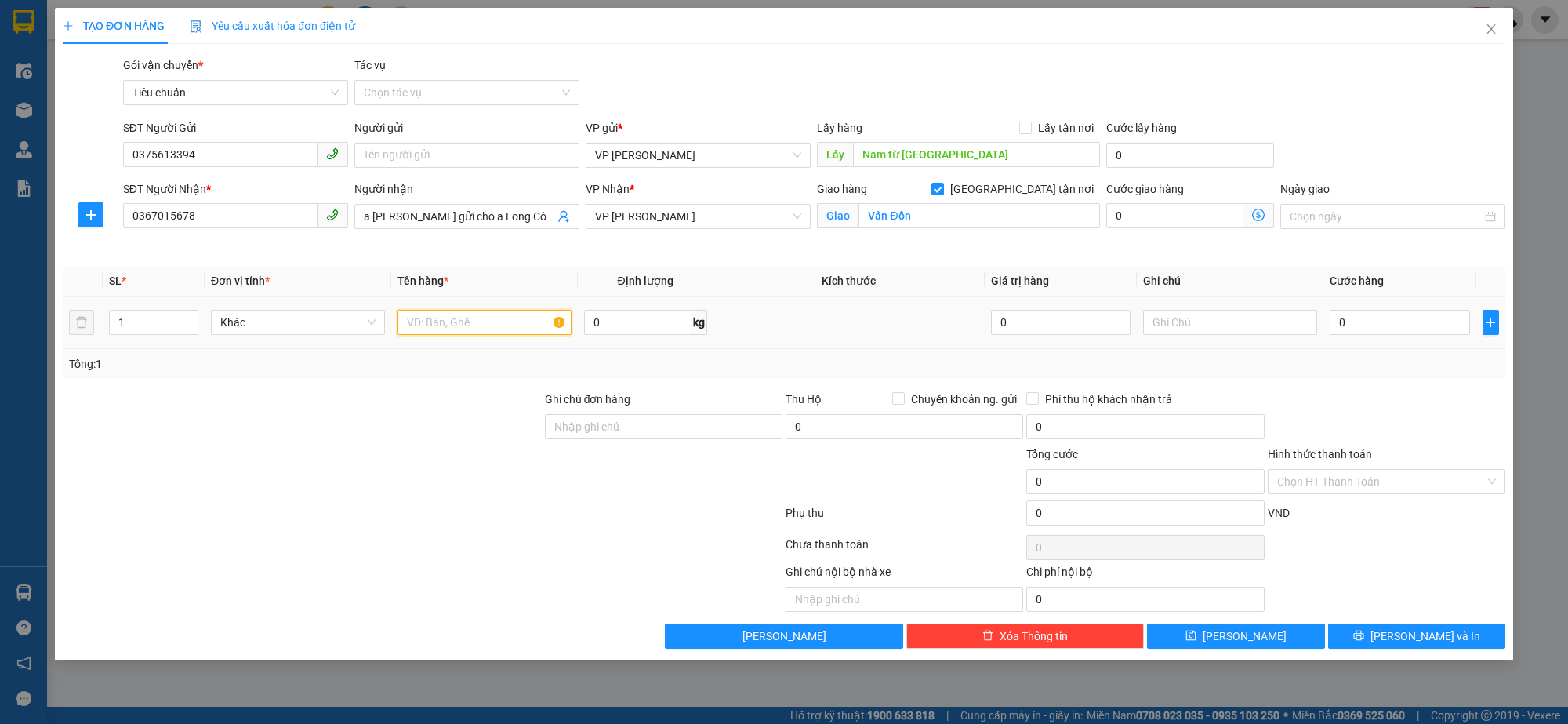
click at [442, 318] on input "text" at bounding box center [484, 322] width 174 height 25
type input "ct"
click at [1335, 327] on input "0" at bounding box center [1400, 322] width 140 height 25
type input "1"
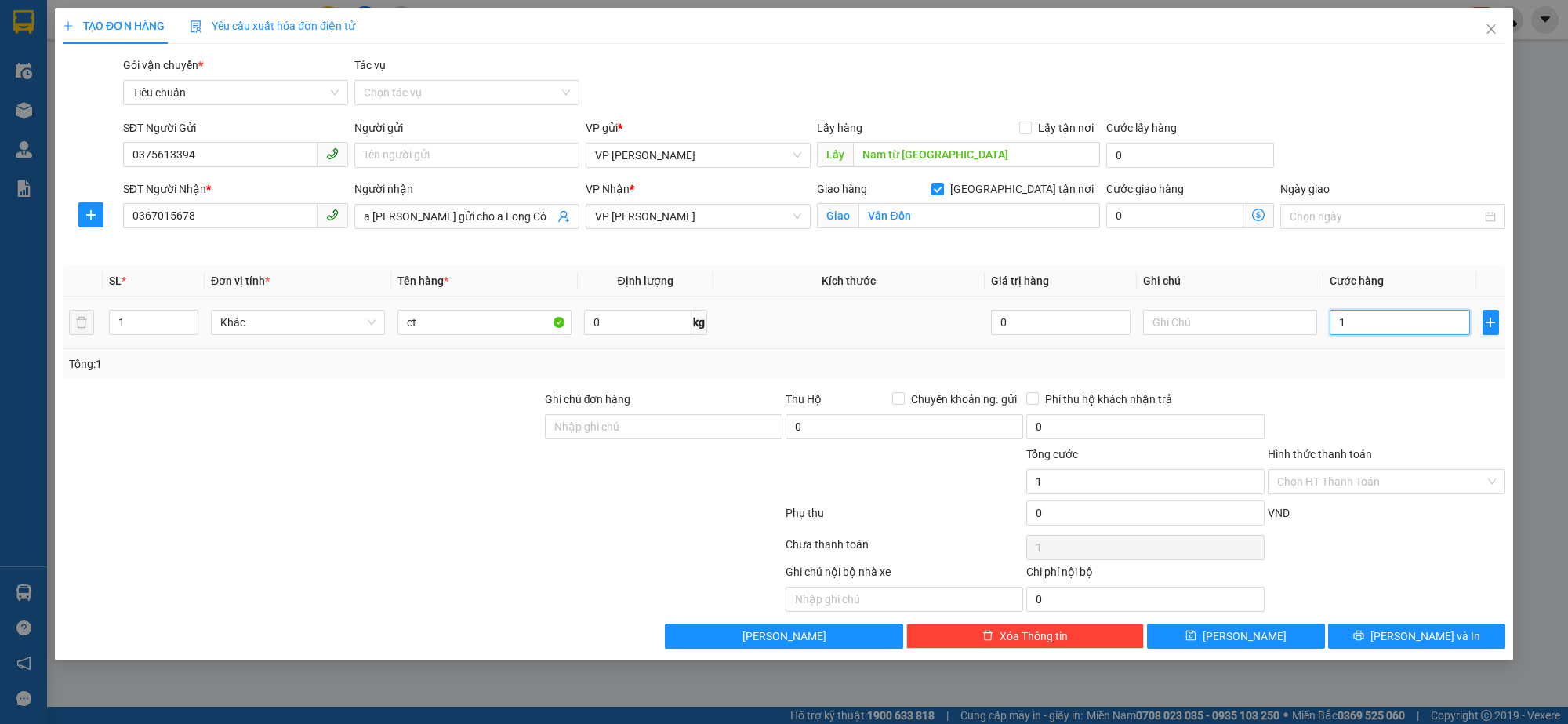
type input "1"
type input "10"
type input "100"
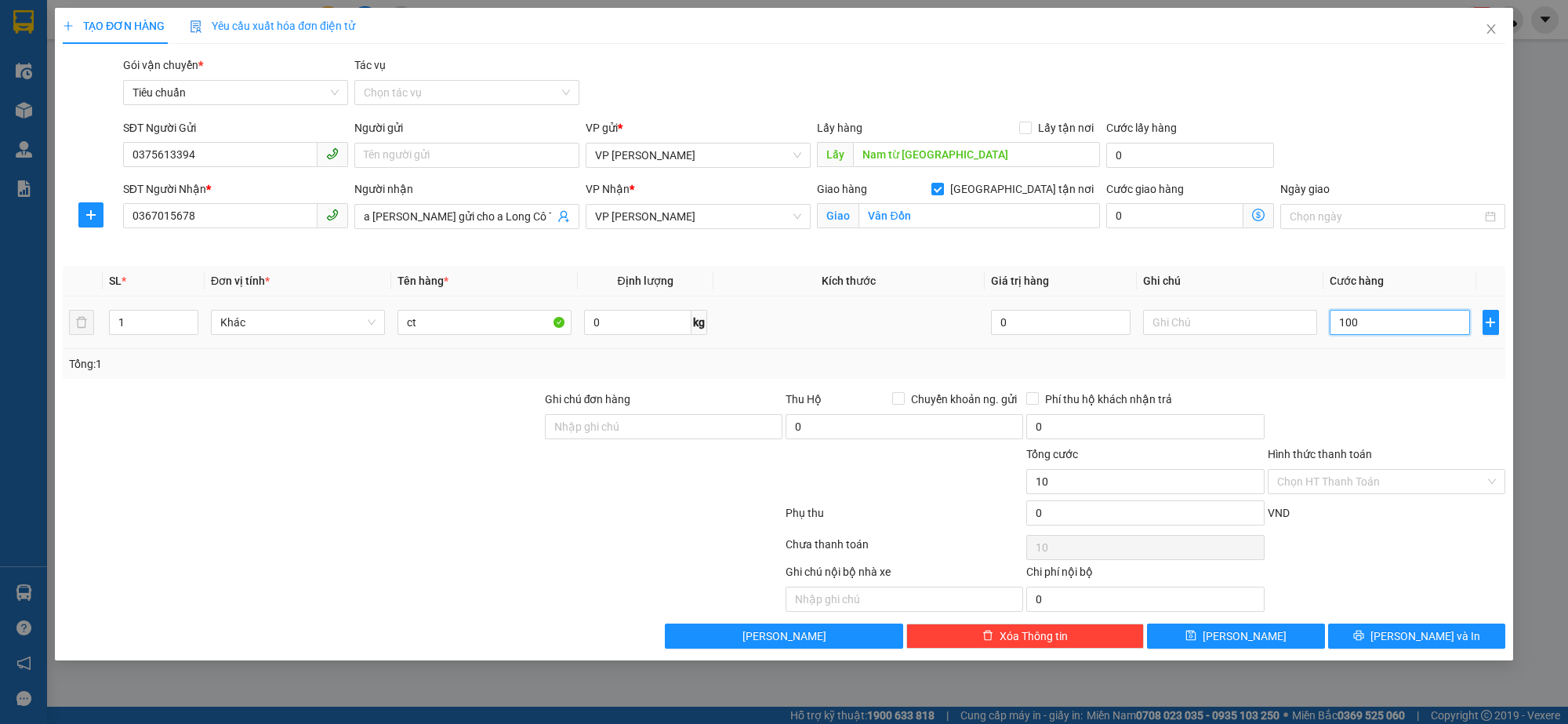
type input "100"
type input "100.000"
click at [1365, 495] on div "Hình thức thanh toán Chọn HT Thanh Toán" at bounding box center [1387, 473] width 238 height 55
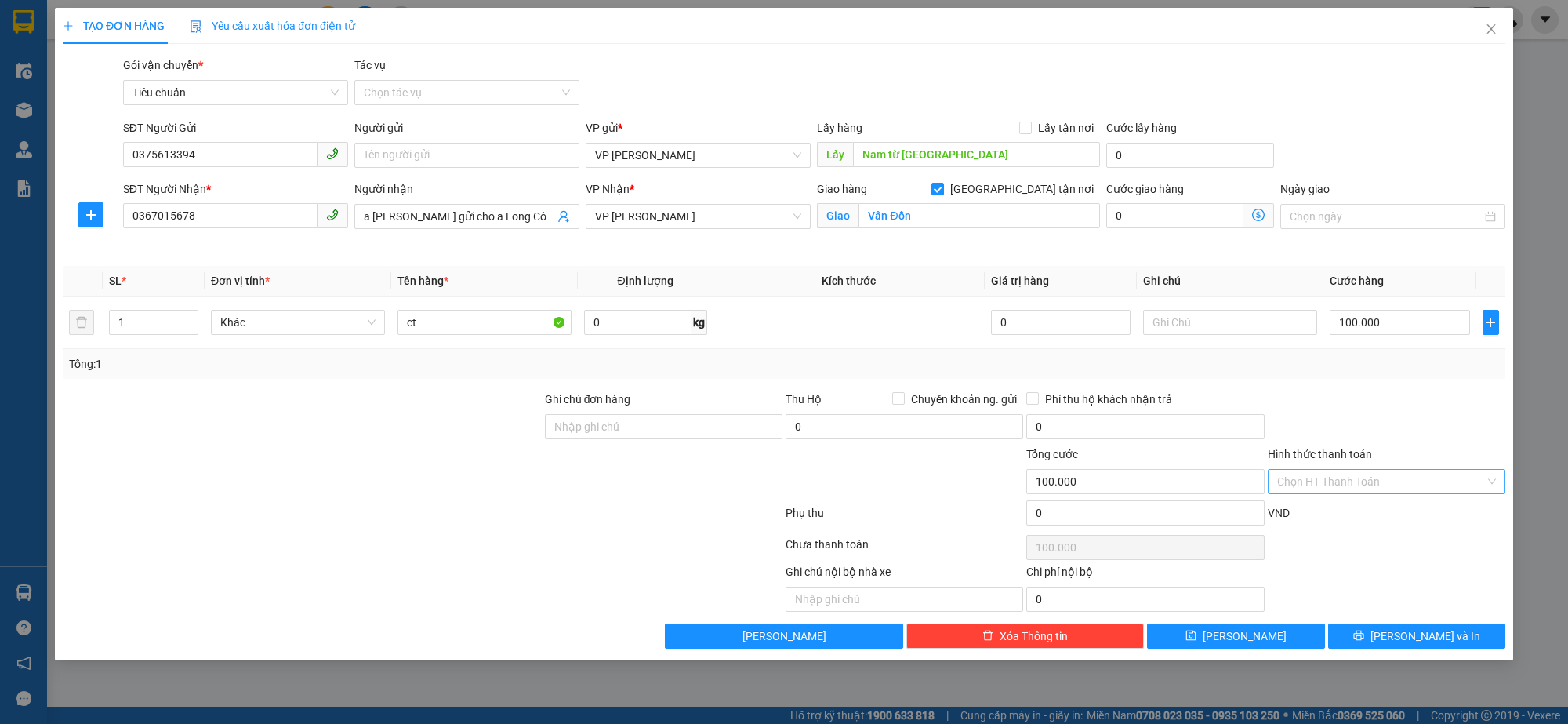
click at [1351, 477] on input "Hình thức thanh toán" at bounding box center [1381, 481] width 207 height 24
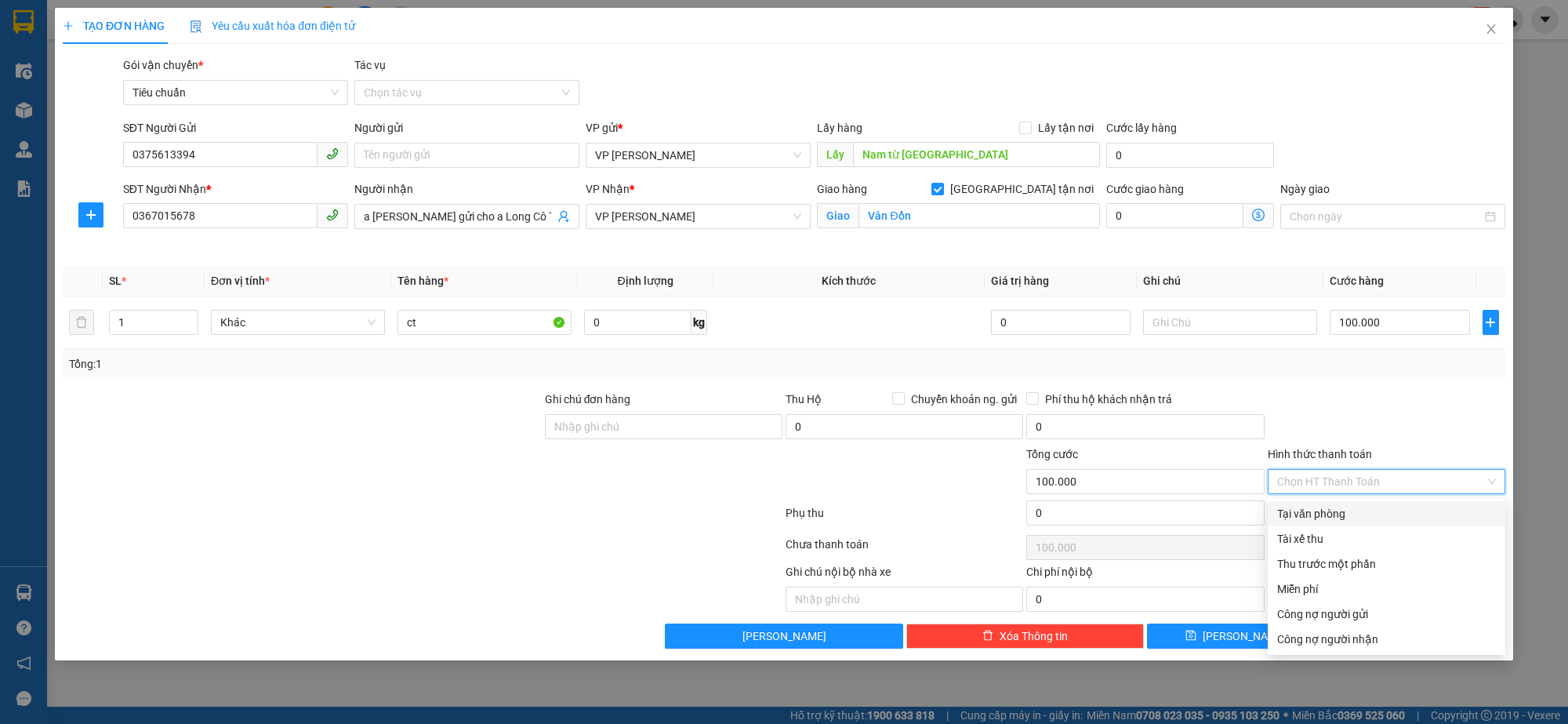
click at [1337, 512] on div "Tại văn phòng" at bounding box center [1387, 514] width 219 height 18
type input "0"
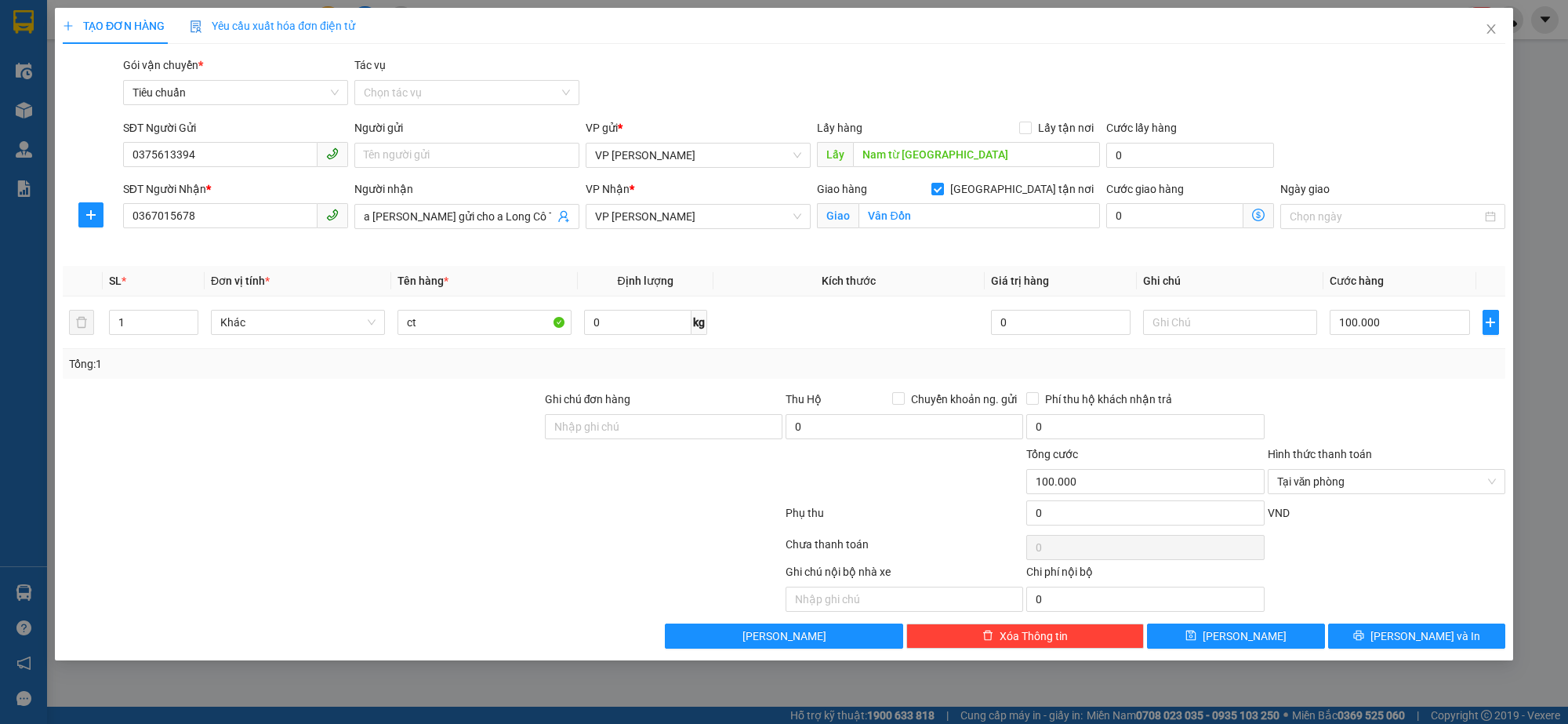
click at [1369, 405] on div at bounding box center [1386, 418] width 241 height 55
click at [464, 102] on input "Tác vụ" at bounding box center [461, 92] width 195 height 24
click at [440, 117] on div "Nhập hàng lên xe" at bounding box center [467, 124] width 206 height 18
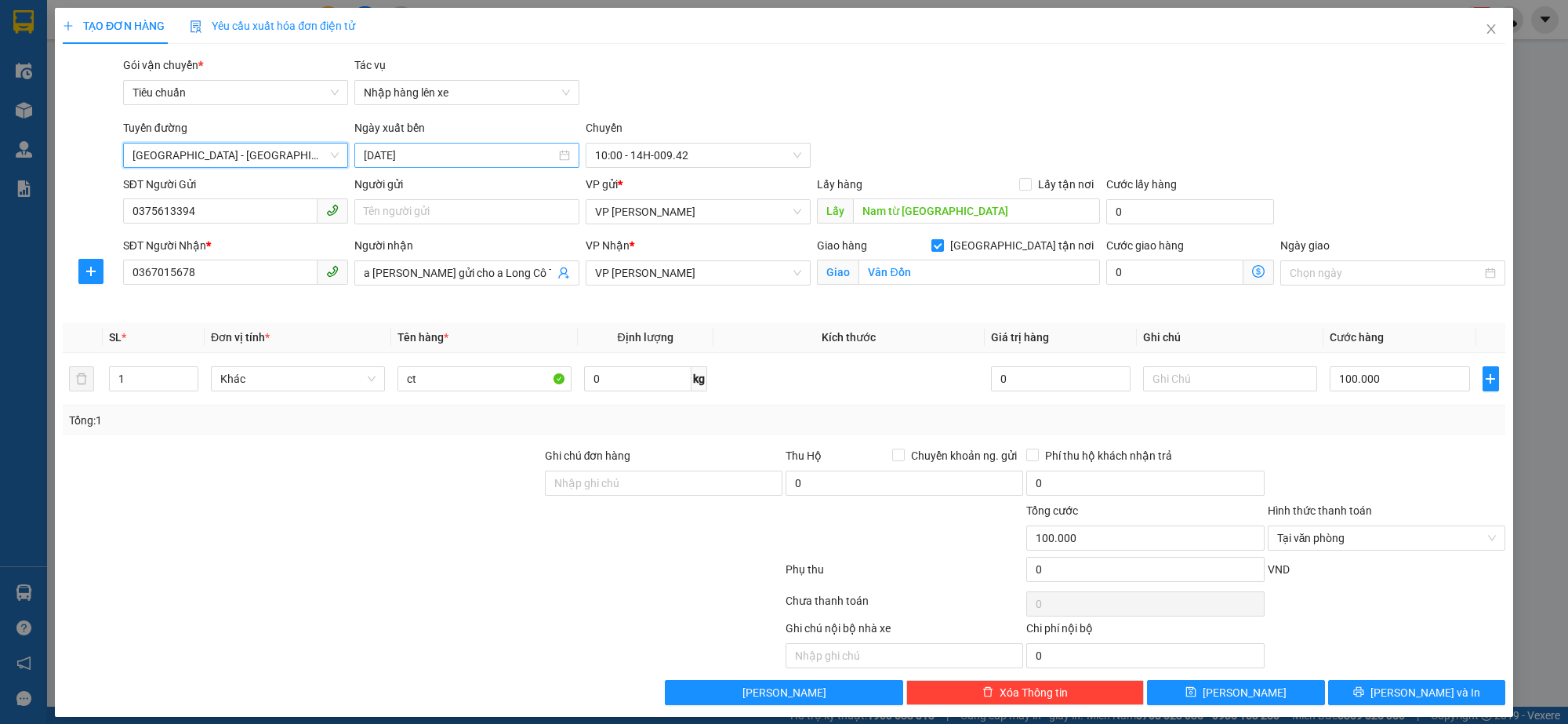
click at [374, 162] on input "[DATE]" at bounding box center [460, 156] width 192 height 18
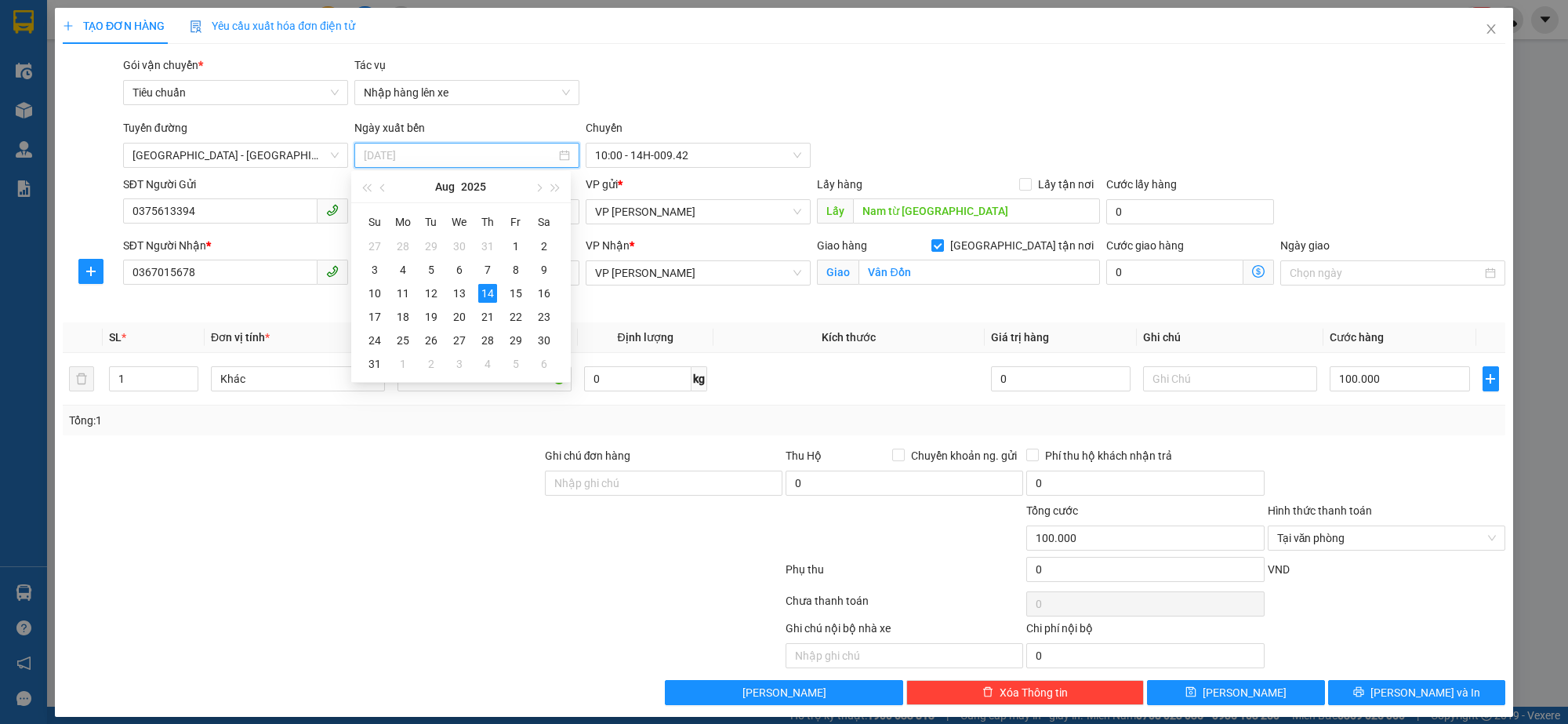
drag, startPoint x: 438, startPoint y: 291, endPoint x: 453, endPoint y: 294, distance: 15.3
click at [438, 292] on div "12" at bounding box center [431, 293] width 19 height 19
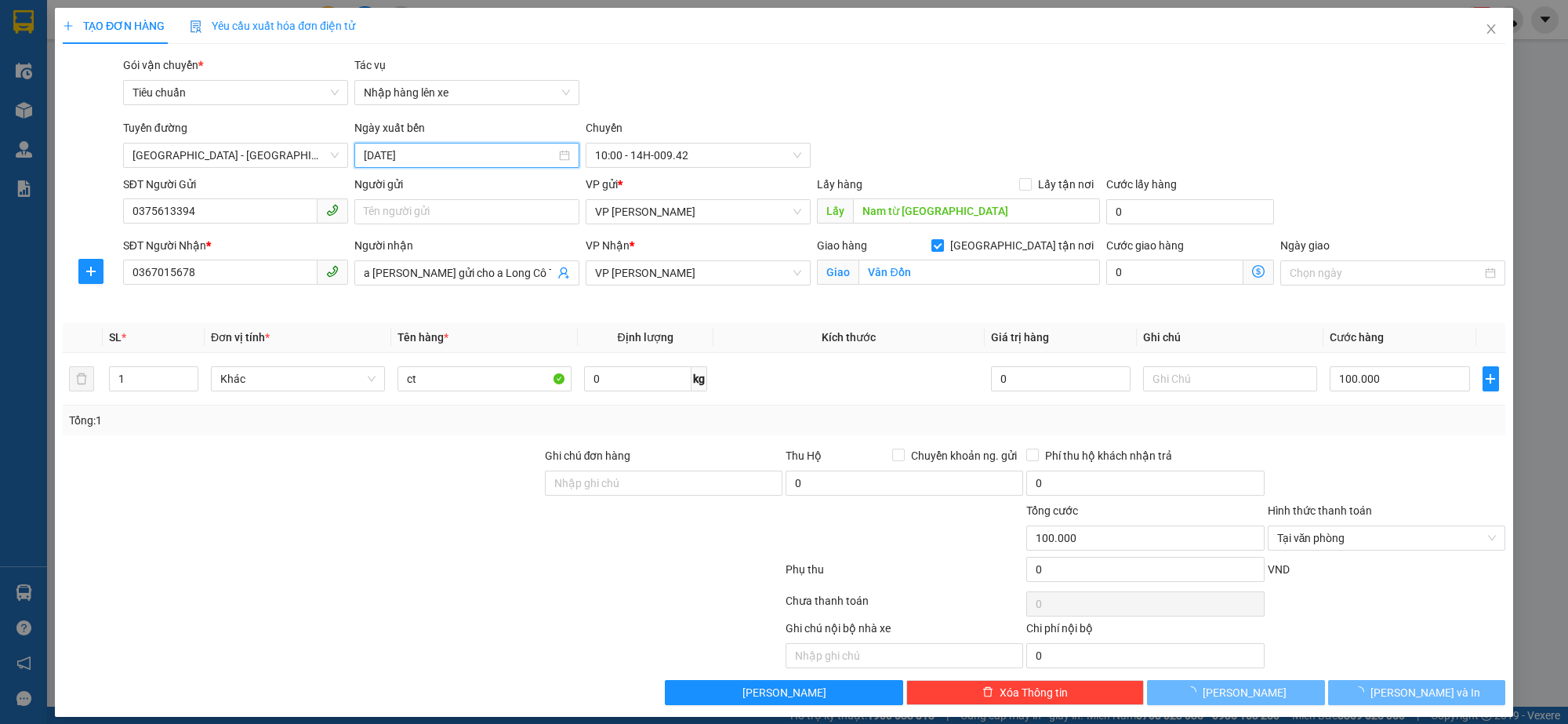
type input "[DATE]"
click at [710, 155] on span "10:00 - 14H-009.42" at bounding box center [698, 155] width 206 height 24
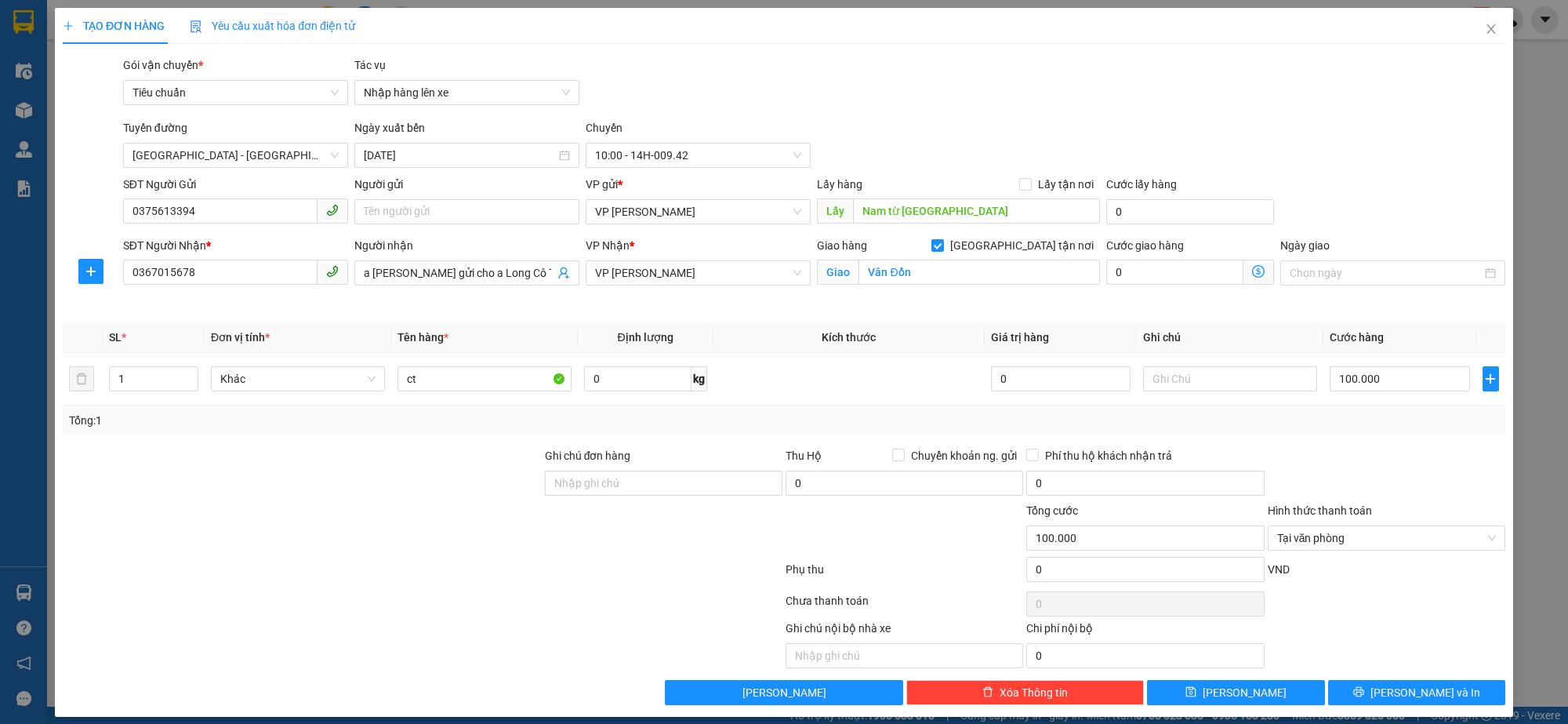
click at [860, 19] on div "TẠO ĐƠN HÀNG Yêu cầu xuất hóa đơn điện tử" at bounding box center [784, 25] width 1443 height 36
click at [1236, 697] on span "[PERSON_NAME]" at bounding box center [1245, 692] width 84 height 18
checkbox input "false"
type input "0"
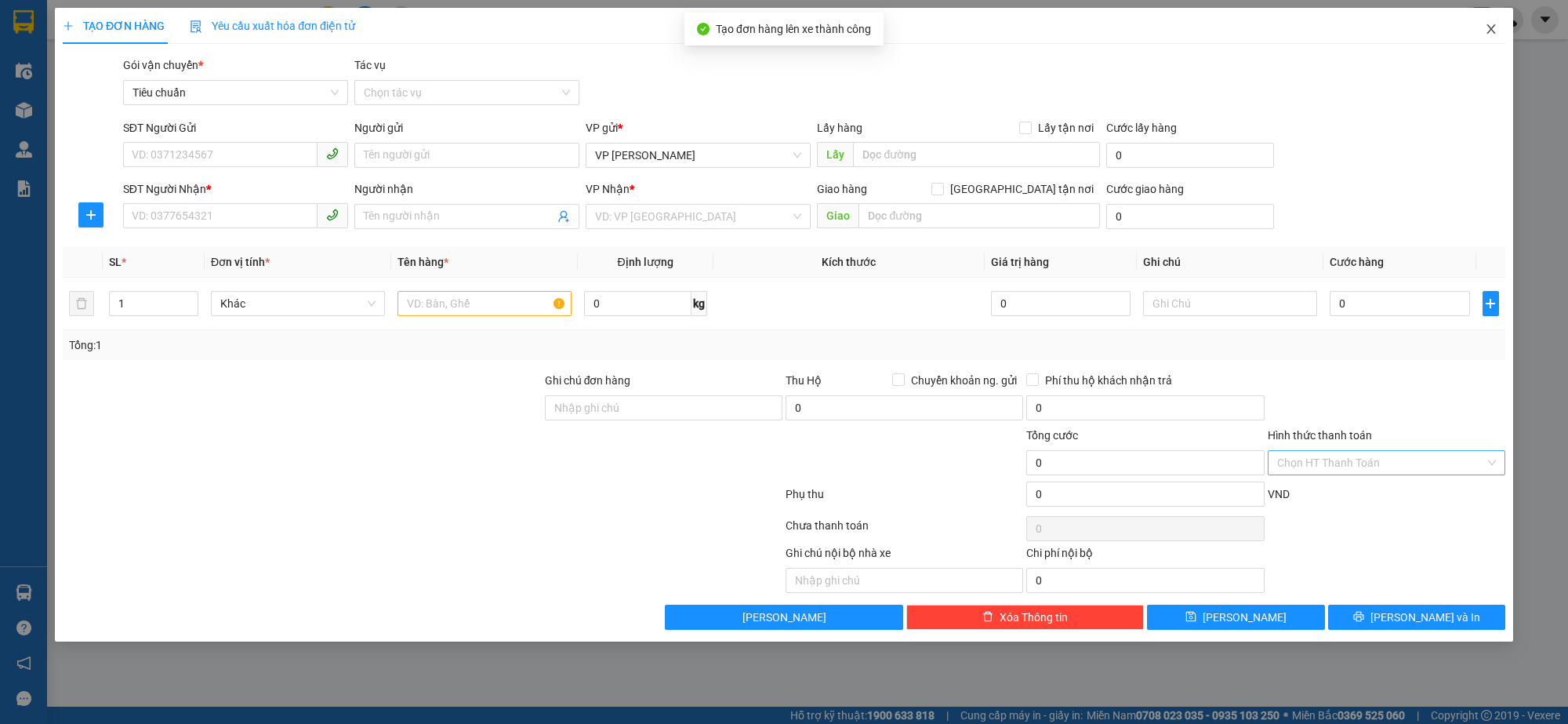
click at [1487, 20] on span "Close" at bounding box center [1491, 30] width 44 height 44
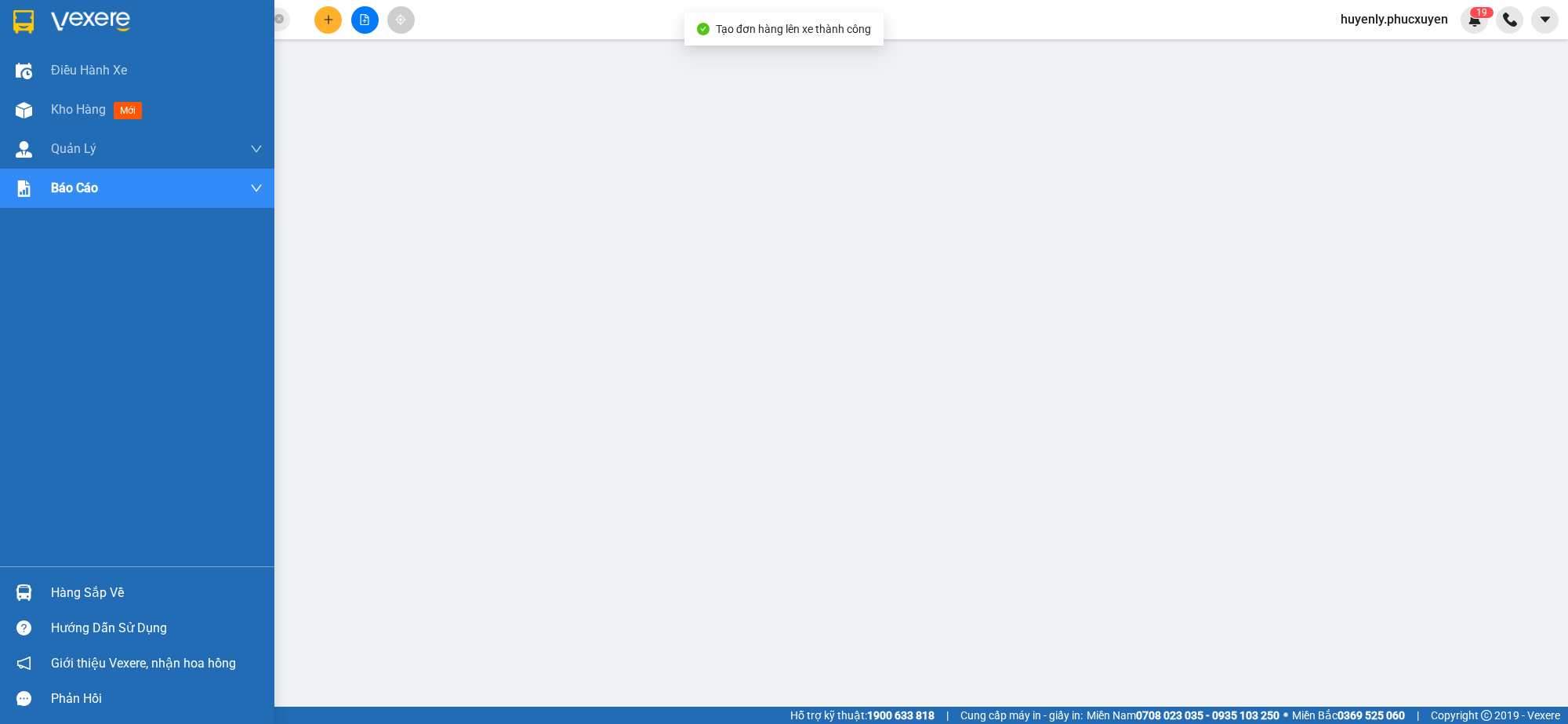
click at [40, 597] on div "Hàng sắp về" at bounding box center [137, 593] width 275 height 35
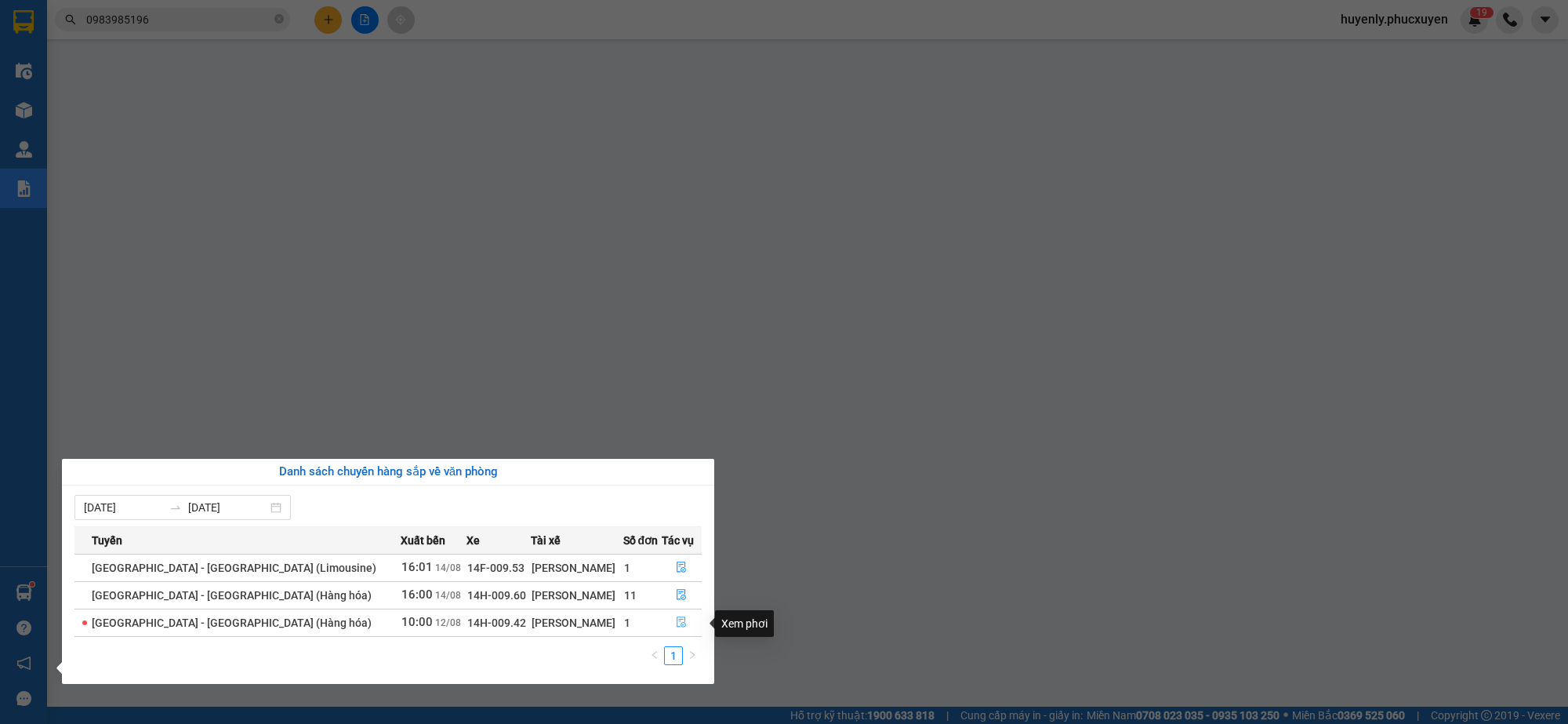
click at [676, 624] on icon "file-done" at bounding box center [682, 622] width 11 height 11
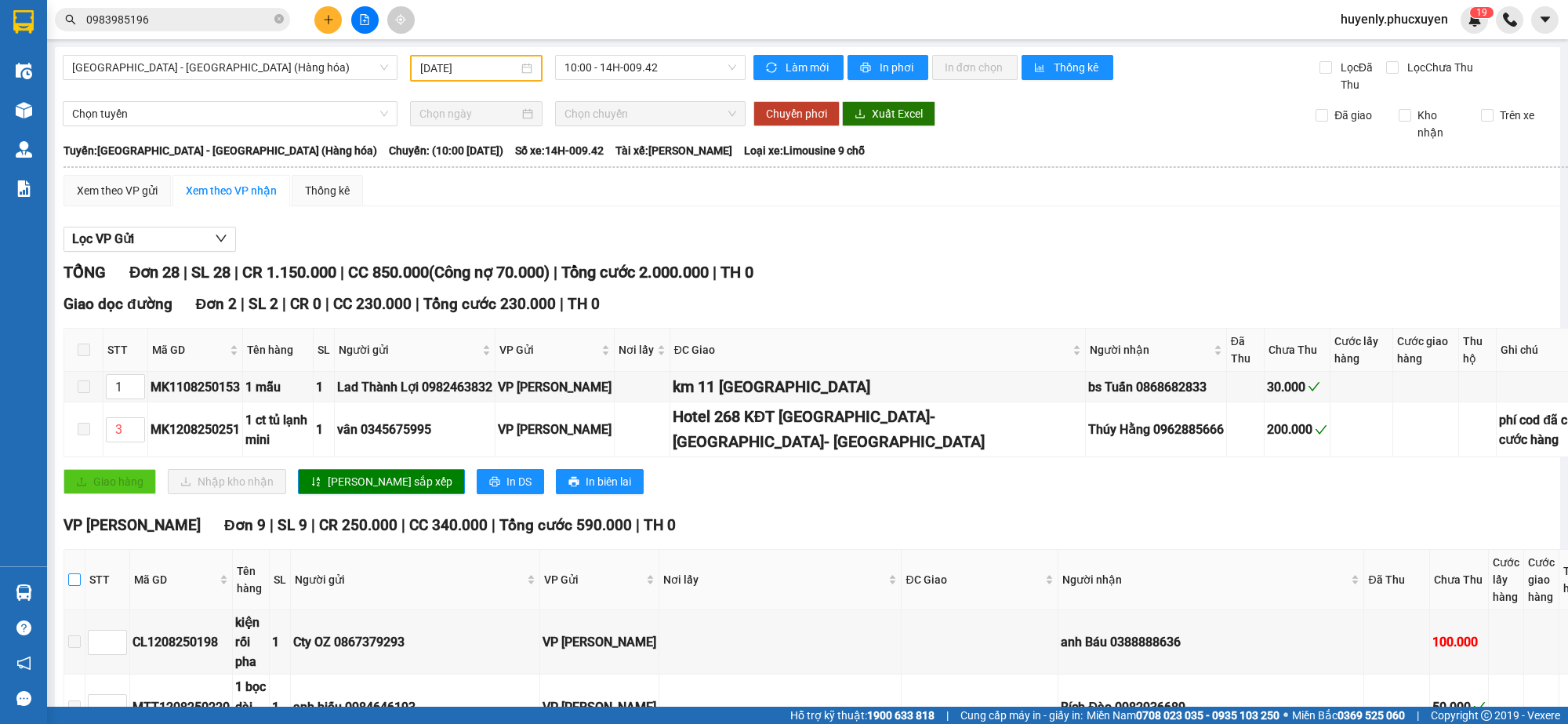
click at [80, 578] on input "checkbox" at bounding box center [74, 580] width 12 height 12
checkbox input "true"
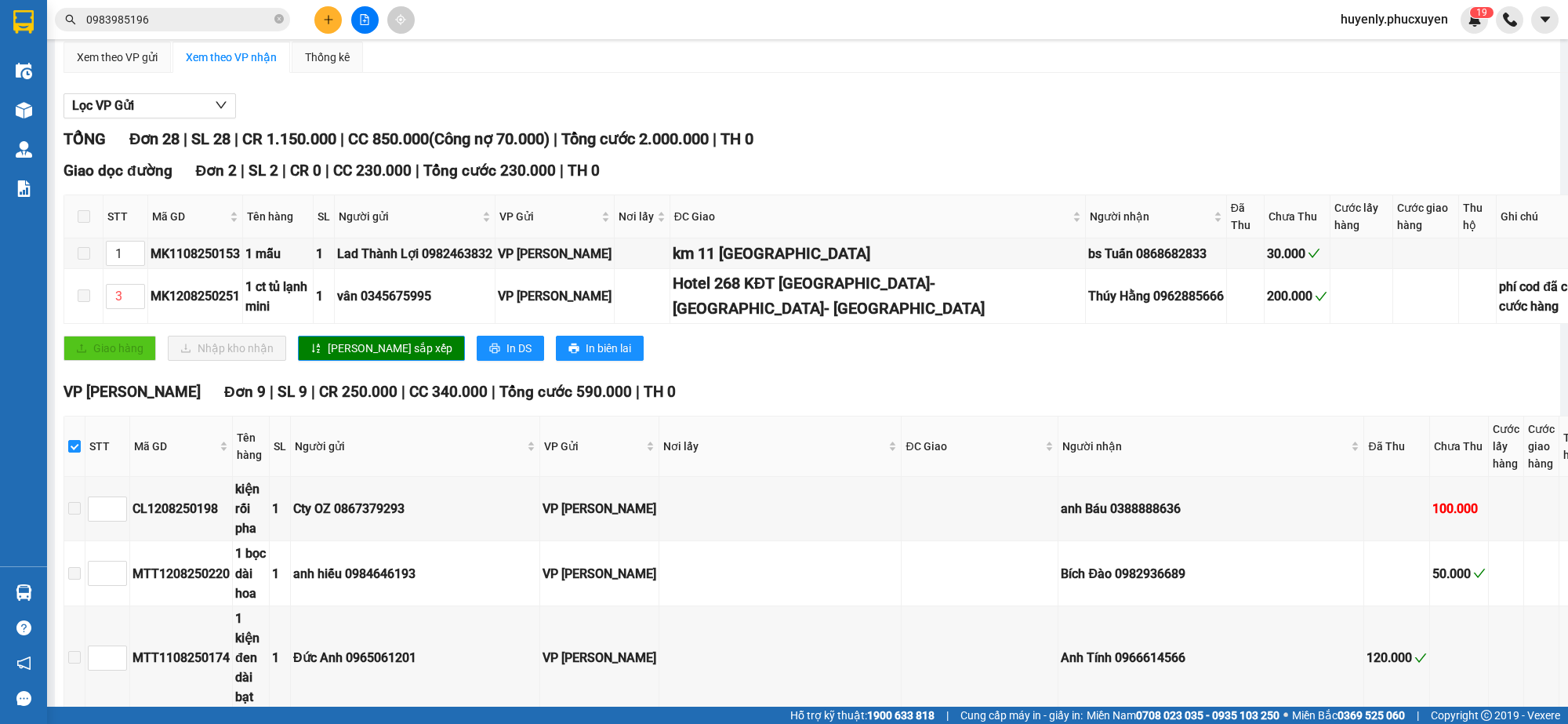
scroll to position [588, 0]
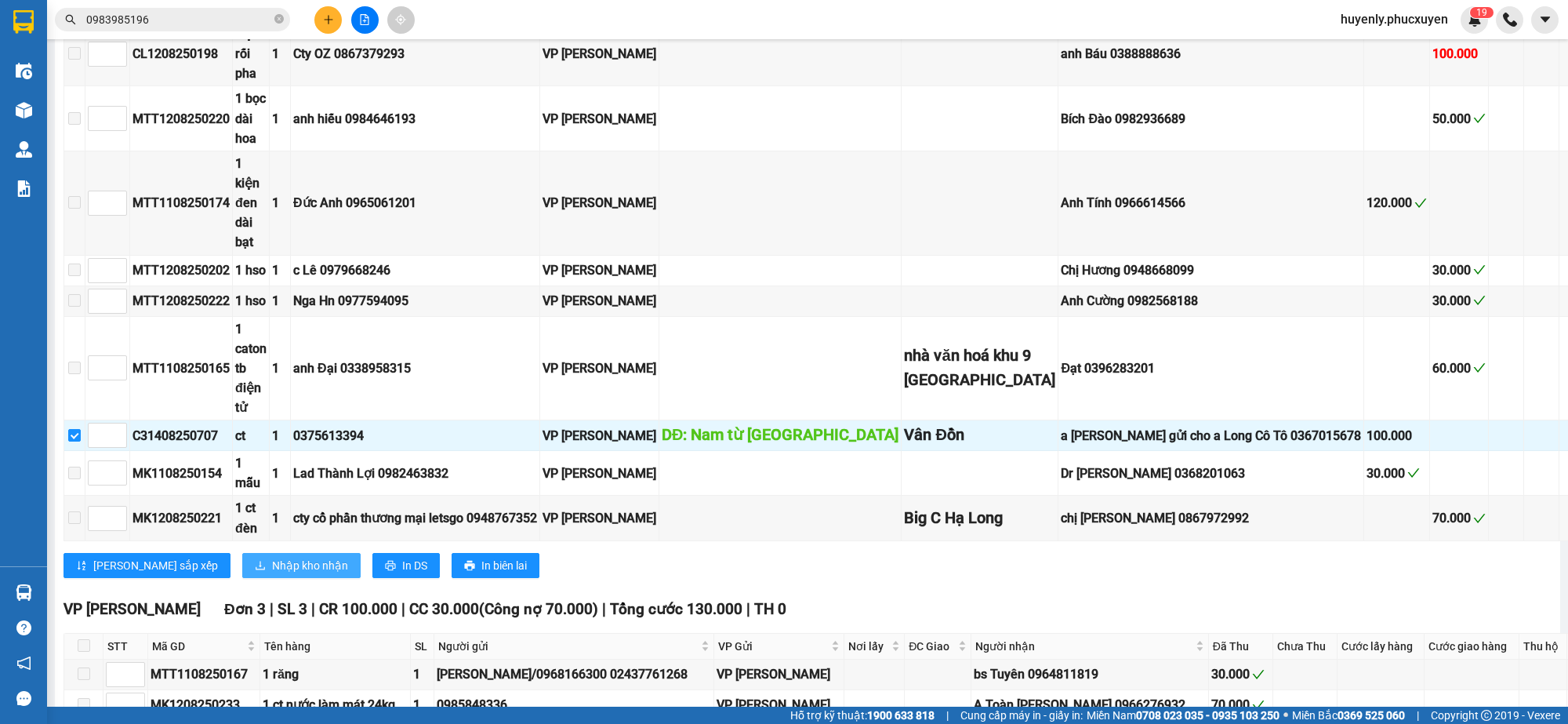
click at [272, 574] on span "Nhập kho nhận" at bounding box center [310, 566] width 76 height 18
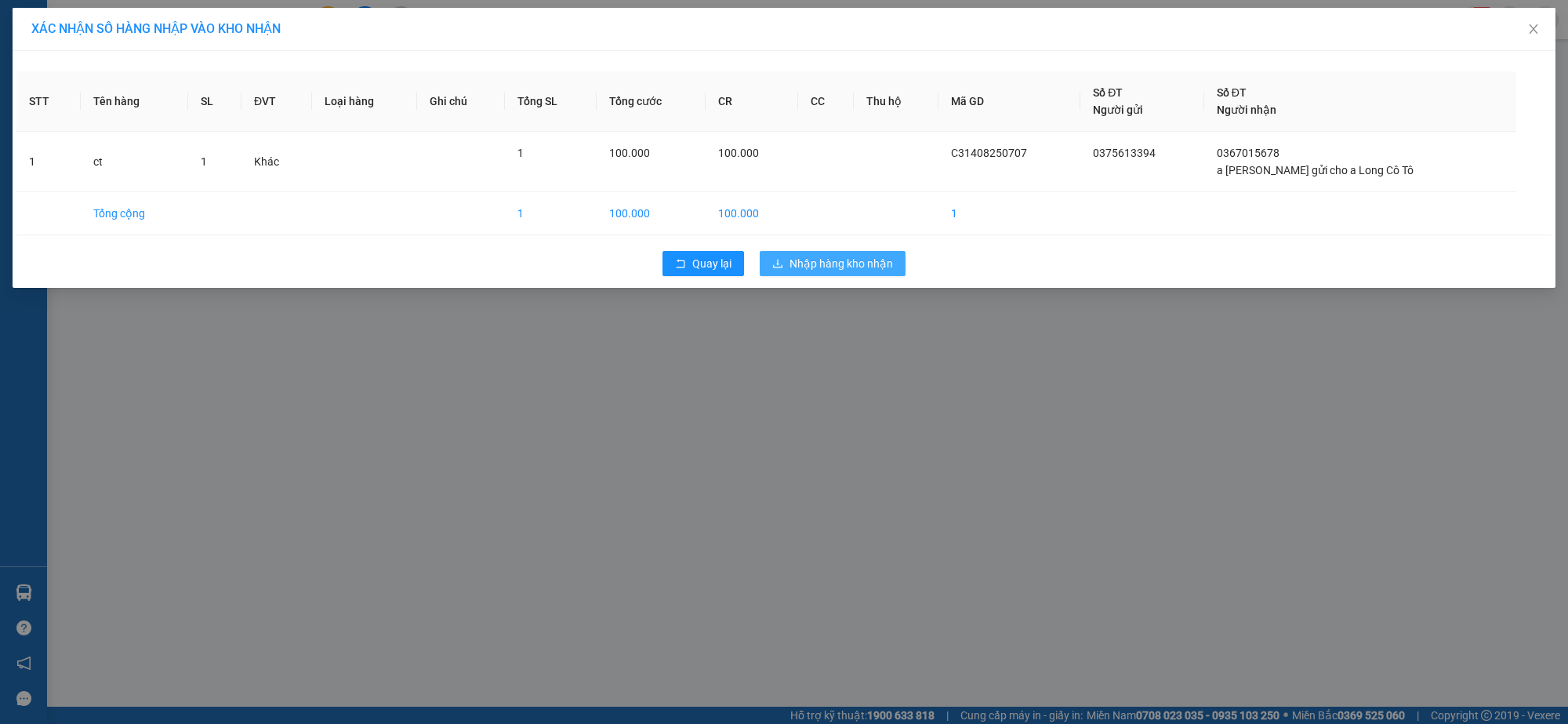
click at [880, 261] on span "Nhập hàng kho nhận" at bounding box center [841, 264] width 103 height 18
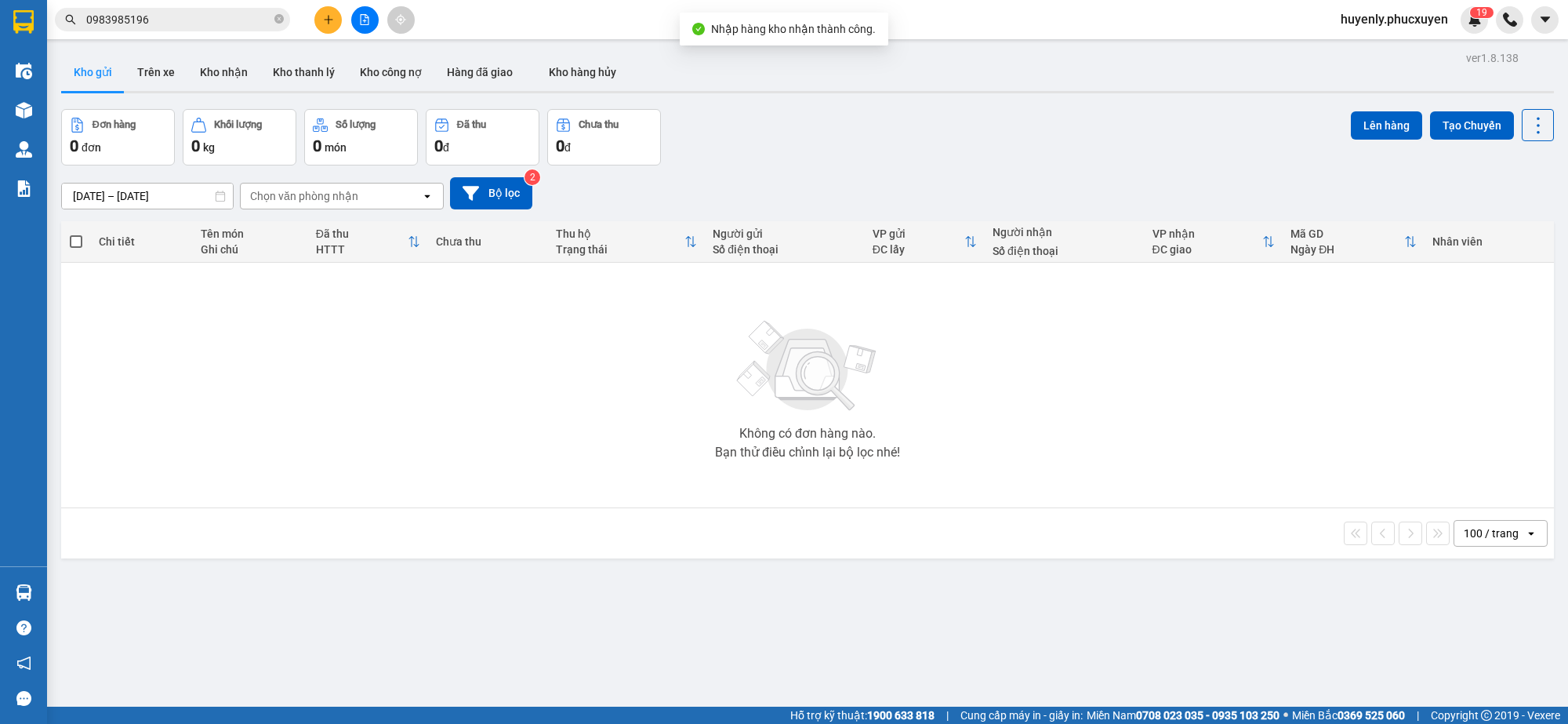
click at [361, 24] on icon "file-add" at bounding box center [364, 19] width 11 height 11
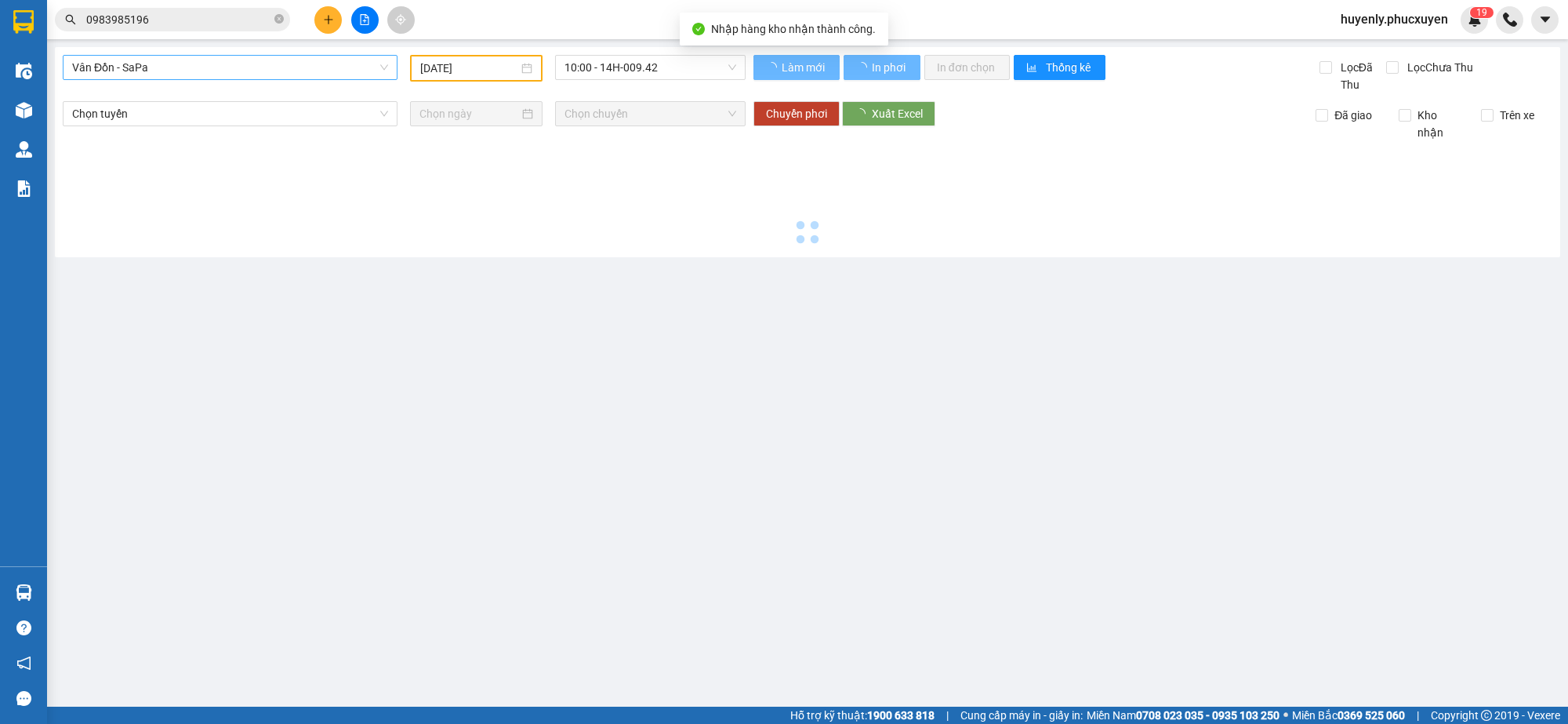
click at [216, 71] on span "Vân Đồn - SaPa" at bounding box center [229, 67] width 316 height 24
type input "h"
type input "[DATE]"
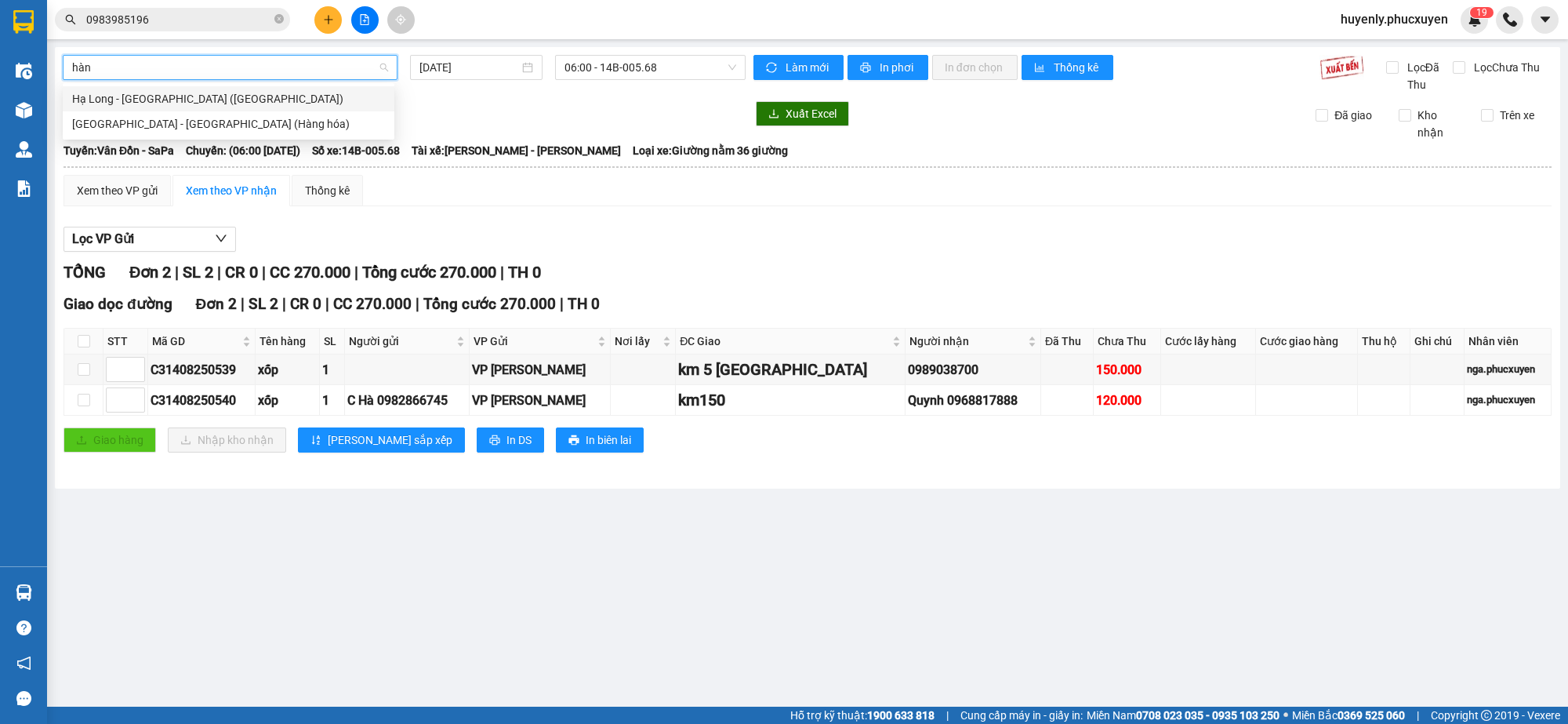
type input "hàng"
click at [171, 118] on div "[GEOGRAPHIC_DATA] - [GEOGRAPHIC_DATA] (Hàng hóa)" at bounding box center [228, 124] width 313 height 18
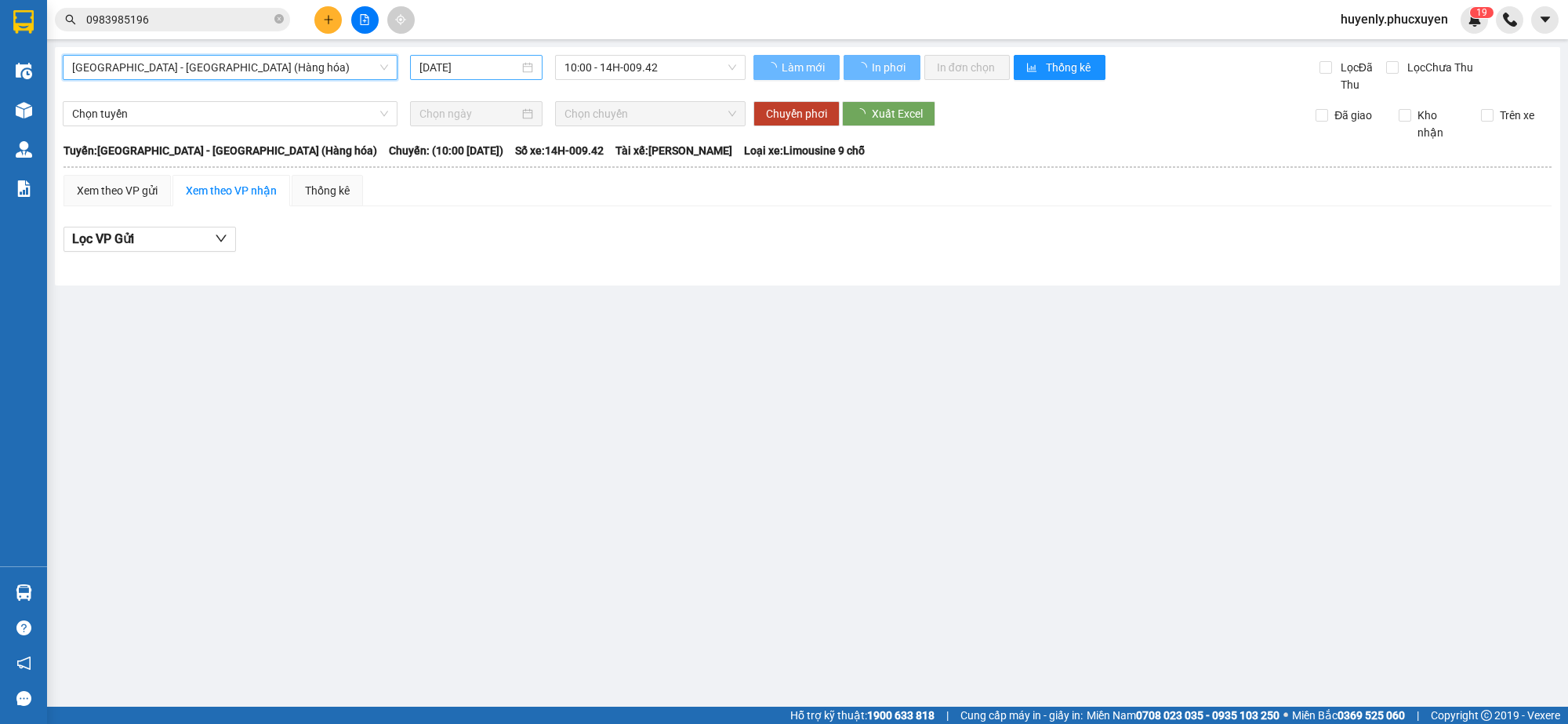
click at [444, 57] on div "[DATE]" at bounding box center [476, 67] width 132 height 25
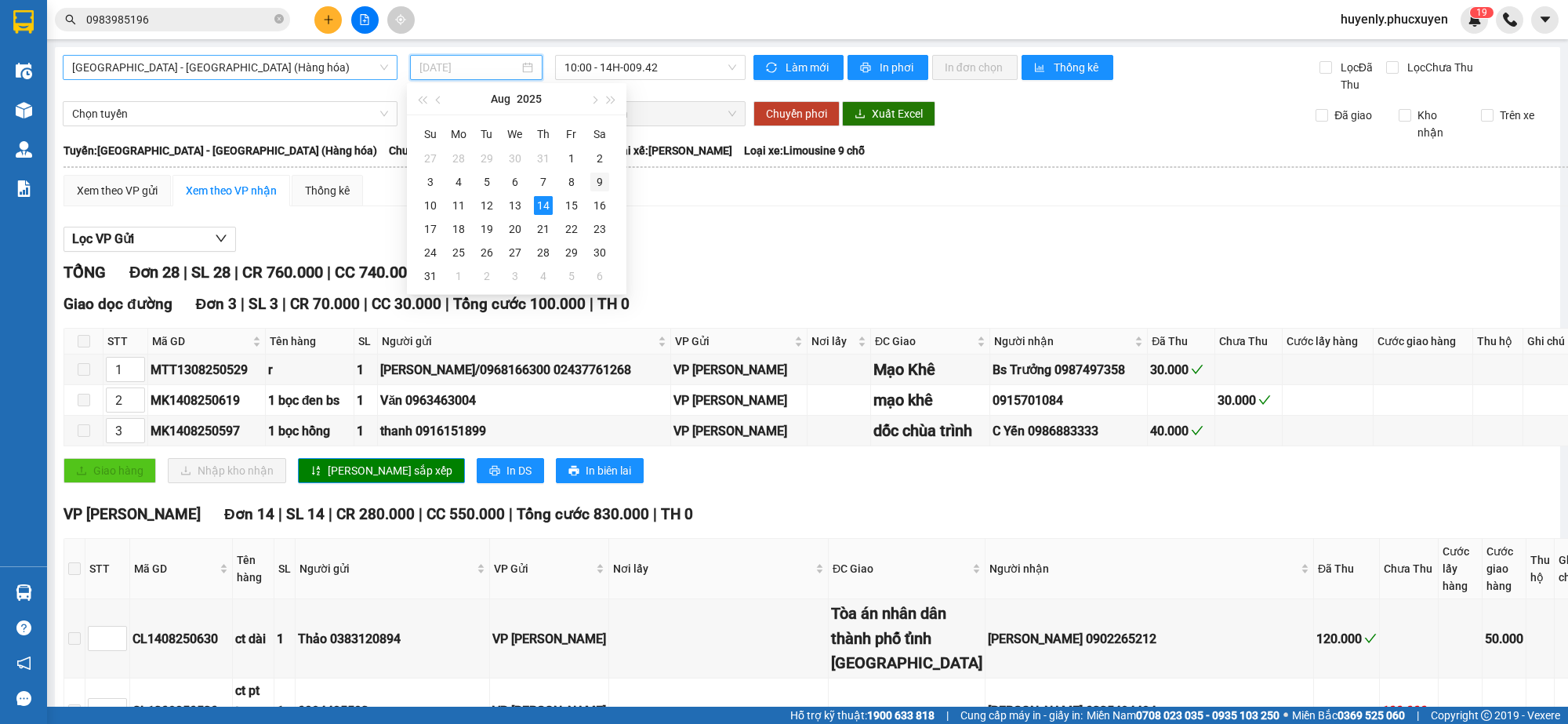
click at [596, 185] on div "9" at bounding box center [600, 182] width 19 height 19
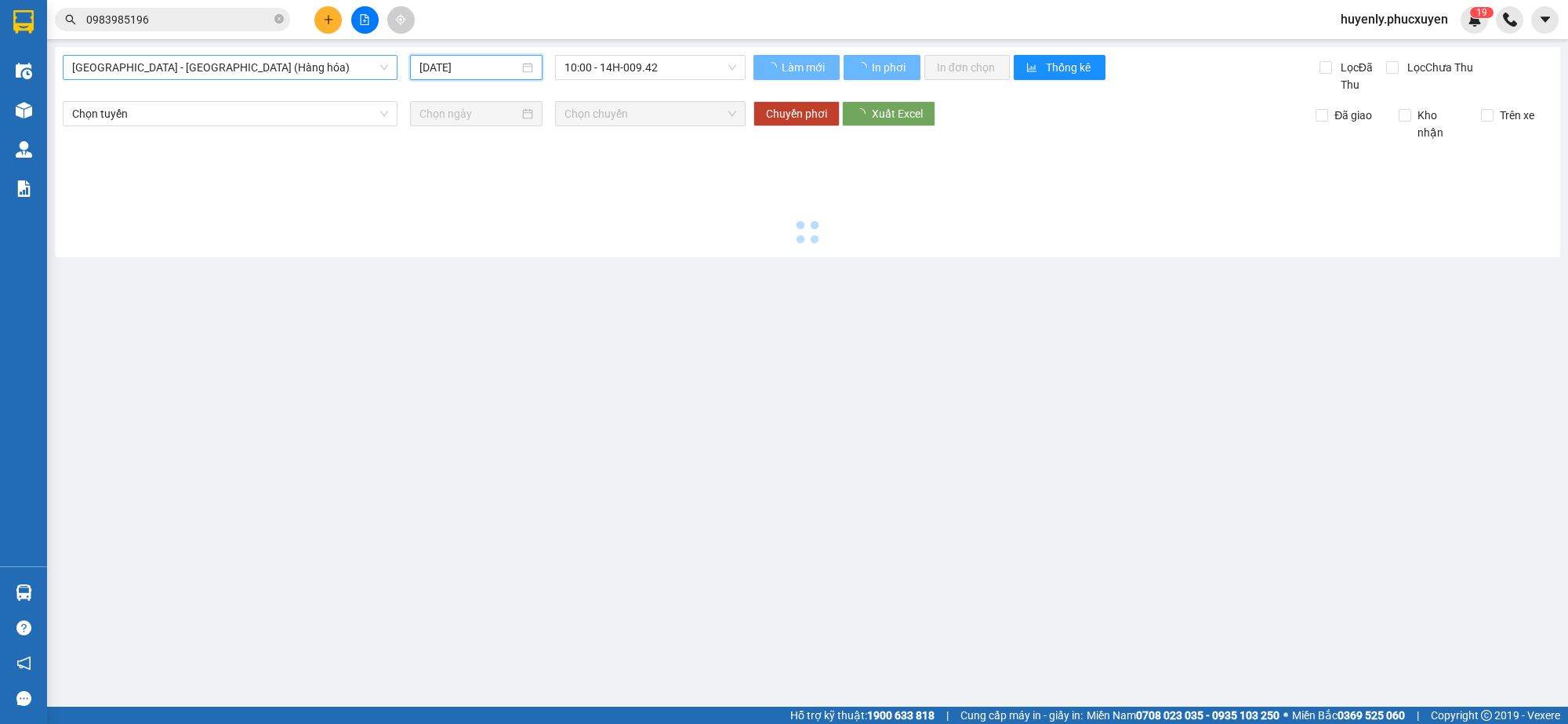
type input "[DATE]"
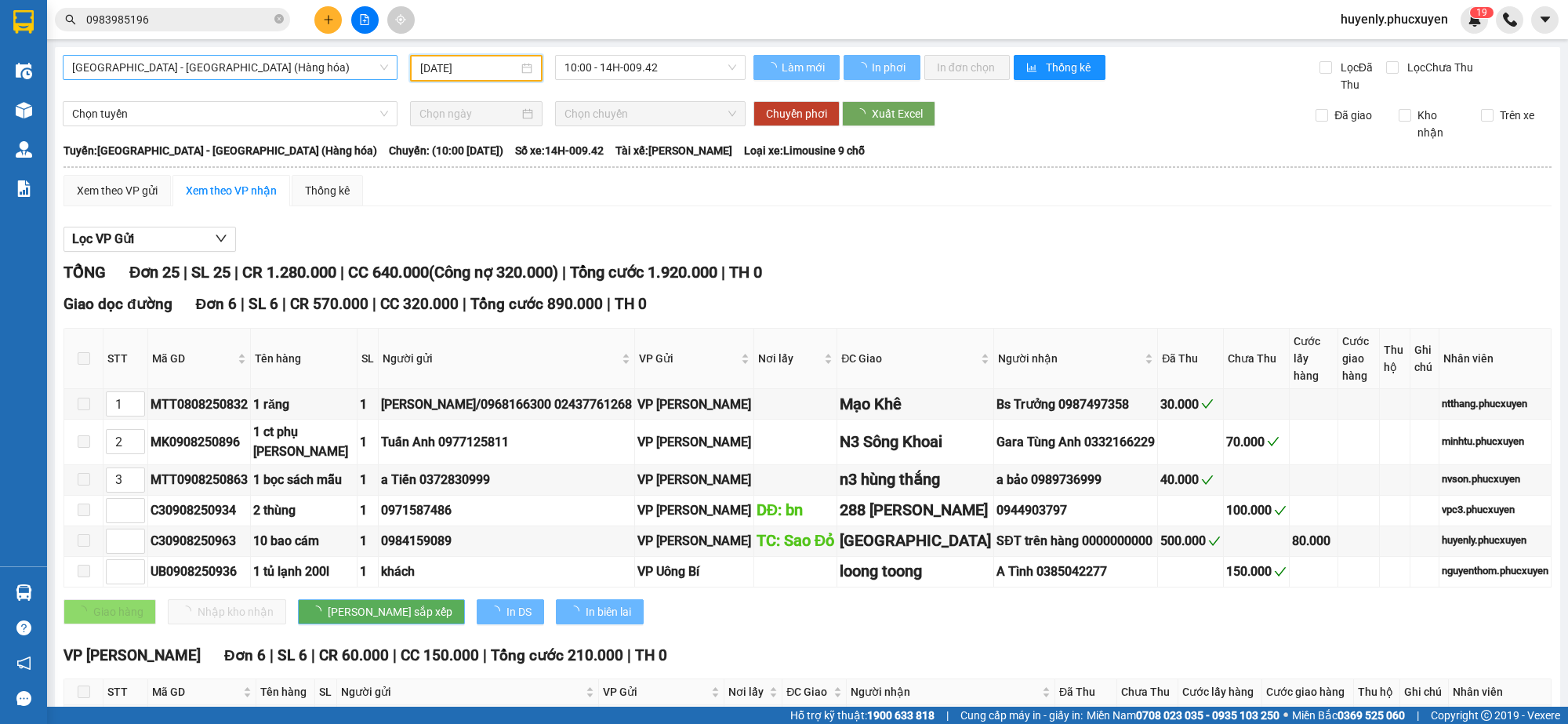
click at [321, 68] on span "[GEOGRAPHIC_DATA] - [GEOGRAPHIC_DATA] (Hàng hóa)" at bounding box center [229, 67] width 316 height 24
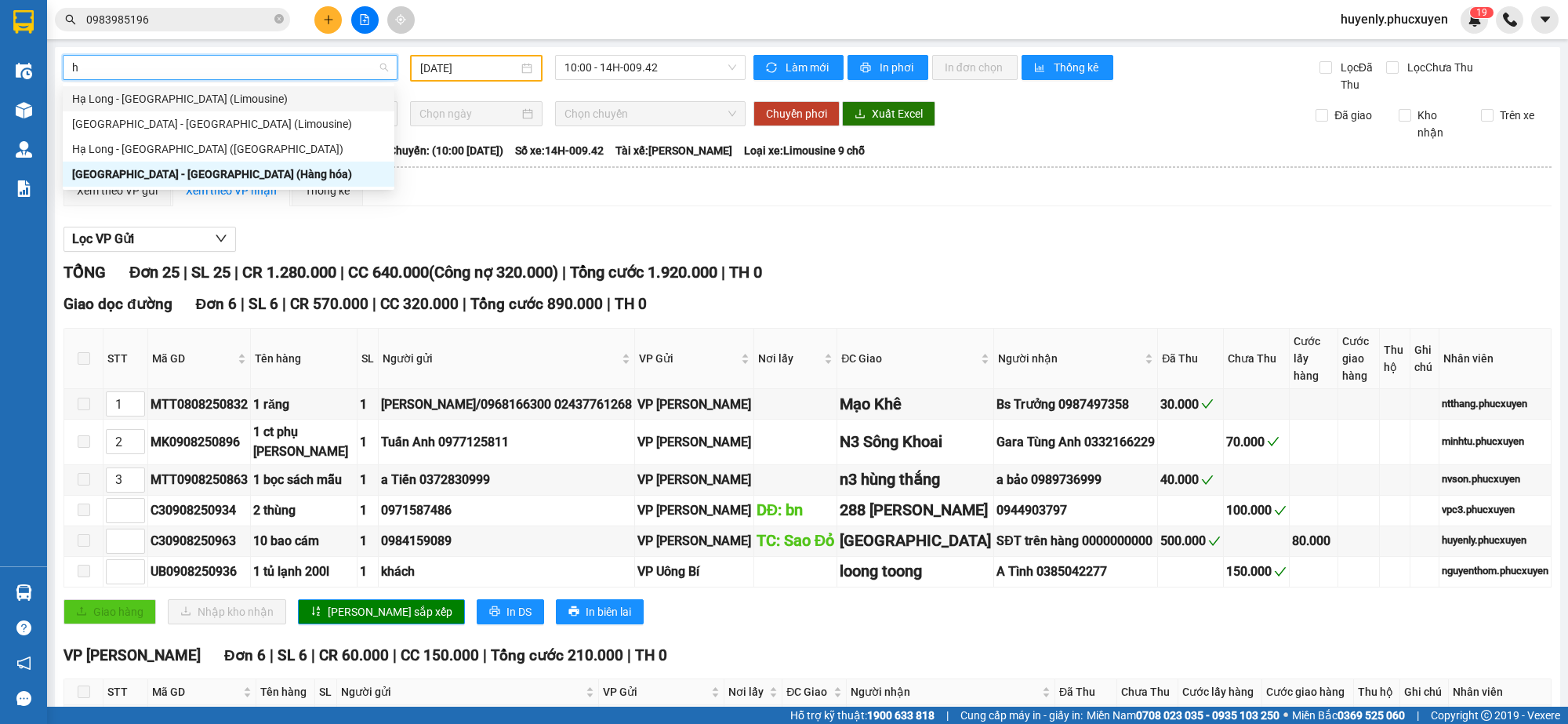
type input "ha"
drag, startPoint x: 221, startPoint y: 147, endPoint x: 438, endPoint y: 81, distance: 226.8
click at [222, 147] on div "Hạ Long - [GEOGRAPHIC_DATA] ([GEOGRAPHIC_DATA])" at bounding box center [228, 149] width 313 height 18
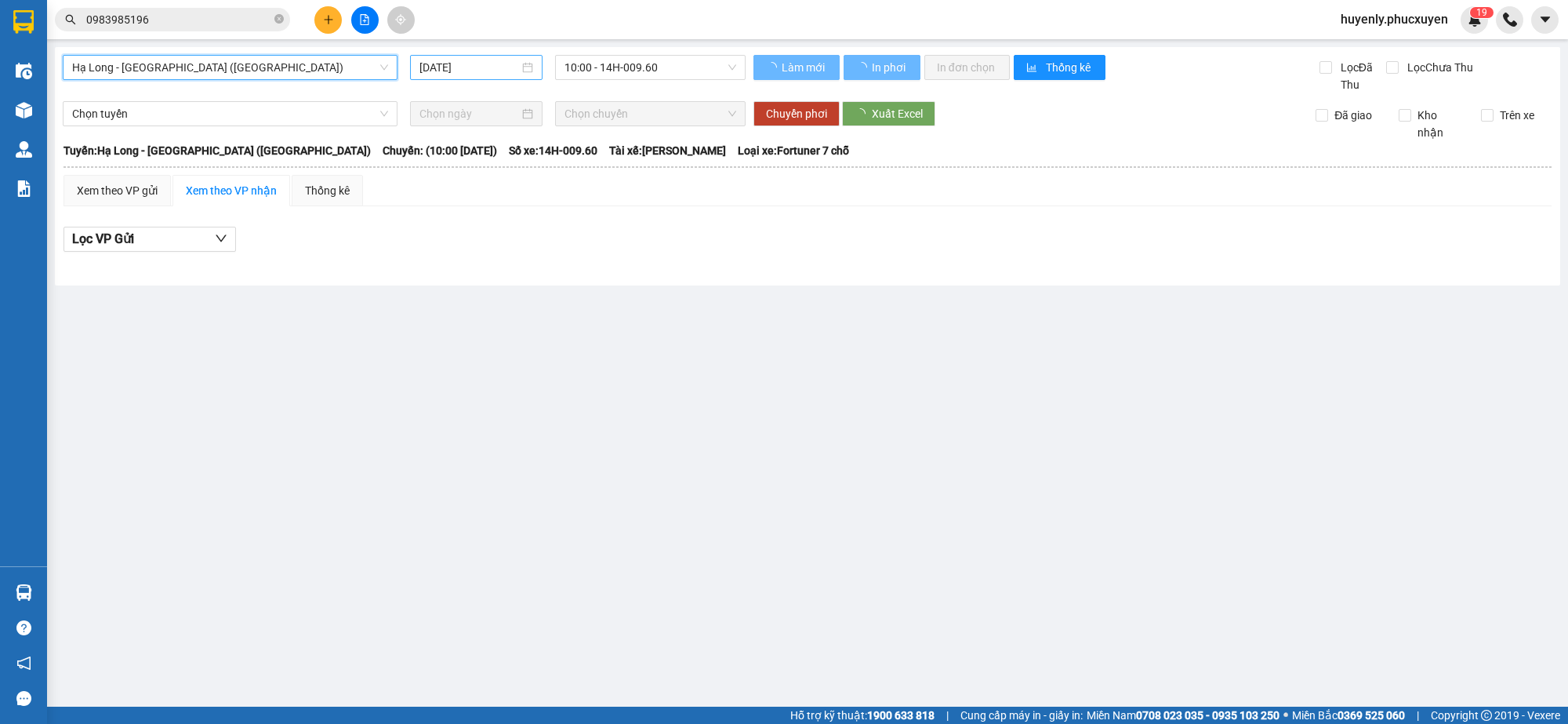
click at [438, 67] on input "[DATE]" at bounding box center [469, 67] width 100 height 18
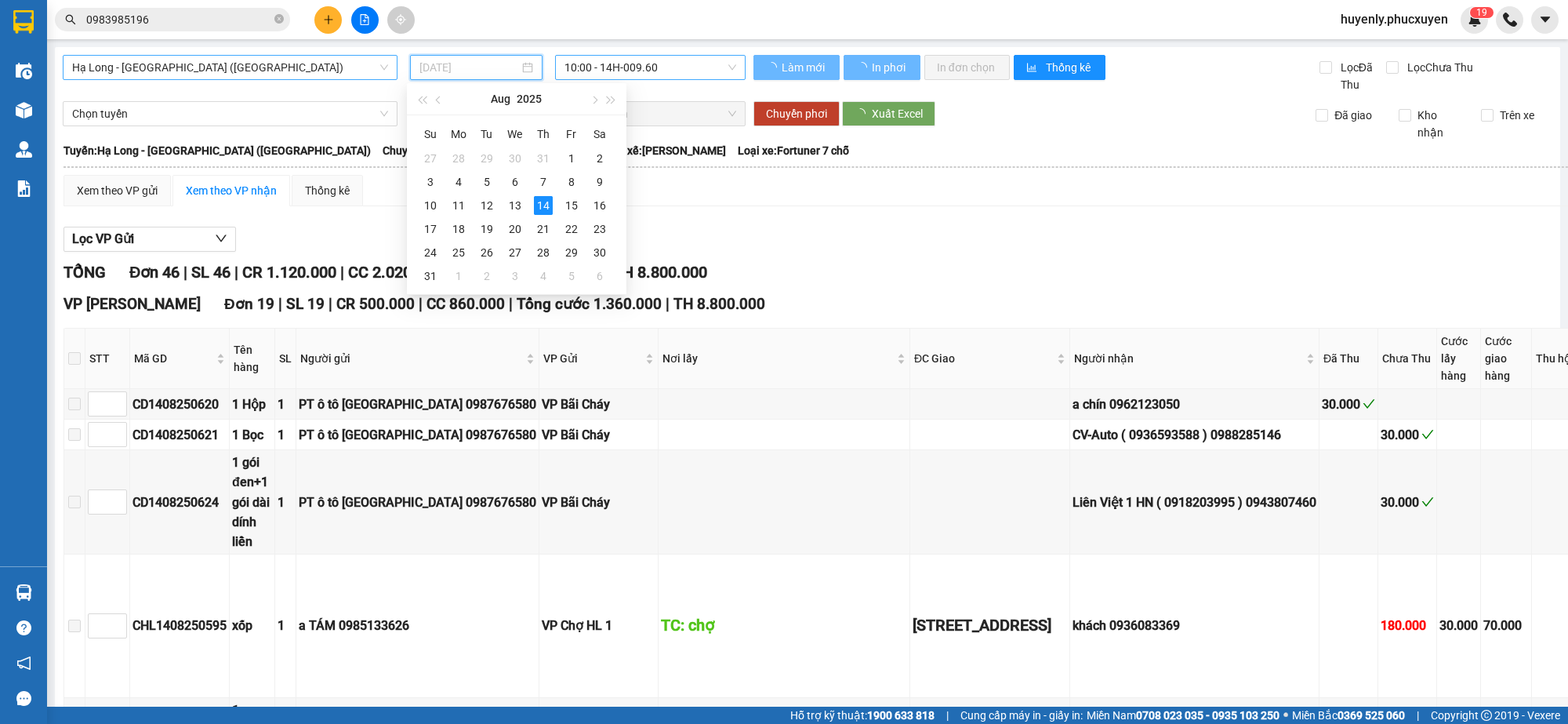
click at [593, 180] on div "9" at bounding box center [600, 182] width 19 height 19
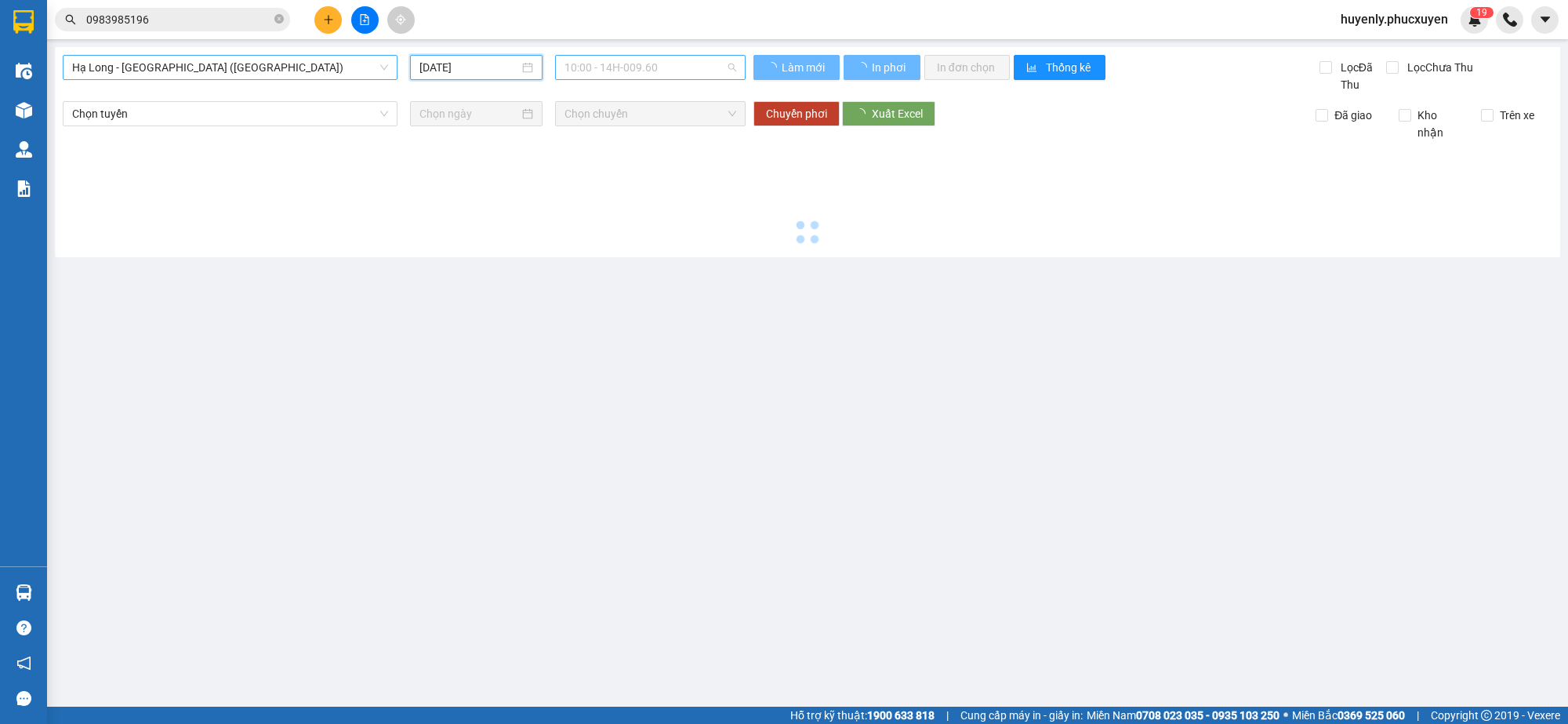
click at [622, 73] on span "10:00 - 14H-009.60" at bounding box center [650, 67] width 172 height 24
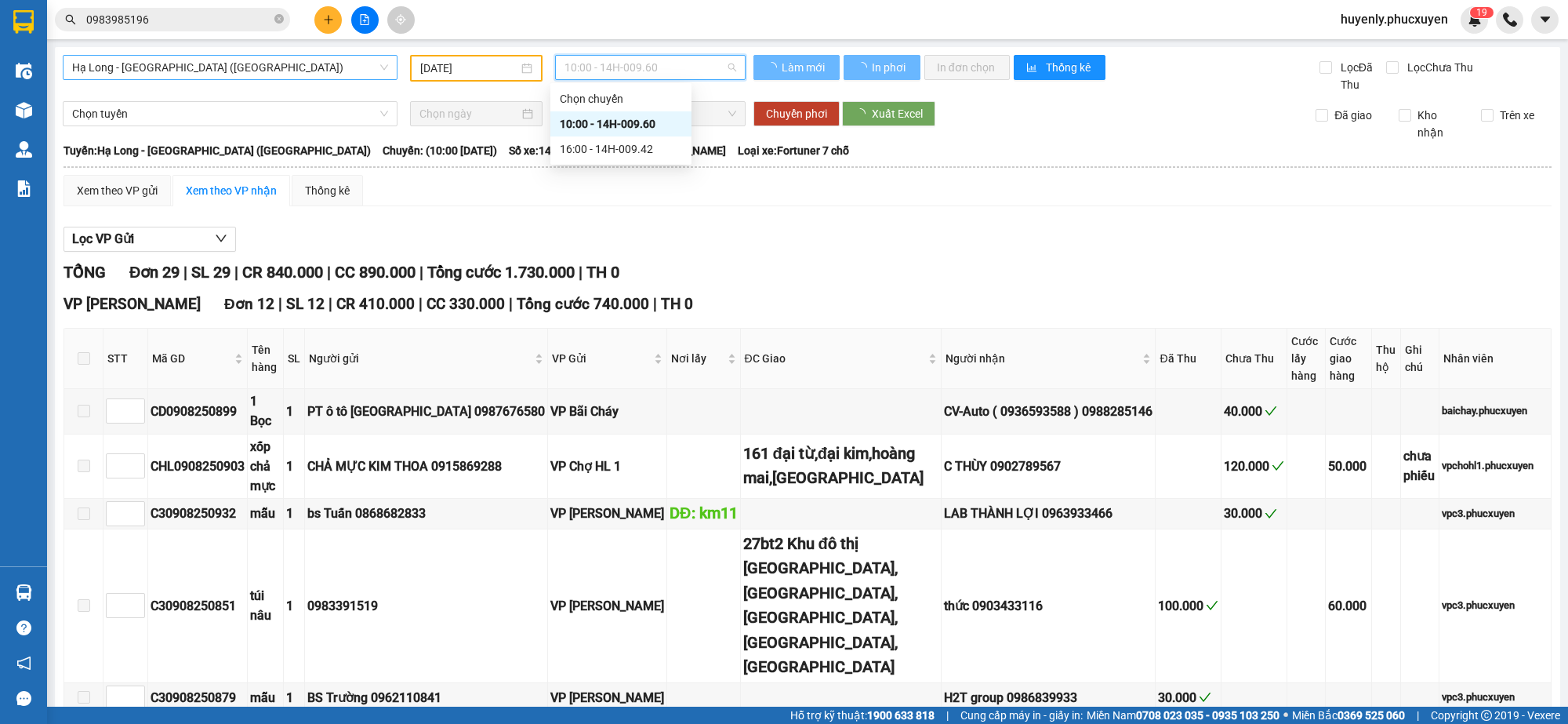
click at [622, 147] on div "16:00 - 14H-009.42" at bounding box center [621, 149] width 122 height 18
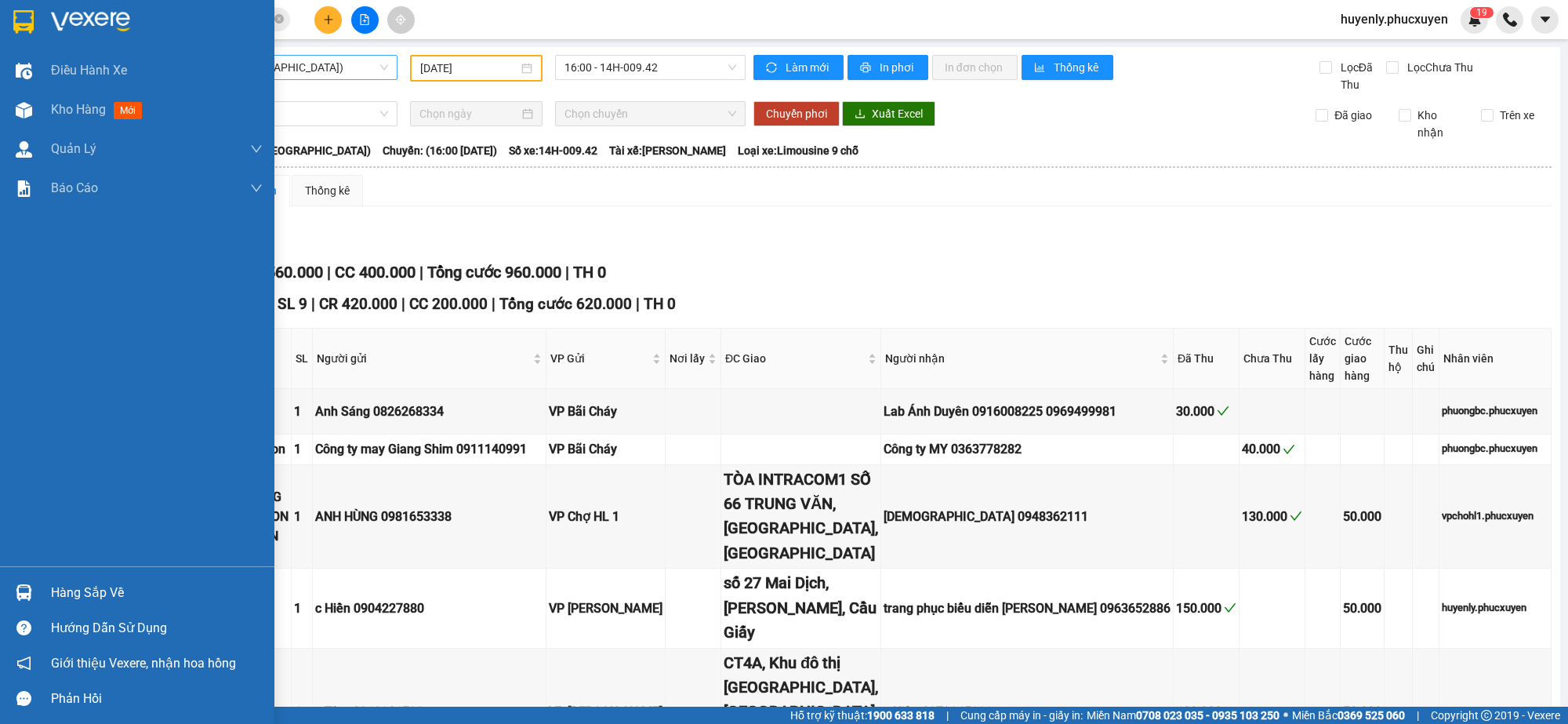
click at [38, 591] on div "Hàng sắp về" at bounding box center [137, 593] width 275 height 35
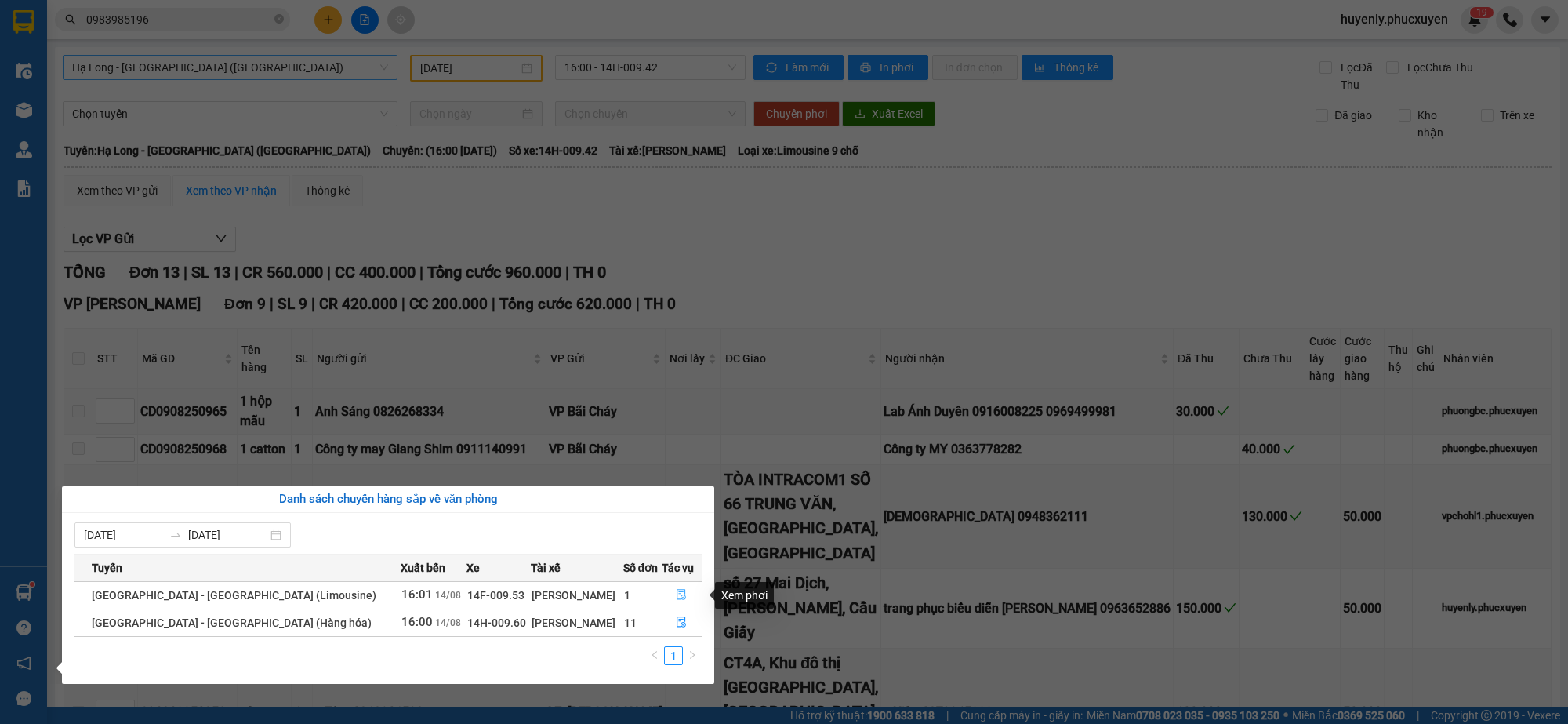
click at [676, 594] on icon "file-done" at bounding box center [682, 594] width 11 height 11
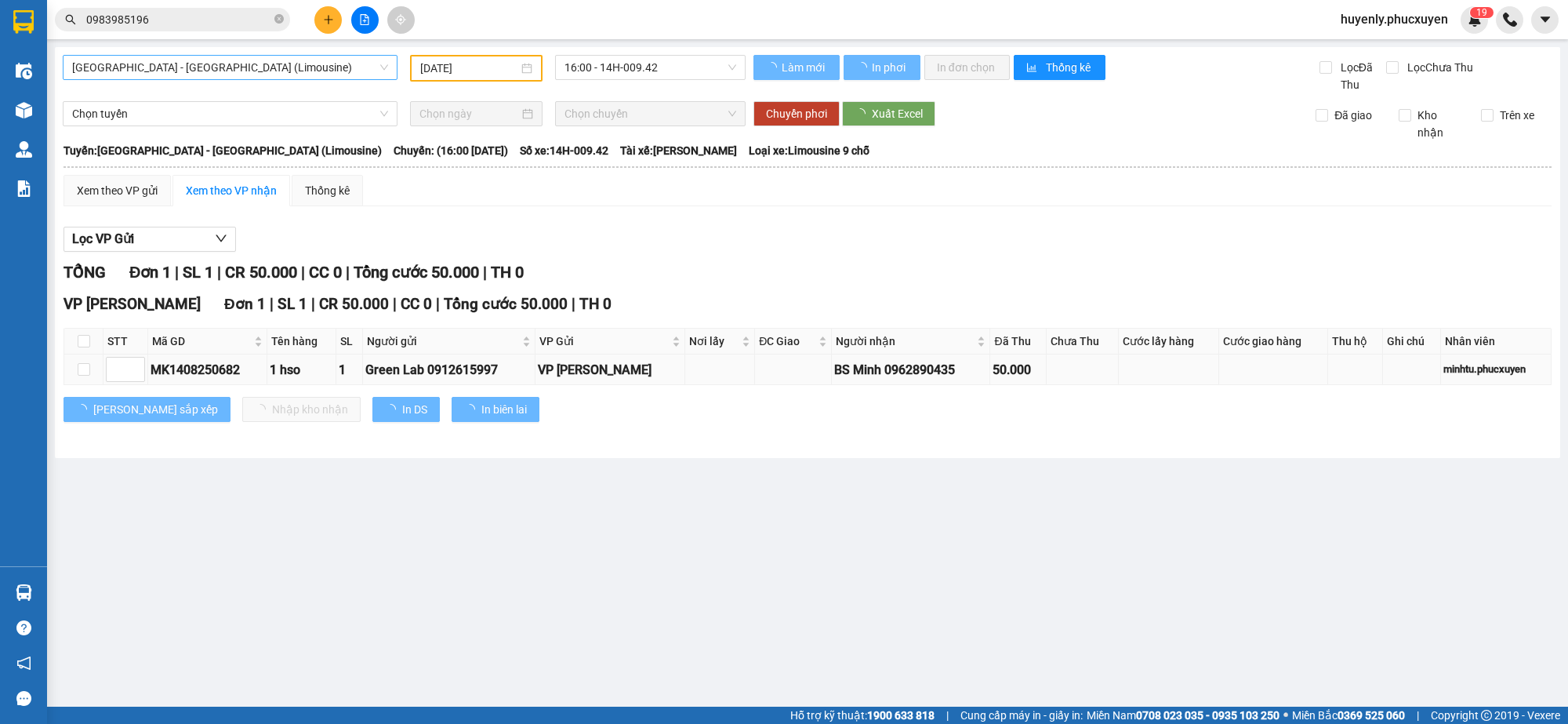
type input "[DATE]"
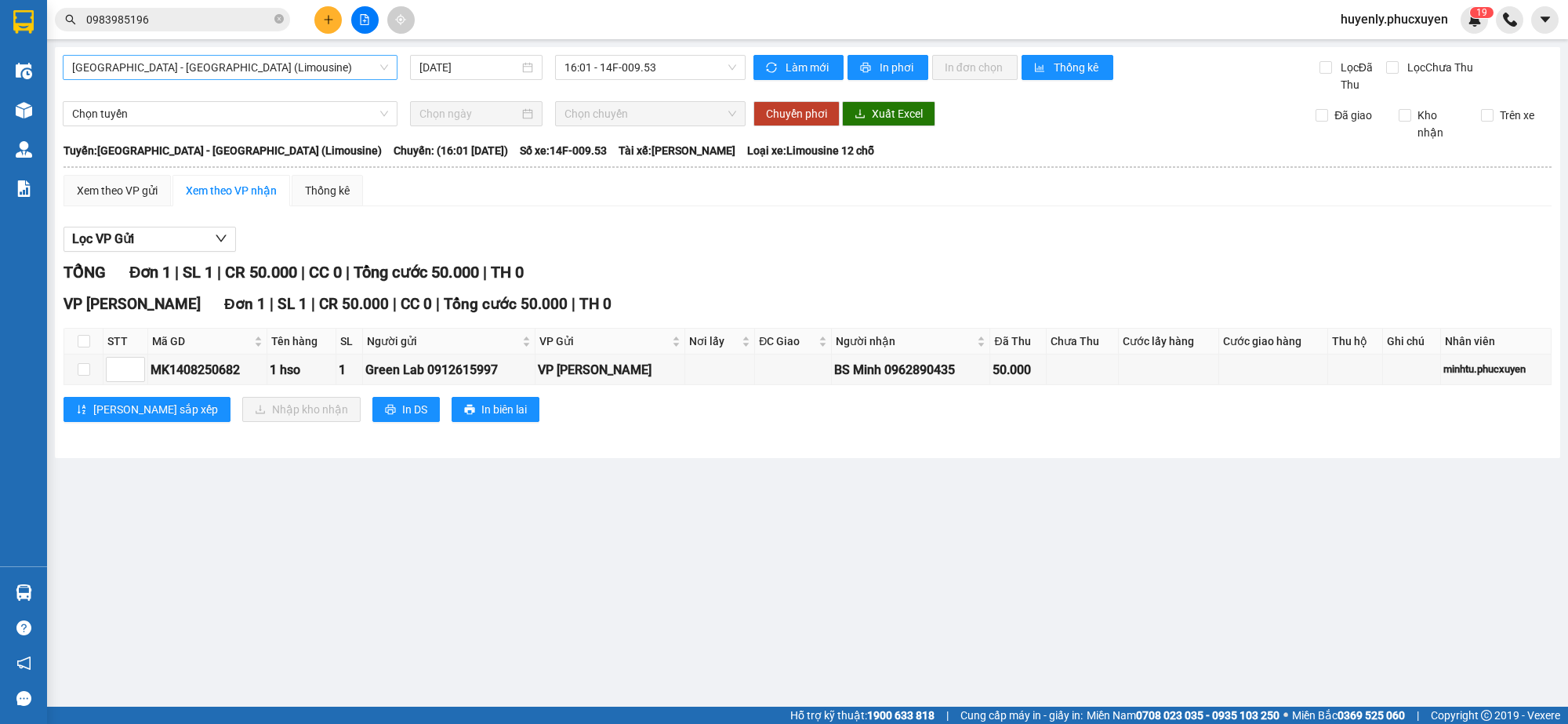
click at [377, 68] on span "[GEOGRAPHIC_DATA] - [GEOGRAPHIC_DATA] (Limousine)" at bounding box center [229, 67] width 316 height 24
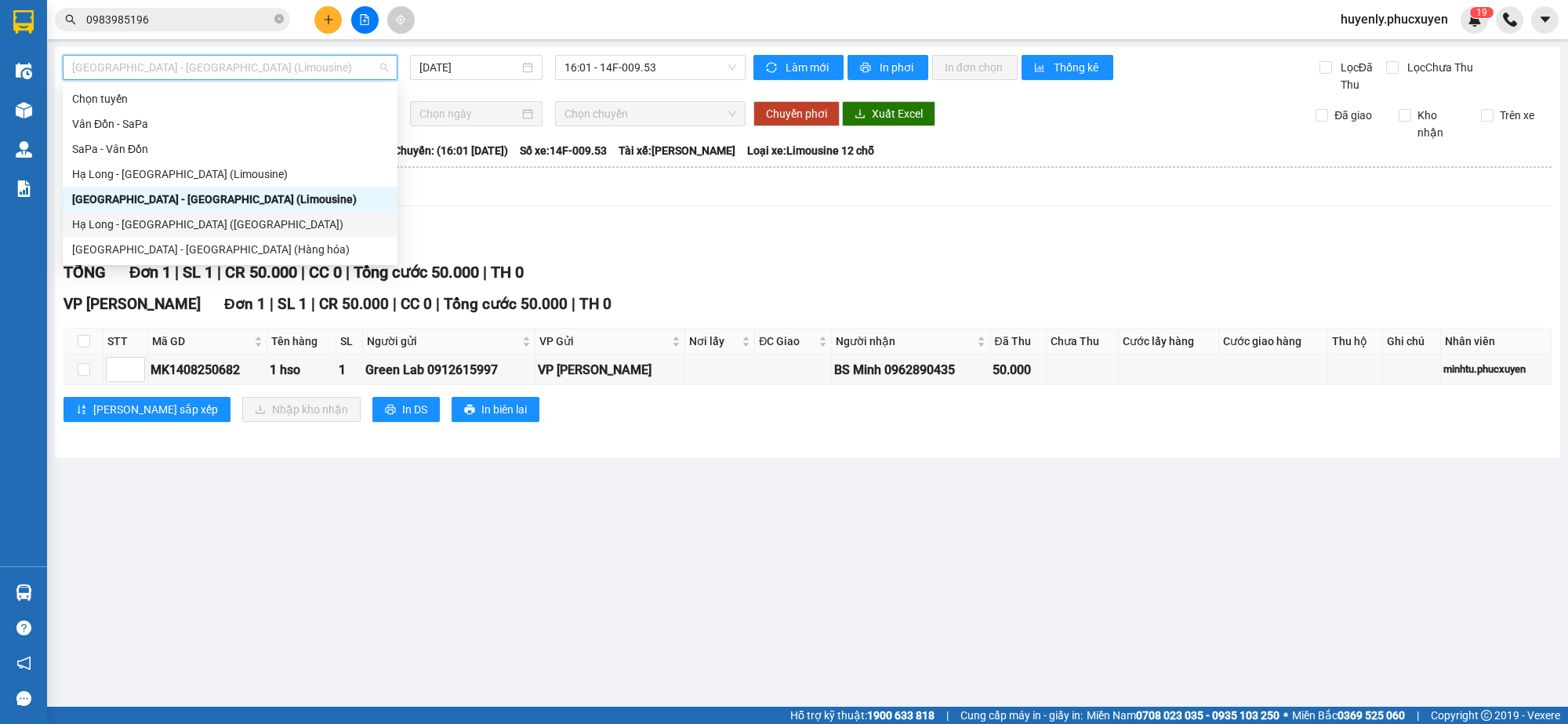
click at [228, 220] on div "Hạ Long - [GEOGRAPHIC_DATA] ([GEOGRAPHIC_DATA])" at bounding box center [229, 224] width 316 height 18
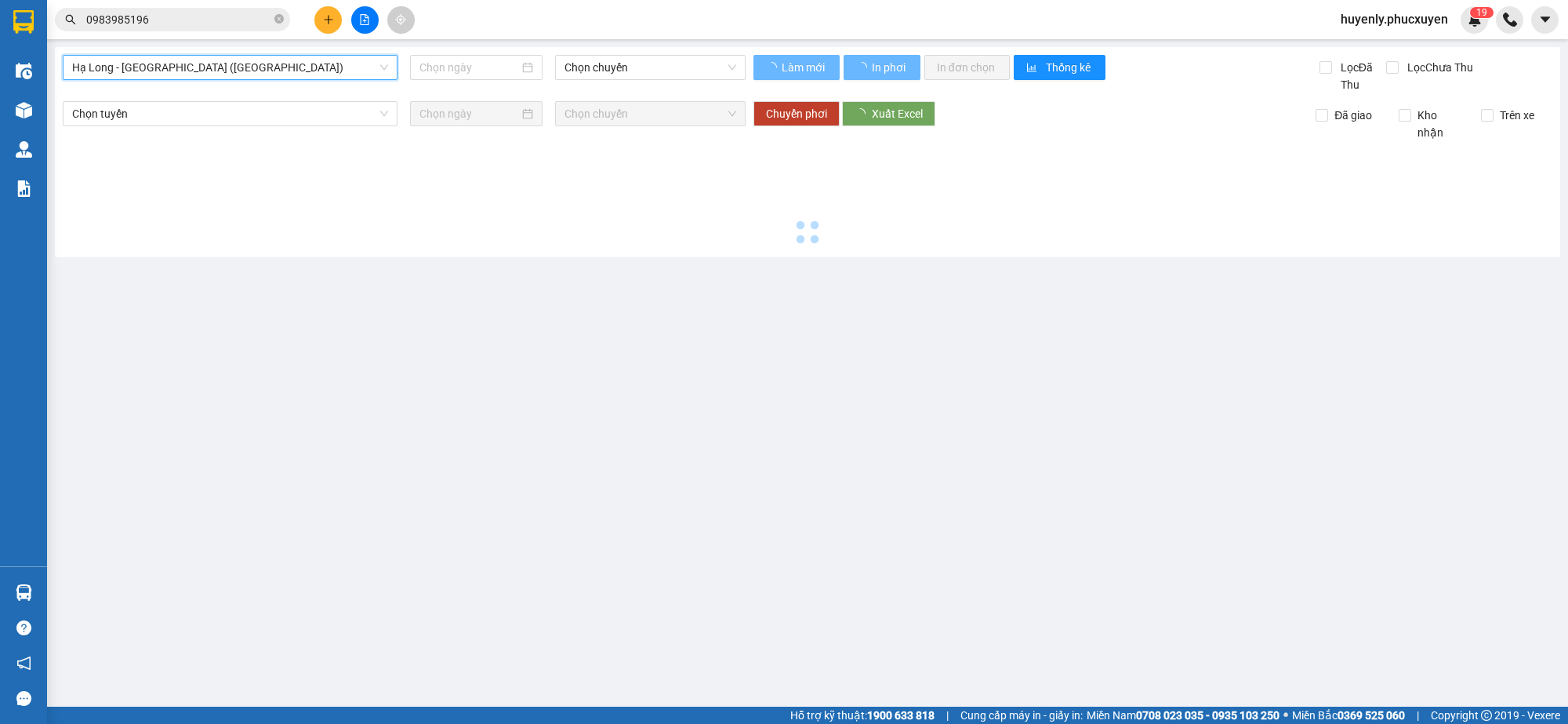
type input "[DATE]"
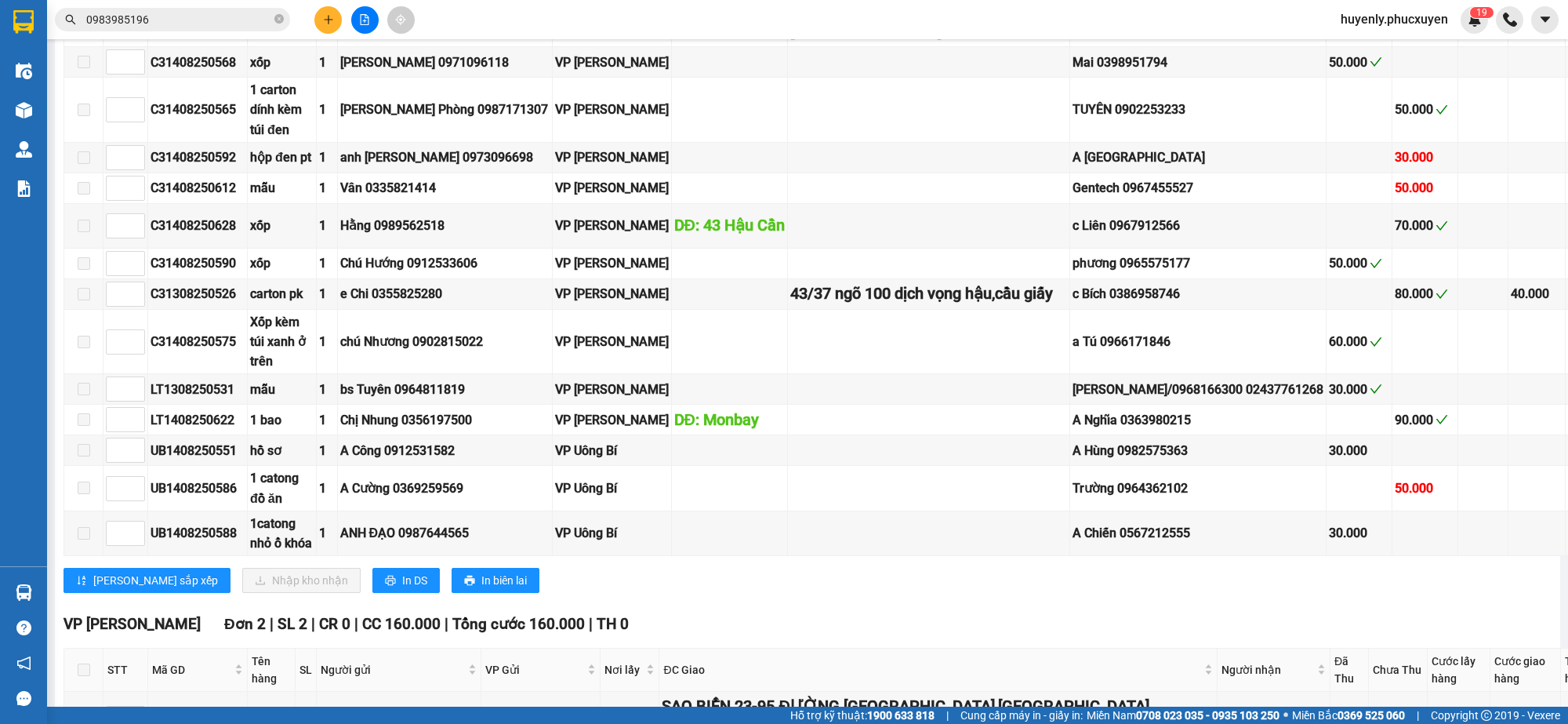
scroll to position [2666, 0]
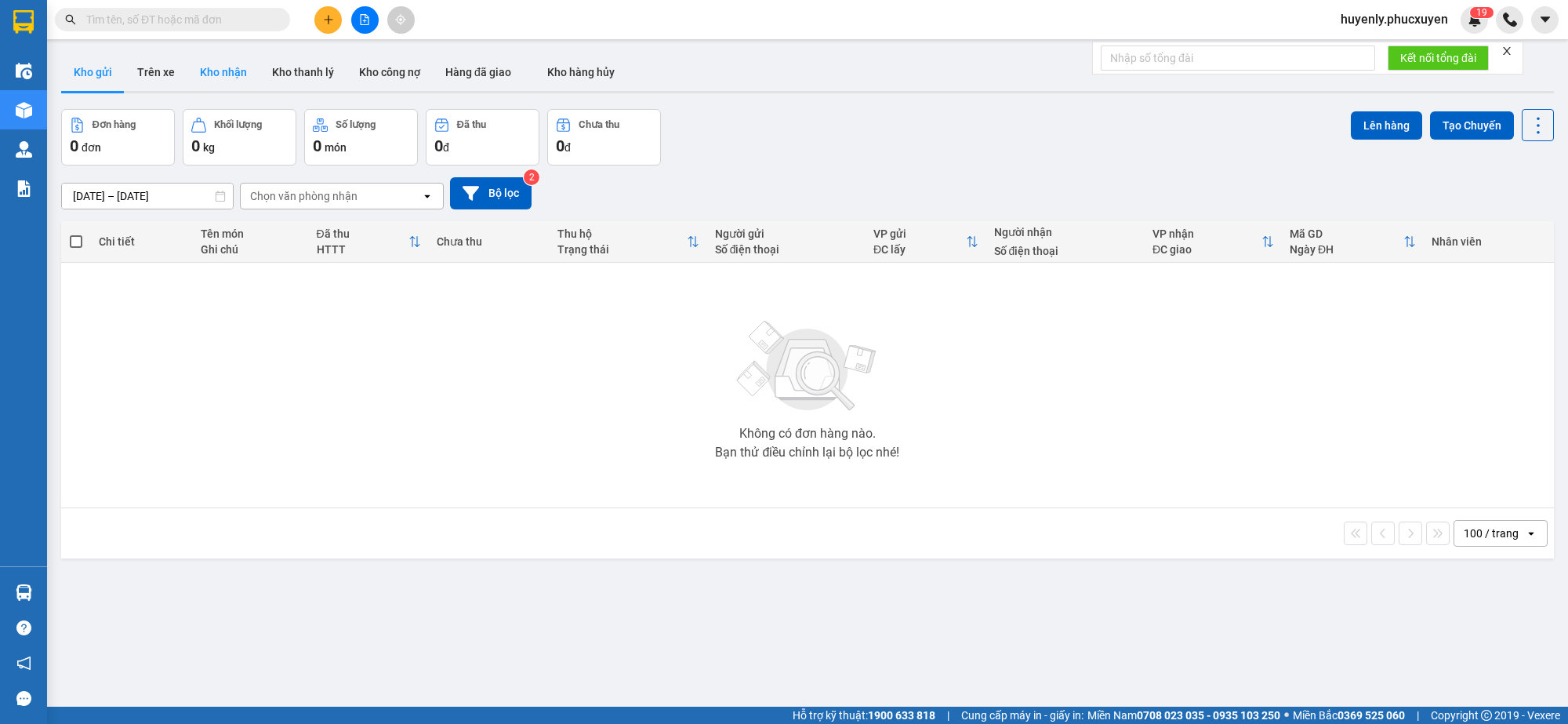
click at [229, 61] on button "Kho nhận" at bounding box center [223, 72] width 72 height 38
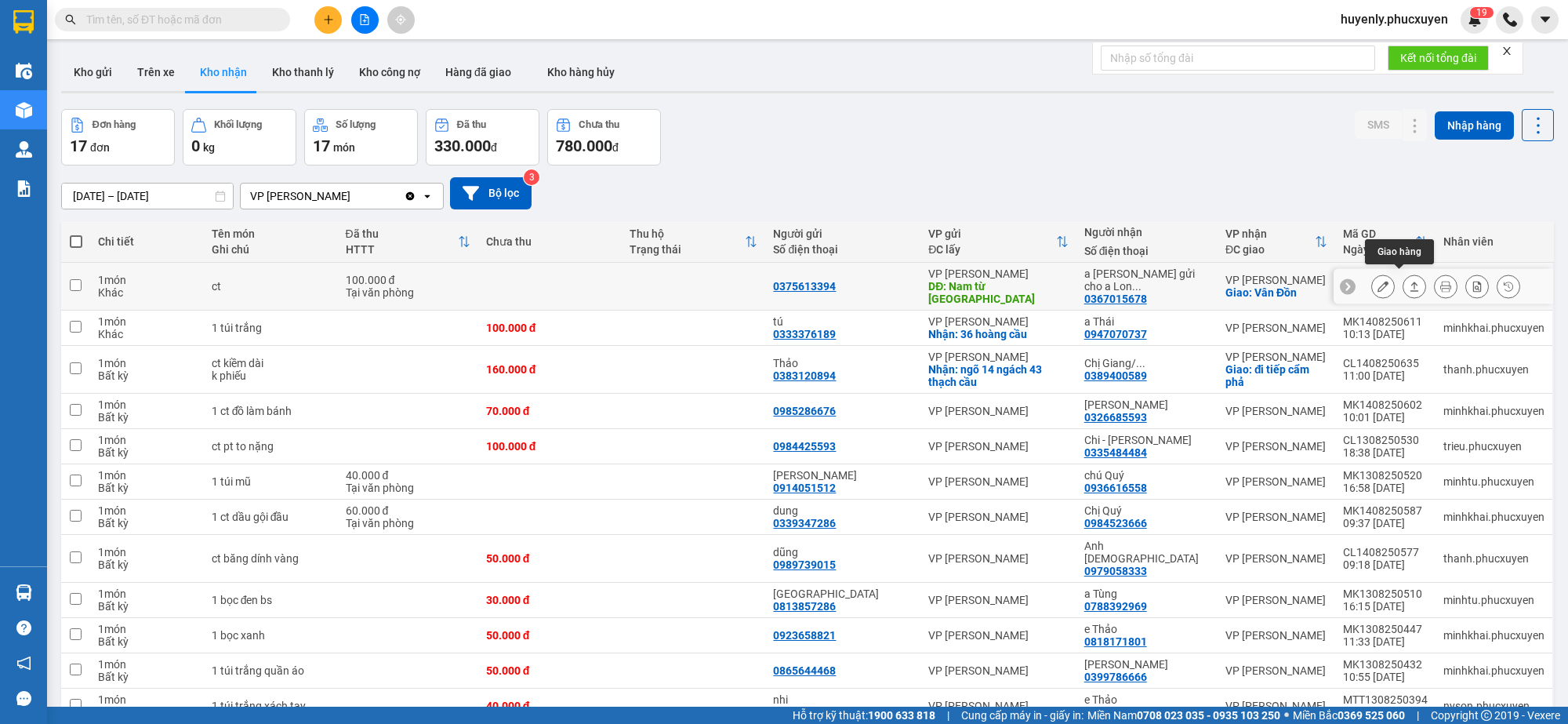
click at [1409, 281] on icon at bounding box center [1414, 286] width 11 height 11
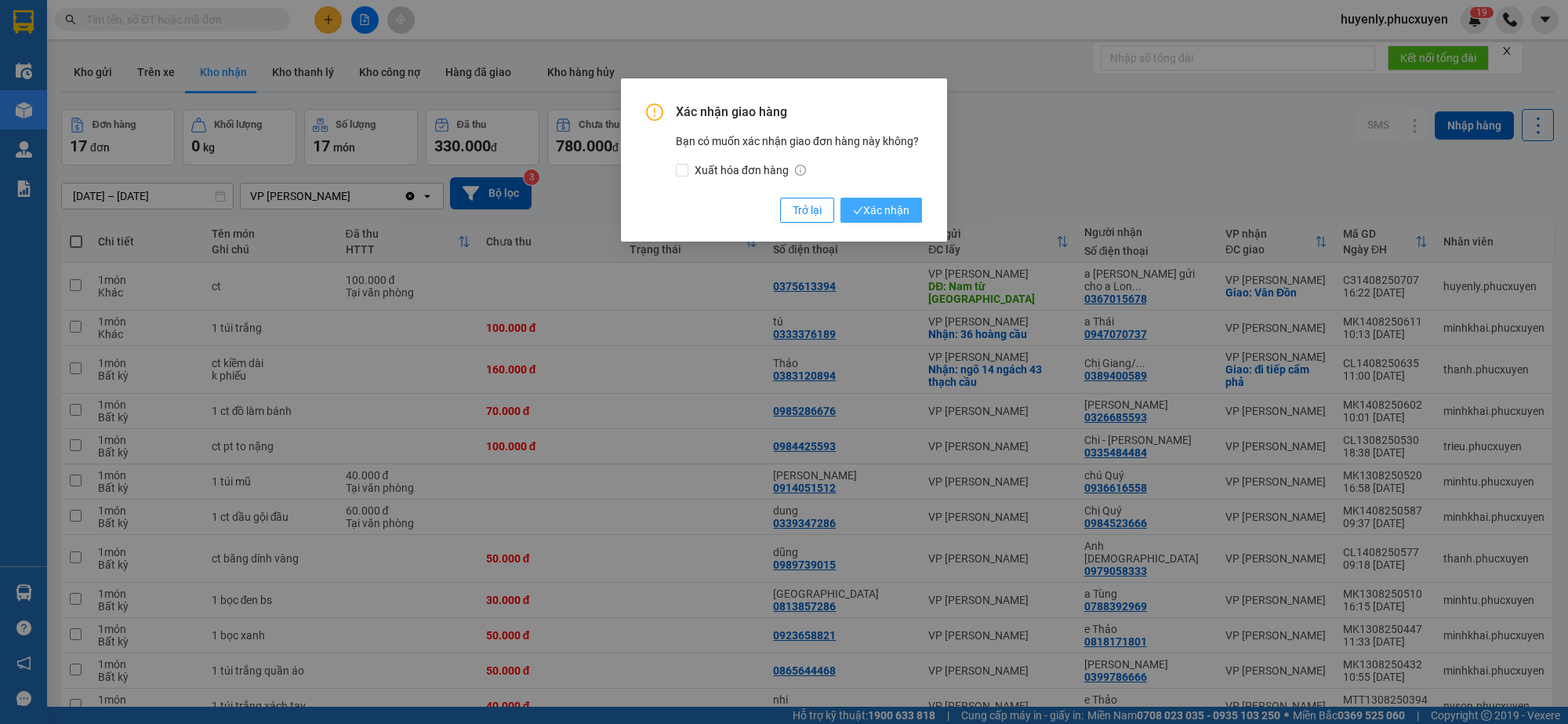
click at [916, 214] on button "Xác nhận" at bounding box center [881, 210] width 81 height 25
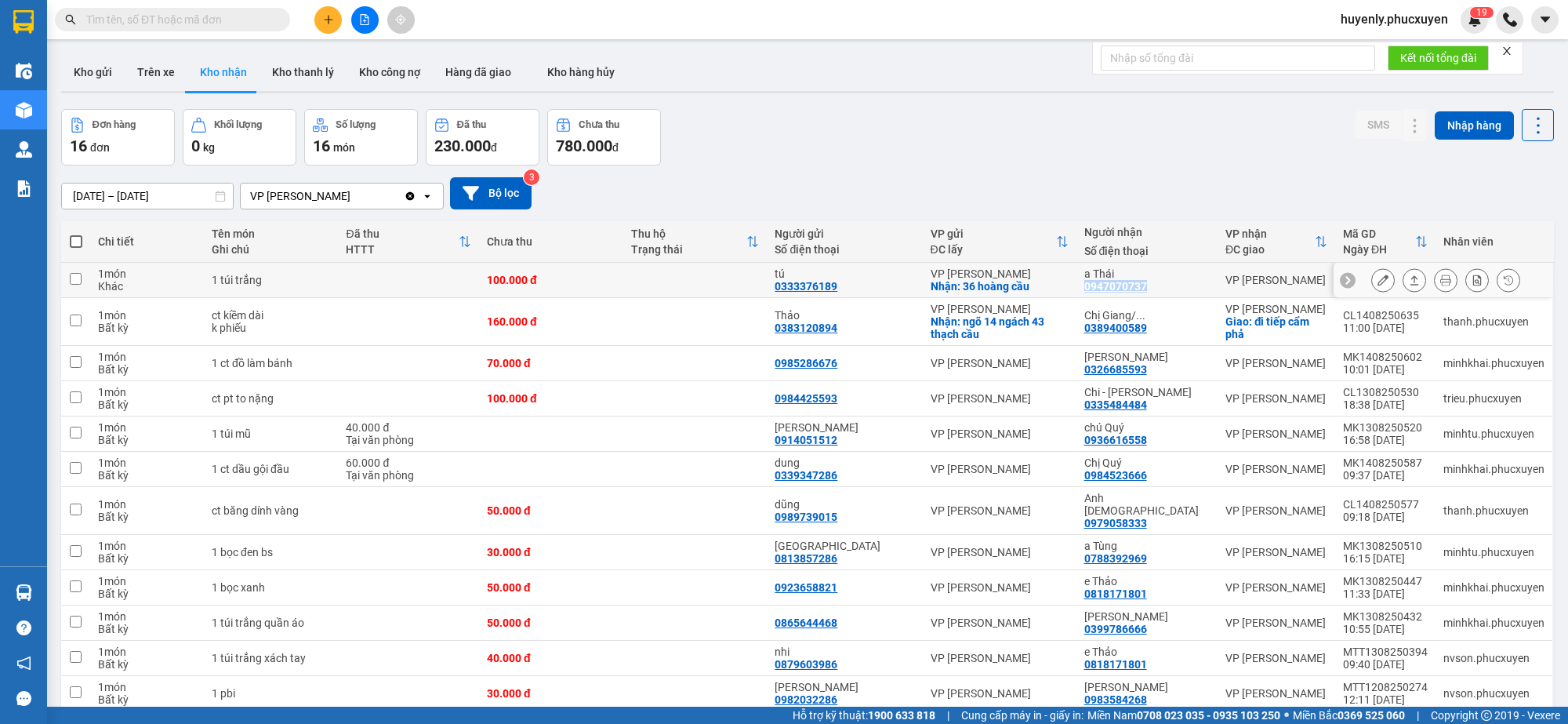
drag, startPoint x: 1157, startPoint y: 288, endPoint x: 1088, endPoint y: 286, distance: 69.0
click at [1088, 286] on td "a Thái 0947070737" at bounding box center [1146, 280] width 141 height 35
checkbox input "true"
copy div "0947070737"
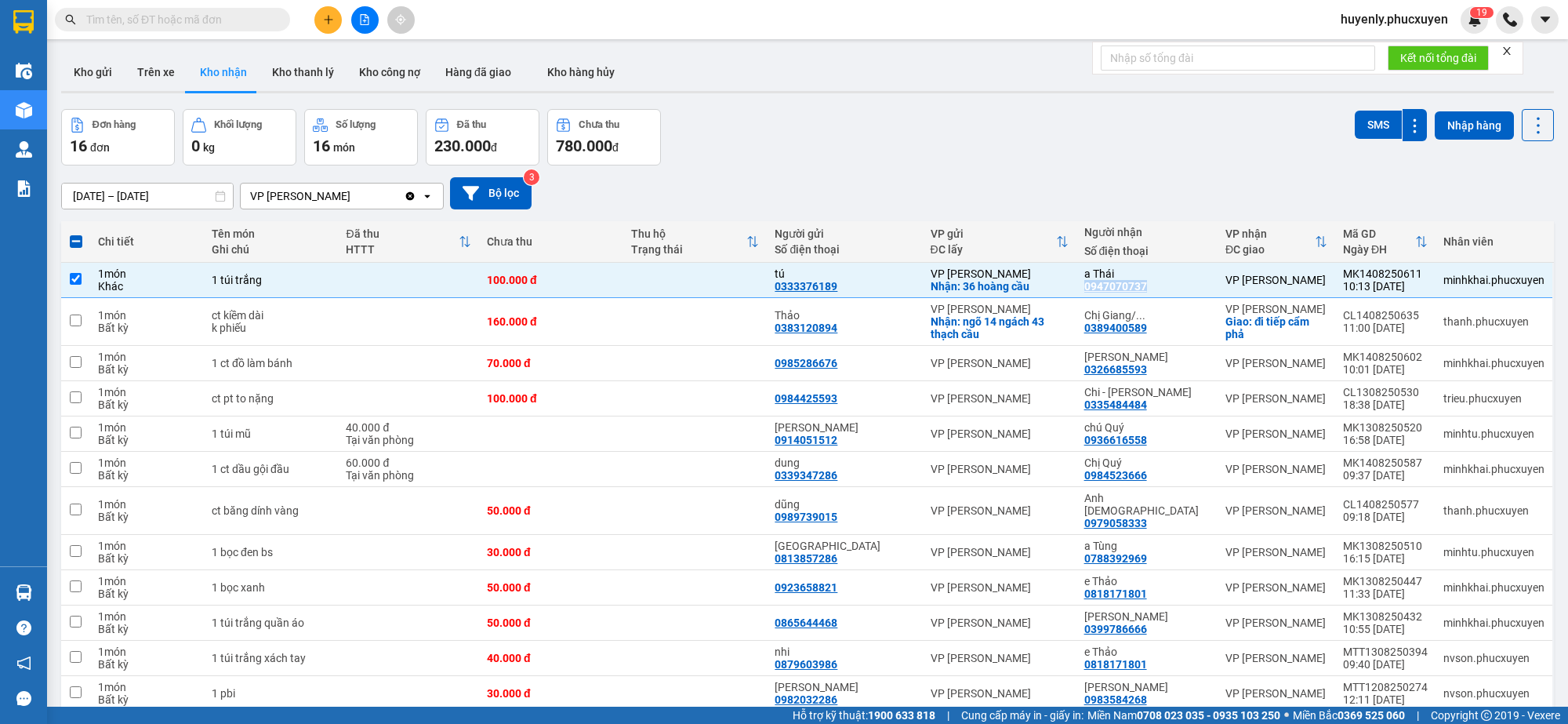
click at [321, 18] on button at bounding box center [327, 19] width 27 height 27
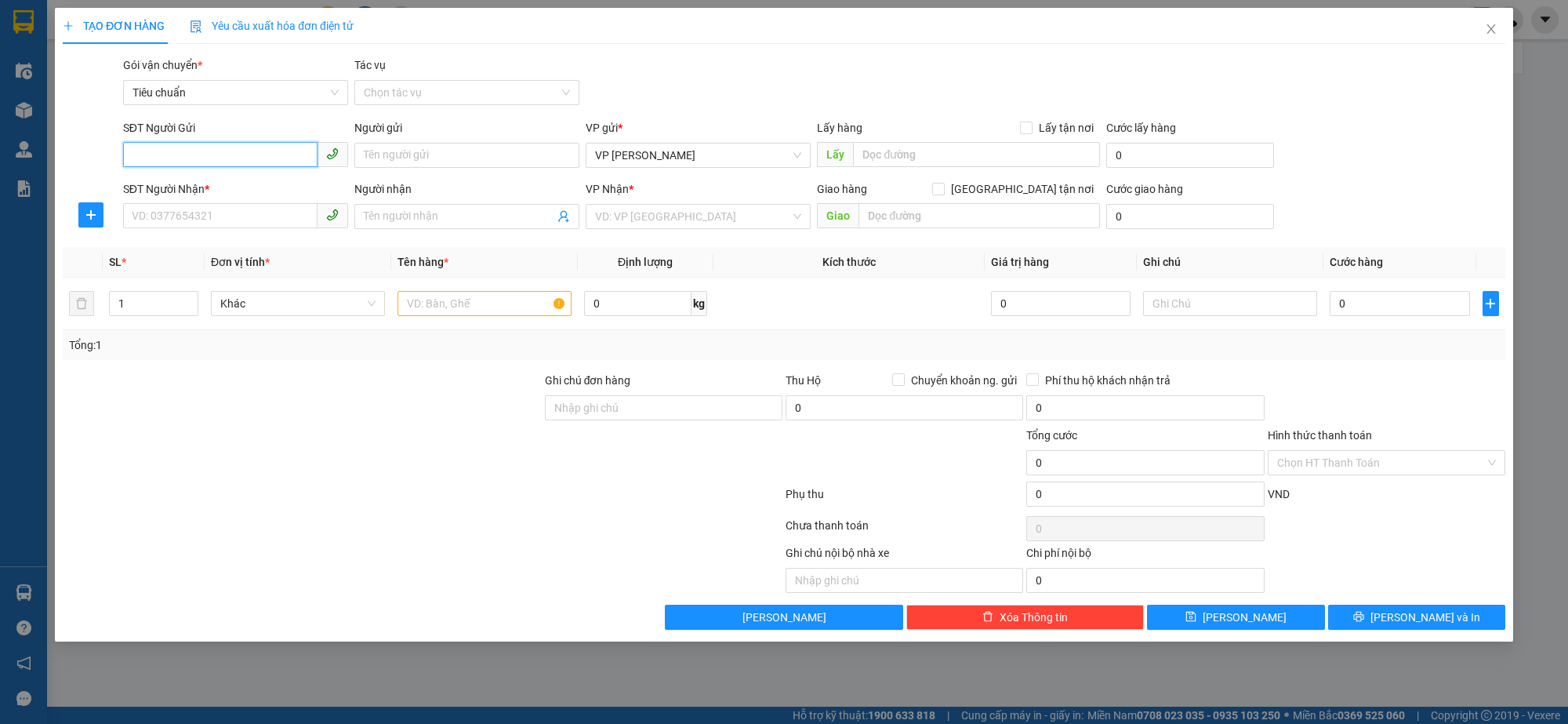
paste input "0947070737"
click at [268, 159] on input "0947070737" at bounding box center [220, 154] width 194 height 25
click at [267, 149] on input "0947070737" at bounding box center [220, 154] width 194 height 25
click at [232, 155] on input "0947070737" at bounding box center [220, 154] width 194 height 25
click at [253, 151] on input "0947070737" at bounding box center [220, 154] width 194 height 25
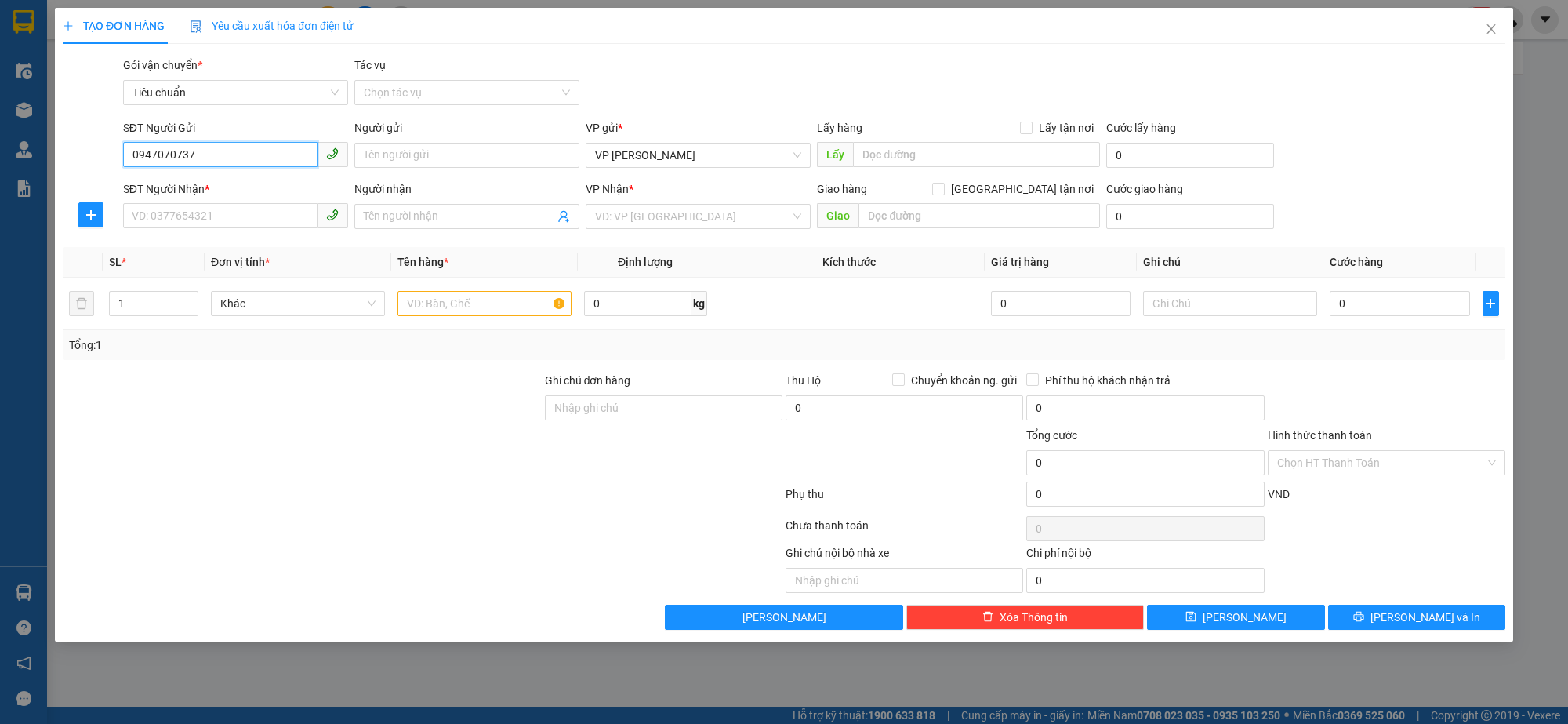
click at [217, 151] on input "0947070737" at bounding box center [220, 154] width 194 height 25
type input "0947070737"
click at [200, 207] on input "SĐT Người Nhận *" at bounding box center [220, 215] width 194 height 25
click at [242, 145] on input "0947070737" at bounding box center [220, 154] width 194 height 25
click at [396, 151] on input "Người gửi" at bounding box center [466, 155] width 225 height 25
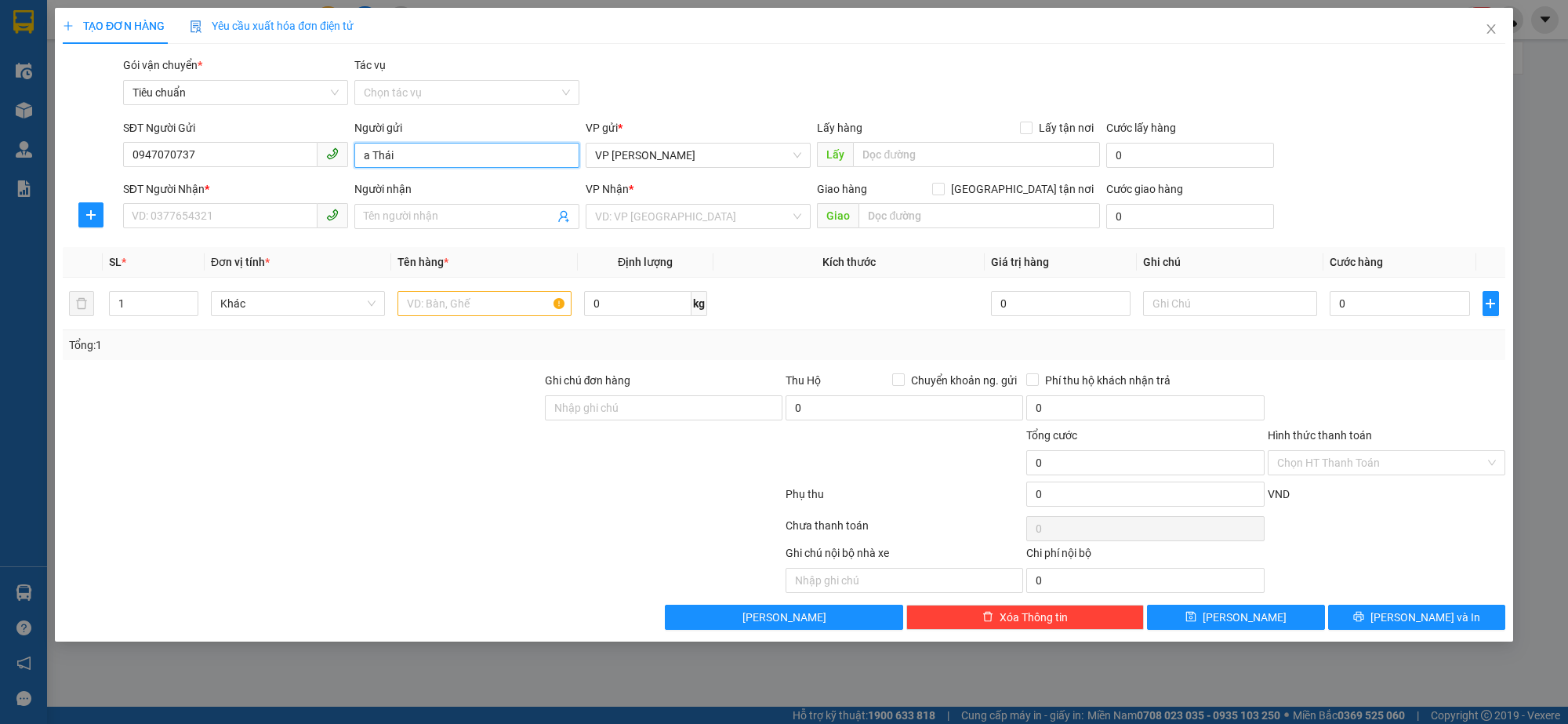
type input "a Thái"
click at [850, 146] on span "Lấy" at bounding box center [835, 154] width 36 height 25
click at [858, 146] on input "text" at bounding box center [976, 154] width 247 height 25
click at [196, 210] on input "SĐT Người Nhận *" at bounding box center [220, 215] width 194 height 25
click at [193, 222] on input "SĐT Người Nhận *" at bounding box center [220, 215] width 194 height 25
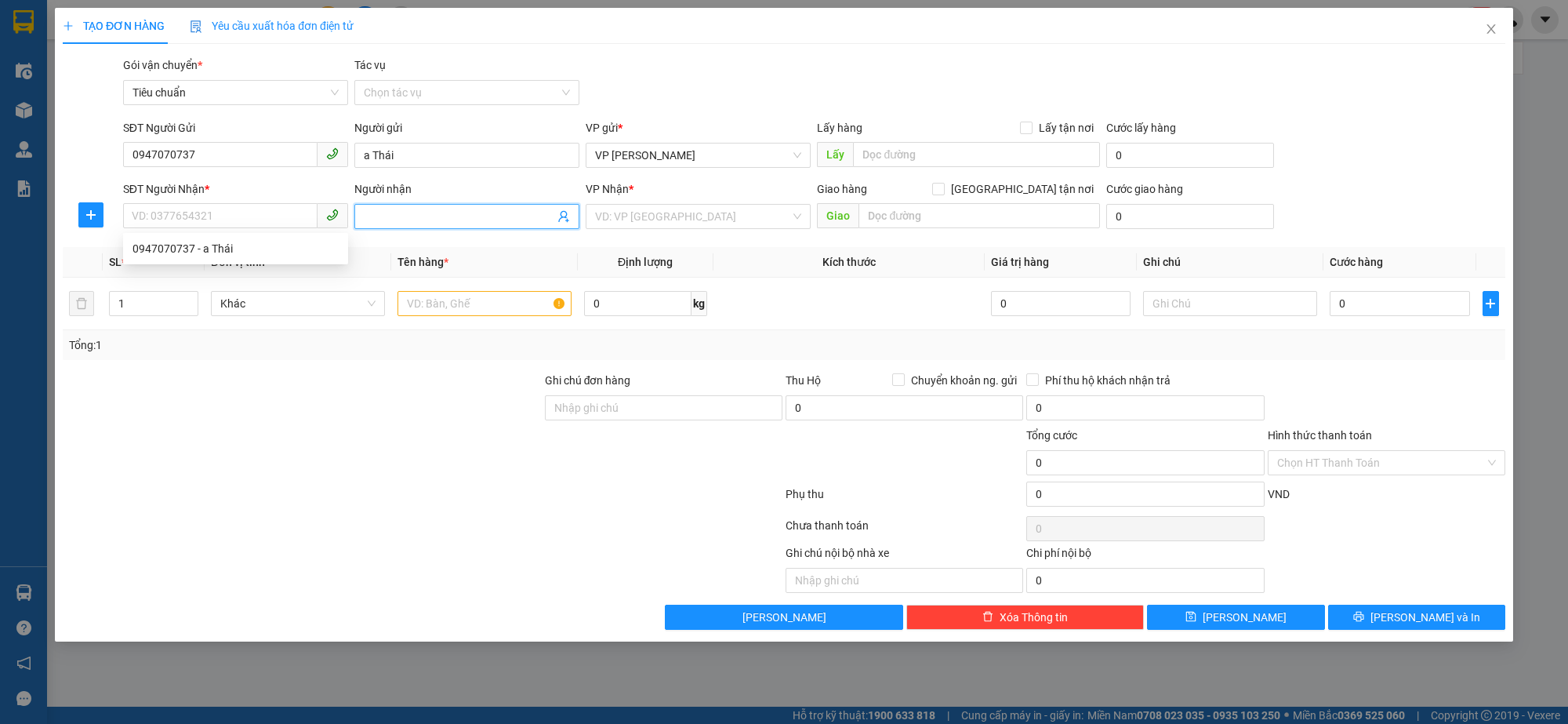
click at [562, 220] on icon "user-add" at bounding box center [564, 216] width 12 height 12
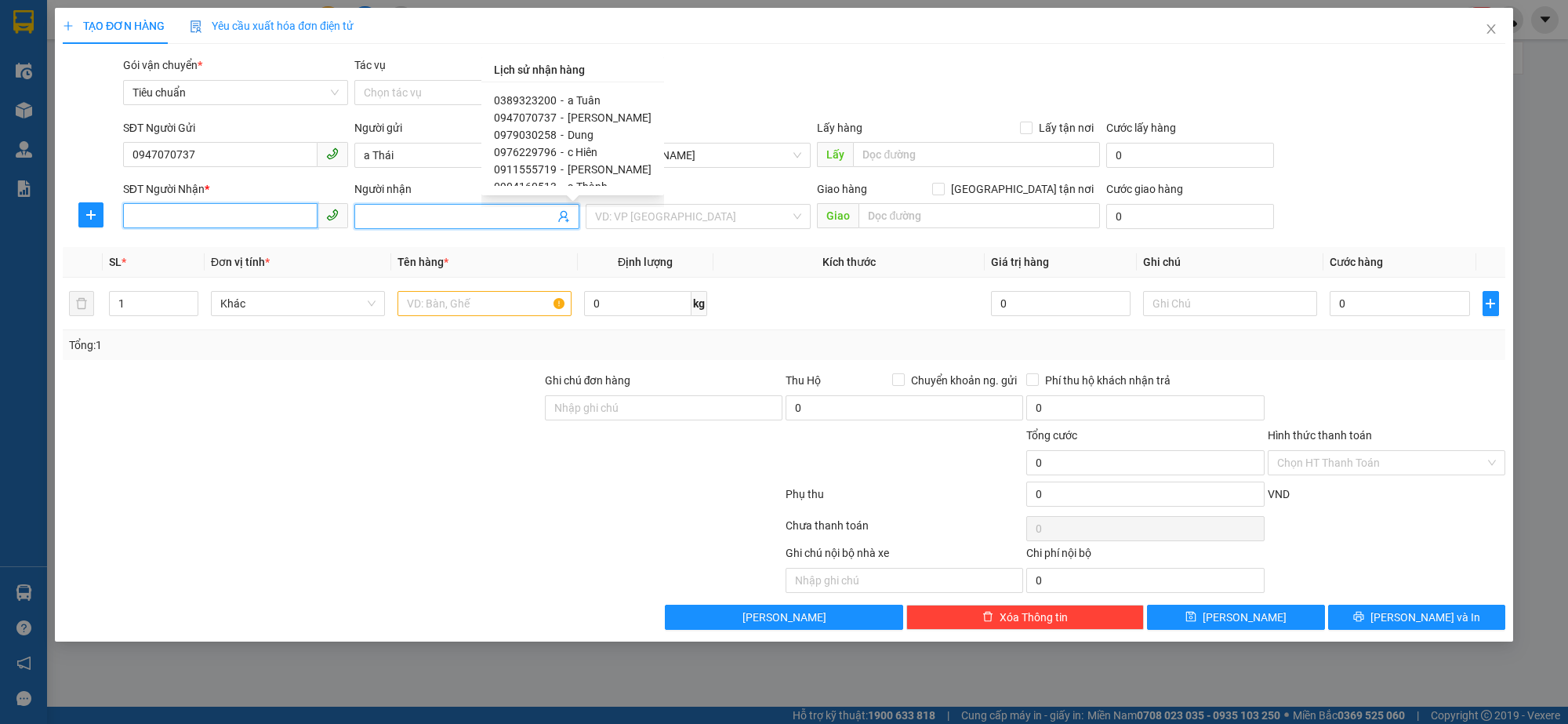
click at [213, 216] on input "SĐT Người Nhận *" at bounding box center [220, 215] width 194 height 25
paste input "033 3399858"
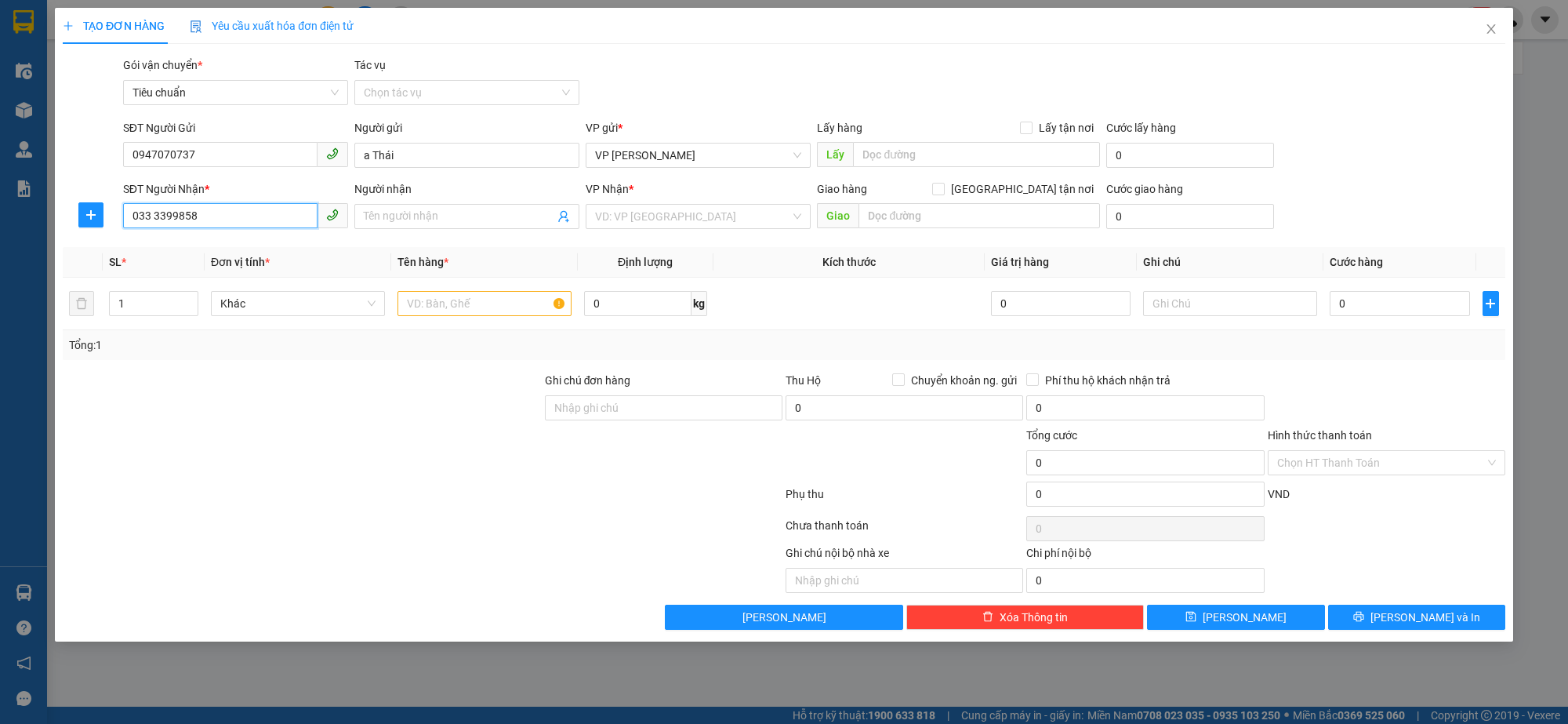
click at [154, 216] on input "033 3399858" at bounding box center [220, 215] width 194 height 25
click at [223, 216] on input "0333399858" at bounding box center [220, 215] width 194 height 25
type input "0333399858"
click at [290, 221] on input "0333399858" at bounding box center [220, 215] width 194 height 25
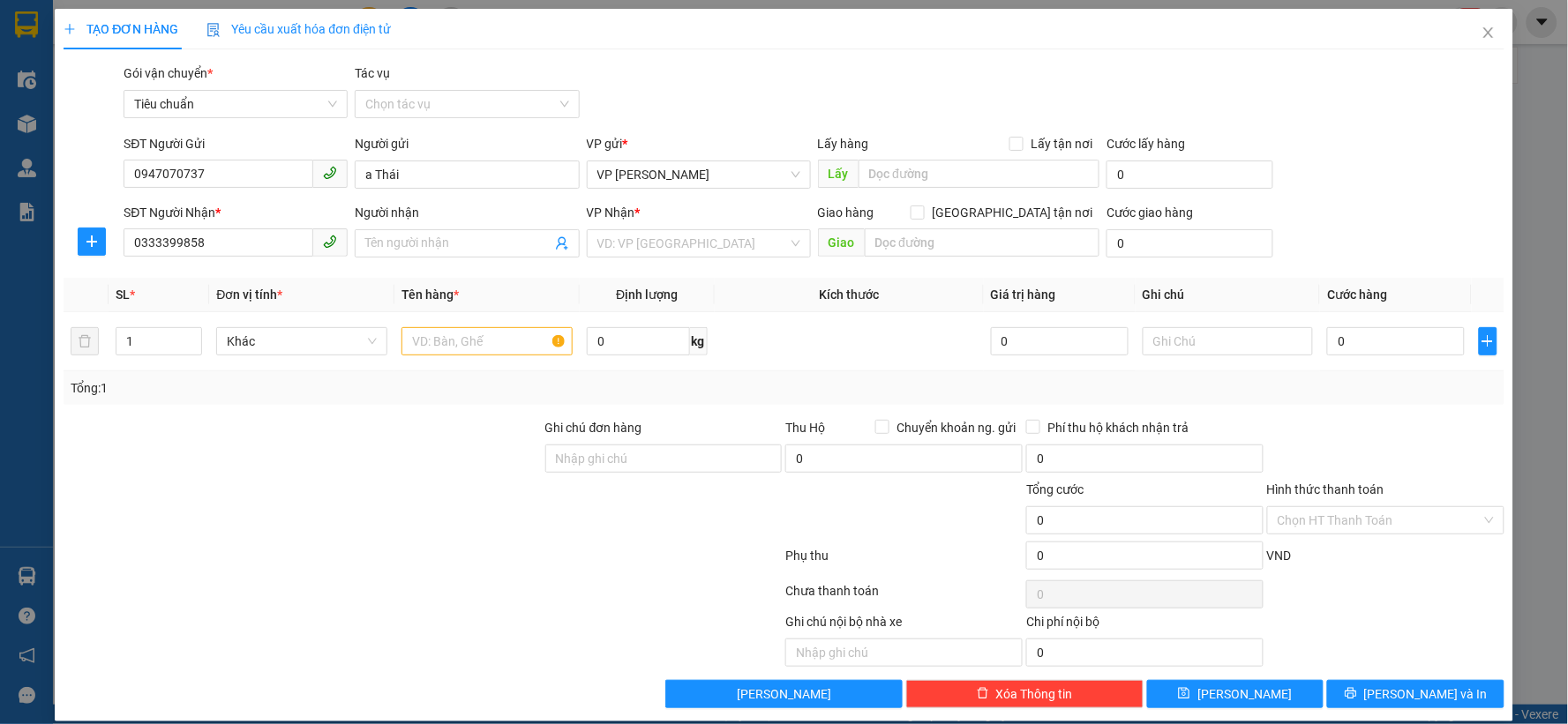
click at [710, 261] on div "VP Nhận * VD: VP Sài Gòn" at bounding box center [699, 233] width 224 height 62
click at [709, 242] on input "search" at bounding box center [693, 243] width 191 height 27
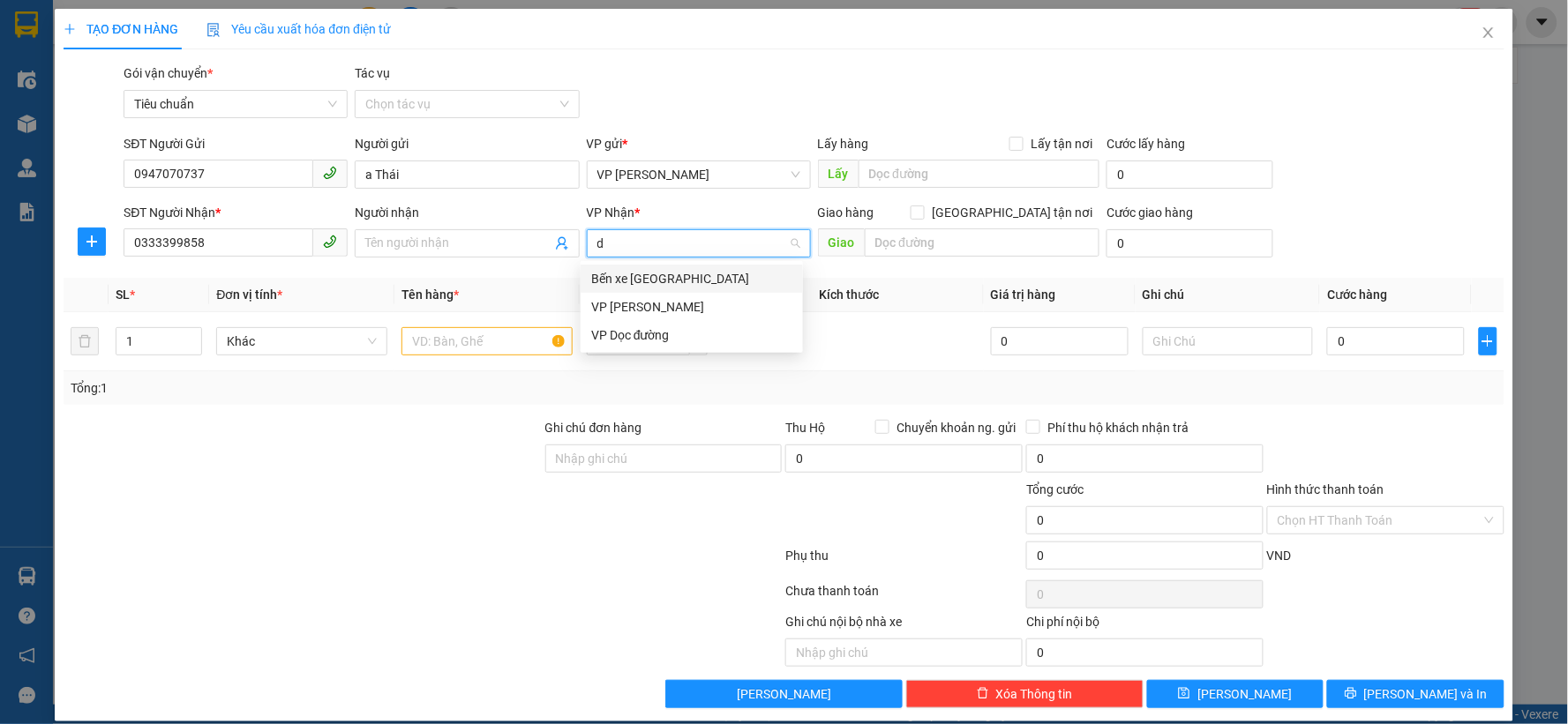
type input "dư"
drag, startPoint x: 675, startPoint y: 283, endPoint x: 497, endPoint y: 283, distance: 178.0
click at [675, 283] on div "VP [PERSON_NAME]" at bounding box center [691, 278] width 201 height 20
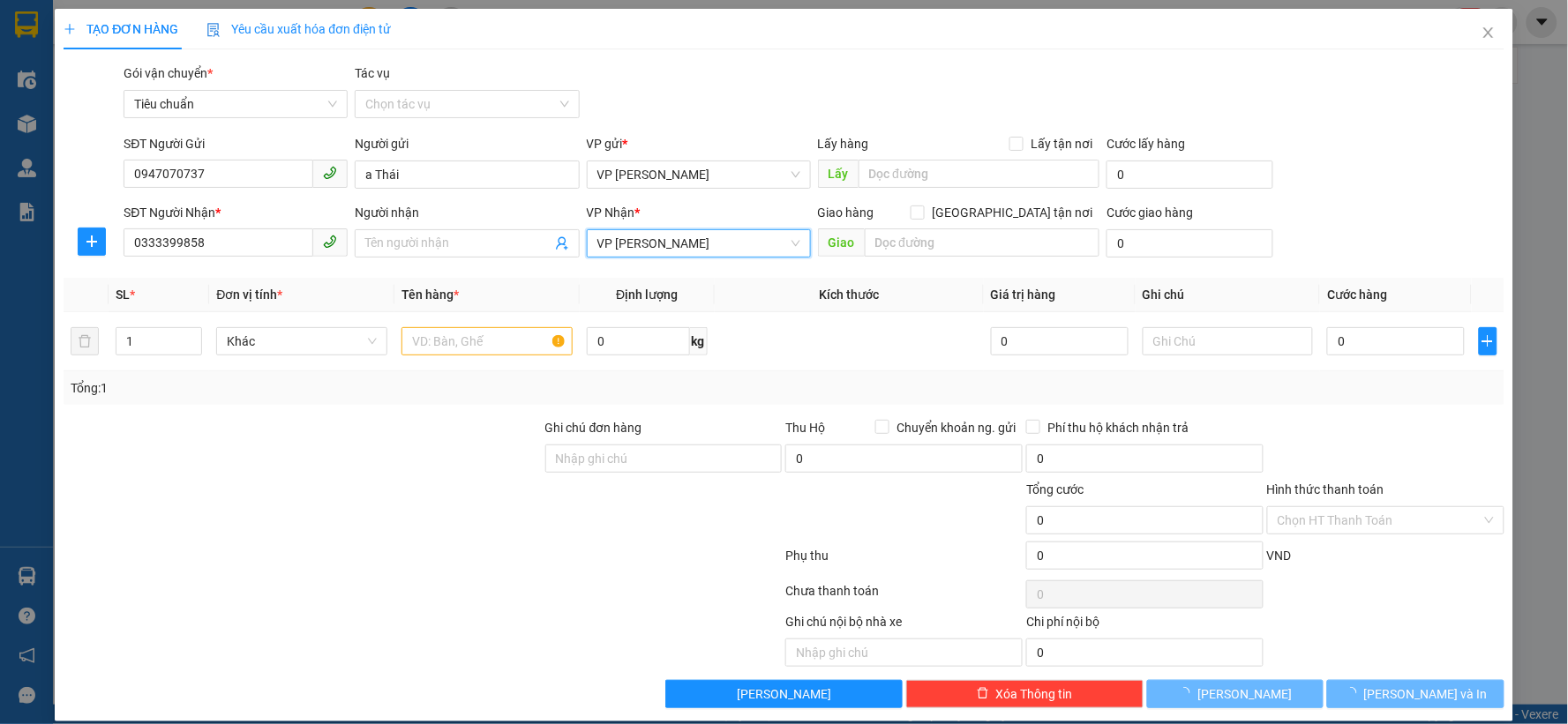
click at [446, 233] on input "Người nhận" at bounding box center [458, 243] width 185 height 20
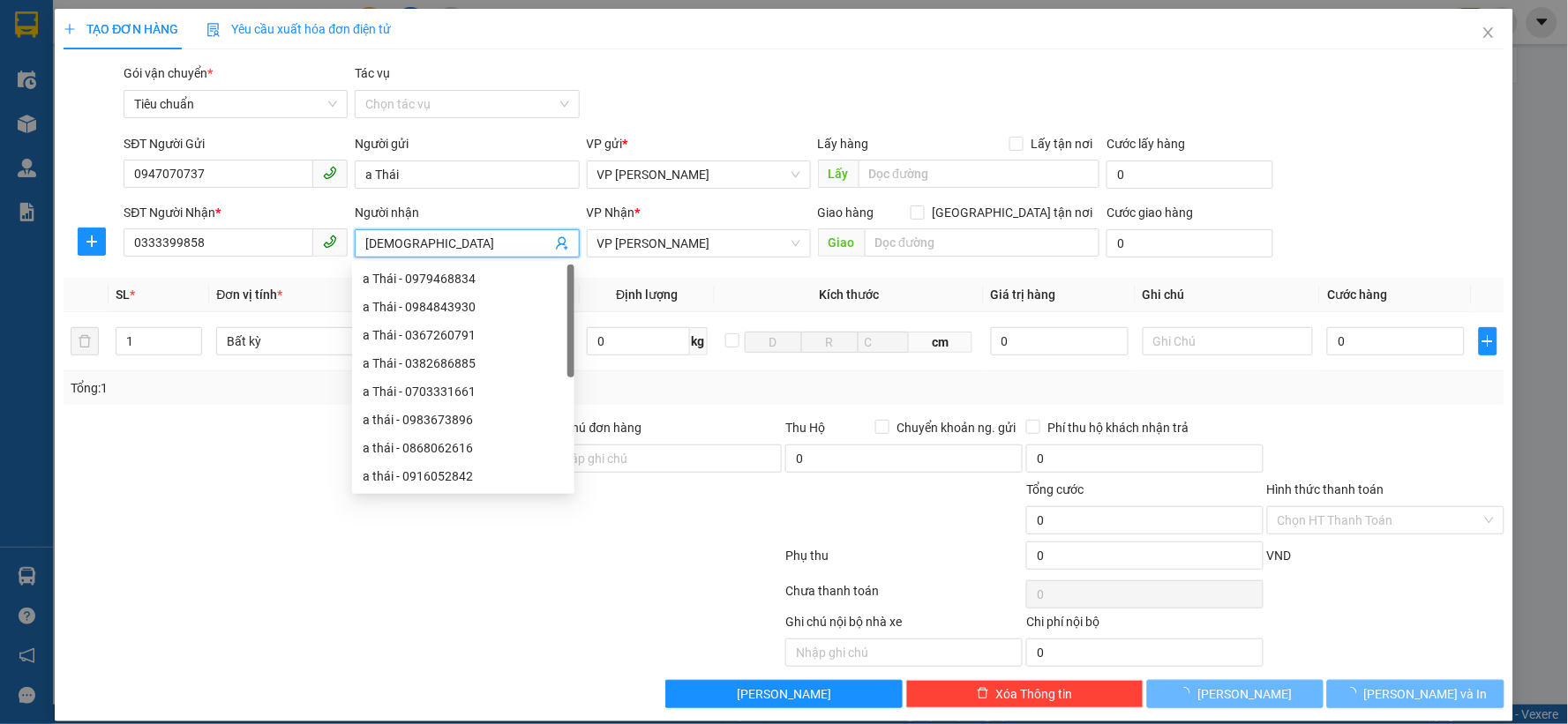
type input "Phúc Hiền Tâm"
click at [641, 122] on div "Gói vận chuyển * Tiêu chuẩn Tác vụ Chọn tác vụ" at bounding box center [813, 94] width 1387 height 62
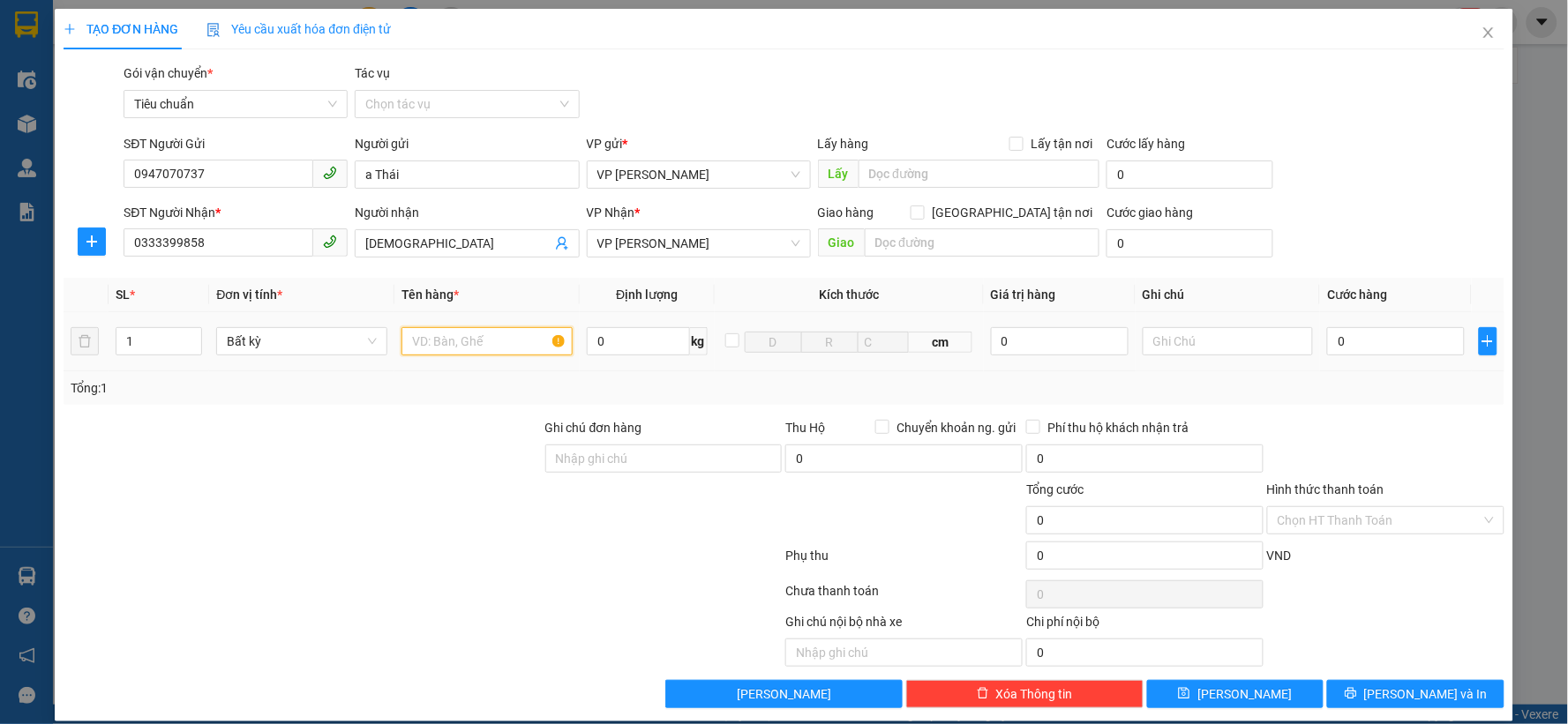
click at [509, 346] on input "text" at bounding box center [487, 340] width 171 height 29
type input "20 ct k phiếu"
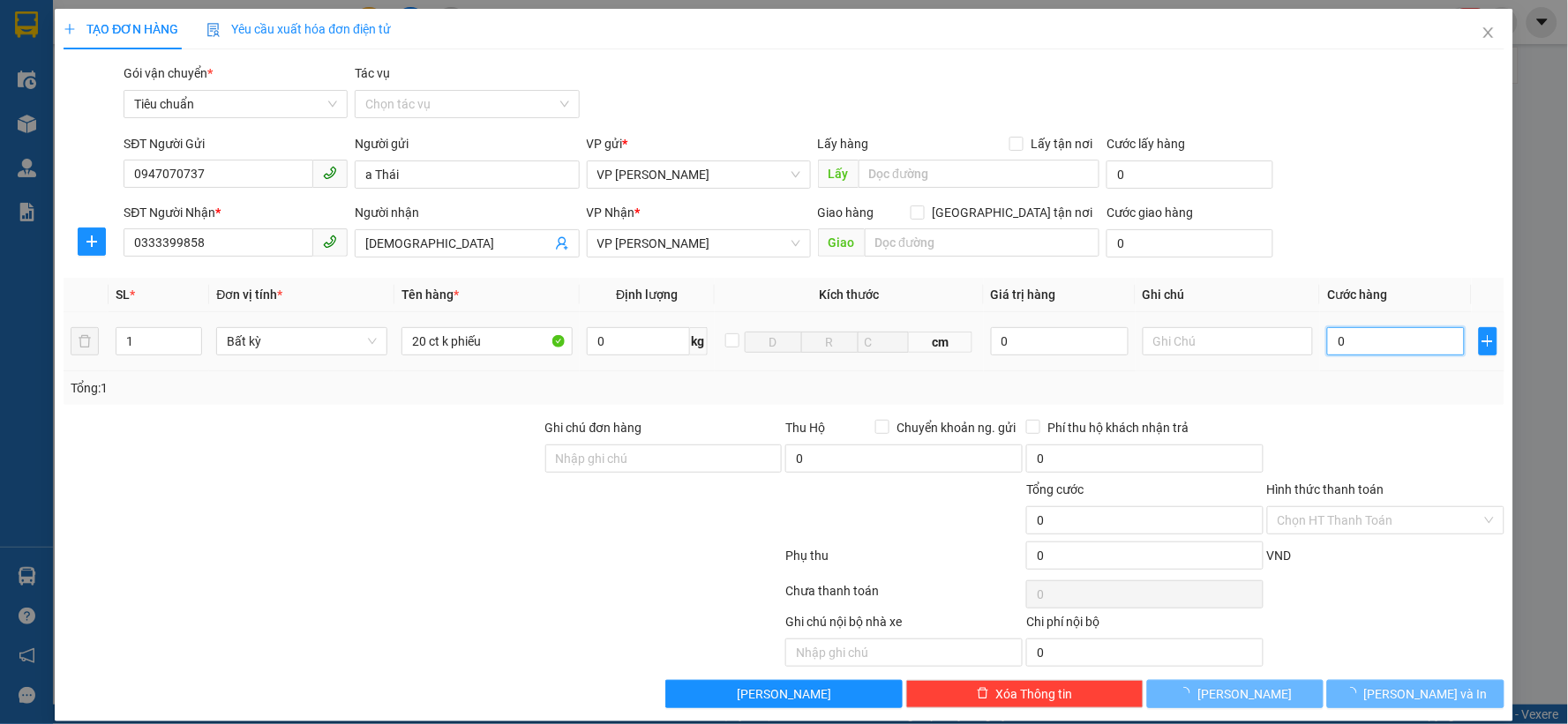
click at [1372, 342] on input "0" at bounding box center [1396, 340] width 138 height 29
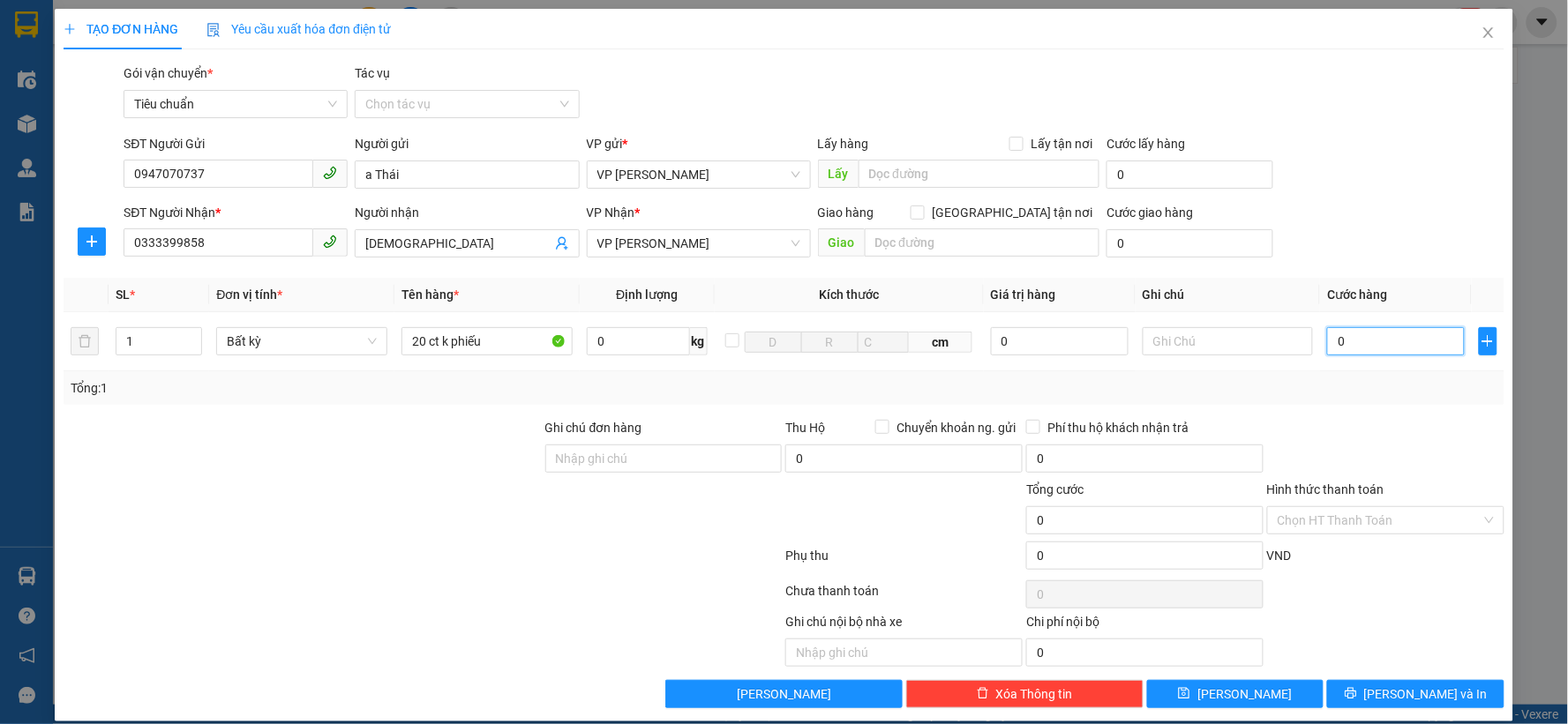
type input "6"
type input "60"
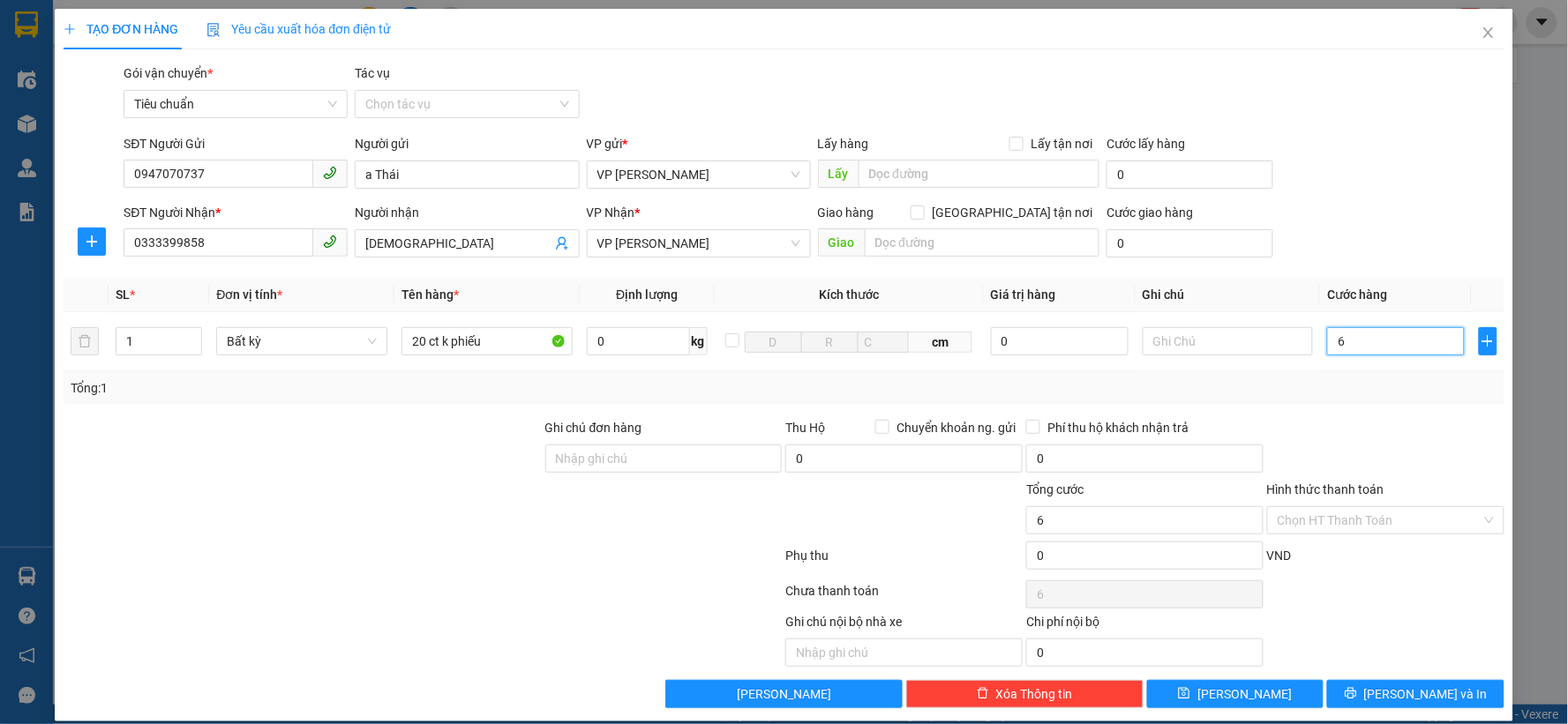
type input "60"
type input "600"
type input "600.000"
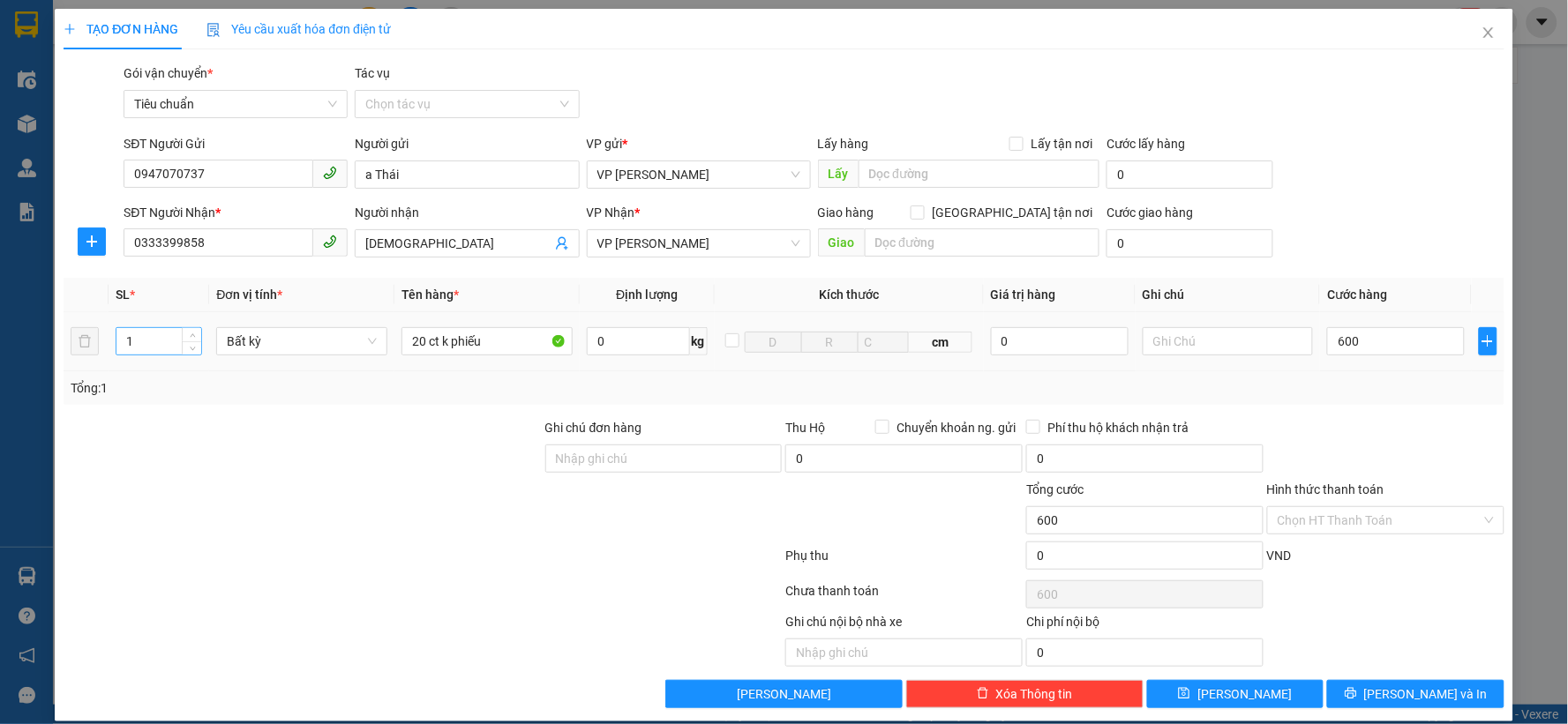
type input "600.000"
click at [151, 345] on input "1" at bounding box center [158, 340] width 85 height 27
type input "30"
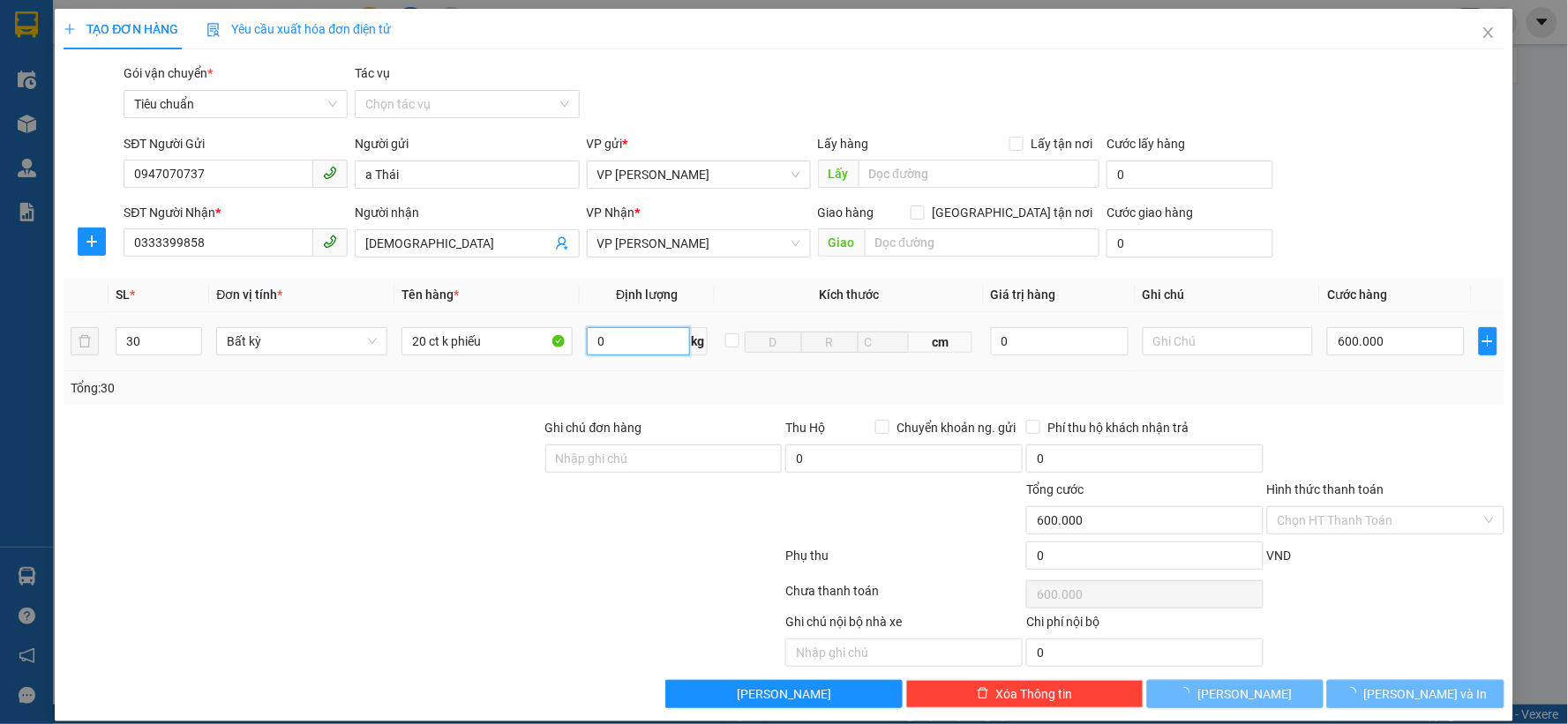
click at [626, 339] on input "0" at bounding box center [638, 340] width 103 height 29
type input "0"
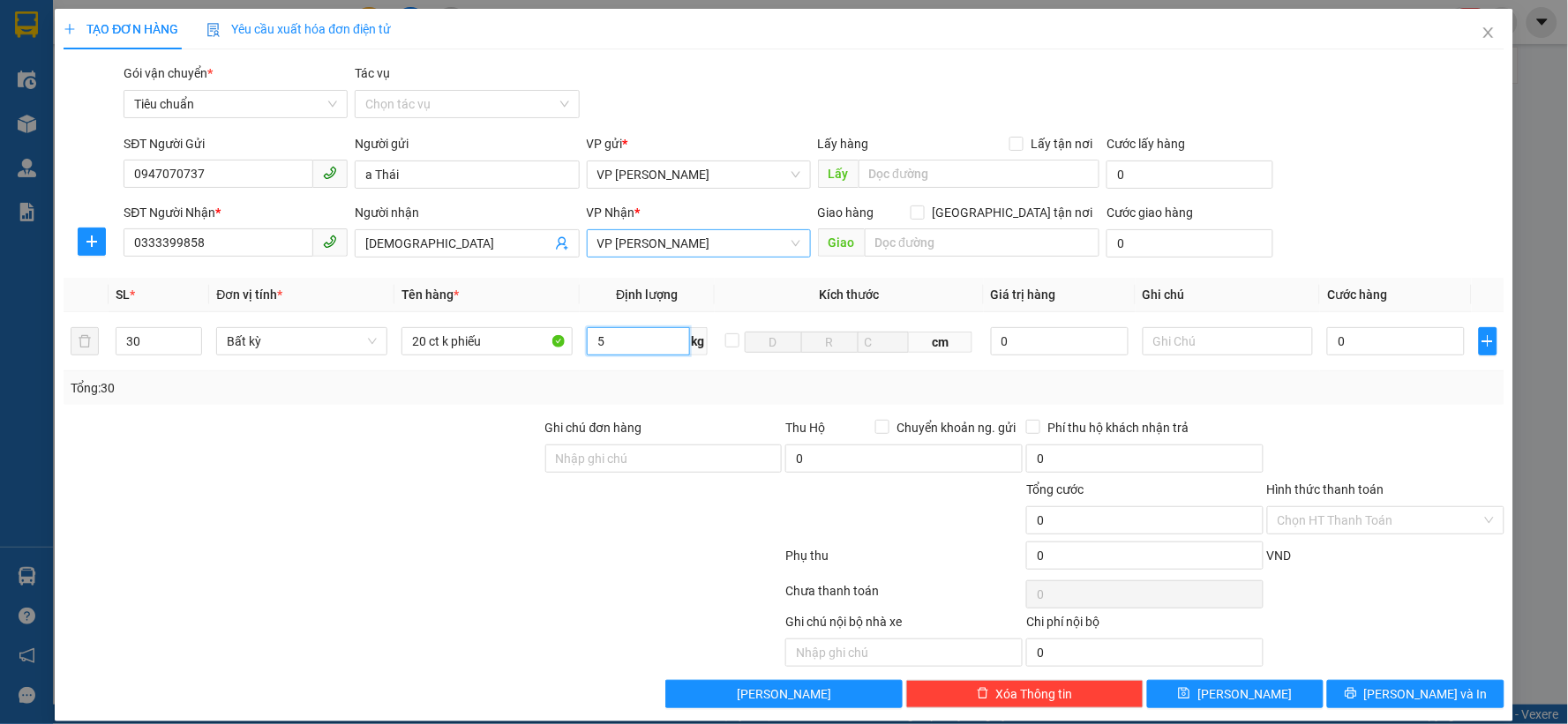
type input "5"
type input "30.000"
click at [1382, 223] on div "SĐT Người Nhận * 0333399858 Người nhận Phúc Hiền Tâm VP Nhận * VP Dương Đình Ng…" at bounding box center [813, 233] width 1387 height 62
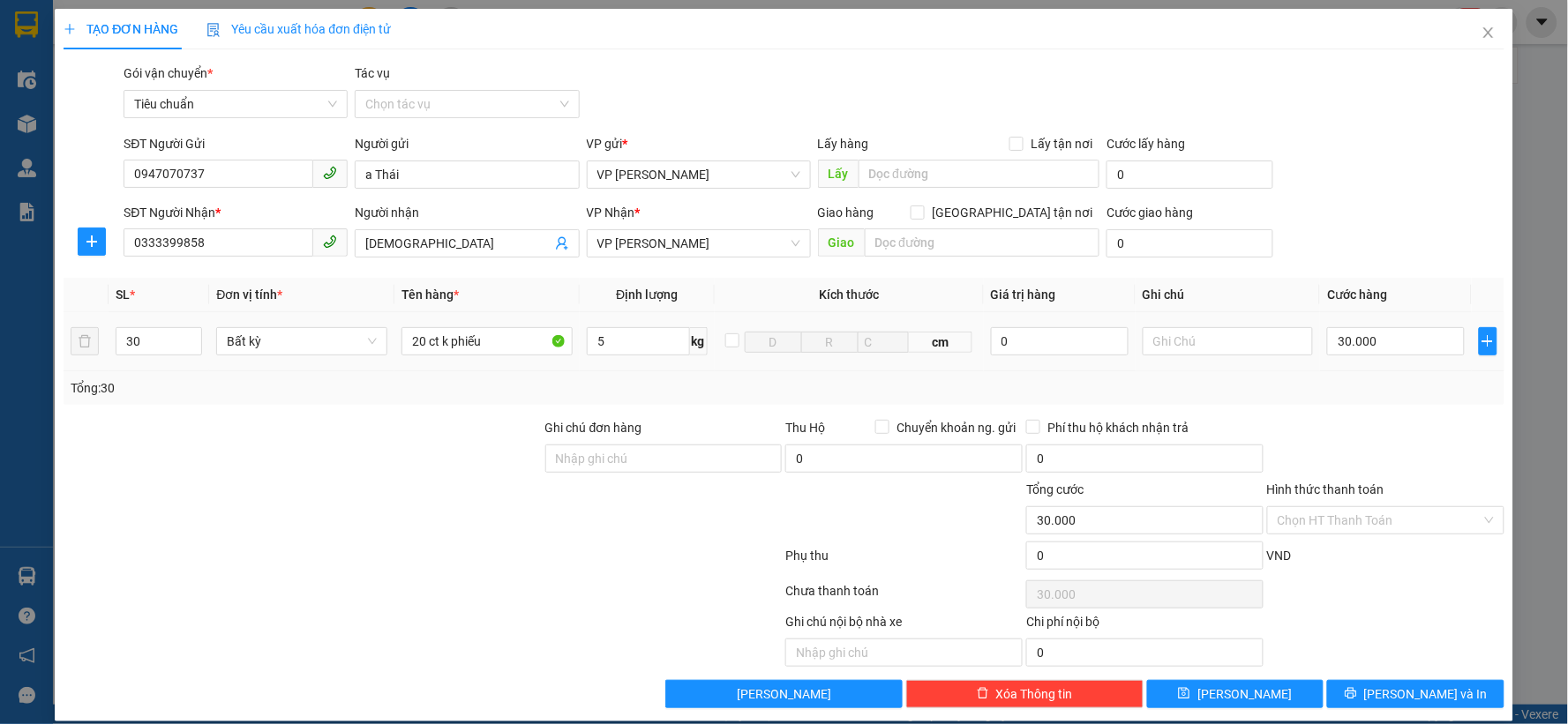
click at [1320, 364] on td "30.000" at bounding box center [1396, 341] width 152 height 59
click at [638, 468] on input "Ghi chú đơn hàng" at bounding box center [663, 458] width 237 height 29
click at [823, 462] on input "0" at bounding box center [904, 458] width 237 height 29
click at [1327, 351] on input "30.000" at bounding box center [1396, 340] width 138 height 29
type input "0"
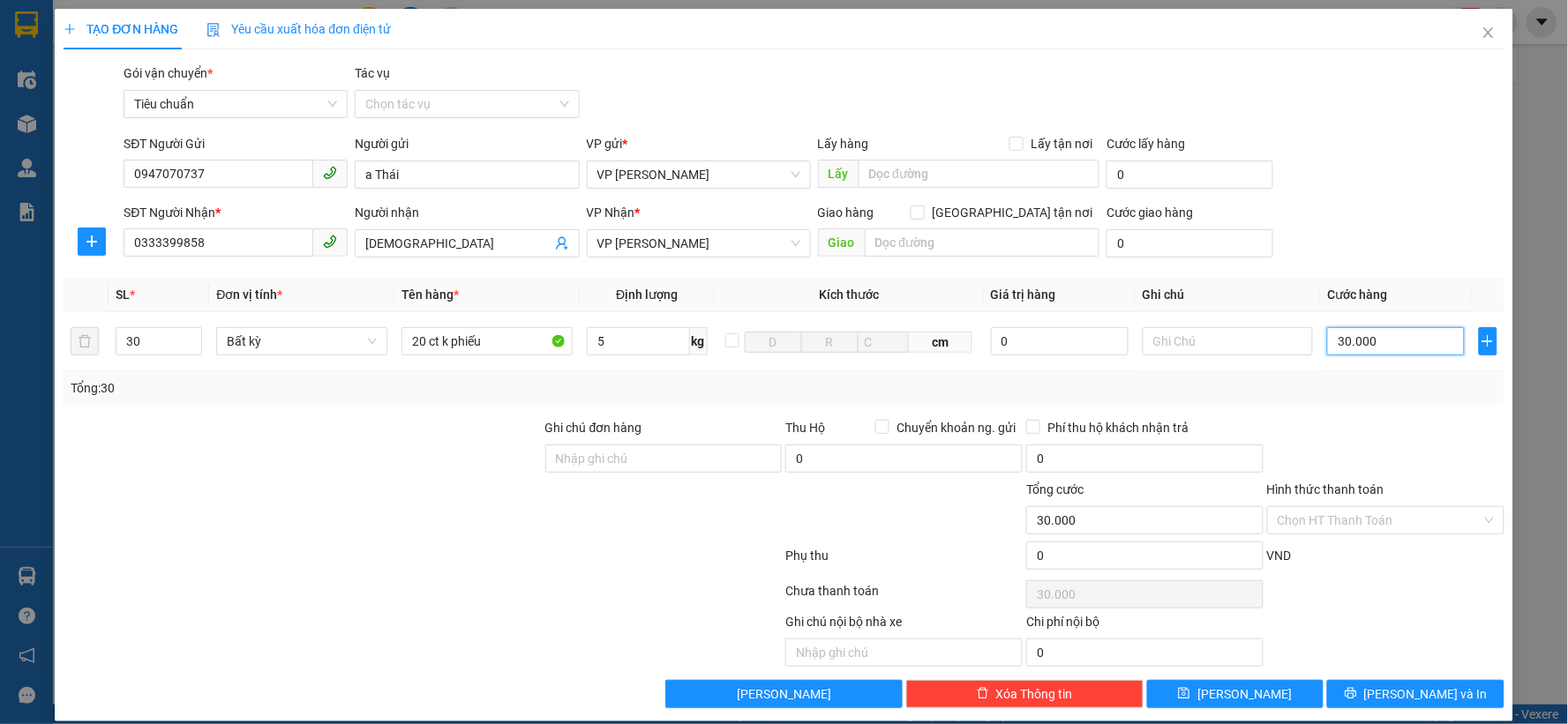
type input "0"
click at [158, 344] on input "30" at bounding box center [158, 340] width 85 height 27
type input "3"
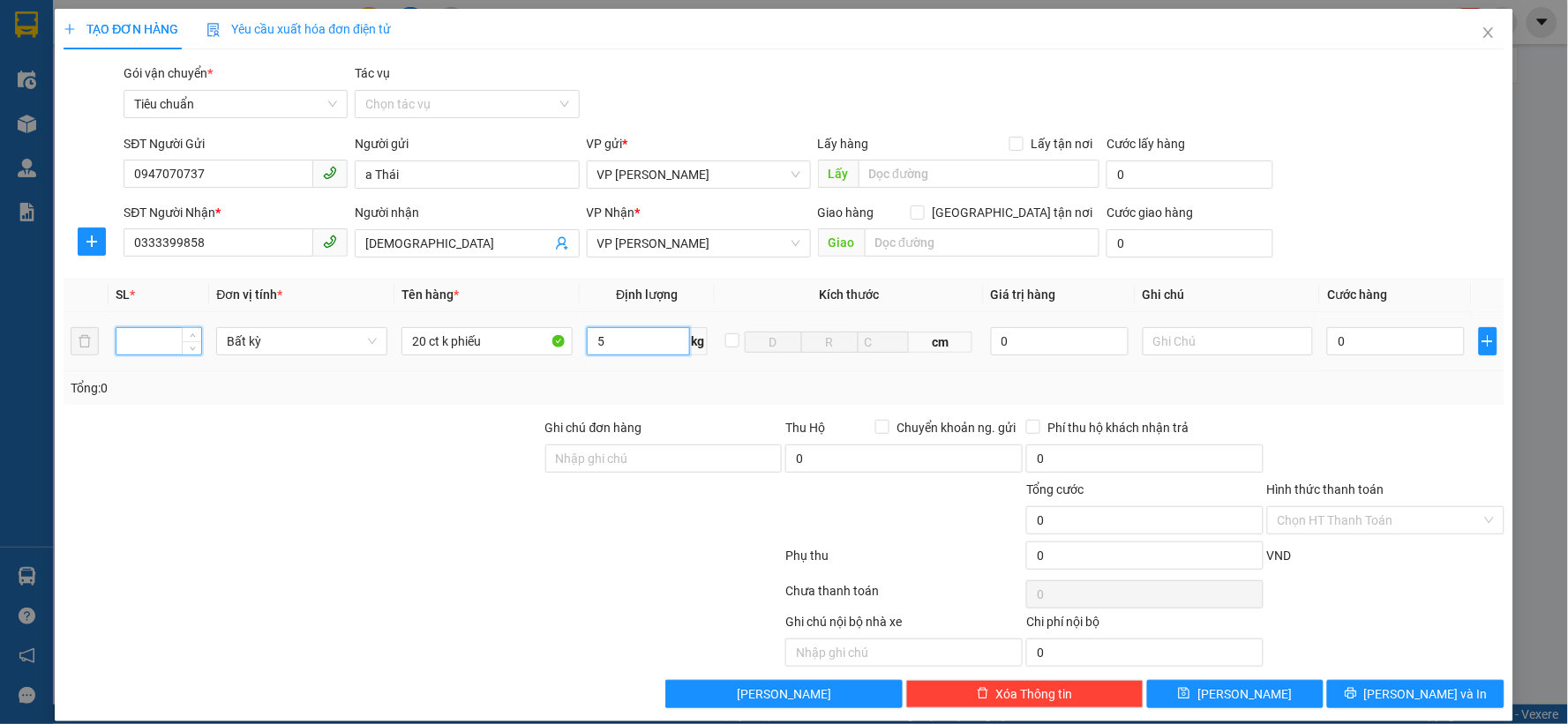
click at [632, 344] on input "5" at bounding box center [638, 340] width 103 height 29
type input "30.000"
type input "0"
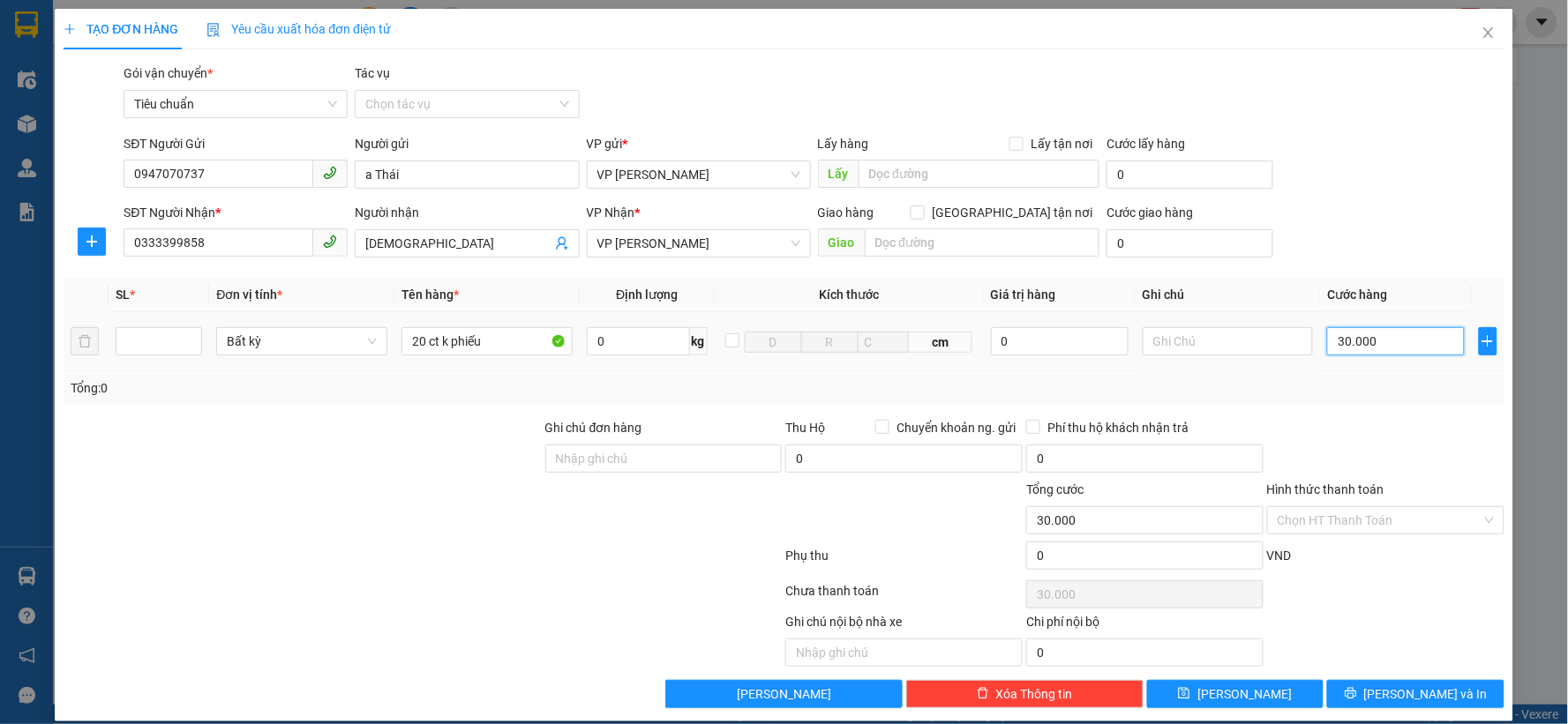
click at [1349, 349] on input "30.000" at bounding box center [1396, 340] width 138 height 29
type input "0"
type input "06"
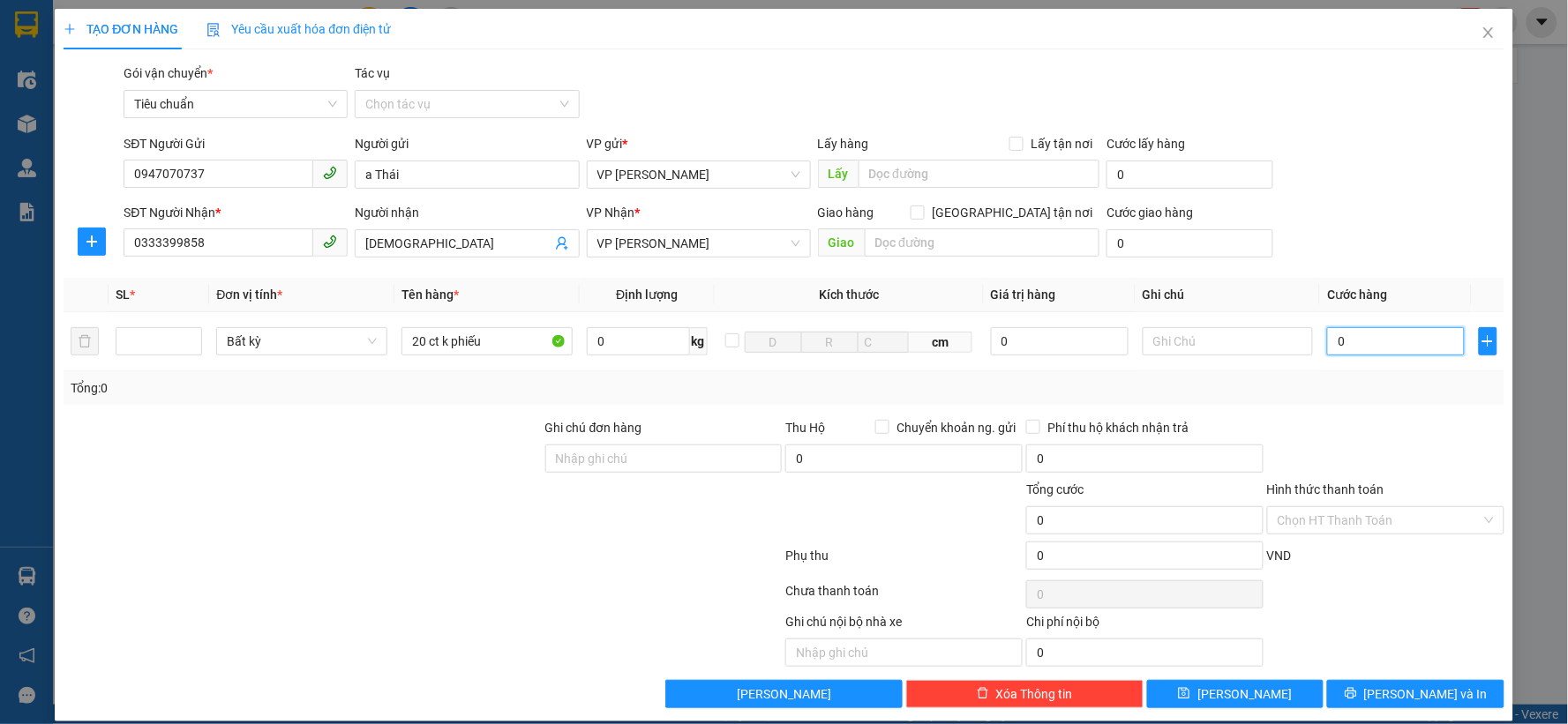
type input "6"
type input "060"
type input "60"
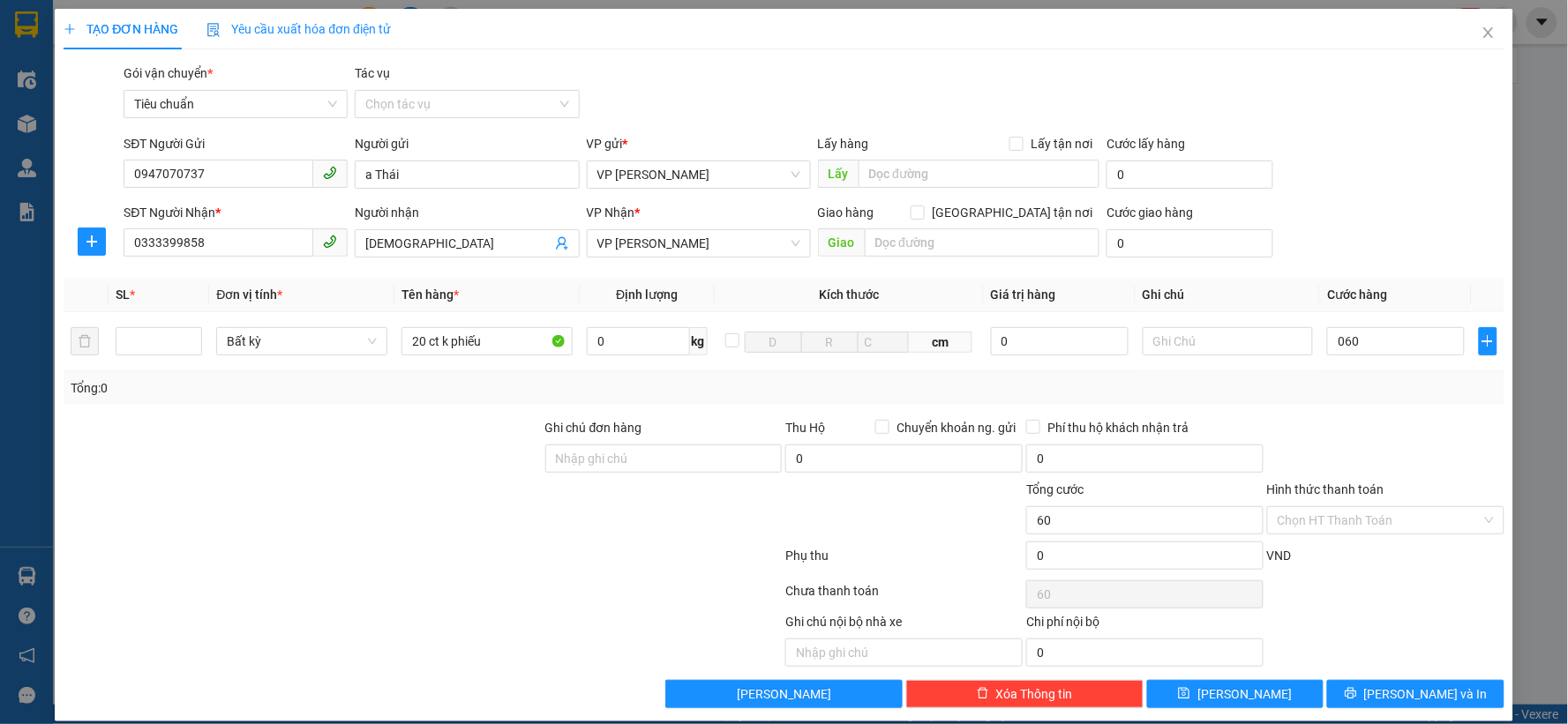
type input "60.000"
click at [1396, 113] on div "Gói vận chuyển * Tiêu chuẩn Tác vụ Chọn tác vụ" at bounding box center [813, 94] width 1387 height 62
click at [1371, 337] on input "60.000" at bounding box center [1396, 340] width 138 height 29
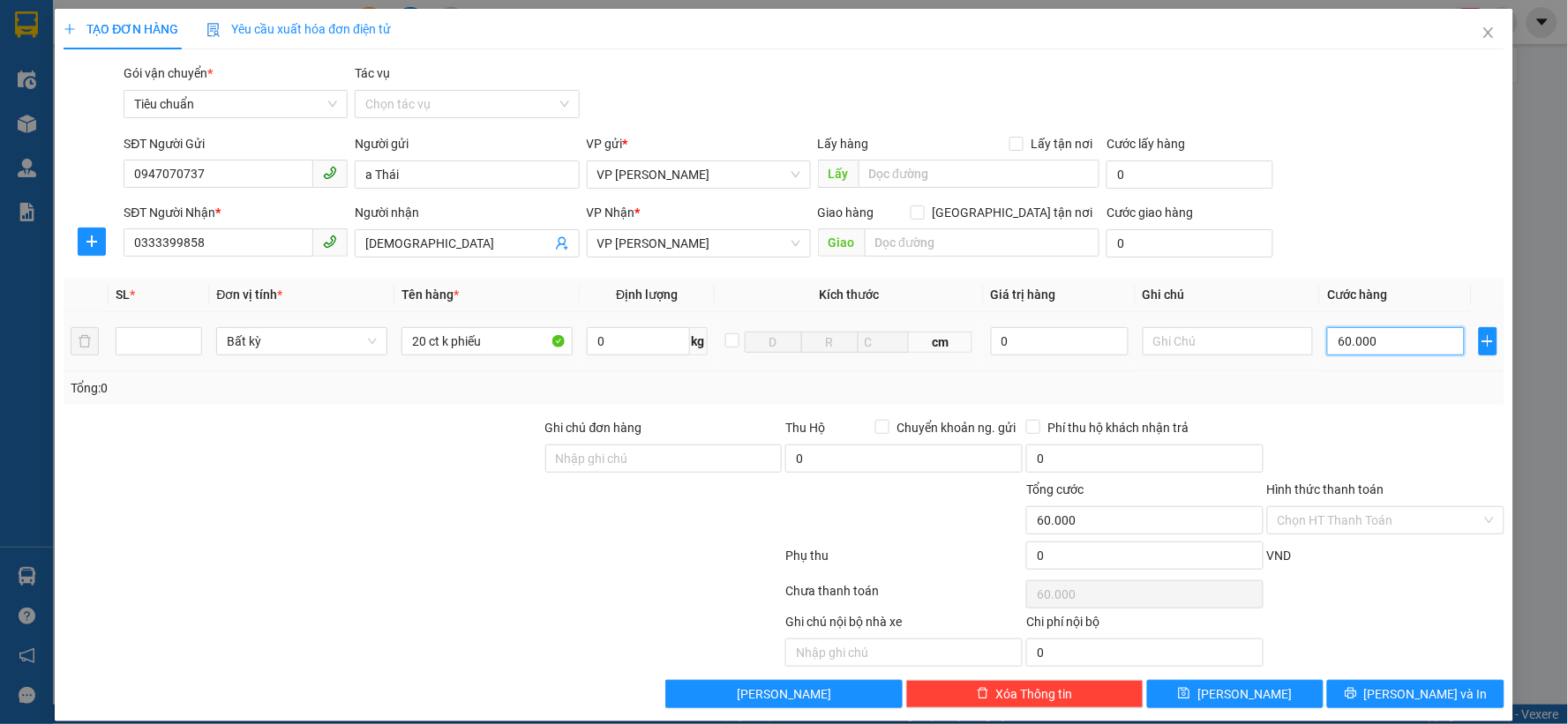
type input "6"
type input "60"
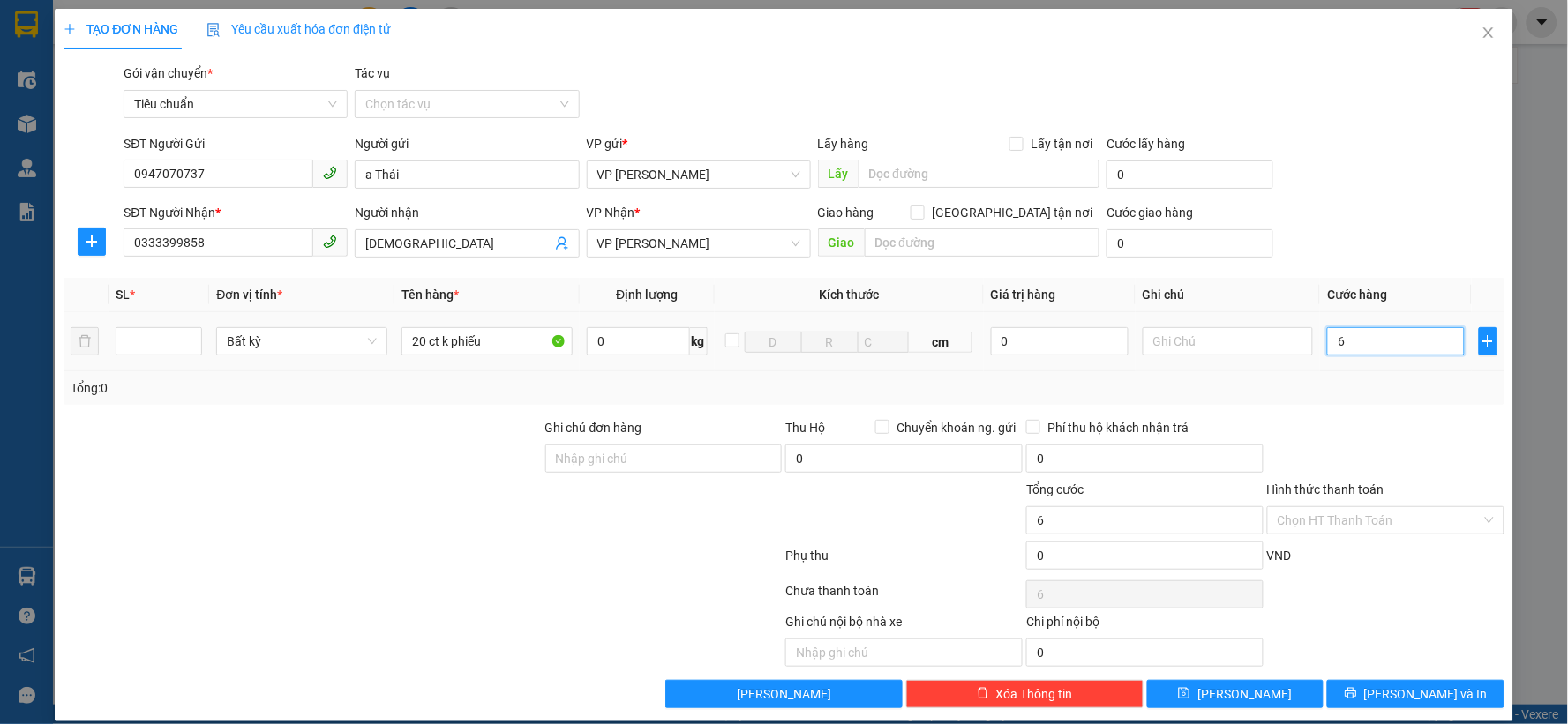
type input "60"
type input "600"
type input "600.000"
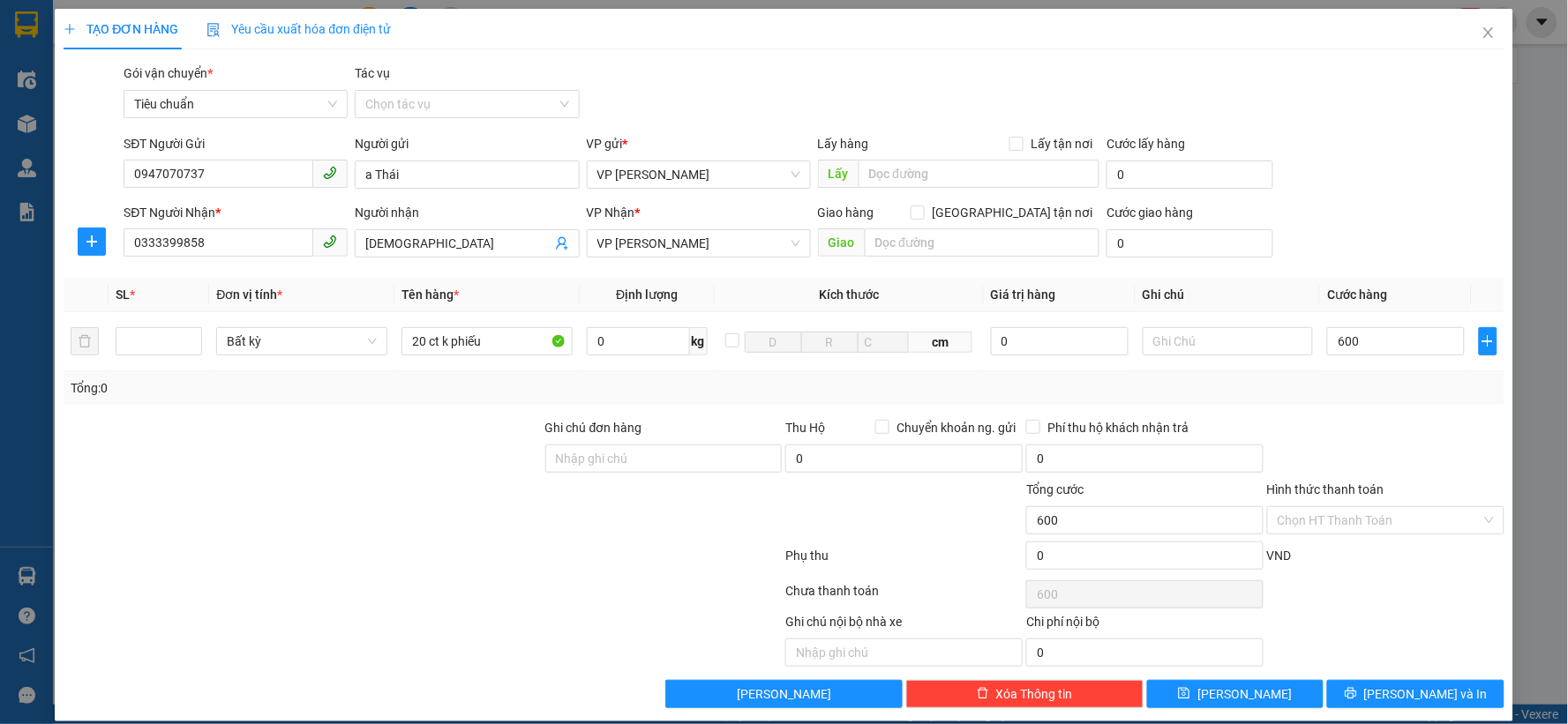
type input "600.000"
click at [1412, 197] on form "SĐT Người Gửi 0947070737 Người gửi a Thái VP gửi * VP Hạ Long Lấy hàng Lấy tận …" at bounding box center [784, 199] width 1440 height 131
click at [1308, 520] on input "Hình thức thanh toán" at bounding box center [1379, 519] width 204 height 27
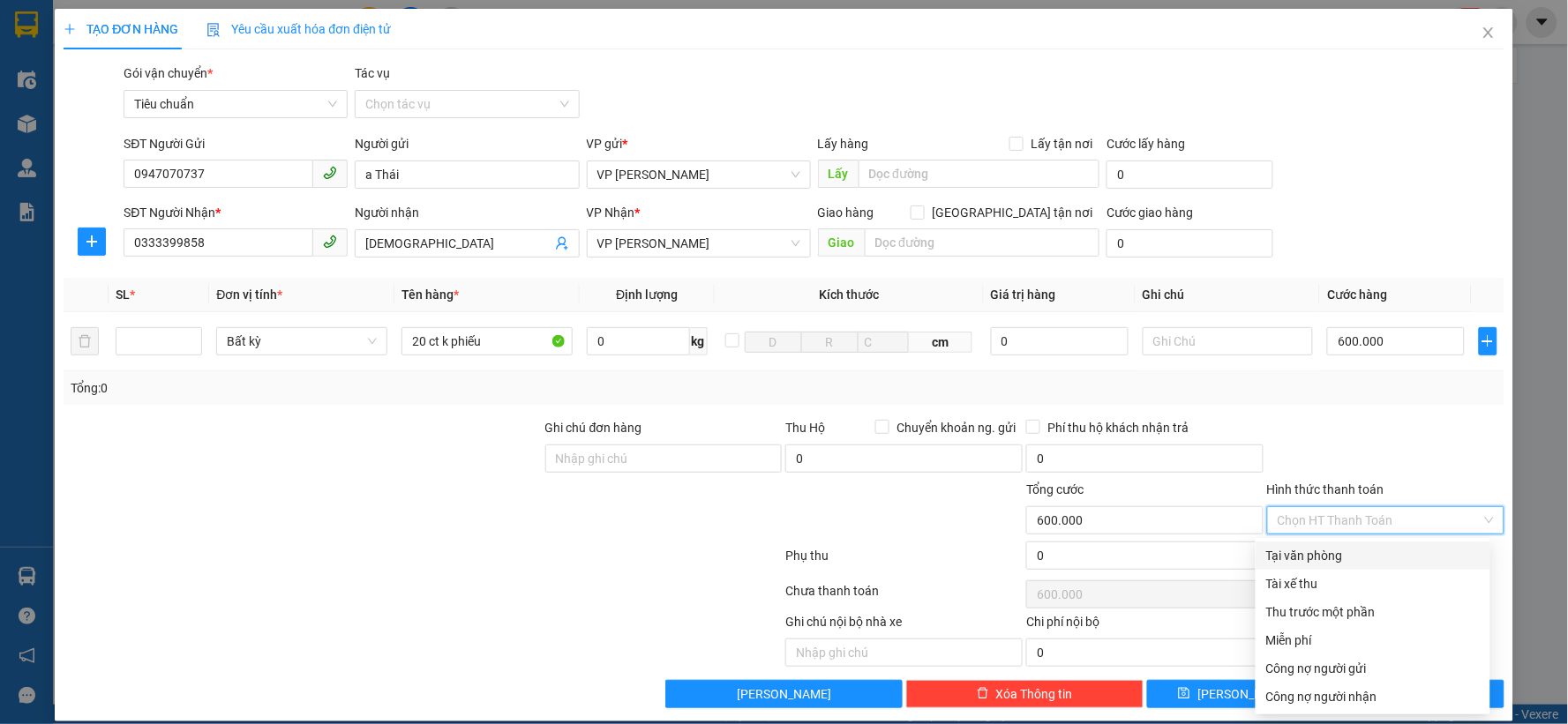
drag, startPoint x: 1293, startPoint y: 544, endPoint x: 1325, endPoint y: 497, distance: 56.9
click at [1293, 543] on div "Tại văn phòng" at bounding box center [1372, 555] width 234 height 29
type input "0"
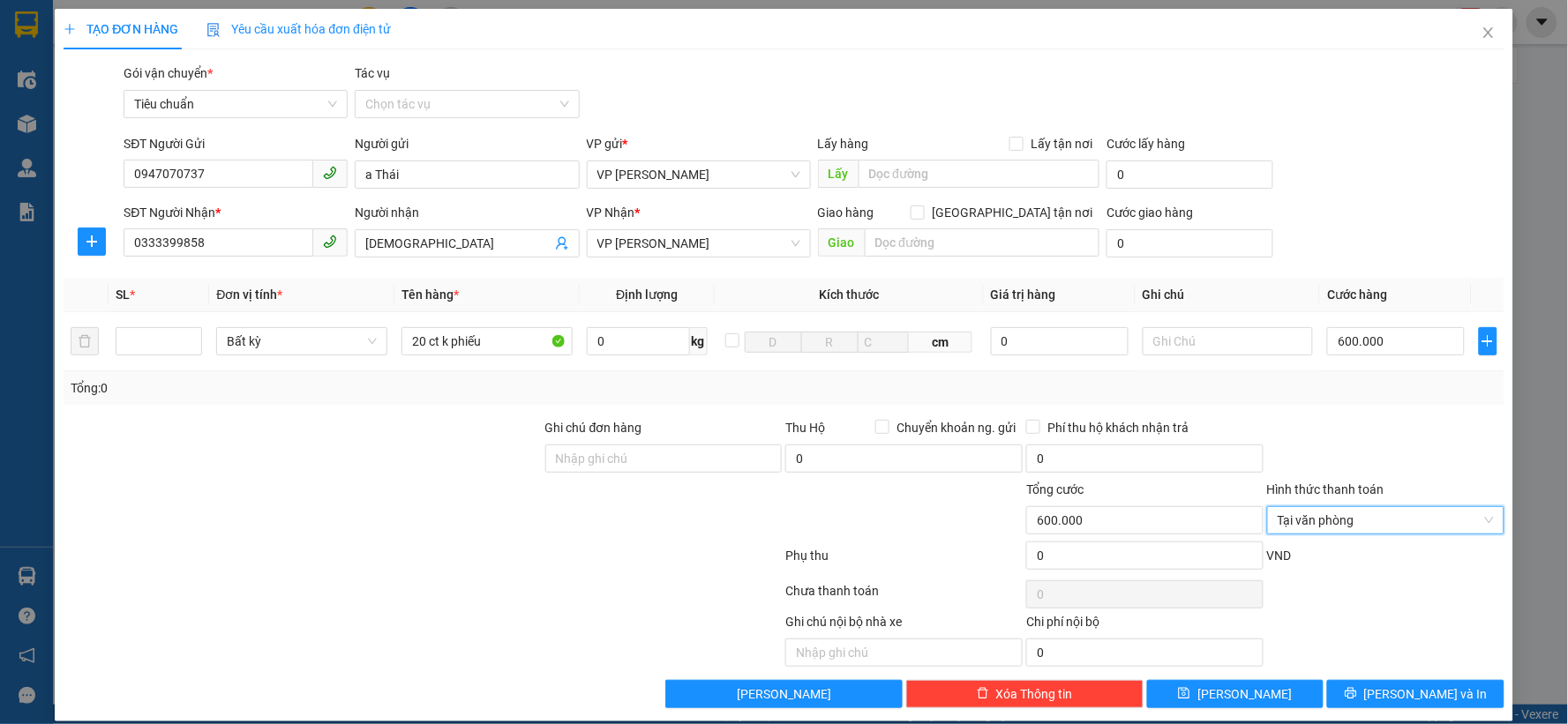
click at [1346, 442] on div at bounding box center [1385, 449] width 241 height 62
click at [1373, 685] on button "[PERSON_NAME] và In" at bounding box center [1415, 694] width 177 height 29
click at [1389, 638] on div "Ghi chú nội bộ nhà xe Chi phí nội bộ 0" at bounding box center [784, 639] width 1444 height 55
click at [1389, 689] on span "[PERSON_NAME] và In" at bounding box center [1425, 694] width 123 height 20
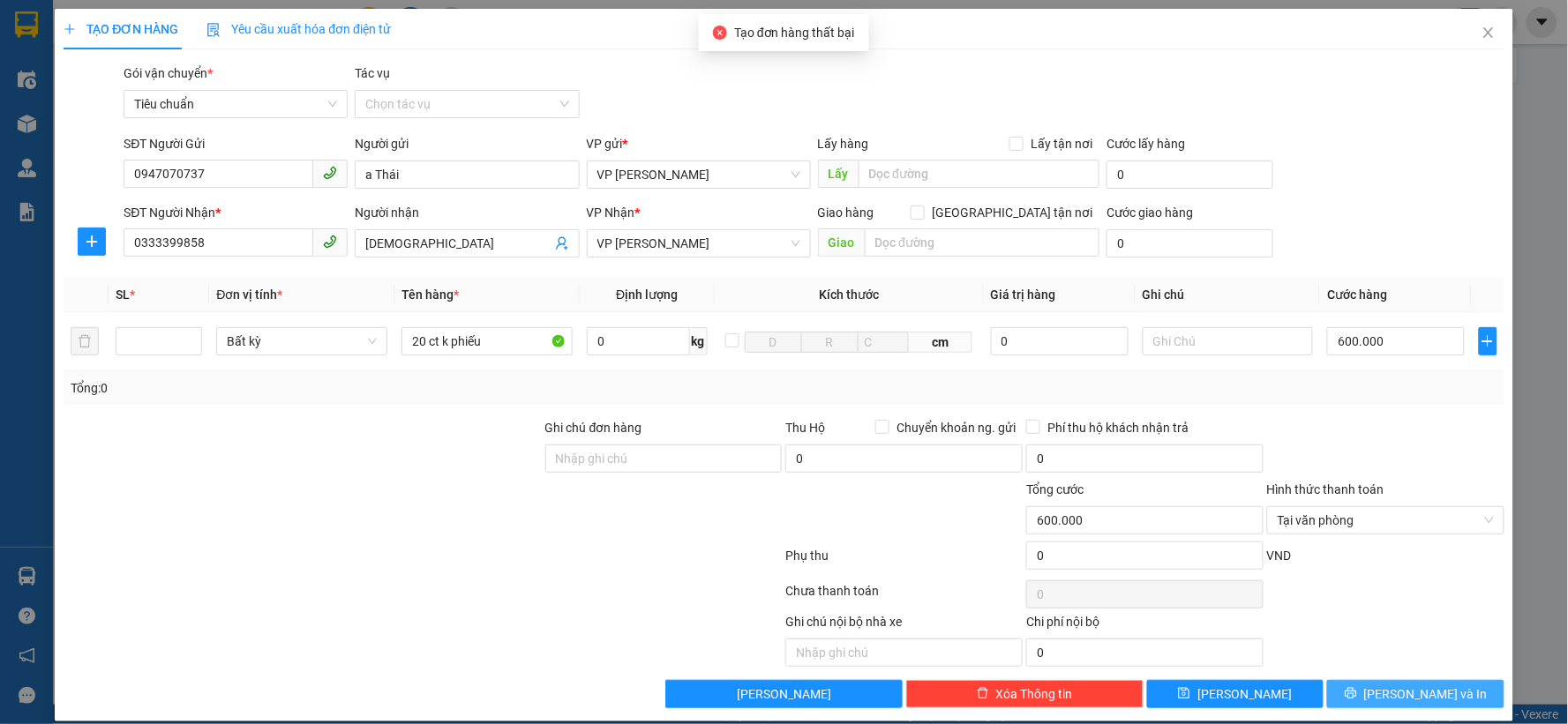
click at [1380, 694] on button "[PERSON_NAME] và In" at bounding box center [1415, 694] width 177 height 29
click at [1358, 238] on div "SĐT Người Nhận * 0333399858 Người nhận Phúc Hiền Tâm VP Nhận * VP Dương Đình Ng…" at bounding box center [813, 233] width 1387 height 62
click at [1406, 690] on span "[PERSON_NAME] và In" at bounding box center [1425, 694] width 123 height 20
click at [1352, 407] on div "Transit Pickup Surcharge Ids Transit Deliver Surcharge Ids Transit Deliver Surc…" at bounding box center [784, 386] width 1440 height 644
click at [1382, 706] on button "[PERSON_NAME] và In" at bounding box center [1415, 694] width 177 height 29
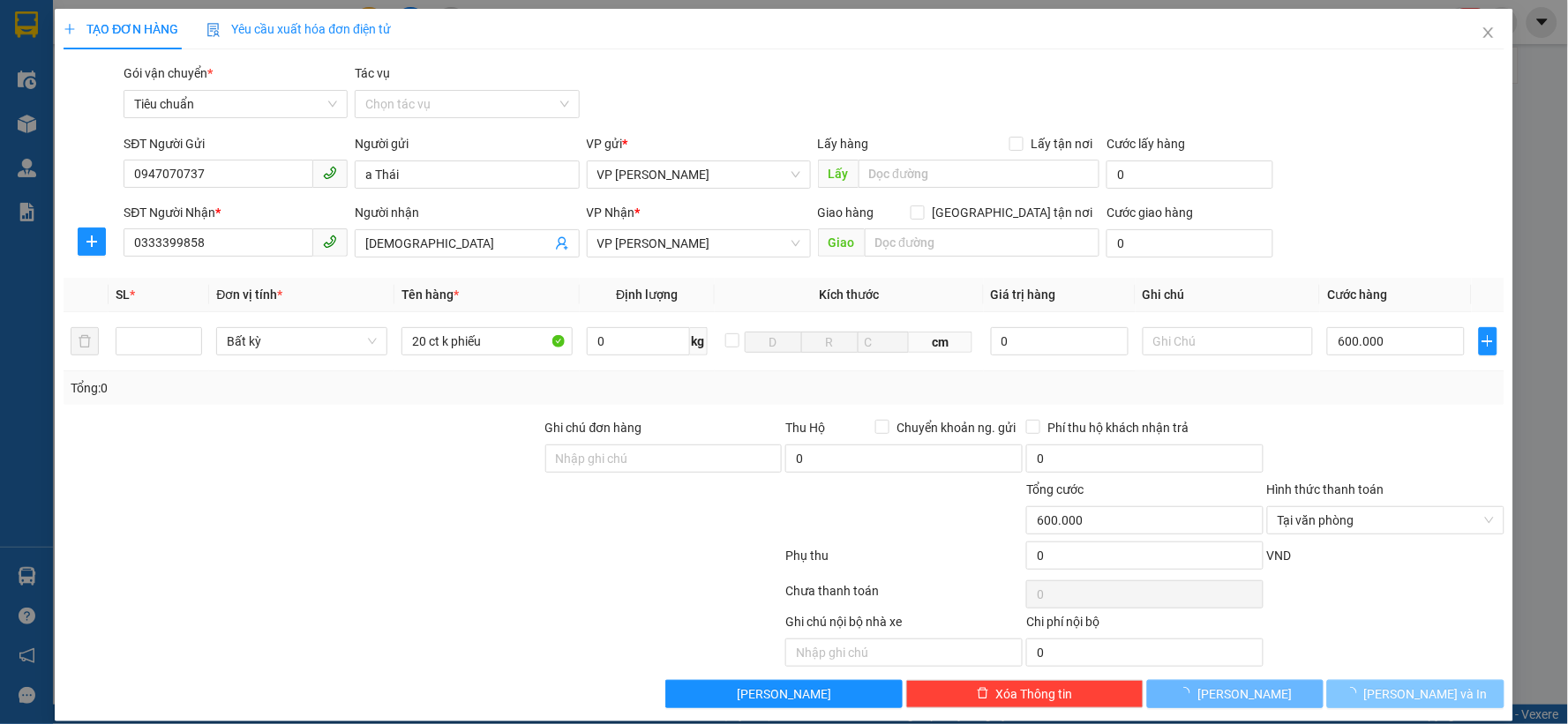
click at [1387, 691] on span "[PERSON_NAME] và In" at bounding box center [1425, 694] width 123 height 20
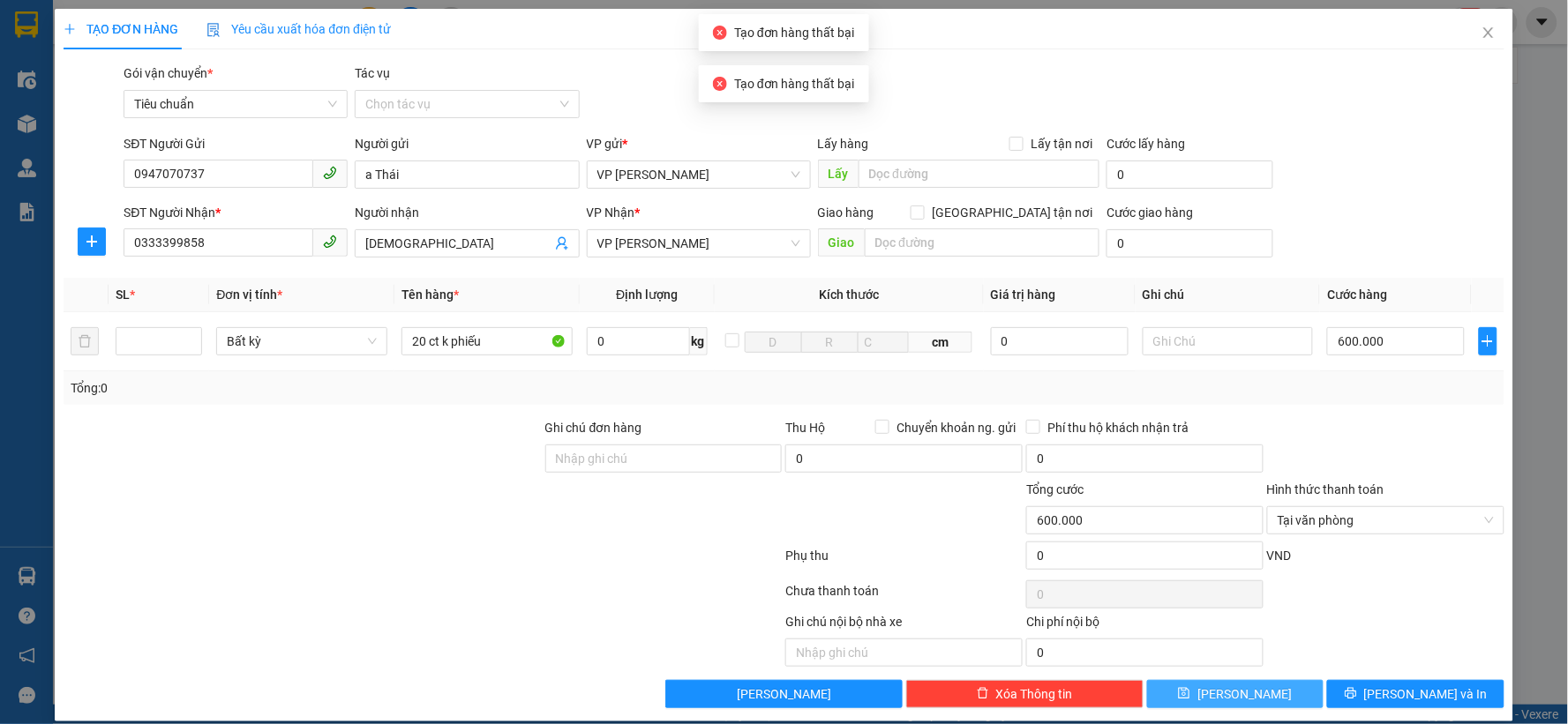
click at [1190, 699] on icon "save" at bounding box center [1184, 694] width 12 height 12
click at [1370, 90] on div "Gói vận chuyển * Tiêu chuẩn Tác vụ Chọn tác vụ" at bounding box center [813, 94] width 1387 height 62
click at [1372, 344] on input "600.000" at bounding box center [1396, 340] width 138 height 29
click at [1362, 420] on div at bounding box center [1385, 449] width 241 height 62
click at [1321, 587] on div at bounding box center [1385, 594] width 241 height 35
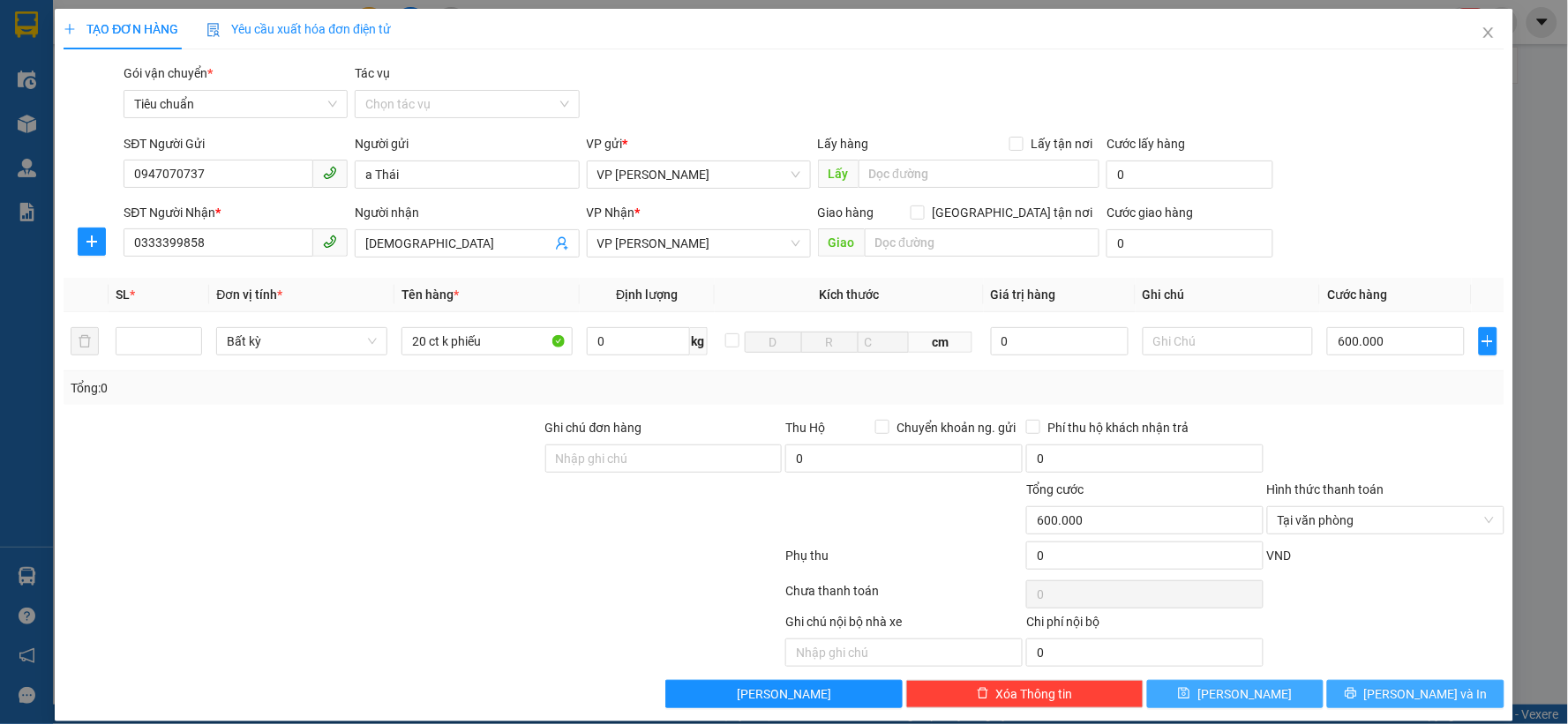
click at [1349, 691] on button "[PERSON_NAME] và In" at bounding box center [1415, 694] width 177 height 29
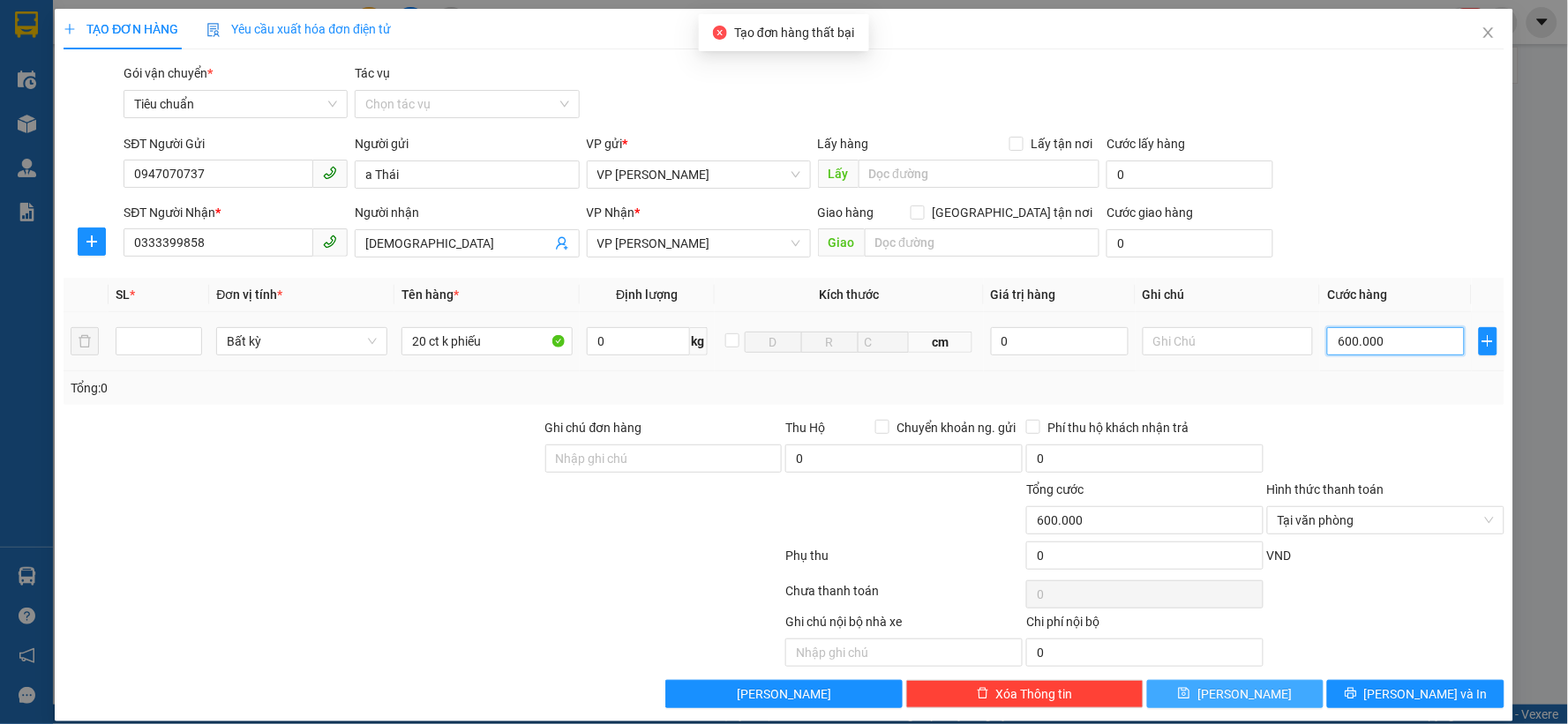
click at [1356, 349] on input "600.000" at bounding box center [1396, 340] width 138 height 29
click at [1349, 438] on div at bounding box center [1385, 449] width 241 height 62
click at [1381, 694] on button "[PERSON_NAME] và In" at bounding box center [1415, 694] width 177 height 29
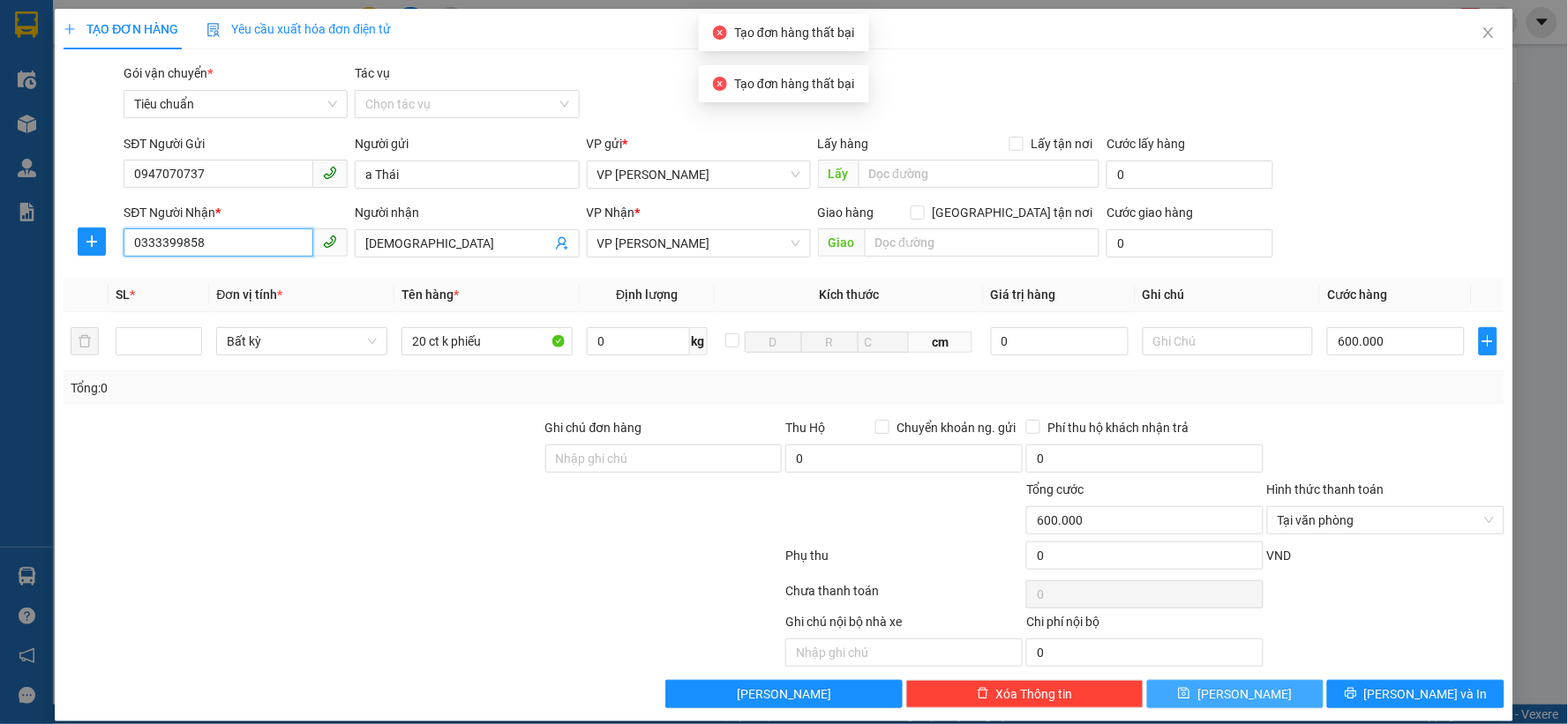
click at [200, 233] on input "0333399858" at bounding box center [218, 242] width 190 height 29
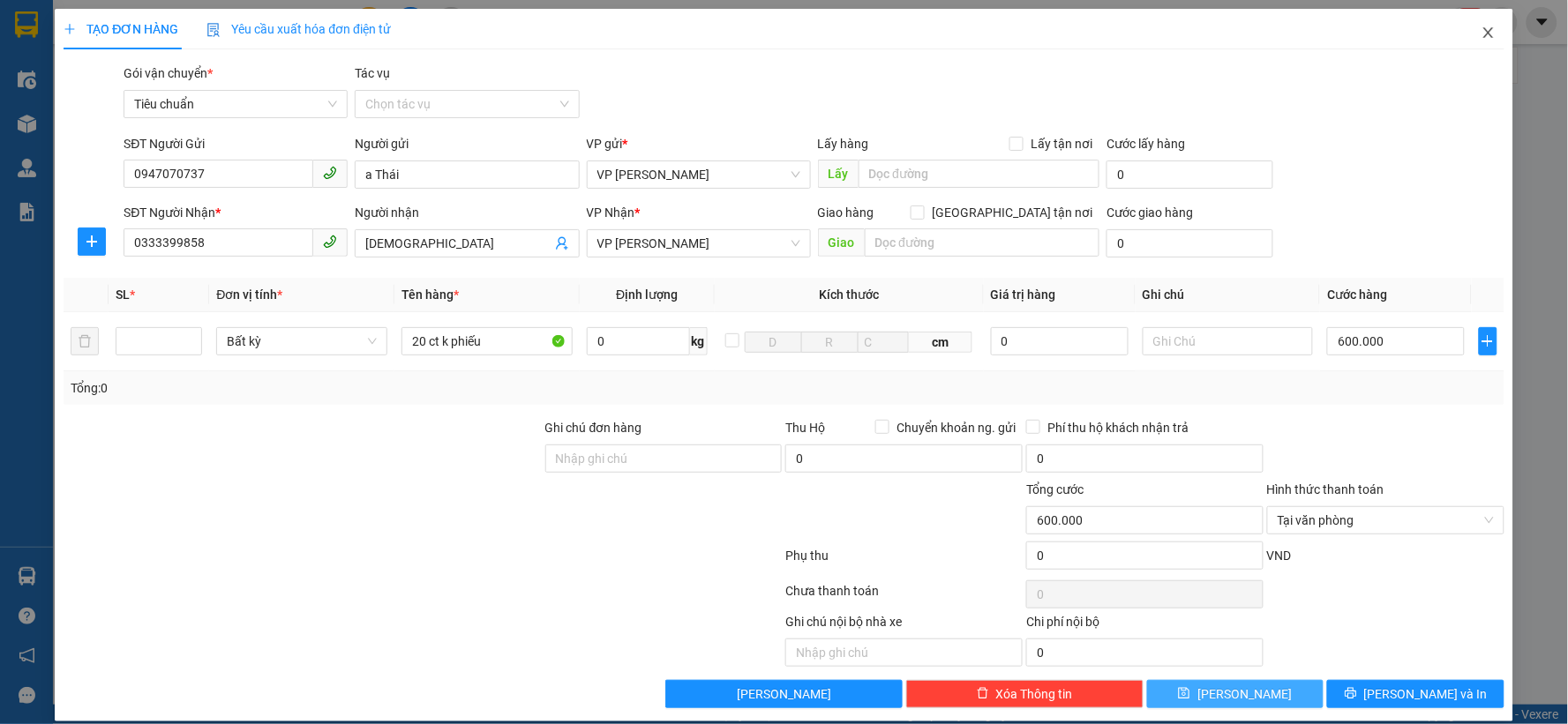
click at [1481, 27] on icon "close" at bounding box center [1488, 32] width 14 height 14
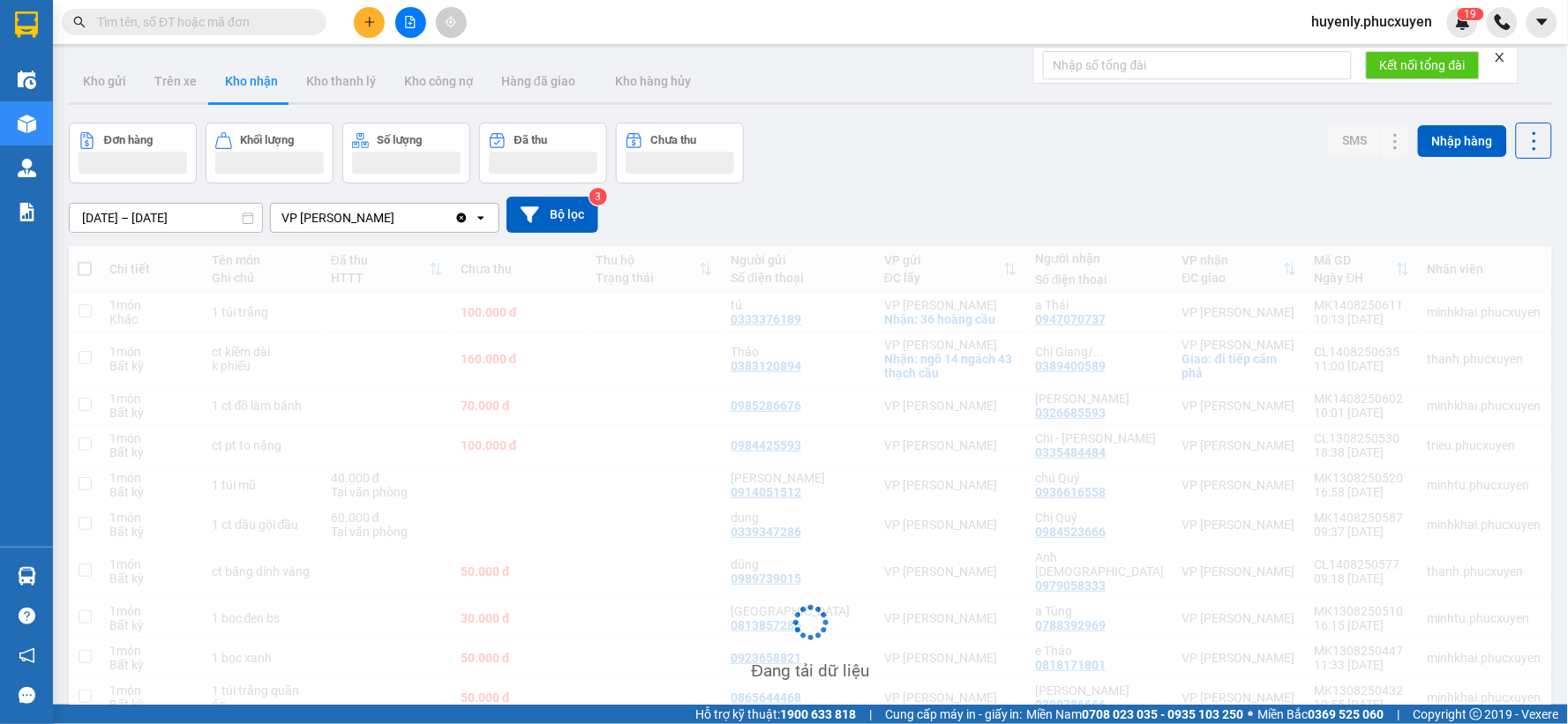
click at [378, 29] on button at bounding box center [368, 22] width 31 height 30
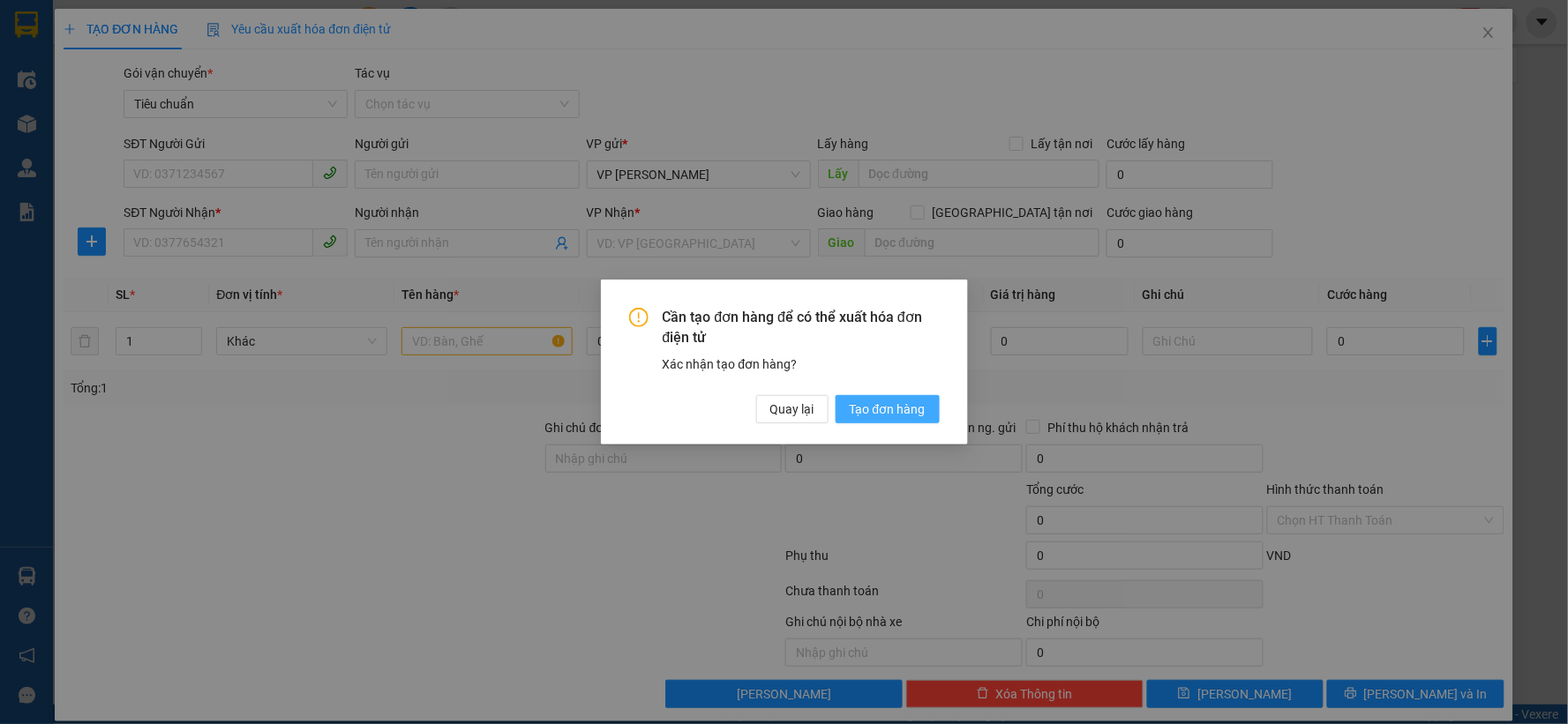
drag, startPoint x: 868, startPoint y: 403, endPoint x: 229, endPoint y: 276, distance: 651.5
click at [862, 403] on span "Tạo đơn hàng" at bounding box center [887, 409] width 76 height 20
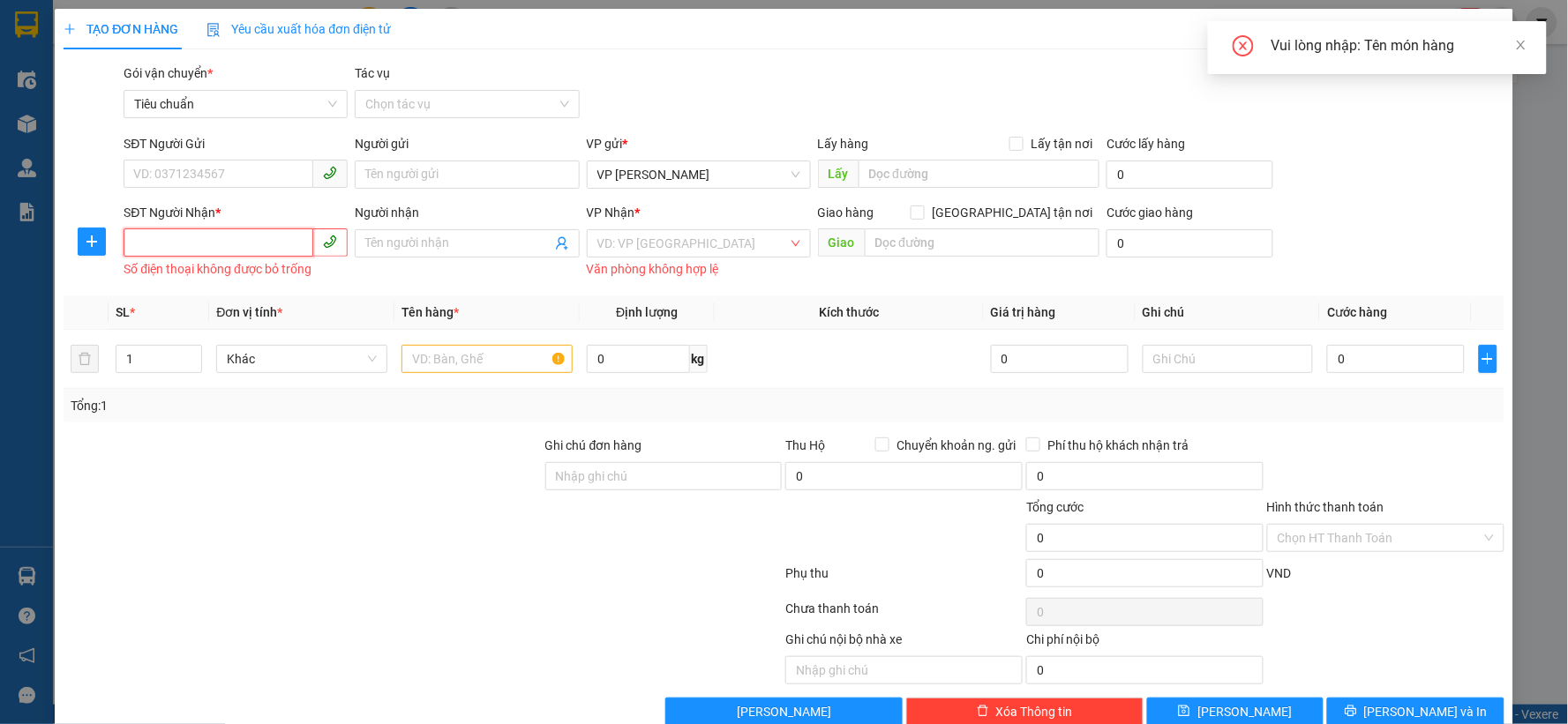
click at [217, 235] on input "SĐT Người Nhận *" at bounding box center [218, 242] width 190 height 29
paste input "0333399858"
click at [259, 242] on input "0333399858" at bounding box center [218, 242] width 190 height 29
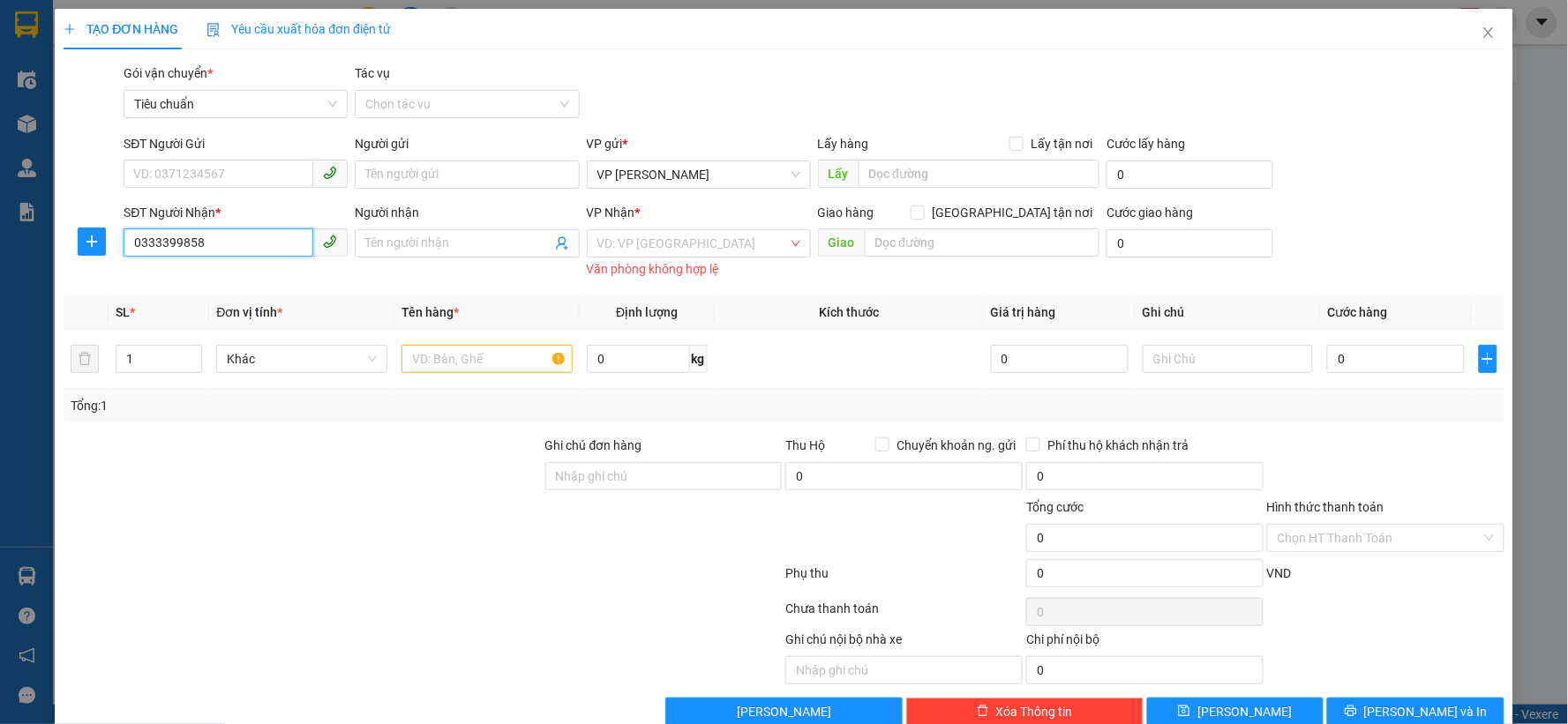
click at [259, 242] on input "0333399858" at bounding box center [218, 242] width 190 height 29
click at [268, 234] on input "0333399858" at bounding box center [218, 242] width 190 height 29
type input "0333399858"
click at [268, 174] on input "SĐT Người Gửi" at bounding box center [218, 173] width 190 height 29
click at [165, 248] on input "0333399858" at bounding box center [218, 242] width 190 height 29
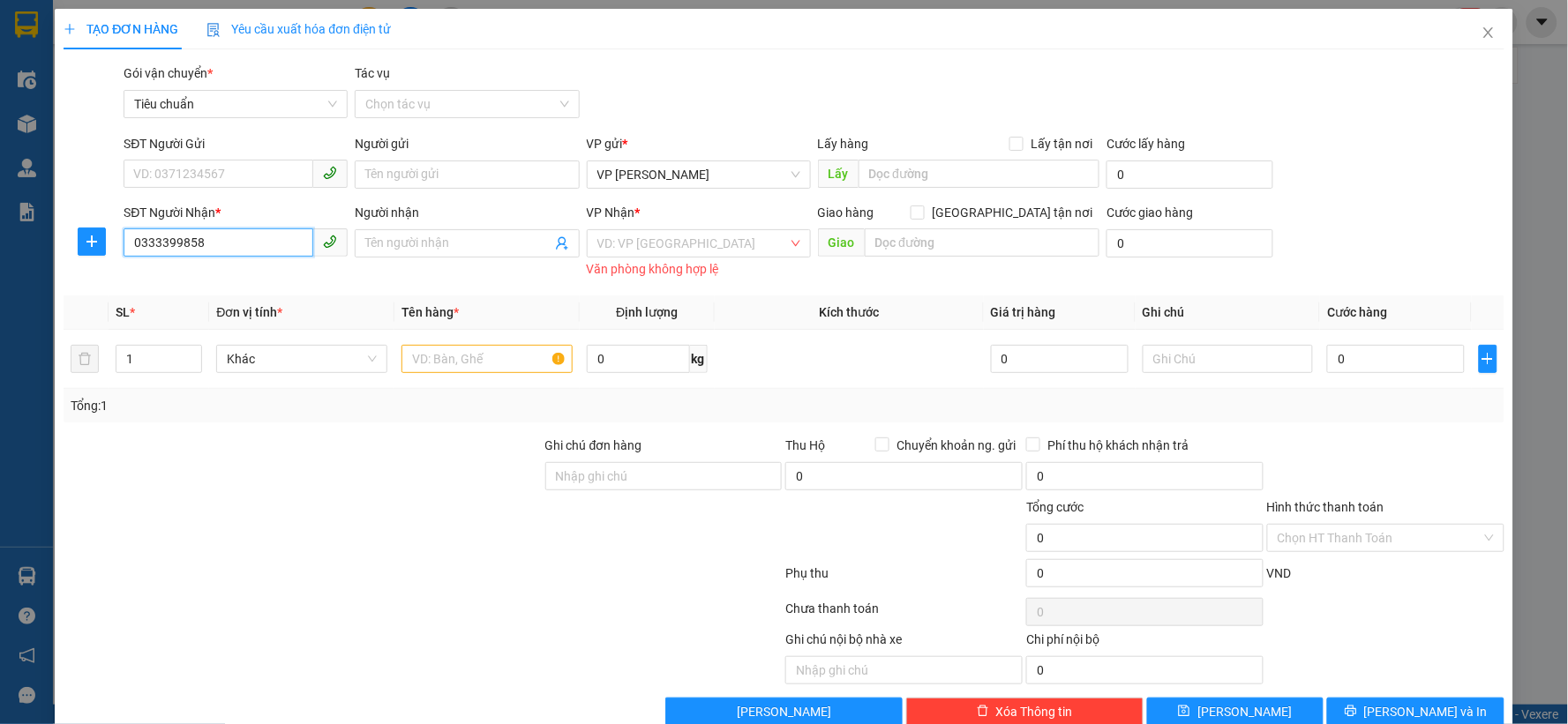
drag, startPoint x: 158, startPoint y: 244, endPoint x: 177, endPoint y: 243, distance: 19.0
click at [177, 243] on input "0333399858" at bounding box center [218, 242] width 190 height 29
click at [214, 240] on input "0333399858" at bounding box center [218, 242] width 190 height 29
click at [174, 167] on input "SĐT Người Gửi" at bounding box center [218, 173] width 190 height 29
type input "0"
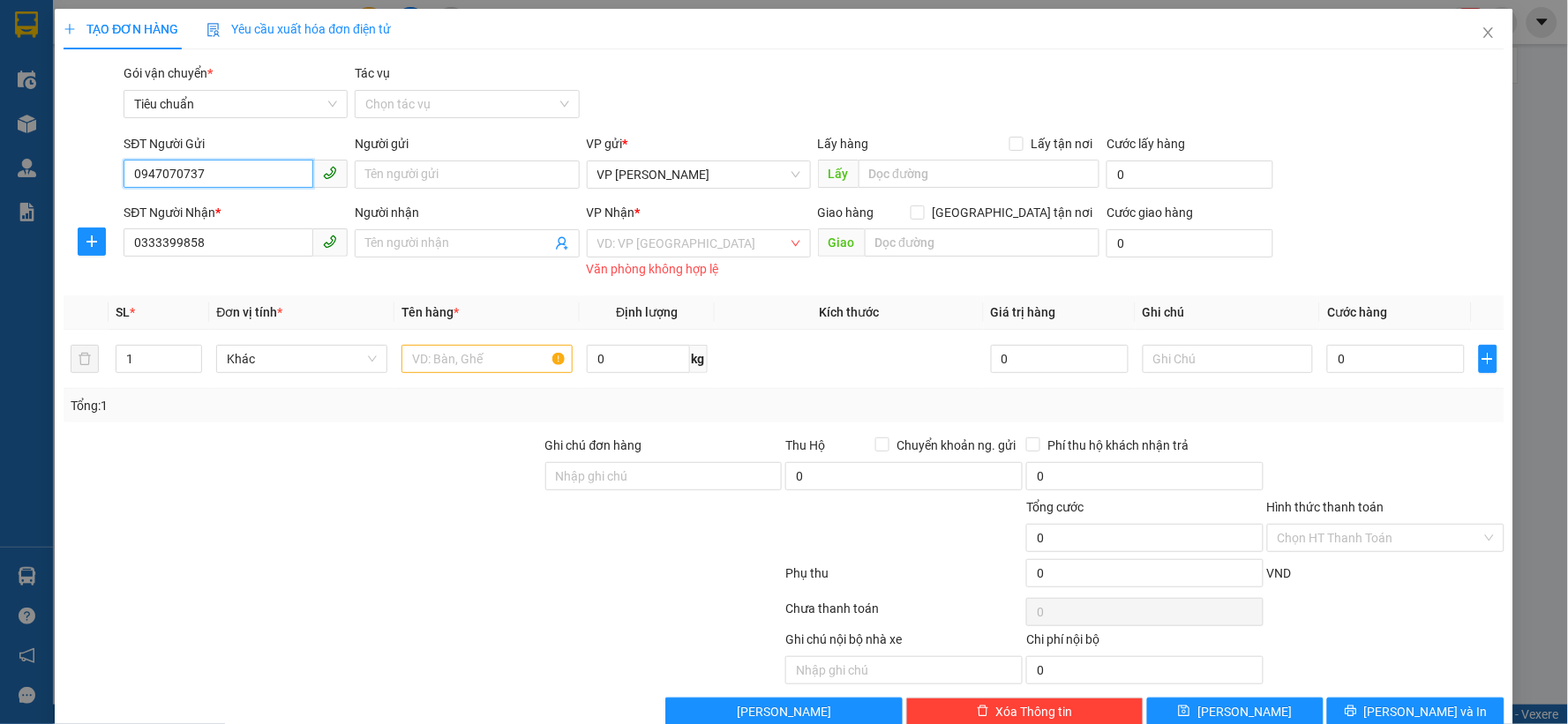
type input "0947070737"
click at [286, 180] on input "0947070737" at bounding box center [218, 173] width 190 height 29
click at [418, 173] on input "Người gửi" at bounding box center [467, 174] width 224 height 29
type input "a Thái"
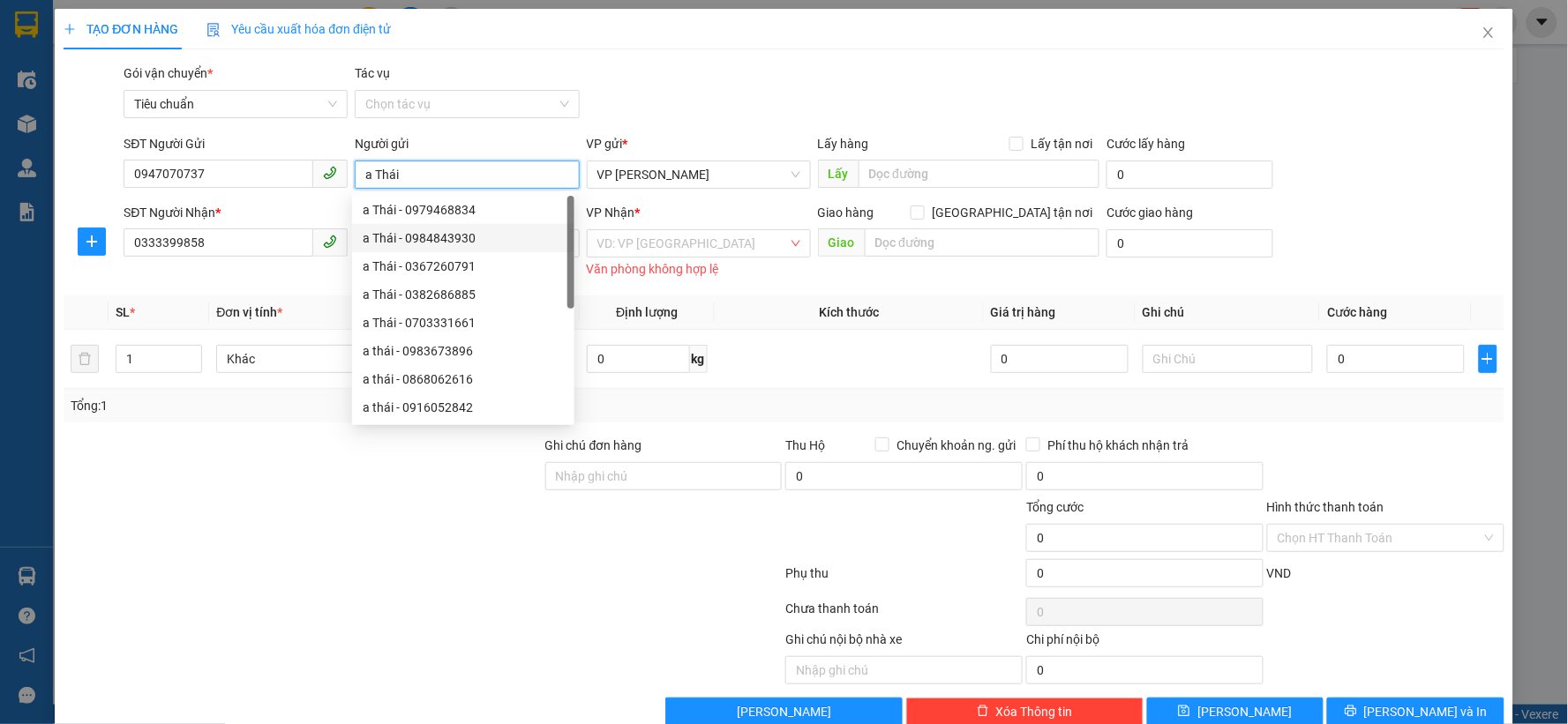
click at [378, 236] on div "a Thái - 0984843930" at bounding box center [463, 238] width 201 height 20
type input "0984843930"
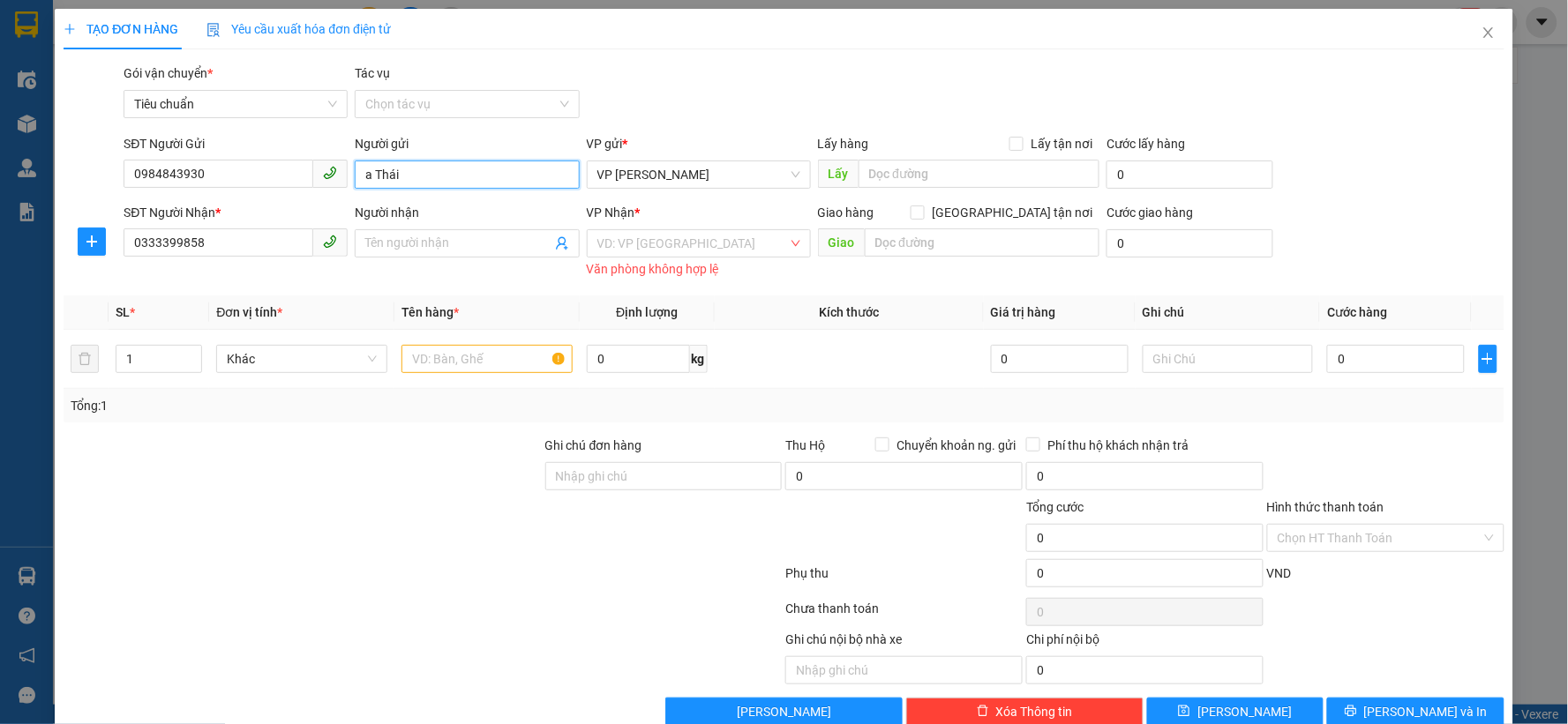
click at [425, 171] on input "a Thái" at bounding box center [467, 174] width 224 height 29
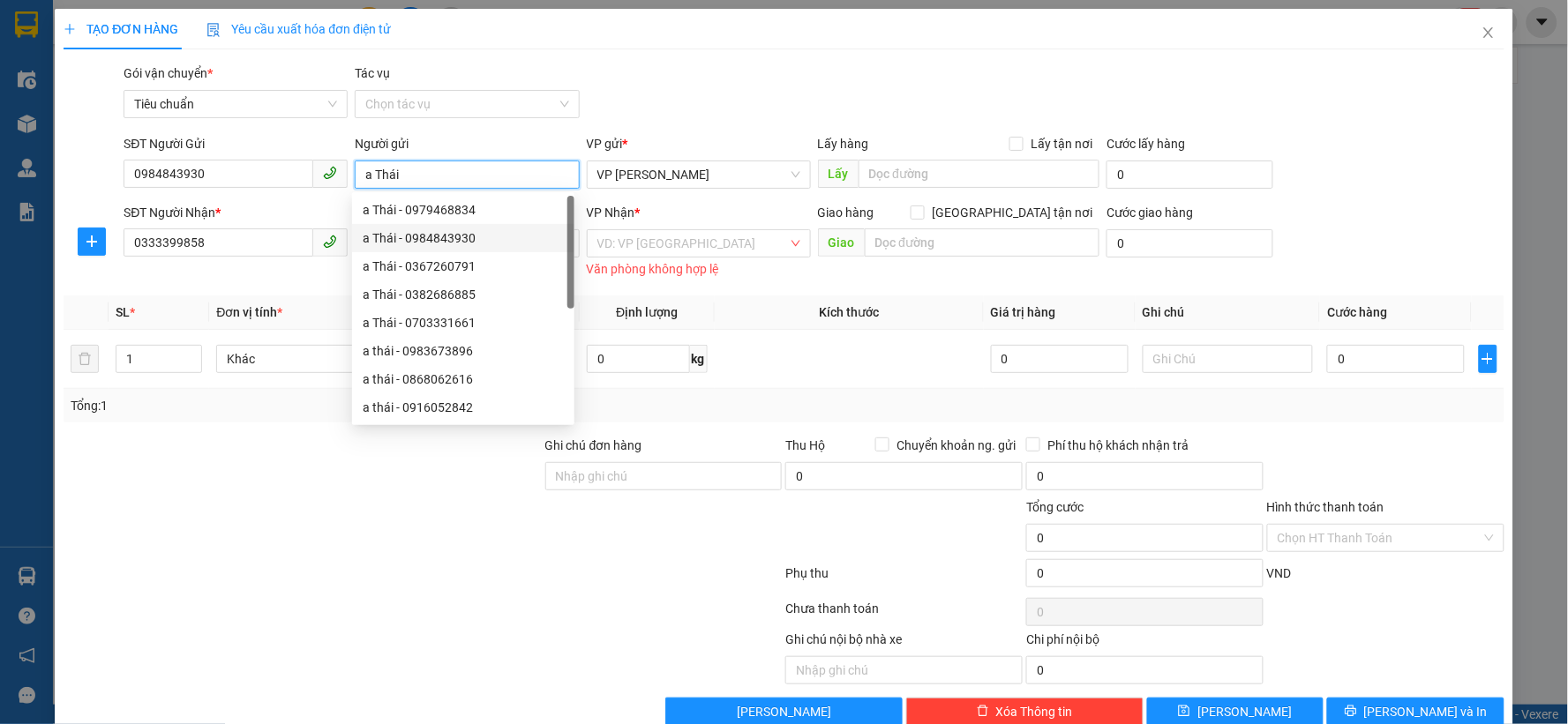
click at [319, 185] on span at bounding box center [330, 173] width 34 height 29
type input "a Thái"
drag, startPoint x: 319, startPoint y: 185, endPoint x: 307, endPoint y: 174, distance: 16.3
click at [319, 183] on span at bounding box center [330, 173] width 34 height 29
click at [301, 174] on input "0984843930" at bounding box center [218, 173] width 190 height 29
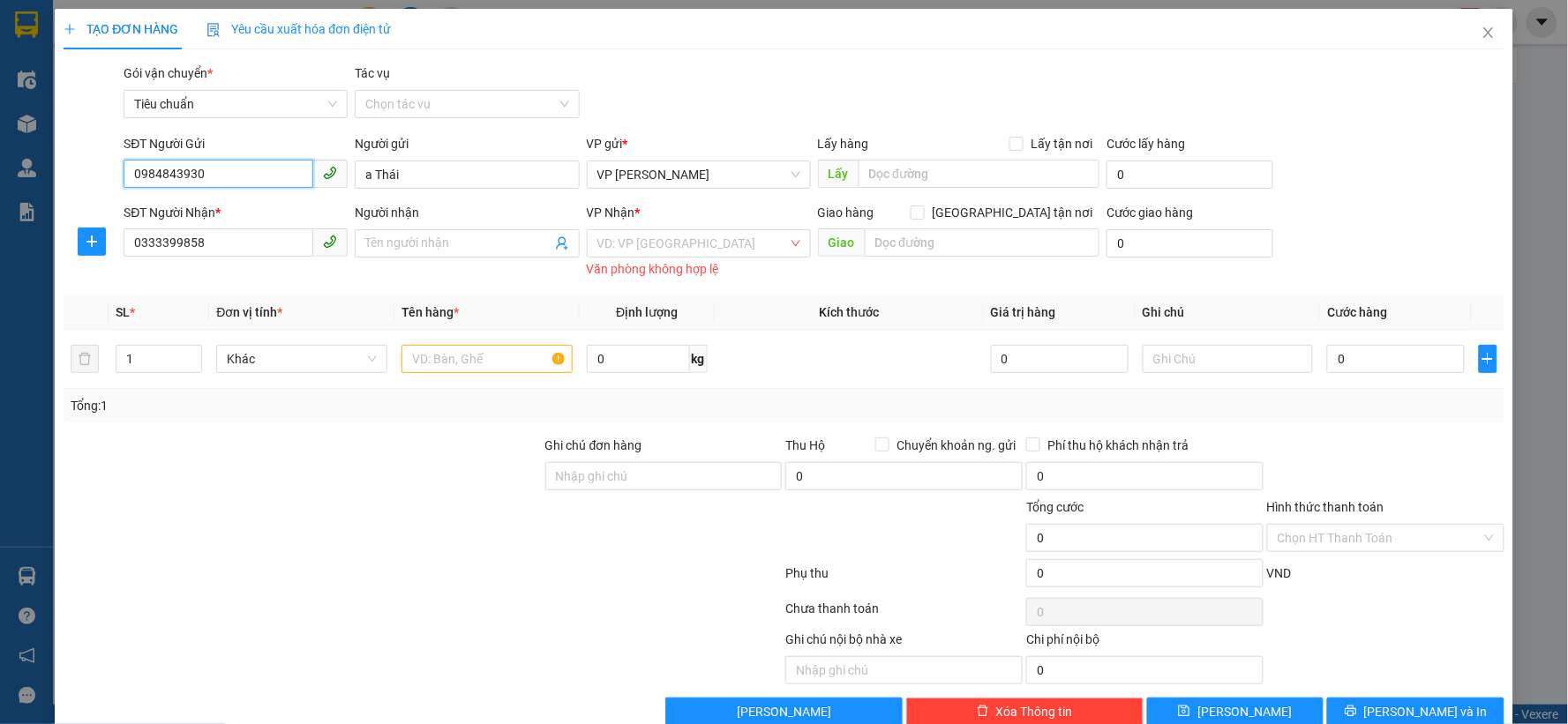
click at [301, 174] on input "0984843930" at bounding box center [218, 173] width 190 height 29
paste input "47070737"
type input "0947070737"
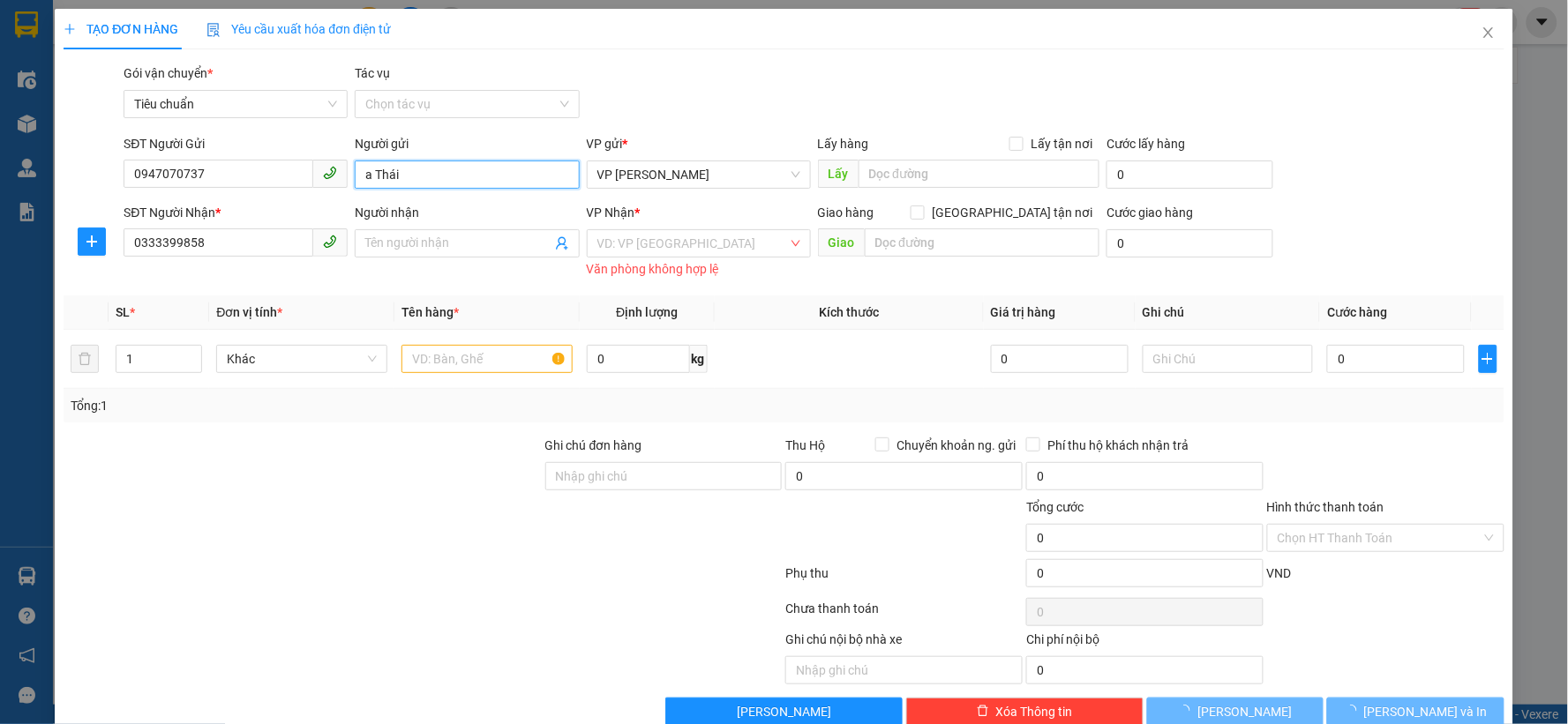
click at [460, 177] on input "a Thái" at bounding box center [467, 174] width 224 height 29
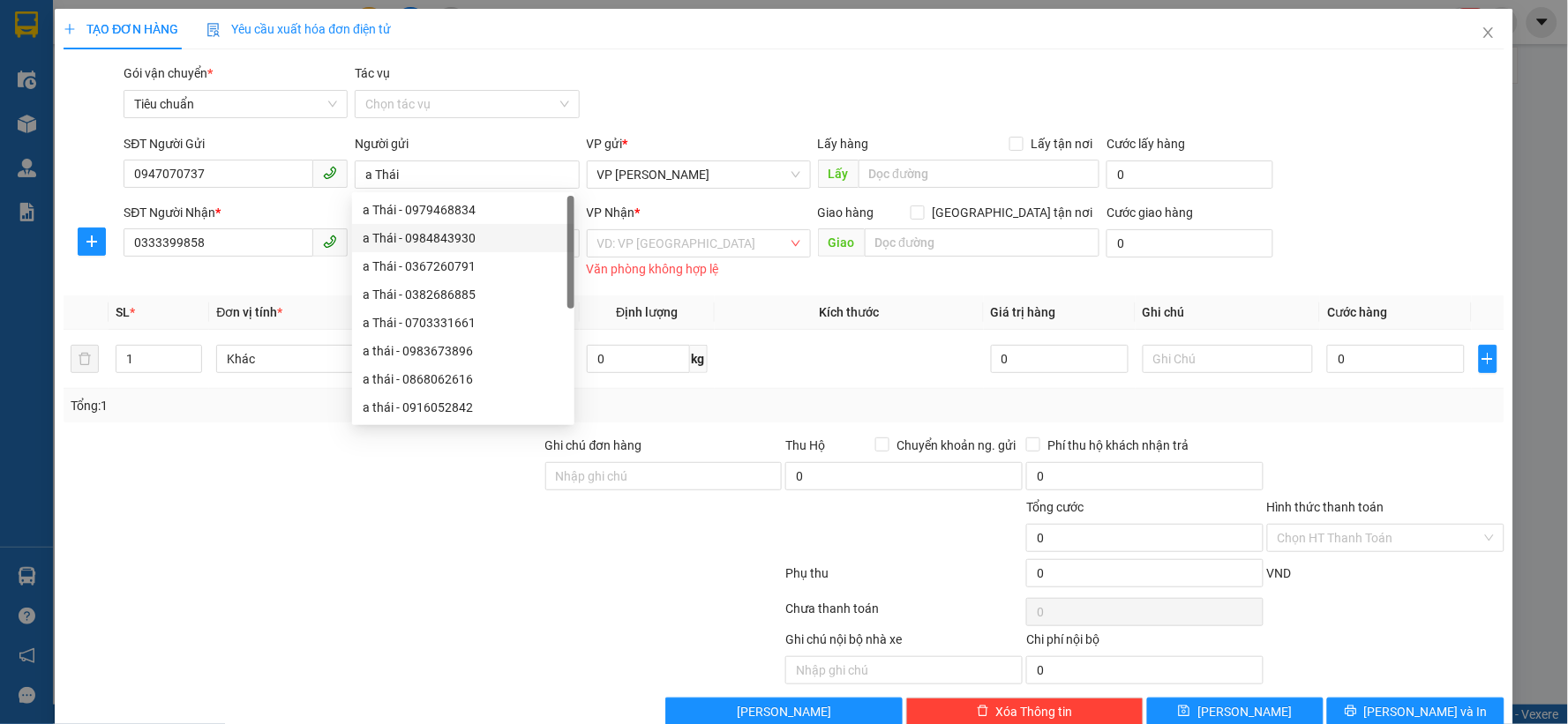
click at [265, 263] on div "SĐT Người Nhận * 0333399858" at bounding box center [235, 233] width 224 height 62
click at [258, 245] on input "0333399858" at bounding box center [218, 242] width 190 height 29
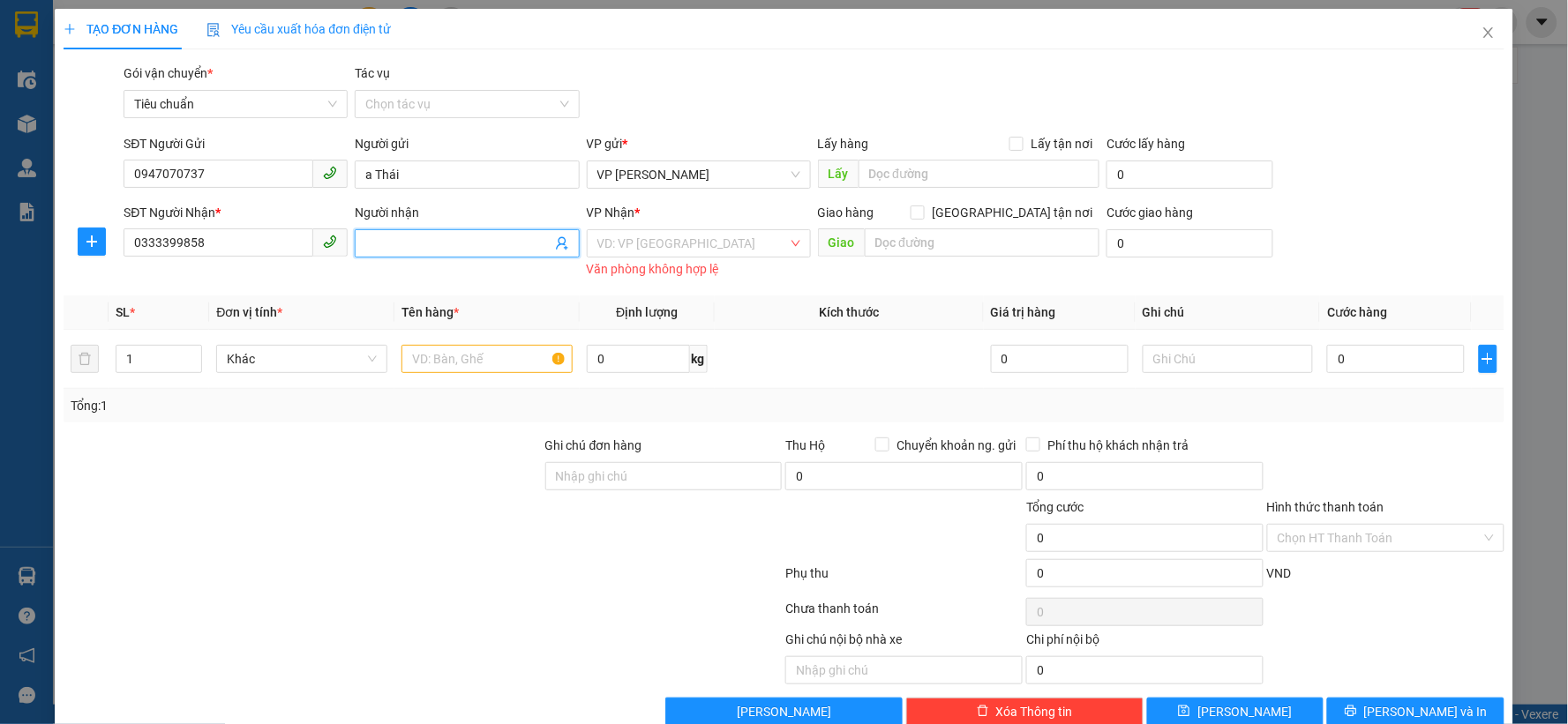
click at [420, 244] on input "Người nhận" at bounding box center [458, 243] width 185 height 20
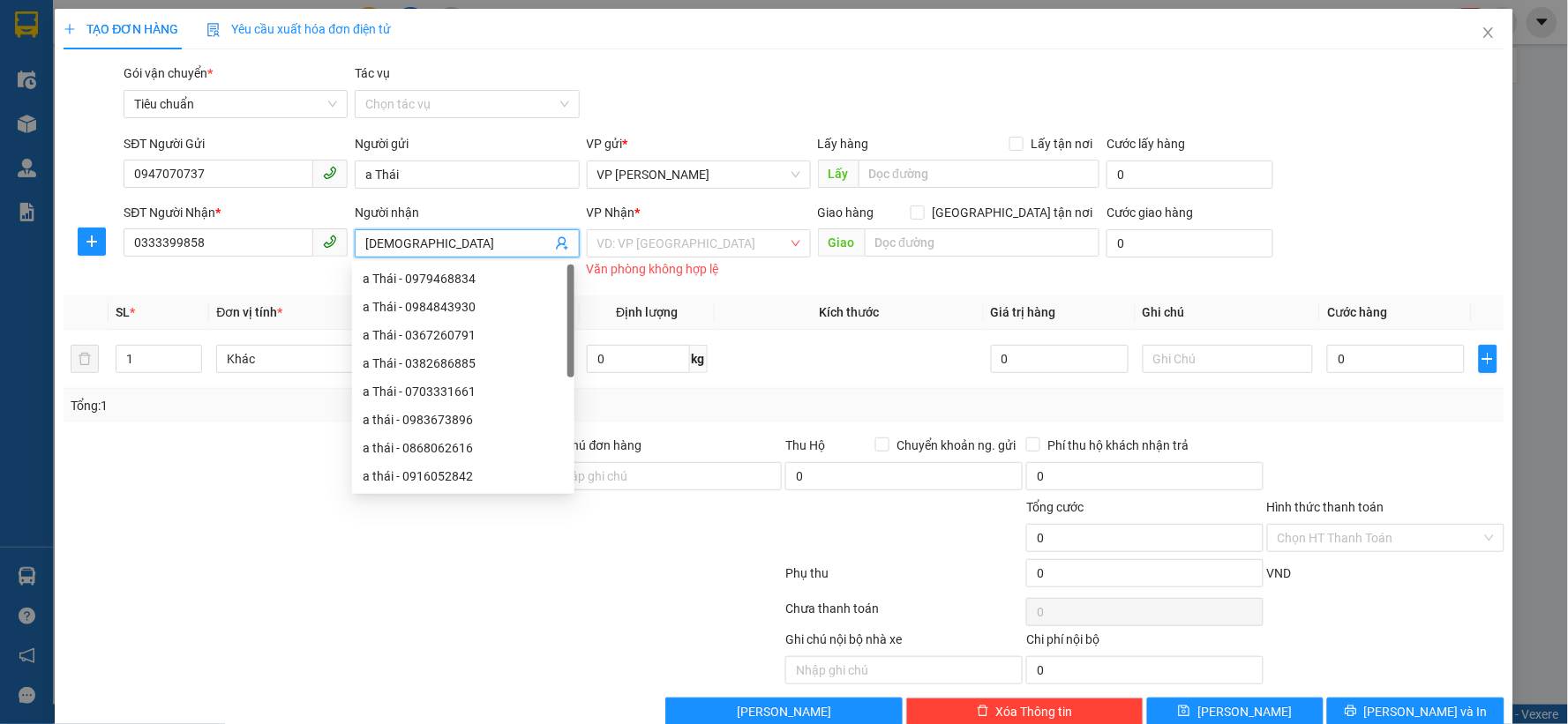
type input "Phúc Hiền Tâm"
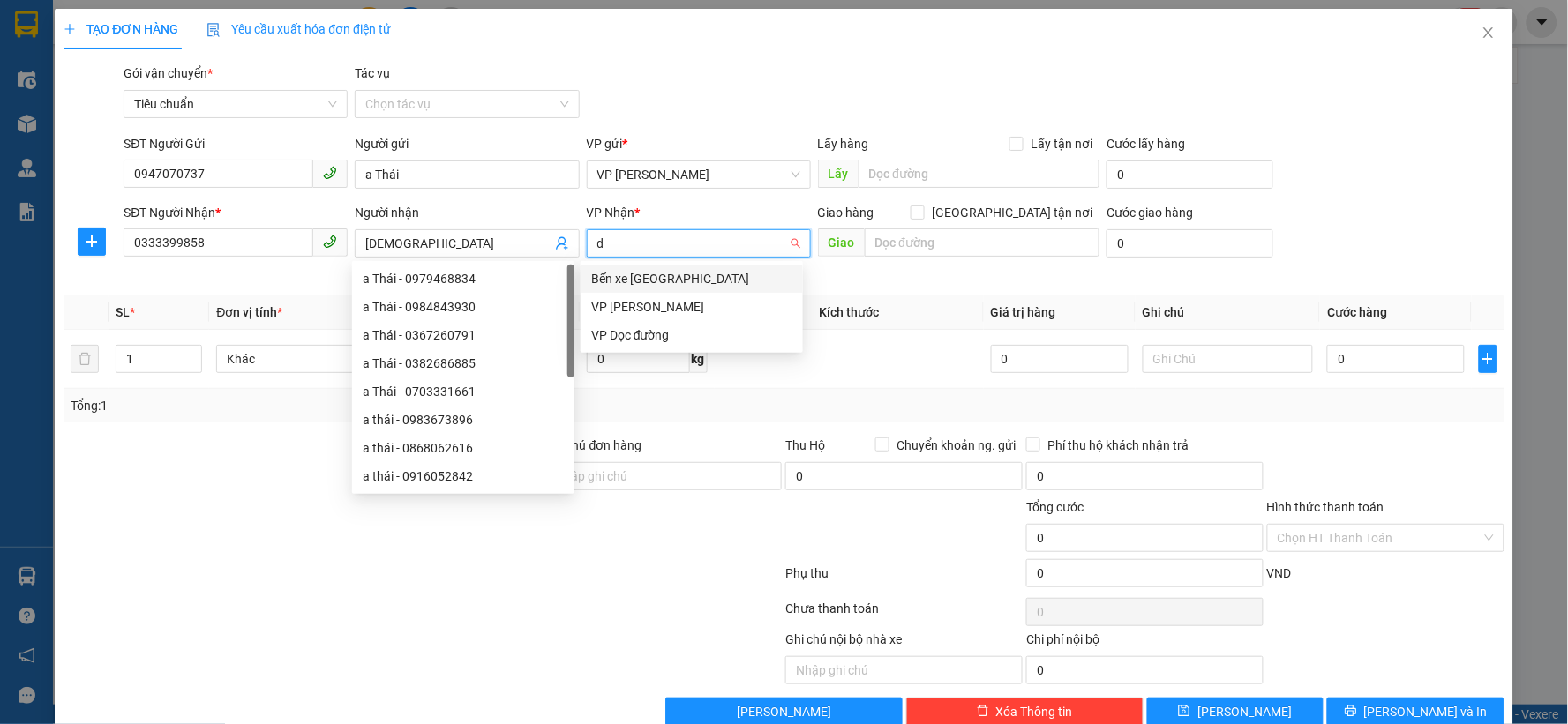
type input "dư"
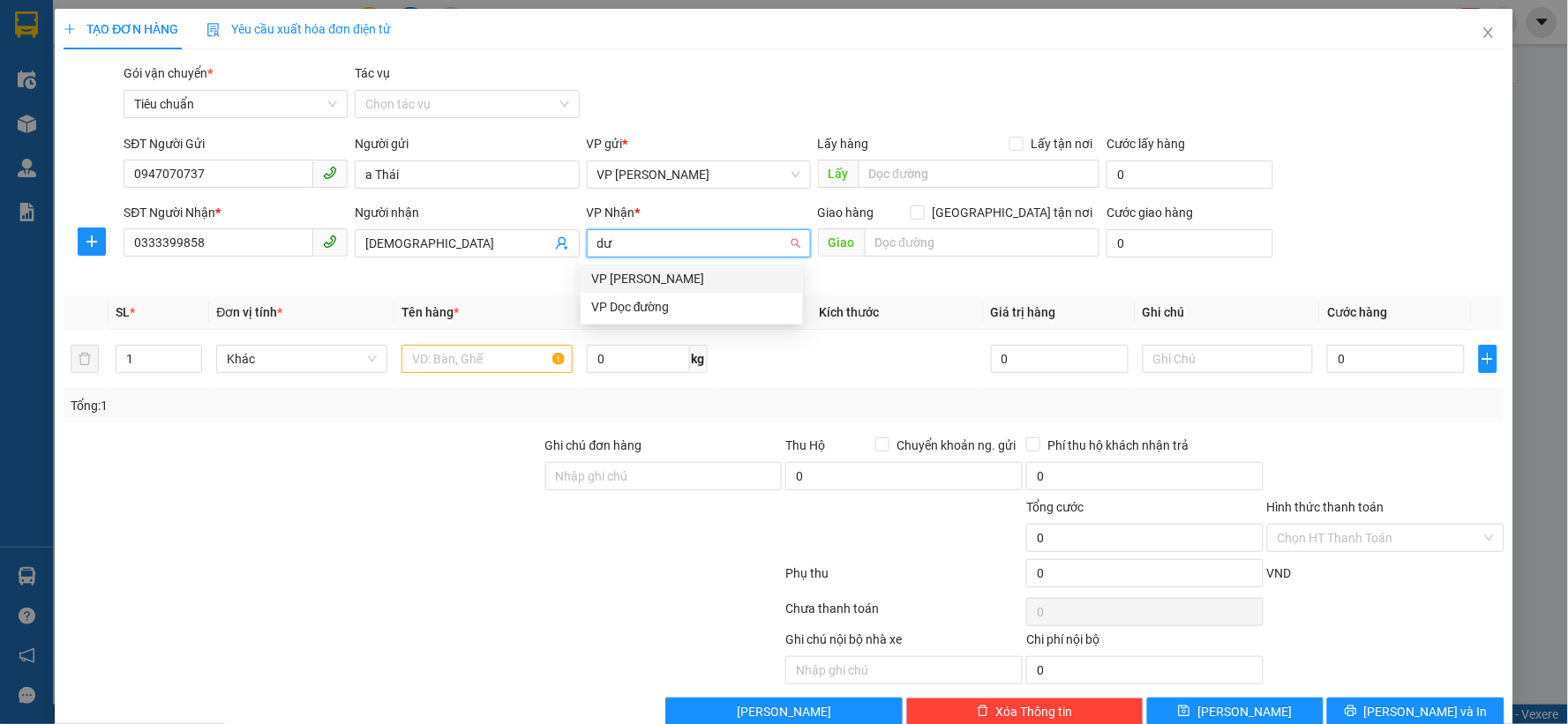
click at [640, 273] on div "VP [PERSON_NAME]" at bounding box center [691, 278] width 201 height 20
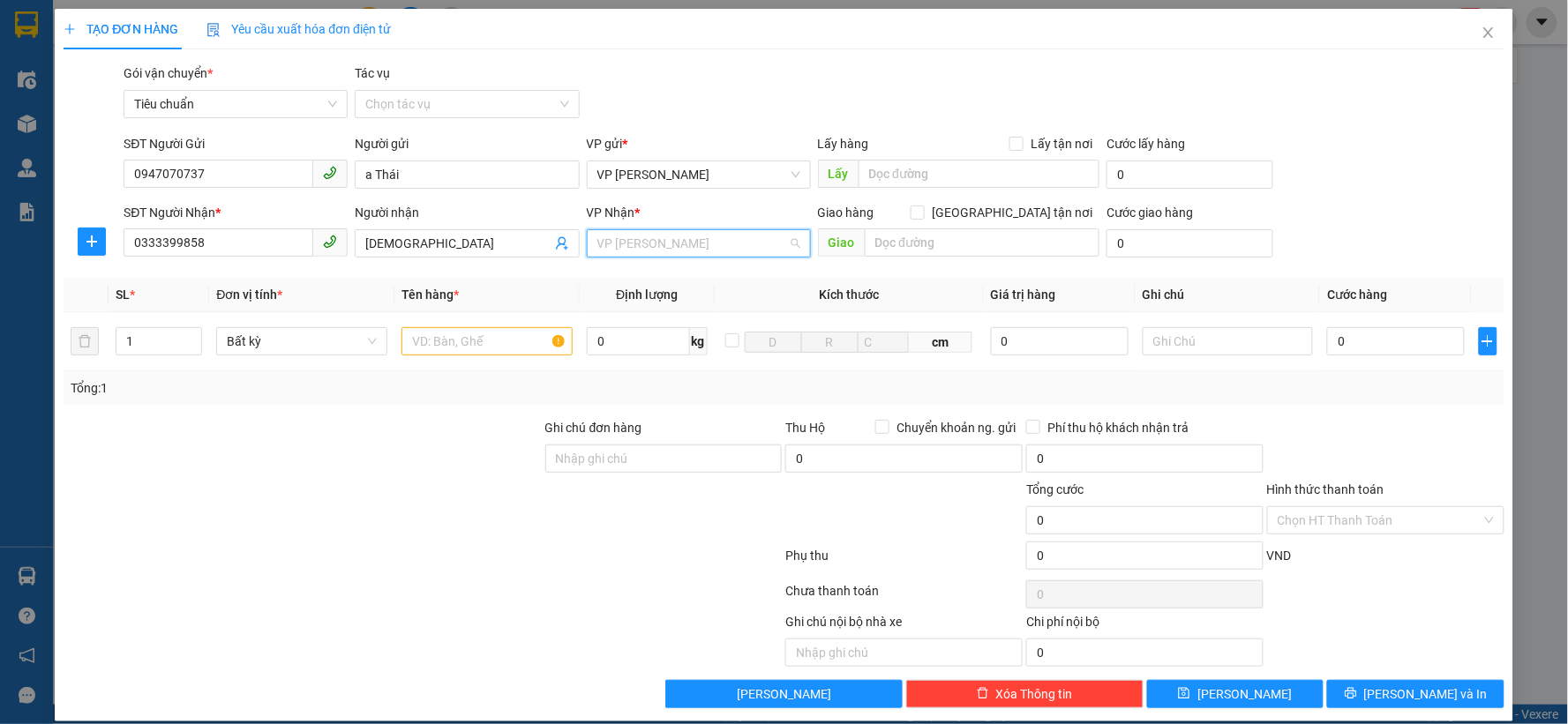
scroll to position [253, 0]
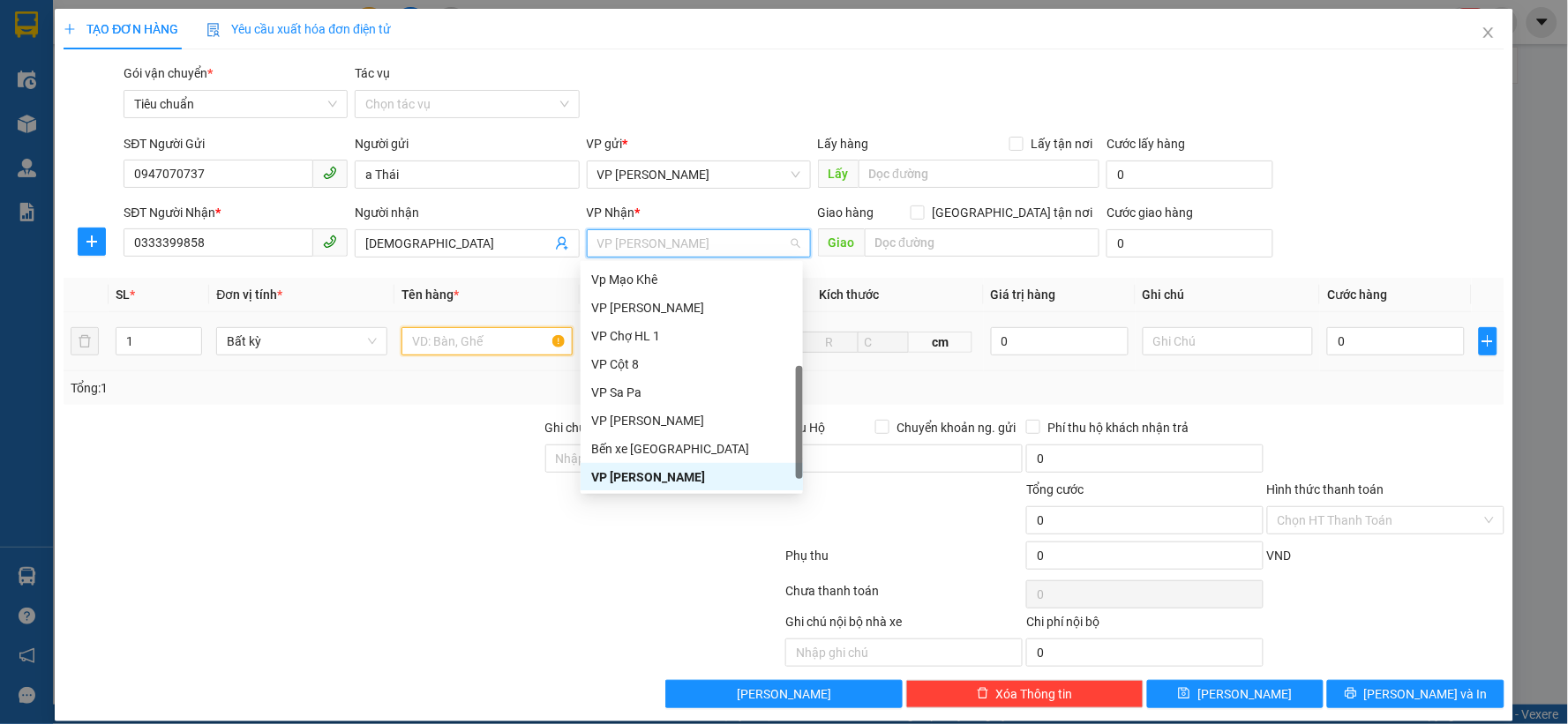
click at [487, 346] on input "text" at bounding box center [487, 340] width 171 height 29
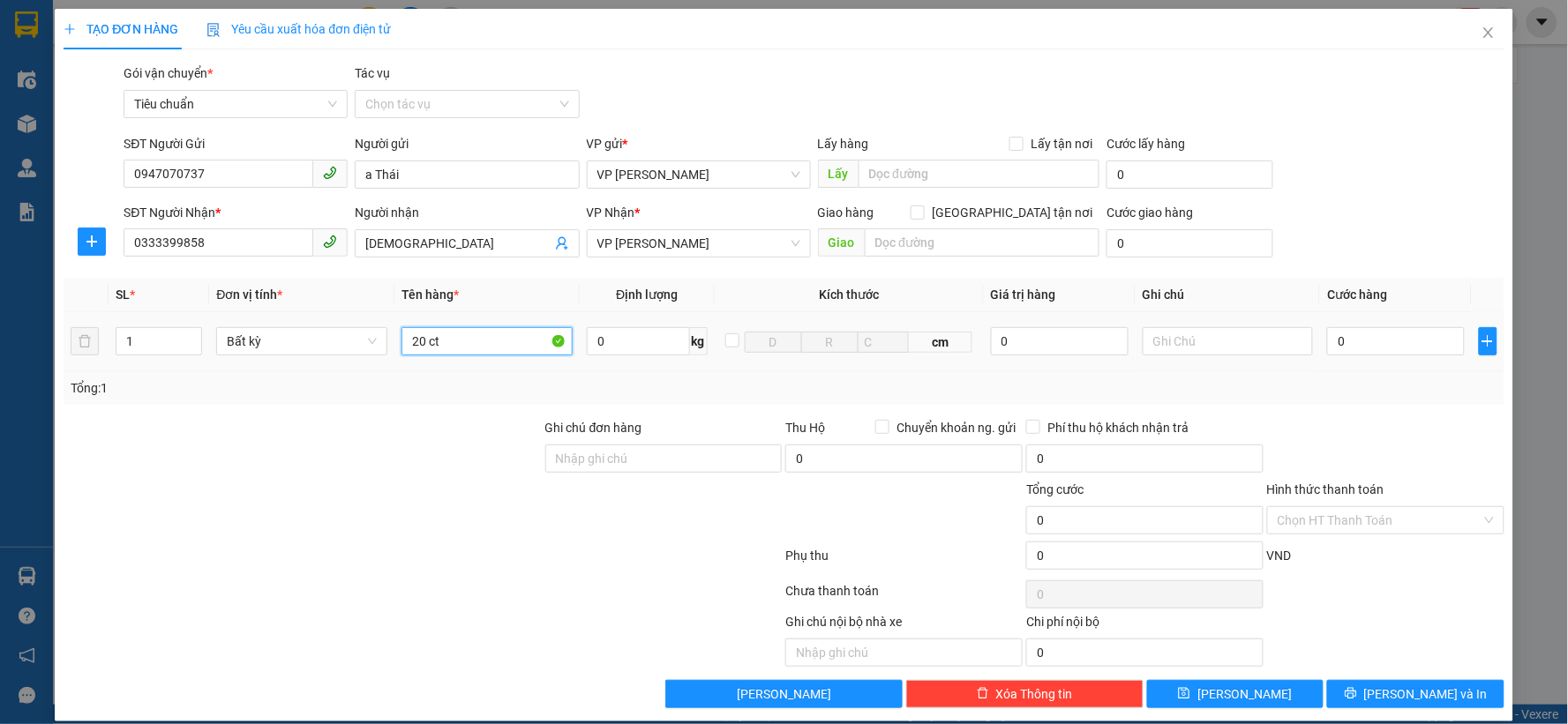
type input "20 ct"
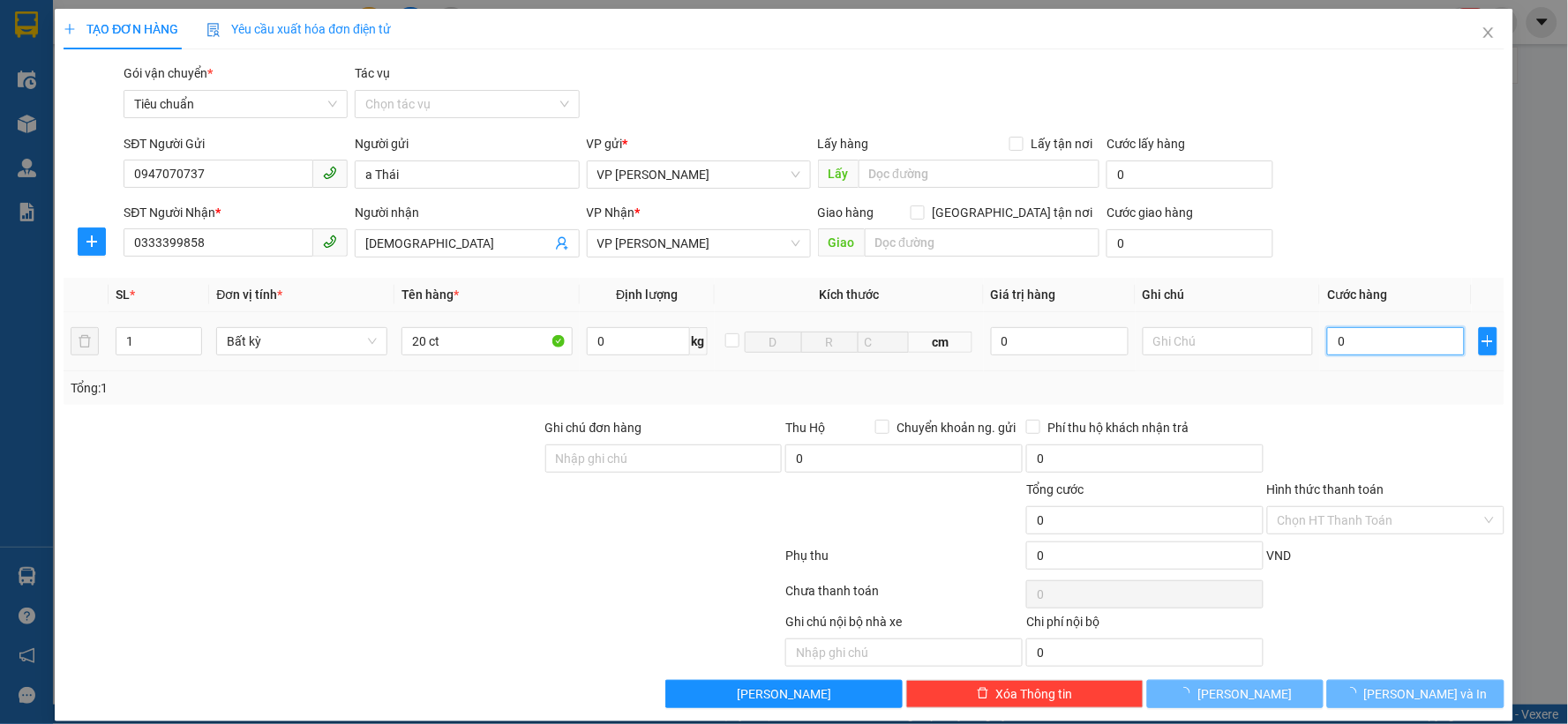
click at [1341, 348] on input "0" at bounding box center [1396, 340] width 138 height 29
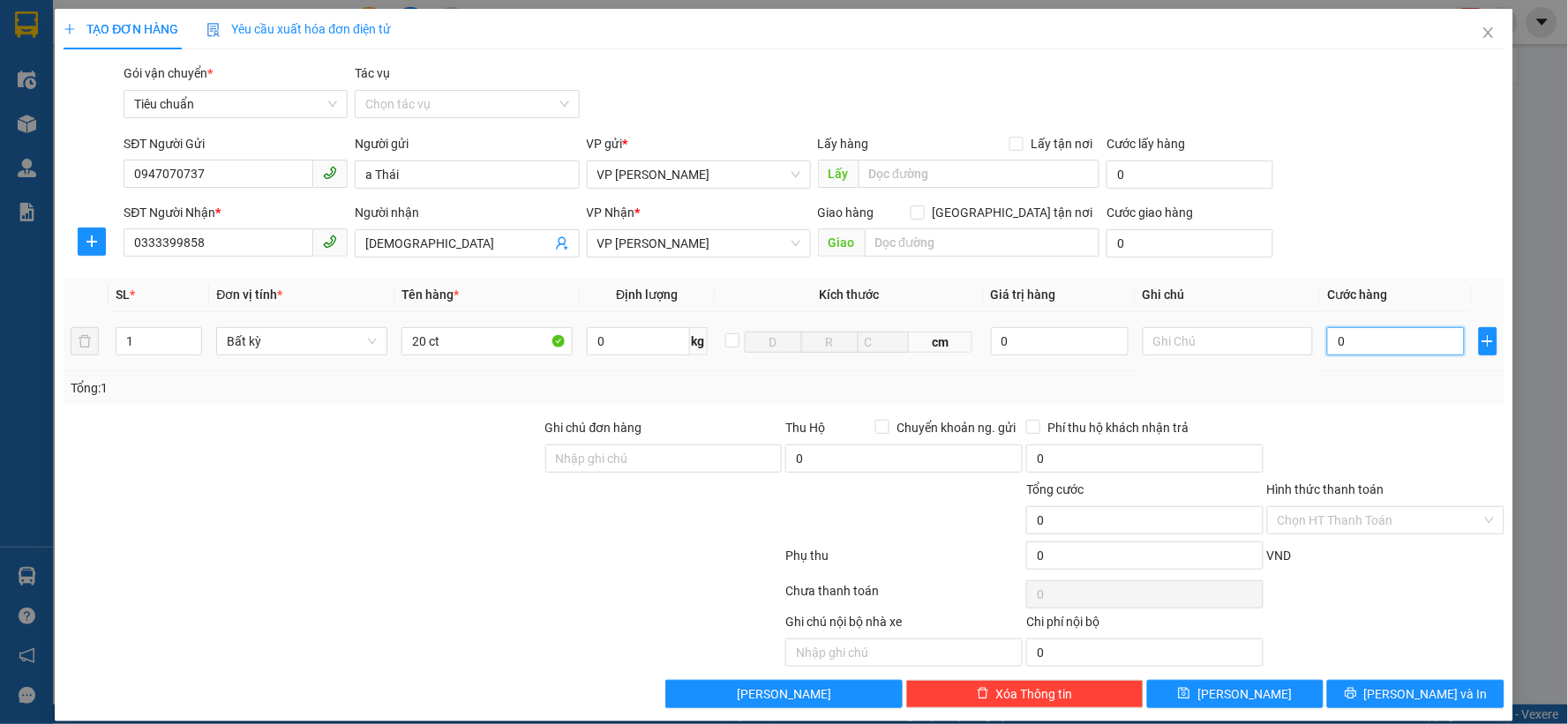
click at [1341, 348] on input "0" at bounding box center [1396, 340] width 138 height 29
type input "06"
type input "6"
type input "060"
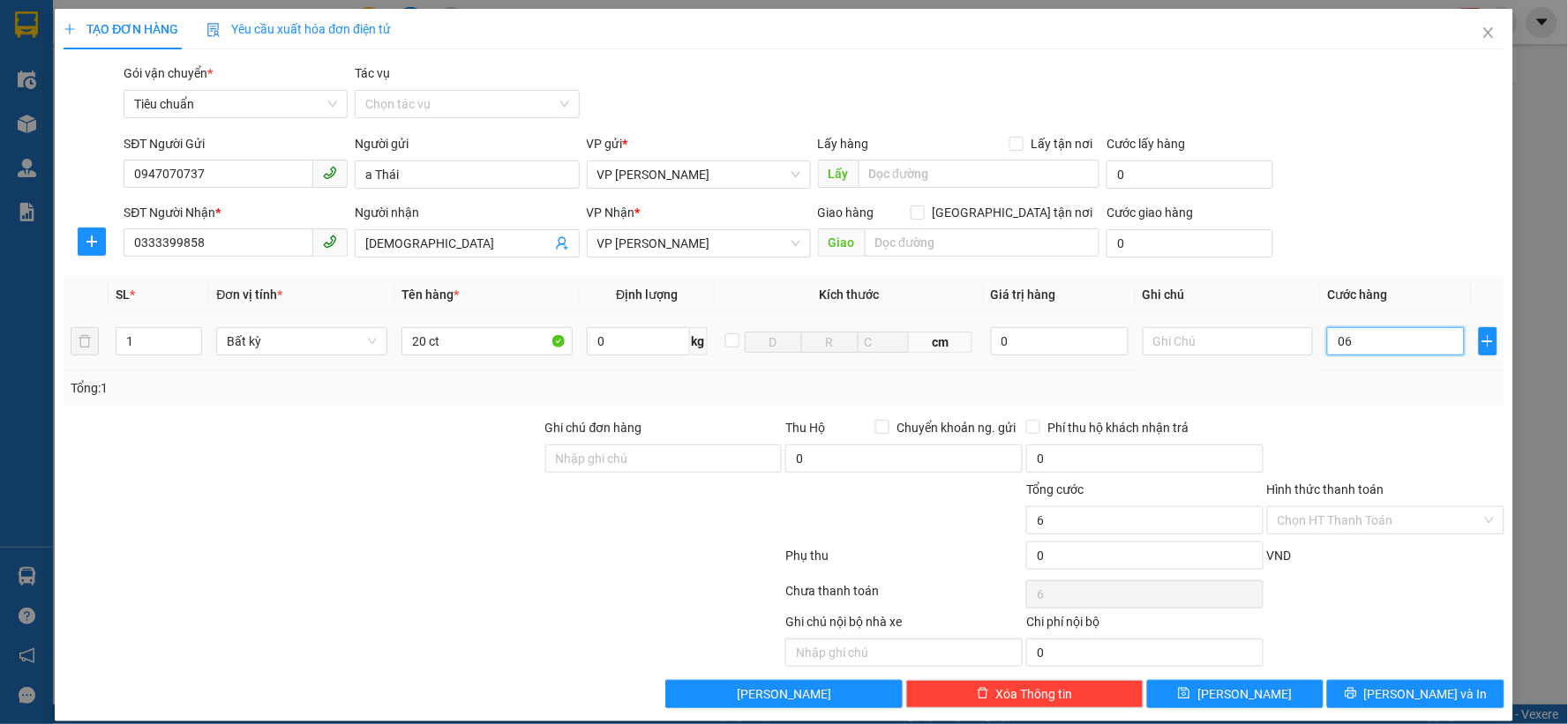
type input "60"
type input "0.600"
type input "600"
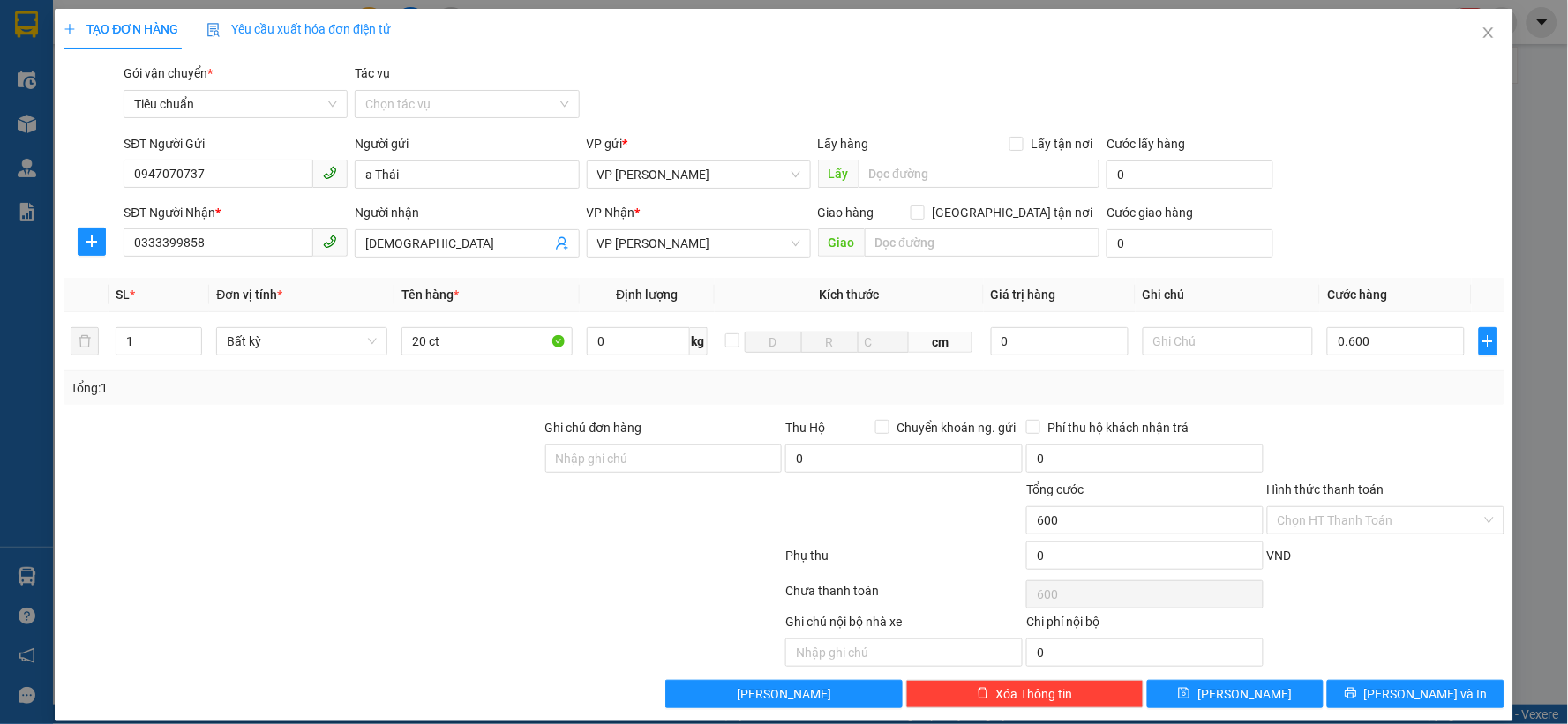
type input "600.000"
click at [1381, 454] on div at bounding box center [1385, 449] width 241 height 62
drag, startPoint x: 1352, startPoint y: 539, endPoint x: 1347, endPoint y: 529, distance: 11.2
click at [1348, 538] on div "Hình thức thanh toán Chọn HT Thanh Toán" at bounding box center [1385, 511] width 237 height 62
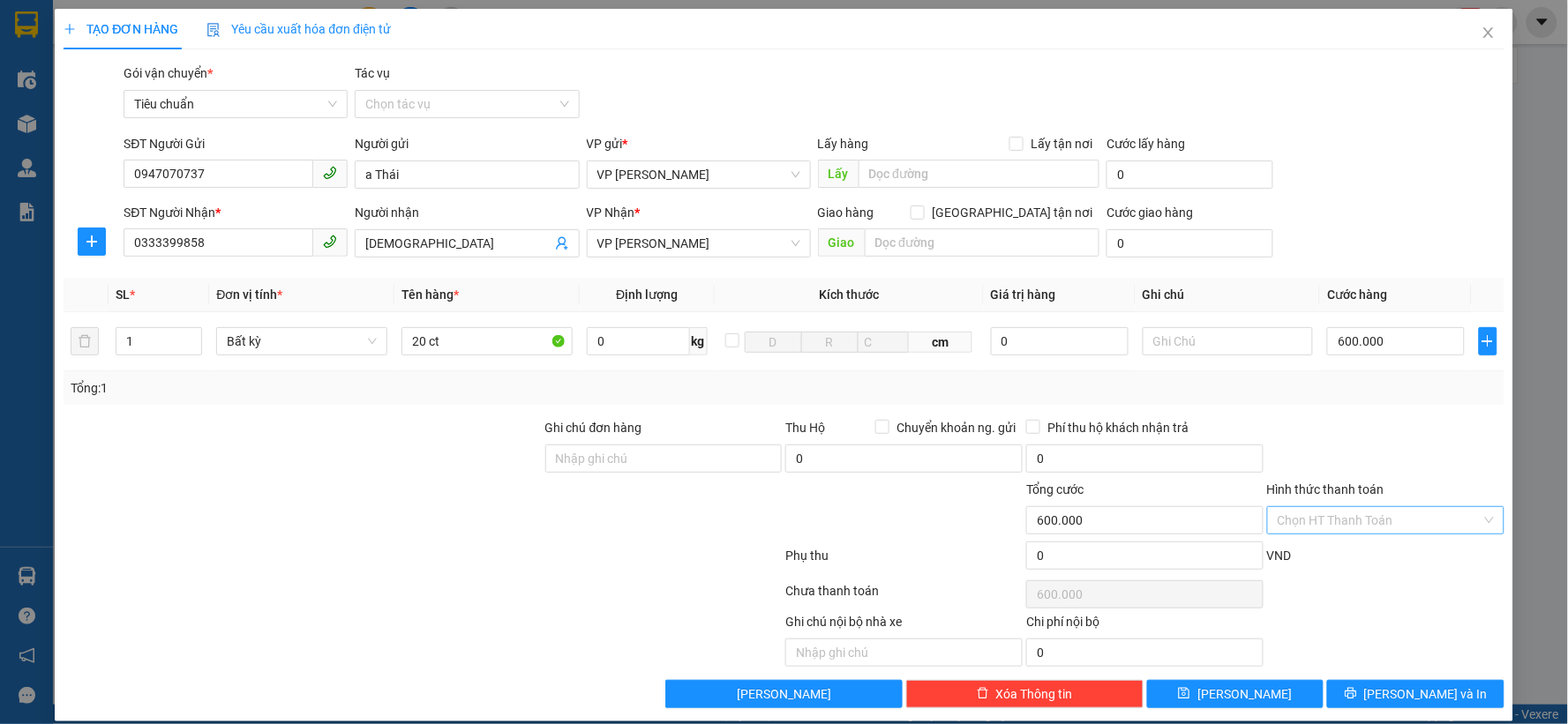
click at [1347, 529] on input "Hình thức thanh toán" at bounding box center [1379, 519] width 204 height 27
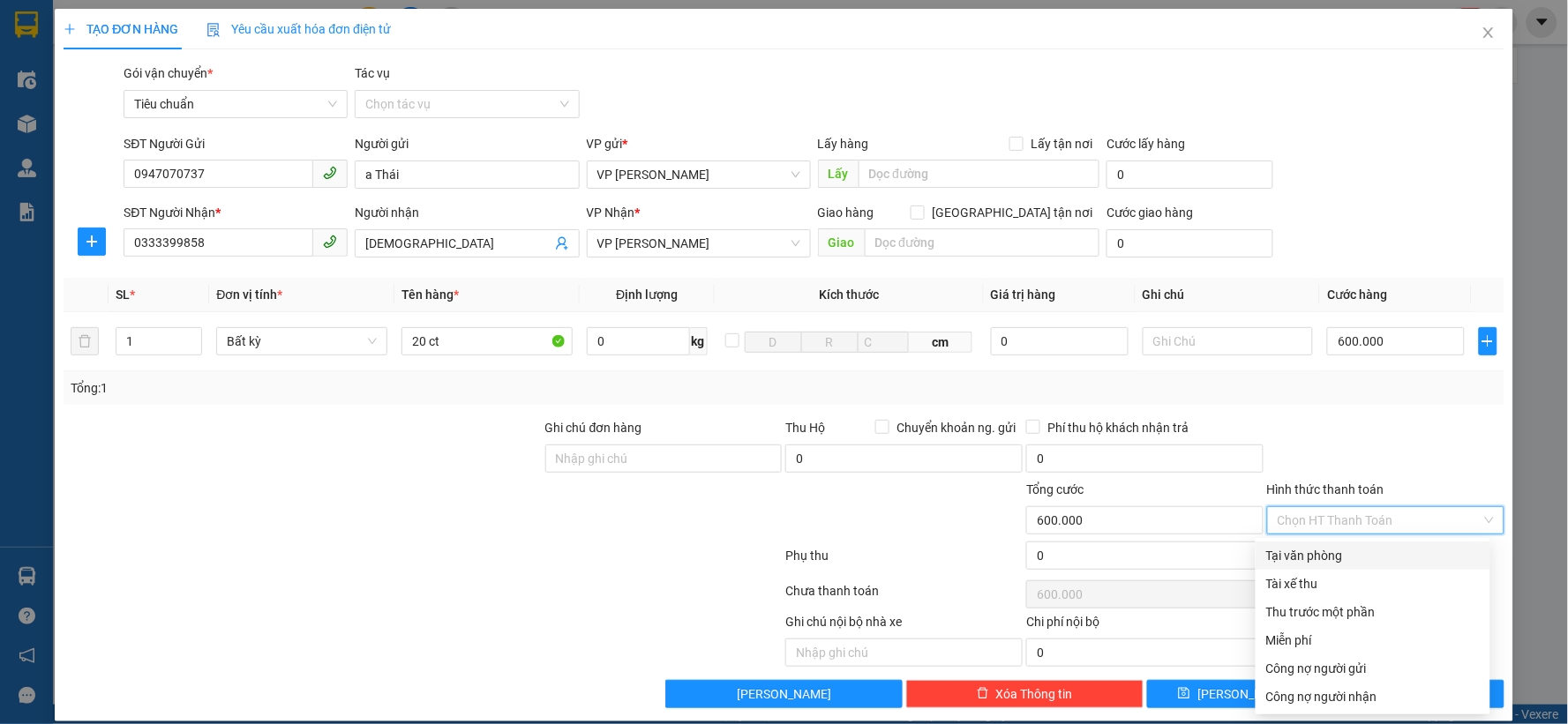
click at [1307, 548] on div "Tại văn phòng" at bounding box center [1372, 556] width 214 height 20
type input "0"
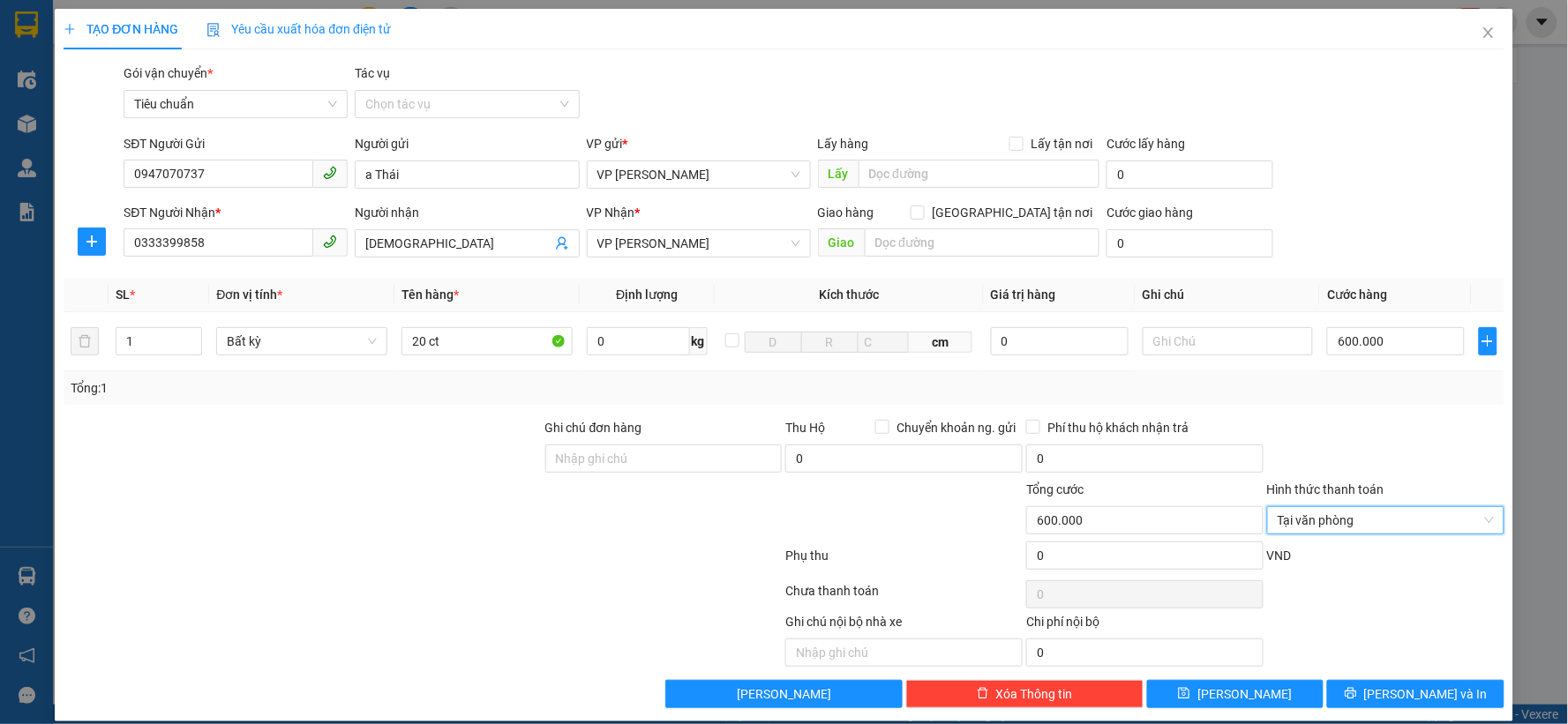
click at [1338, 410] on div "Transit Pickup Surcharge Ids Transit Deliver Surcharge Ids Transit Deliver Surc…" at bounding box center [784, 386] width 1440 height 644
click at [1414, 694] on span "[PERSON_NAME] và In" at bounding box center [1425, 694] width 123 height 20
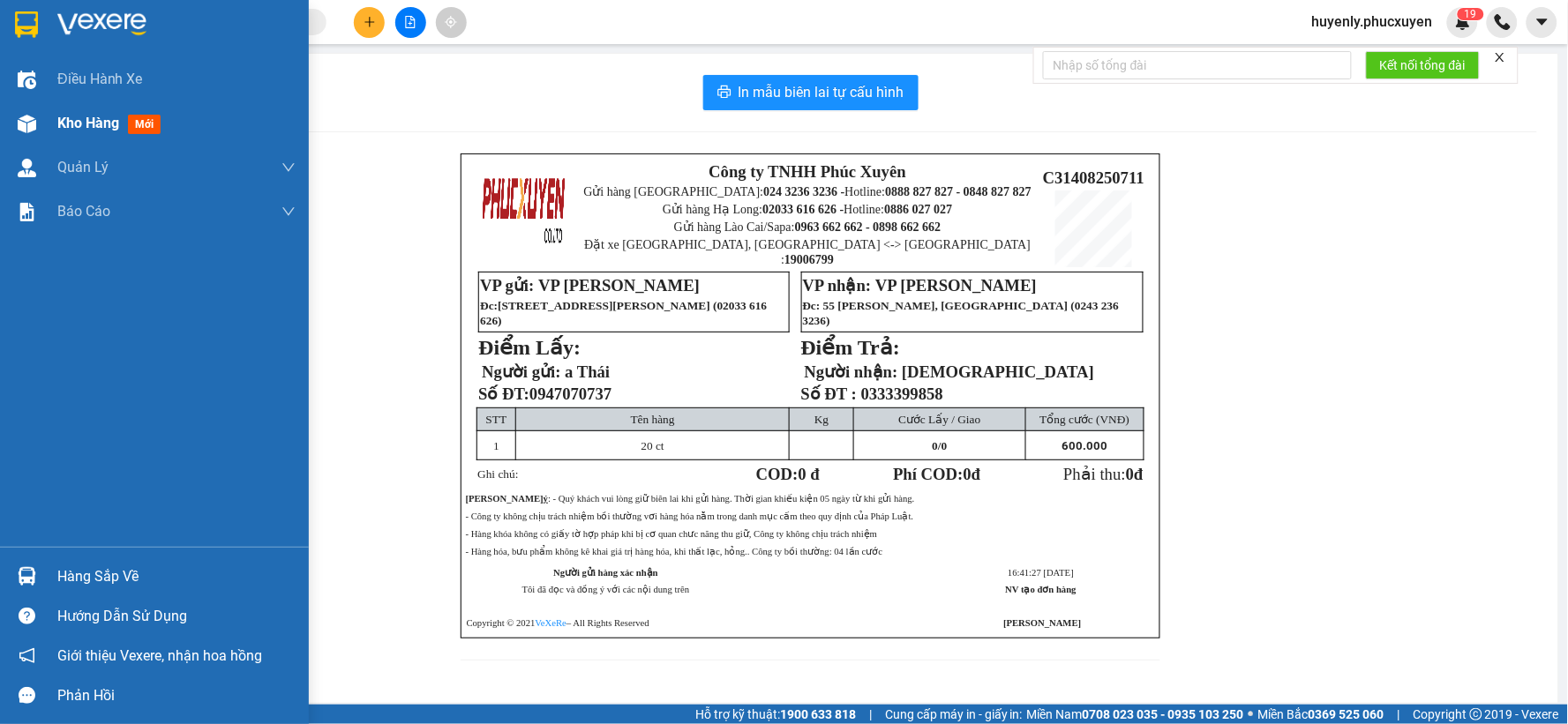
click at [84, 128] on span "Kho hàng" at bounding box center [88, 123] width 62 height 17
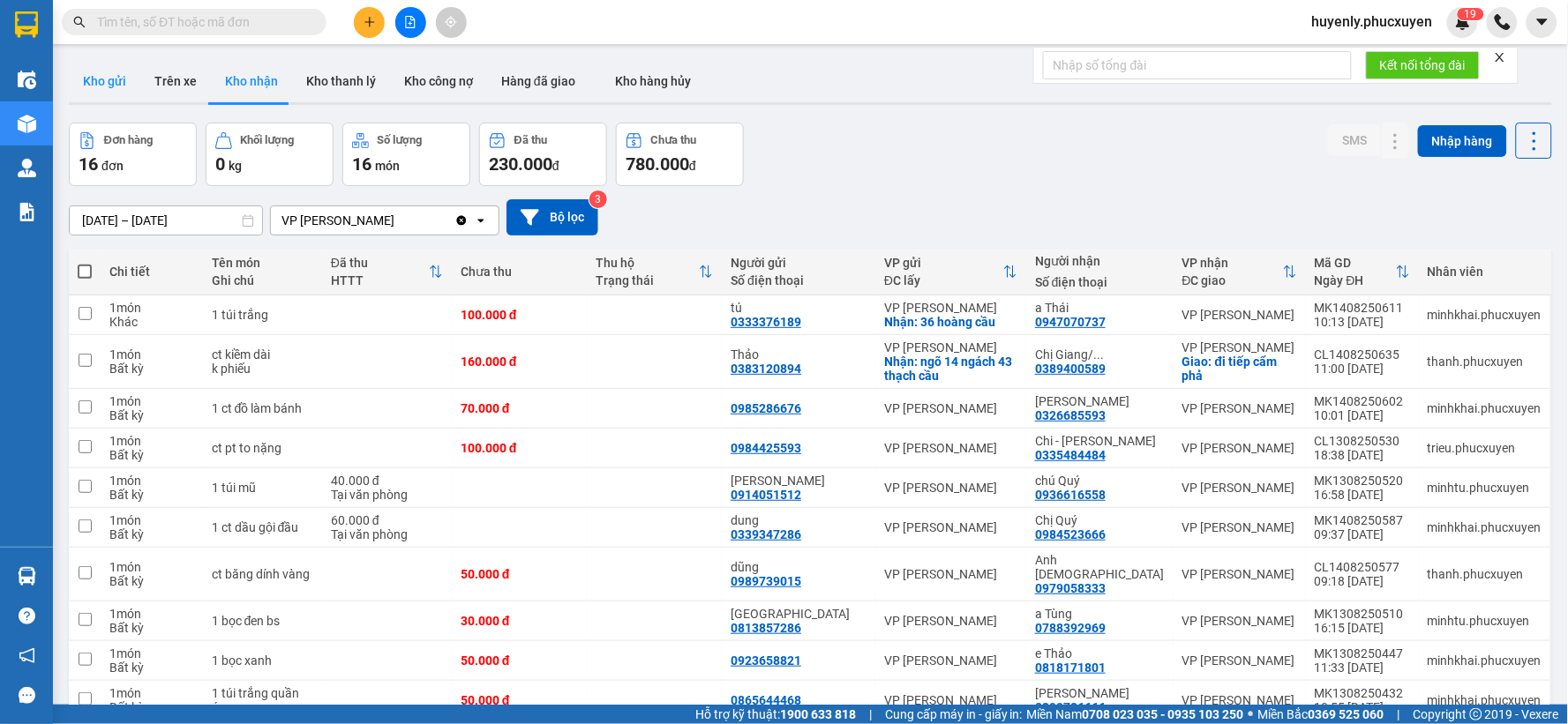
click at [113, 90] on button "Kho gửi" at bounding box center [104, 81] width 72 height 42
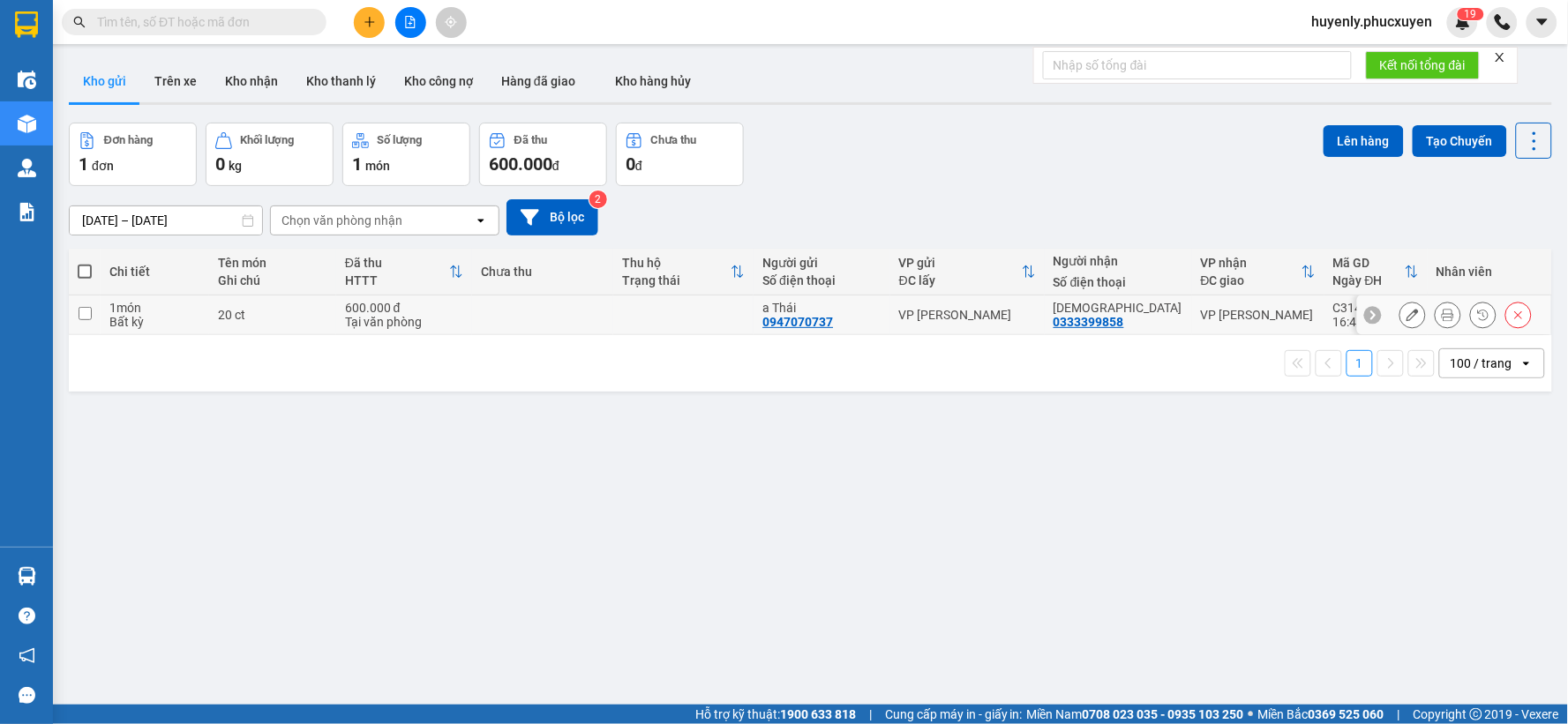
click at [574, 310] on td at bounding box center [541, 315] width 141 height 39
checkbox input "true"
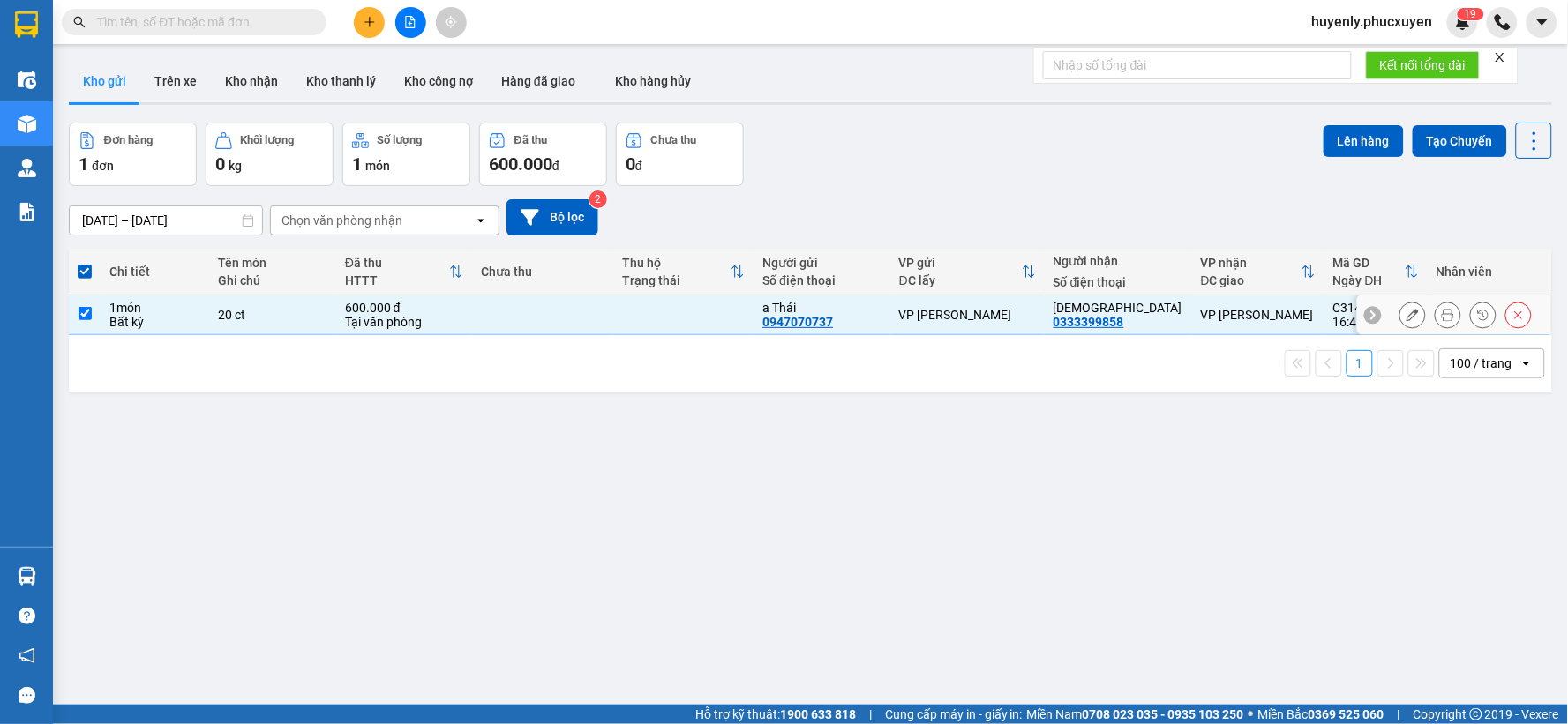
click at [1400, 304] on button at bounding box center [1411, 315] width 25 height 30
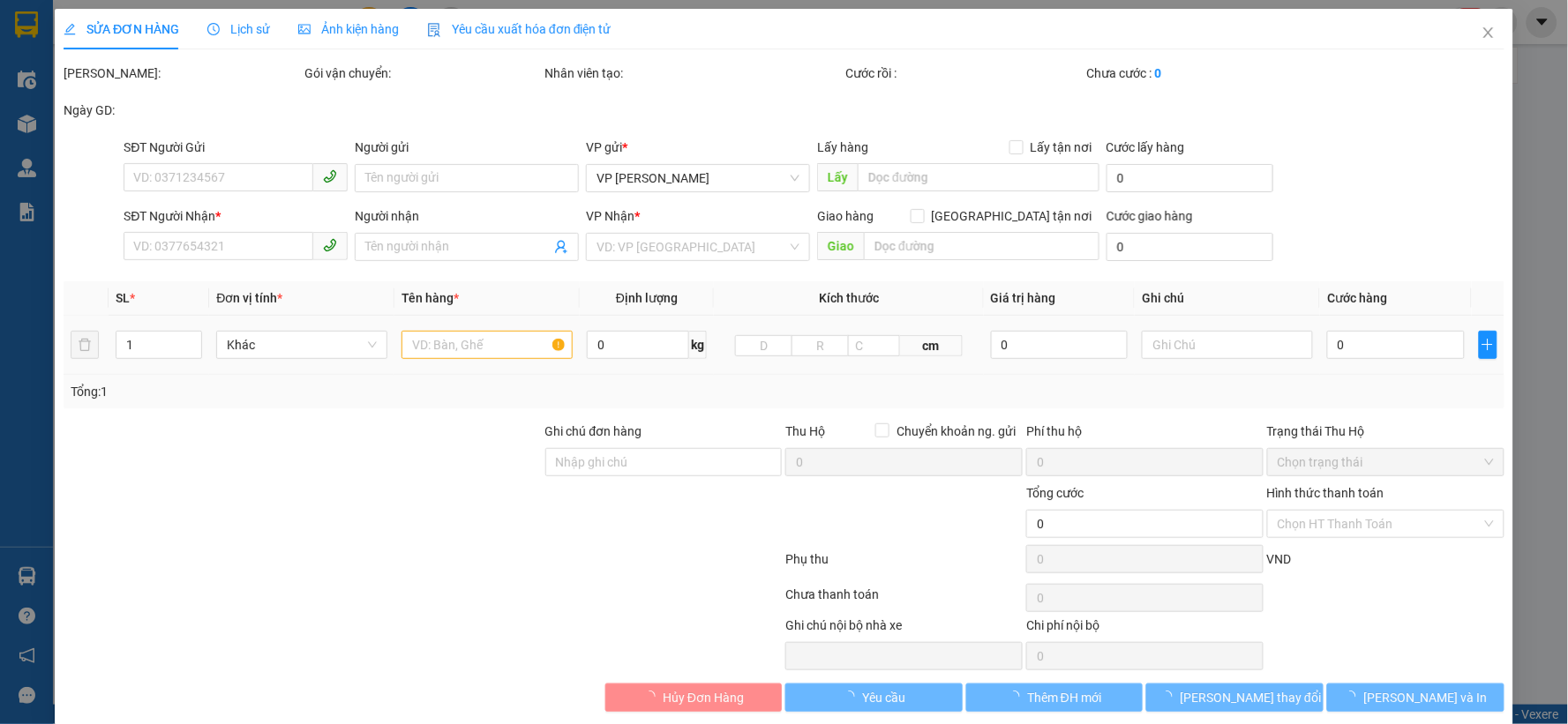
type input "0947070737"
type input "a Thái"
type input "0333399858"
type input "Phúc Hiền Tâm"
type input "600.000"
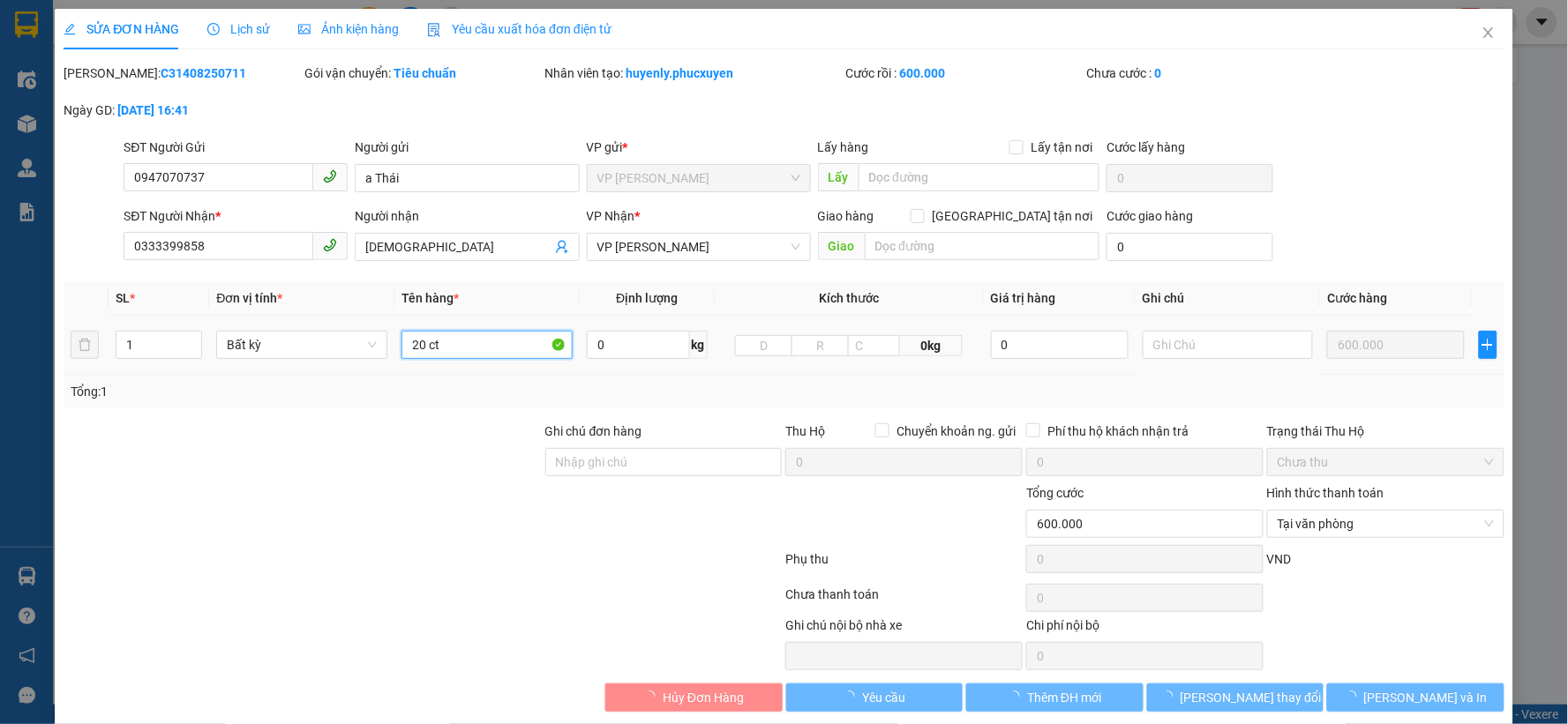
click at [472, 347] on input "20 ct" at bounding box center [487, 344] width 171 height 29
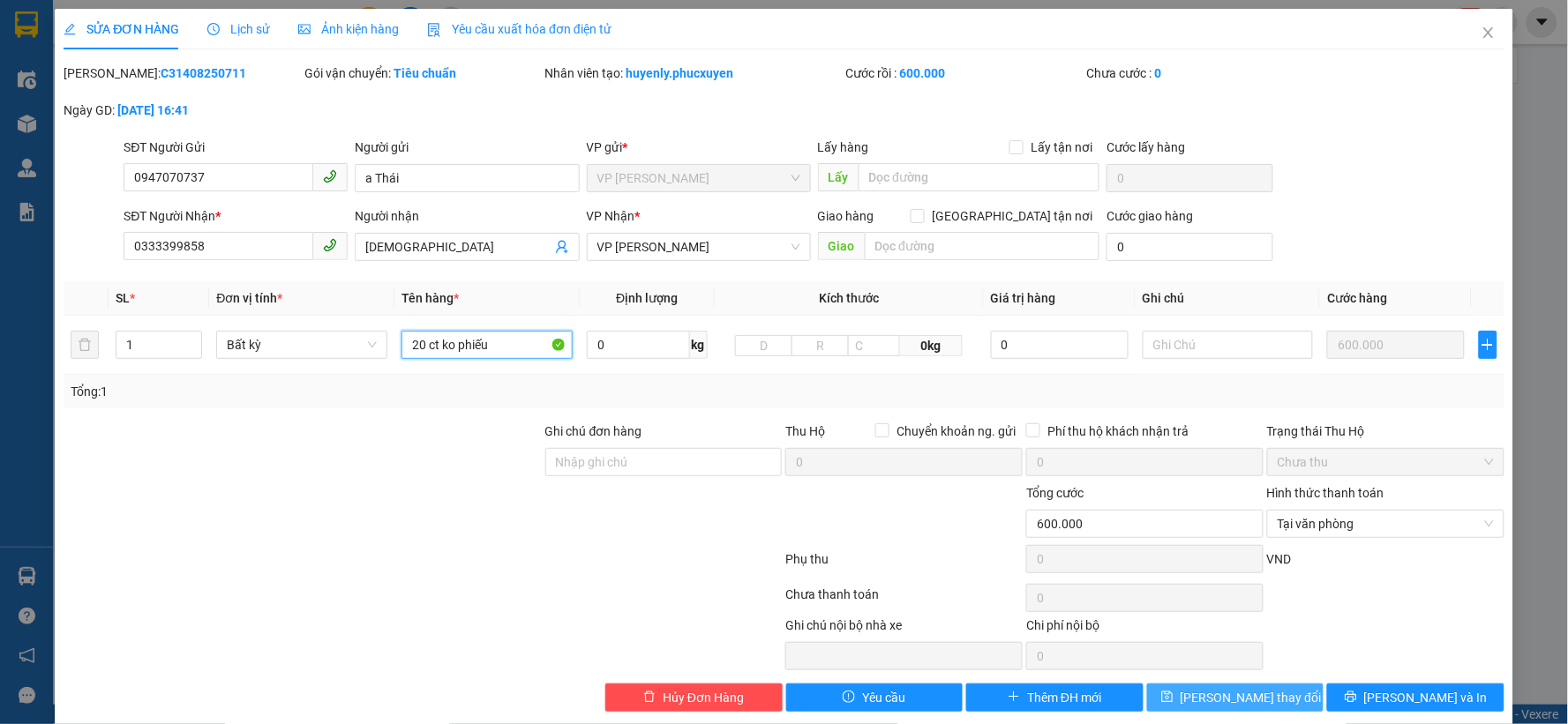
type input "20 ct ko phiếu"
click at [1227, 700] on span "Lưu thay đổi" at bounding box center [1250, 697] width 141 height 20
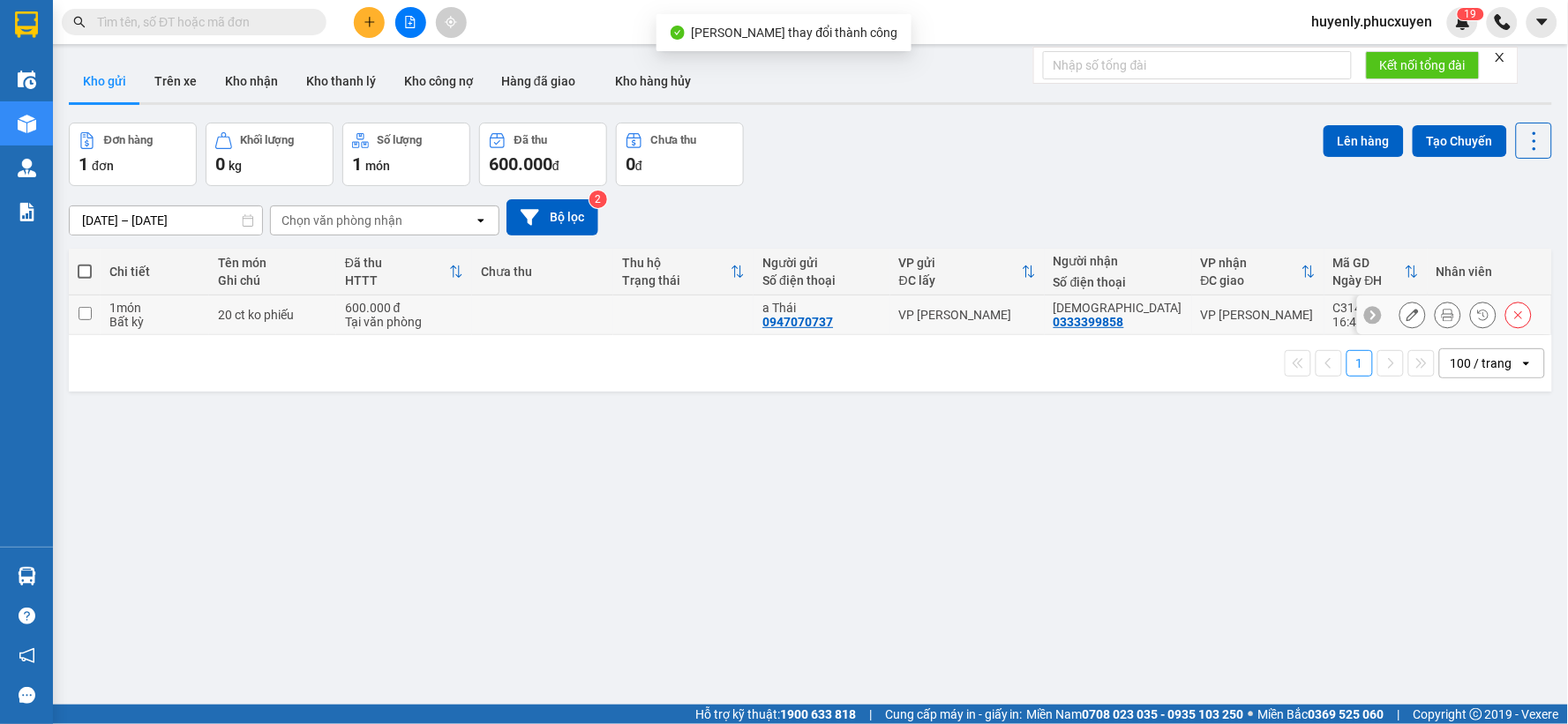
drag, startPoint x: 1007, startPoint y: 320, endPoint x: 1024, endPoint y: 306, distance: 22.0
click at [1007, 319] on div "VP [PERSON_NAME]" at bounding box center [967, 315] width 137 height 14
checkbox input "true"
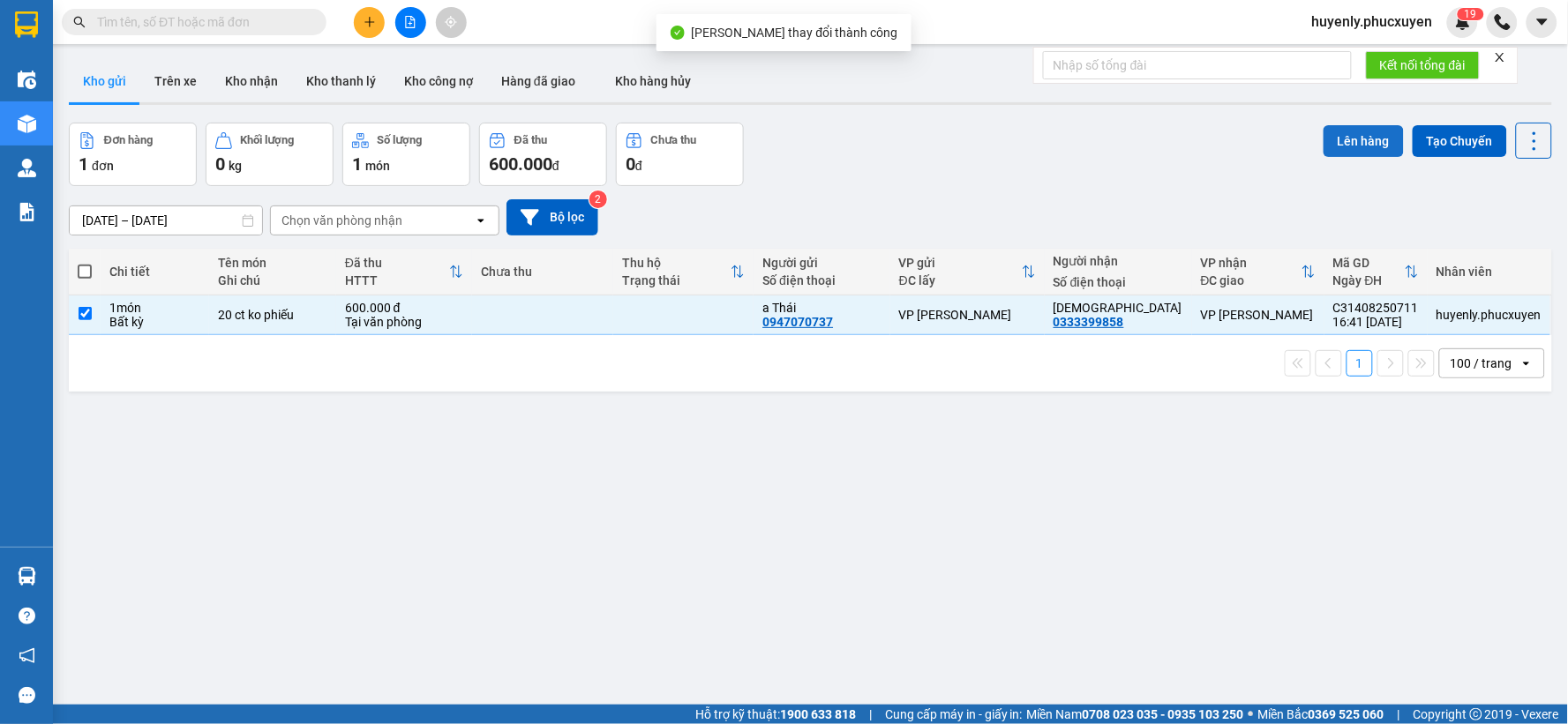
click at [1368, 125] on button "Lên hàng" at bounding box center [1363, 141] width 81 height 31
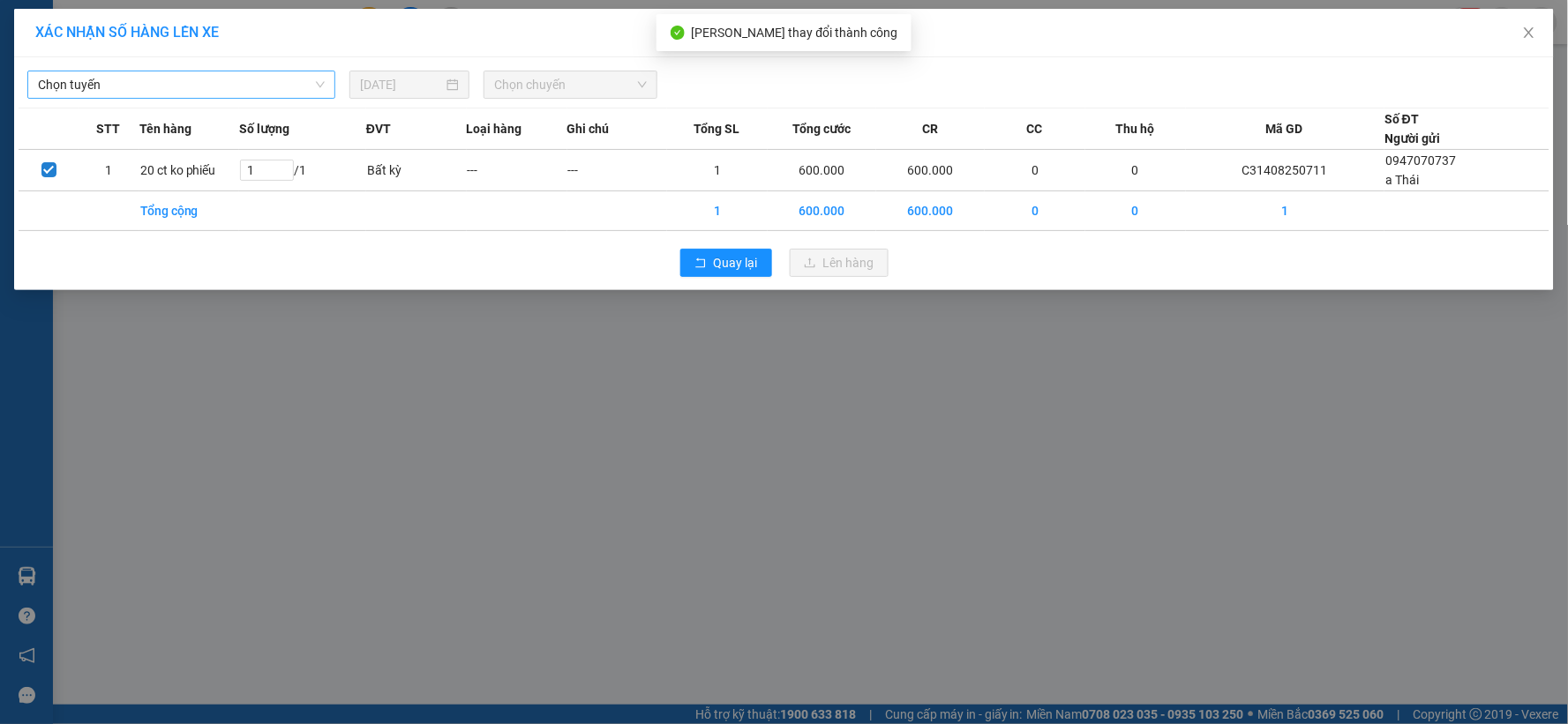
click at [281, 90] on span "Chọn tuyến" at bounding box center [181, 85] width 286 height 27
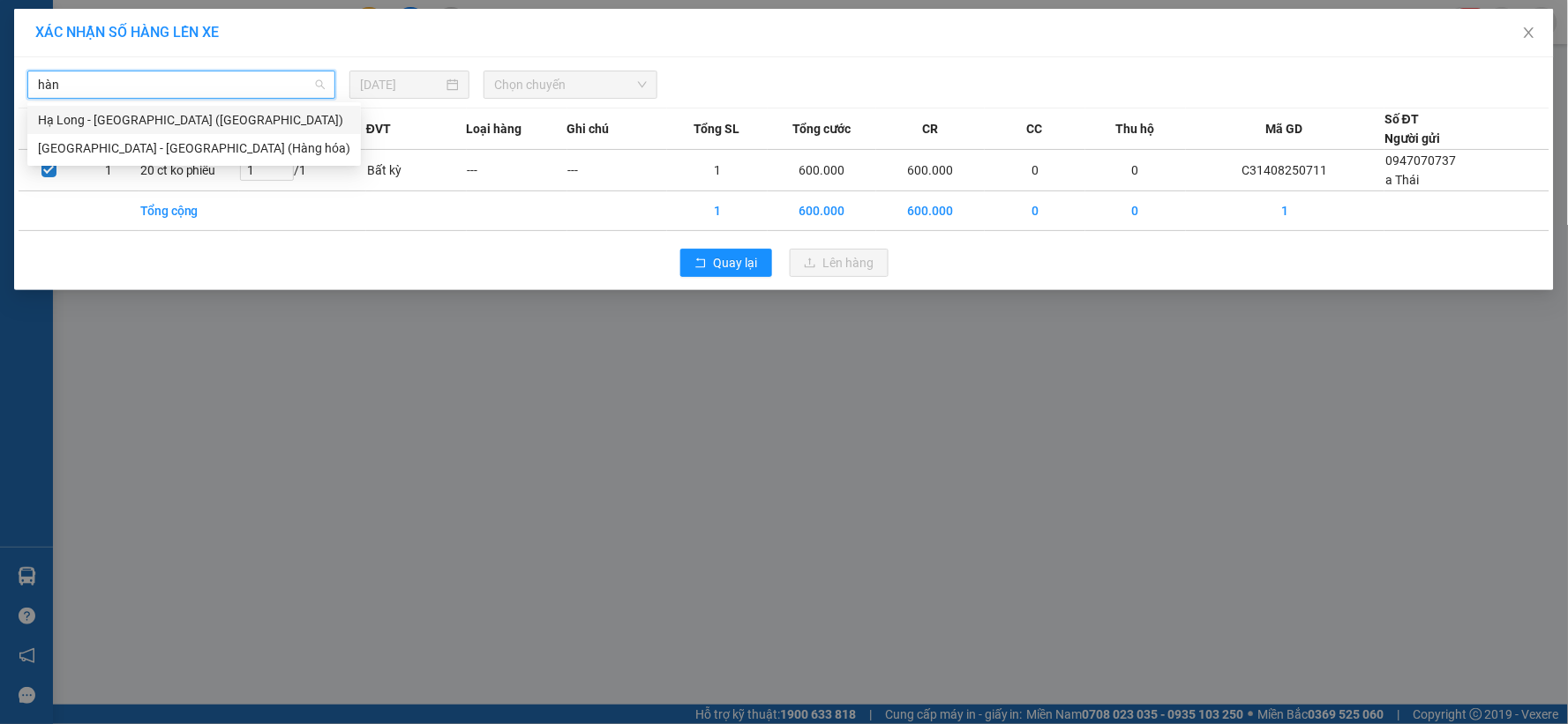
type input "hàng"
click at [204, 119] on div "Hạ Long - [GEOGRAPHIC_DATA] ([GEOGRAPHIC_DATA])" at bounding box center [194, 120] width 312 height 20
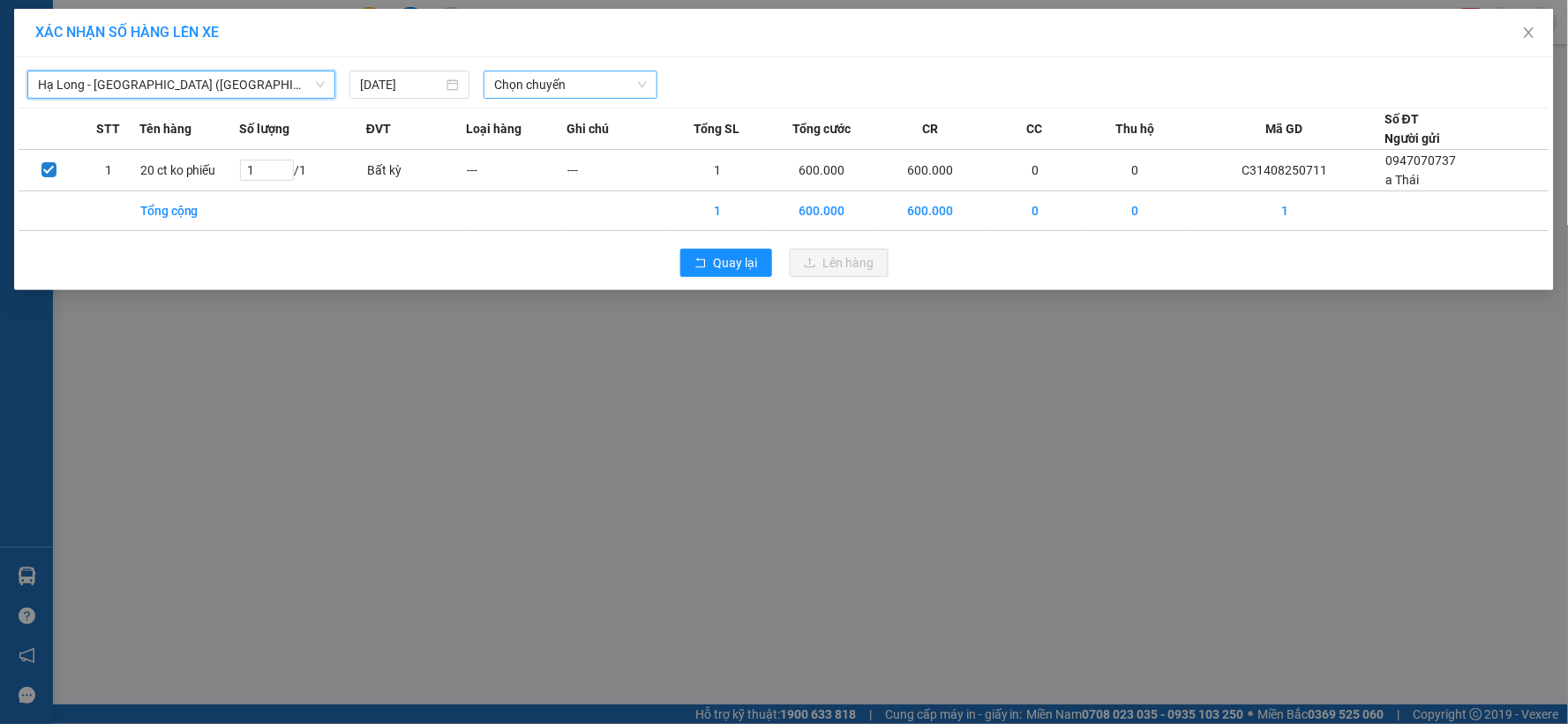
click at [491, 72] on div "Chọn chuyến" at bounding box center [570, 85] width 174 height 29
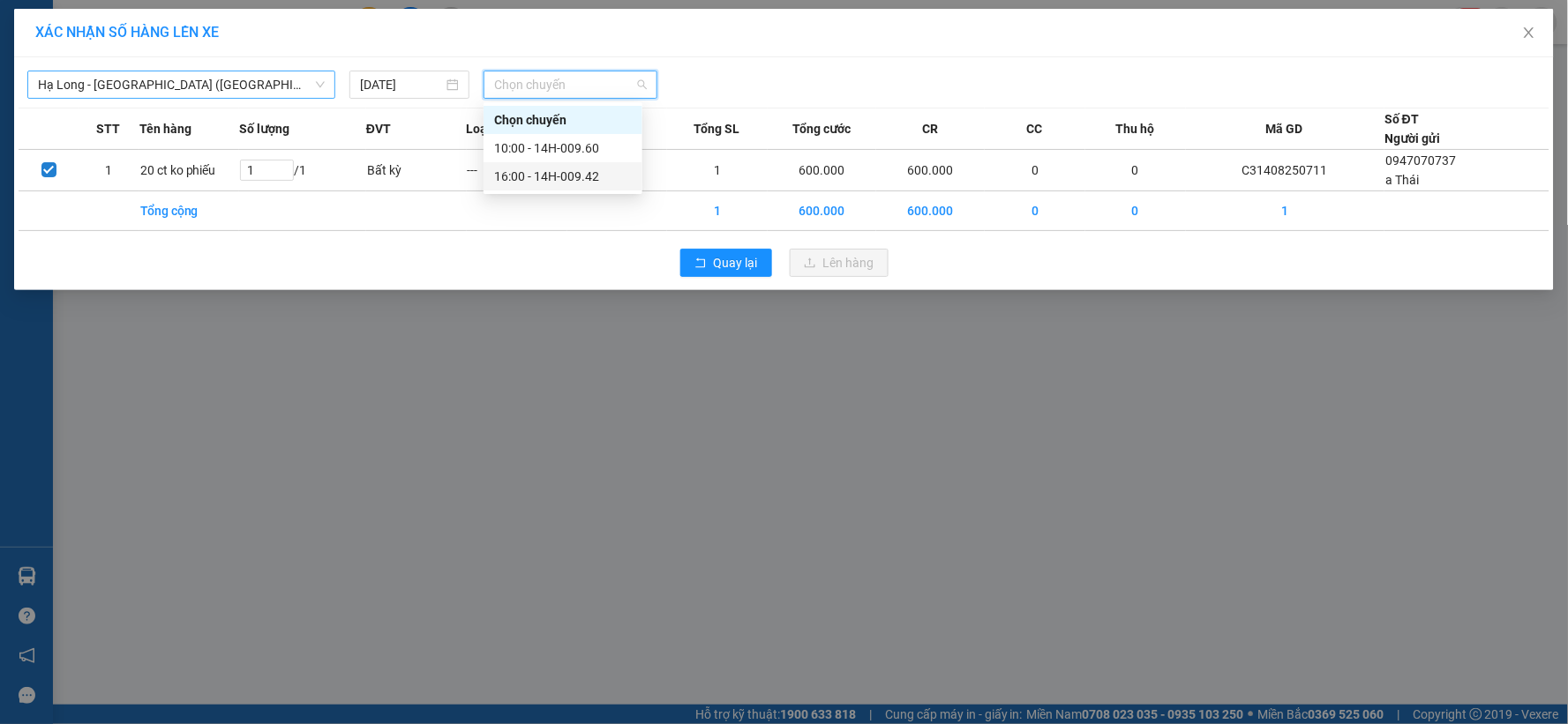
click at [540, 167] on div "16:00 - 14H-009.42" at bounding box center [563, 176] width 138 height 20
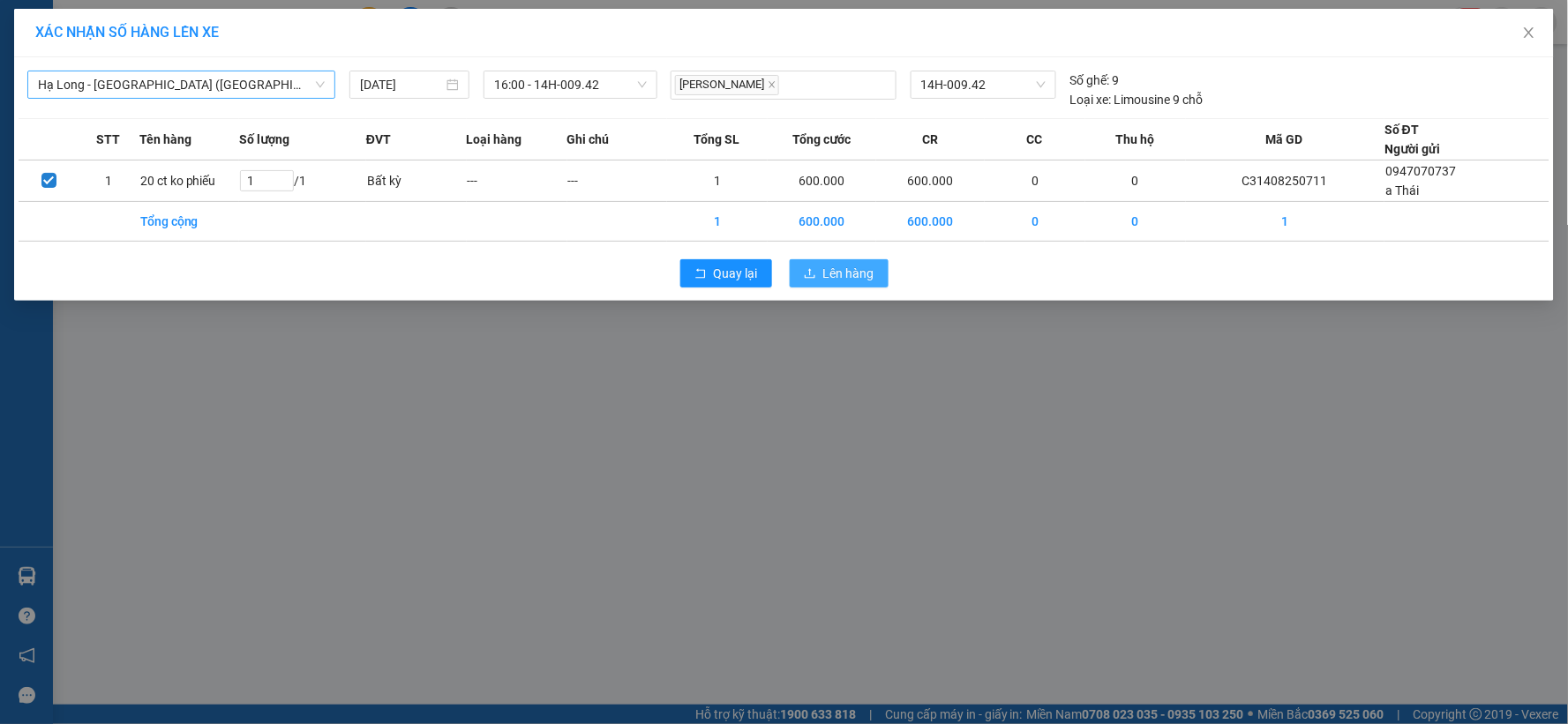
click at [849, 275] on span "Lên hàng" at bounding box center [848, 273] width 51 height 20
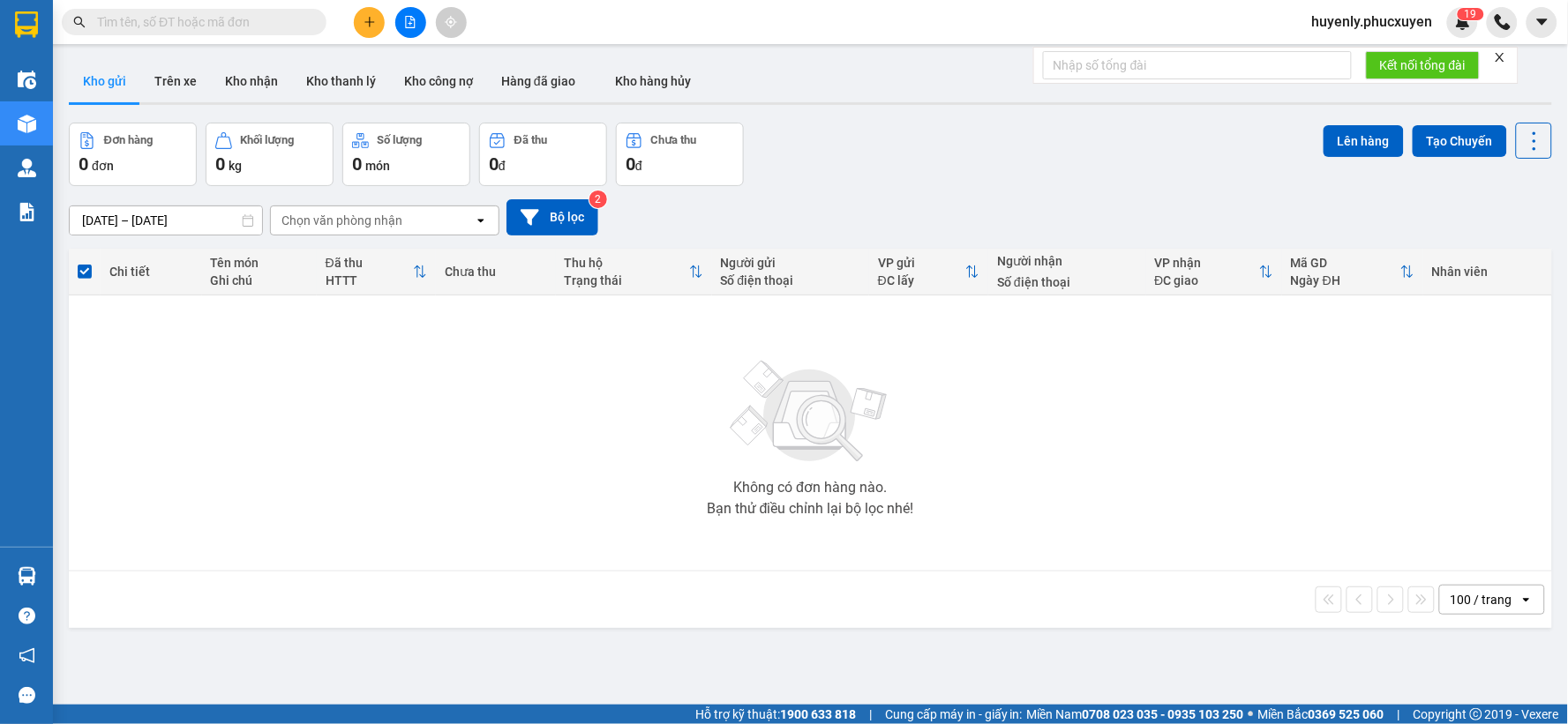
click at [261, 23] on input "text" at bounding box center [201, 23] width 208 height 20
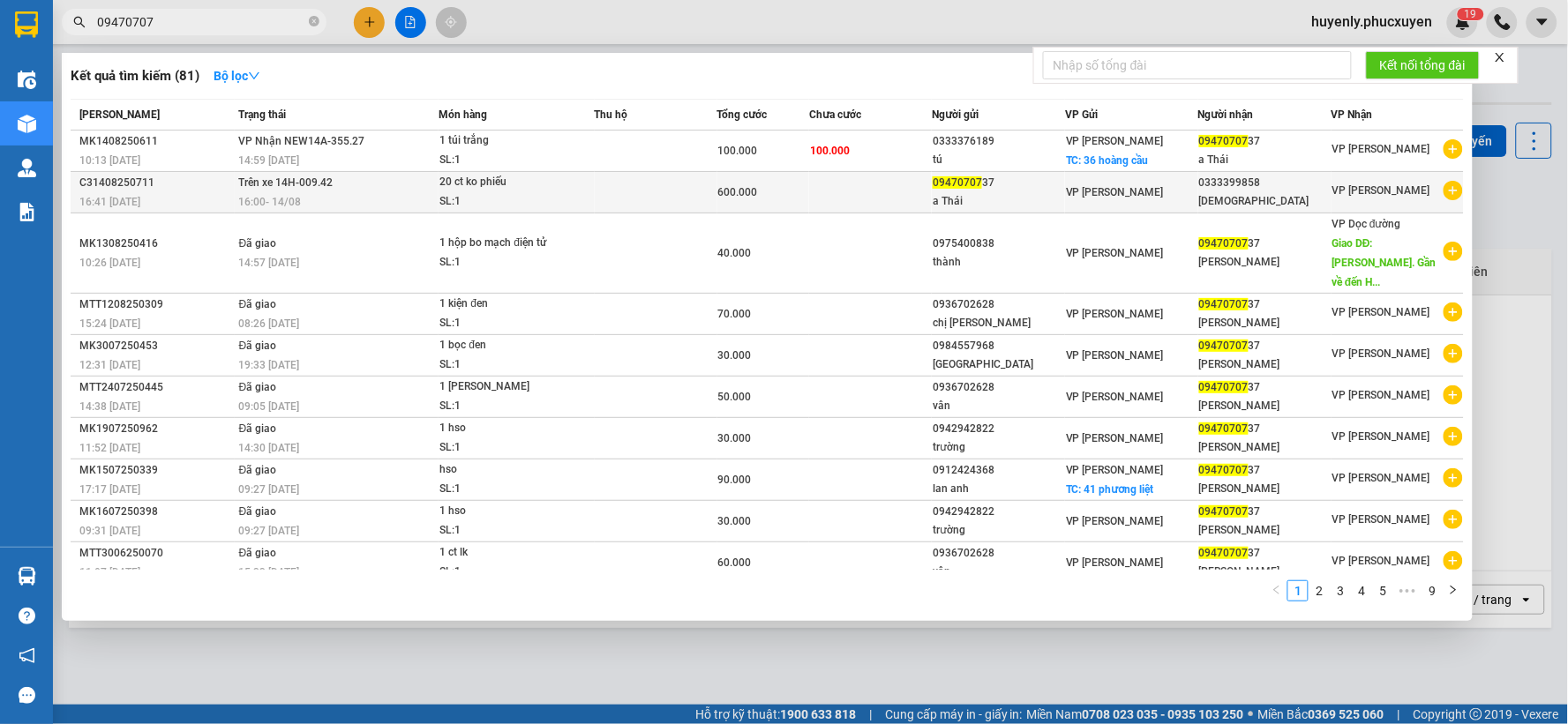
type input "09470707"
click at [497, 187] on div "20 ct ko phiếu" at bounding box center [505, 183] width 132 height 20
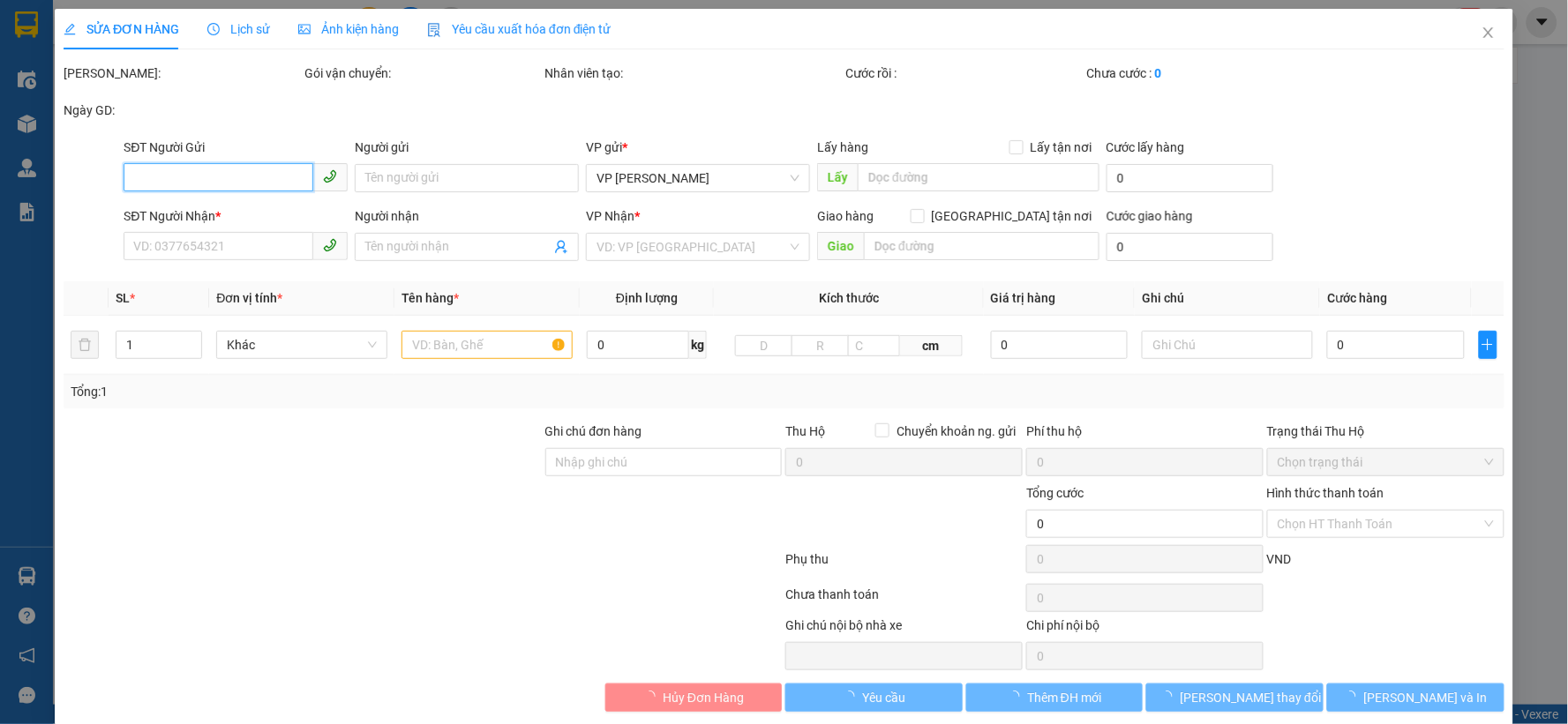
type input "0947070737"
type input "a Thái"
type input "0333399858"
type input "Phúc Hiền Tâm"
type input "600.000"
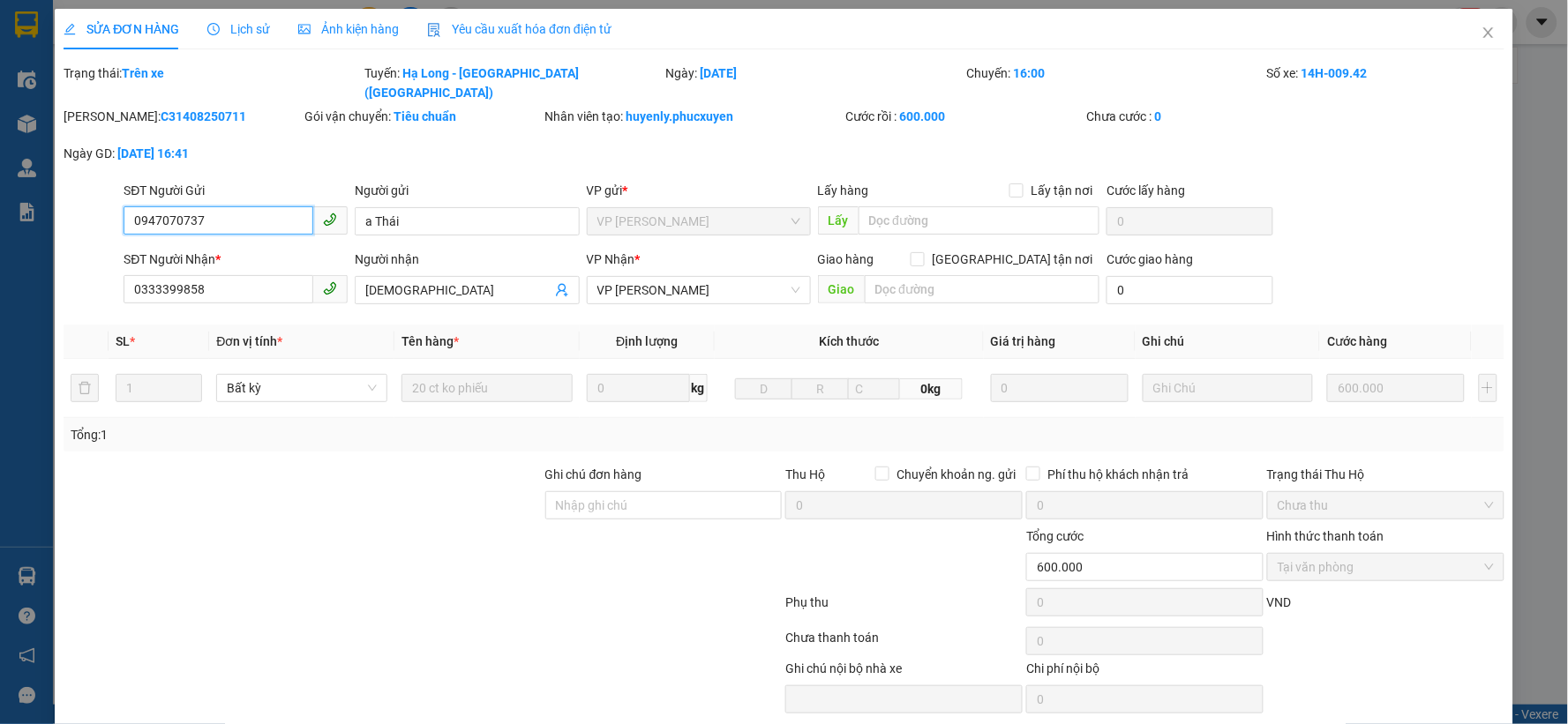
click at [219, 211] on input "0947070737" at bounding box center [218, 220] width 190 height 29
drag, startPoint x: 1480, startPoint y: 28, endPoint x: 1512, endPoint y: 0, distance: 42.5
click at [1480, 28] on span "Close" at bounding box center [1488, 33] width 49 height 49
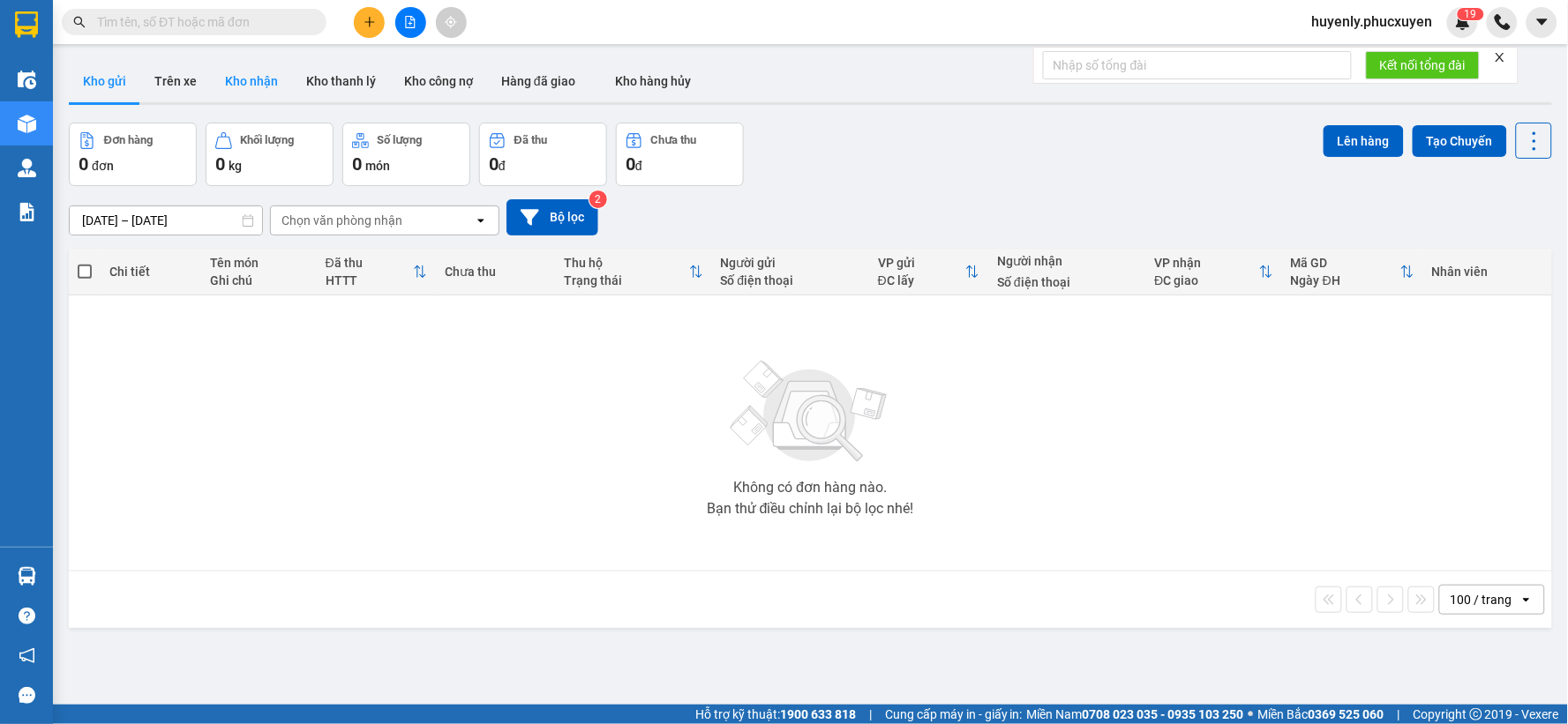
click at [261, 85] on button "Kho nhận" at bounding box center [251, 81] width 81 height 42
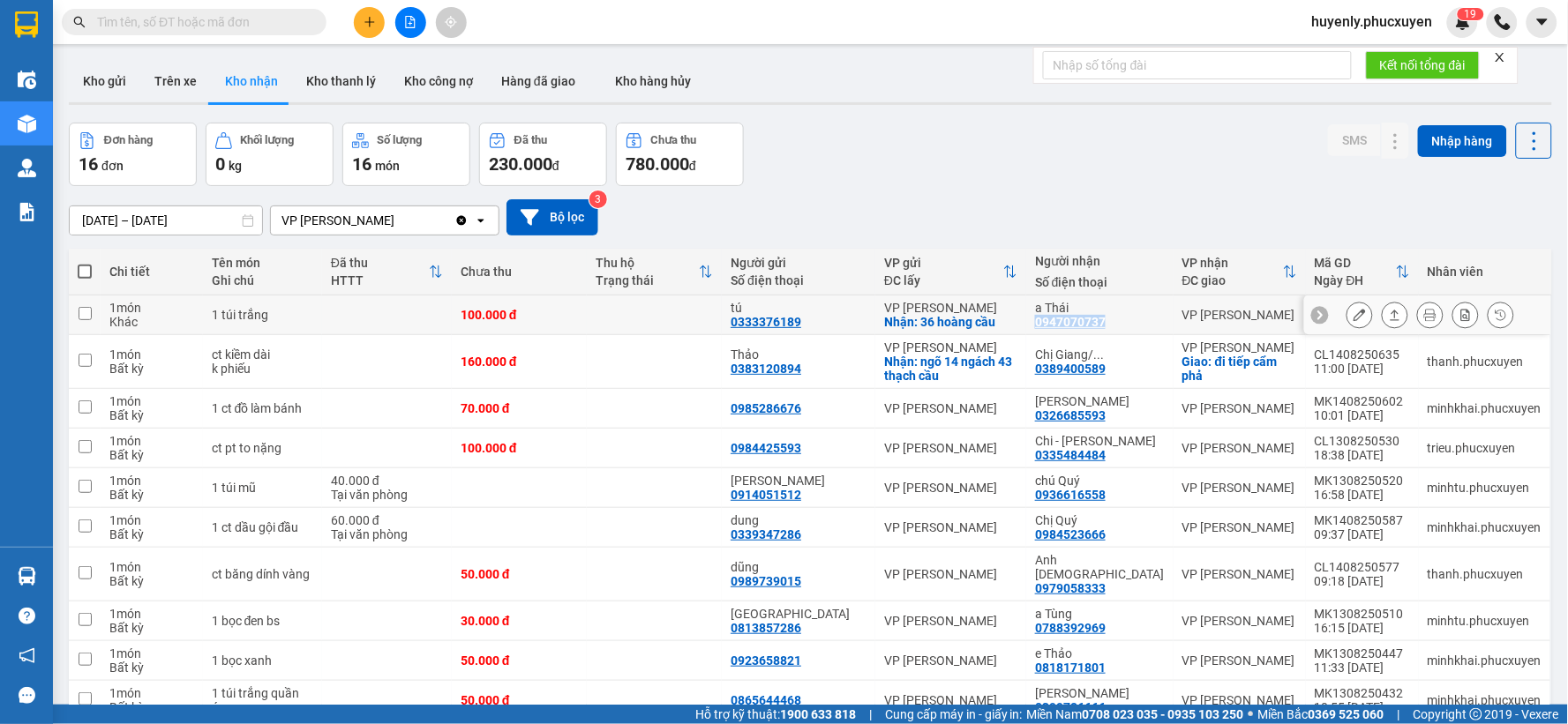
drag, startPoint x: 1125, startPoint y: 319, endPoint x: 1047, endPoint y: 319, distance: 78.0
click at [1047, 319] on td "a Thái 0947070737" at bounding box center [1099, 315] width 148 height 39
checkbox input "true"
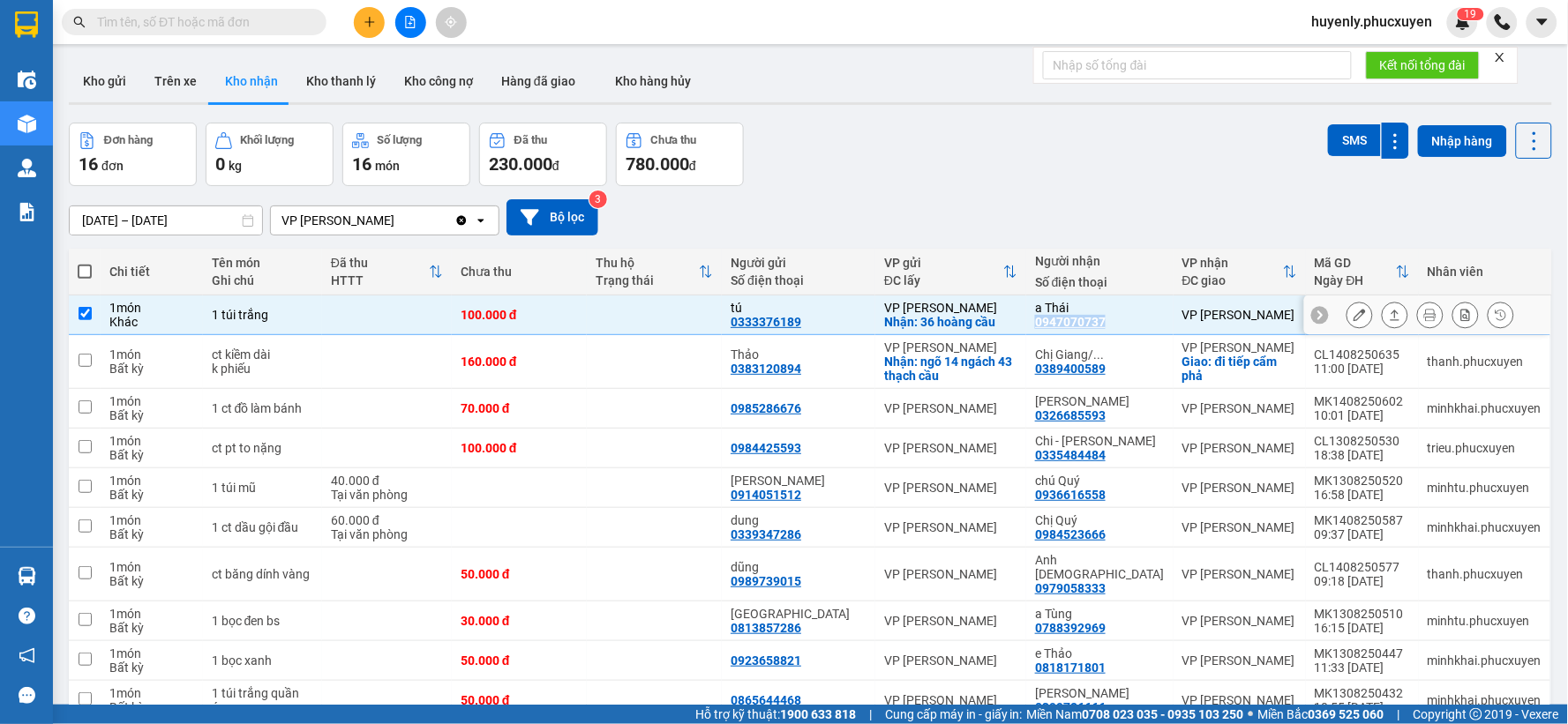
copy div "0947070737"
